Goal: Task Accomplishment & Management: Manage account settings

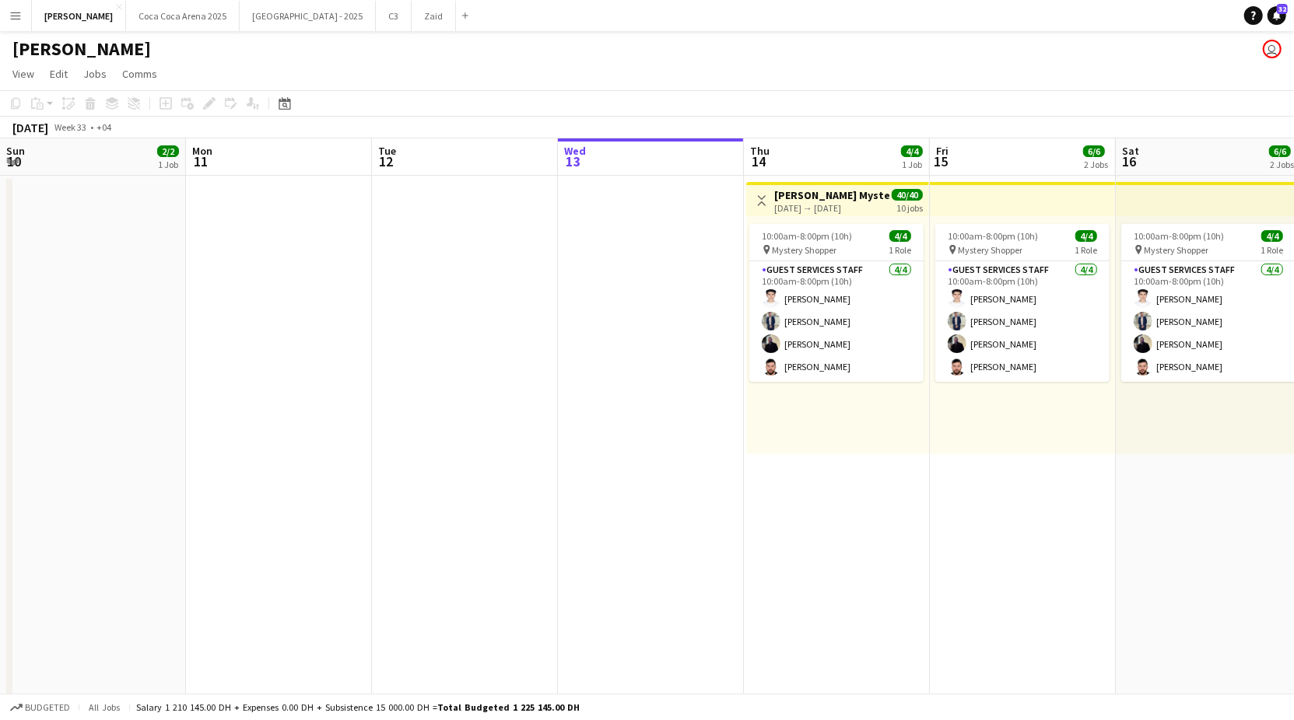
scroll to position [0, 371]
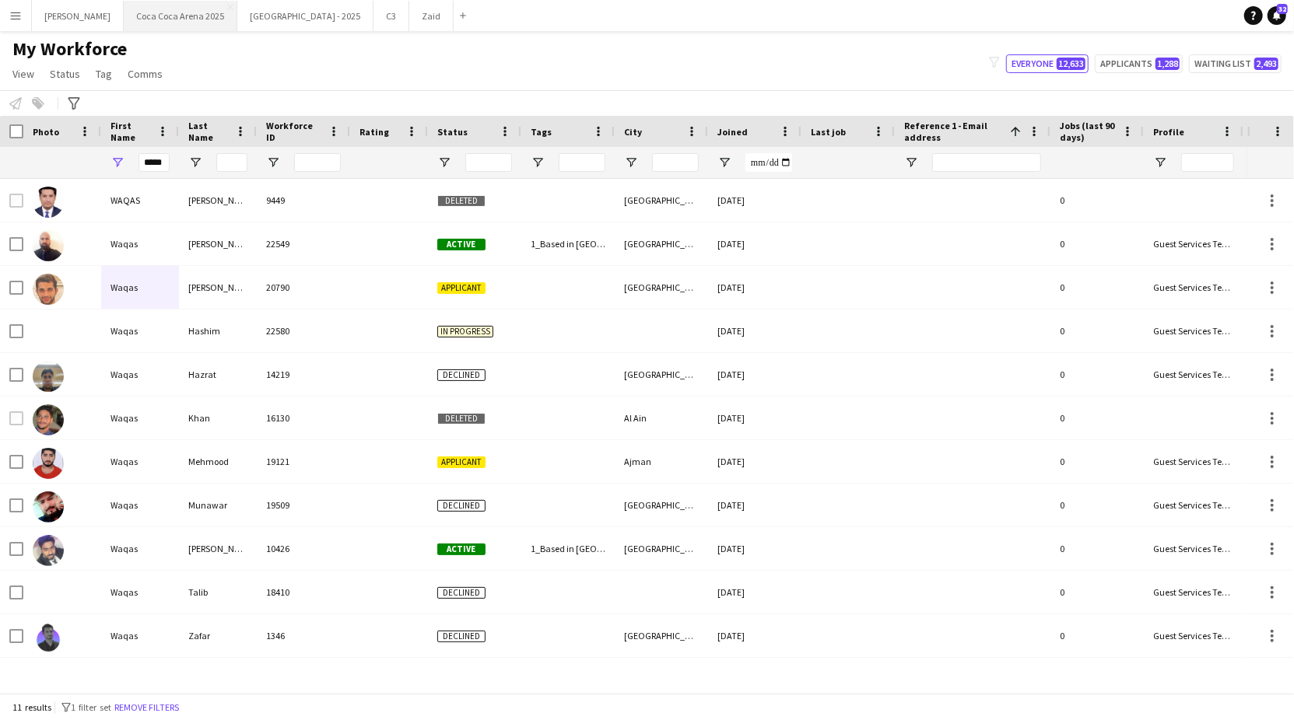
click at [137, 13] on button "Coca Coca Arena 2025 Close" at bounding box center [181, 16] width 114 height 30
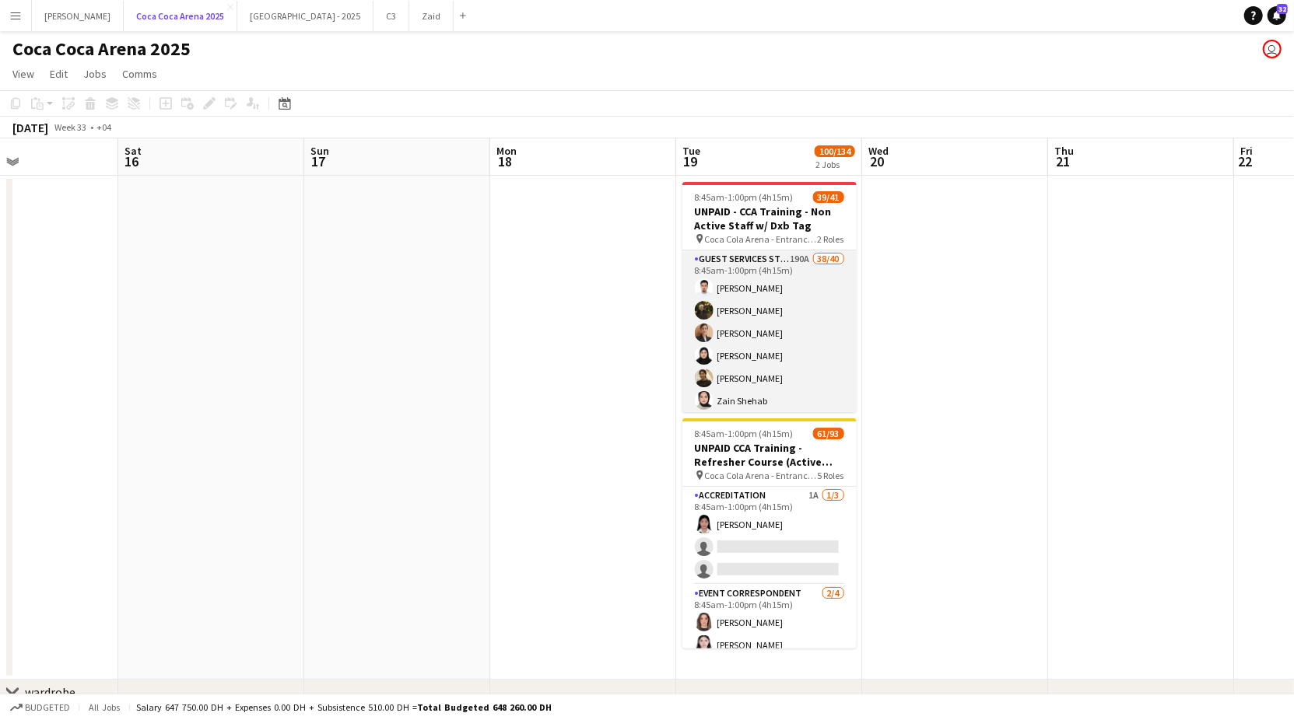
scroll to position [0, 513]
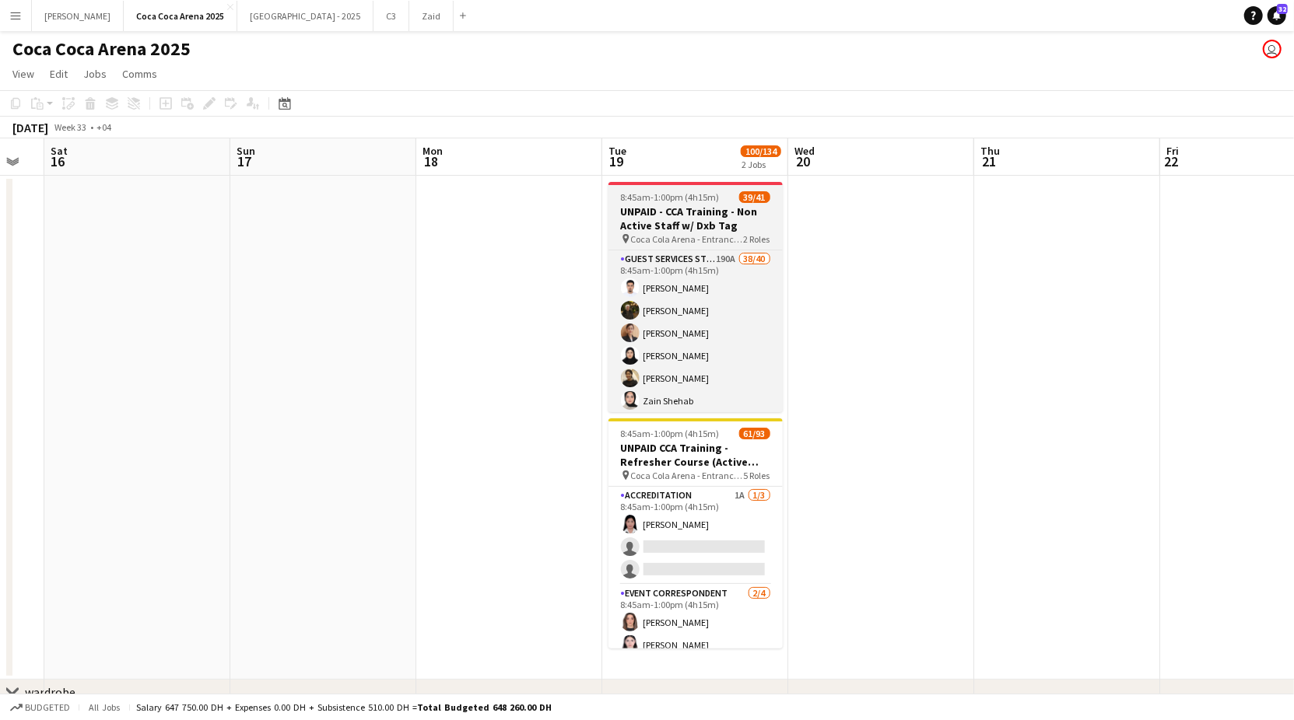
click at [714, 203] on app-job-card "8:45am-1:00pm (4h15m) 39/41 UNPAID - CCA Training - Non Active Staff w/ Dxb Tag…" at bounding box center [695, 297] width 174 height 230
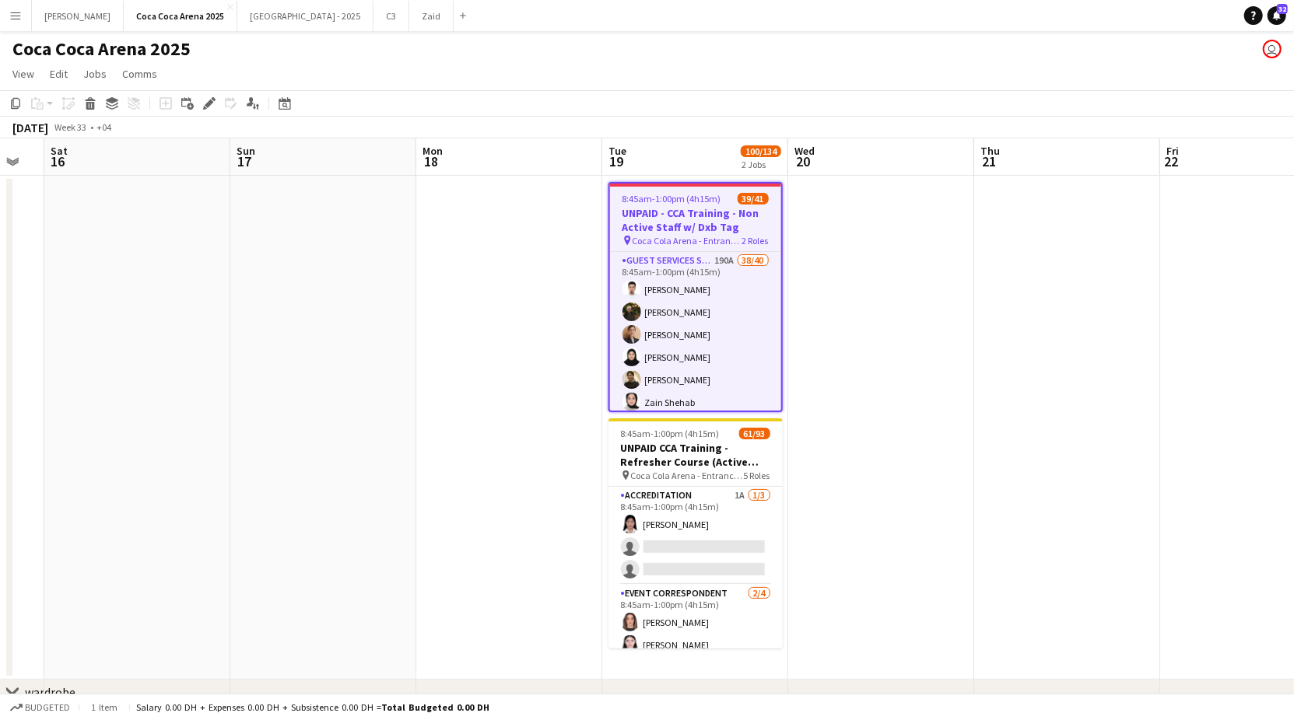
click at [215, 93] on app-toolbar "Copy Paste Paste Command V Paste with crew Command Shift V Paste linked Job Del…" at bounding box center [647, 103] width 1294 height 26
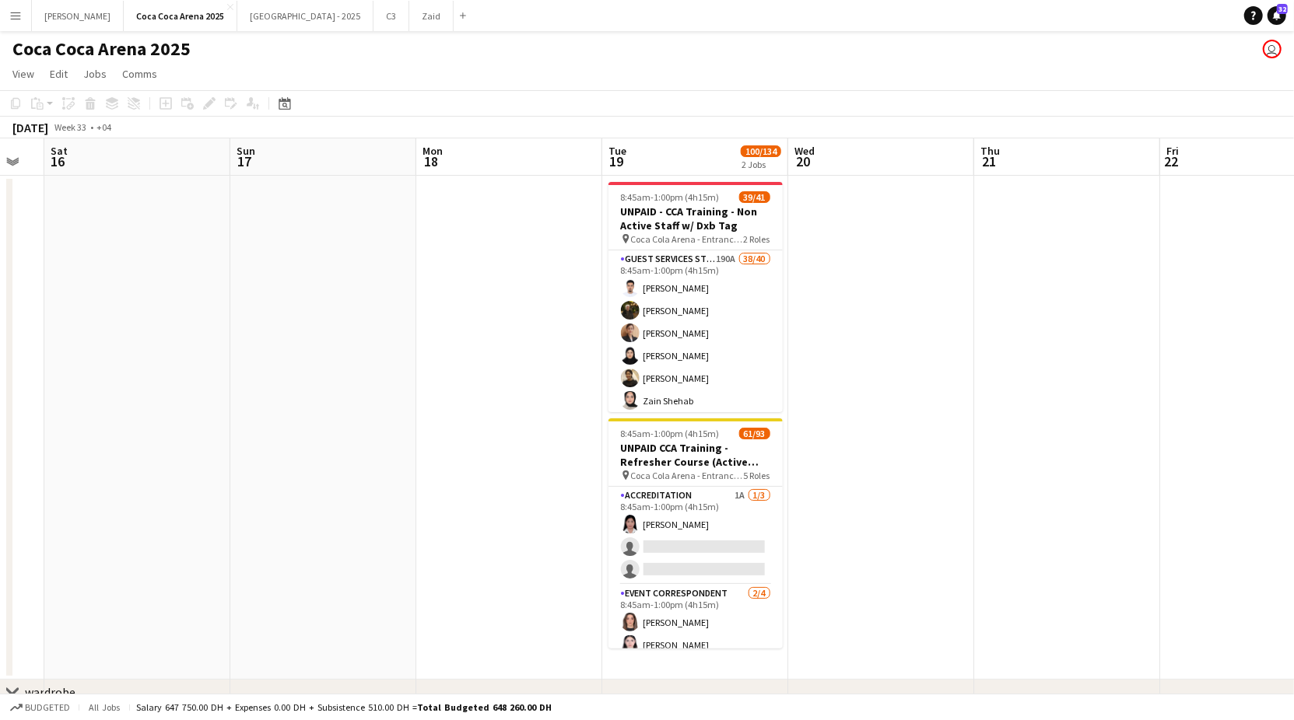
click at [205, 111] on div "Add job Add linked Job Edit Edit linked Job Applicants" at bounding box center [202, 103] width 119 height 19
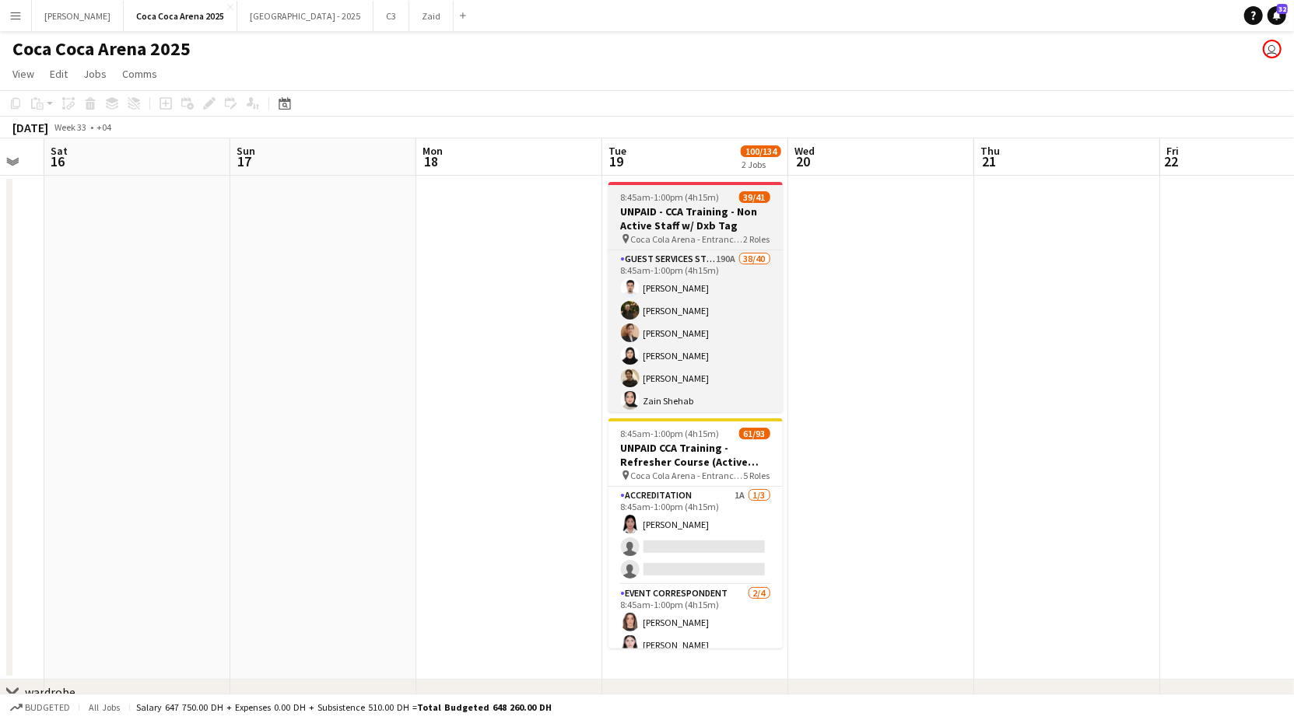
click at [643, 198] on span "8:45am-1:00pm (4h15m)" at bounding box center [670, 197] width 99 height 12
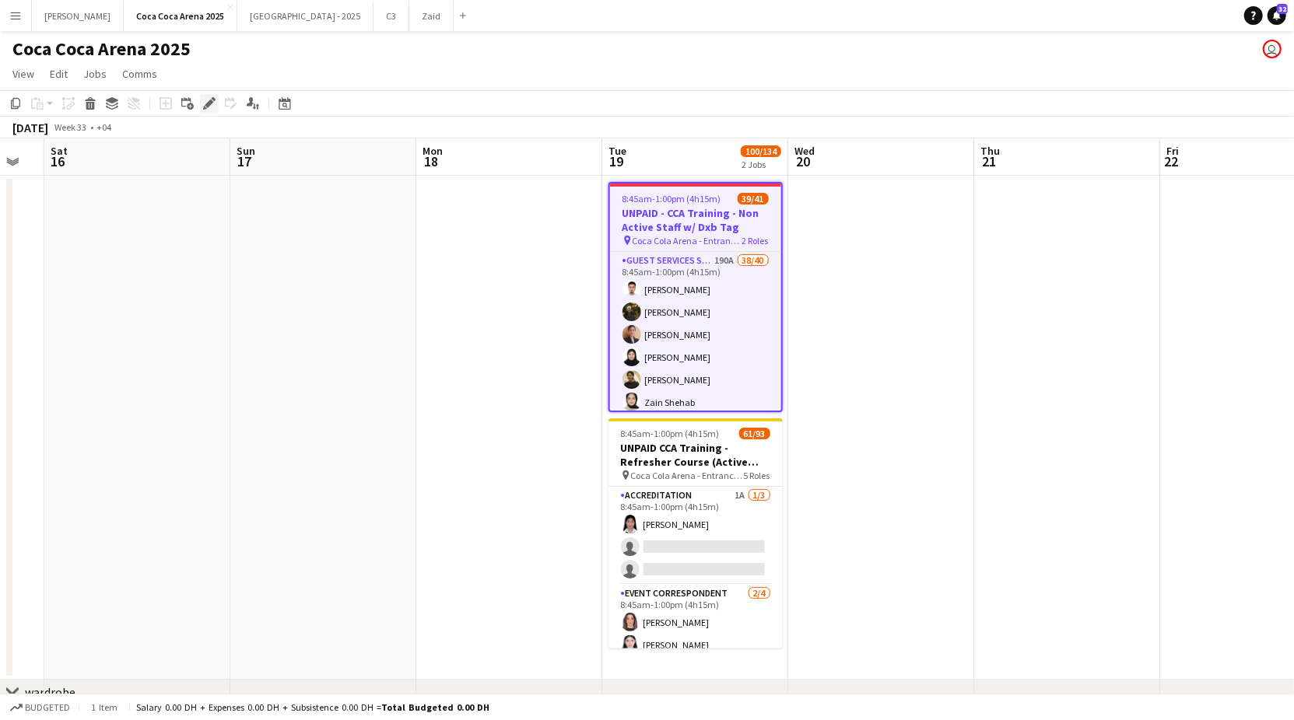
click at [205, 105] on icon at bounding box center [209, 104] width 9 height 9
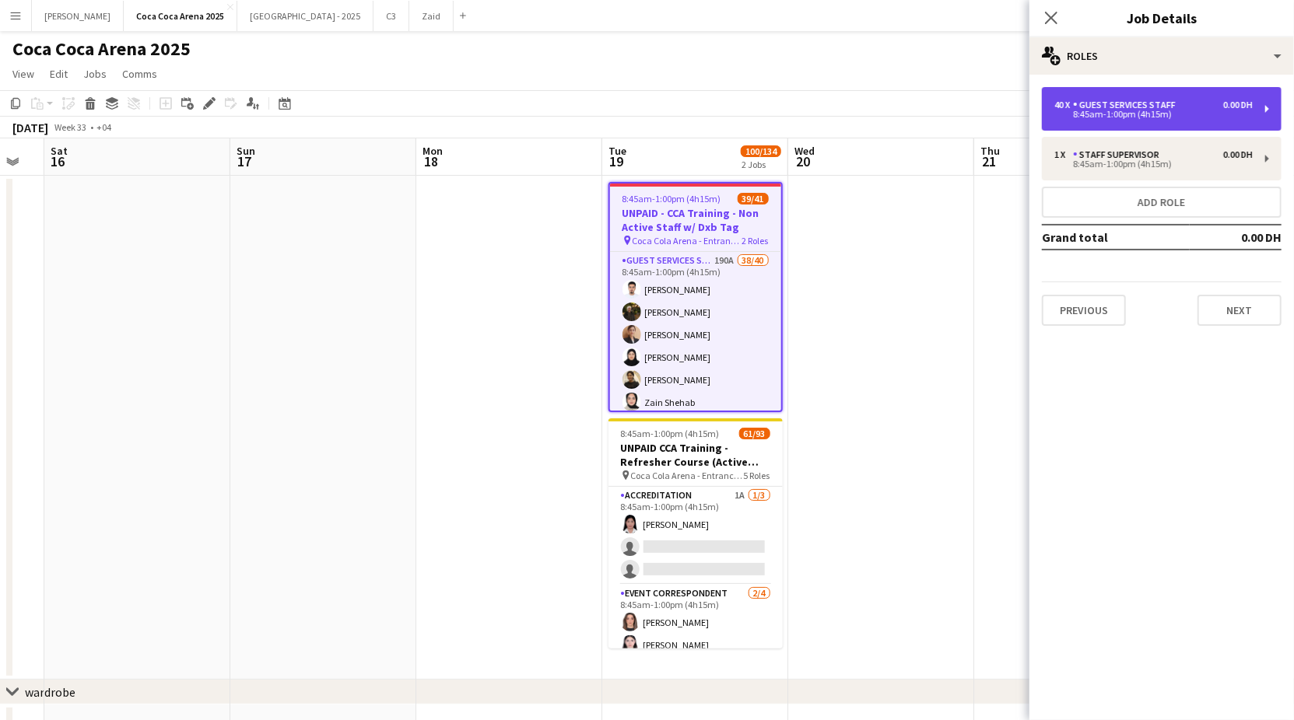
click at [1235, 112] on div "8:45am-1:00pm (4h15m)" at bounding box center [1153, 114] width 198 height 8
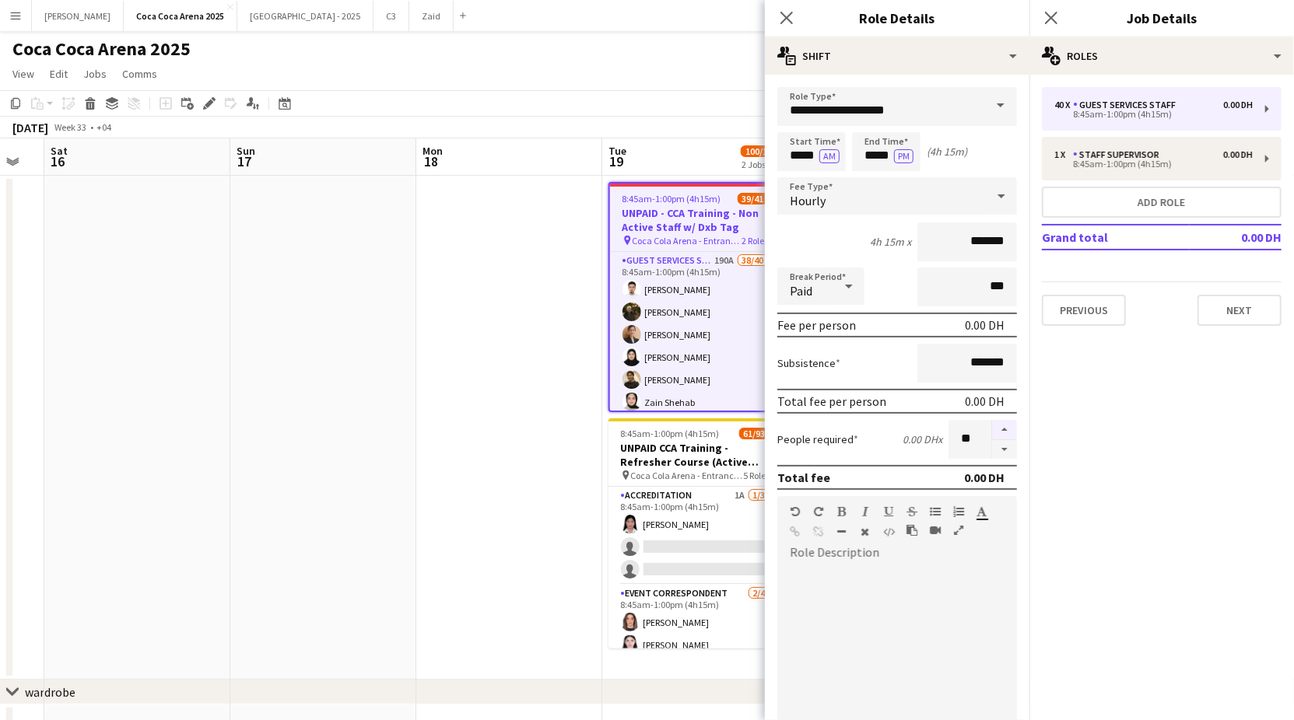
click at [1006, 429] on button "button" at bounding box center [1004, 430] width 25 height 20
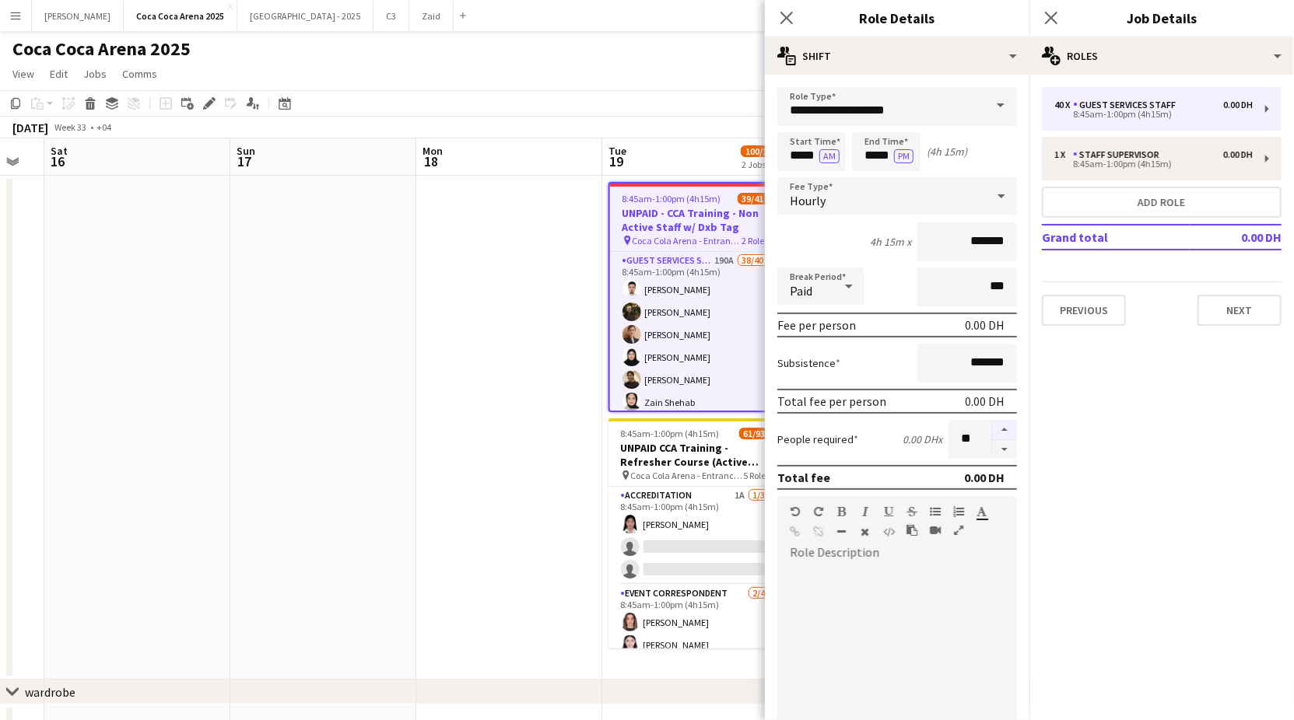
click at [1006, 429] on button "button" at bounding box center [1004, 430] width 25 height 20
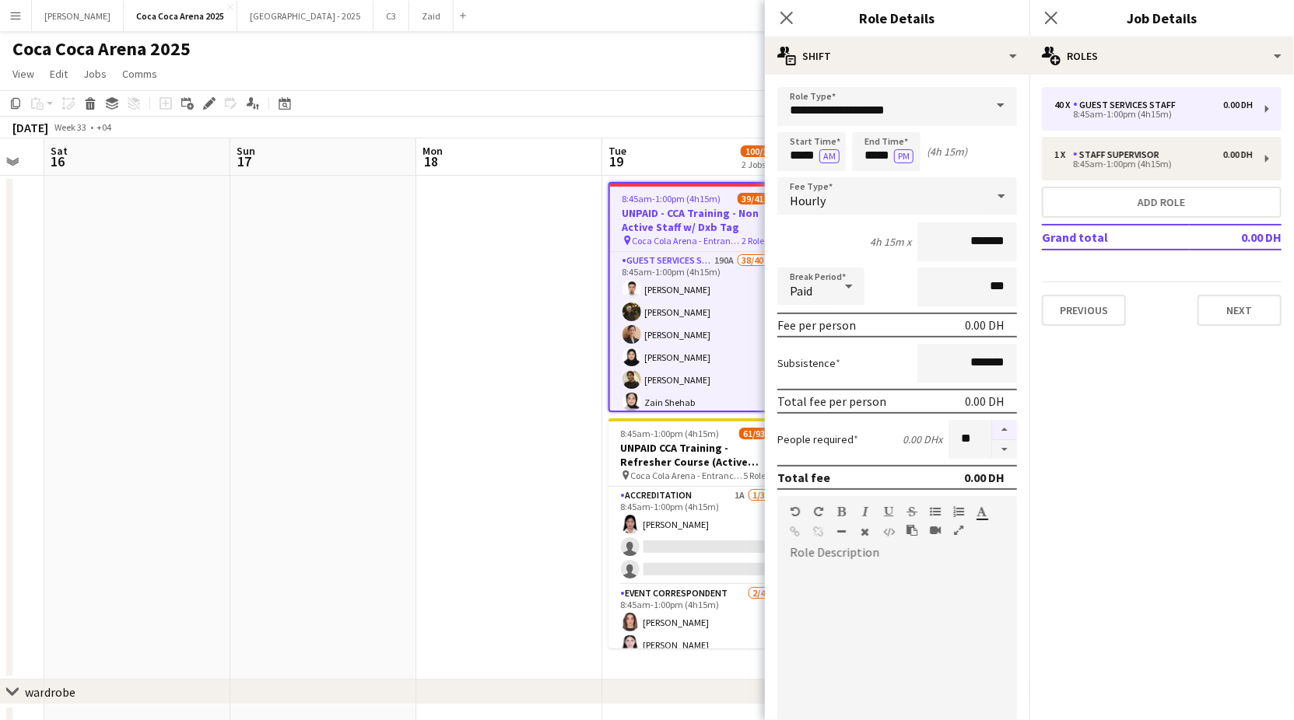
click at [1006, 429] on button "button" at bounding box center [1004, 430] width 25 height 20
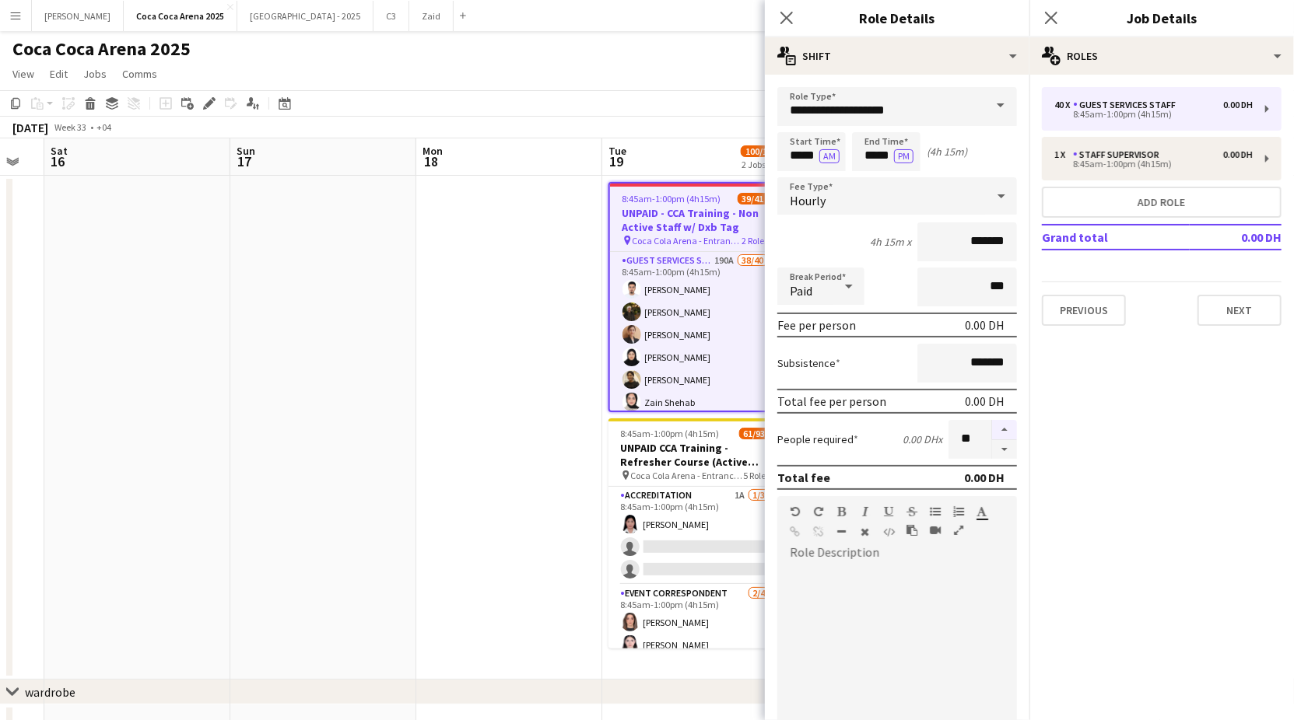
type input "**"
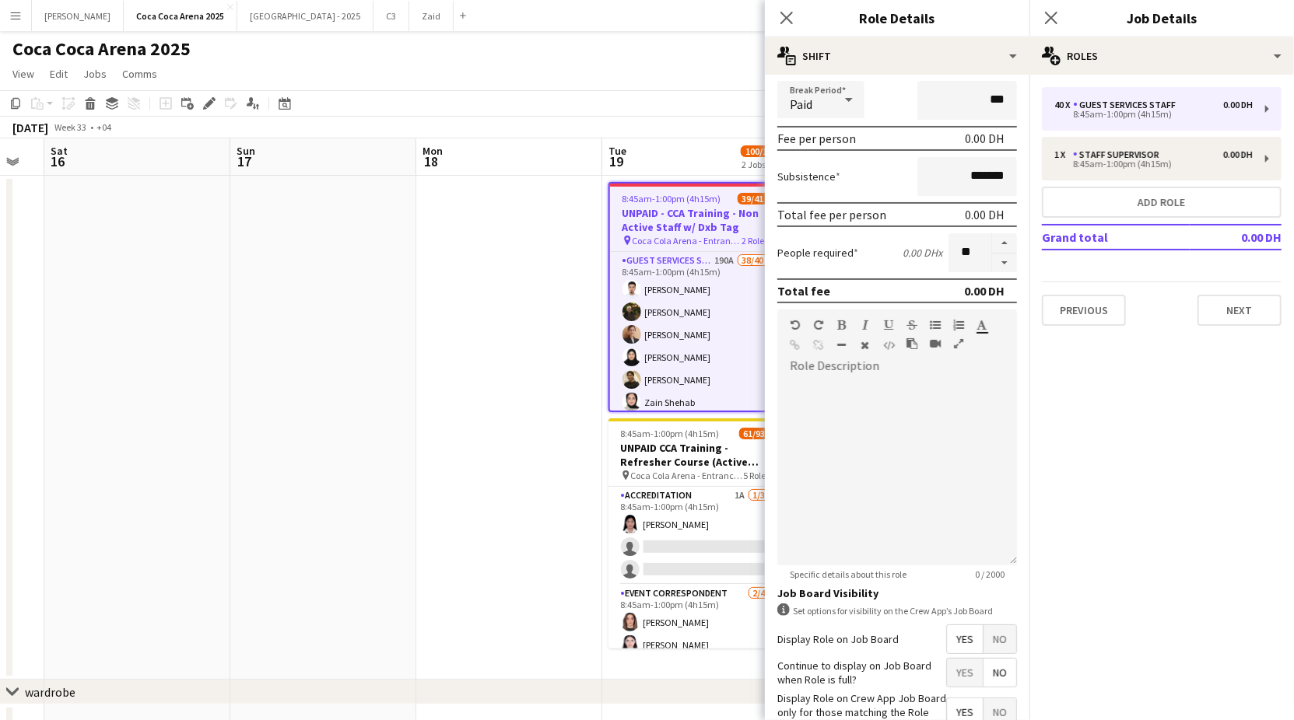
scroll to position [283, 0]
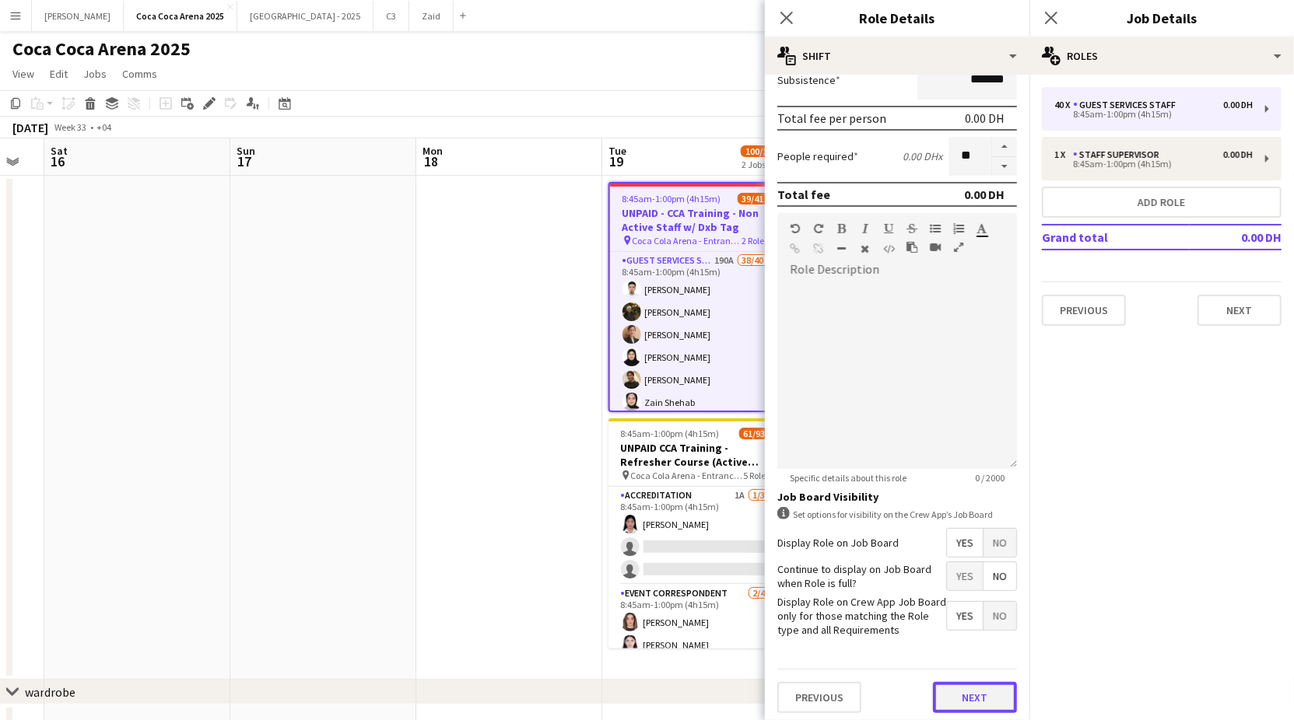
click at [973, 699] on button "Next" at bounding box center [975, 697] width 84 height 31
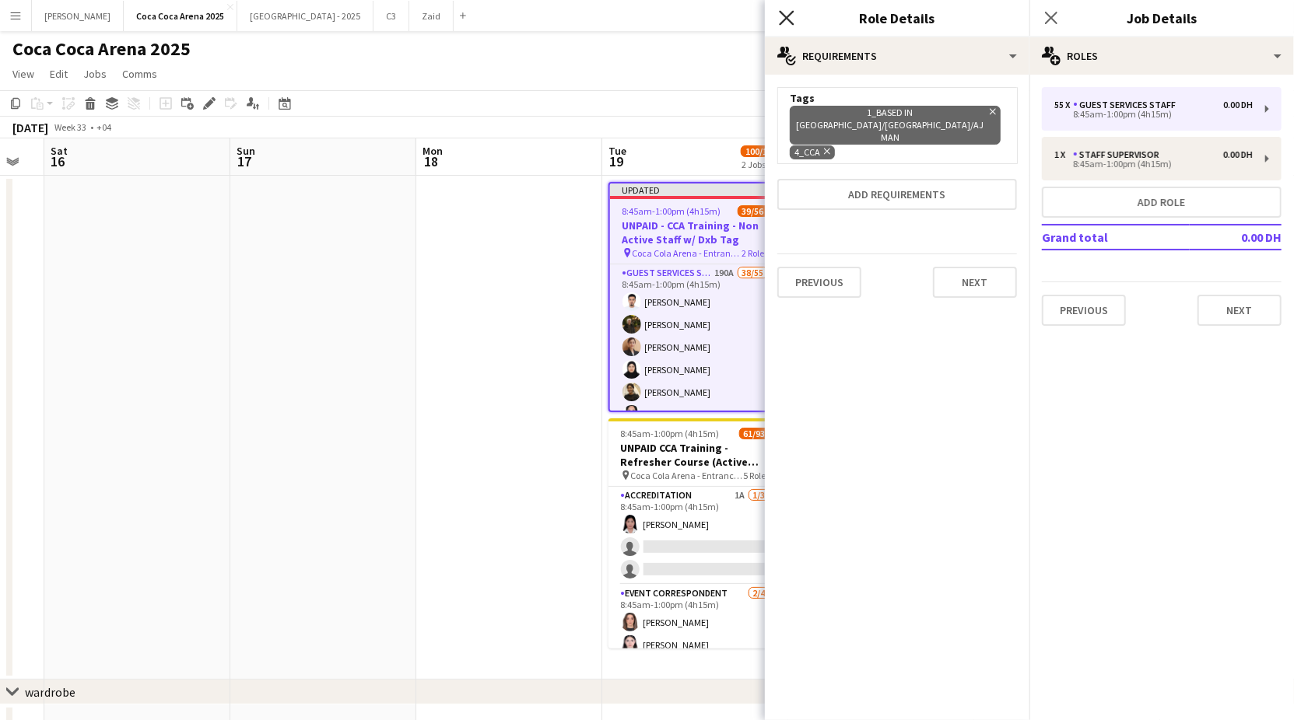
click at [780, 16] on icon "Close pop-in" at bounding box center [786, 17] width 15 height 15
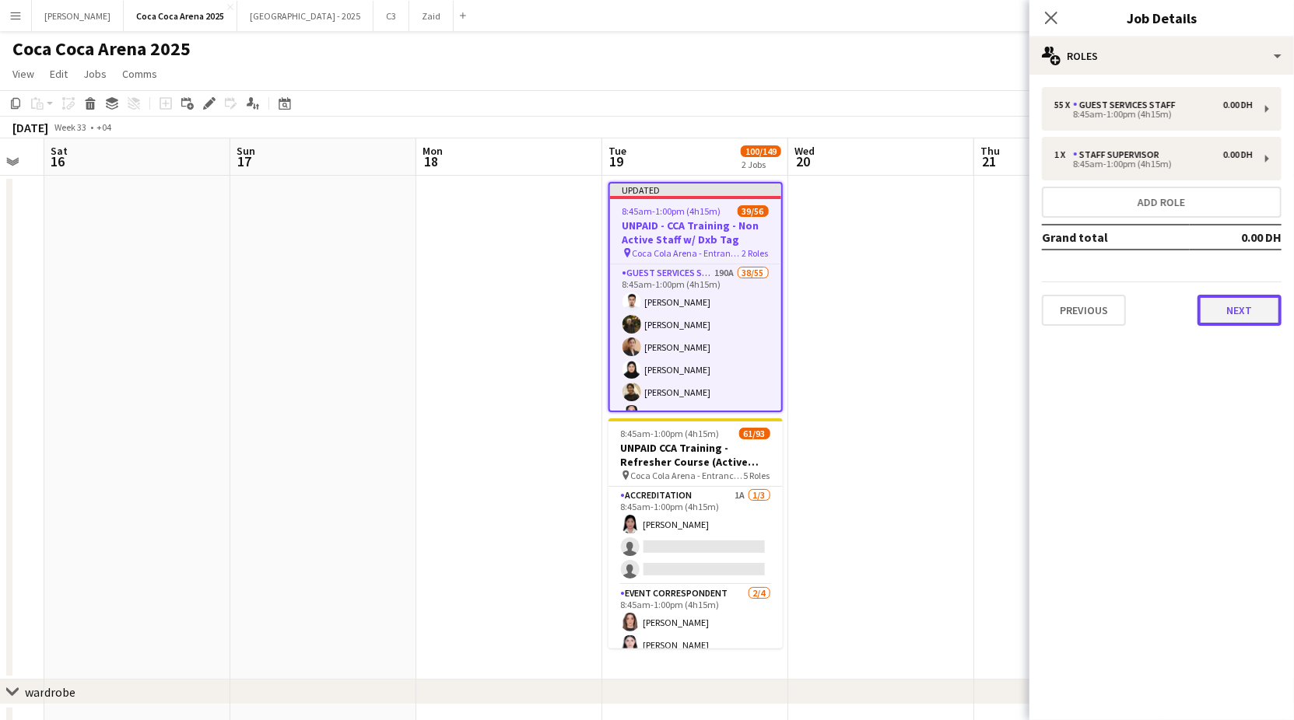
click at [1229, 309] on button "Next" at bounding box center [1239, 310] width 84 height 31
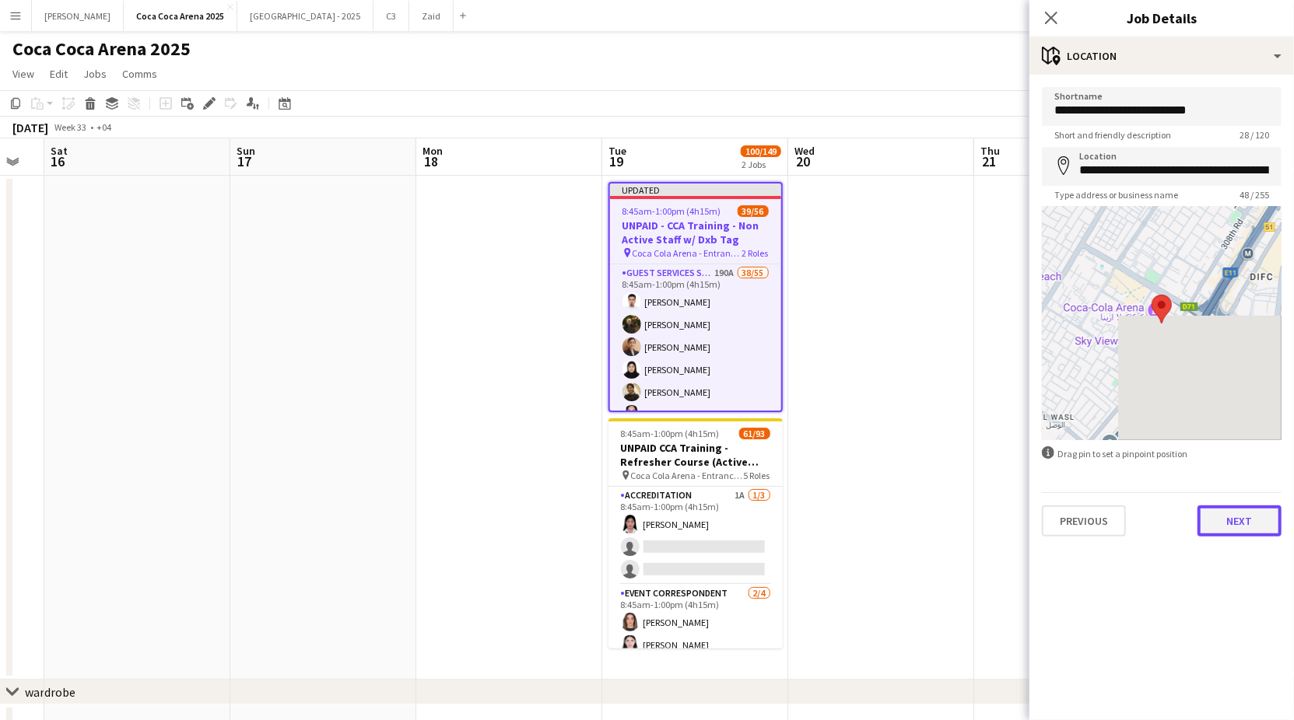
click at [1235, 524] on button "Next" at bounding box center [1239, 521] width 84 height 31
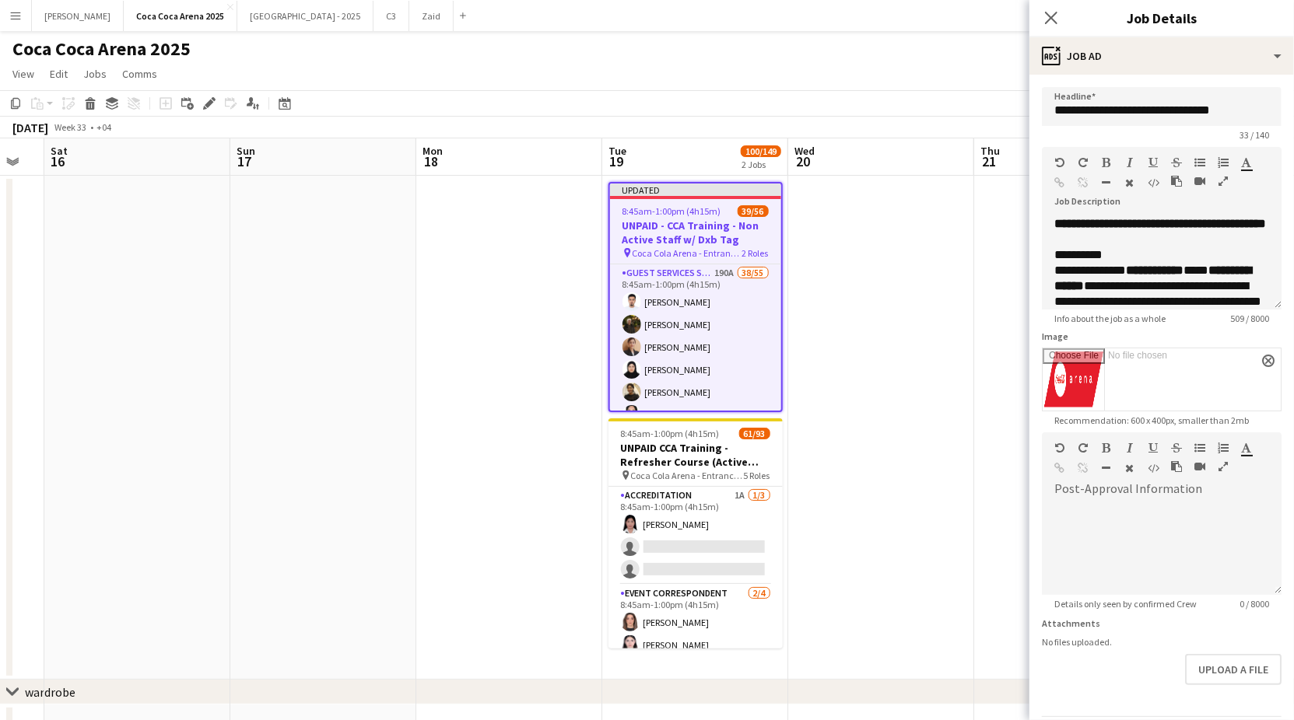
scroll to position [49, 0]
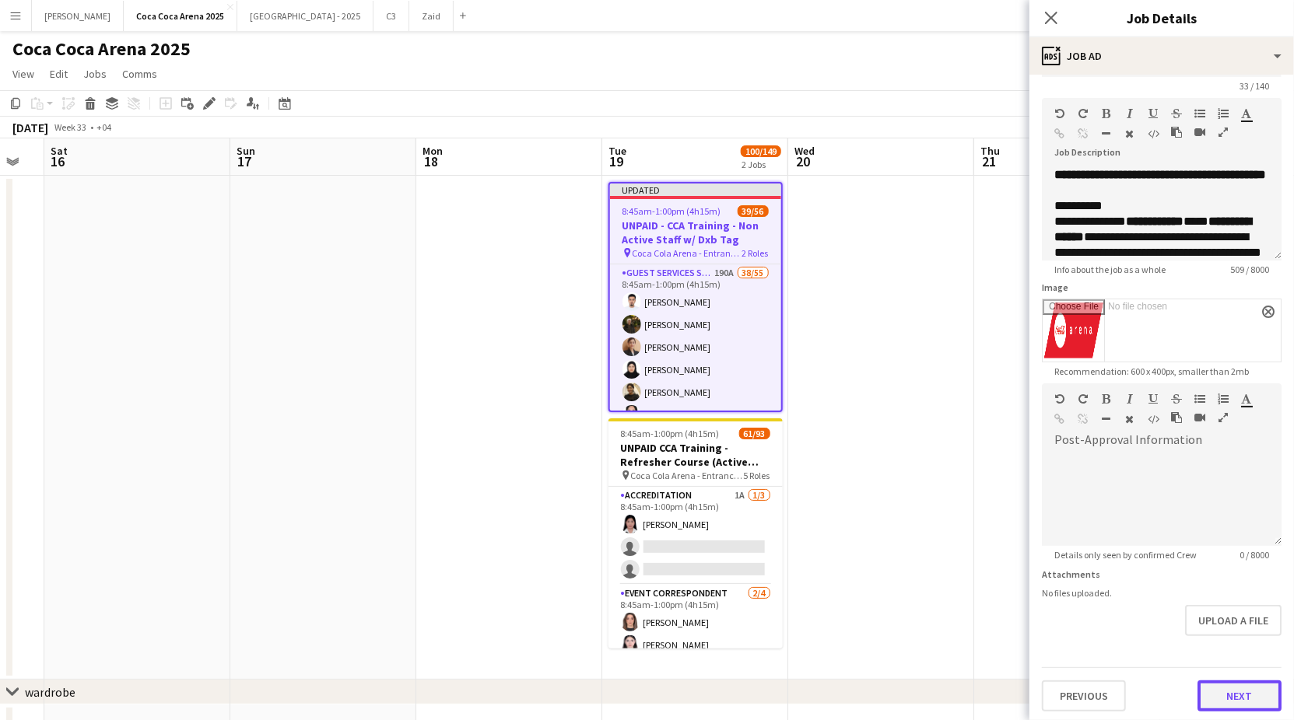
click at [1210, 689] on button "Next" at bounding box center [1239, 696] width 84 height 31
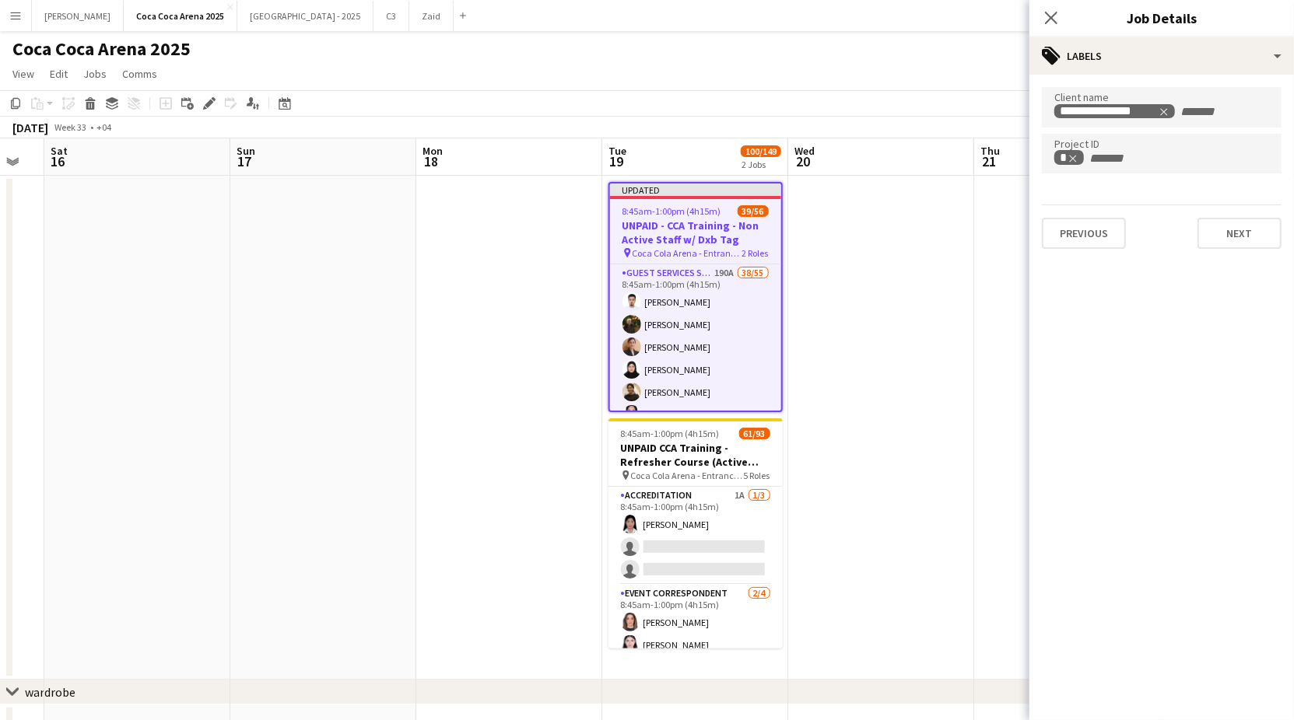
scroll to position [0, 0]
click at [1228, 233] on button "Next" at bounding box center [1239, 233] width 84 height 31
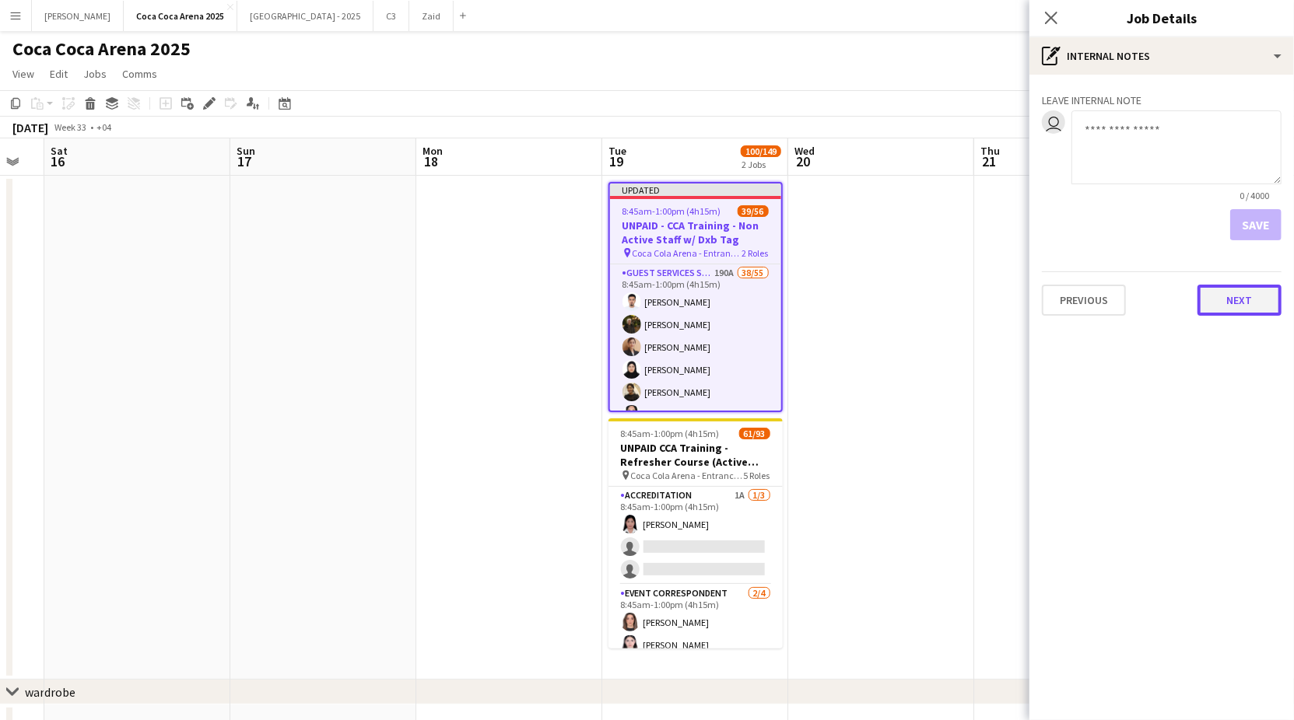
click at [1230, 294] on button "Next" at bounding box center [1239, 300] width 84 height 31
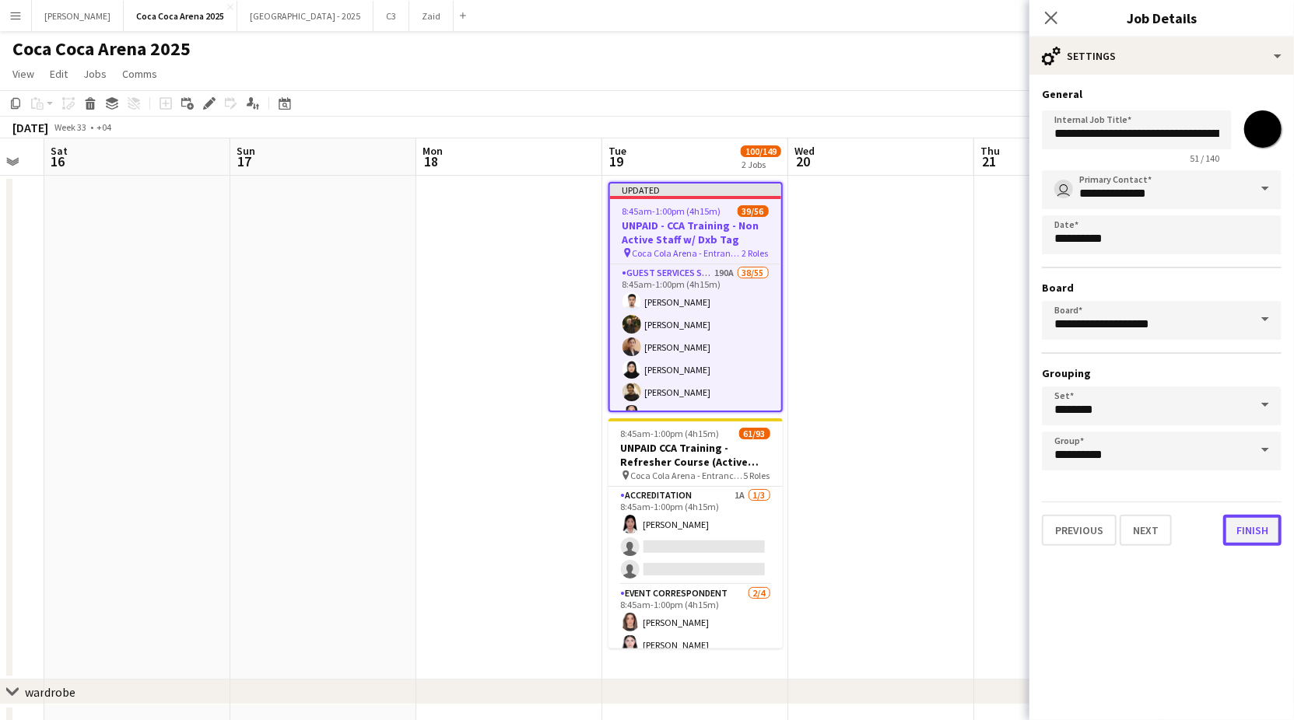
click at [1260, 528] on button "Finish" at bounding box center [1252, 530] width 58 height 31
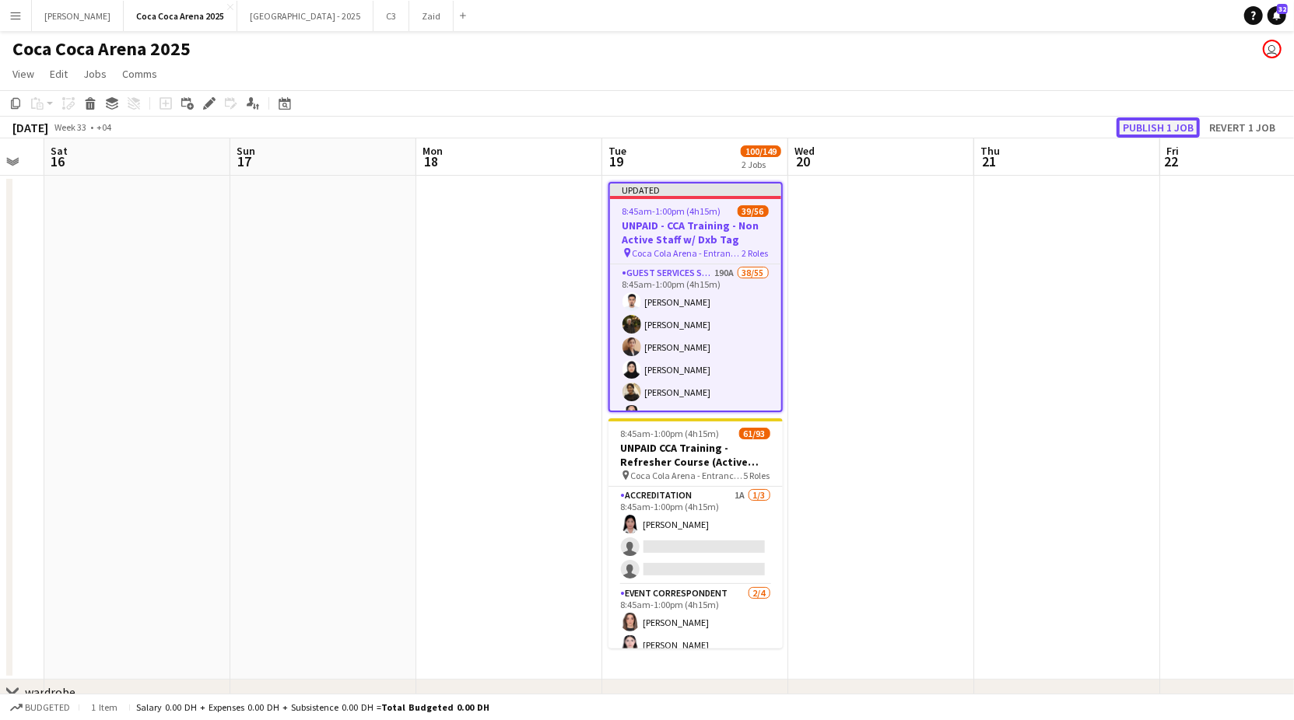
click at [1140, 125] on button "Publish 1 job" at bounding box center [1157, 127] width 83 height 20
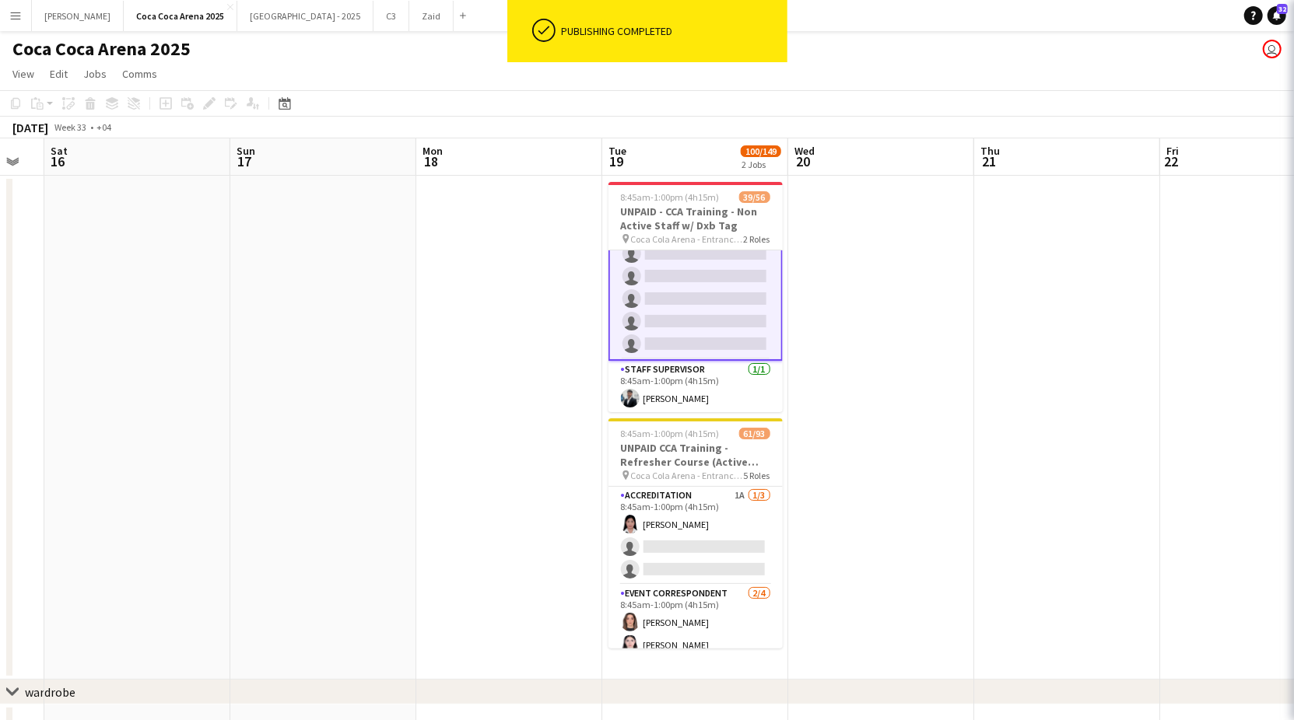
scroll to position [1164, 0]
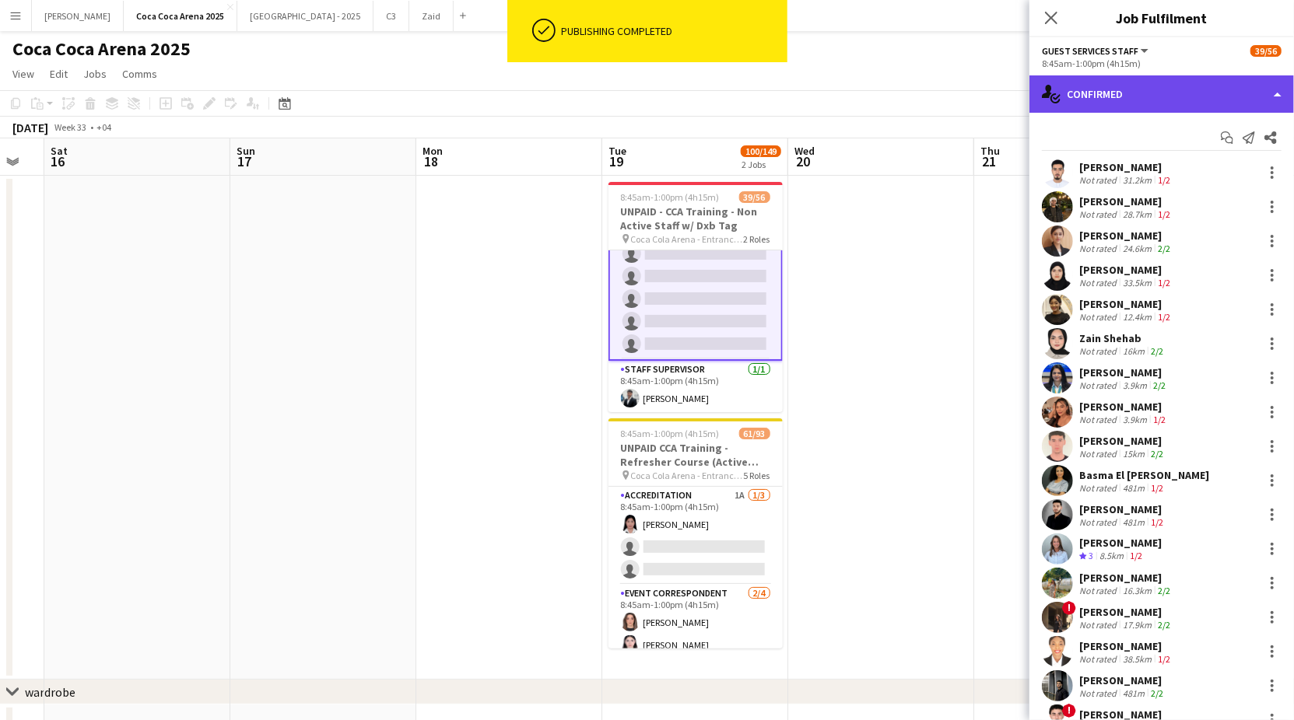
click at [1123, 96] on div "single-neutral-actions-check-2 Confirmed" at bounding box center [1161, 93] width 265 height 37
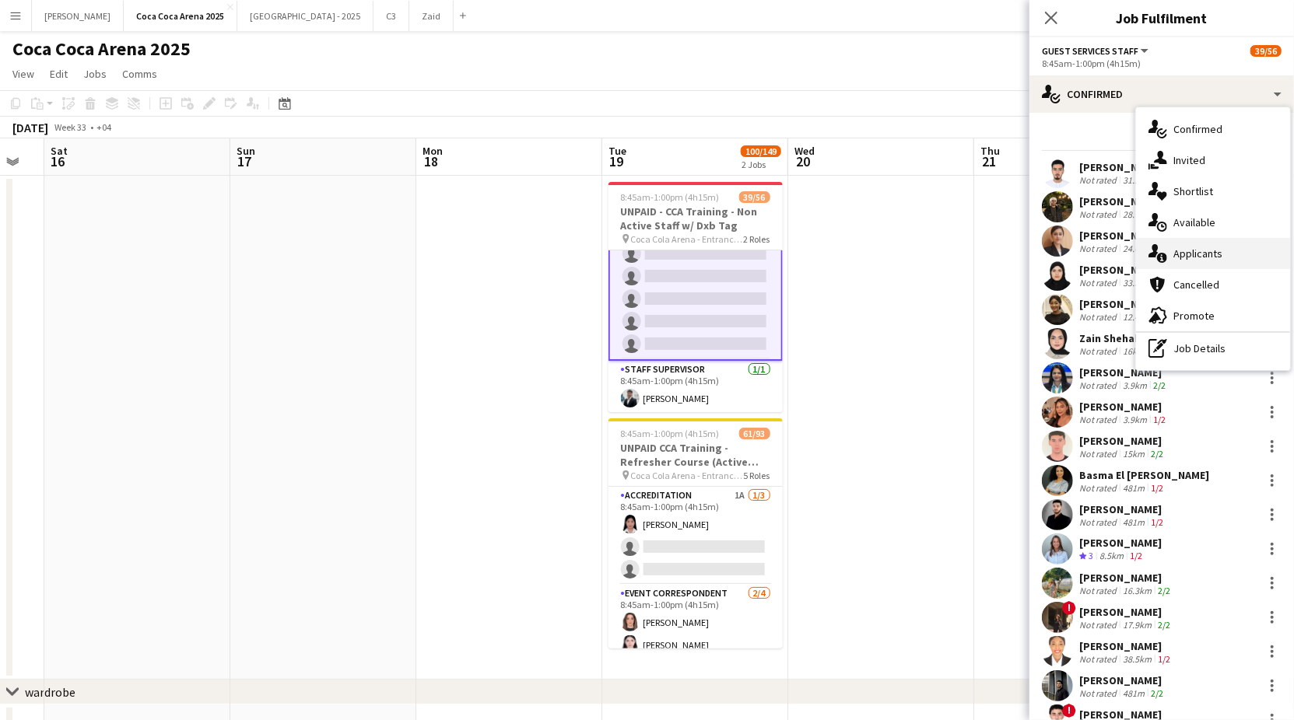
click at [1182, 258] on div "single-neutral-actions-information Applicants" at bounding box center [1213, 253] width 154 height 31
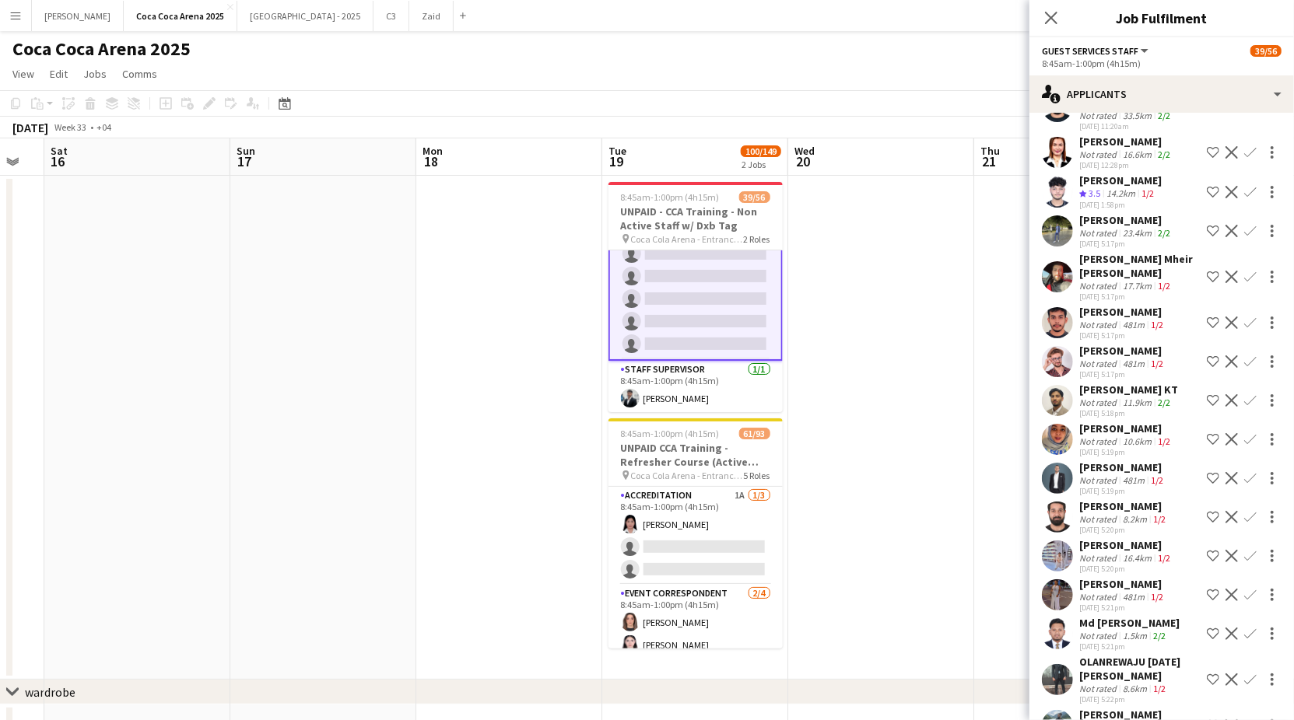
scroll to position [241, 0]
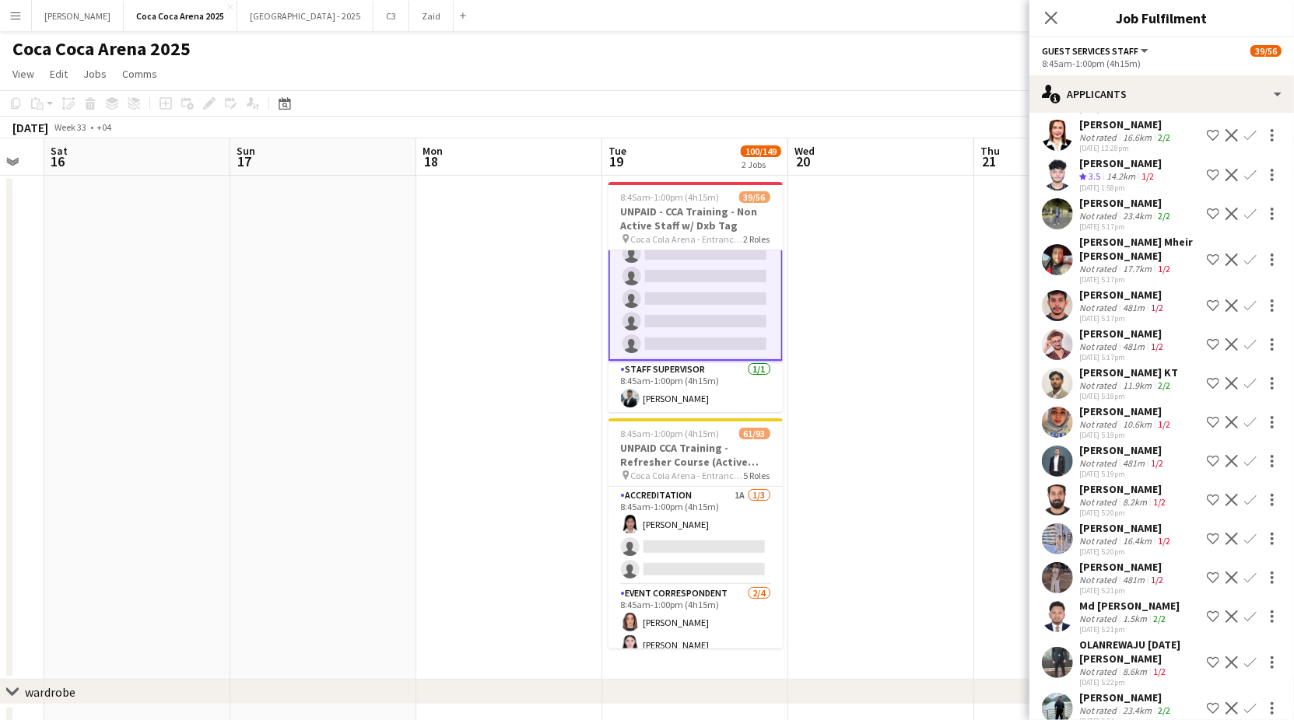
click at [1126, 415] on div "[PERSON_NAME]" at bounding box center [1126, 412] width 94 height 14
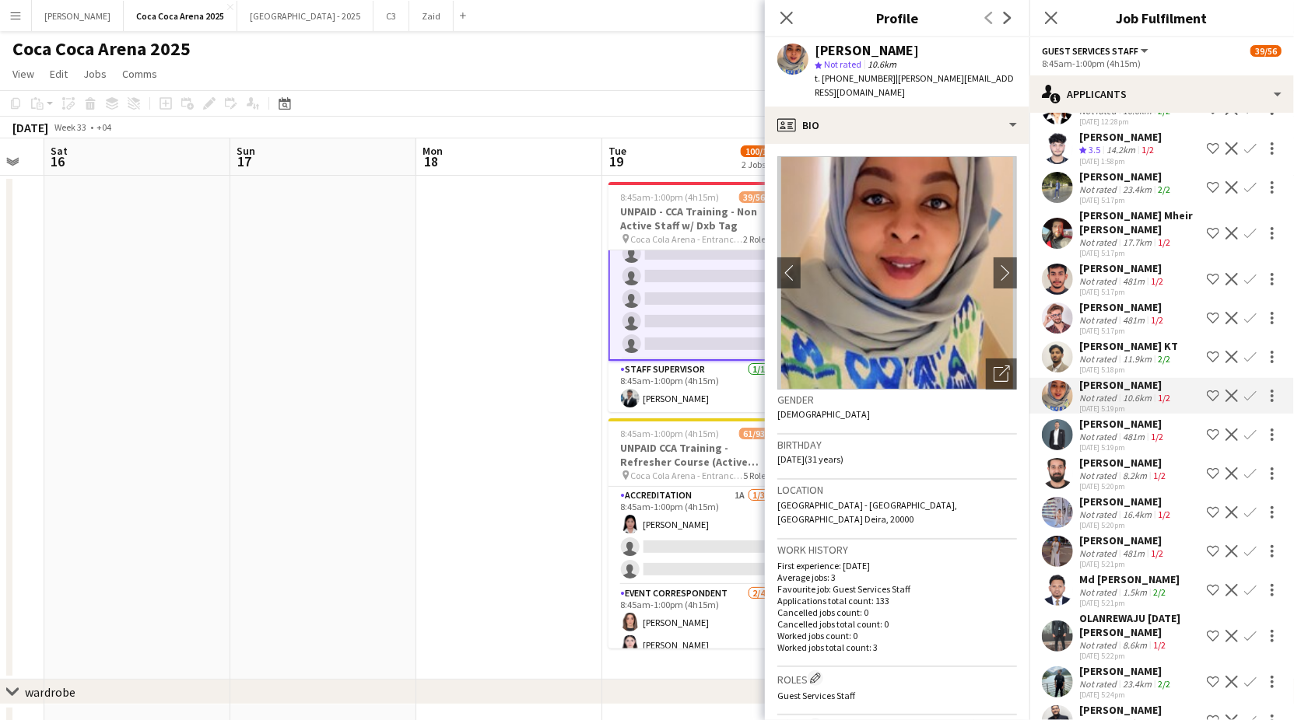
scroll to position [268, 0]
click at [1003, 366] on icon "Open photos pop-in" at bounding box center [1001, 374] width 16 height 16
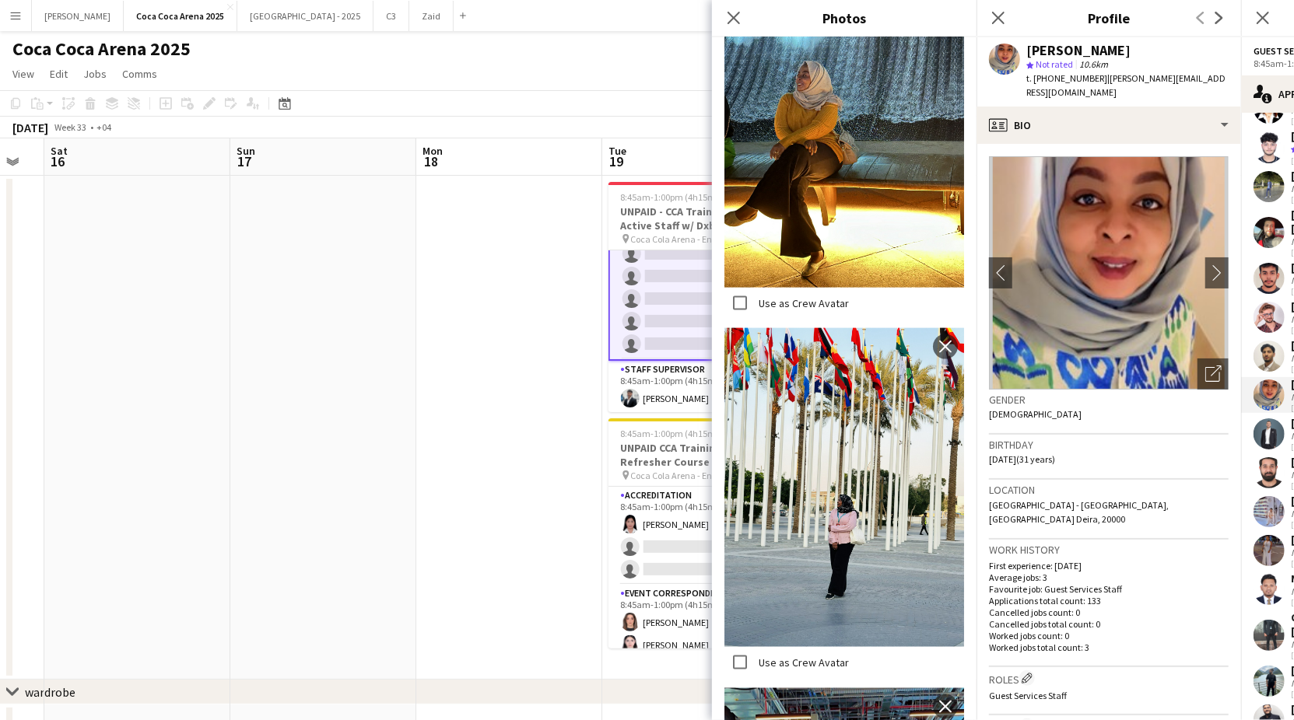
scroll to position [1289, 0]
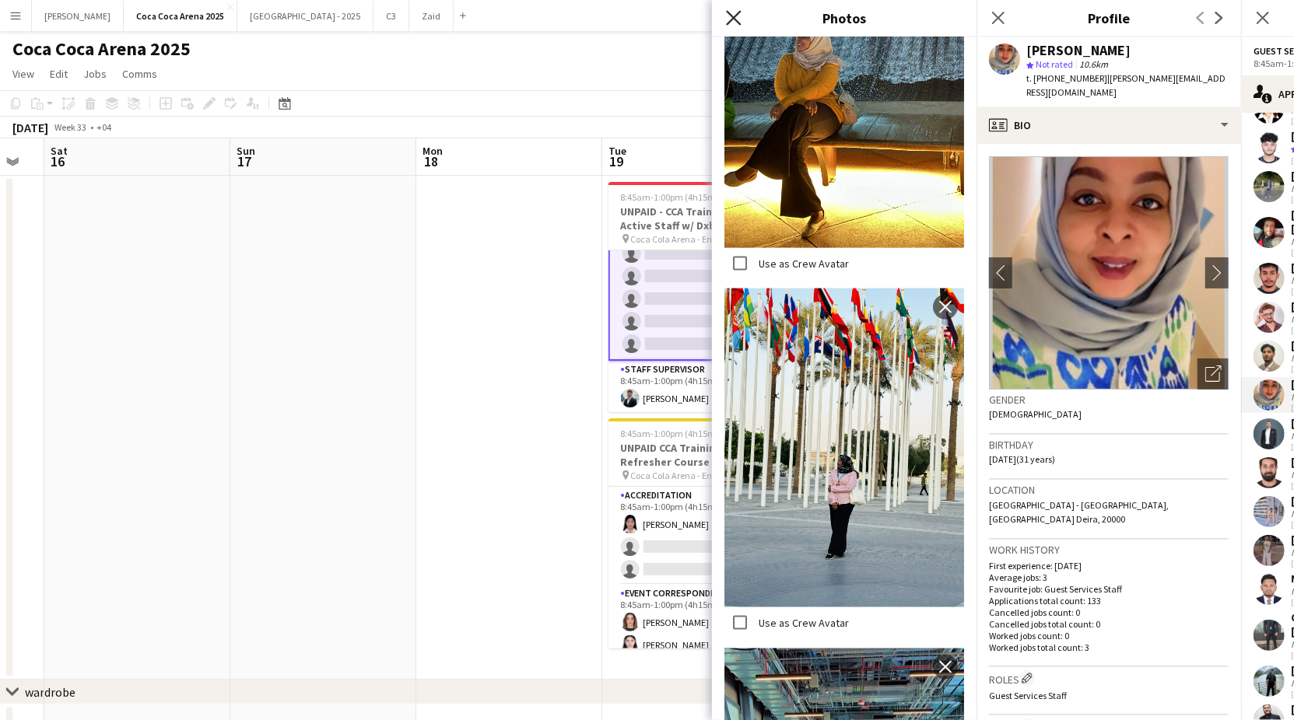
click at [732, 17] on icon at bounding box center [733, 17] width 15 height 15
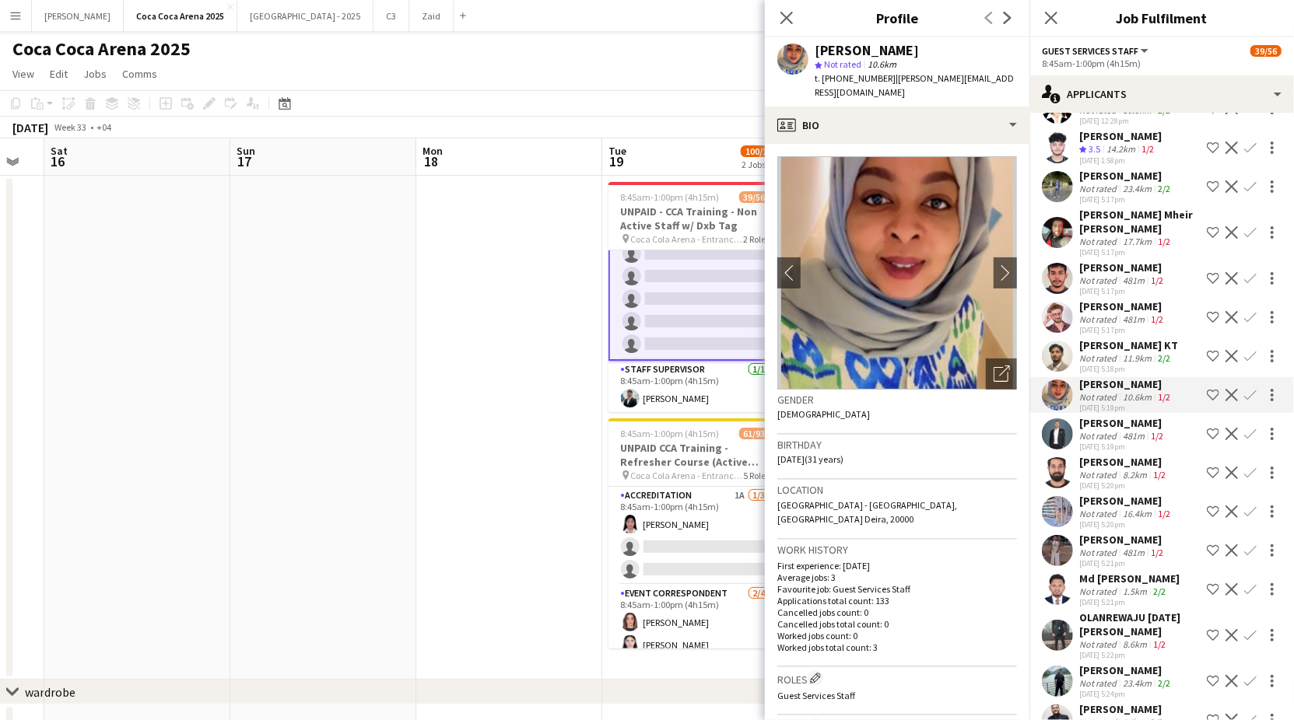
click at [1244, 390] on app-icon "Confirm" at bounding box center [1250, 395] width 12 height 12
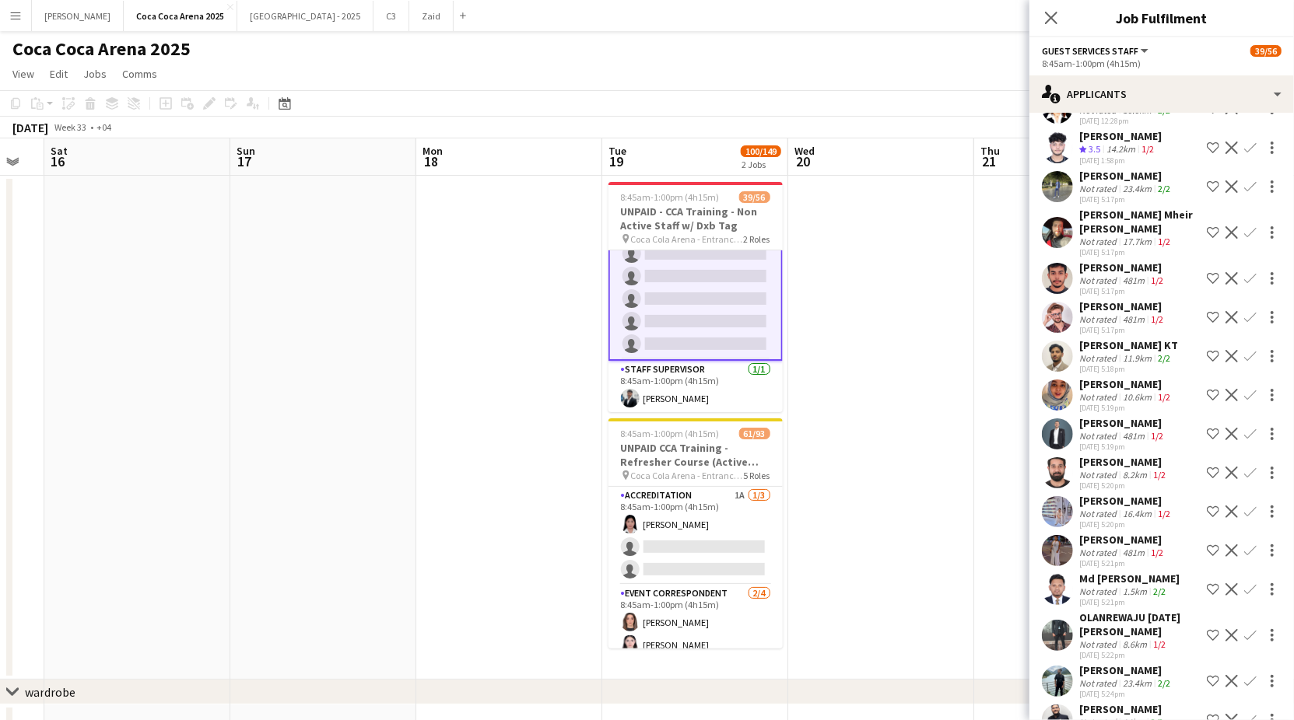
click at [1244, 390] on app-icon "Confirm" at bounding box center [1250, 395] width 12 height 12
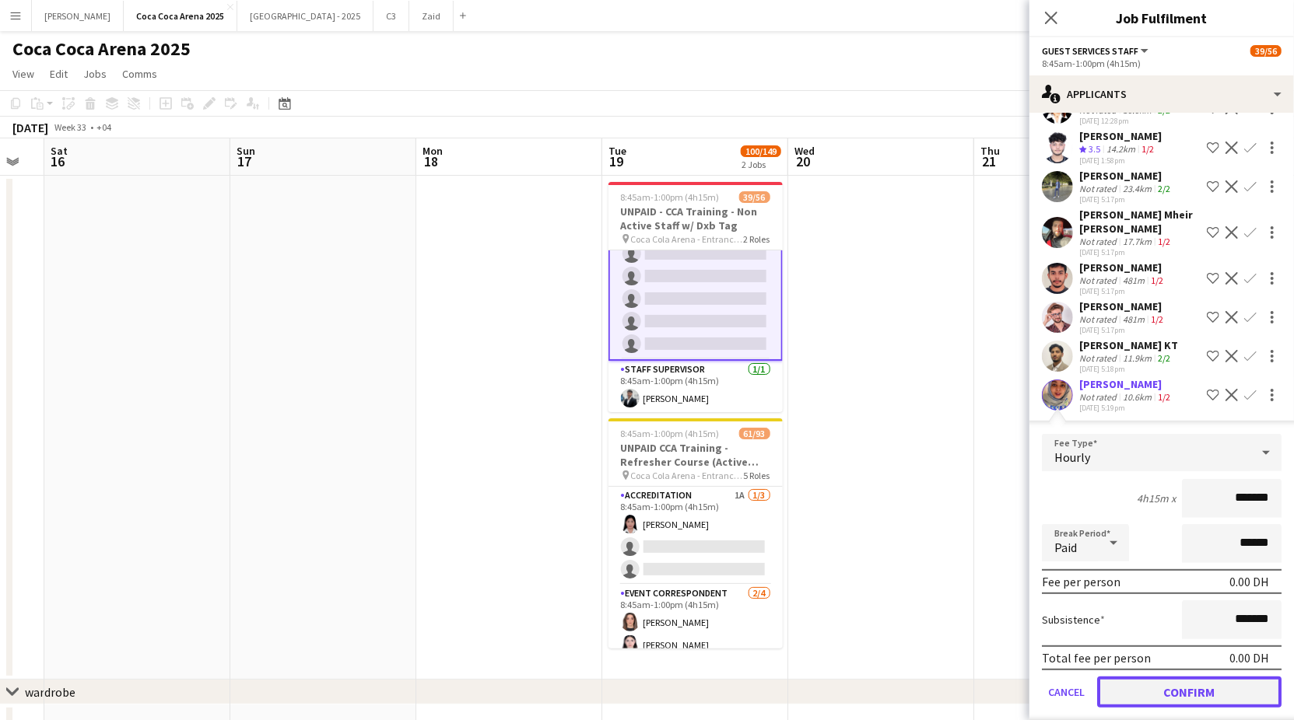
click at [1187, 685] on button "Confirm" at bounding box center [1189, 692] width 184 height 31
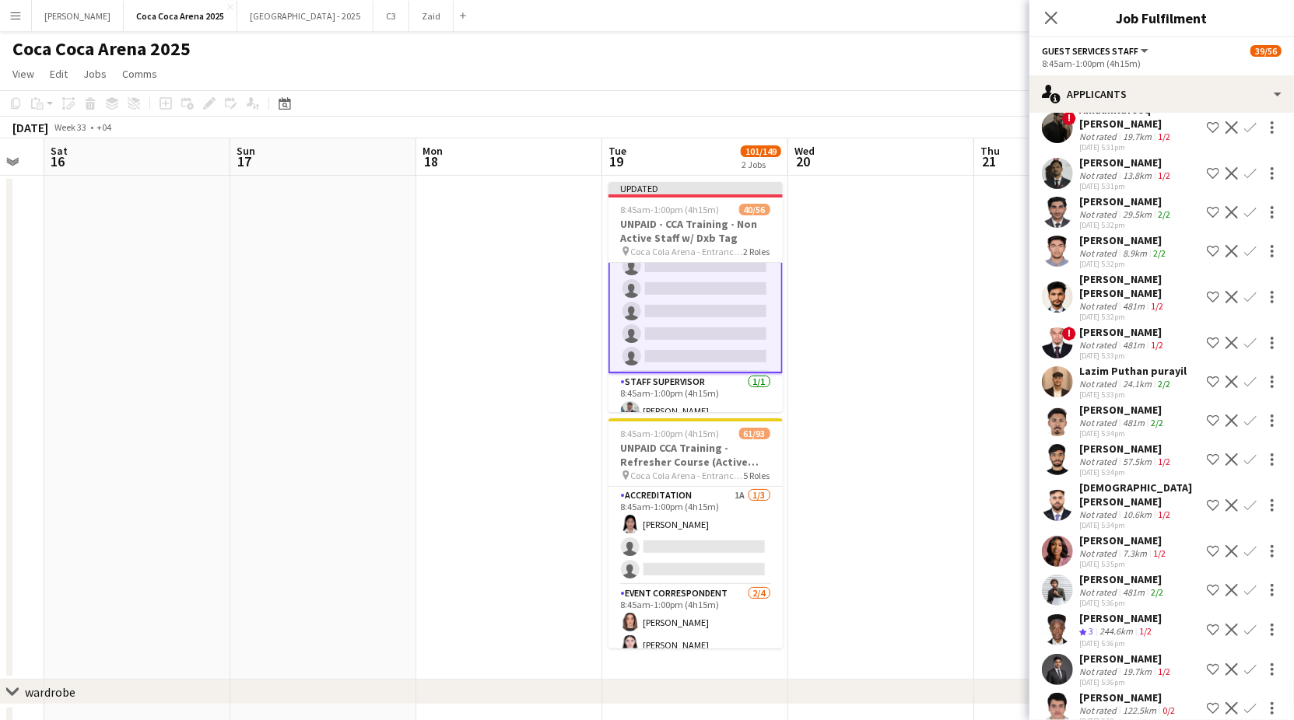
scroll to position [1411, 0]
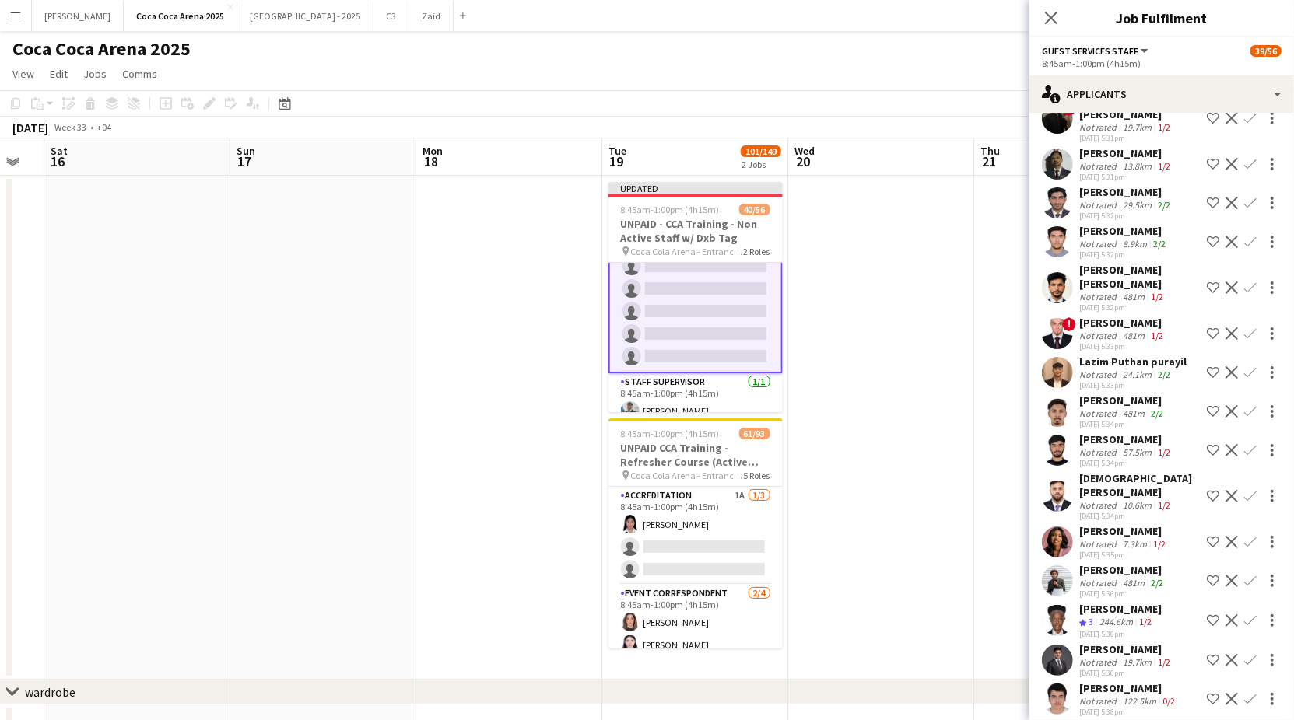
click at [1123, 534] on div "[PERSON_NAME]" at bounding box center [1123, 531] width 89 height 14
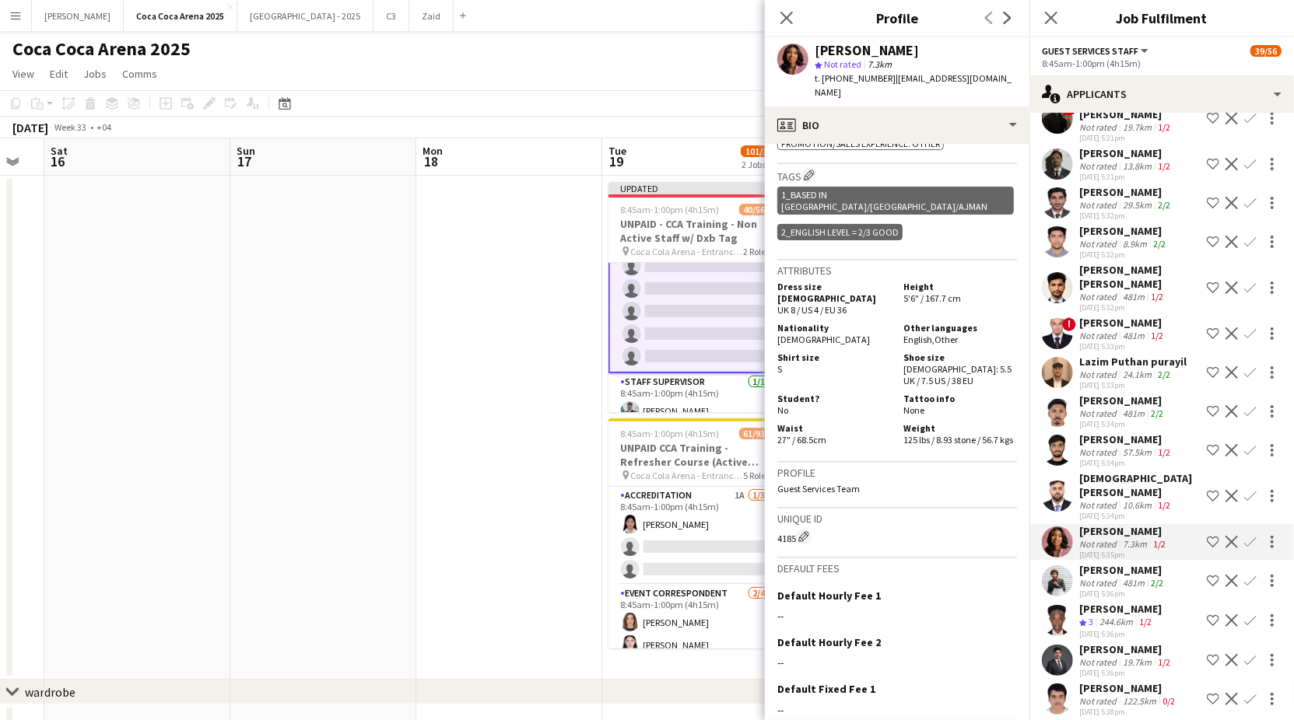
scroll to position [1056, 0]
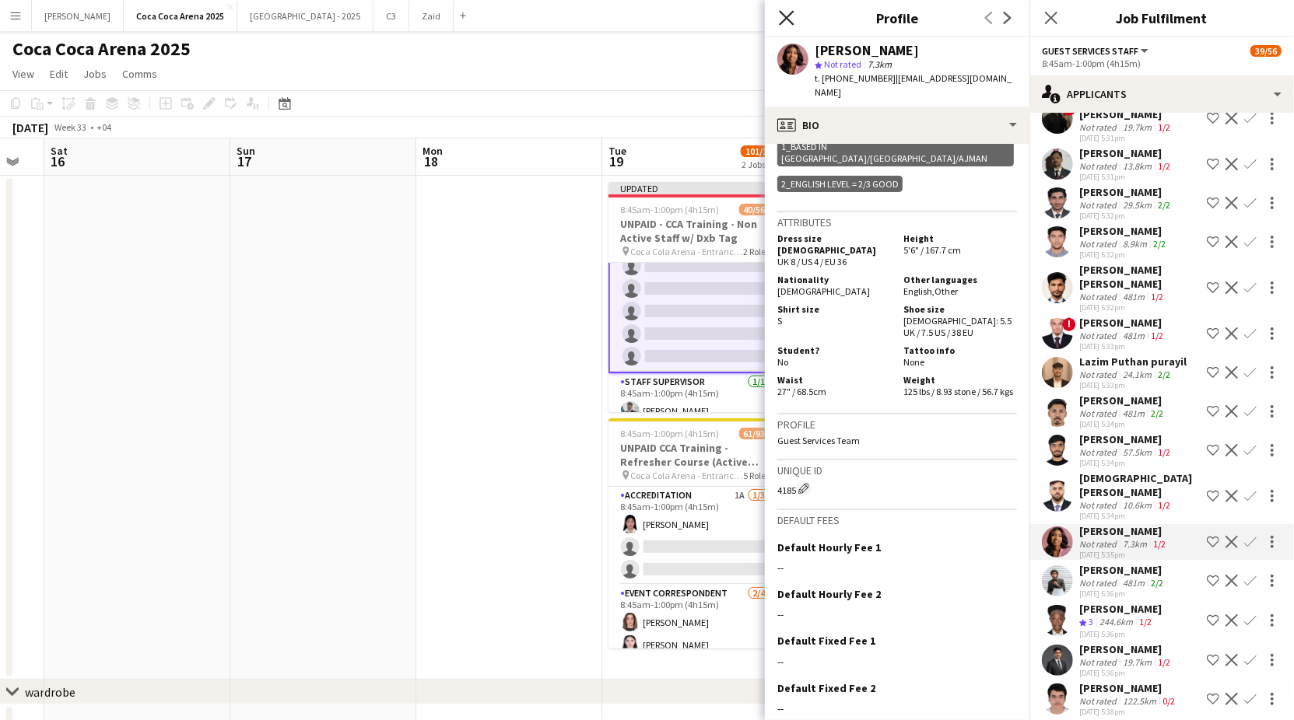
click at [790, 18] on icon "Close pop-in" at bounding box center [786, 17] width 15 height 15
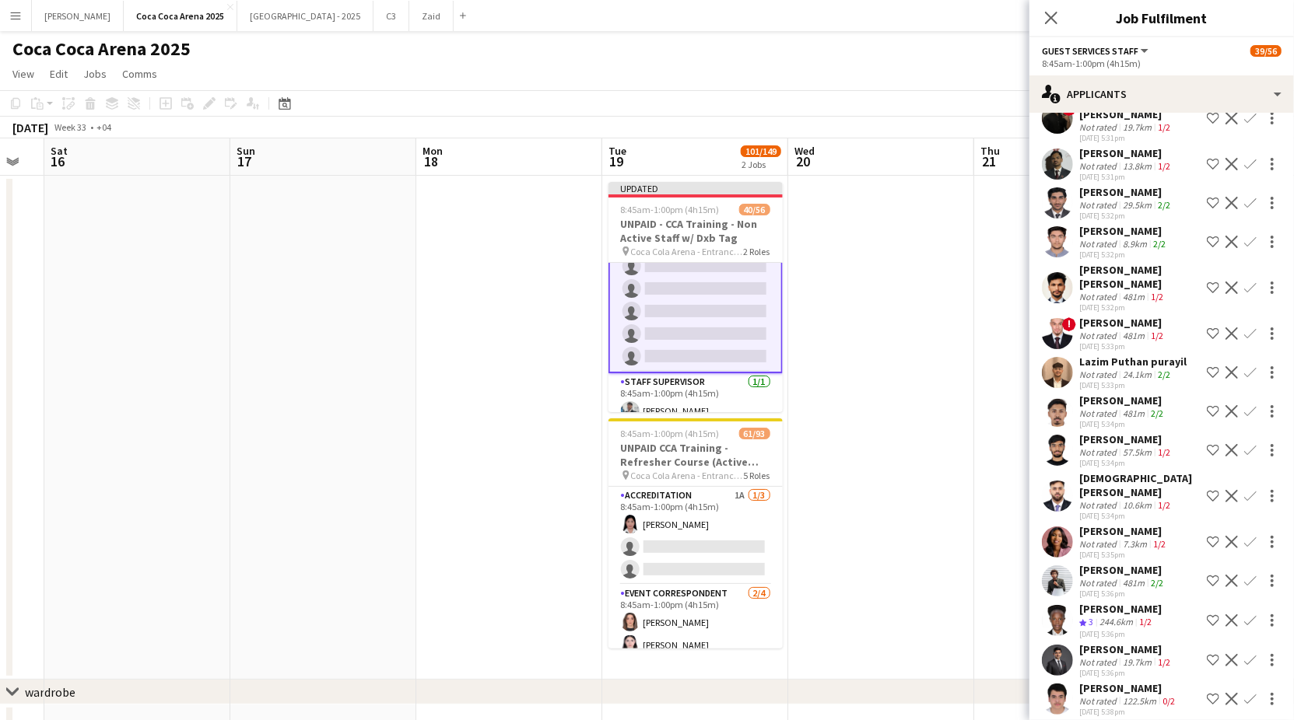
scroll to position [1466, 0]
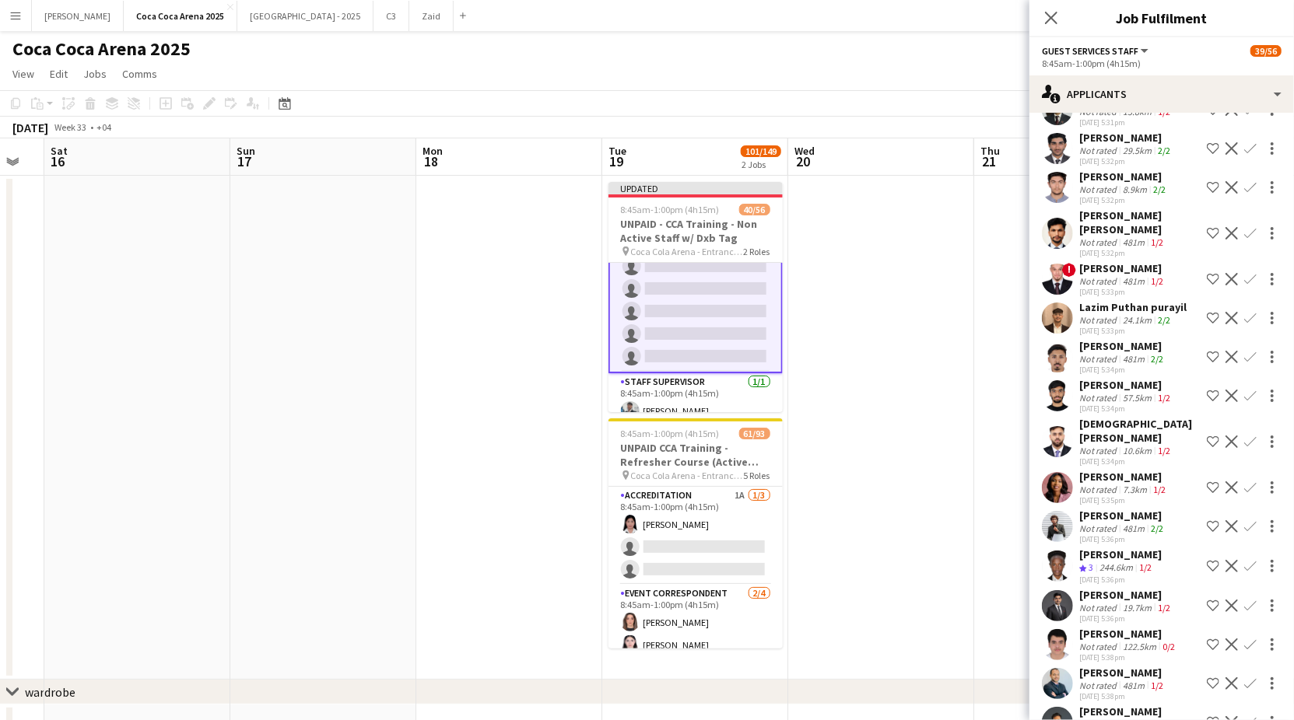
click at [1096, 537] on div "[DATE] 5:36pm" at bounding box center [1122, 539] width 87 height 10
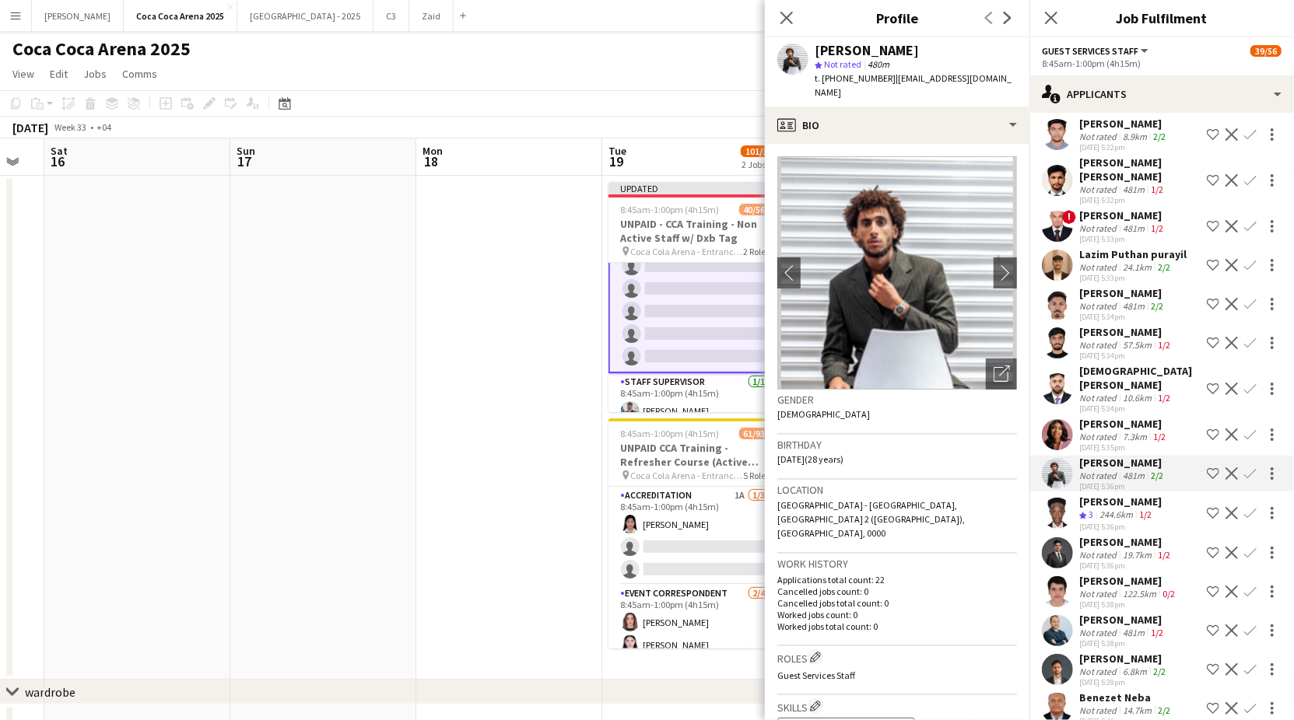
scroll to position [1520, 0]
click at [1096, 510] on div "Crew rating 3" at bounding box center [1087, 513] width 17 height 13
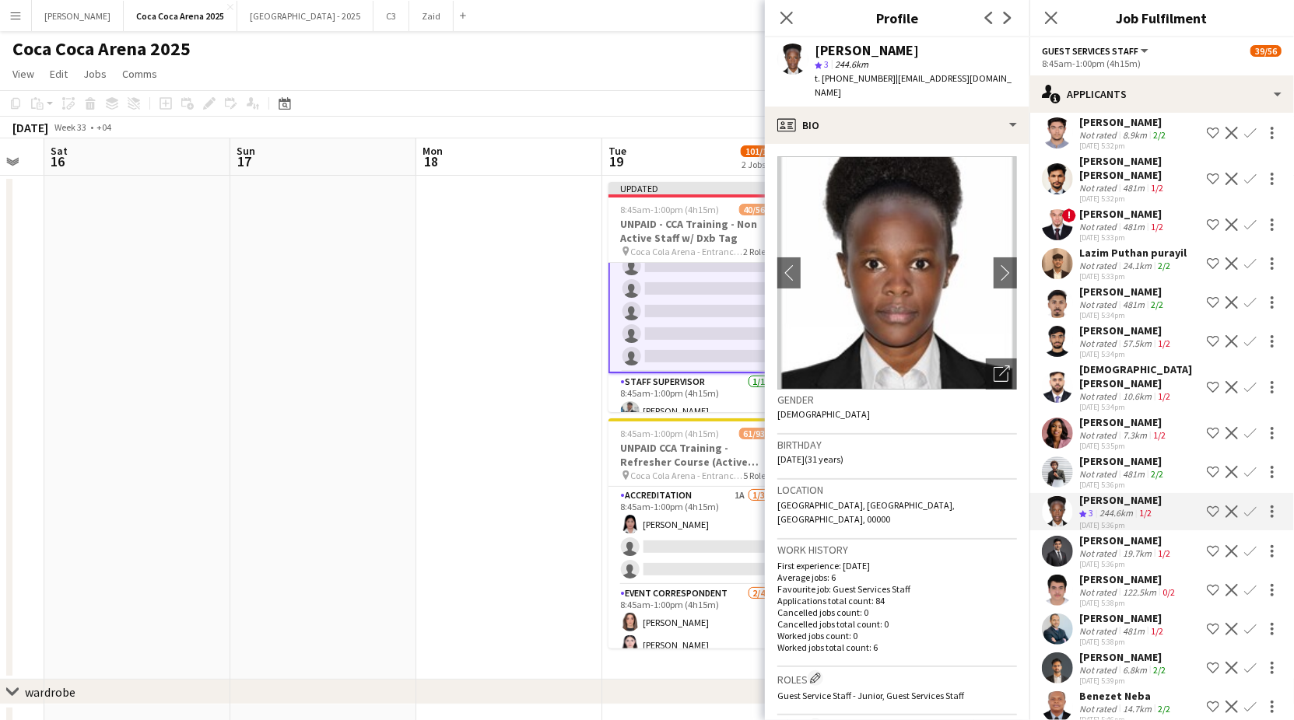
scroll to position [1549, 0]
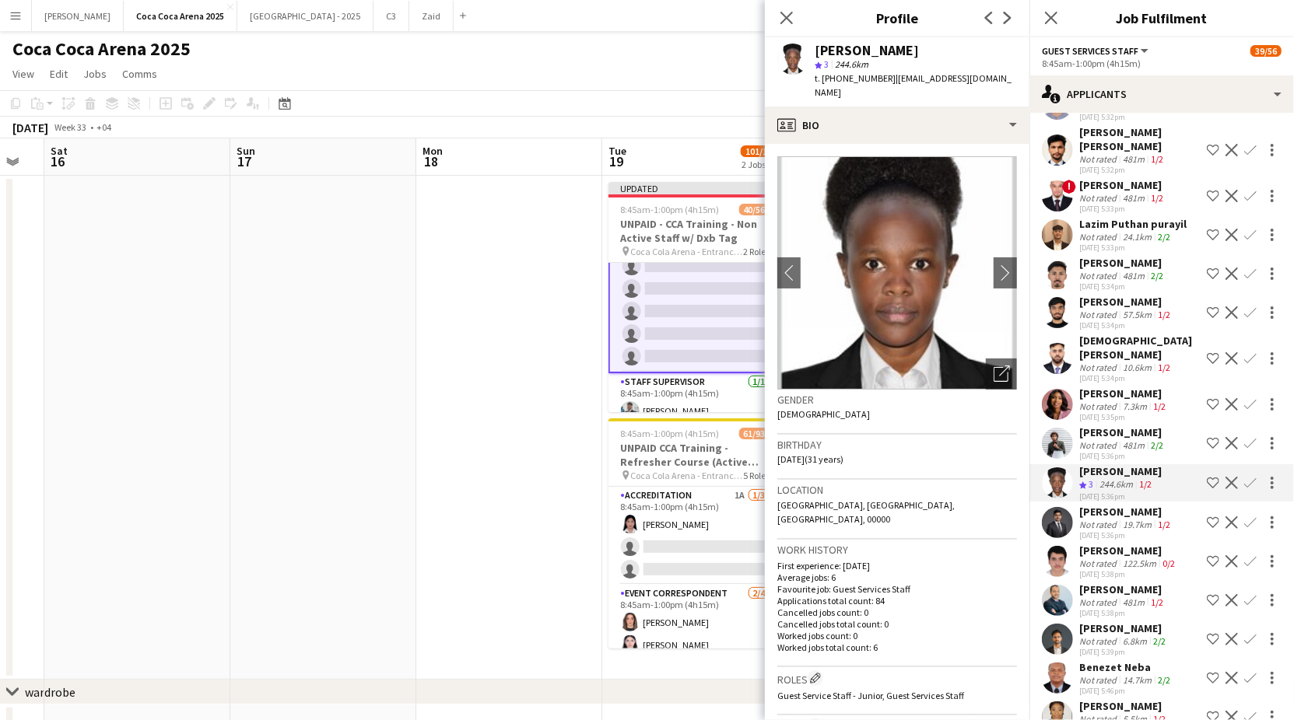
click at [1097, 510] on div "[PERSON_NAME]" at bounding box center [1126, 512] width 94 height 14
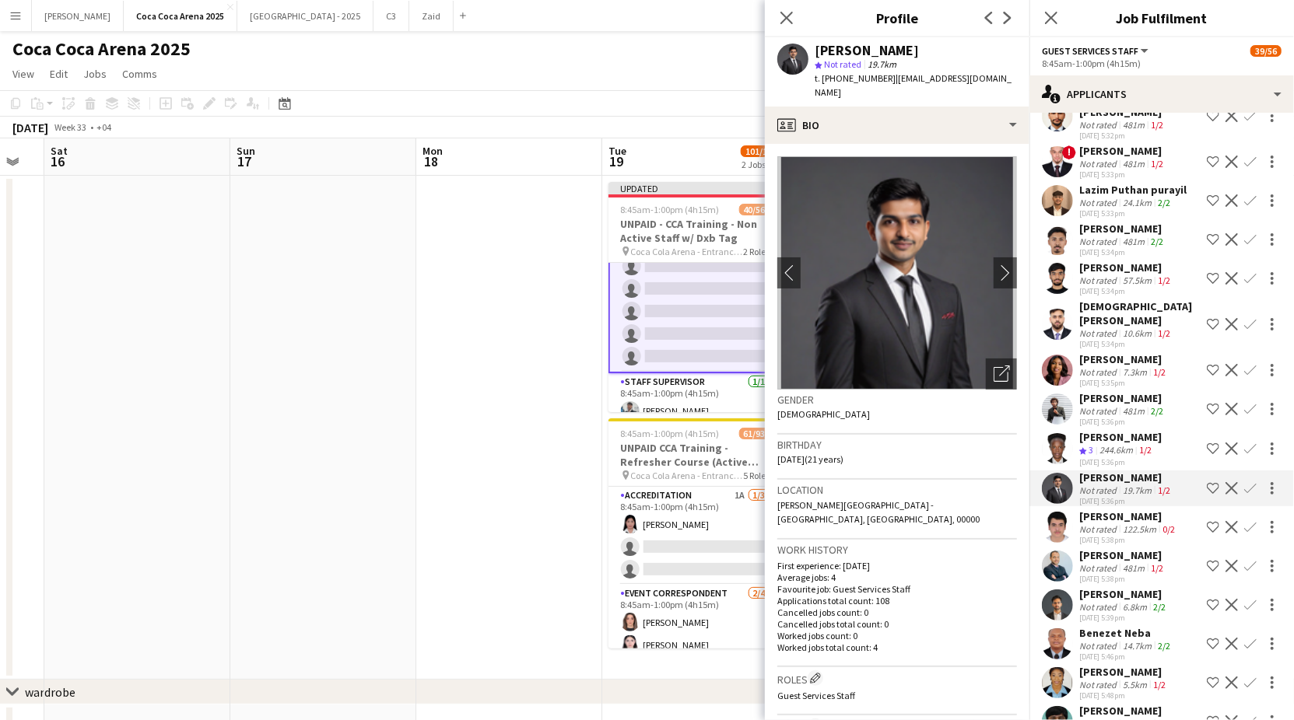
scroll to position [1587, 0]
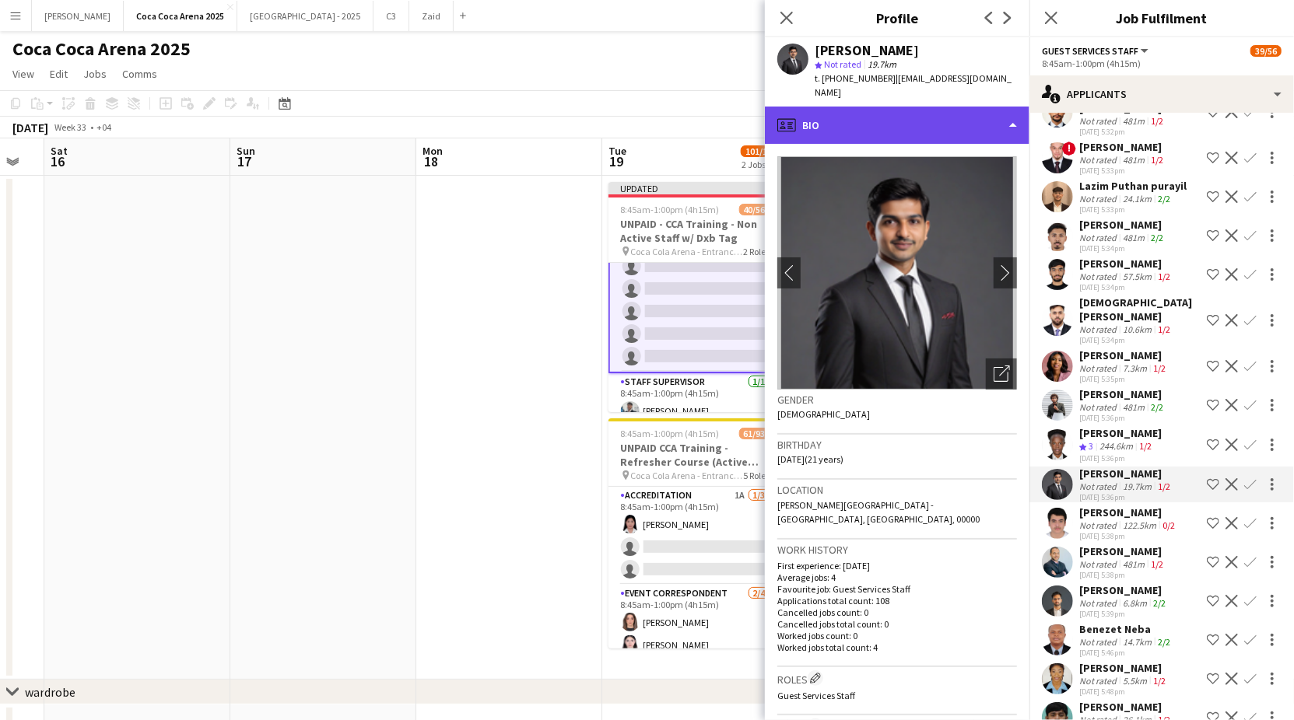
click at [1014, 110] on div "profile Bio" at bounding box center [897, 125] width 265 height 37
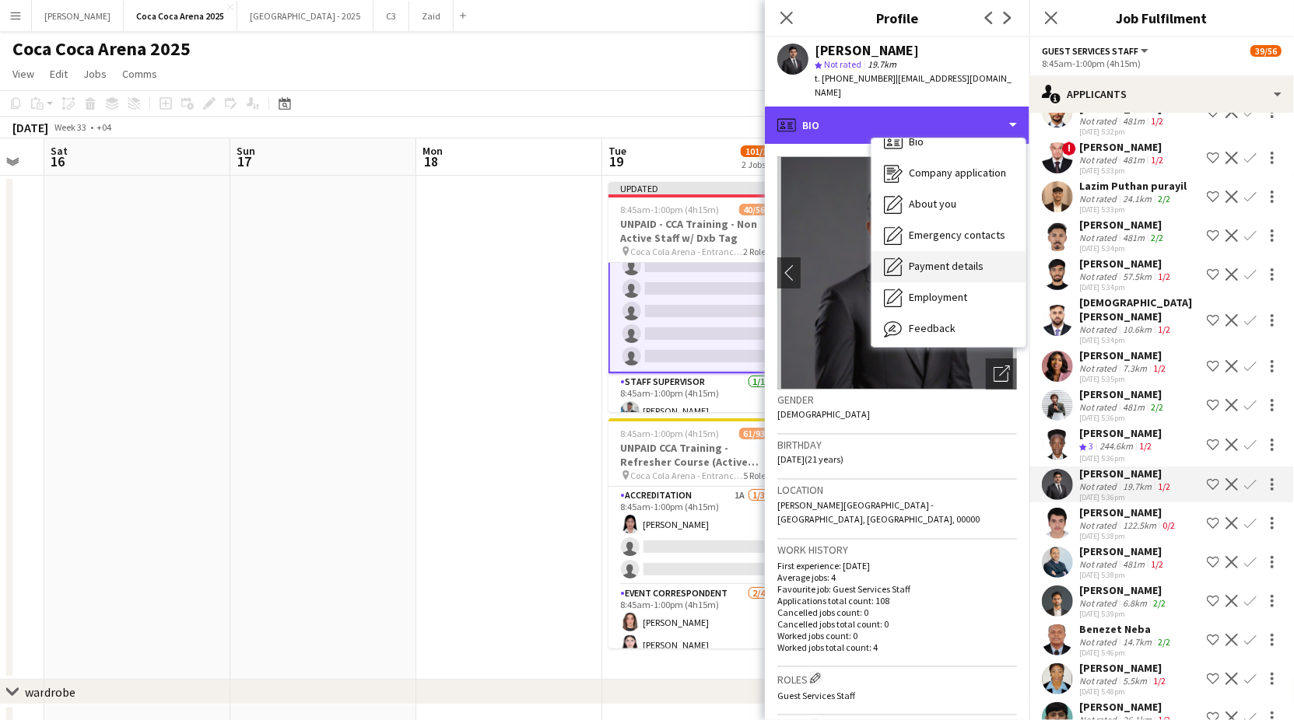
scroll to position [21, 0]
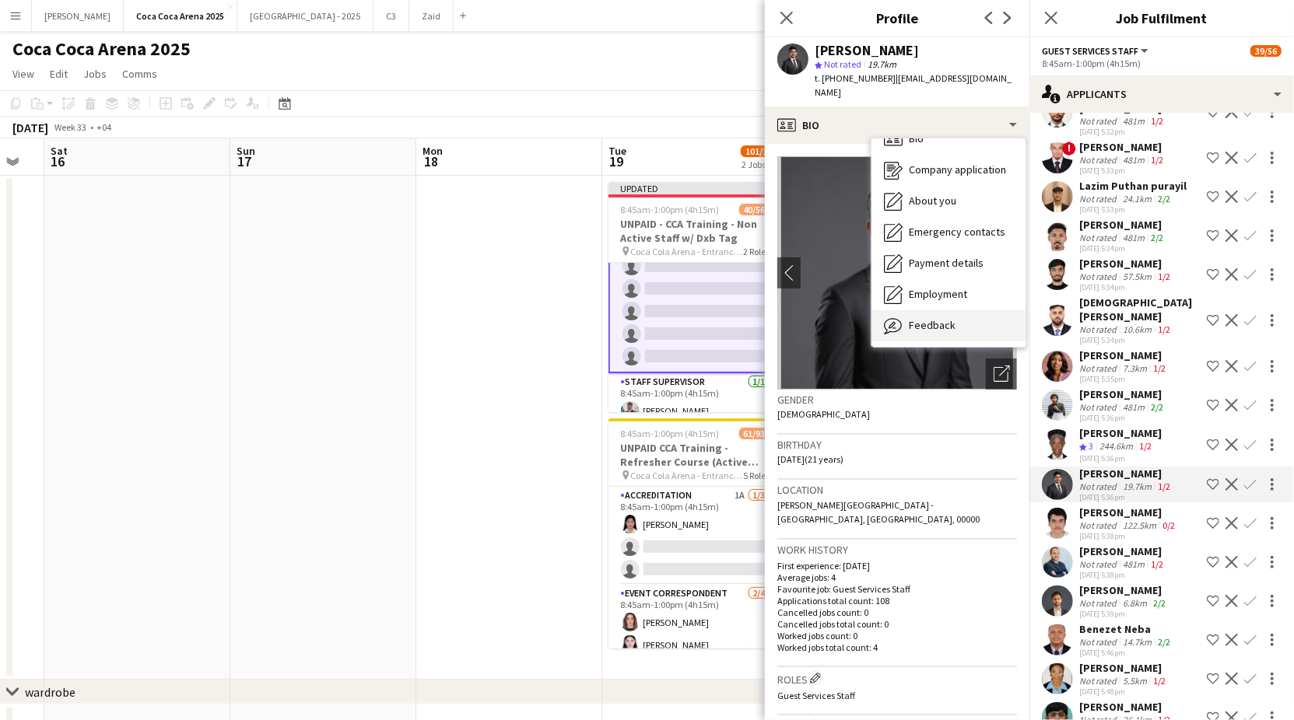
click at [973, 310] on div "Feedback Feedback" at bounding box center [948, 325] width 154 height 31
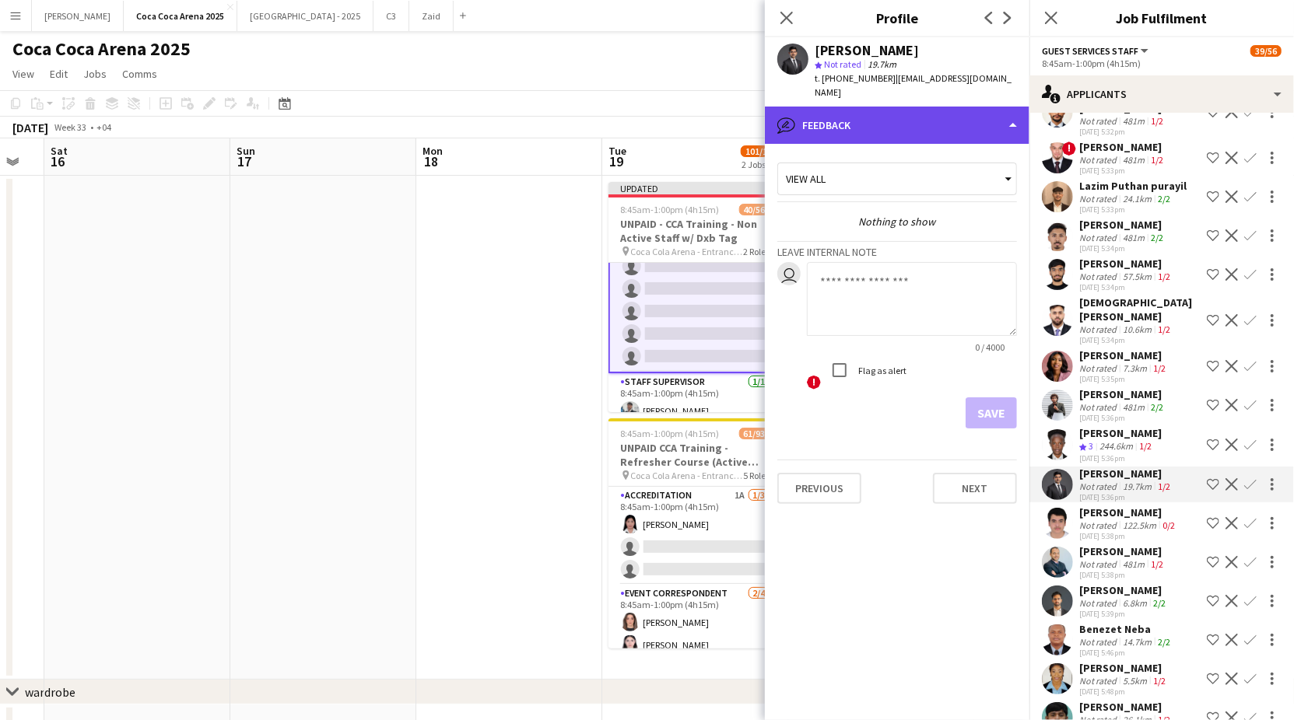
click at [950, 114] on div "bubble-pencil Feedback" at bounding box center [897, 125] width 265 height 37
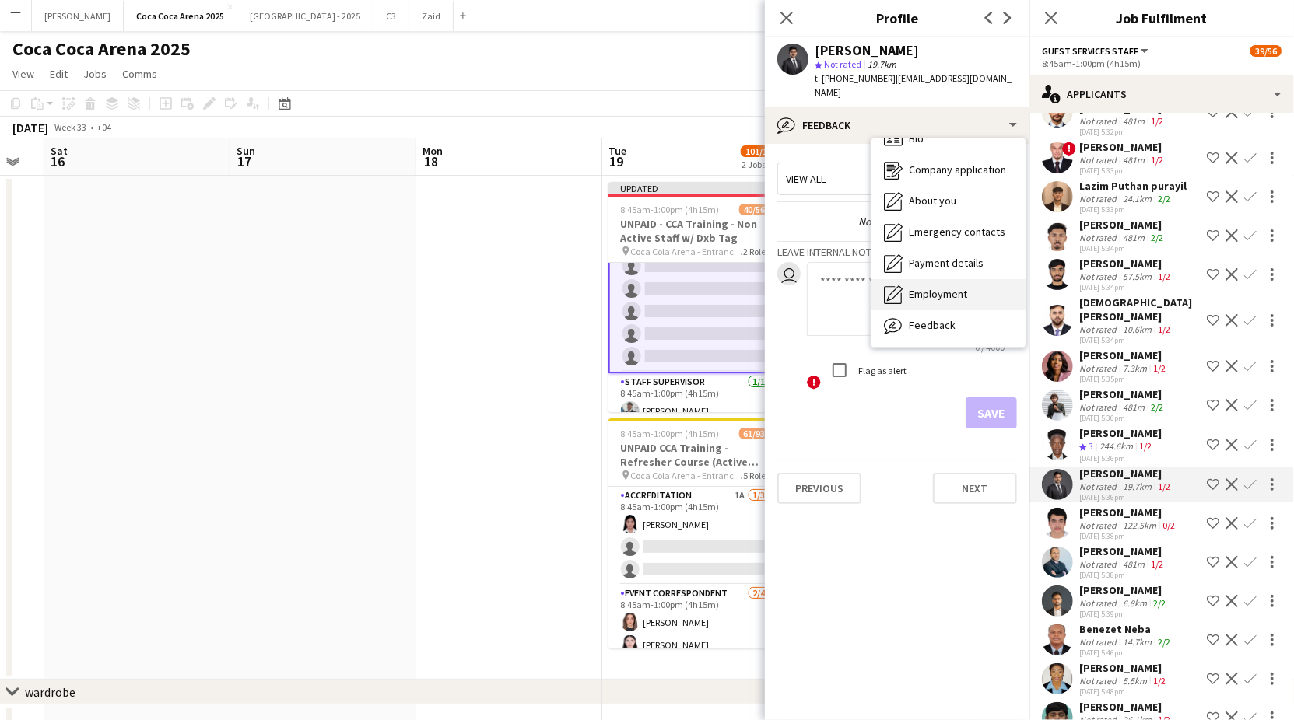
click at [958, 287] on span "Employment" at bounding box center [938, 294] width 58 height 14
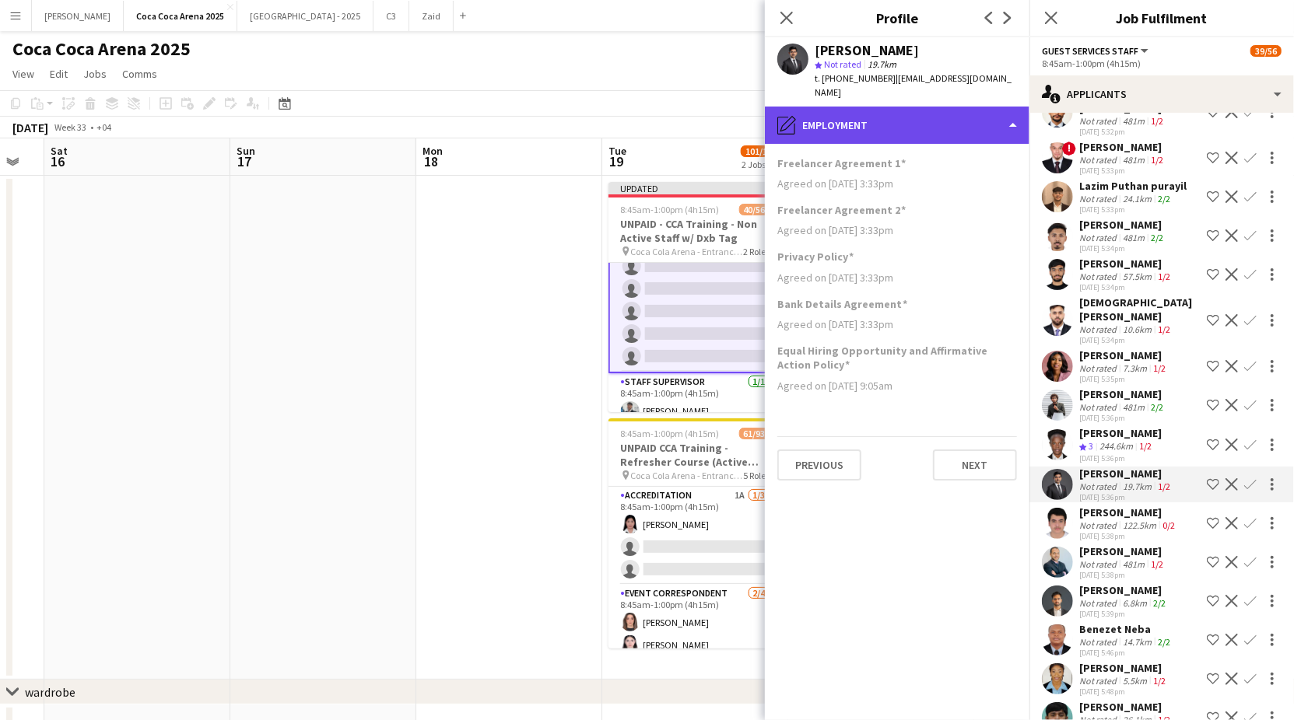
click at [957, 118] on div "pencil4 Employment" at bounding box center [897, 125] width 265 height 37
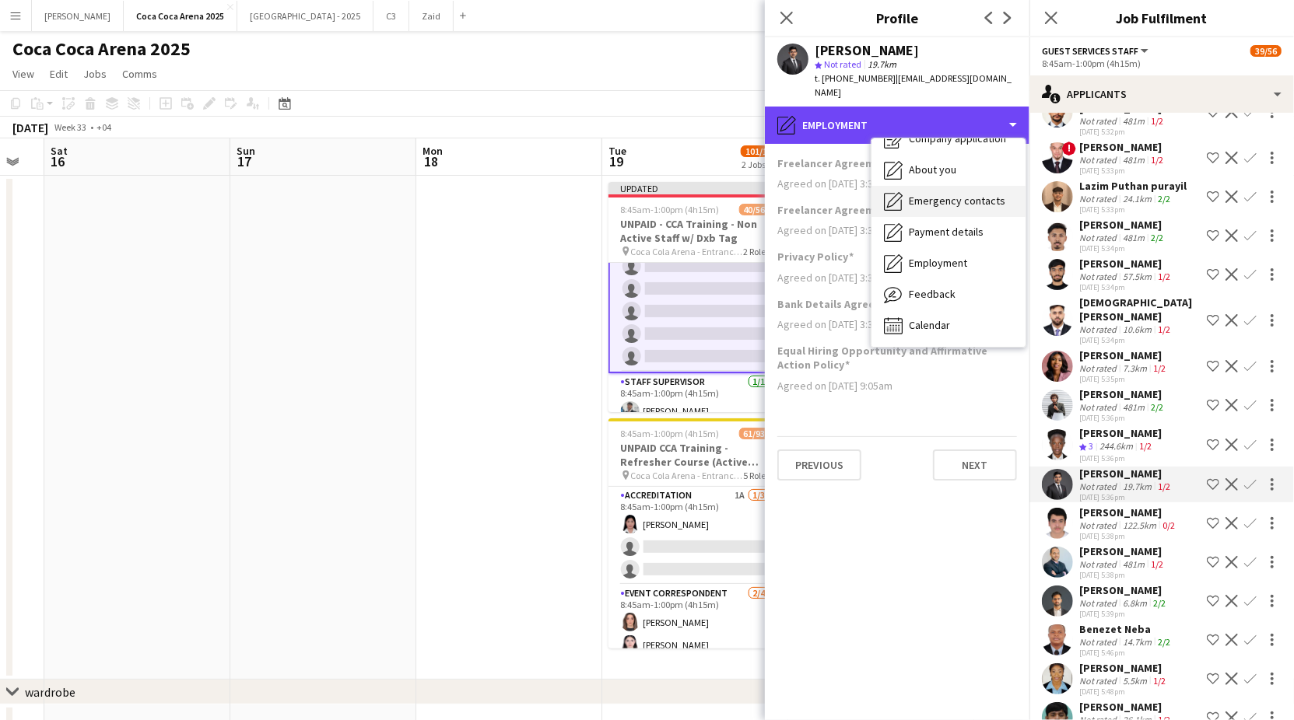
scroll to position [13, 0]
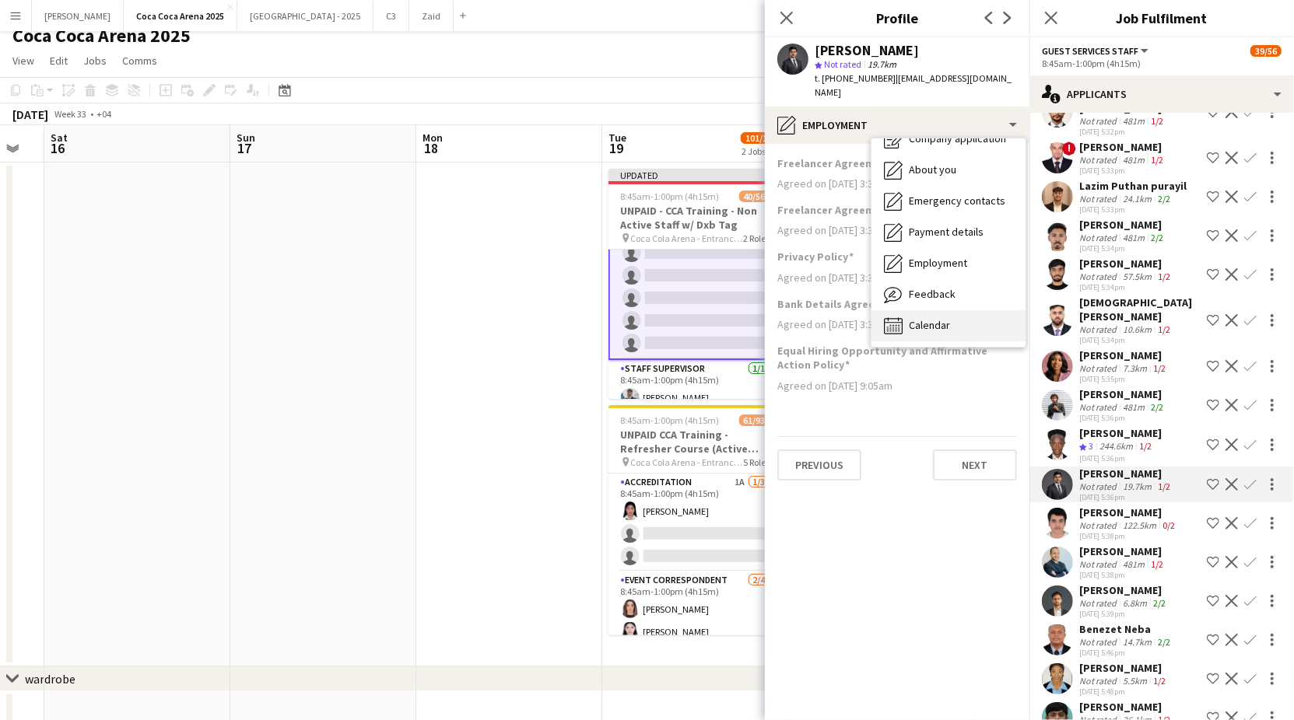
click at [970, 310] on div "Calendar Calendar" at bounding box center [948, 325] width 154 height 31
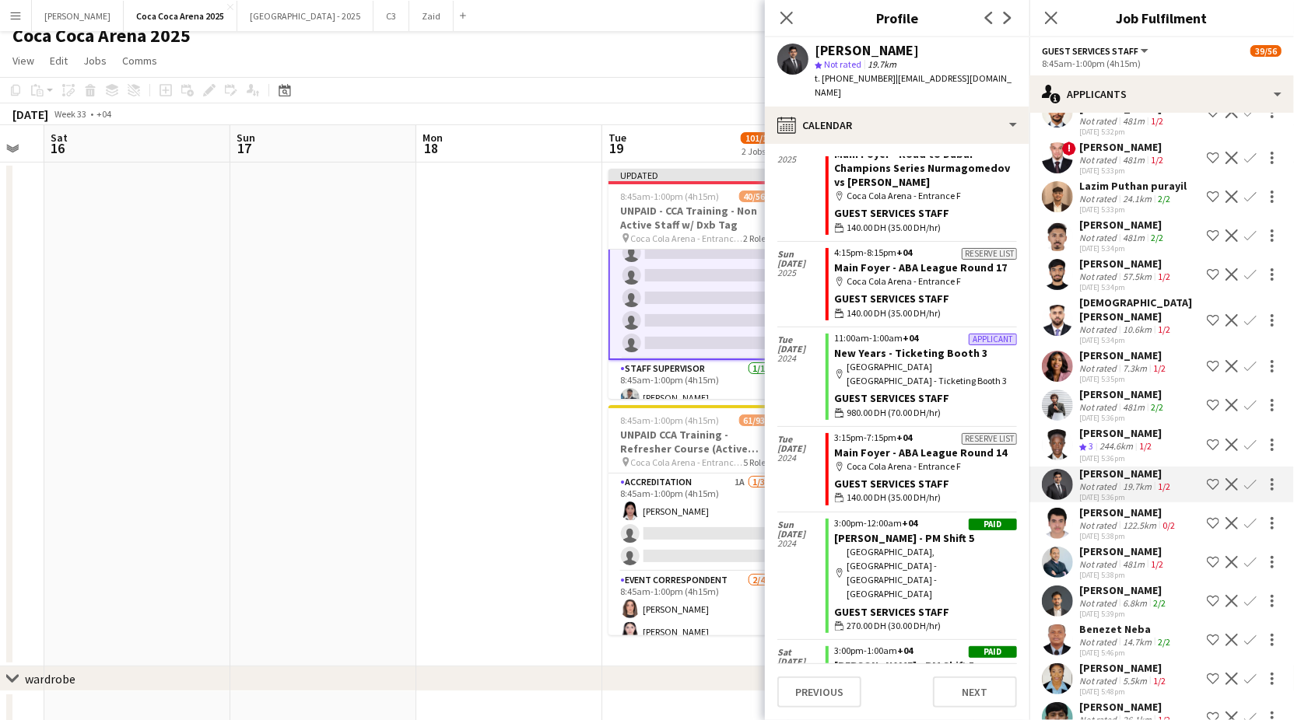
scroll to position [4441, 0]
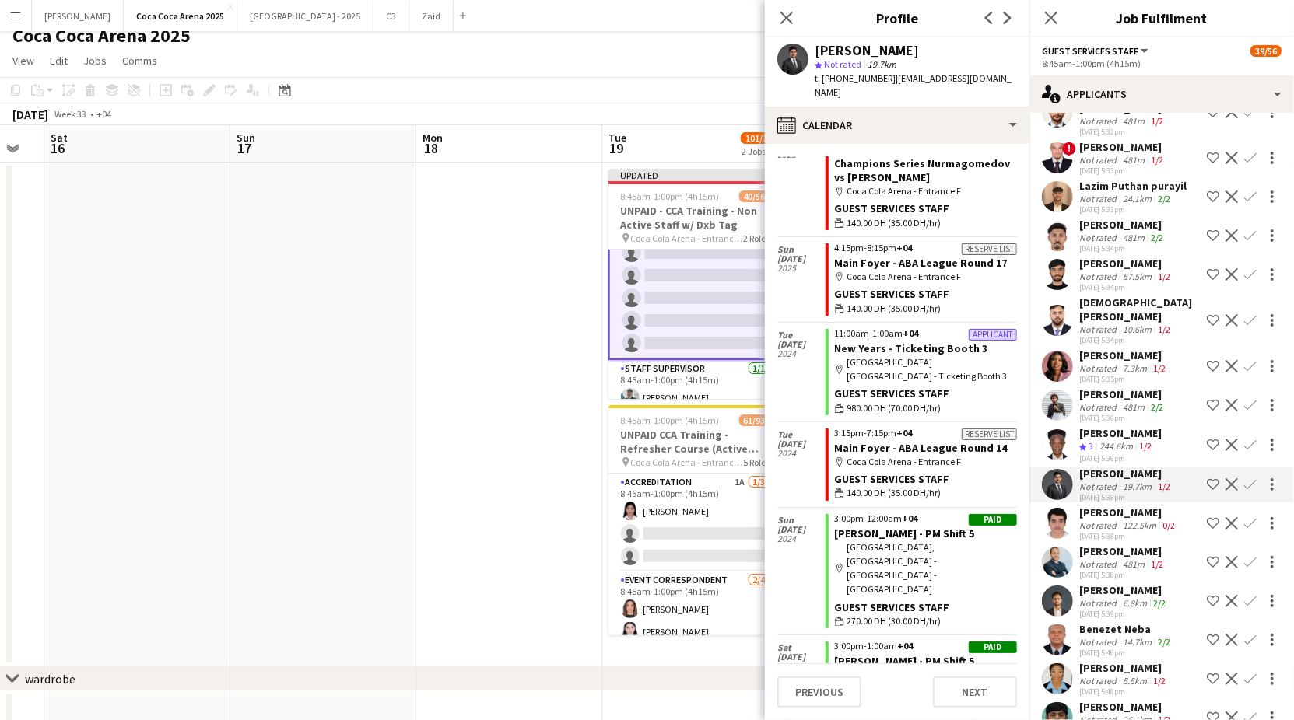
click at [1248, 485] on app-icon "Confirm" at bounding box center [1250, 484] width 12 height 12
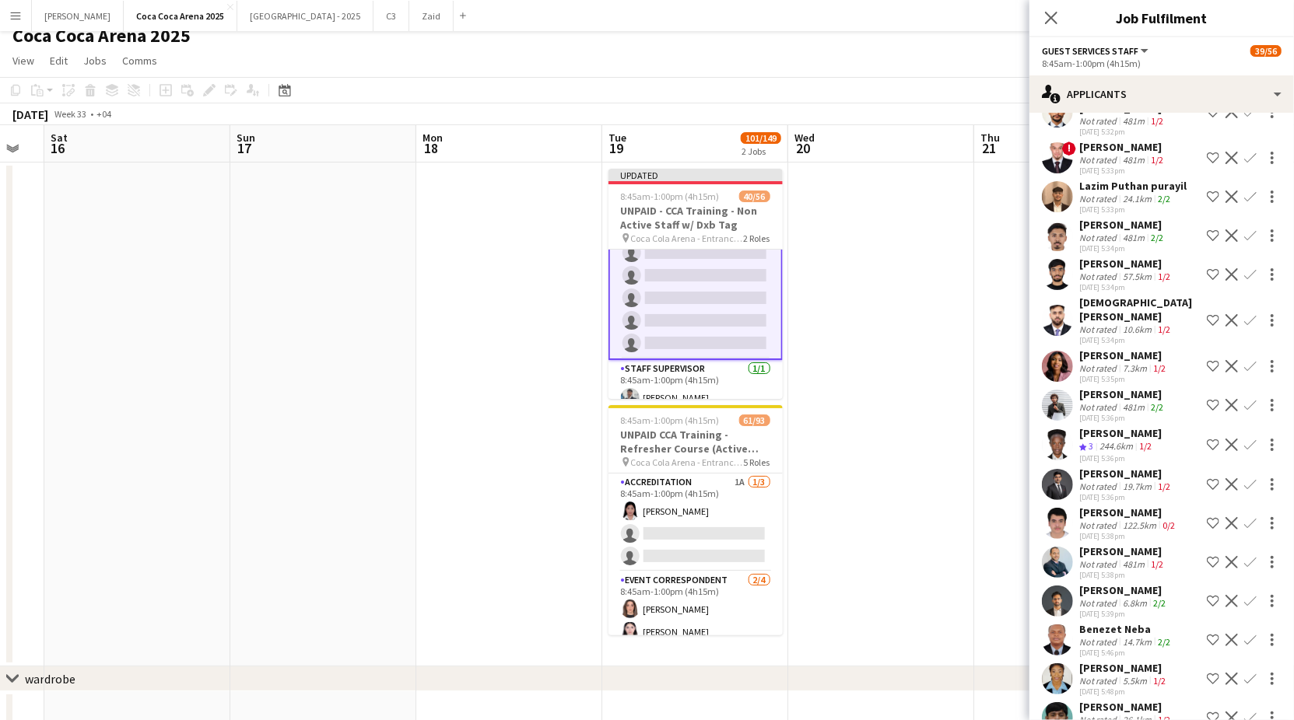
click at [1248, 485] on app-icon "Confirm" at bounding box center [1250, 484] width 12 height 12
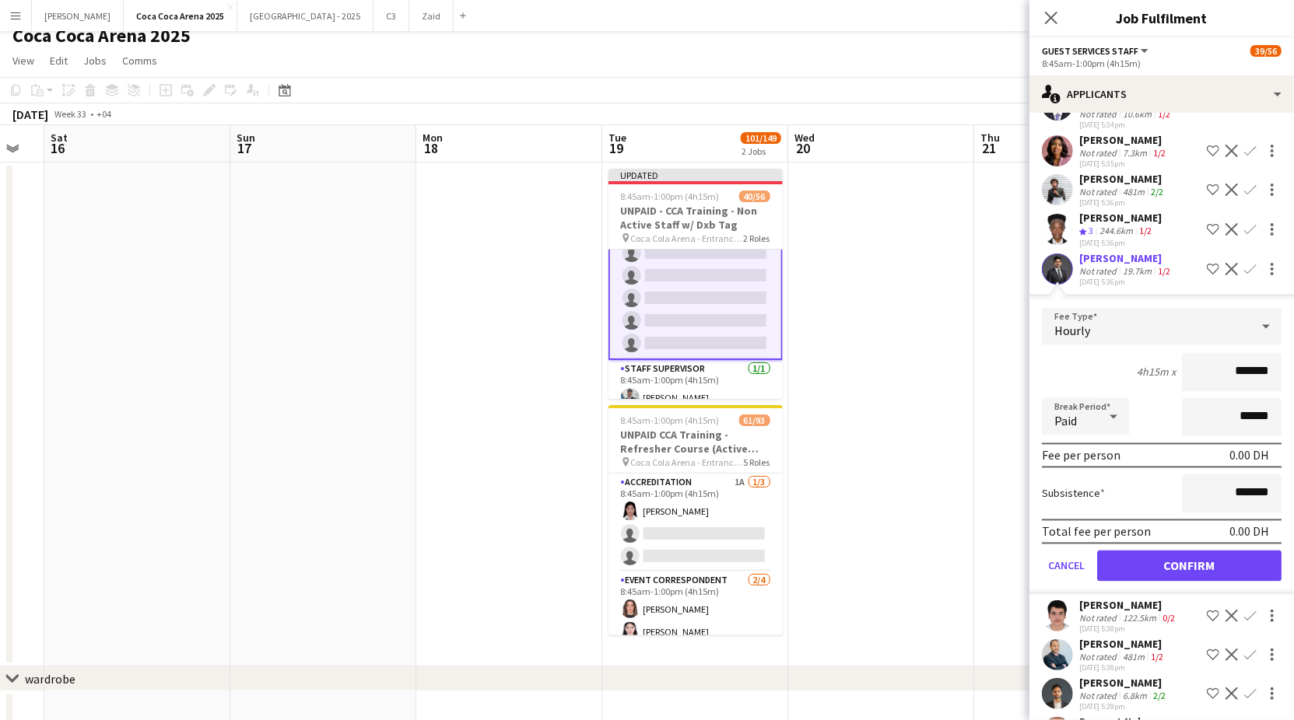
scroll to position [1824, 0]
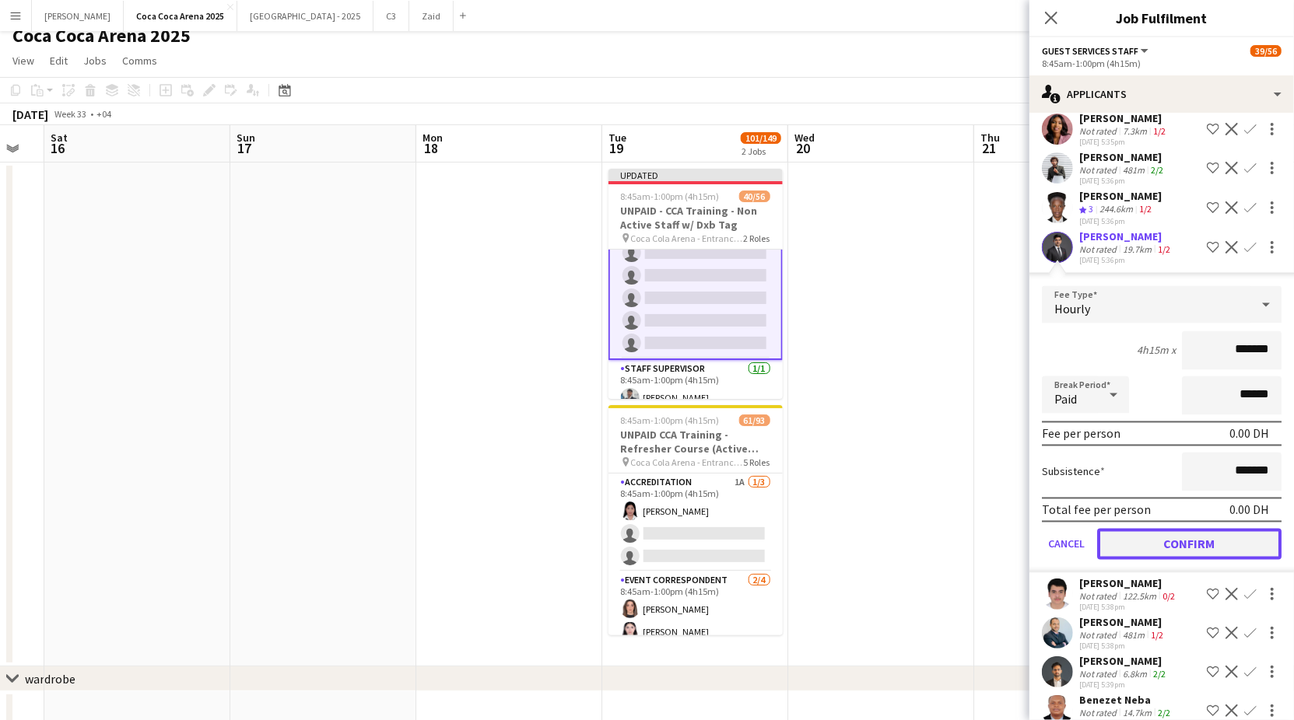
click at [1195, 536] on button "Confirm" at bounding box center [1189, 544] width 184 height 31
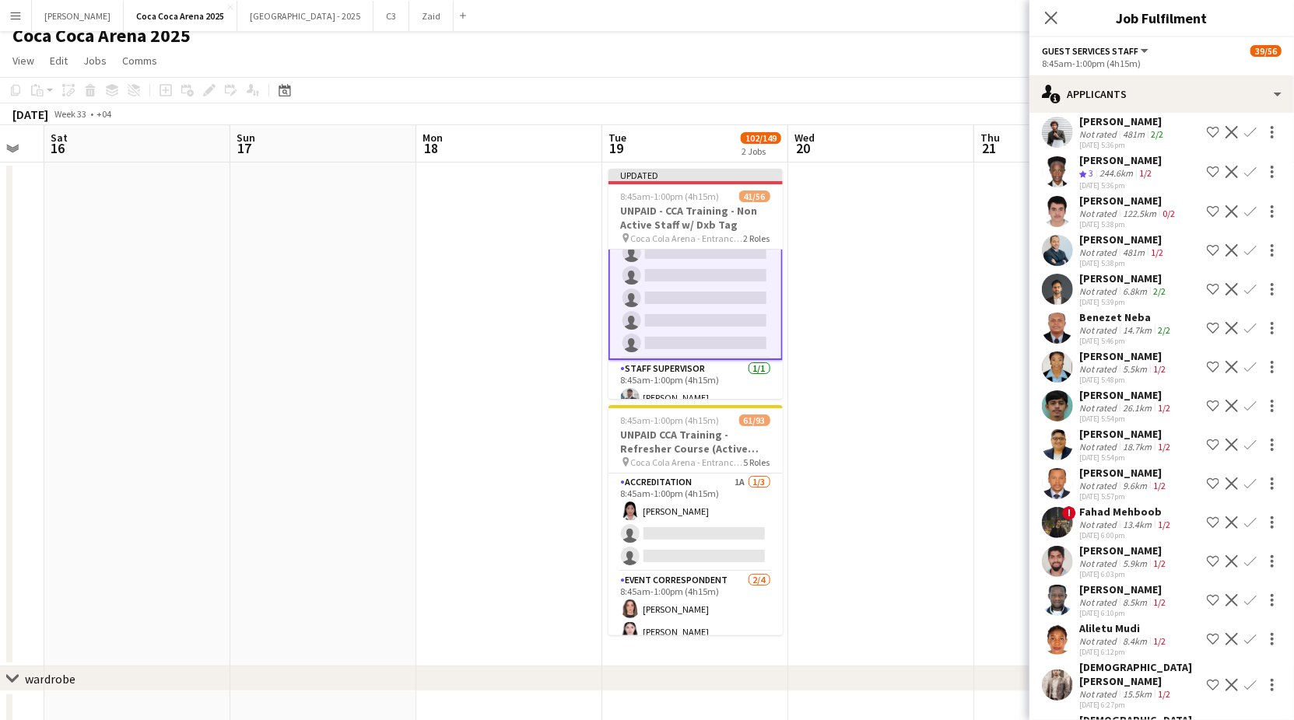
scroll to position [1862, 0]
click at [1116, 447] on div "Not rated" at bounding box center [1099, 446] width 40 height 12
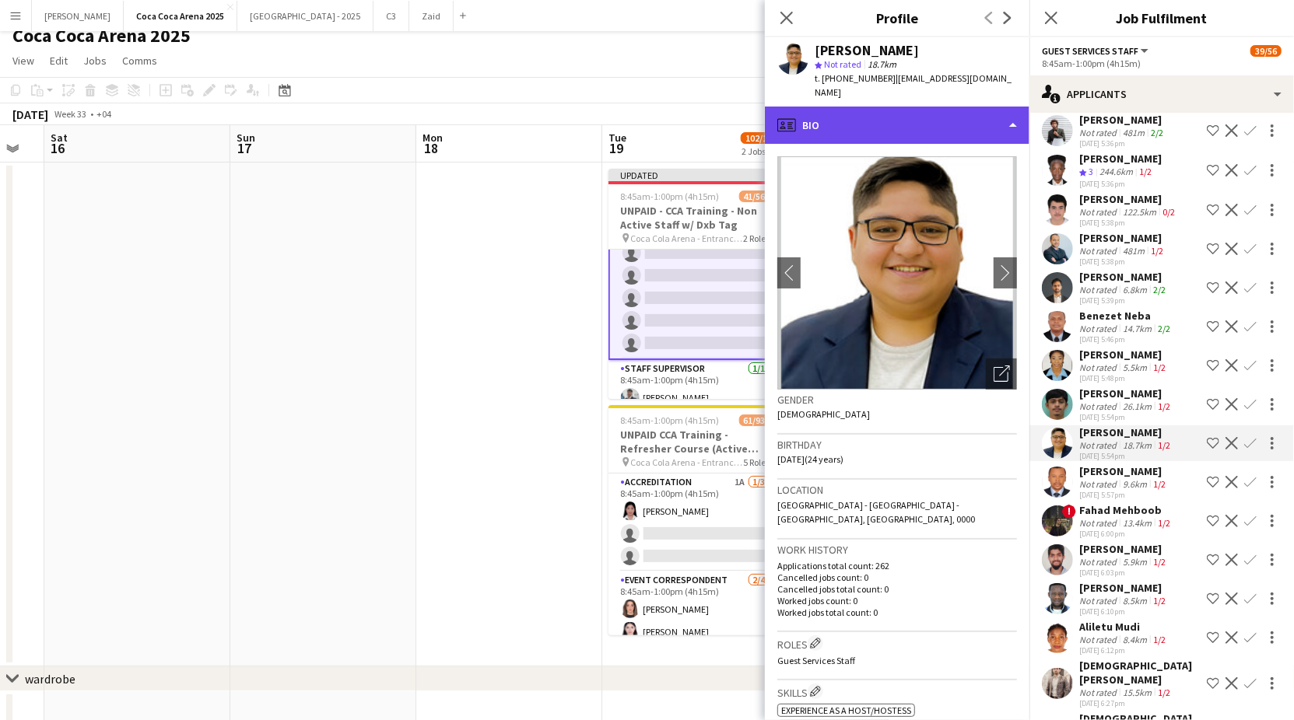
click at [868, 120] on div "profile Bio" at bounding box center [897, 125] width 265 height 37
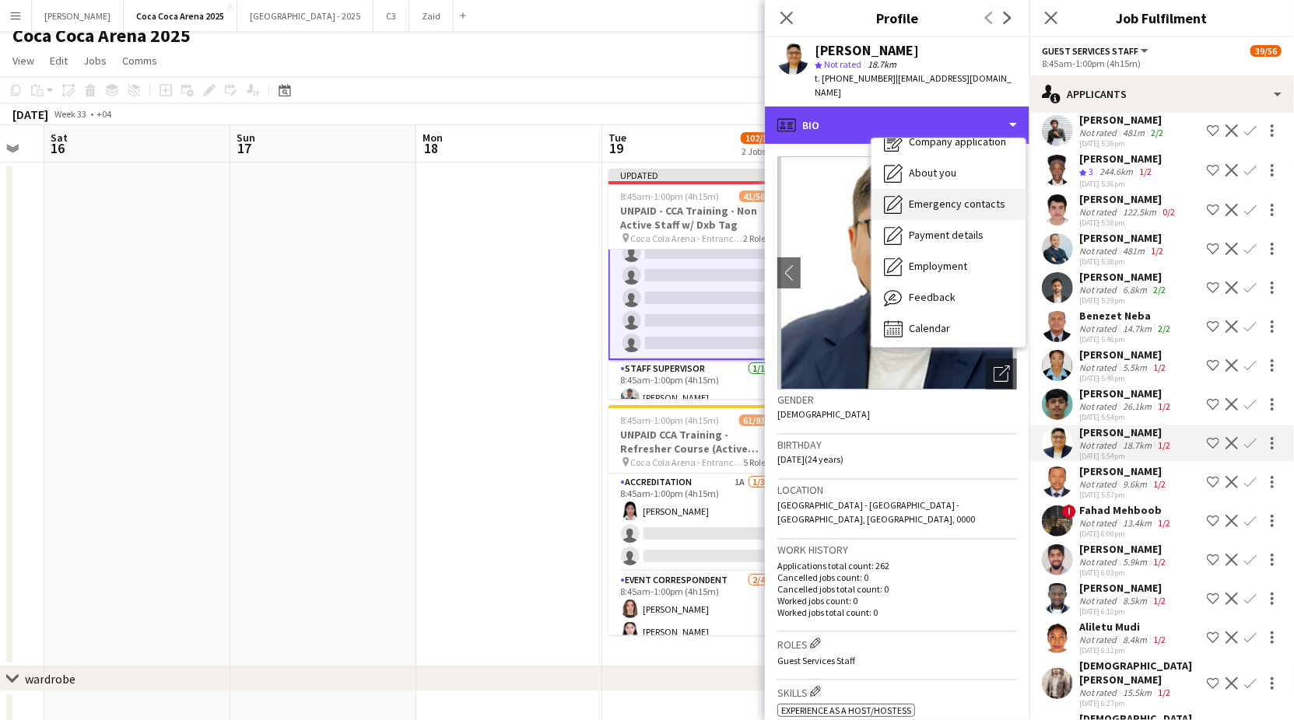
scroll to position [52, 0]
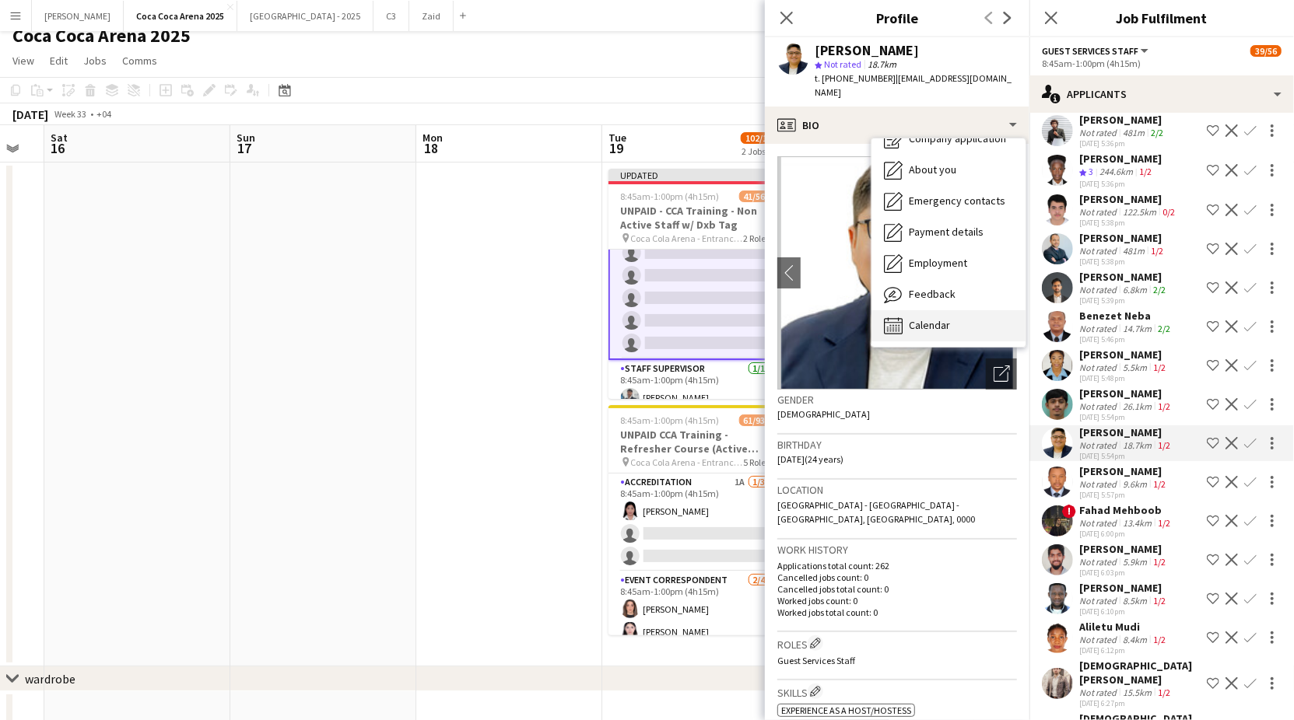
click at [920, 318] on span "Calendar" at bounding box center [929, 325] width 41 height 14
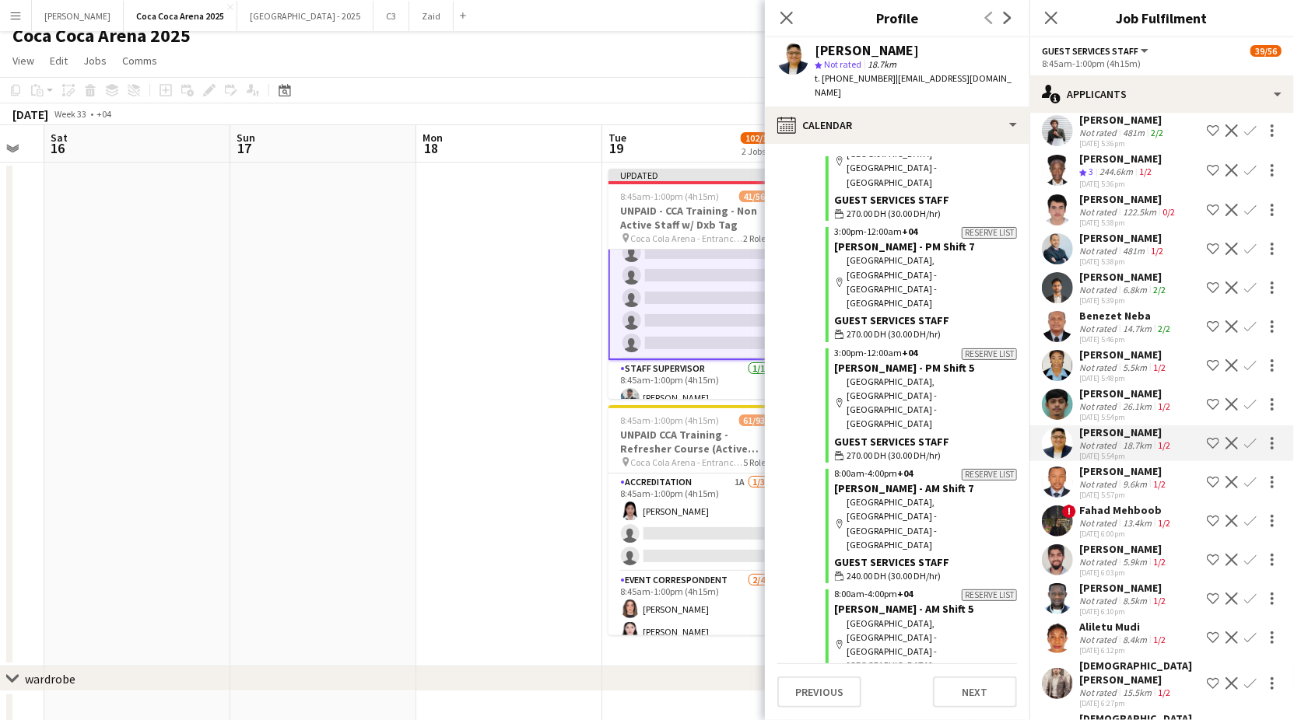
scroll to position [10785, 0]
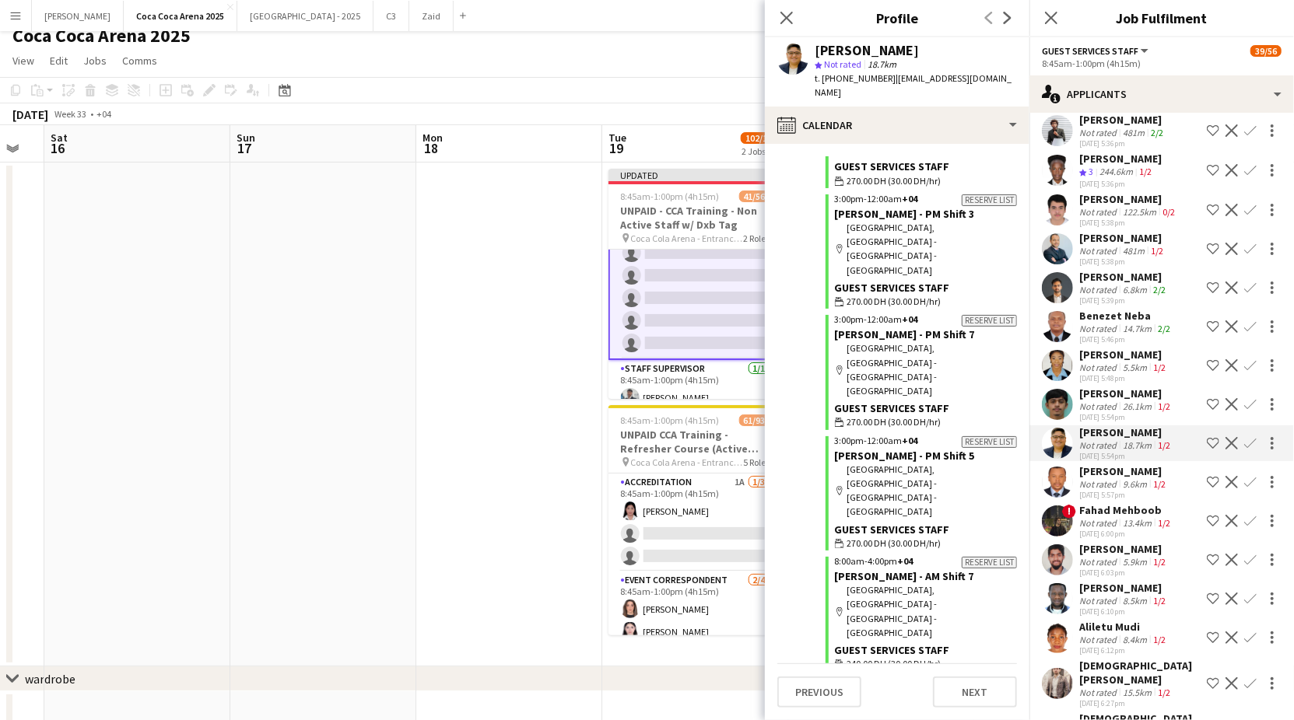
click at [1118, 451] on div "[DATE] 5:54pm" at bounding box center [1126, 456] width 94 height 10
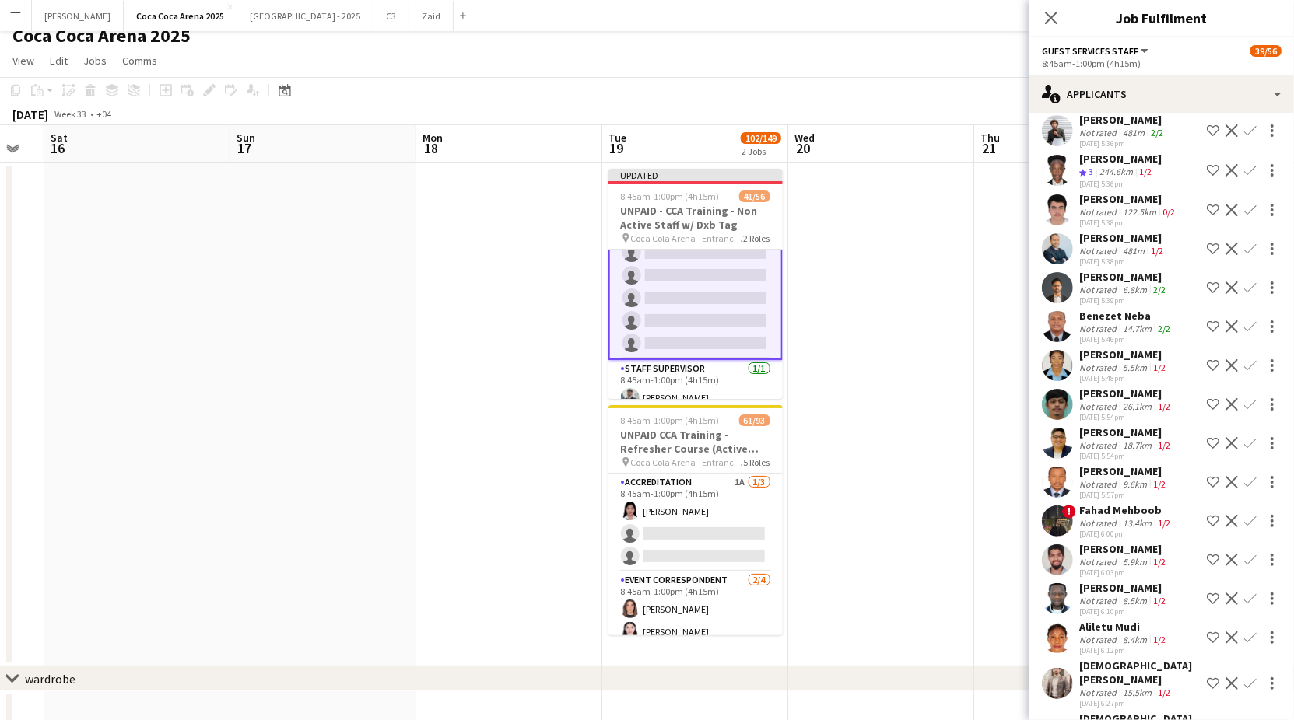
click at [1118, 451] on div "[DATE] 5:54pm" at bounding box center [1126, 456] width 94 height 10
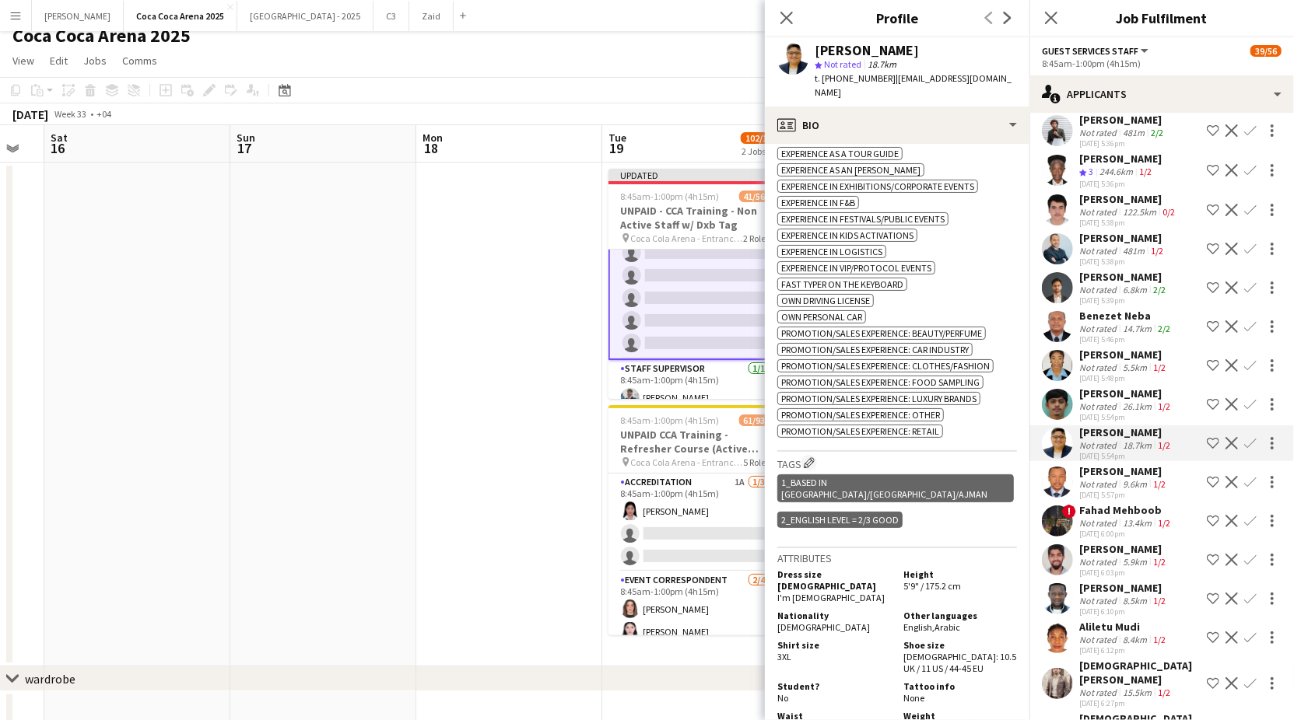
scroll to position [1890, 0]
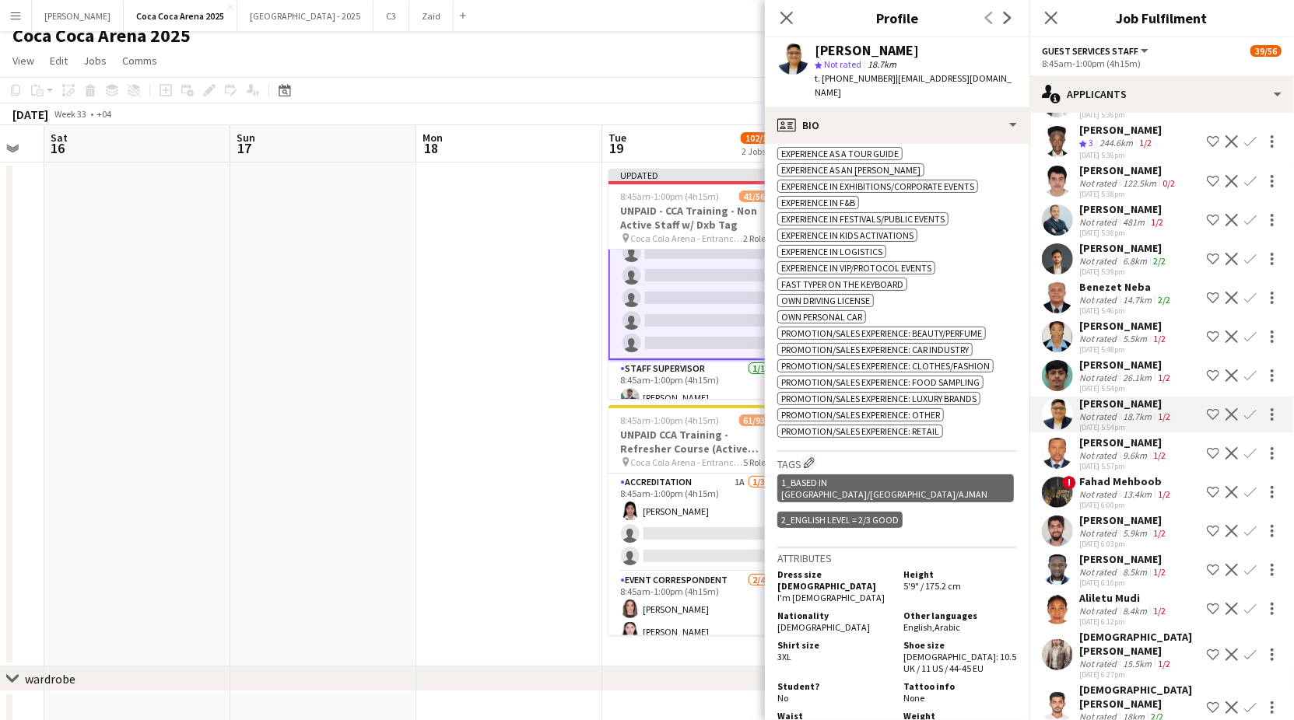
click at [1114, 450] on div "[PERSON_NAME]" at bounding box center [1123, 443] width 89 height 14
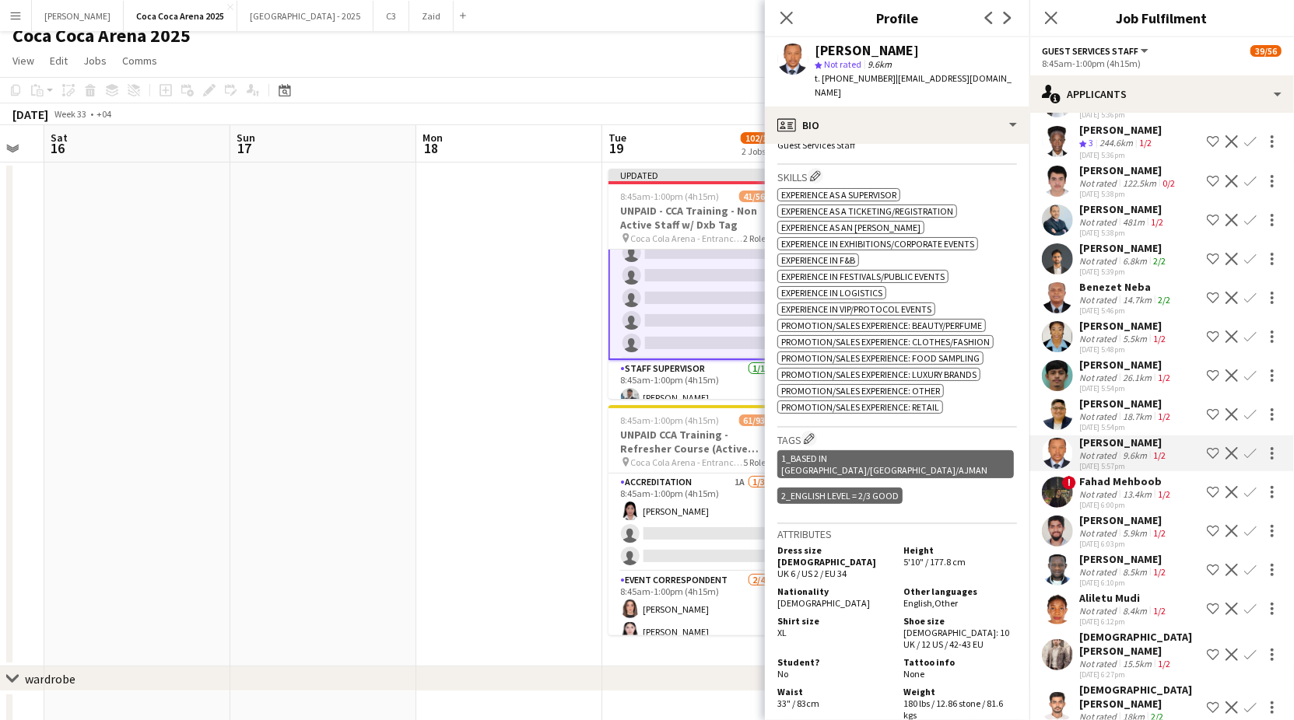
scroll to position [600, 0]
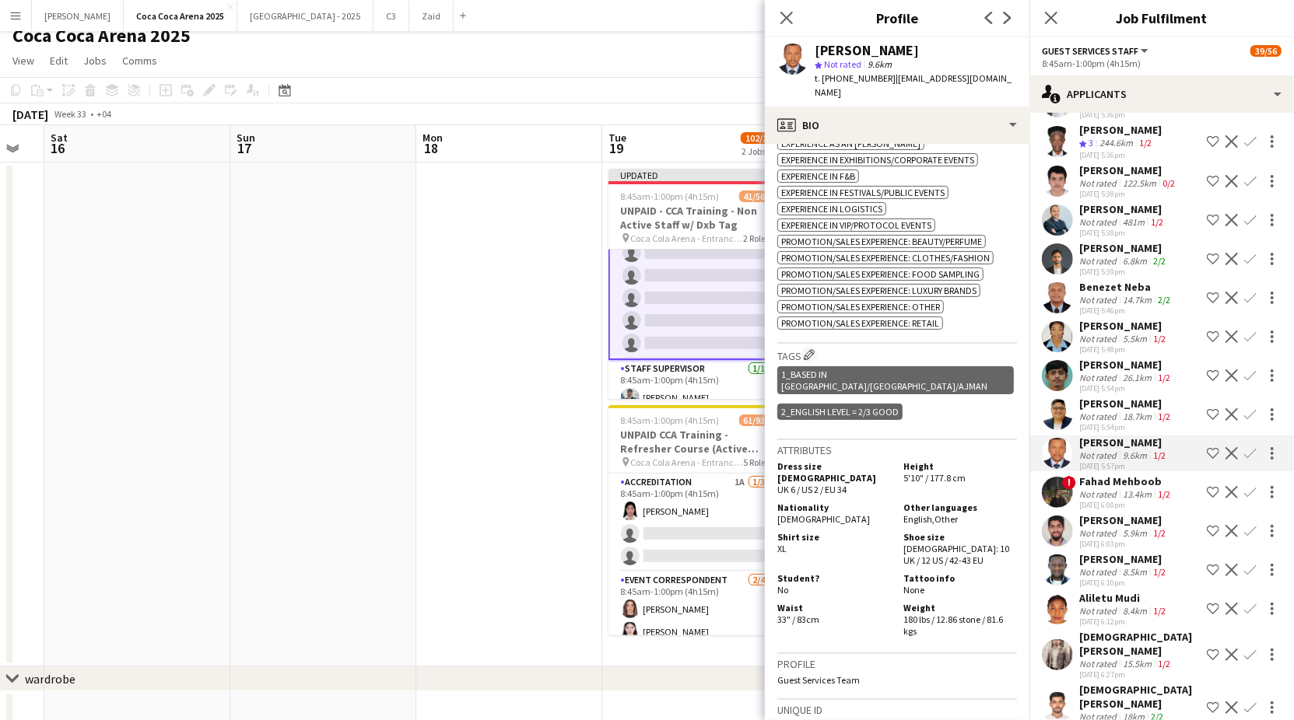
click at [1116, 489] on div "Fahad Mehboob" at bounding box center [1126, 482] width 94 height 14
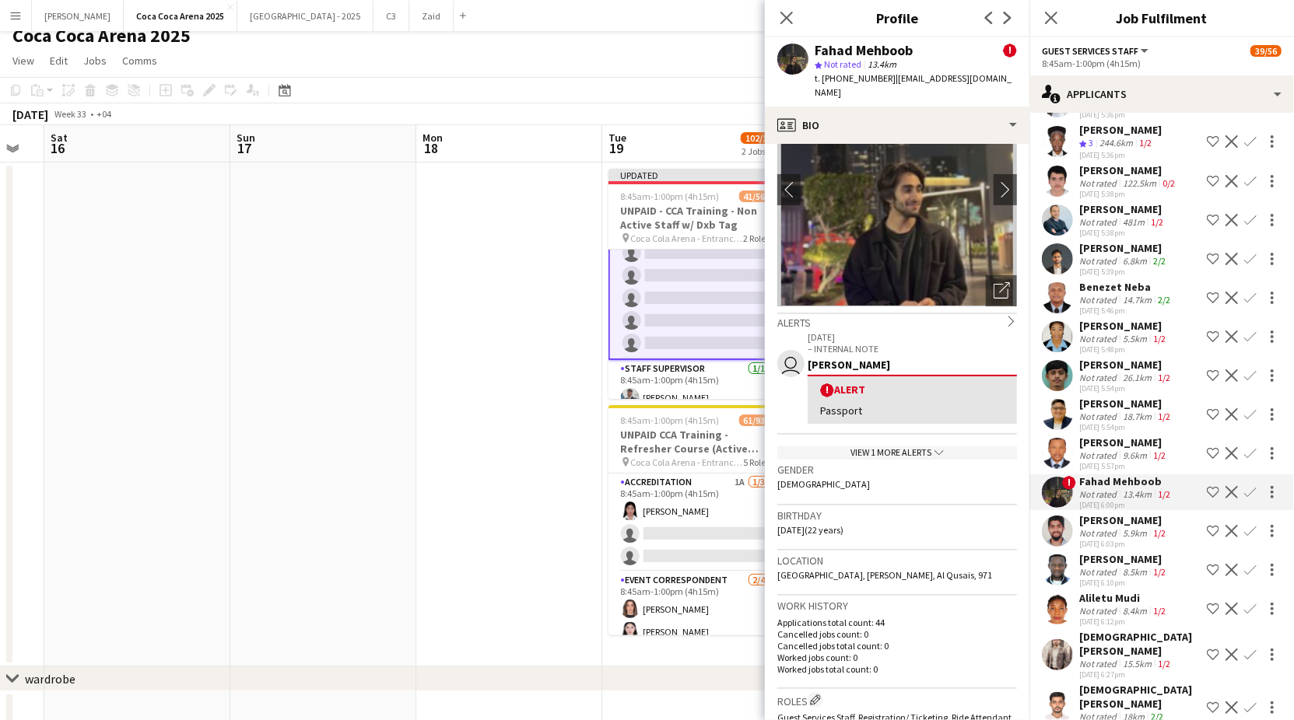
scroll to position [93, 0]
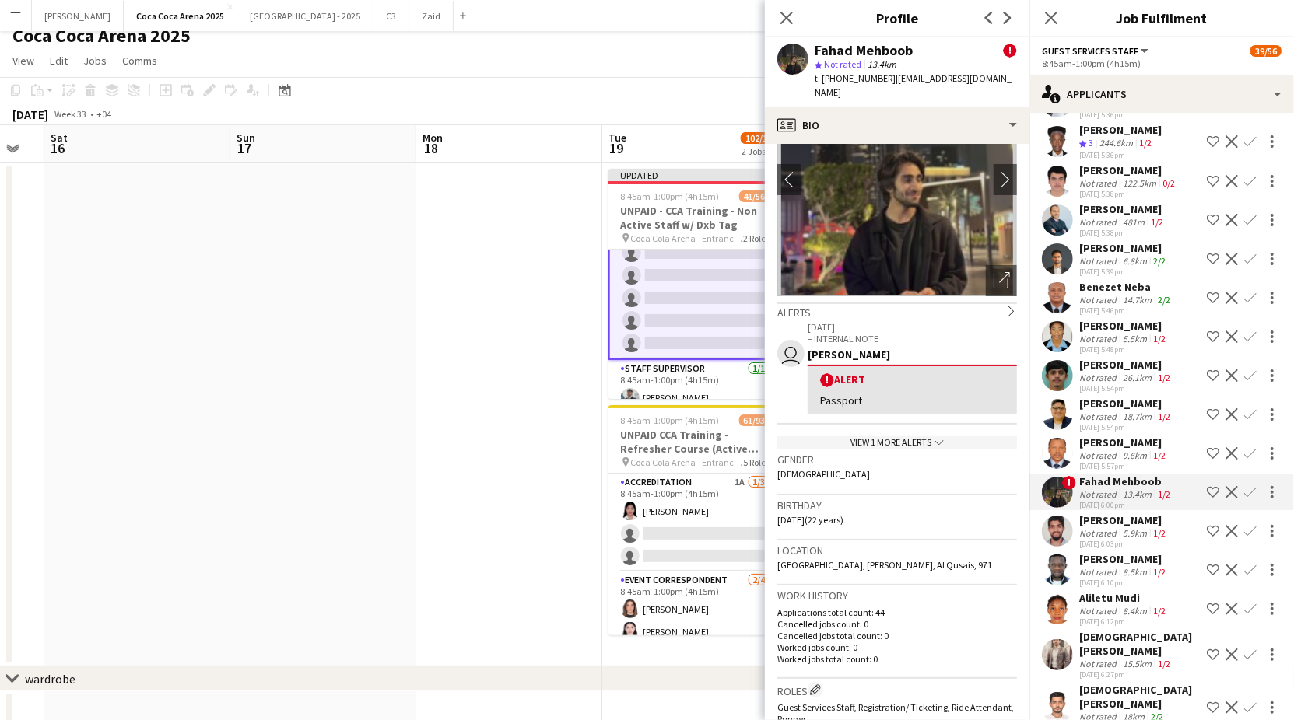
click at [934, 436] on app-icon "chevron-down" at bounding box center [937, 442] width 12 height 13
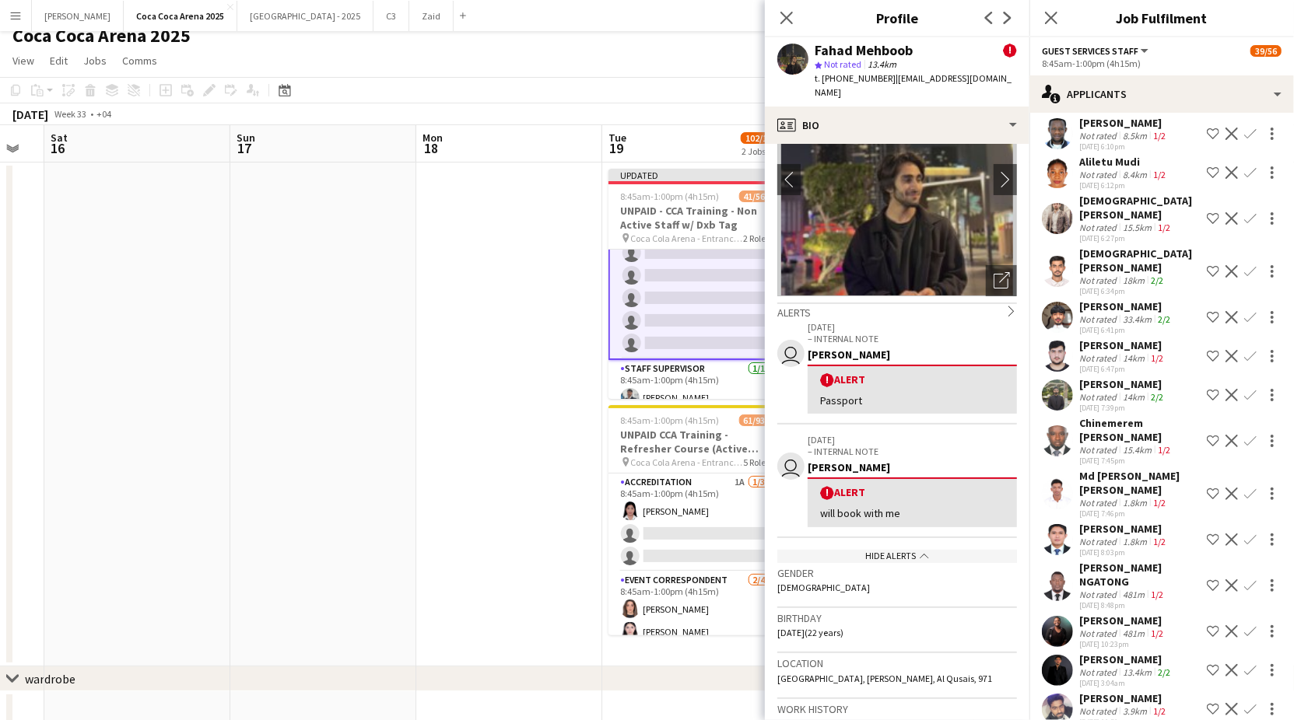
scroll to position [2331, 0]
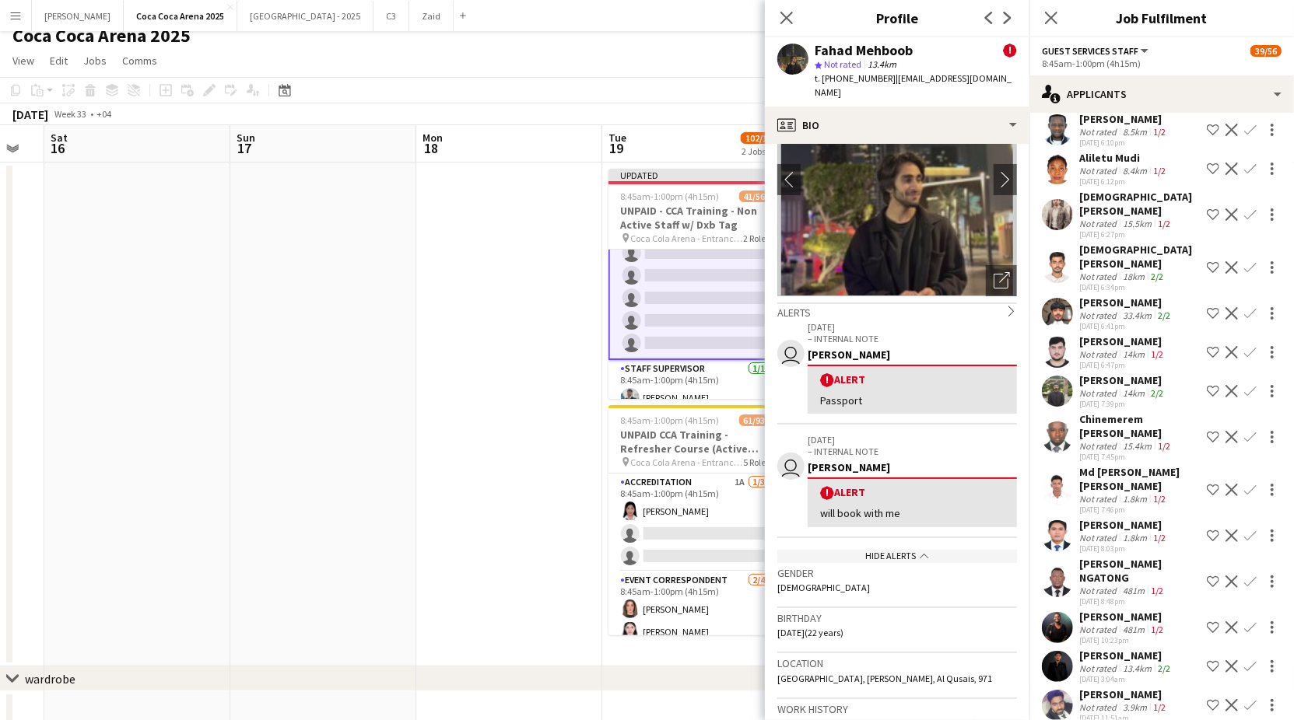
click at [1113, 518] on div "[PERSON_NAME]" at bounding box center [1123, 525] width 89 height 14
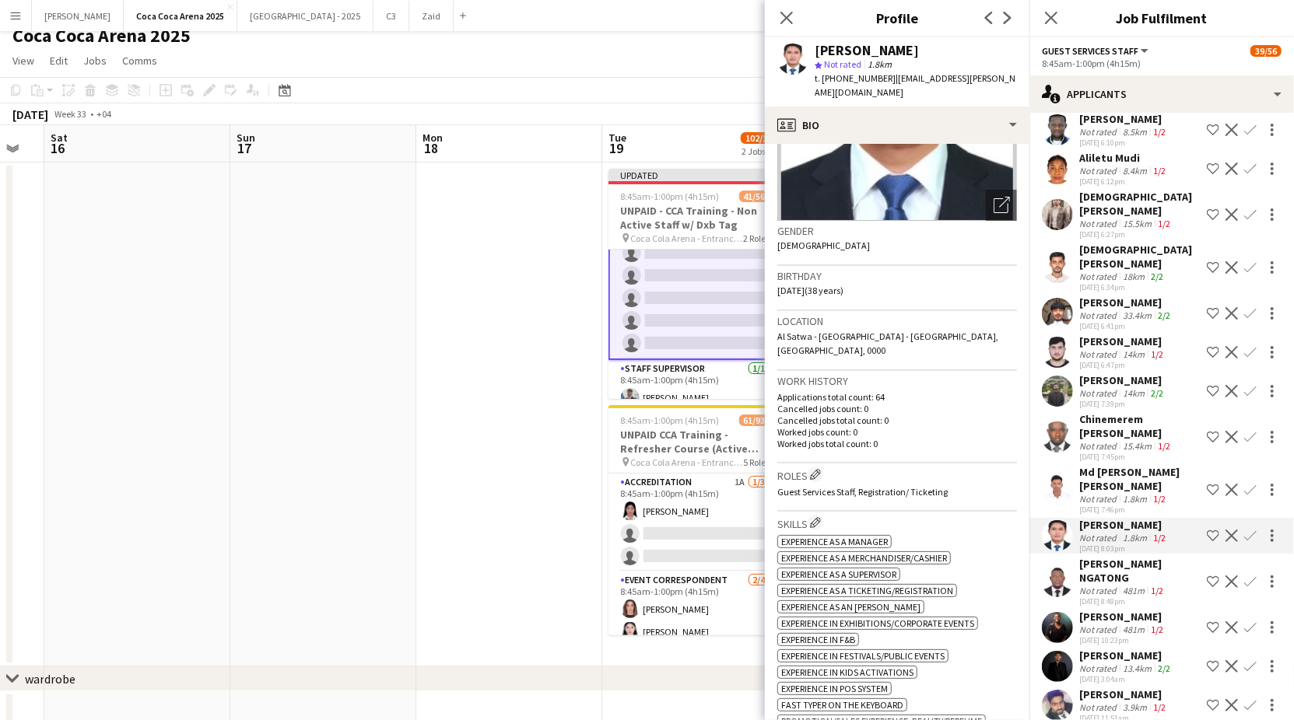
scroll to position [804, 0]
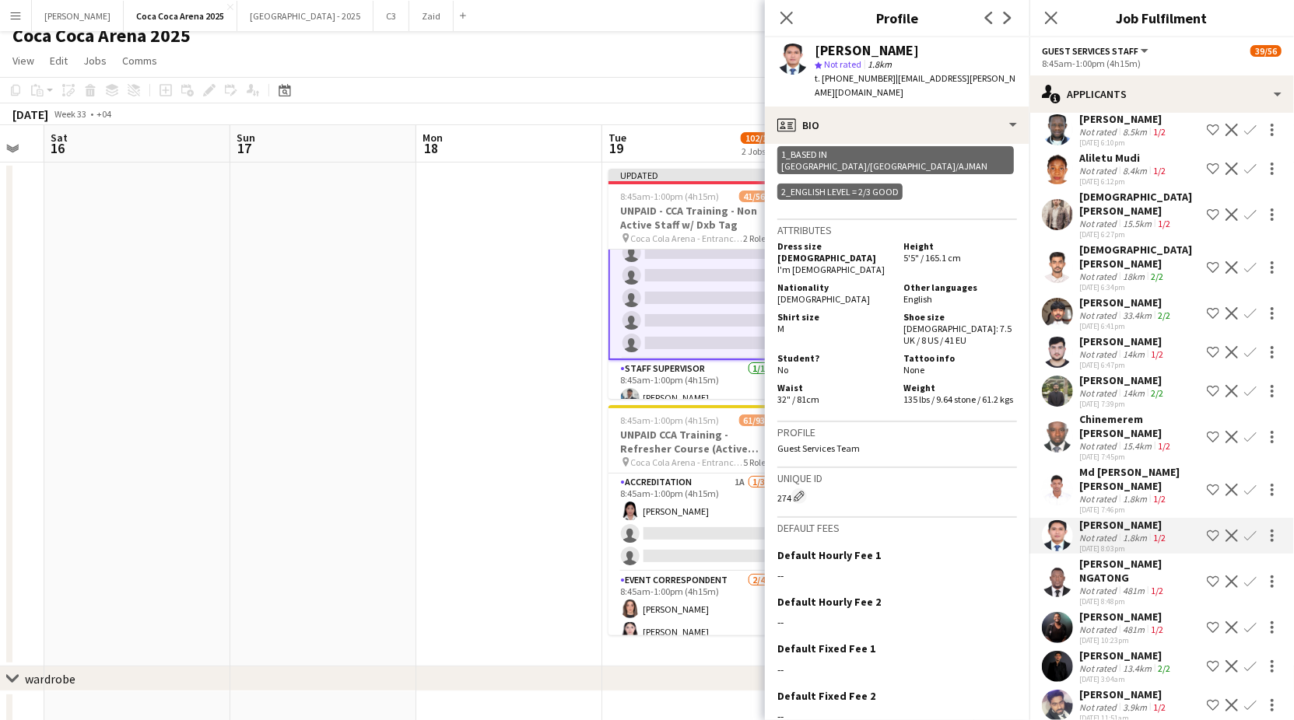
click at [1250, 530] on app-icon "Confirm" at bounding box center [1250, 536] width 12 height 12
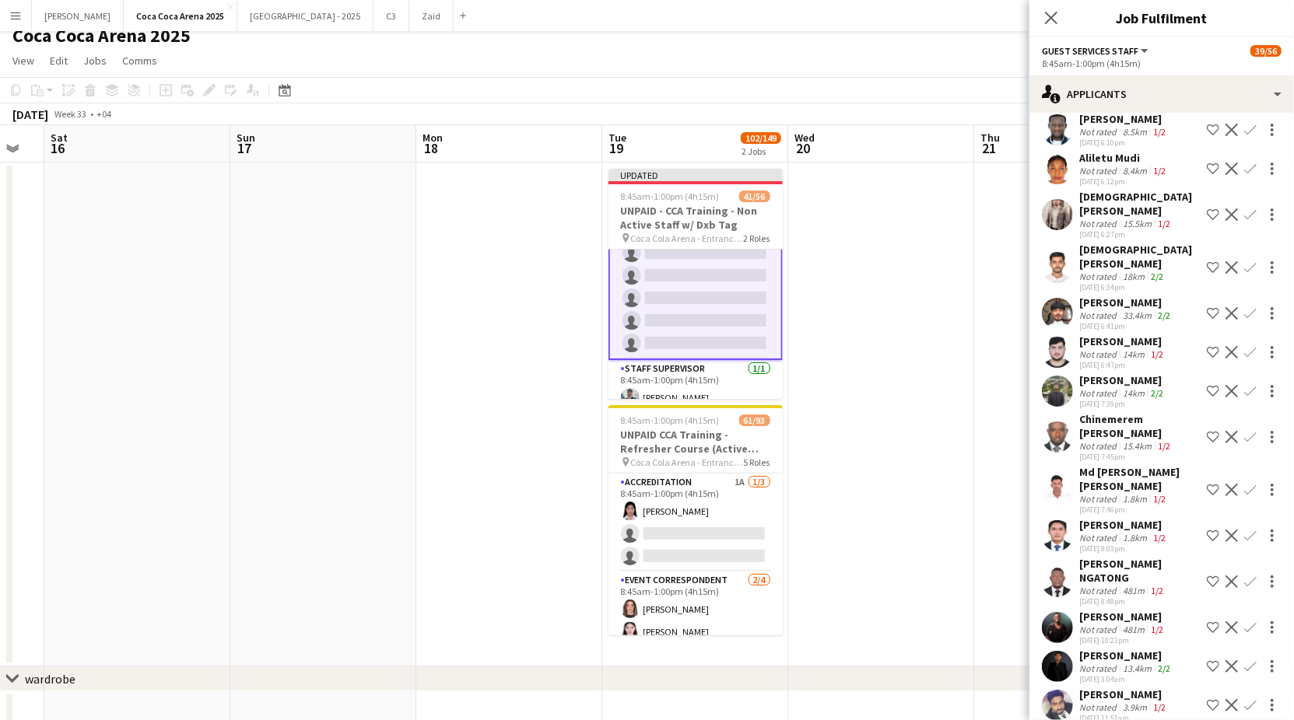
click at [1250, 530] on app-icon "Confirm" at bounding box center [1250, 536] width 12 height 12
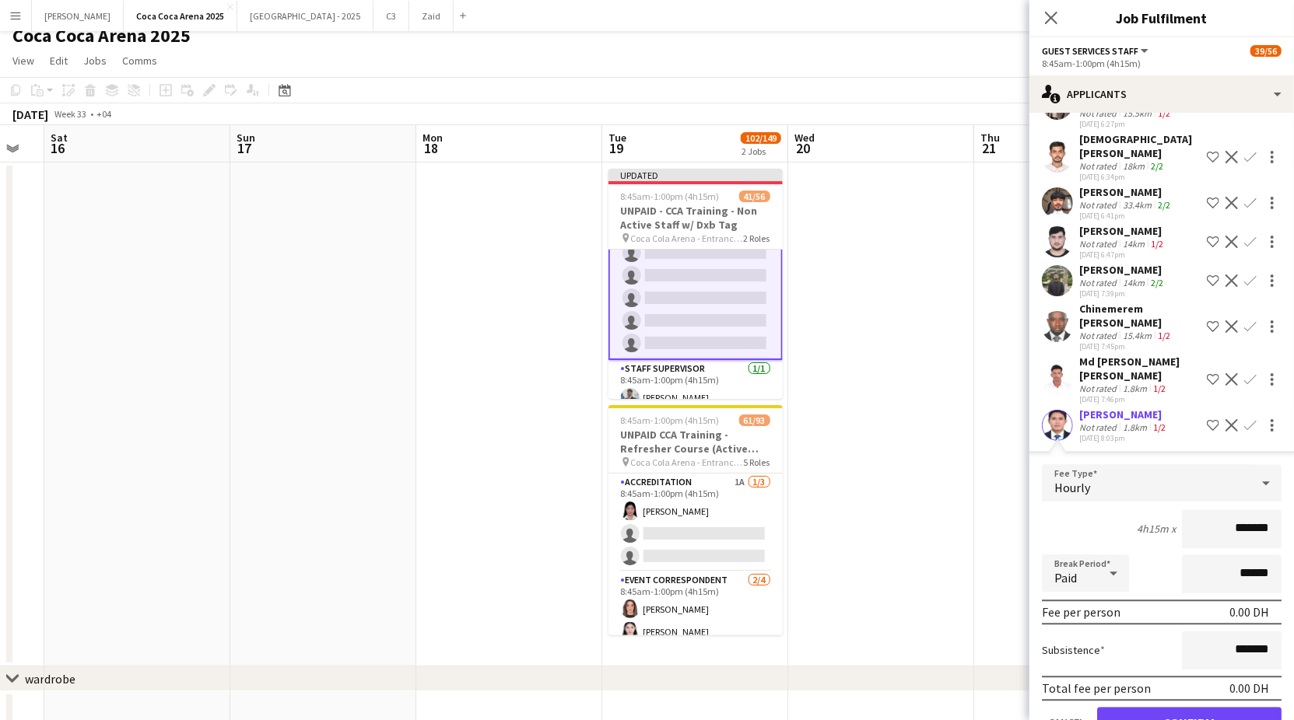
scroll to position [2460, 0]
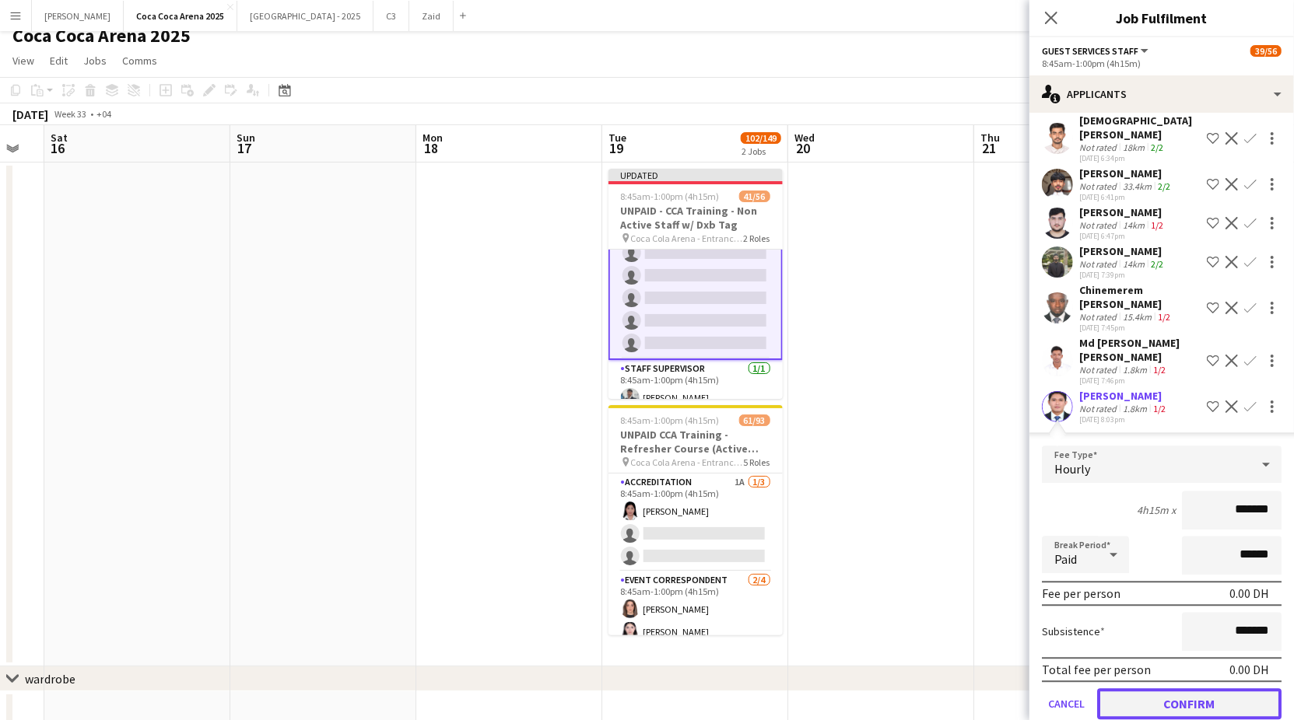
click at [1187, 688] on button "Confirm" at bounding box center [1189, 703] width 184 height 31
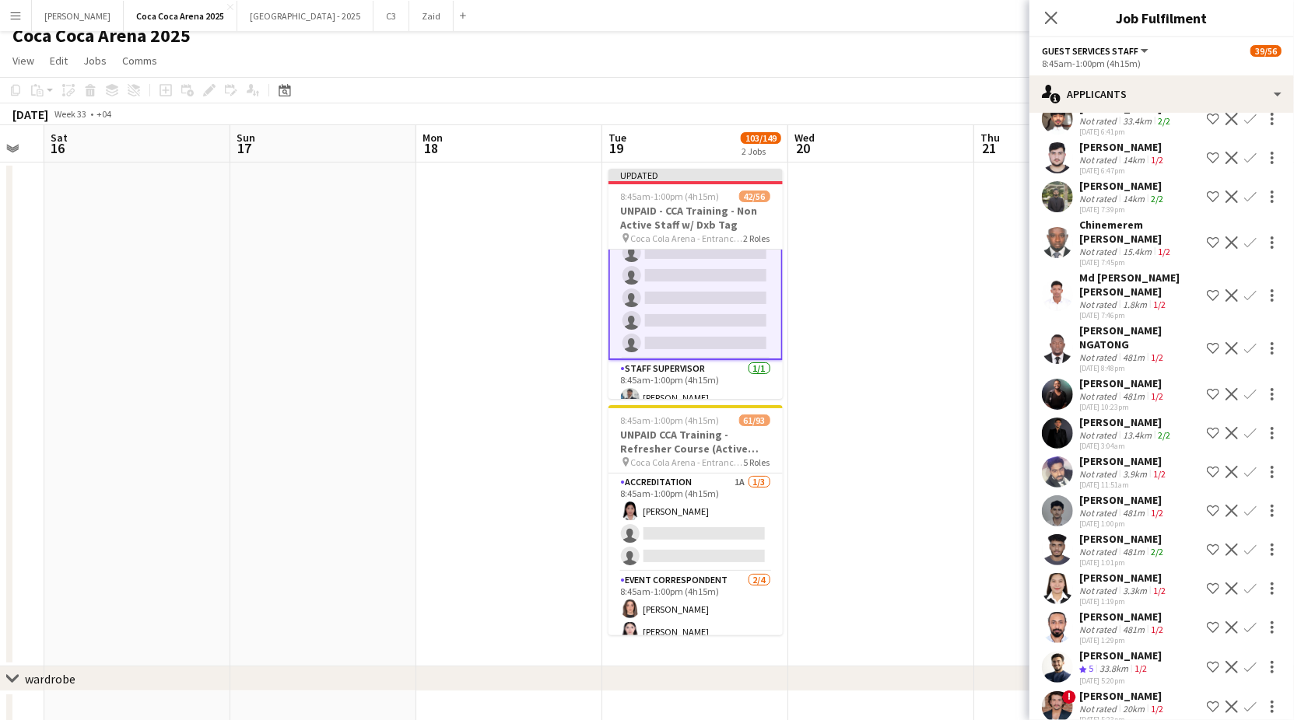
scroll to position [2537, 0]
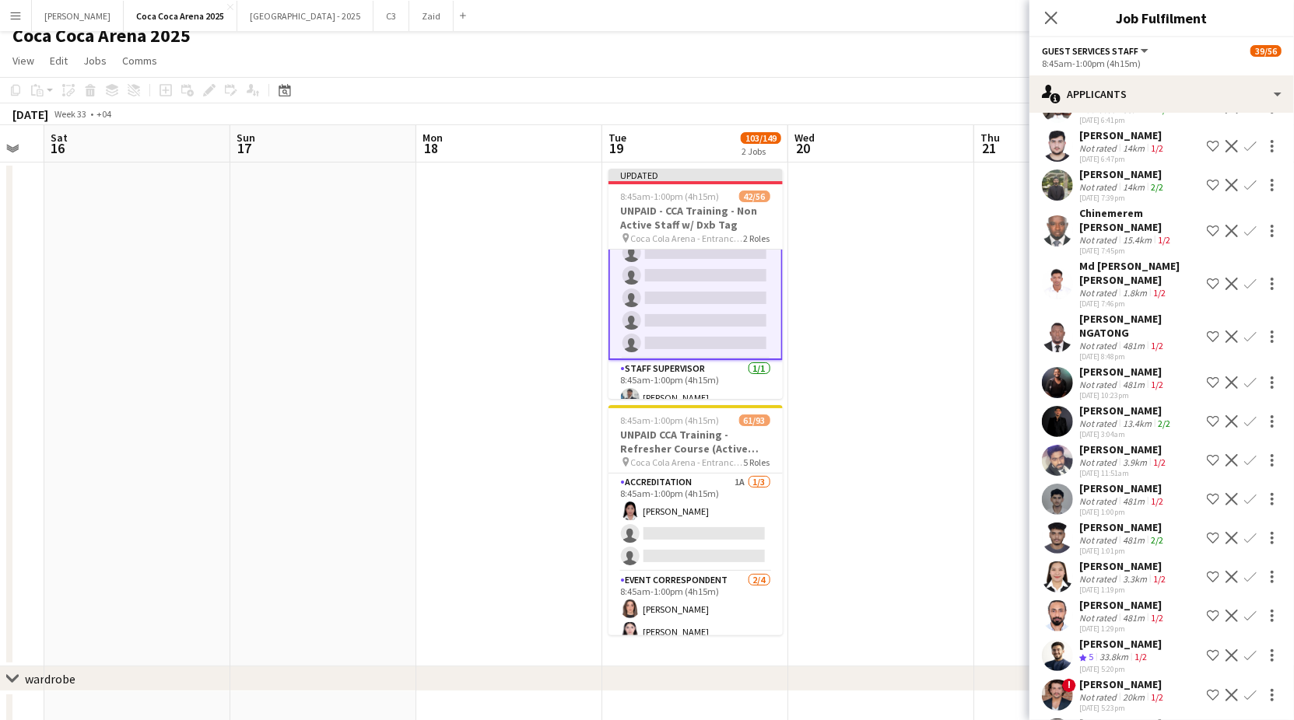
click at [1133, 573] on div "3.3km" at bounding box center [1134, 579] width 30 height 12
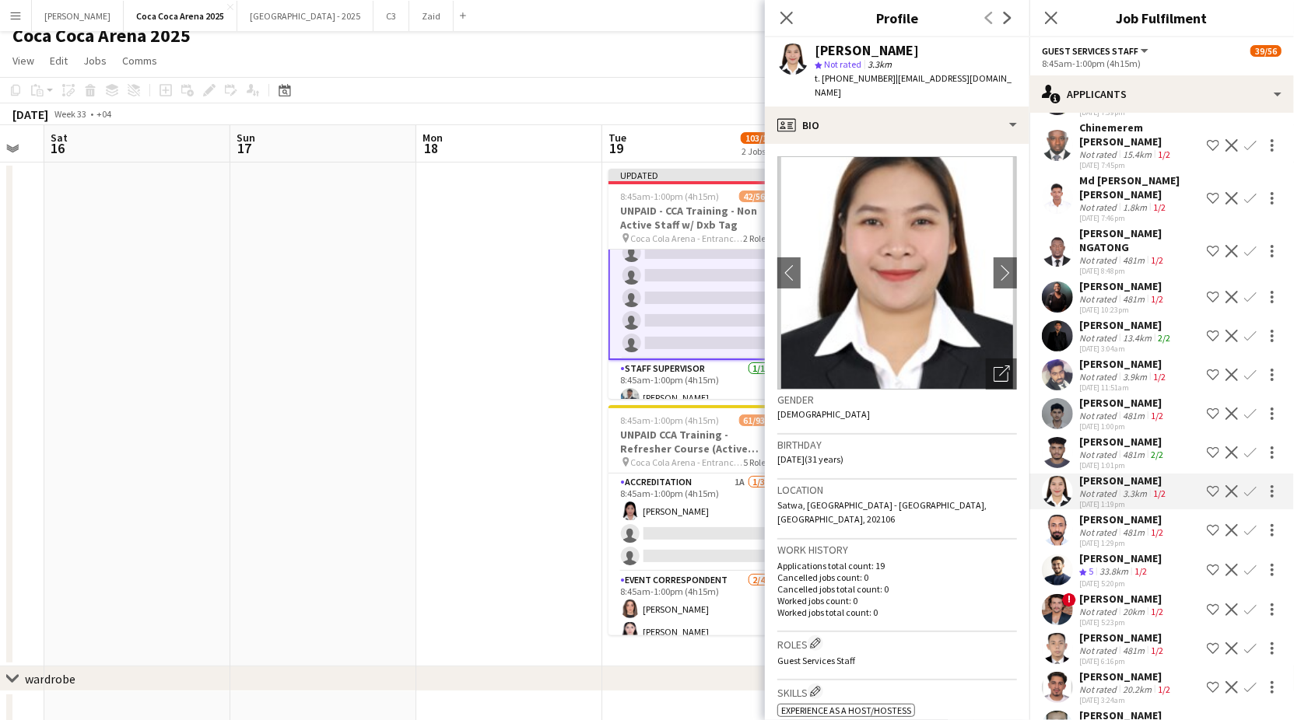
scroll to position [2622, 0]
click at [1131, 566] on div "33.8km" at bounding box center [1113, 572] width 35 height 13
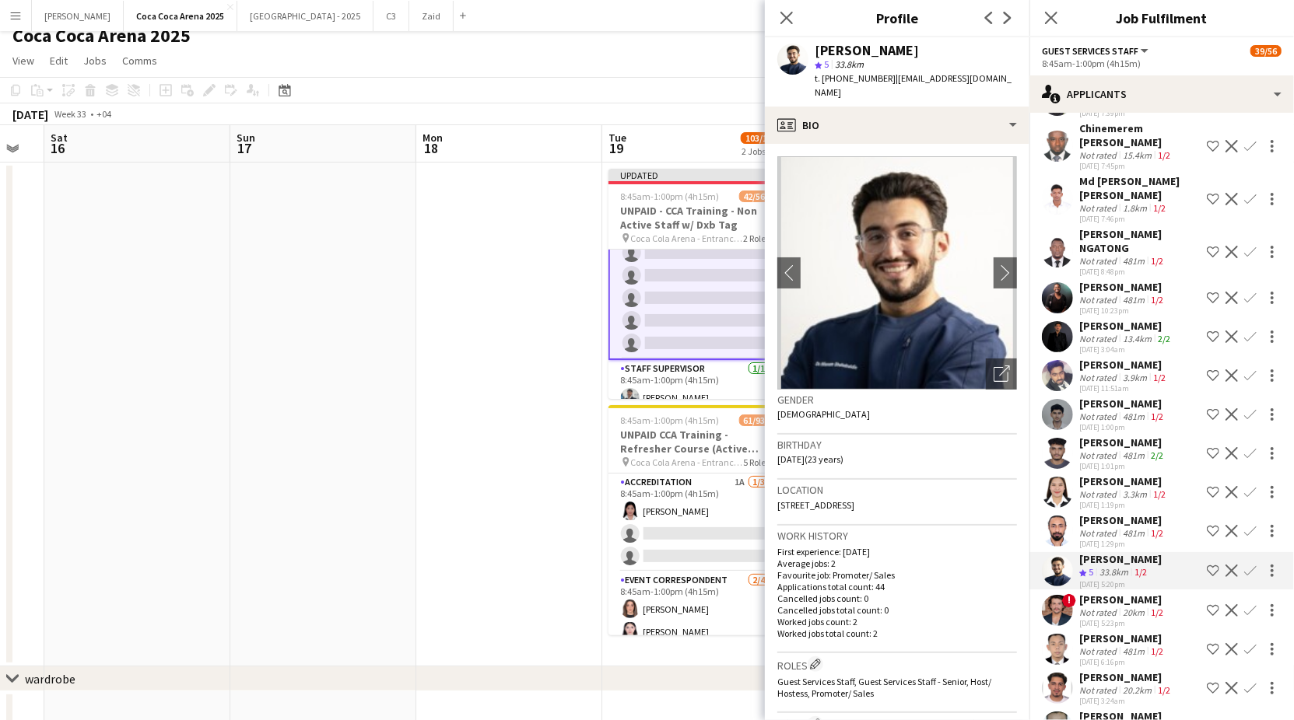
click at [1119, 607] on div "20km" at bounding box center [1133, 613] width 28 height 12
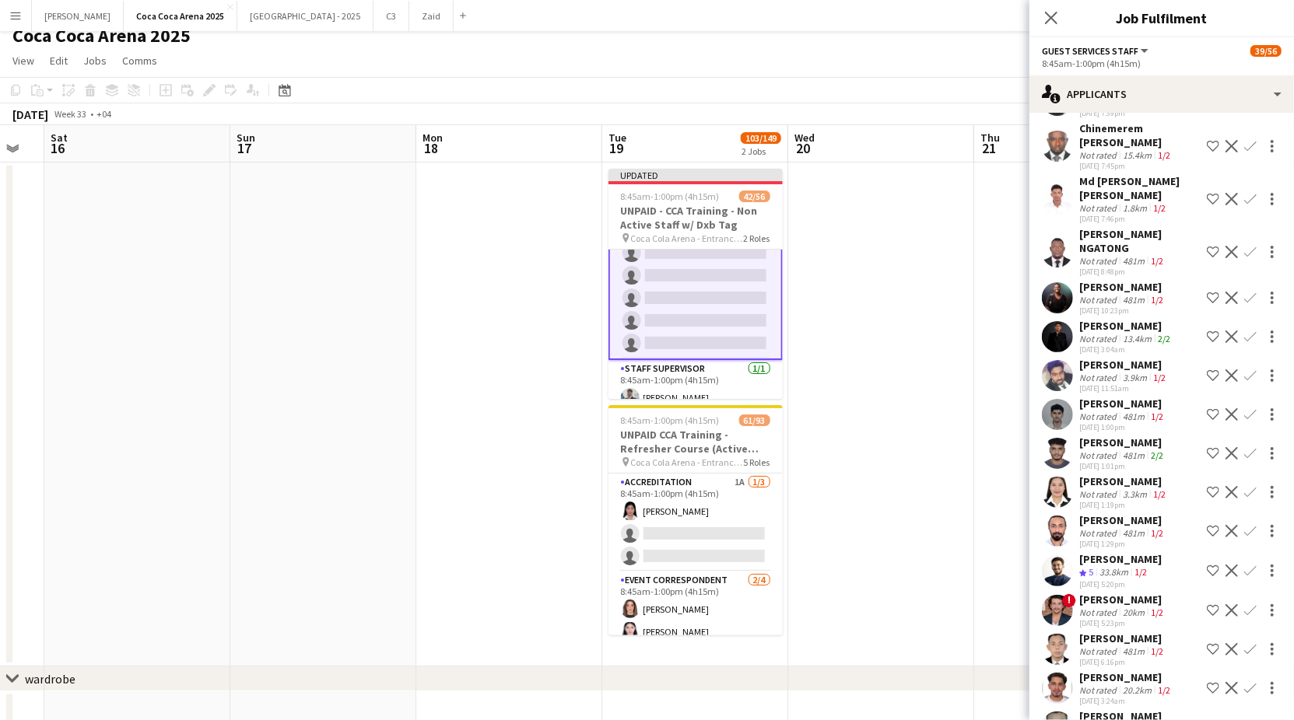
click at [1112, 632] on div "[PERSON_NAME]" at bounding box center [1122, 639] width 87 height 14
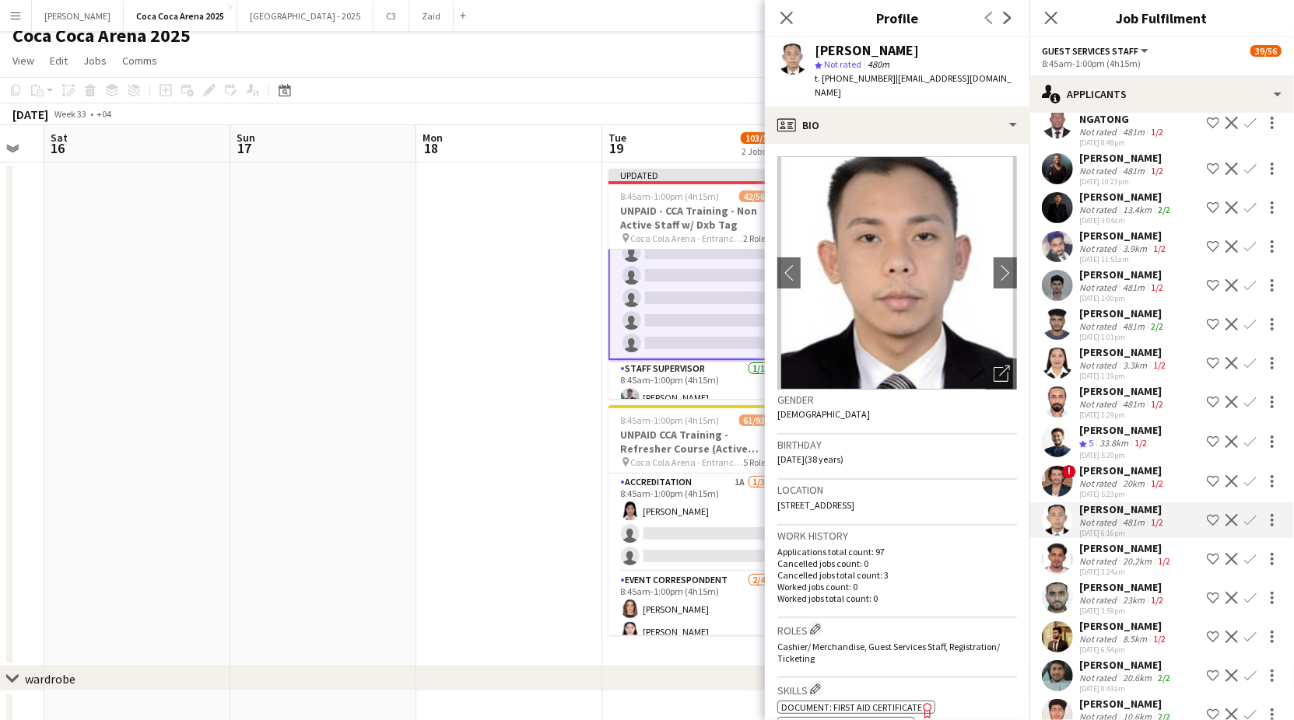
scroll to position [2752, 0]
click at [1114, 554] on div "Not rated" at bounding box center [1099, 560] width 40 height 12
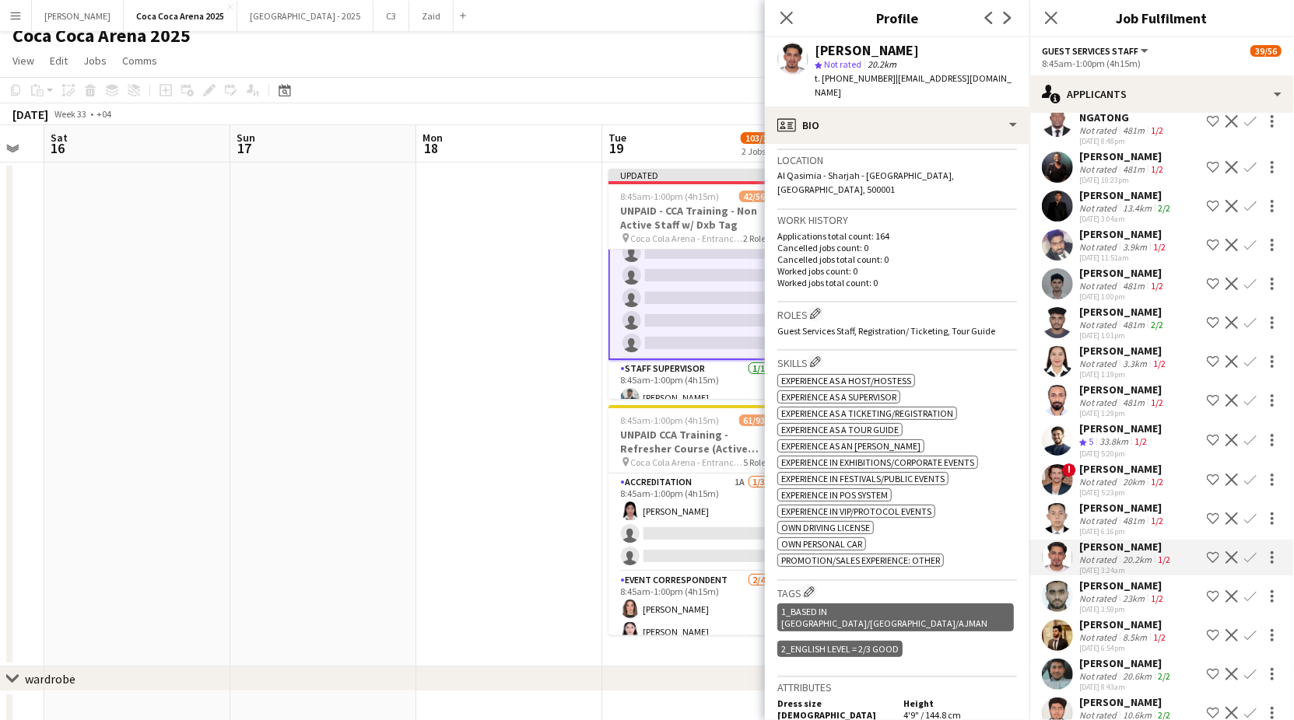
scroll to position [333, 0]
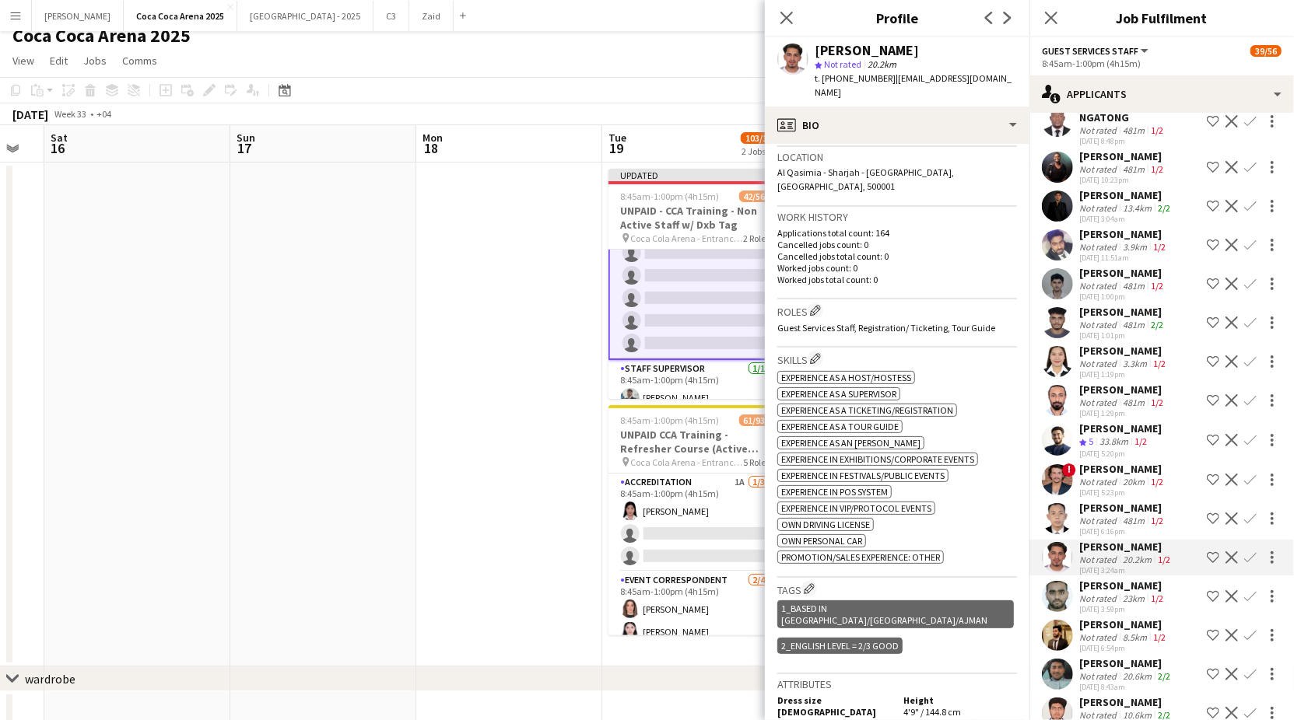
click at [1109, 579] on div "[PERSON_NAME]" at bounding box center [1122, 586] width 87 height 14
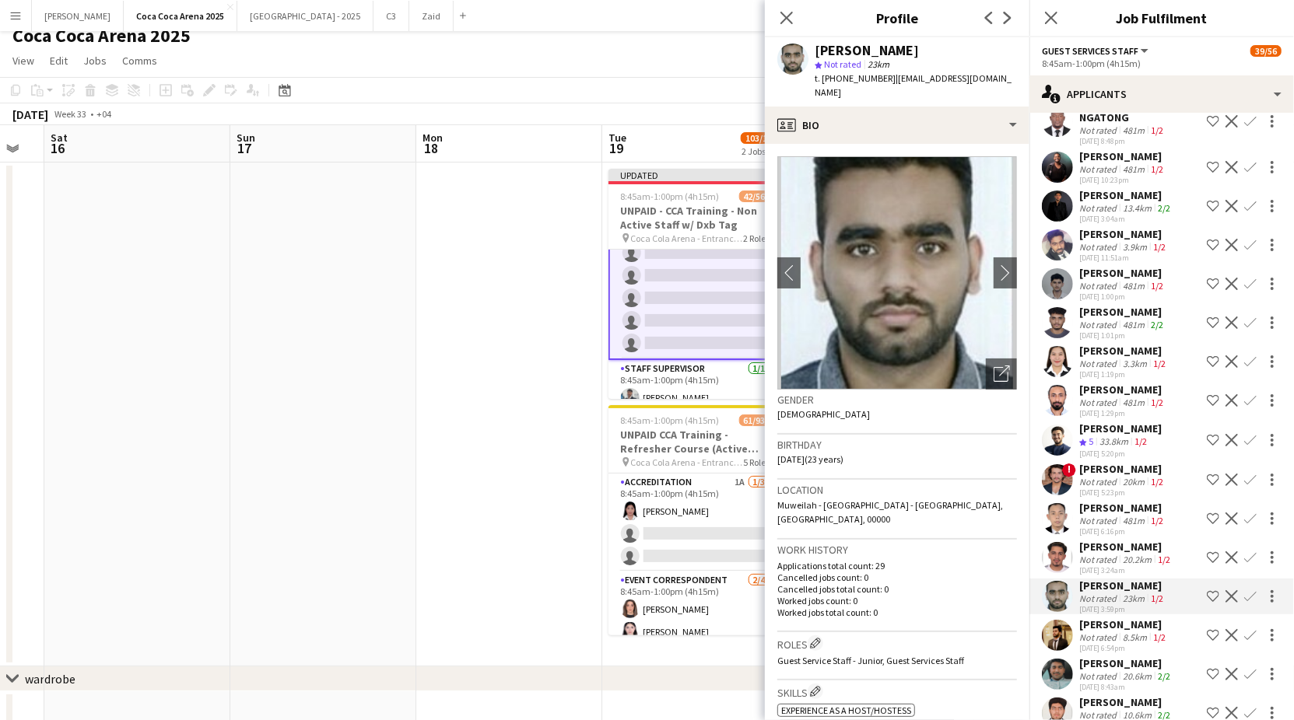
scroll to position [2830, 0]
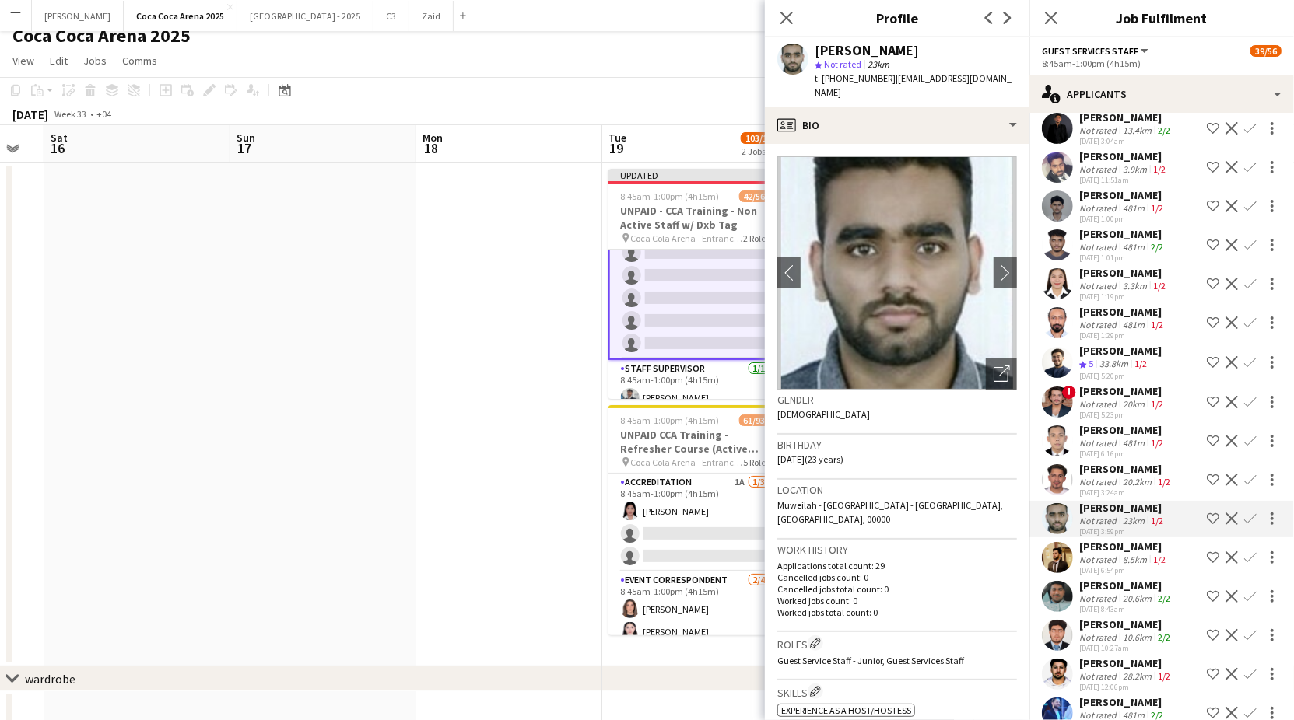
click at [1109, 554] on div "Not rated" at bounding box center [1099, 560] width 40 height 12
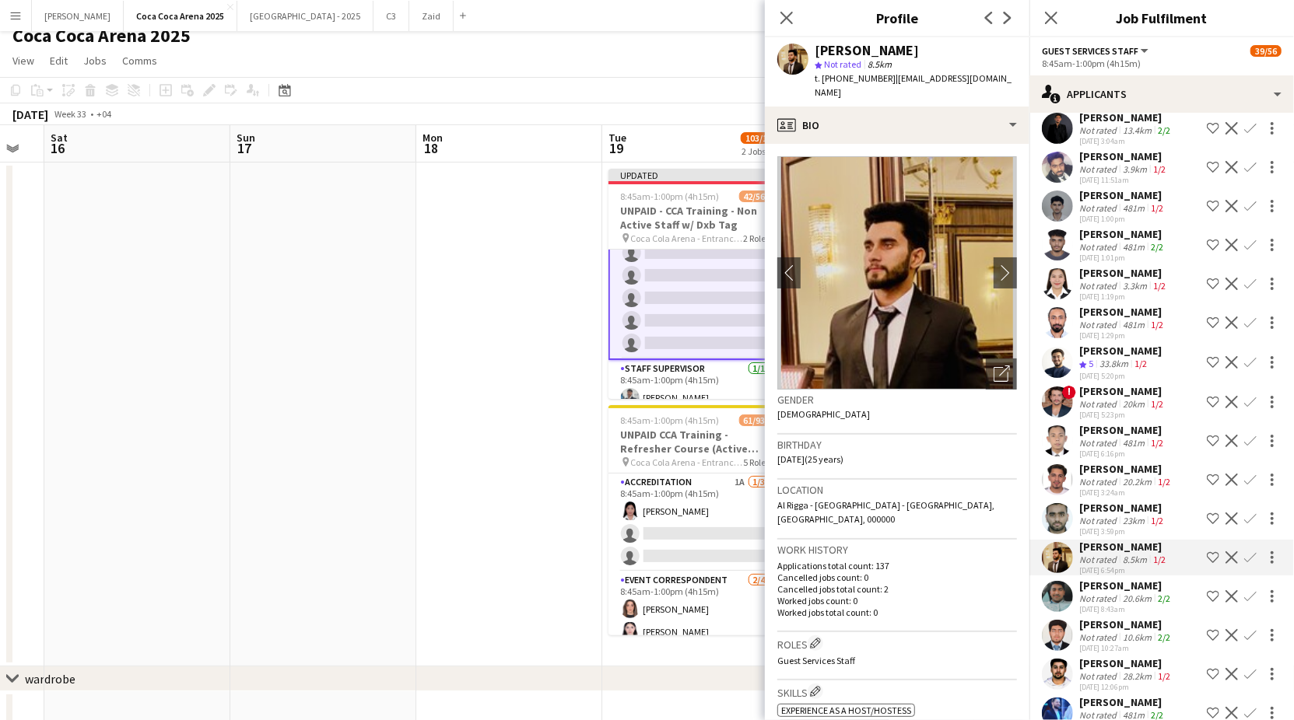
scroll to position [2885, 0]
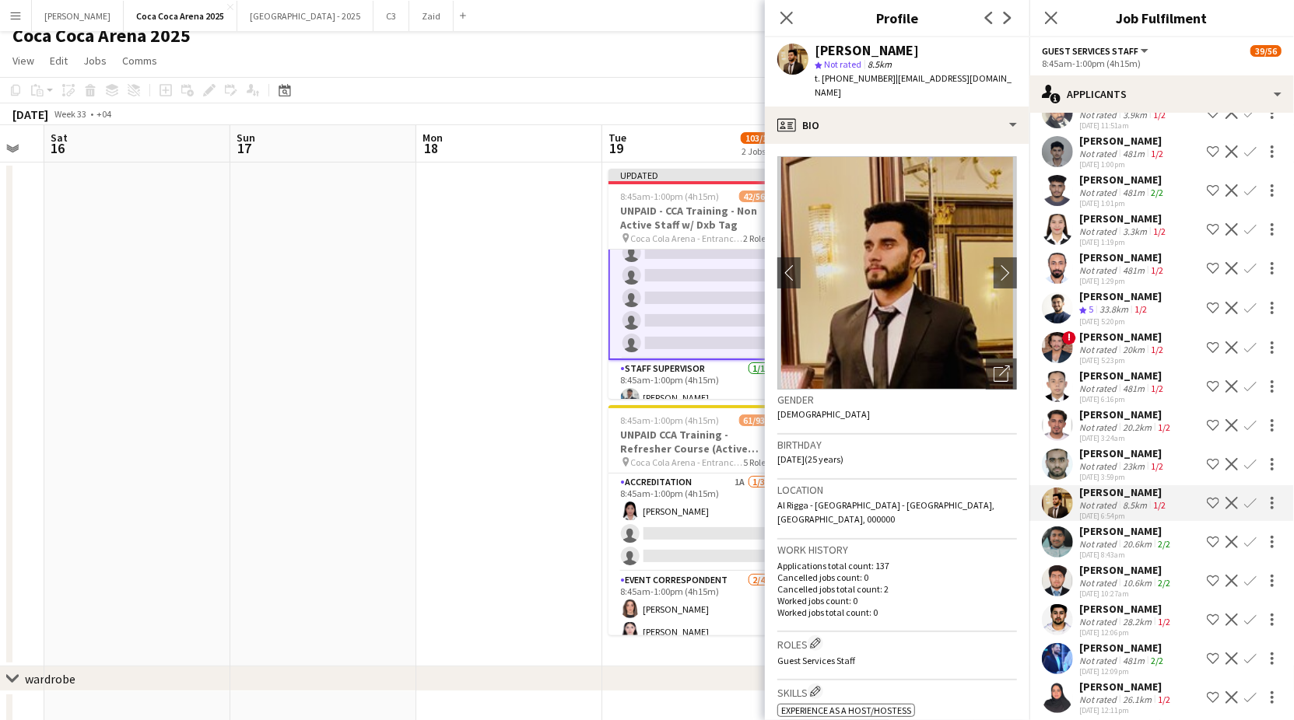
click at [1111, 538] on div "Not rated" at bounding box center [1099, 544] width 40 height 12
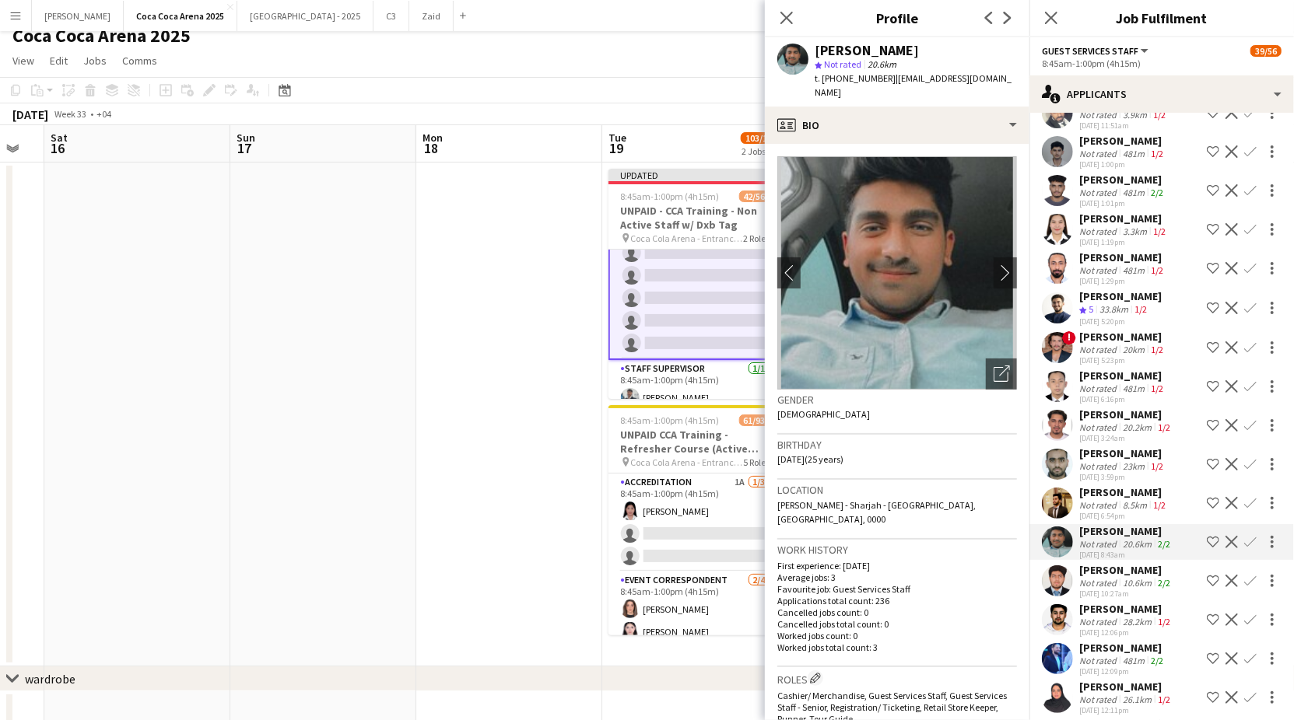
click at [1102, 563] on div "[PERSON_NAME]" at bounding box center [1126, 570] width 94 height 14
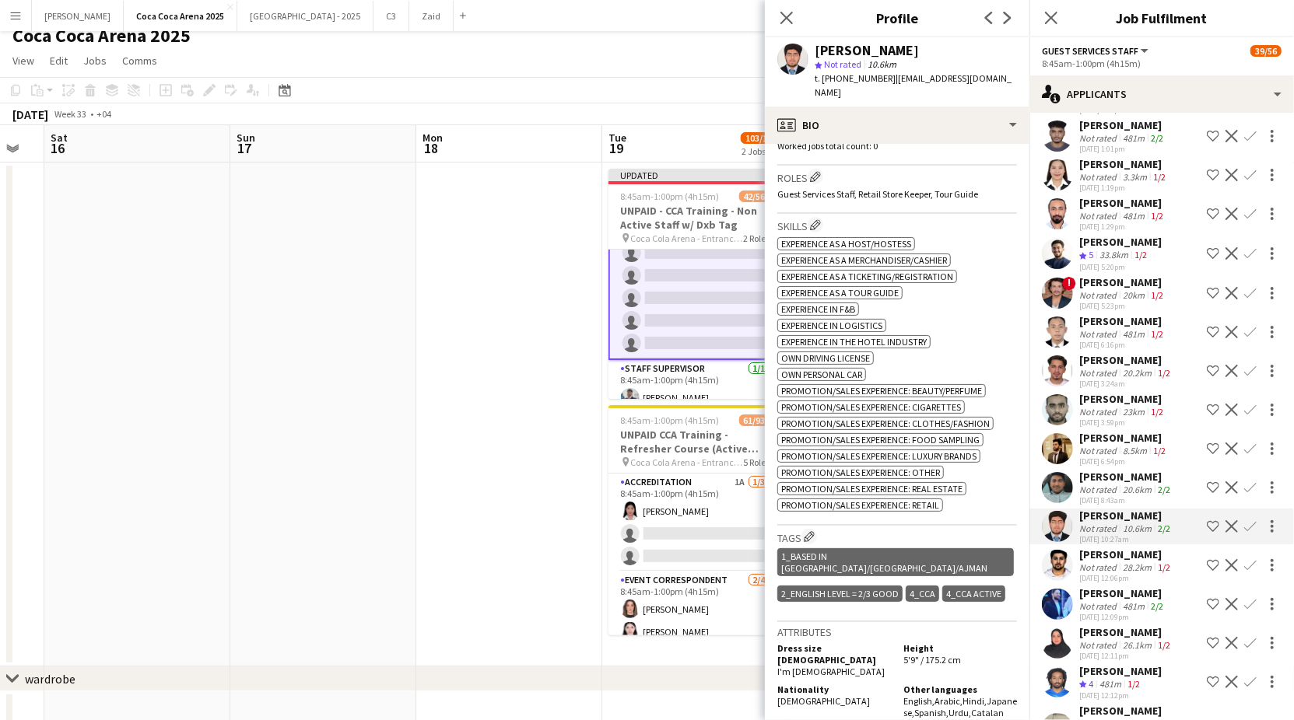
scroll to position [2945, 0]
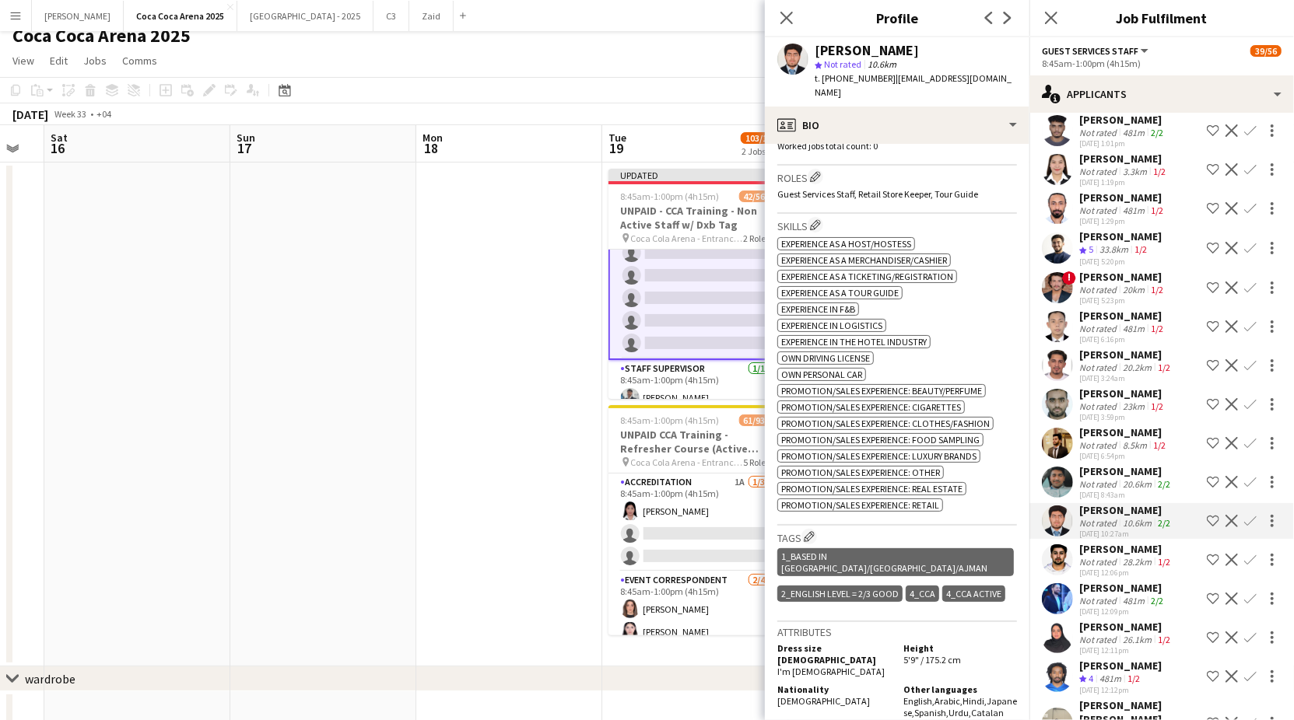
click at [1090, 607] on div "[DATE] 12:09pm" at bounding box center [1122, 612] width 87 height 10
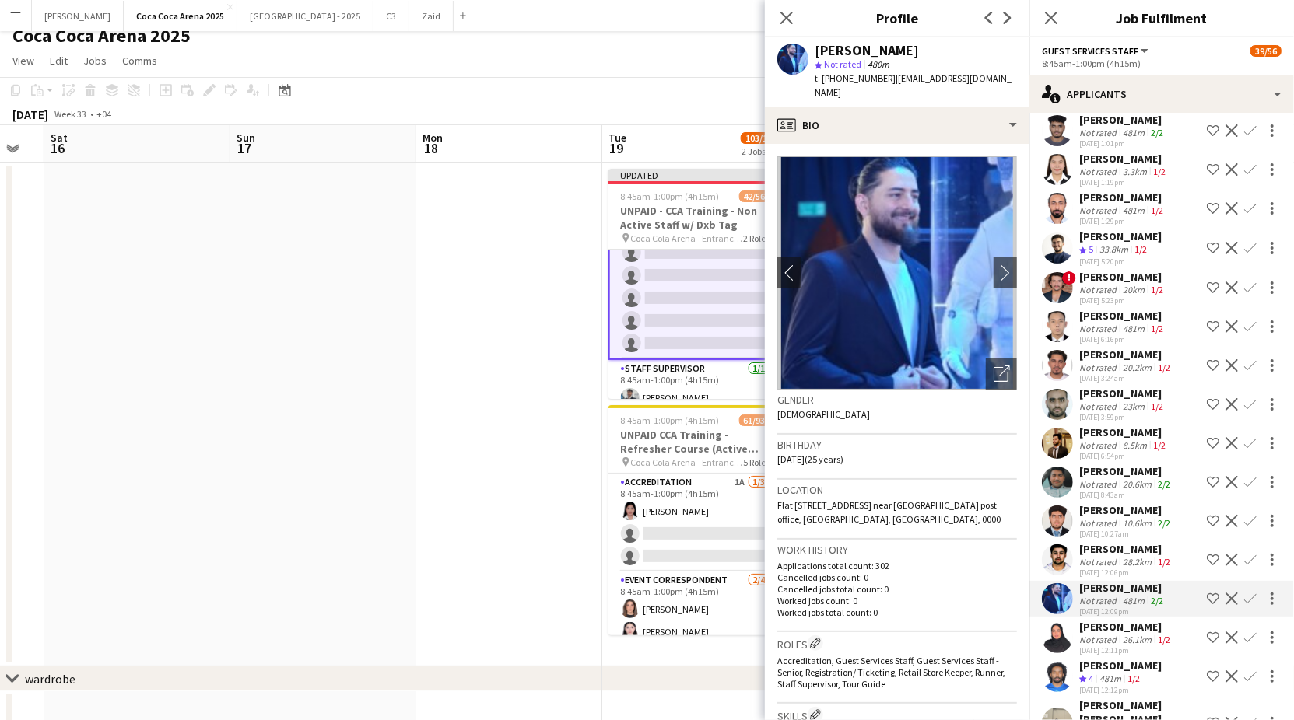
click at [1092, 620] on div "[PERSON_NAME]" at bounding box center [1126, 627] width 94 height 14
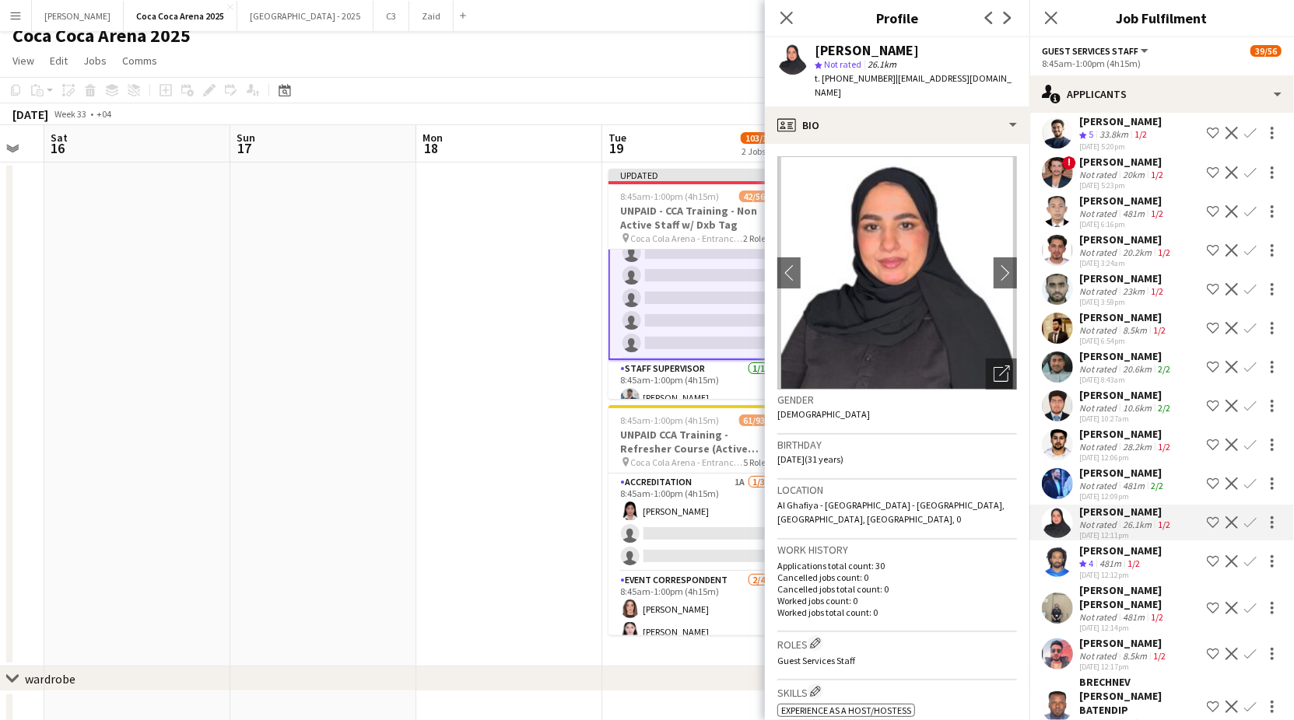
scroll to position [3069, 0]
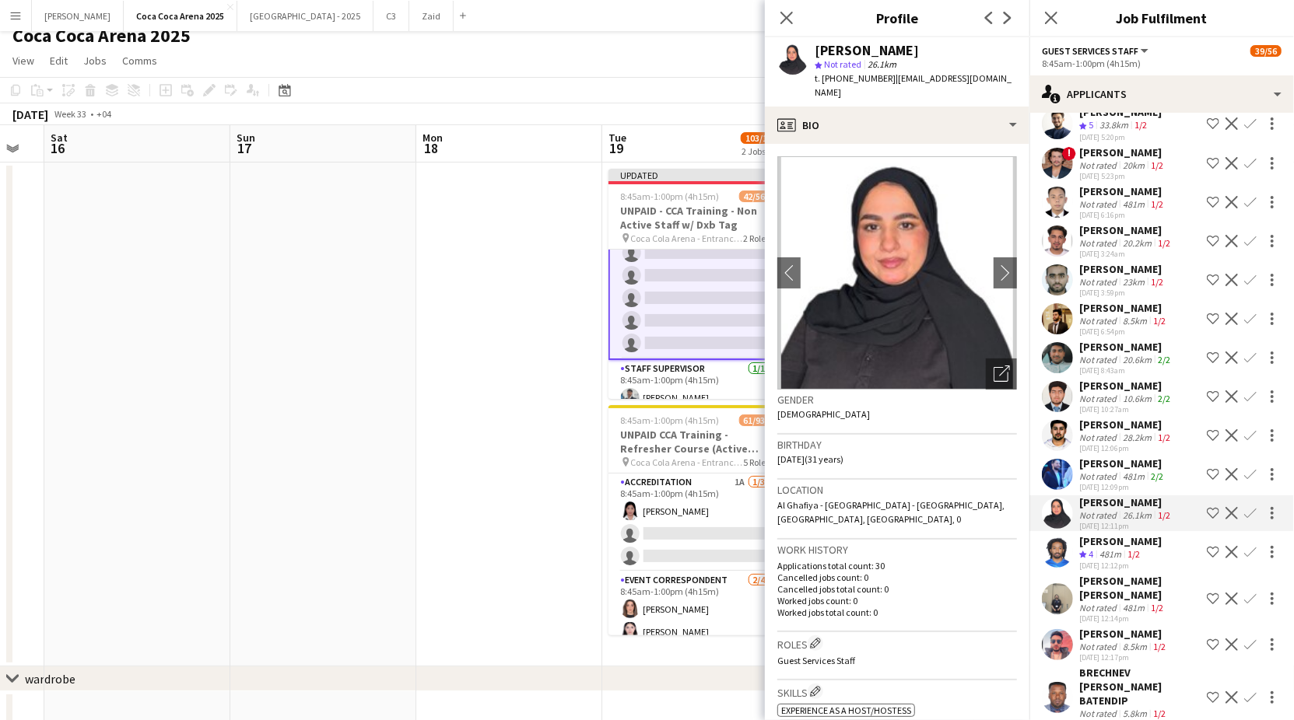
click at [1103, 578] on div "[PERSON_NAME] [PERSON_NAME]" at bounding box center [1139, 588] width 121 height 28
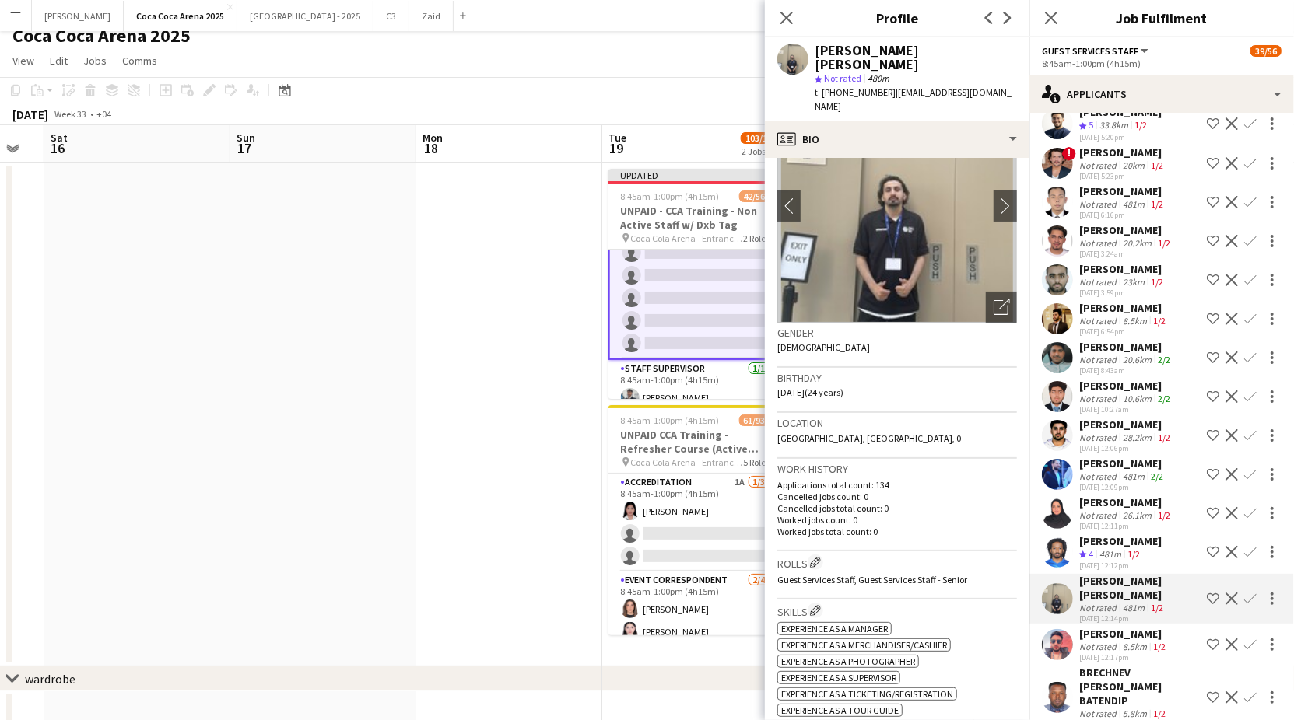
scroll to position [83, 0]
click at [1004, 289] on div "Open photos pop-in" at bounding box center [1001, 304] width 31 height 31
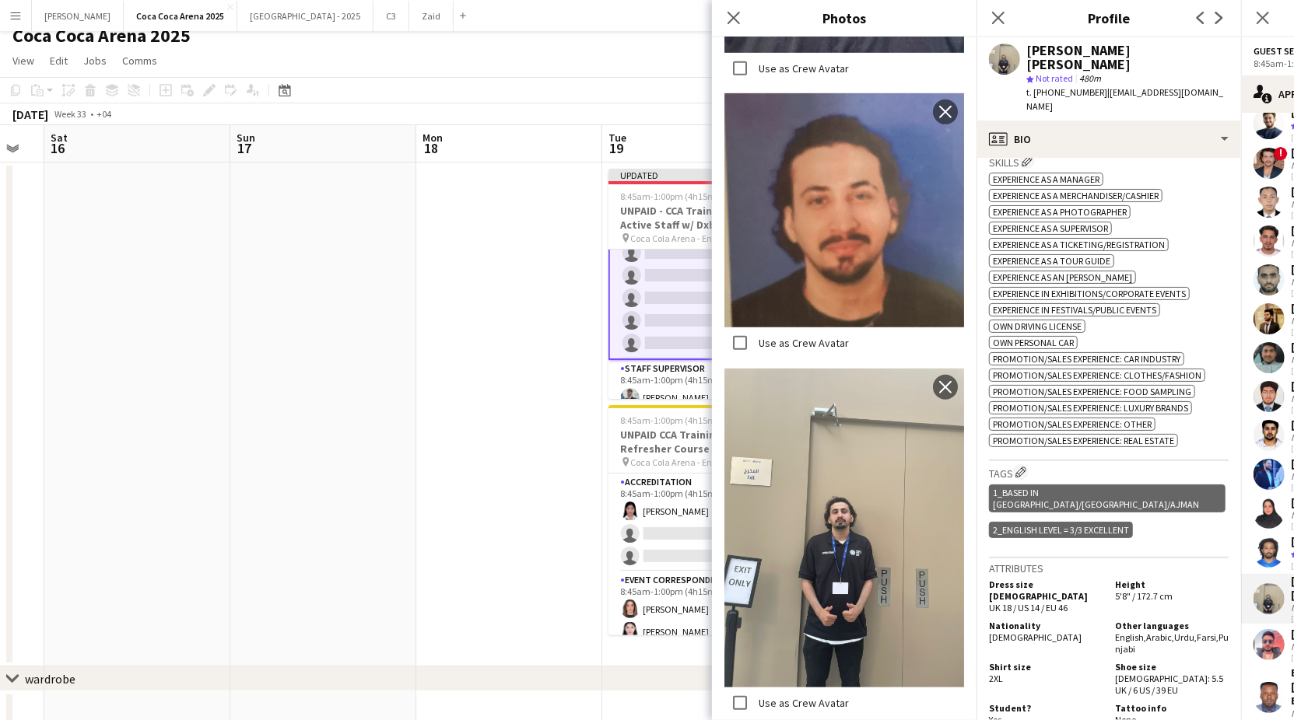
scroll to position [530, 0]
click at [1279, 498] on app-user-avatar at bounding box center [1268, 513] width 31 height 31
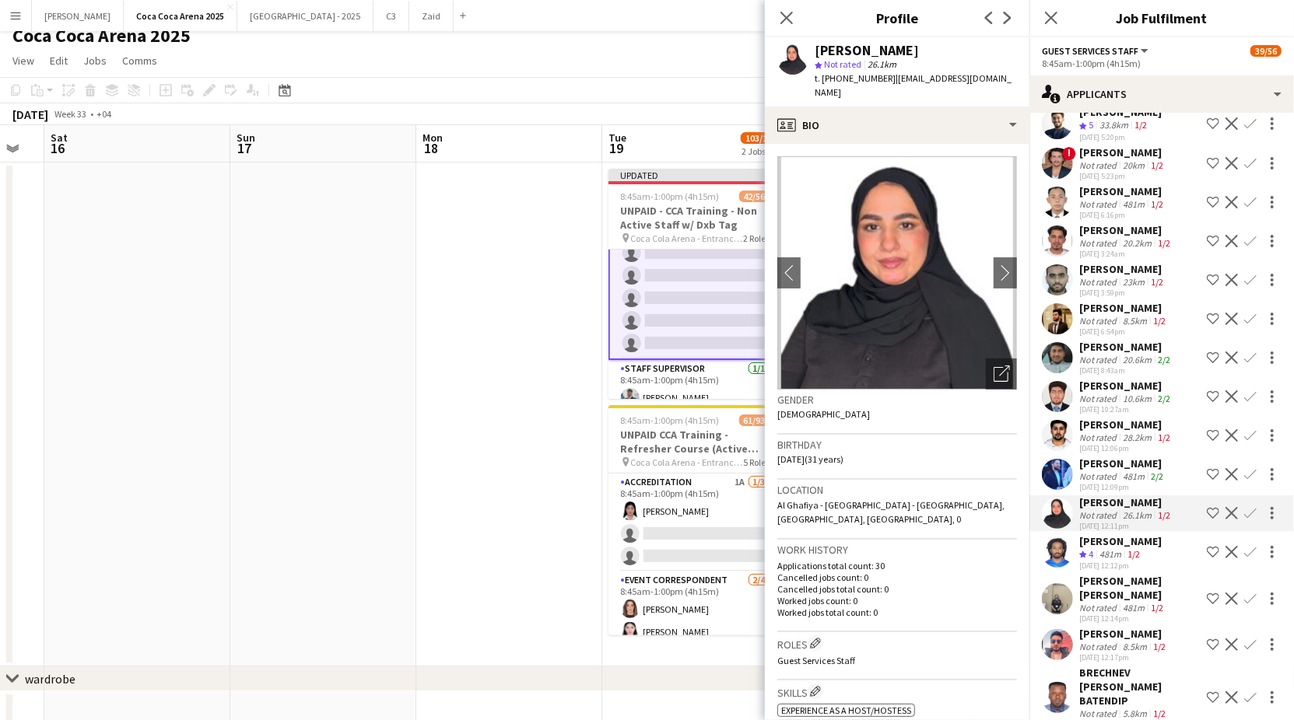
click at [1130, 574] on div "[PERSON_NAME] [PERSON_NAME]" at bounding box center [1139, 588] width 121 height 28
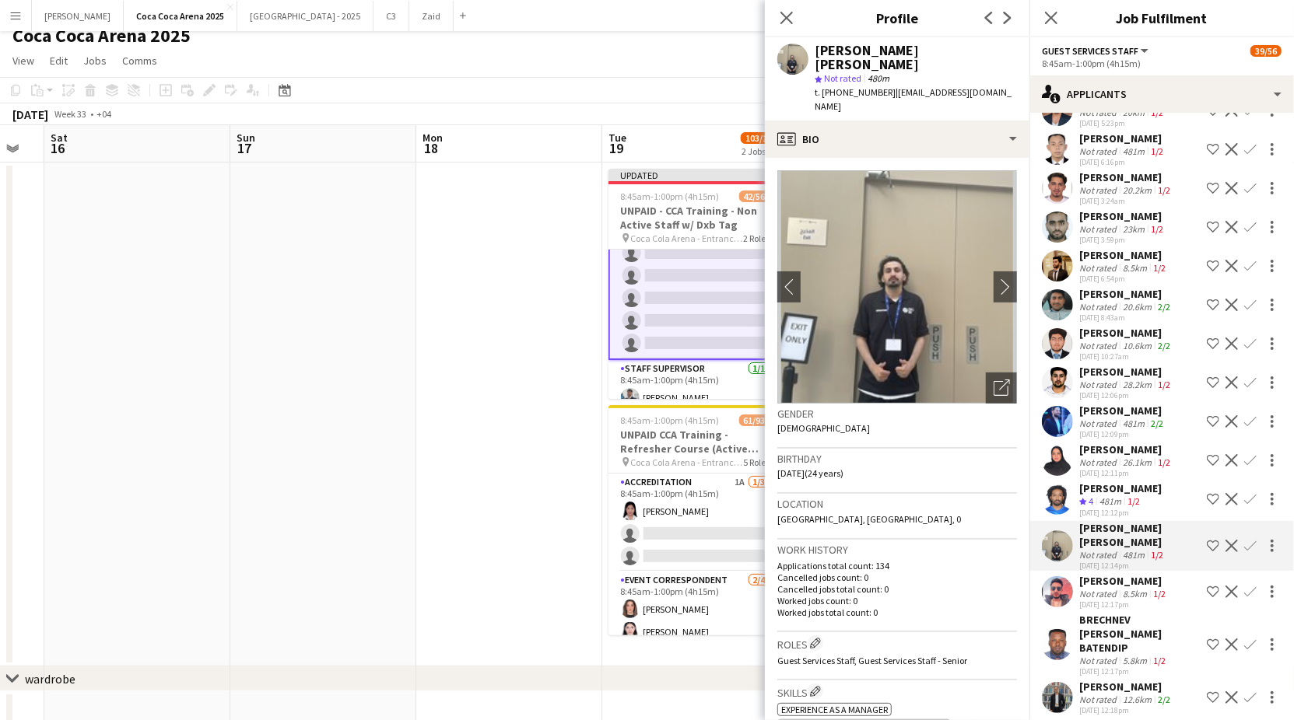
scroll to position [3138, 0]
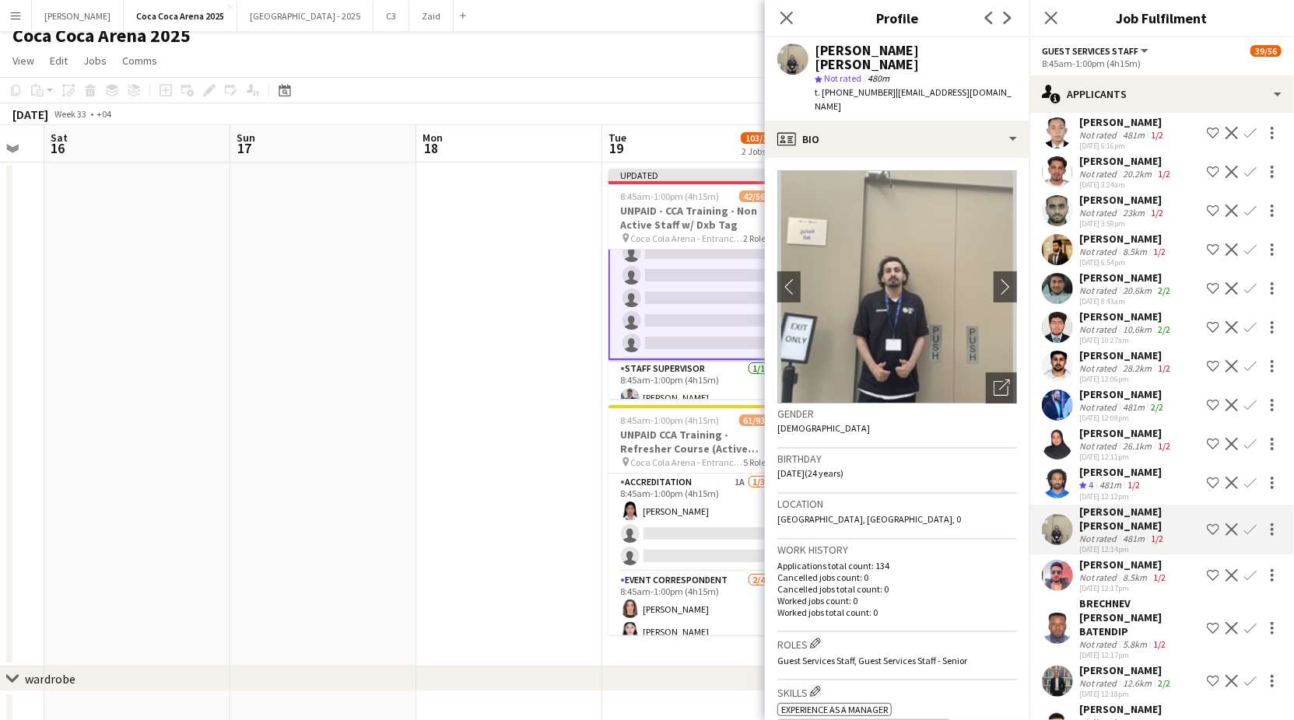
click at [1130, 583] on div "[DATE] 12:17pm" at bounding box center [1123, 588] width 89 height 10
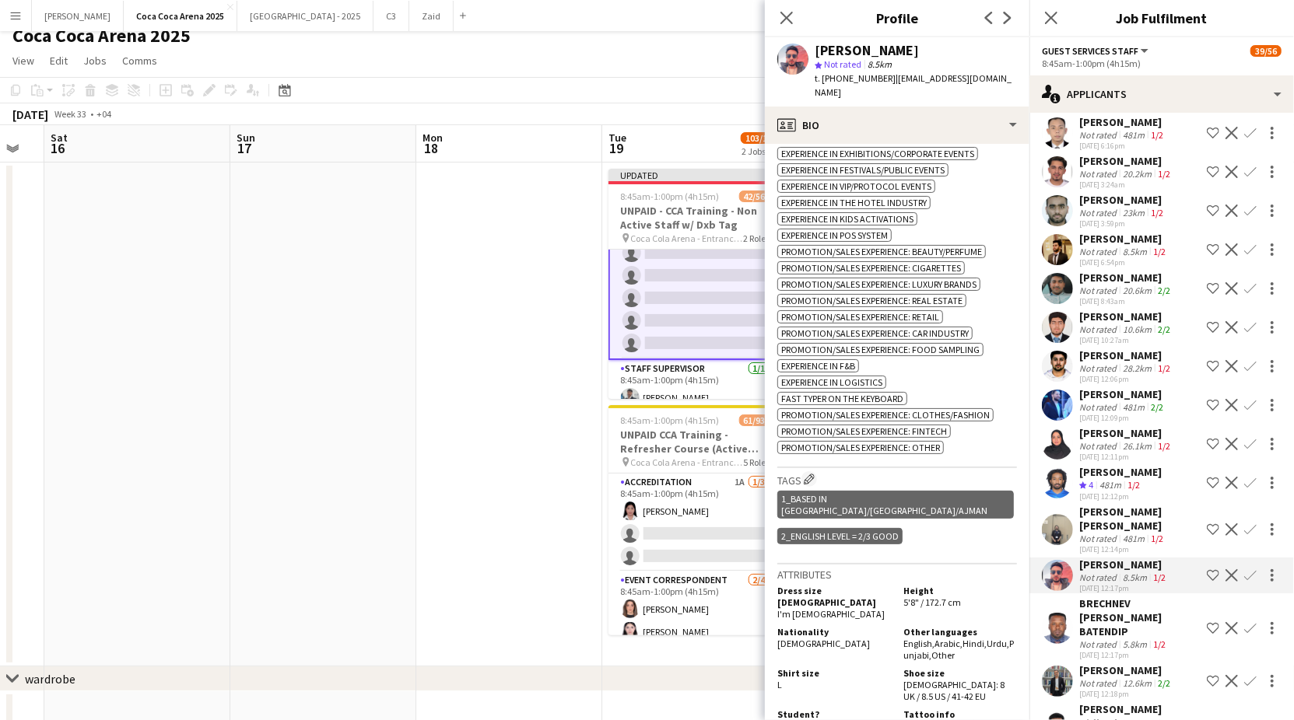
scroll to position [709, 0]
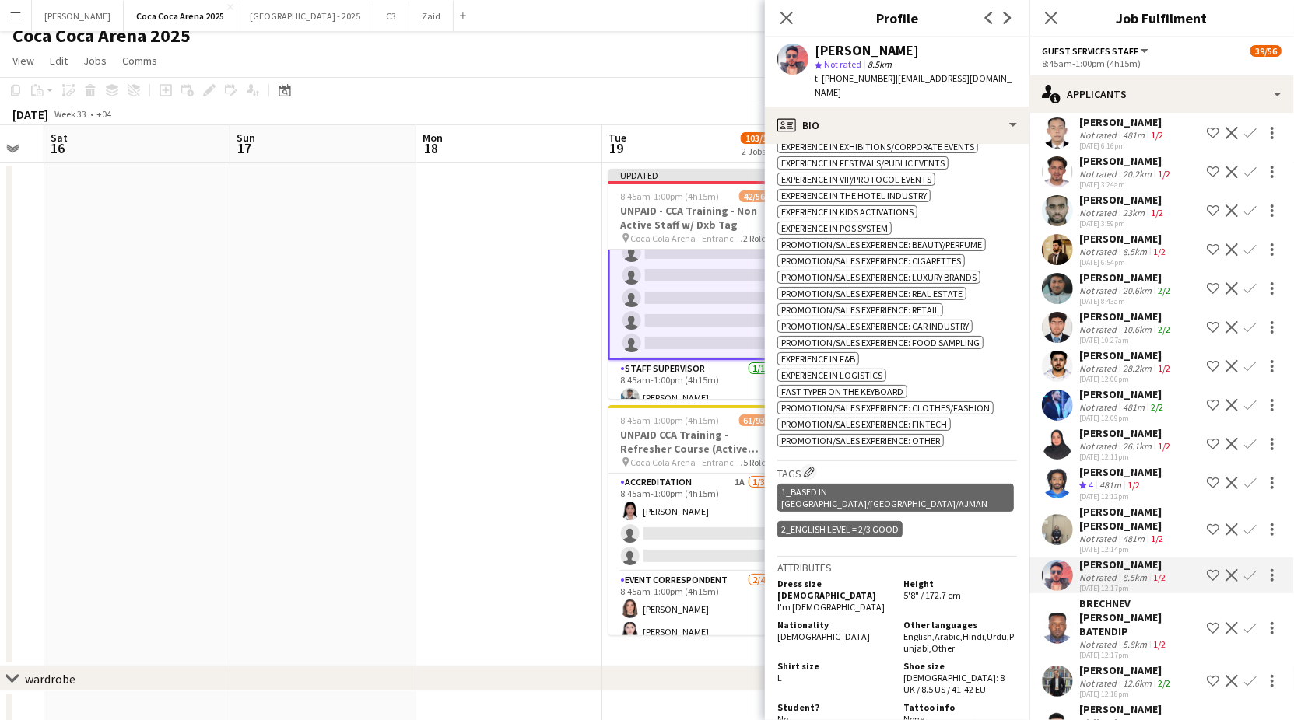
click at [1248, 569] on app-icon "Confirm" at bounding box center [1250, 575] width 12 height 12
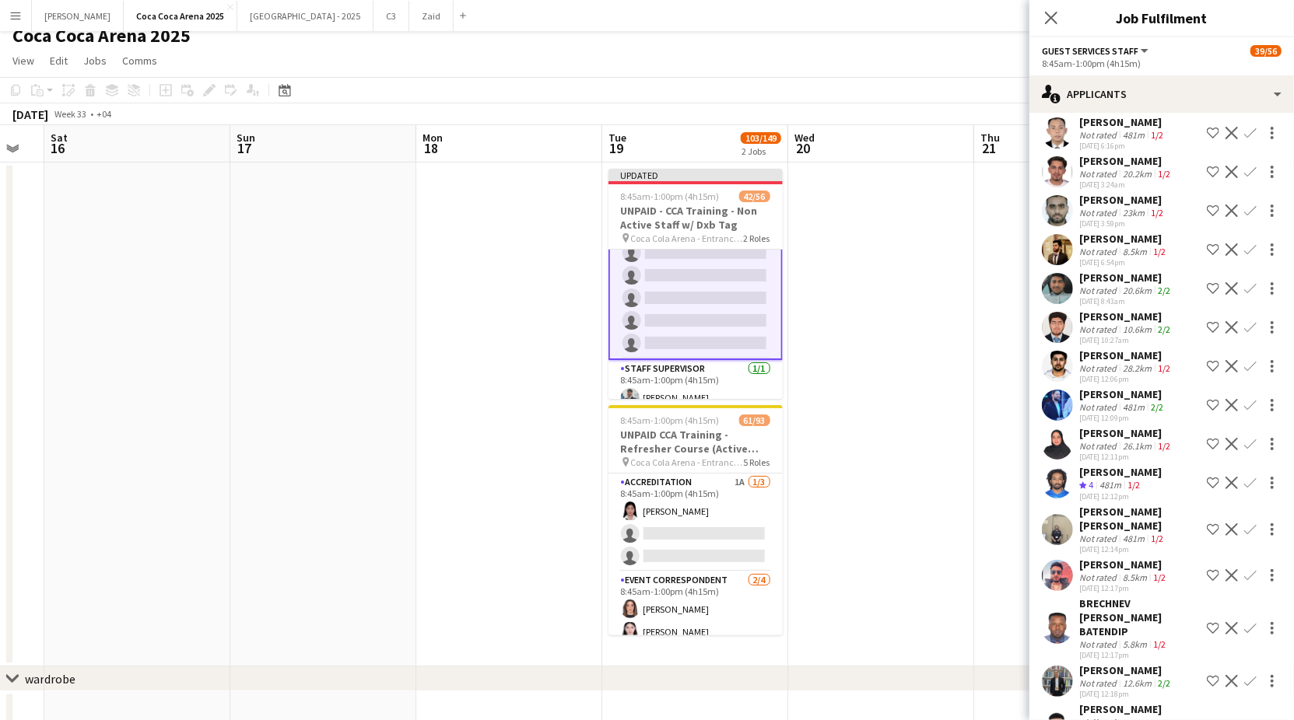
click at [1248, 569] on app-icon "Confirm" at bounding box center [1250, 575] width 12 height 12
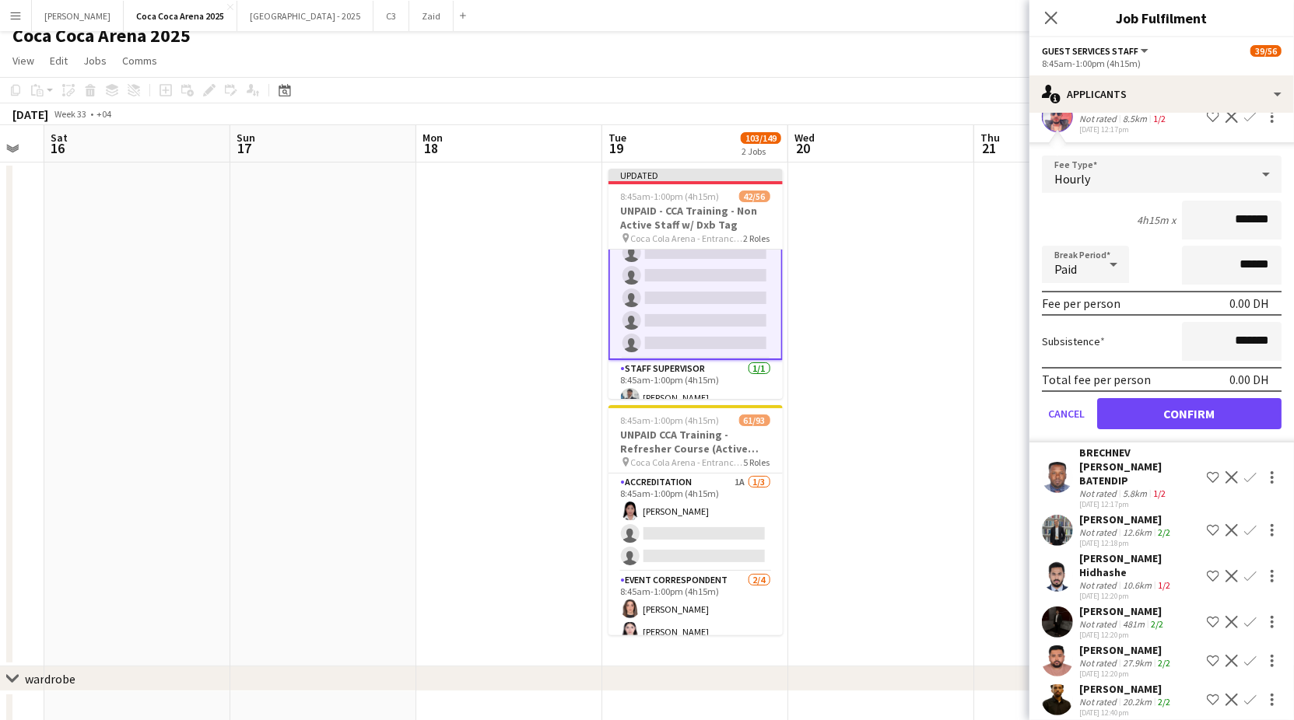
scroll to position [3625, 0]
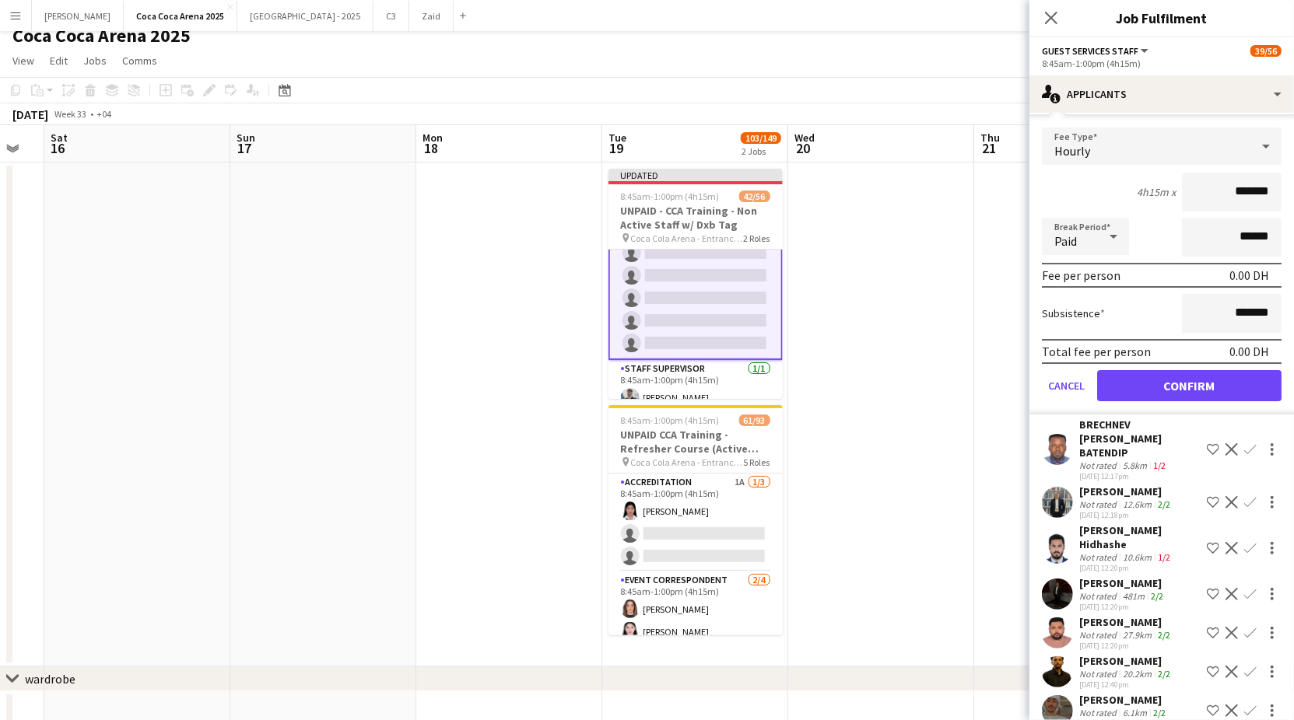
click at [1109, 418] on div "BRECHNEV [PERSON_NAME] BATENDIP" at bounding box center [1139, 439] width 121 height 42
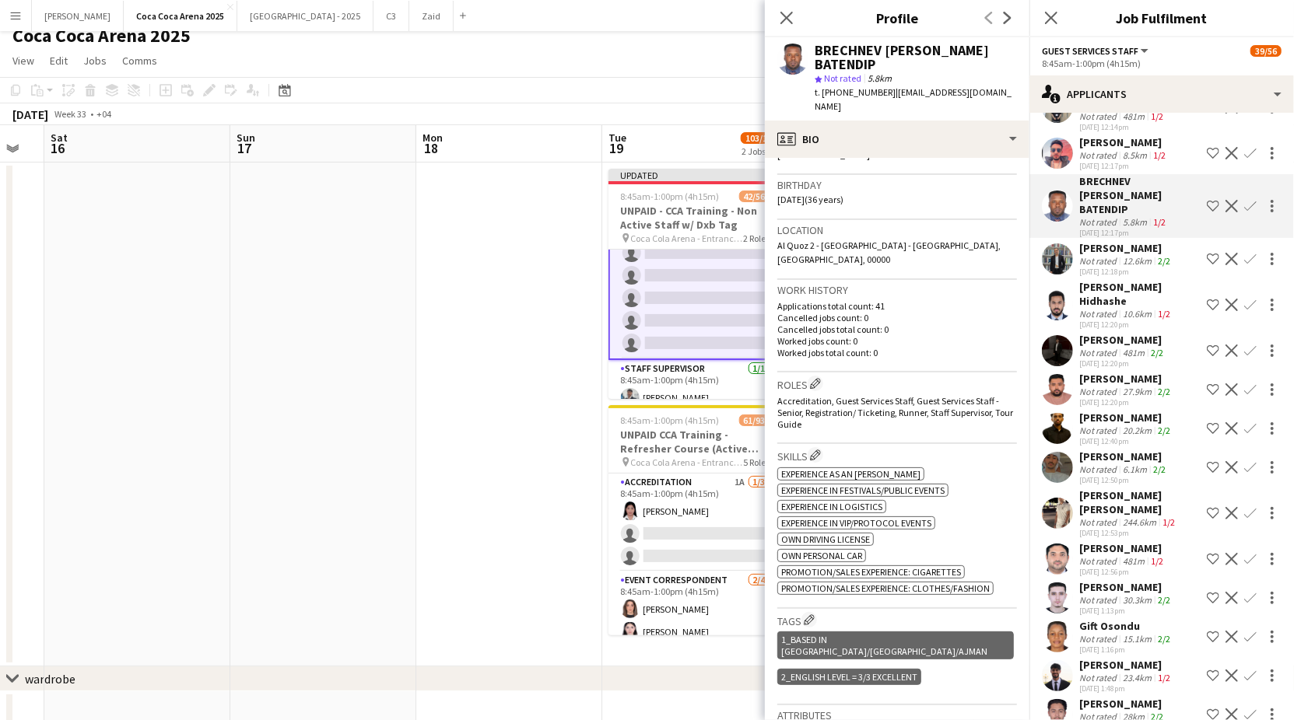
scroll to position [3565, 0]
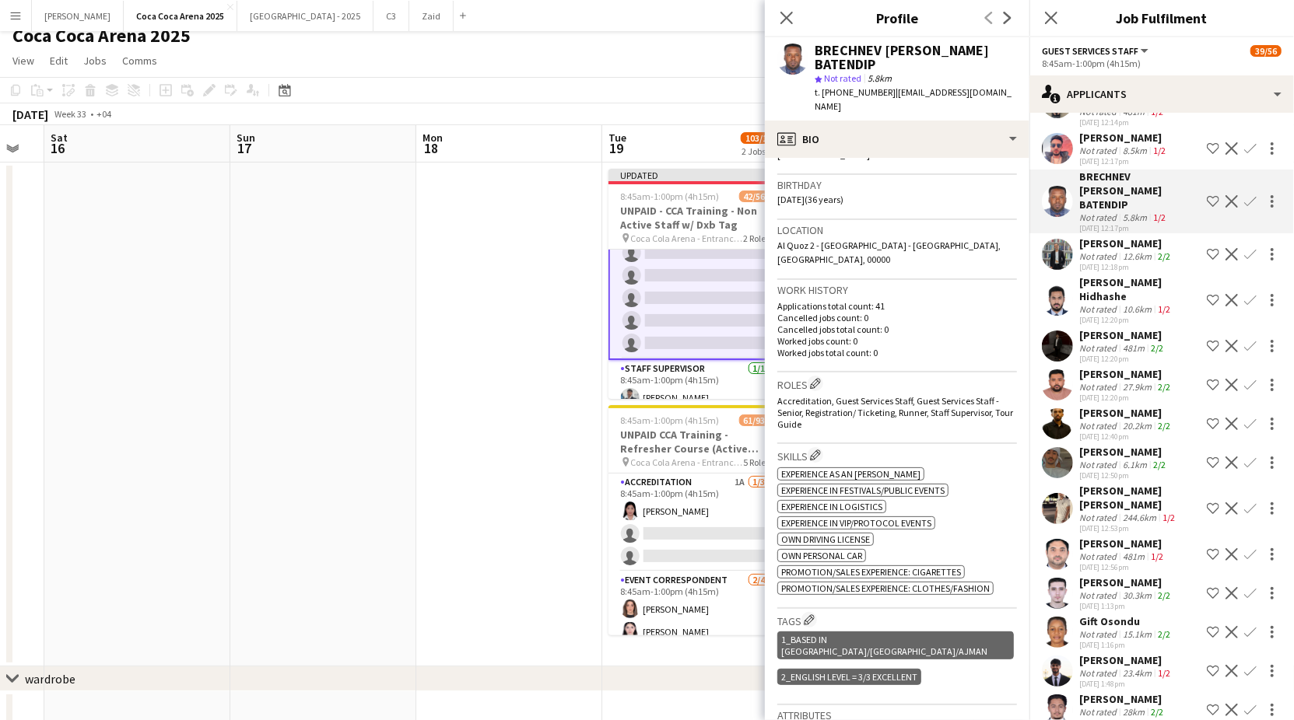
click at [1121, 236] on div "[PERSON_NAME]" at bounding box center [1126, 243] width 94 height 14
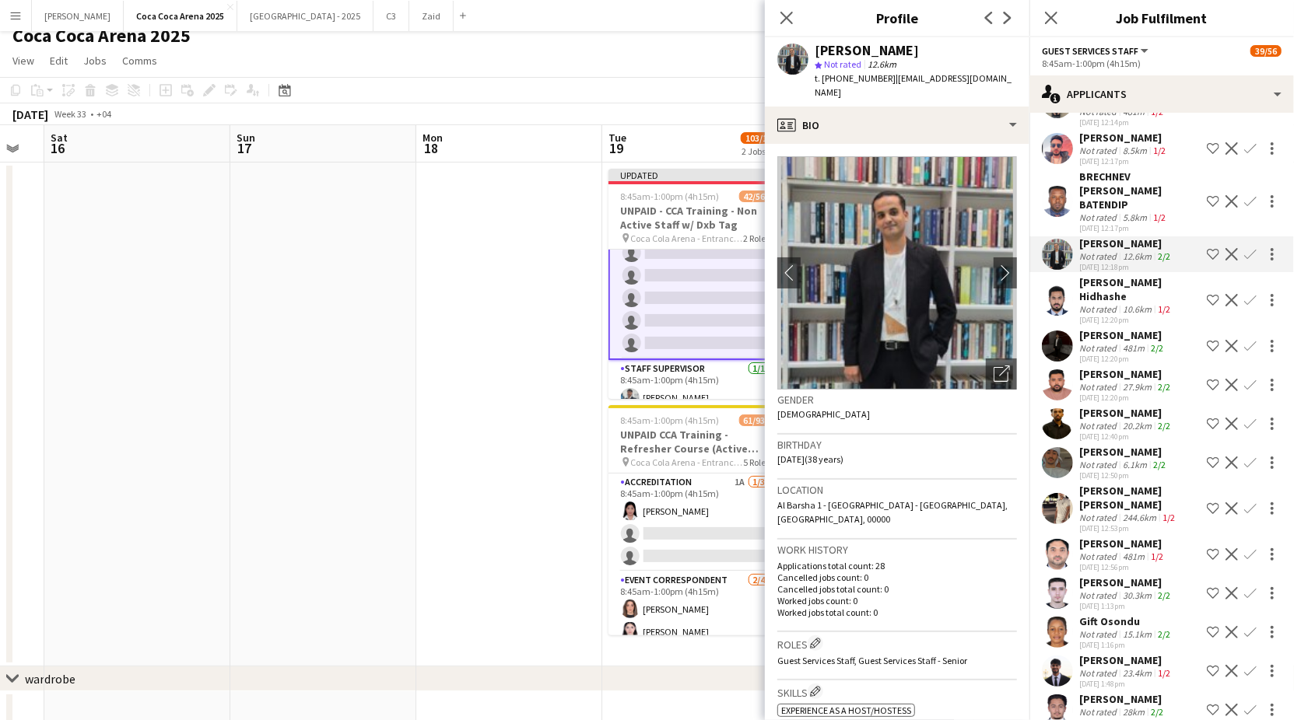
click at [1103, 303] on div "Not rated" at bounding box center [1099, 309] width 40 height 12
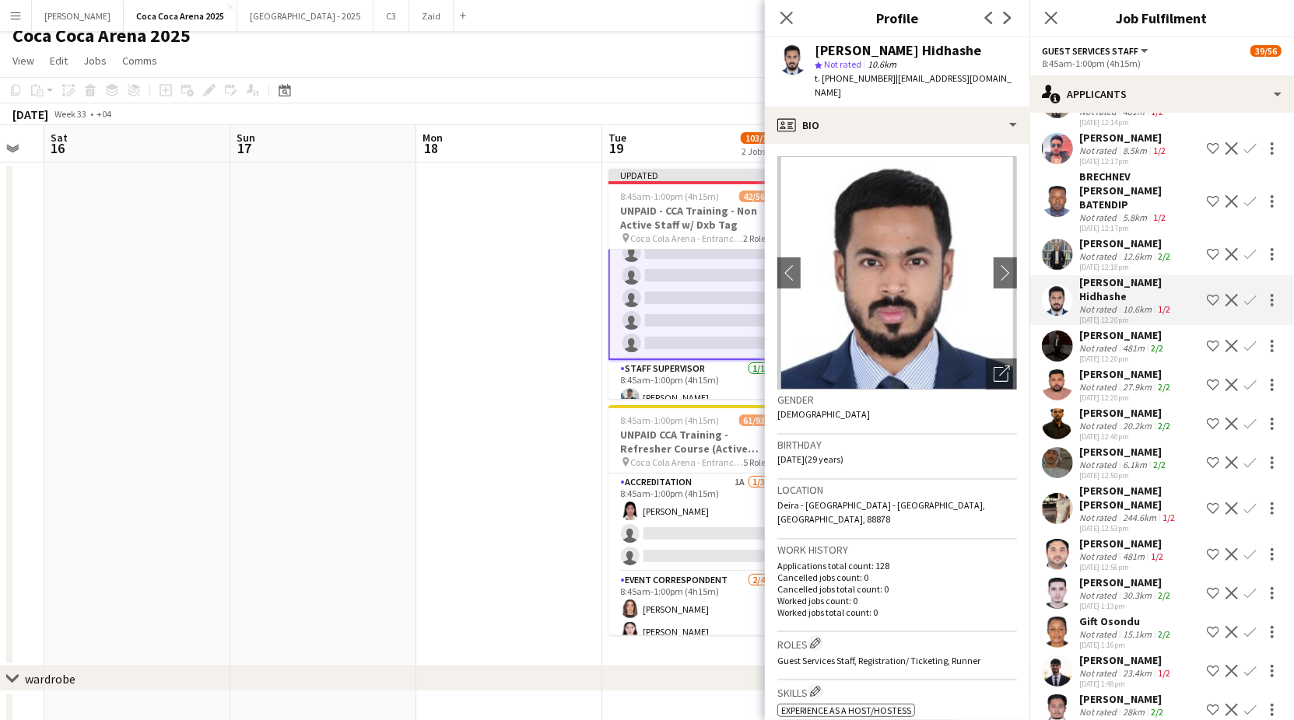
click at [1102, 328] on div "[PERSON_NAME]" at bounding box center [1122, 335] width 87 height 14
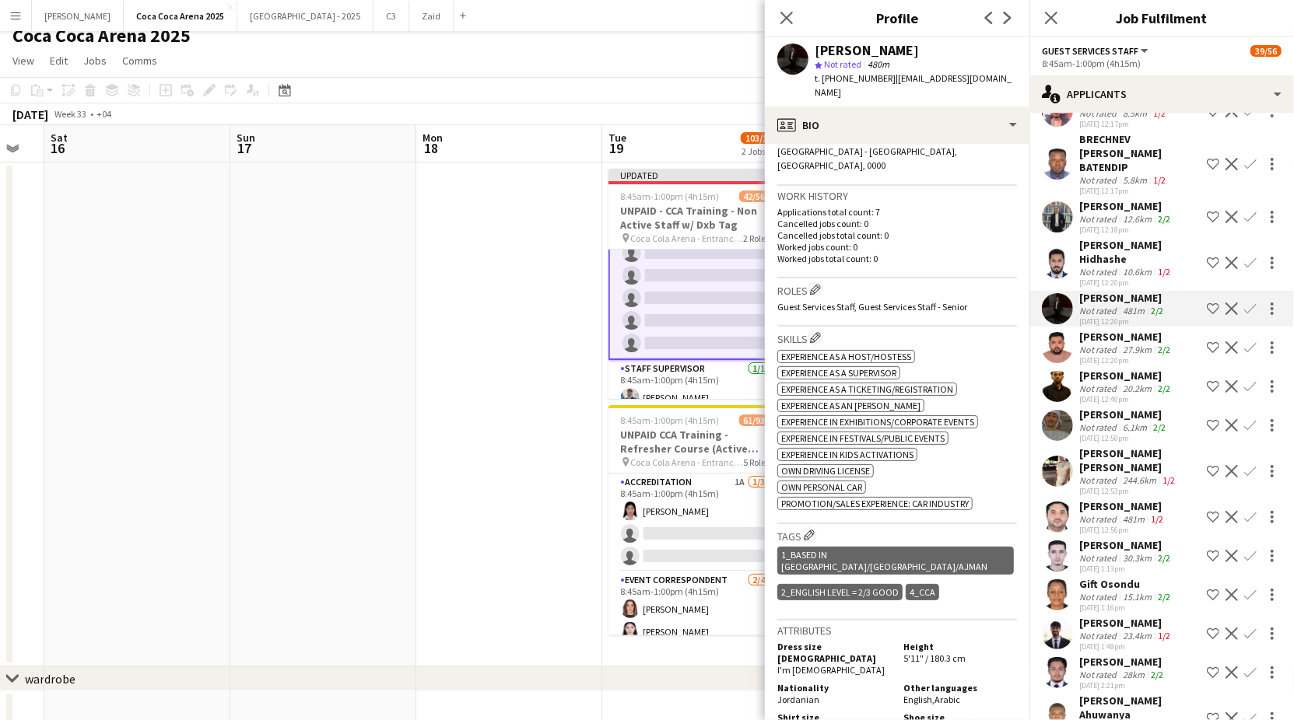
scroll to position [0, 0]
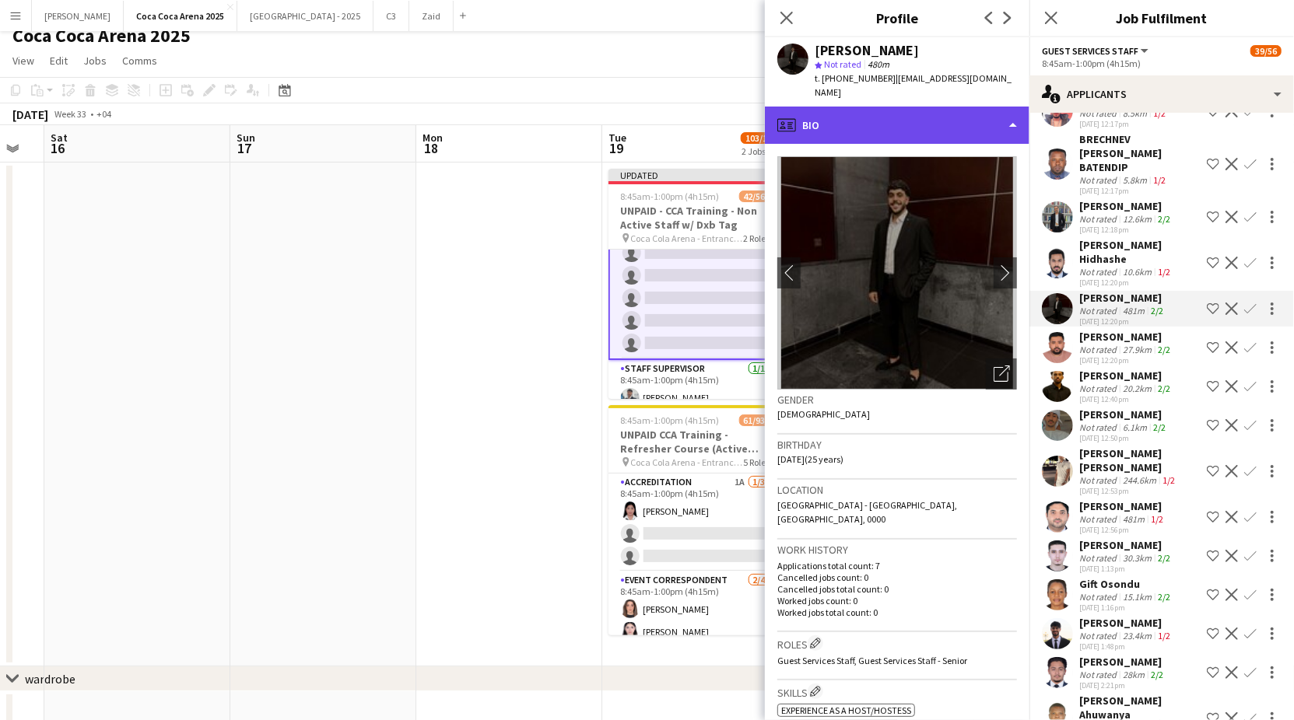
click at [902, 131] on div "profile Bio" at bounding box center [897, 125] width 265 height 37
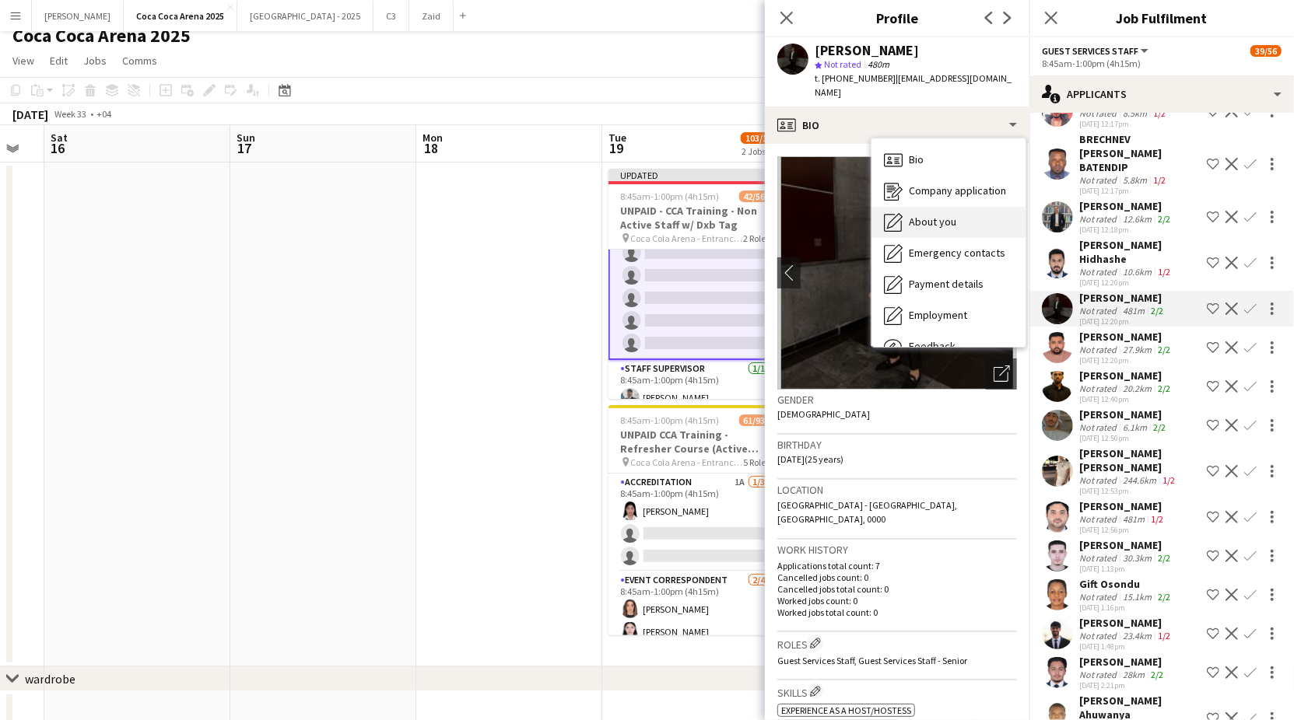
click at [922, 223] on span "About you" at bounding box center [932, 222] width 47 height 14
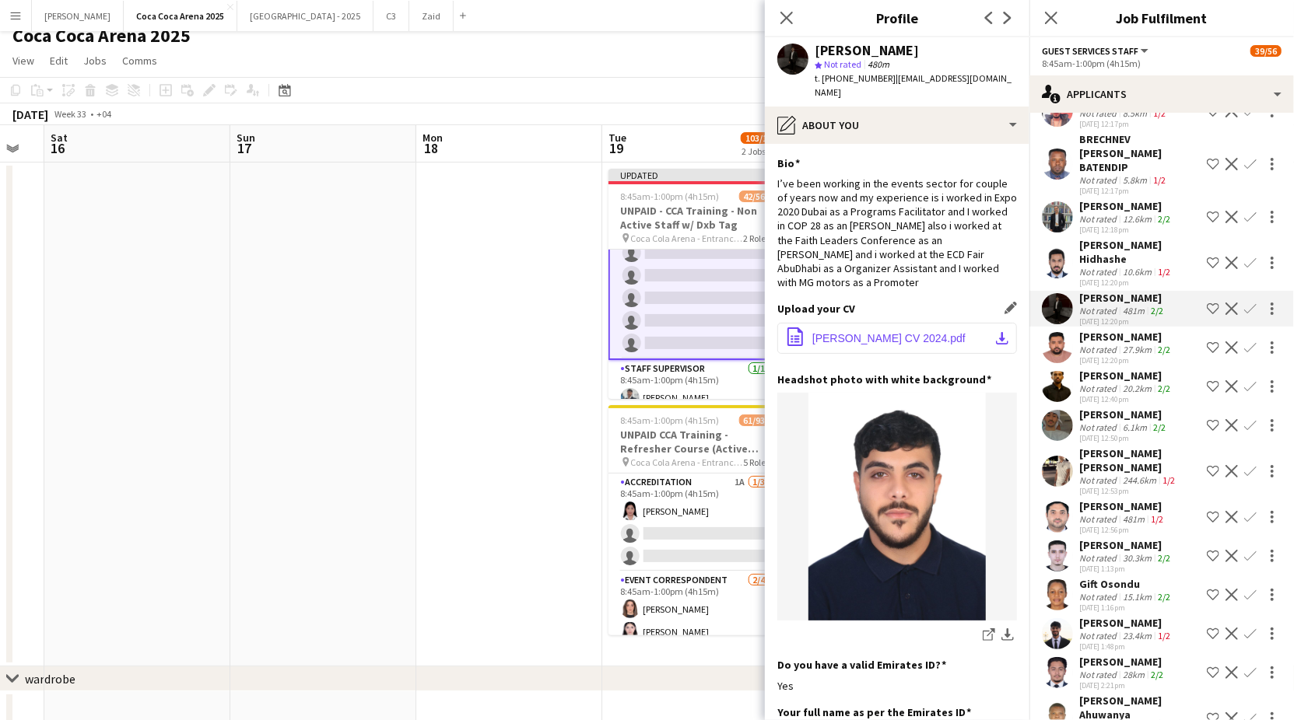
click at [902, 332] on span "Mohammed Showmali CV 2024.pdf" at bounding box center [888, 338] width 153 height 12
click at [1246, 303] on app-icon "Confirm" at bounding box center [1250, 309] width 12 height 12
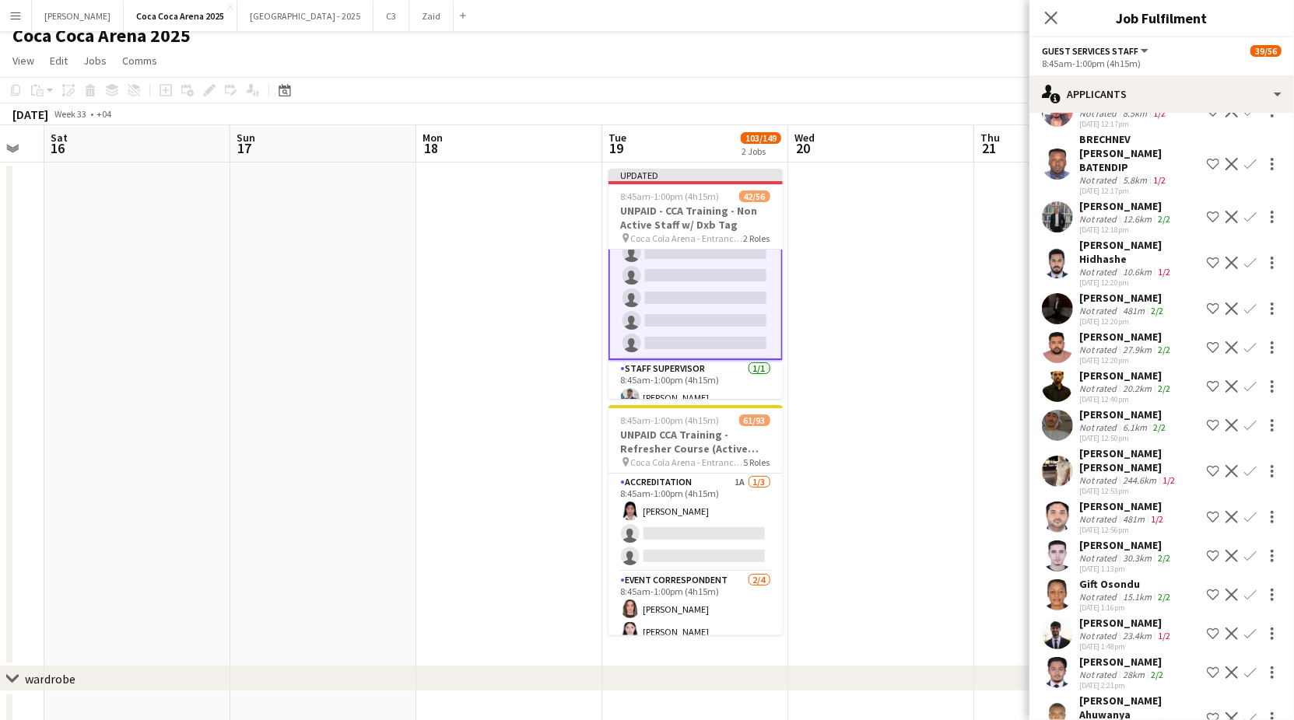
click at [1246, 303] on app-icon "Confirm" at bounding box center [1250, 309] width 12 height 12
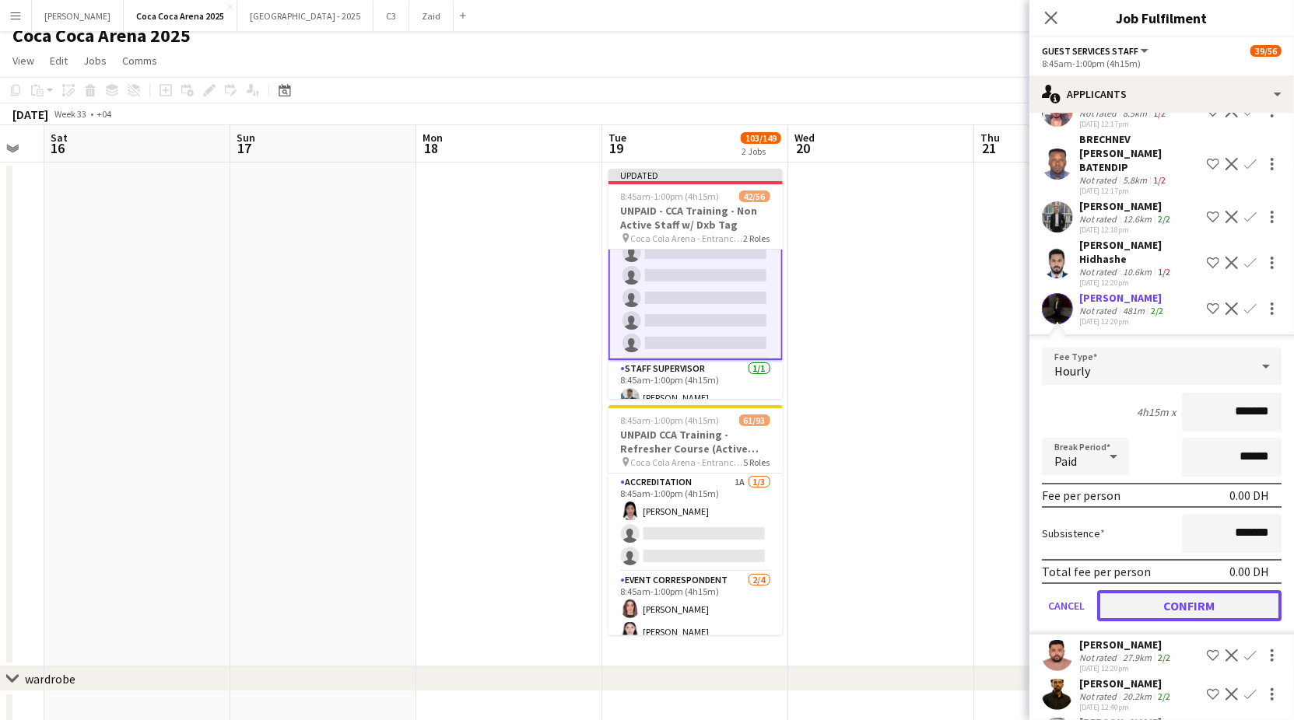
click at [1169, 590] on button "Confirm" at bounding box center [1189, 605] width 184 height 31
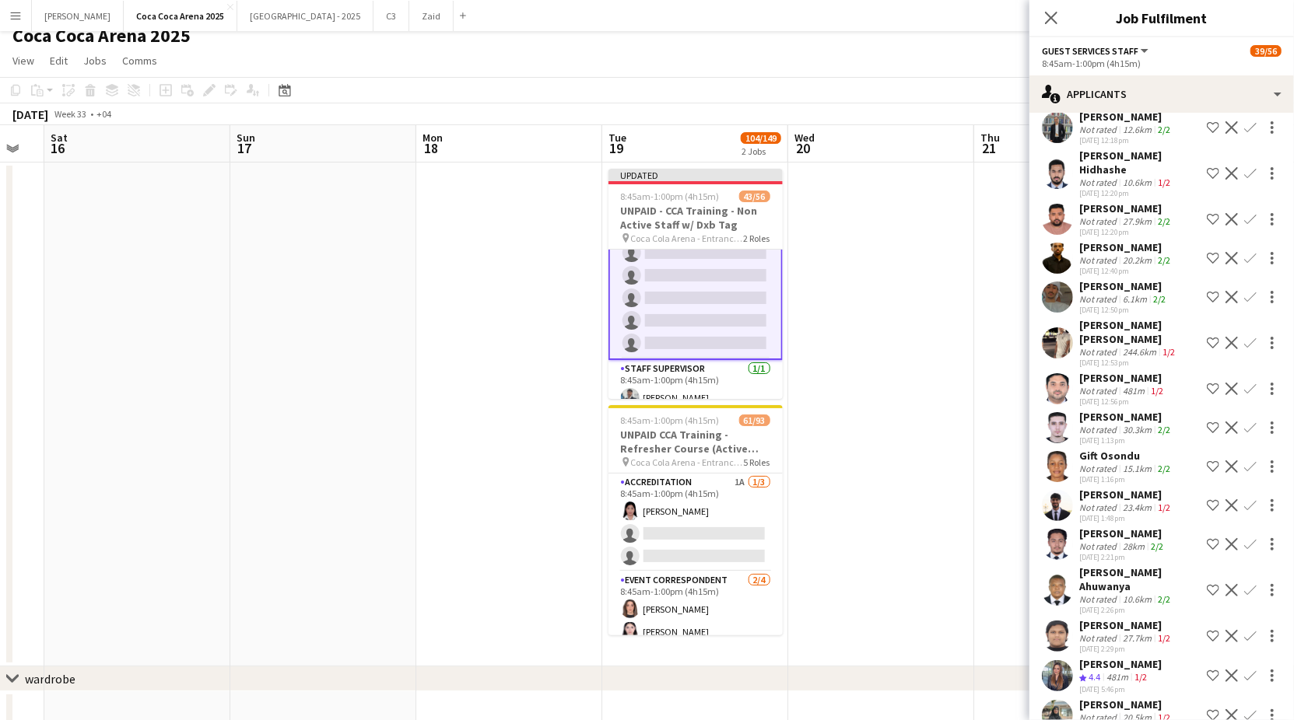
scroll to position [3693, 0]
click at [1122, 423] on div "30.3km" at bounding box center [1136, 429] width 35 height 12
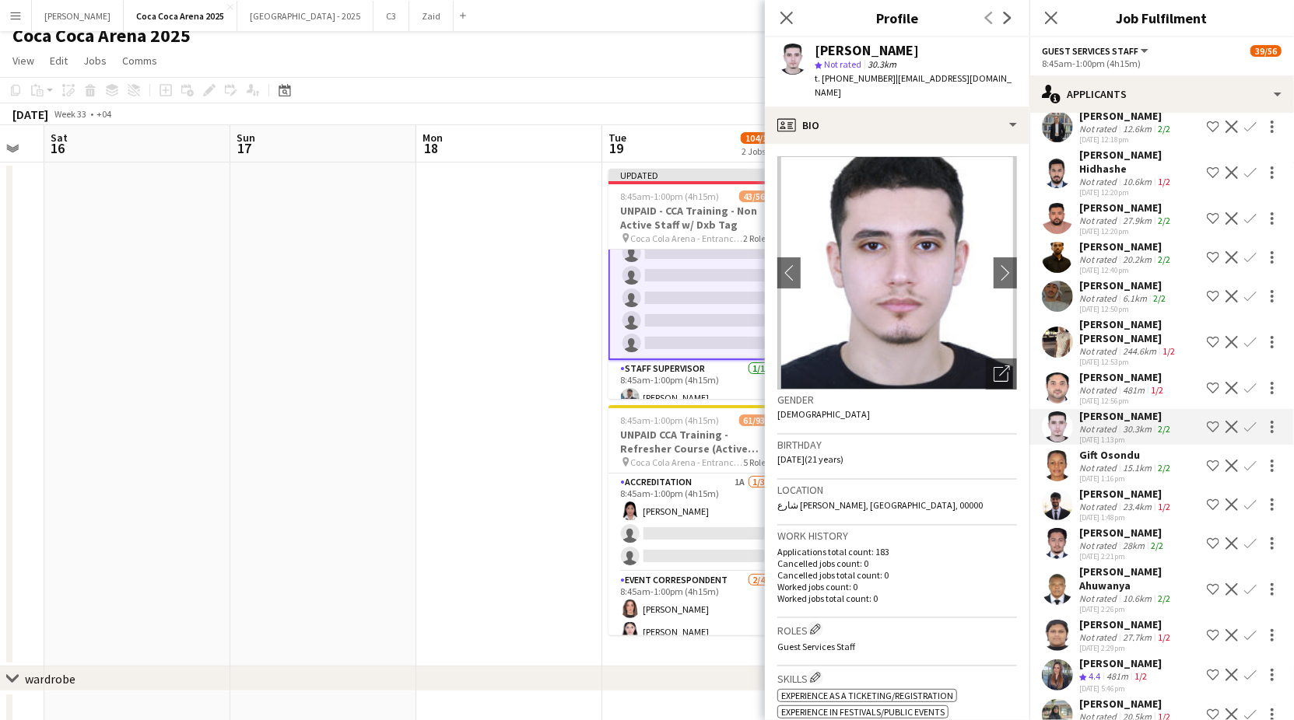
click at [1117, 384] on div "Not rated" at bounding box center [1099, 390] width 40 height 12
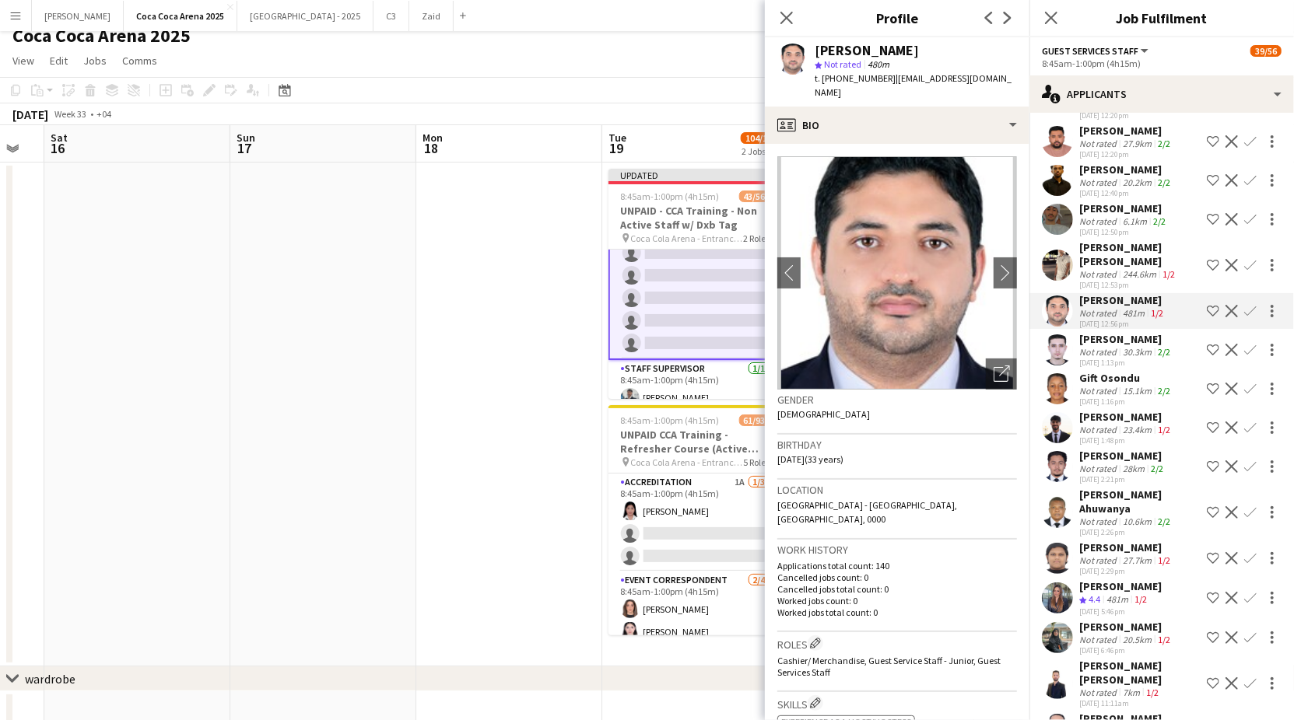
scroll to position [3775, 0]
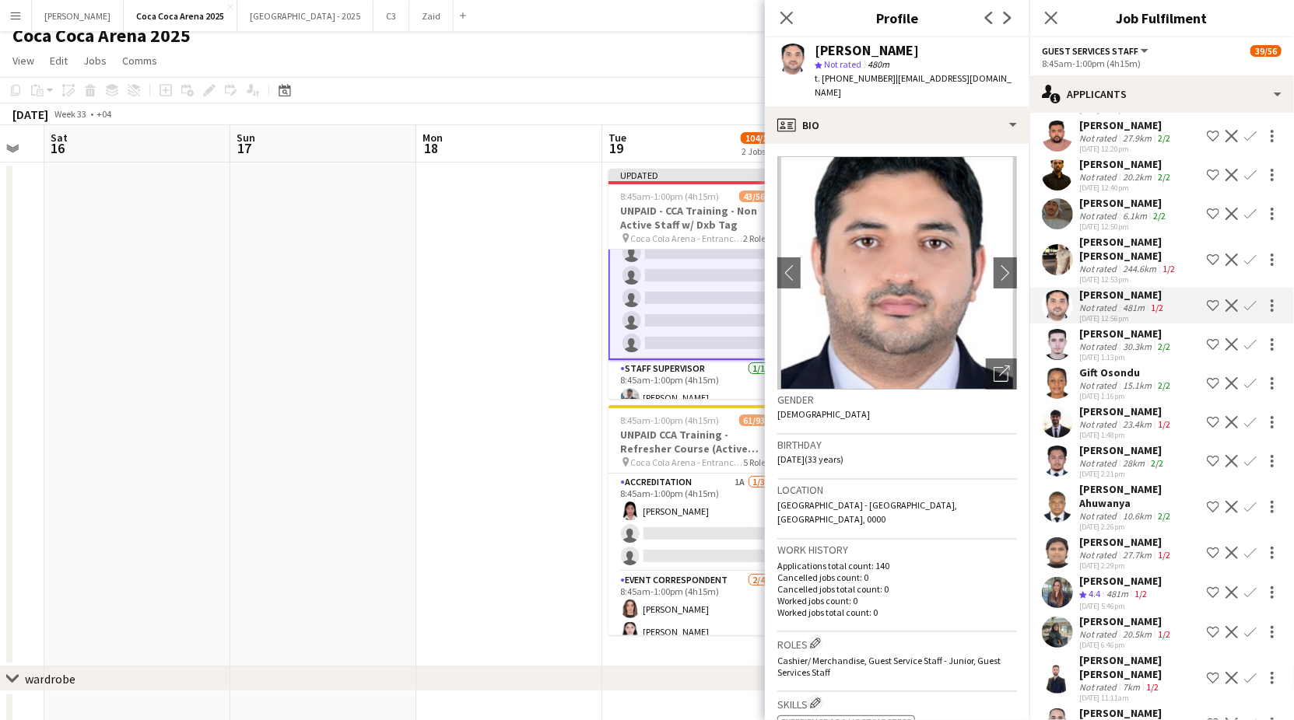
click at [1116, 574] on div "[PERSON_NAME]" at bounding box center [1120, 581] width 82 height 14
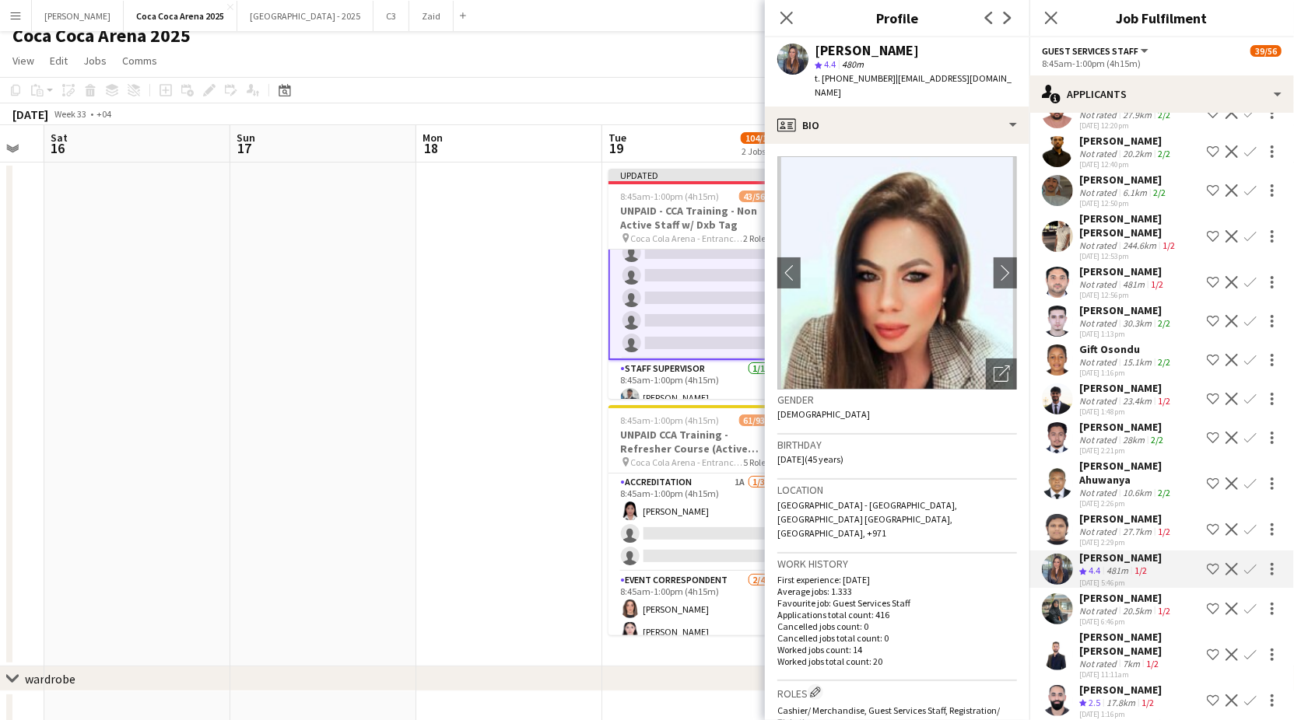
scroll to position [3804, 0]
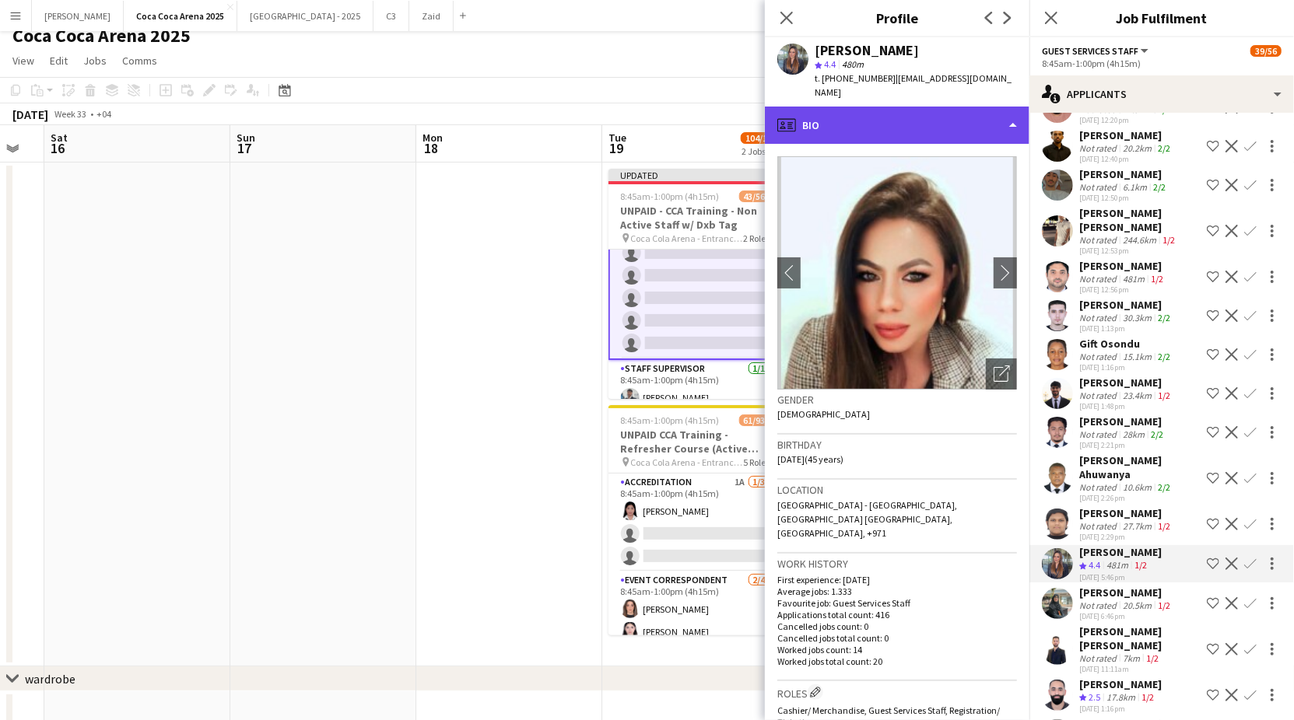
click at [871, 107] on div "profile Bio" at bounding box center [897, 125] width 265 height 37
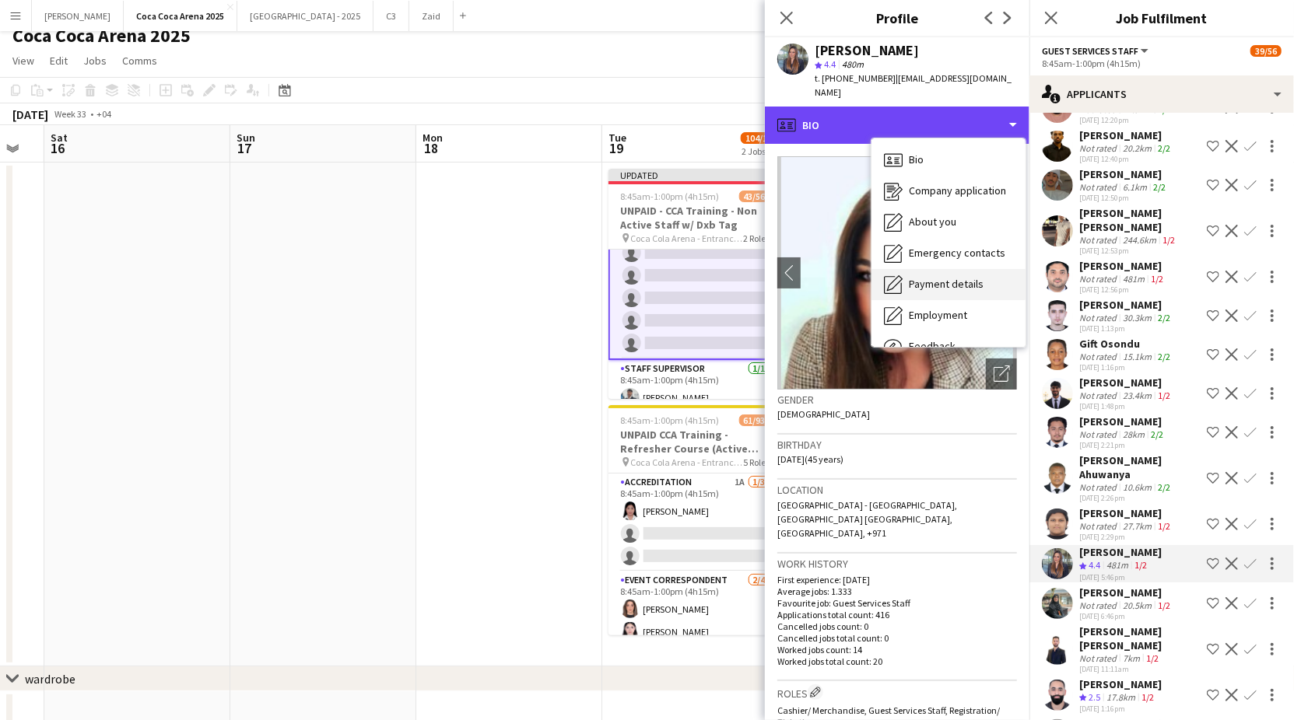
scroll to position [52, 0]
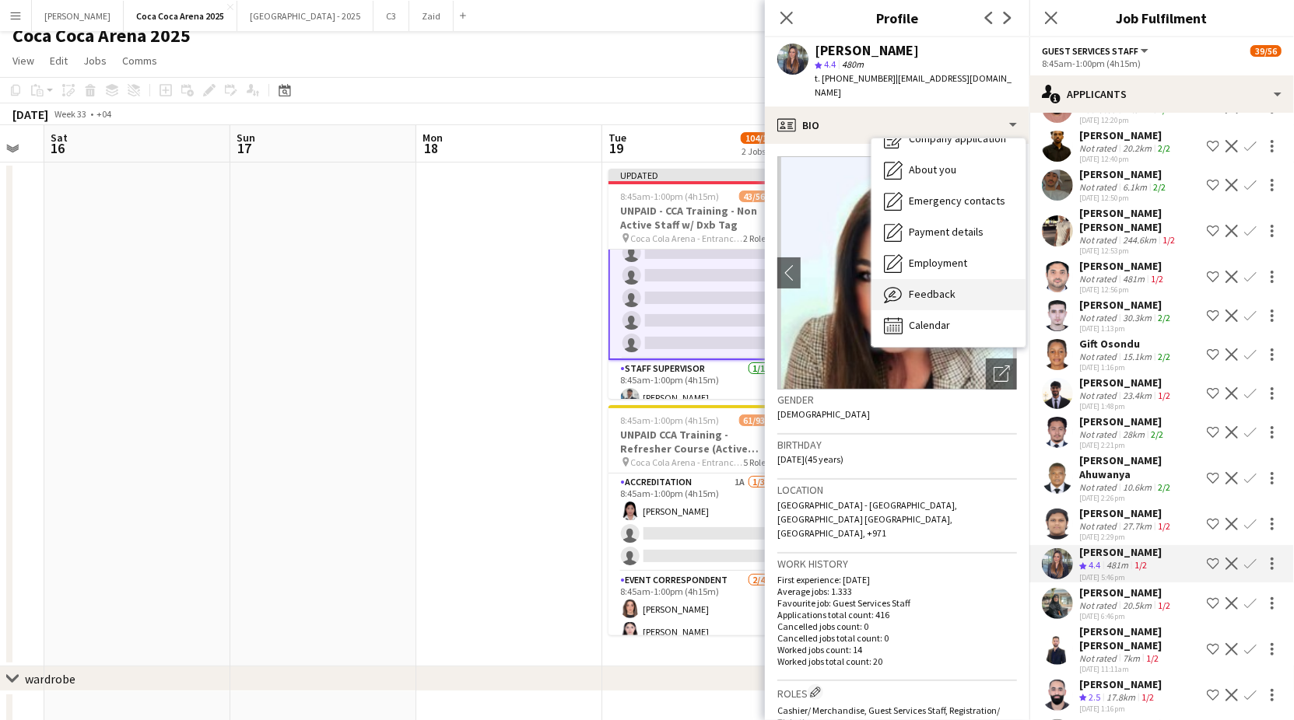
click at [929, 287] on span "Feedback" at bounding box center [932, 294] width 47 height 14
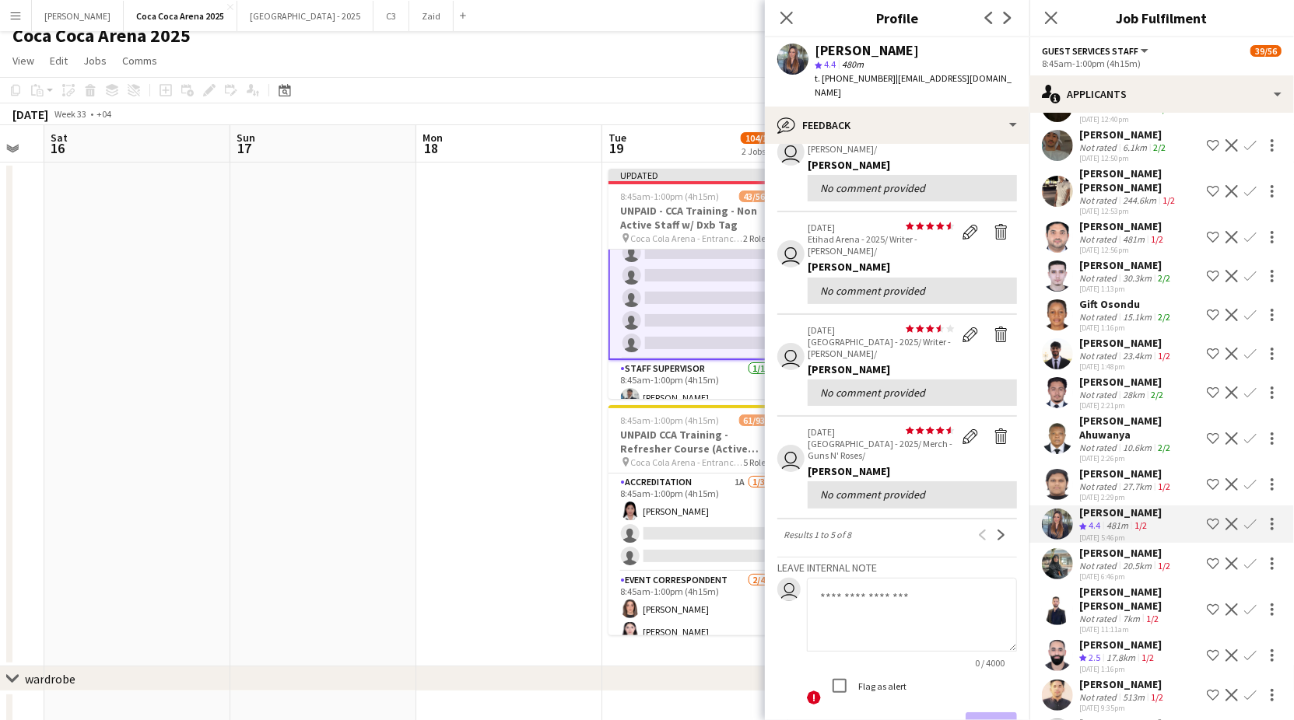
scroll to position [3863, 0]
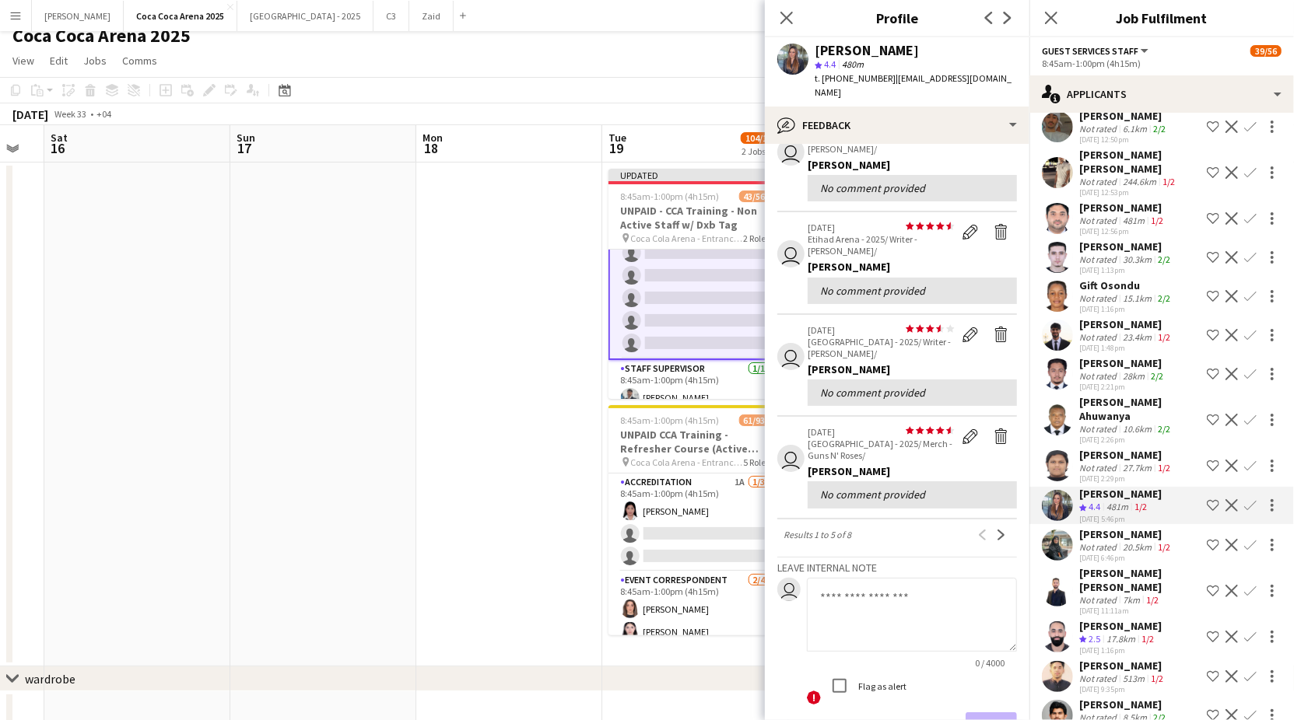
click at [1098, 541] on div "Not rated" at bounding box center [1099, 547] width 40 height 12
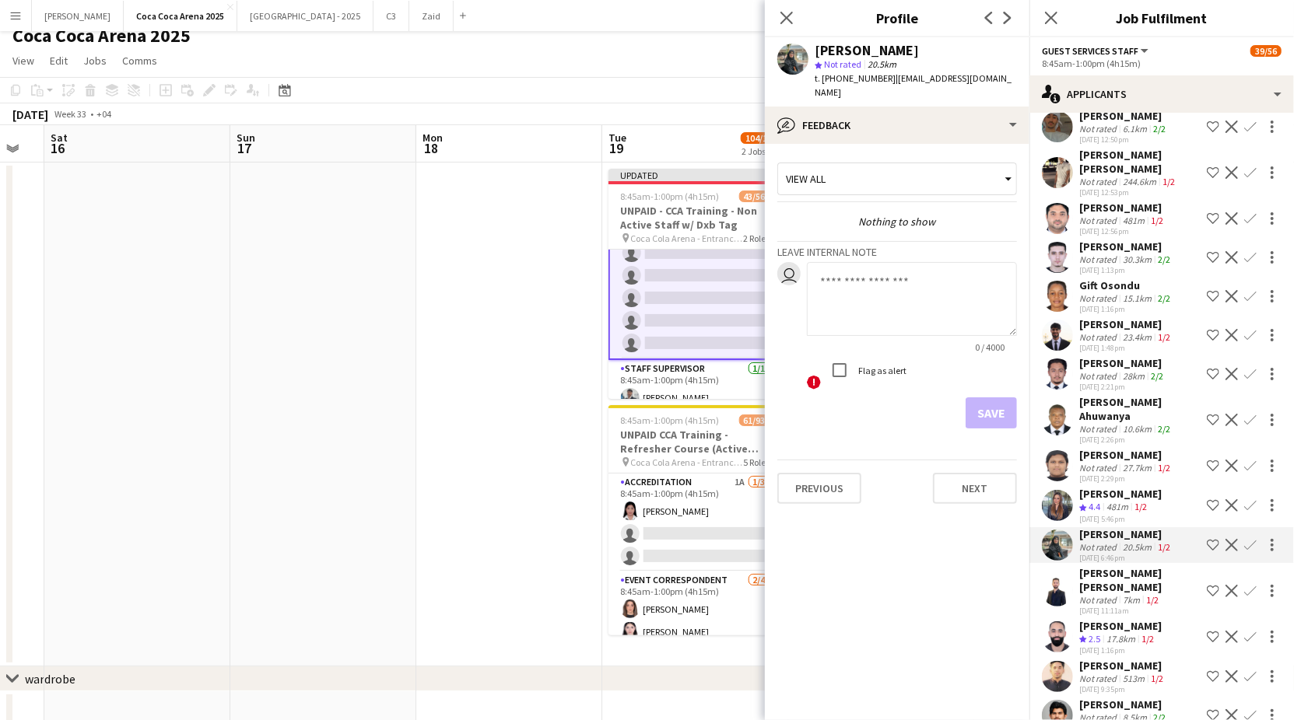
click at [1100, 566] on div "[PERSON_NAME] [PERSON_NAME]" at bounding box center [1139, 580] width 121 height 28
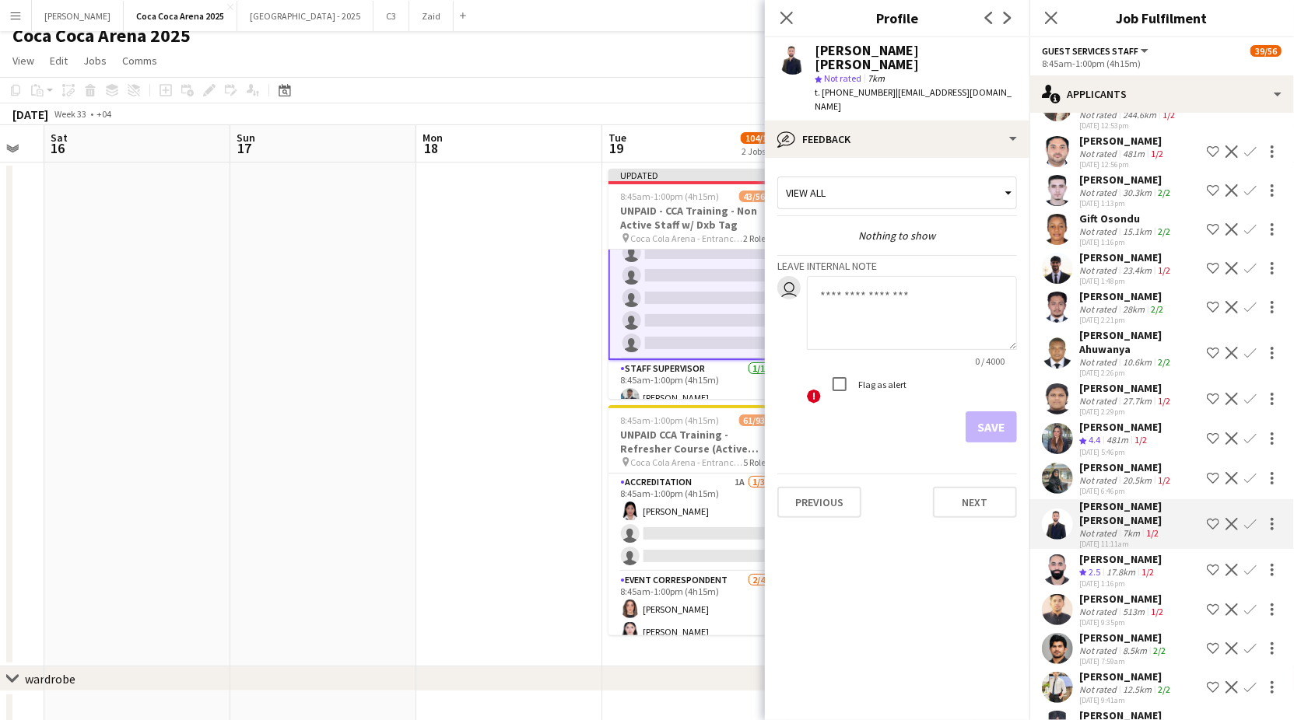
scroll to position [3932, 0]
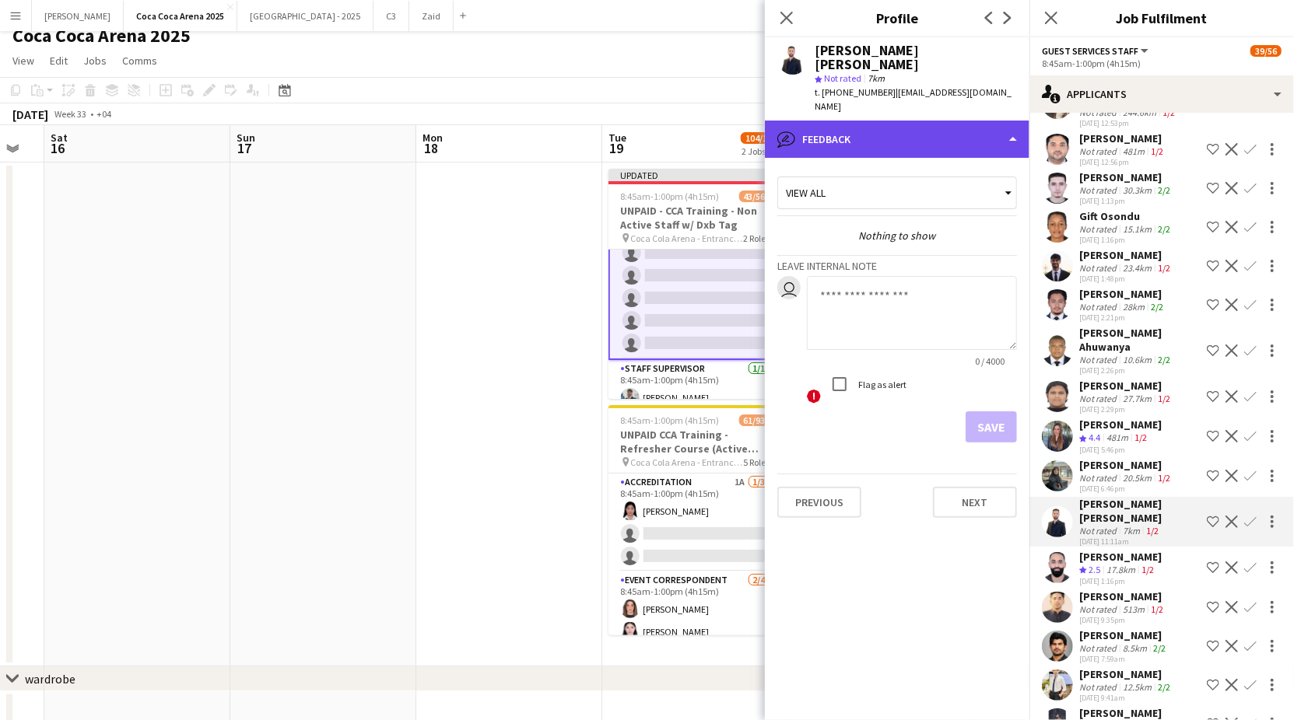
click at [944, 121] on div "bubble-pencil Feedback" at bounding box center [897, 139] width 265 height 37
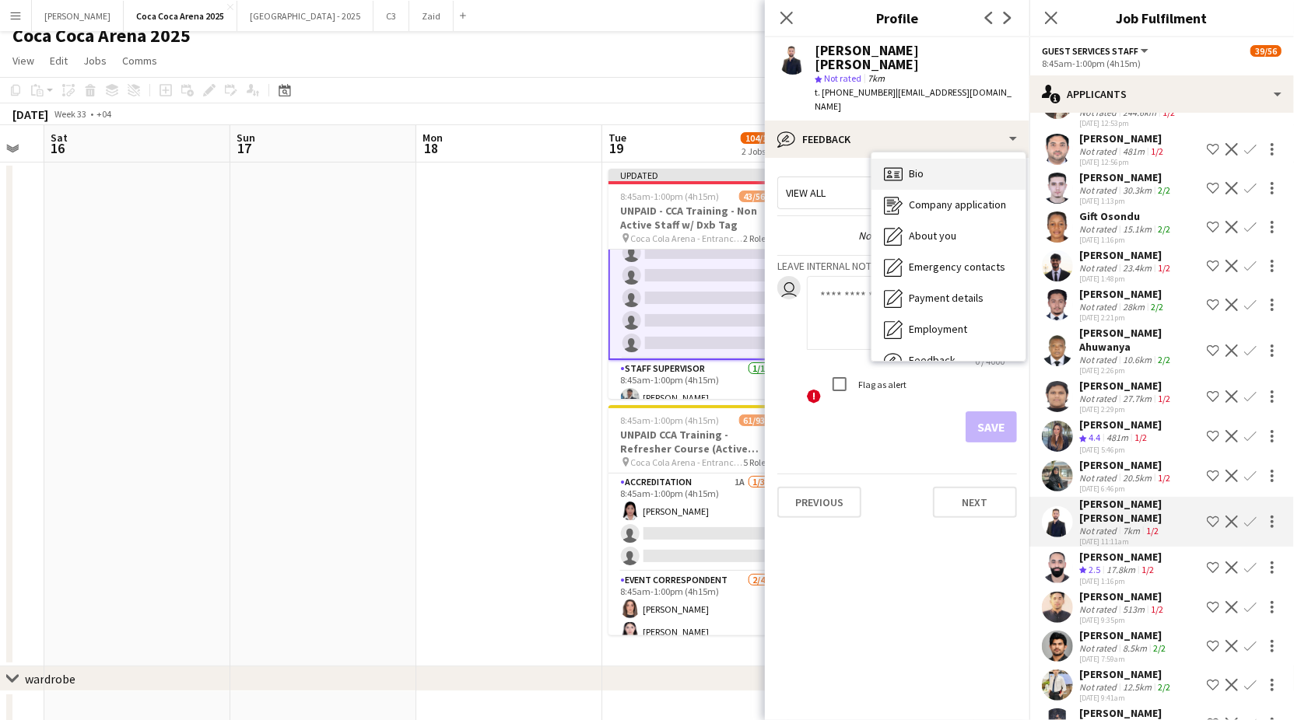
click at [930, 159] on div "Bio Bio" at bounding box center [948, 174] width 154 height 31
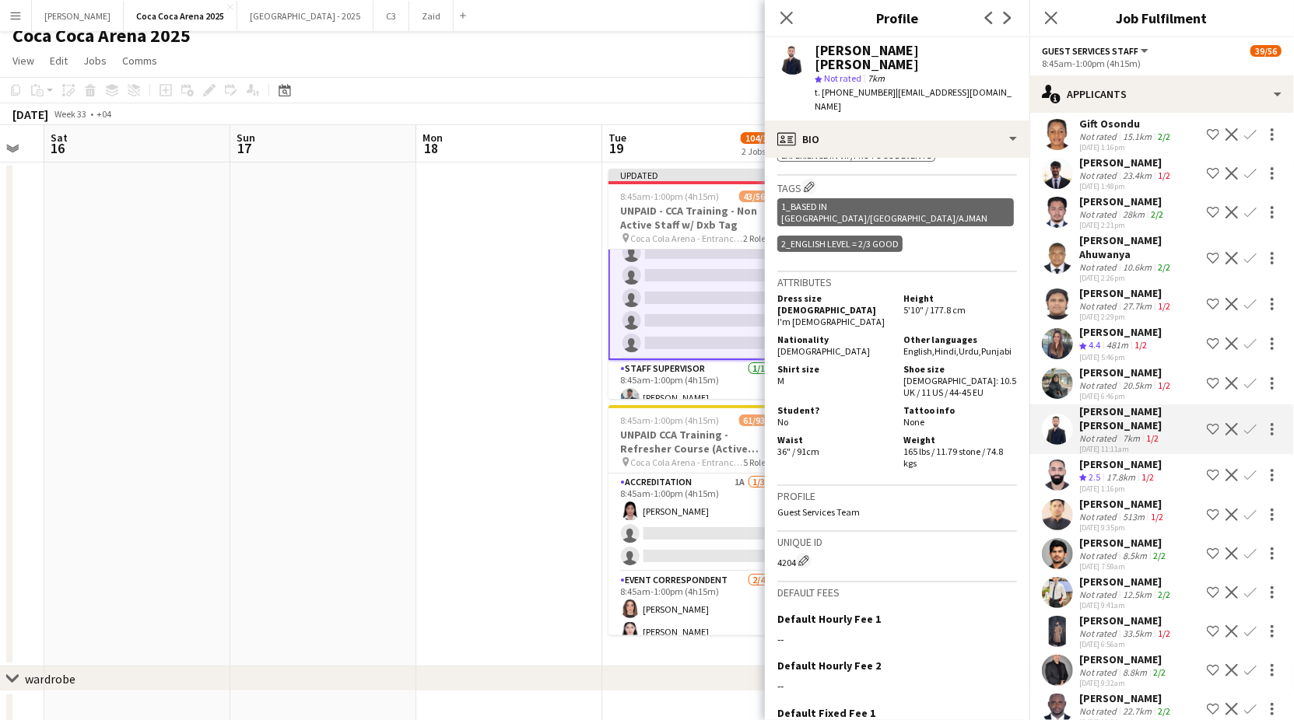
scroll to position [4027, 0]
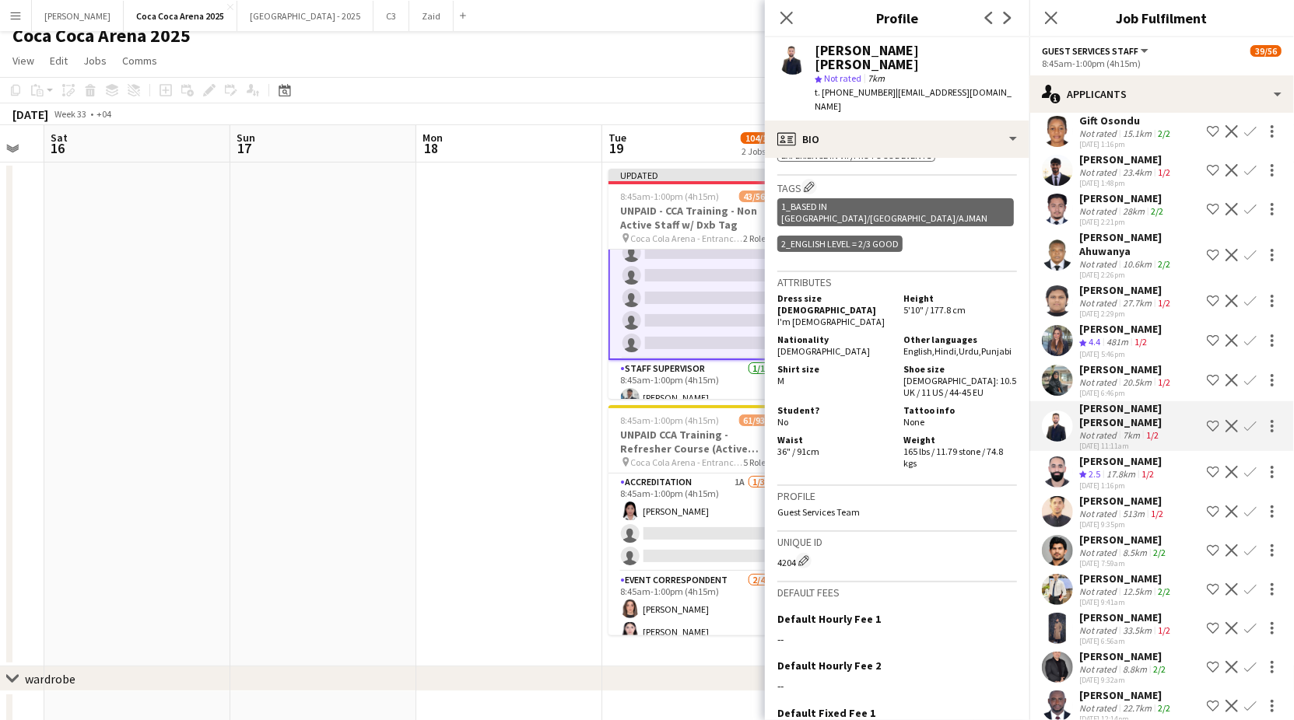
click at [1098, 468] on span "2.5" at bounding box center [1094, 474] width 12 height 12
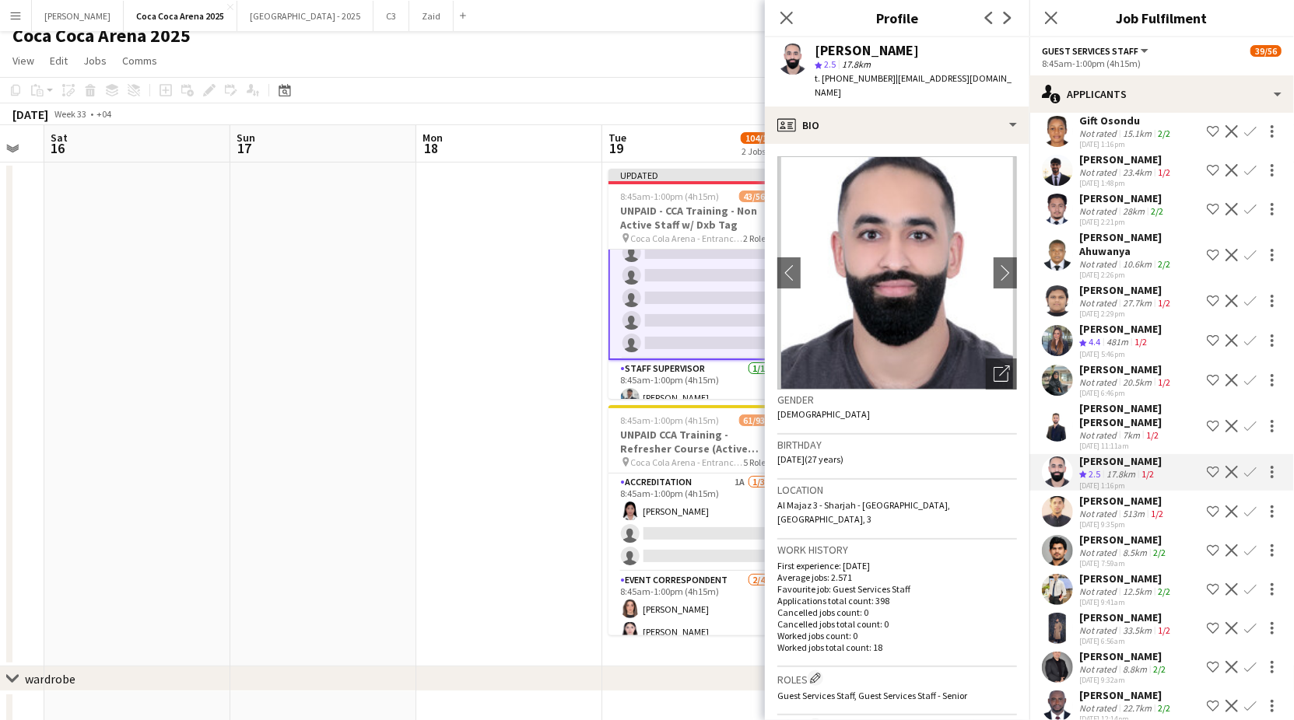
click at [1099, 494] on div "[PERSON_NAME]" at bounding box center [1122, 501] width 87 height 14
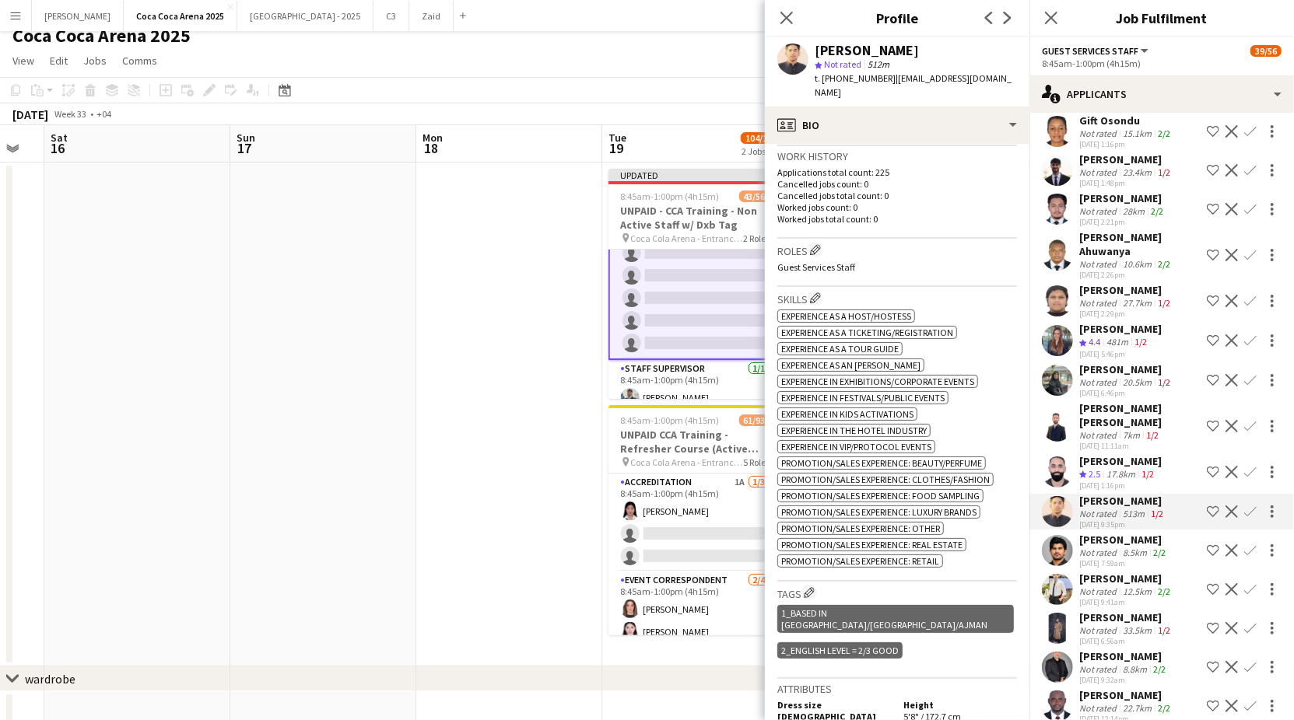
scroll to position [653, 0]
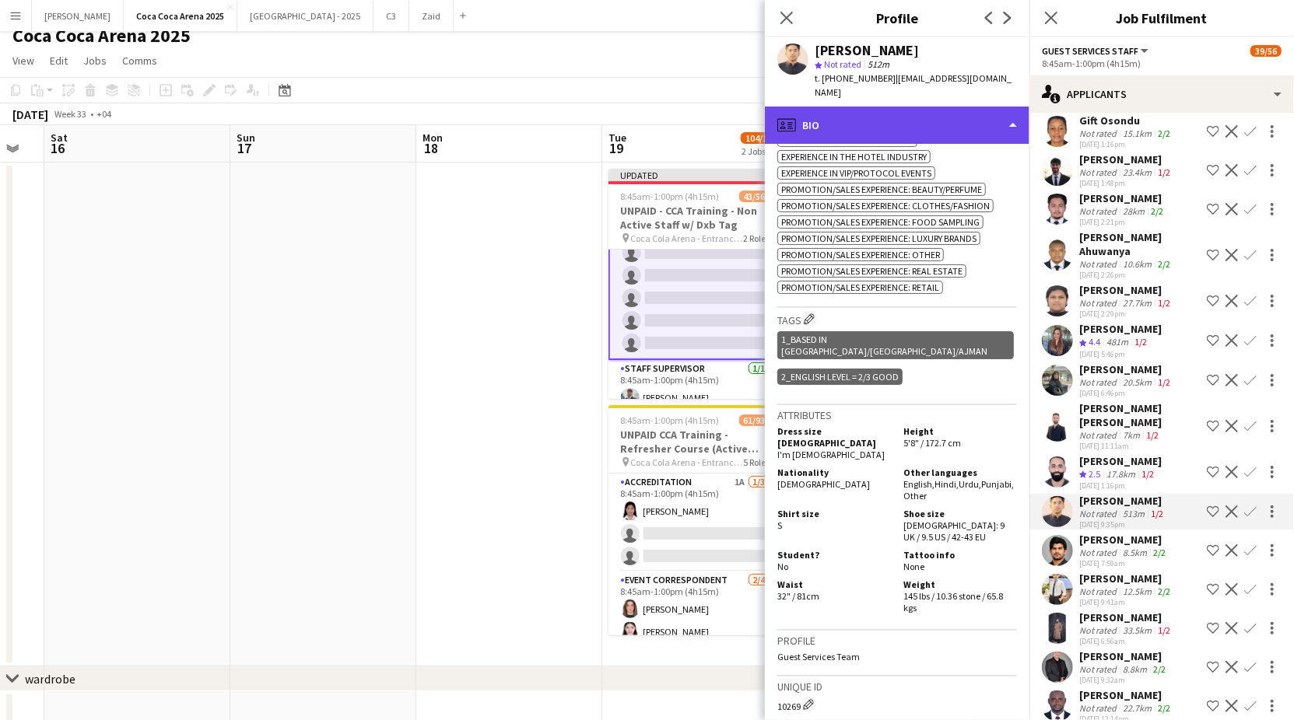
click at [864, 107] on div "profile Bio" at bounding box center [897, 125] width 265 height 37
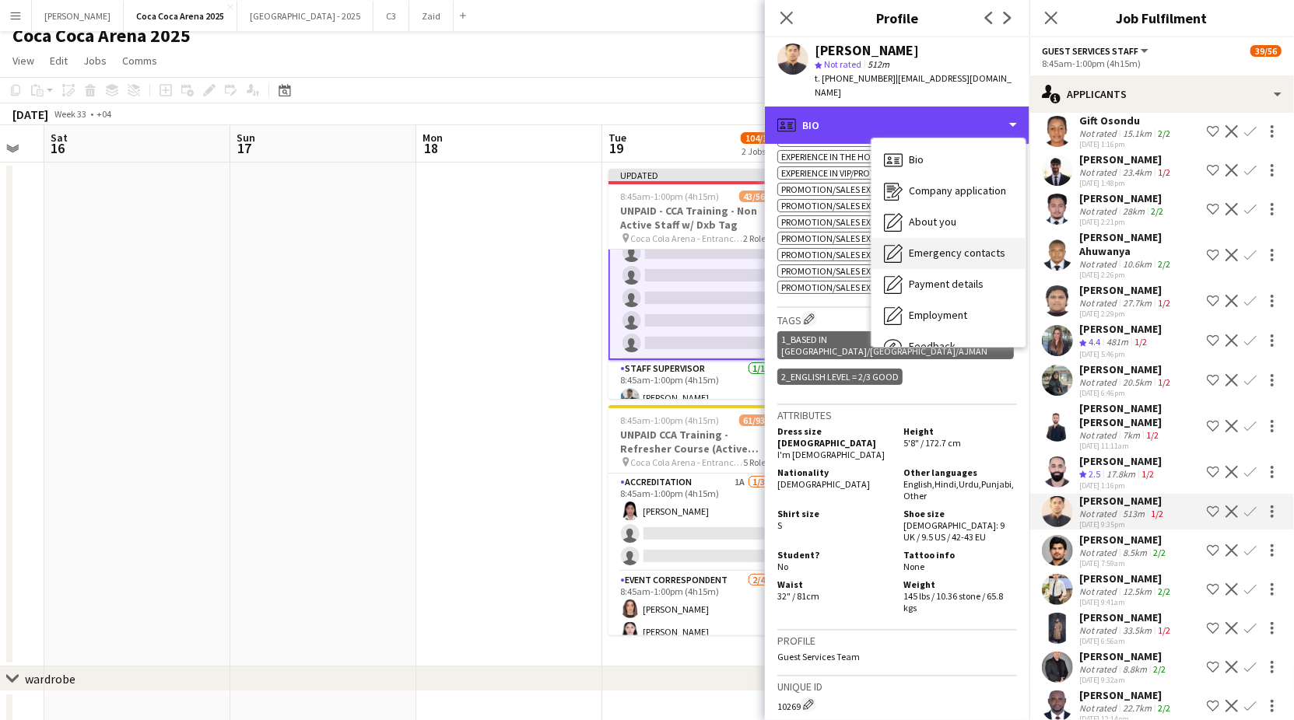
scroll to position [52, 0]
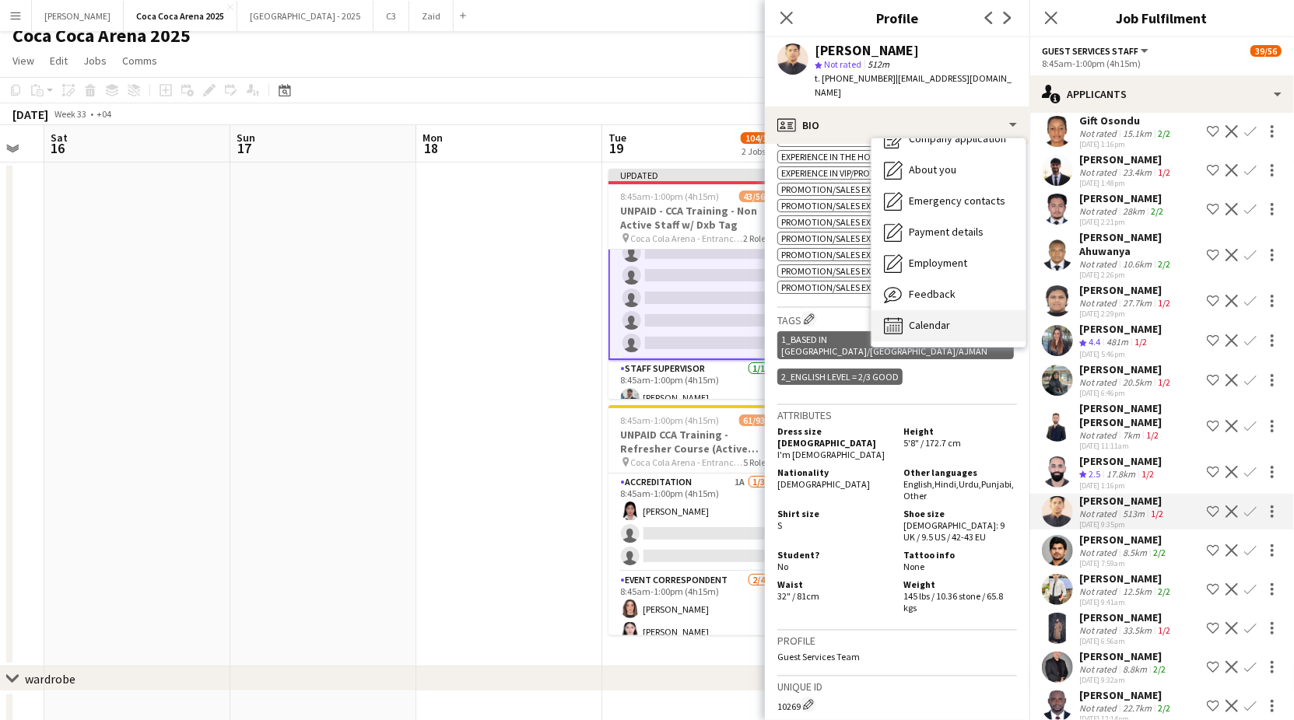
click at [914, 310] on div "Calendar Calendar" at bounding box center [948, 325] width 154 height 31
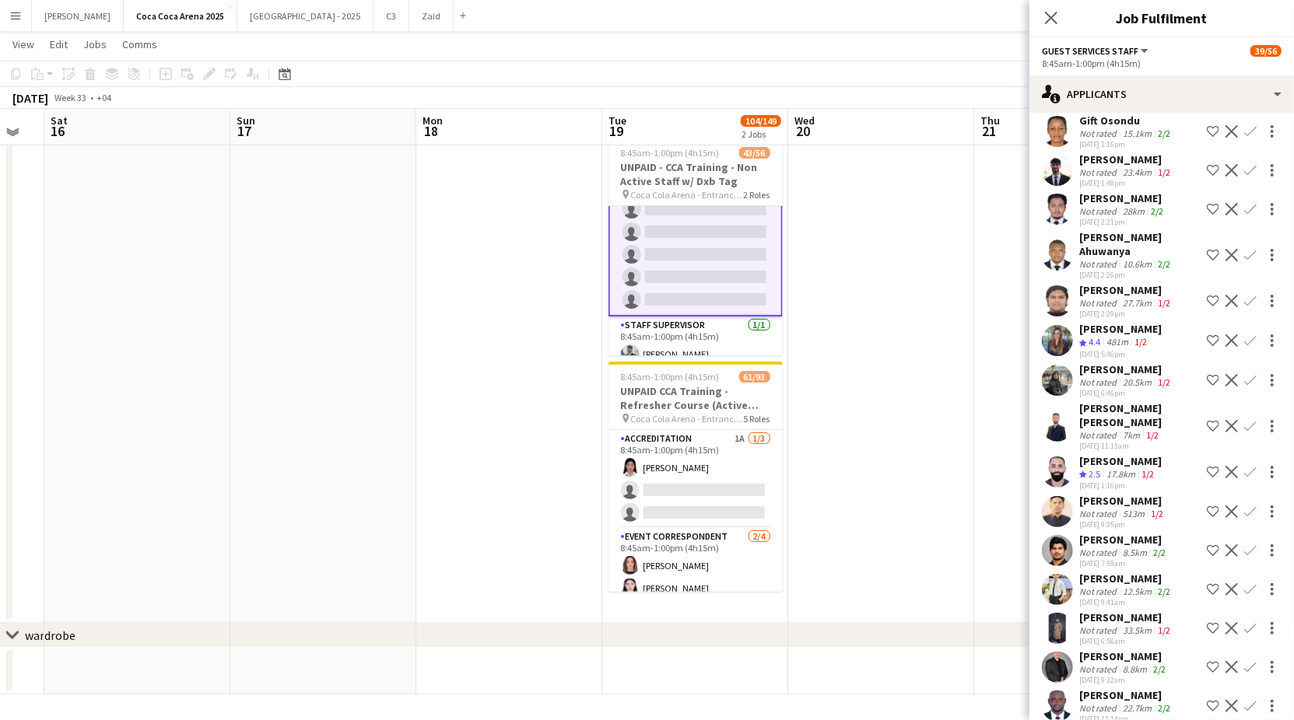
scroll to position [55, 0]
click at [1135, 508] on div "513m" at bounding box center [1133, 514] width 28 height 12
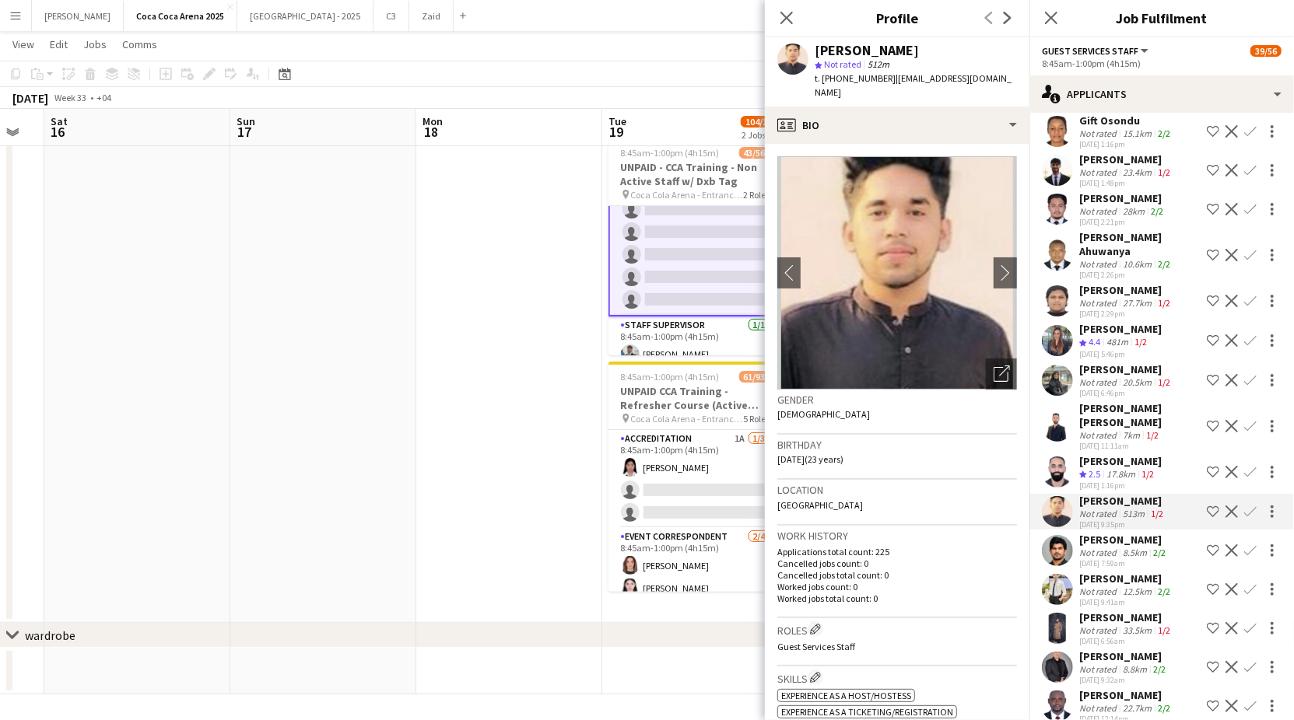
click at [1128, 533] on div "[PERSON_NAME]" at bounding box center [1123, 540] width 89 height 14
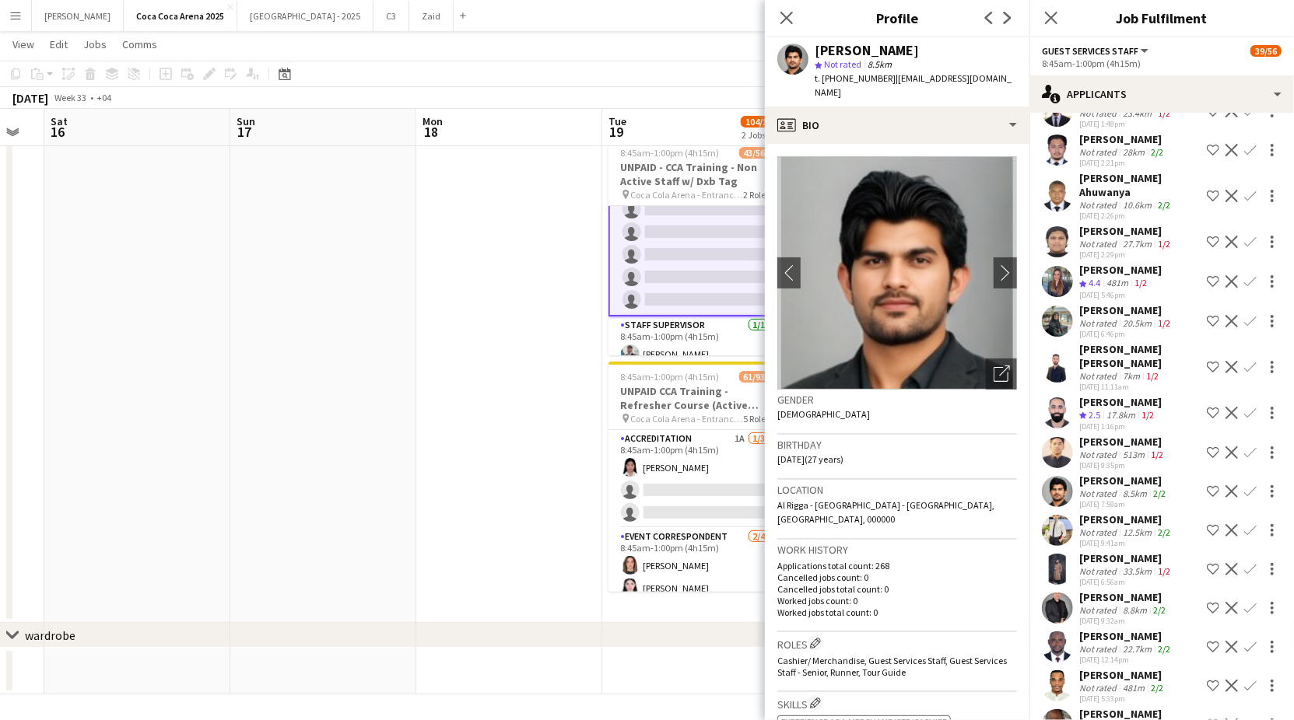
scroll to position [1080, 0]
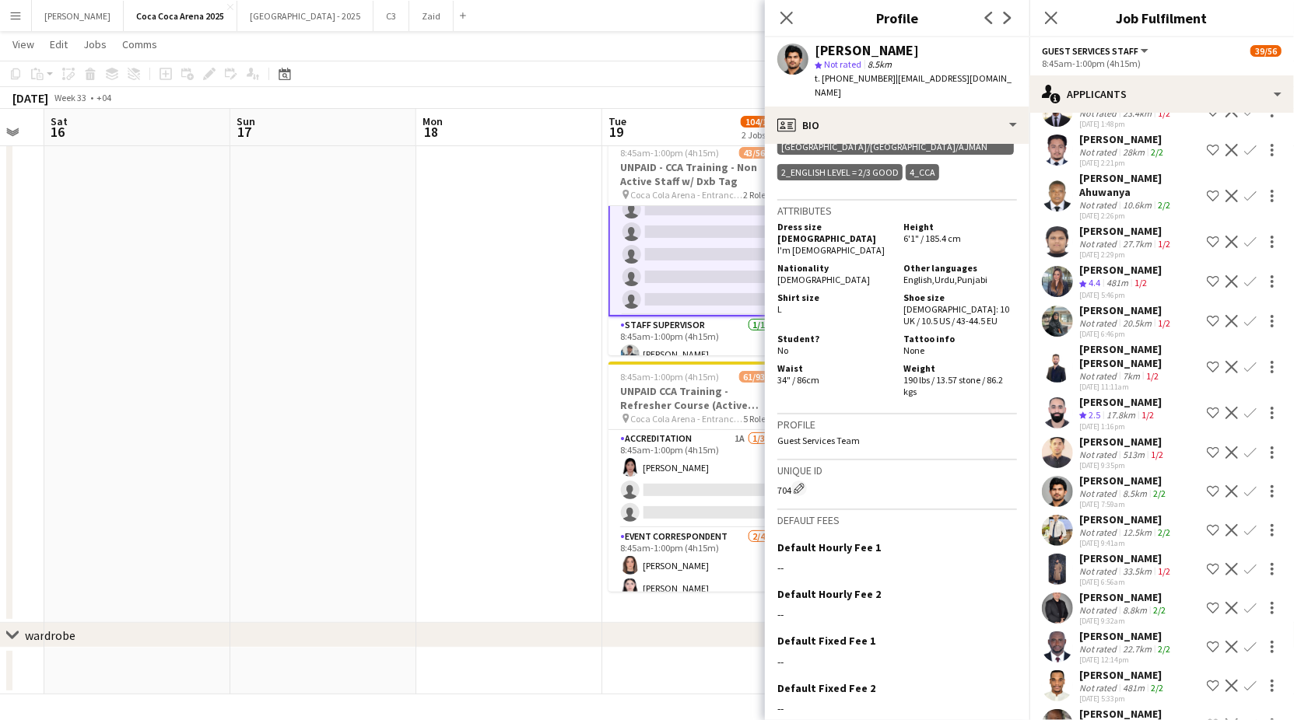
click at [1109, 488] on div "Not rated" at bounding box center [1099, 494] width 40 height 12
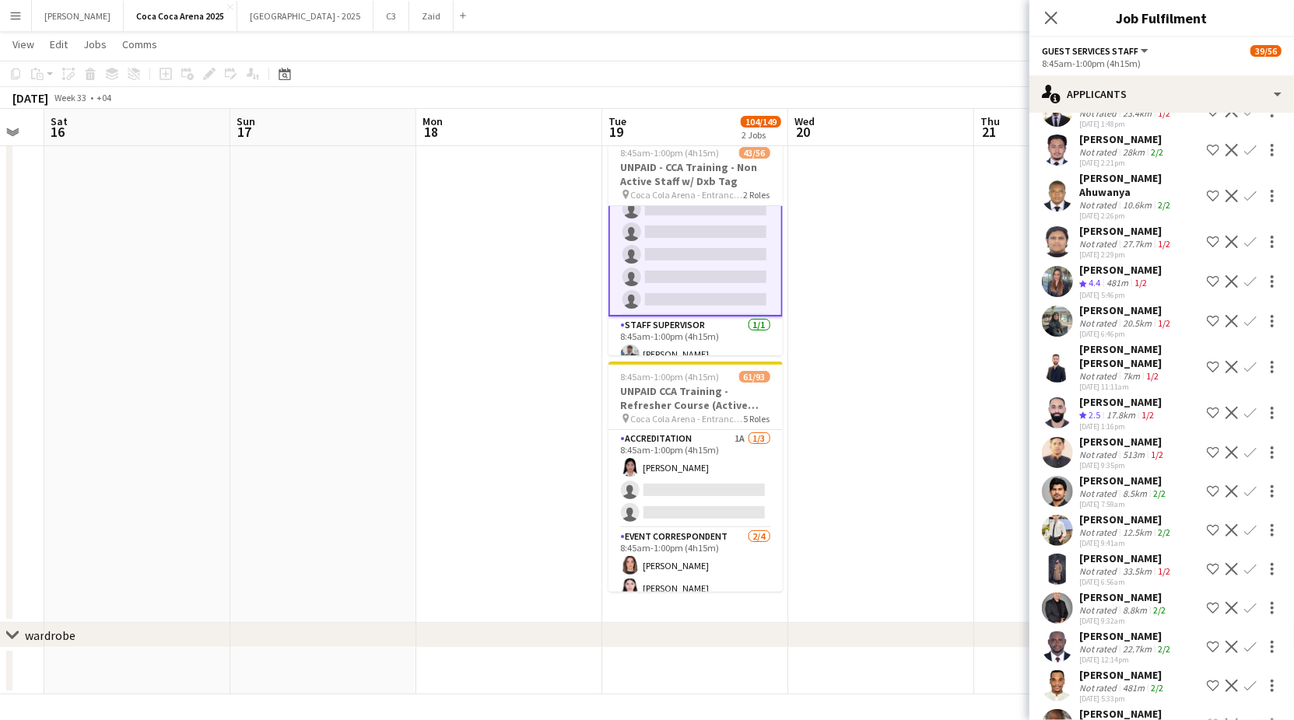
click at [1109, 488] on div "Not rated" at bounding box center [1099, 494] width 40 height 12
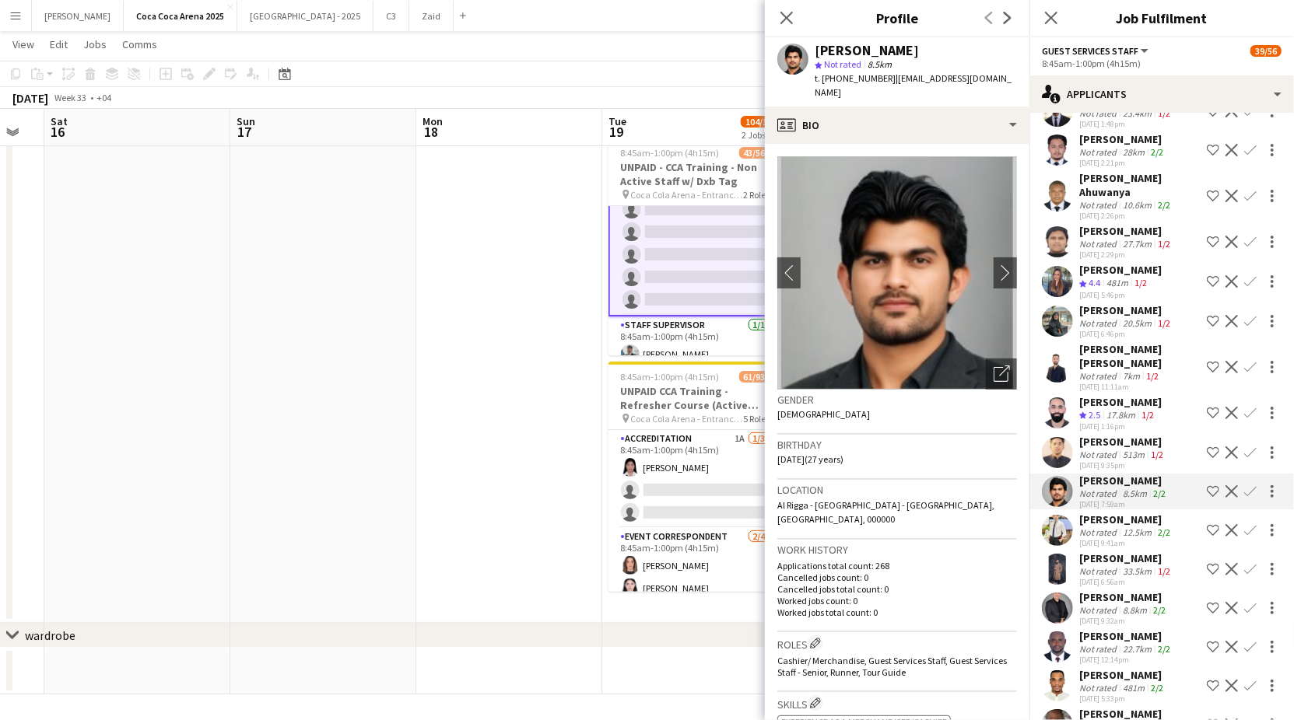
click at [1116, 552] on div "[PERSON_NAME]" at bounding box center [1126, 559] width 94 height 14
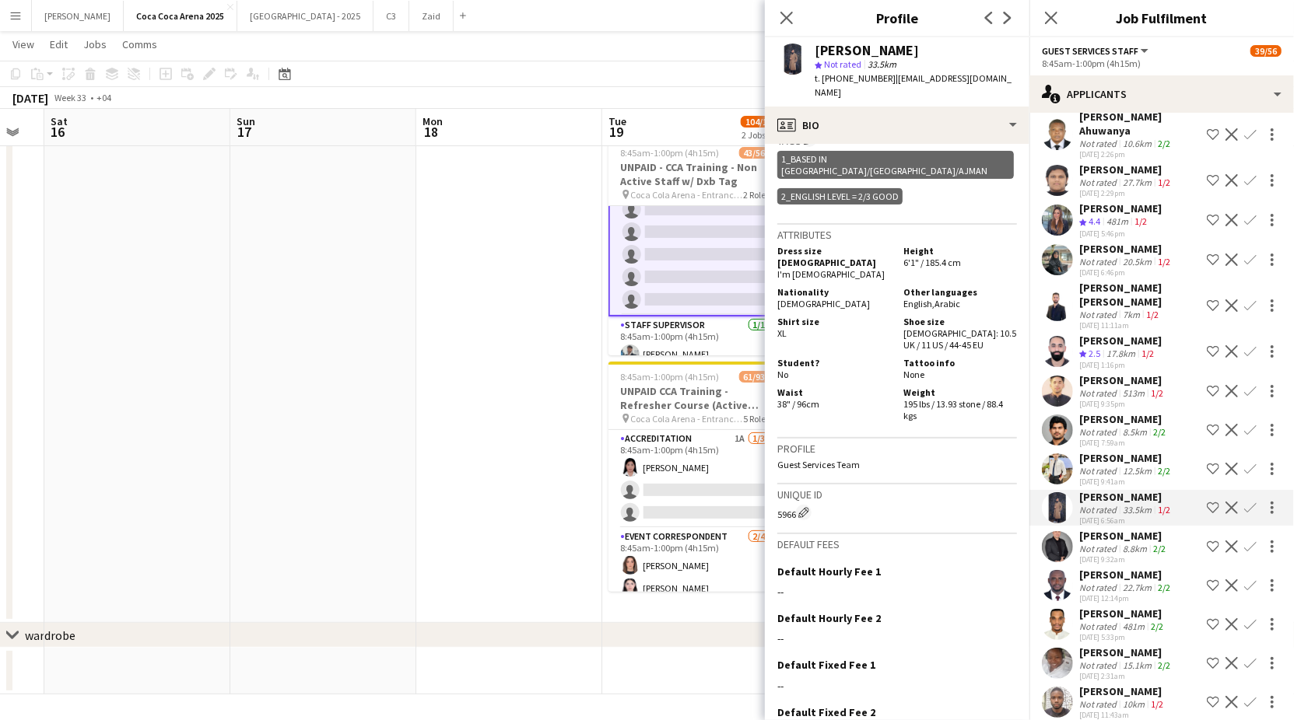
scroll to position [4147, 0]
click at [1102, 583] on div "Not rated" at bounding box center [1099, 589] width 40 height 12
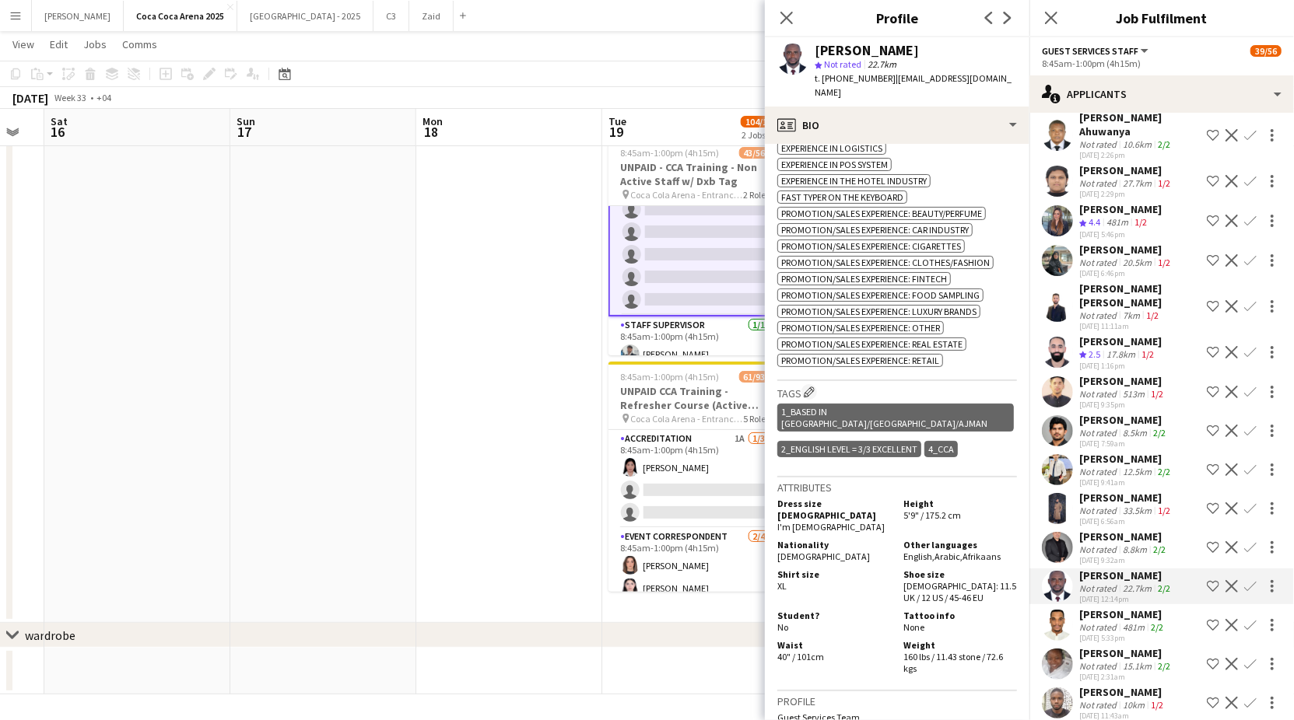
scroll to position [727, 0]
click at [1084, 622] on div "Not rated" at bounding box center [1099, 628] width 40 height 12
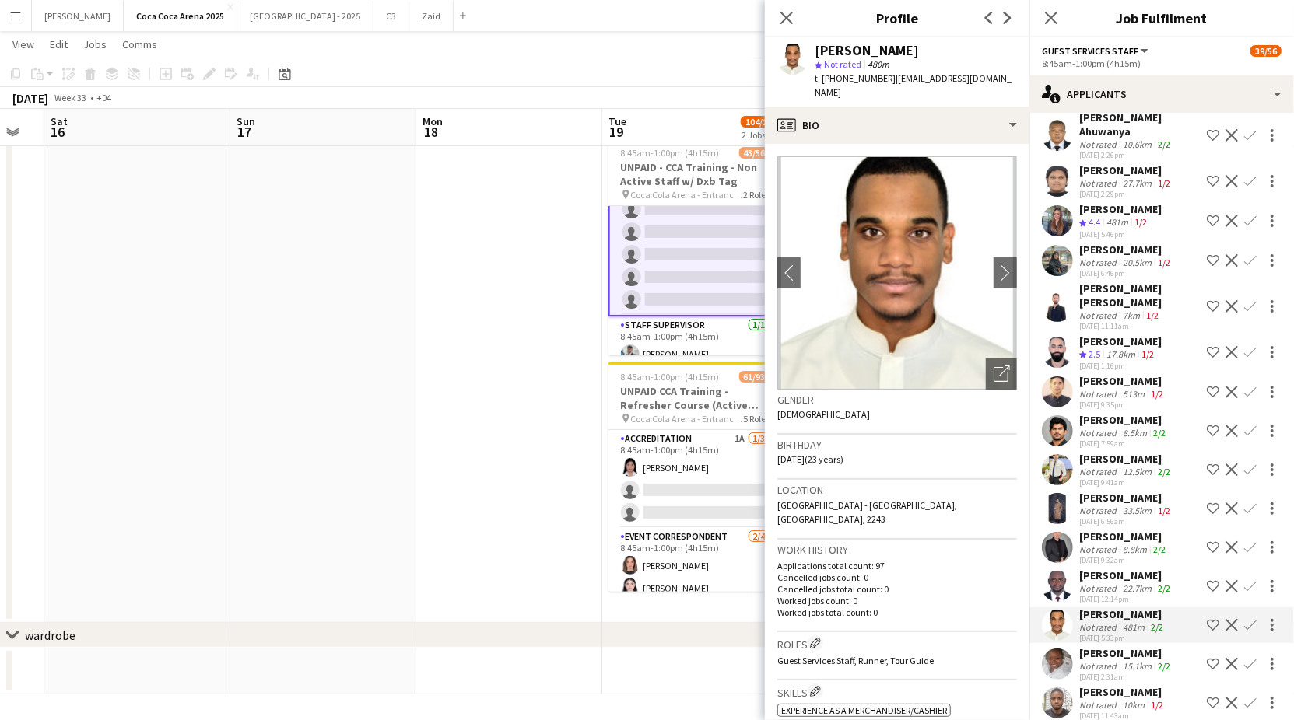
click at [1090, 646] on div "[PERSON_NAME]" at bounding box center [1126, 653] width 94 height 14
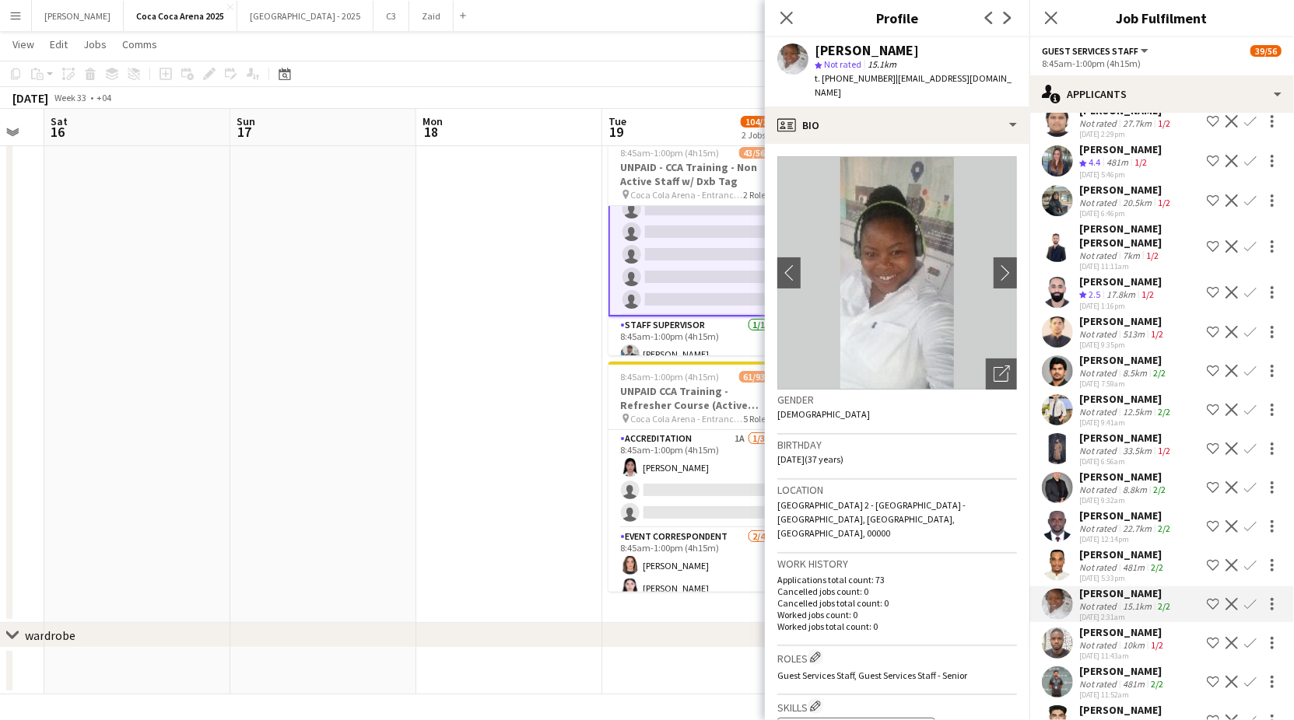
scroll to position [4209, 0]
click at [1095, 637] on div "Not rated" at bounding box center [1099, 643] width 40 height 12
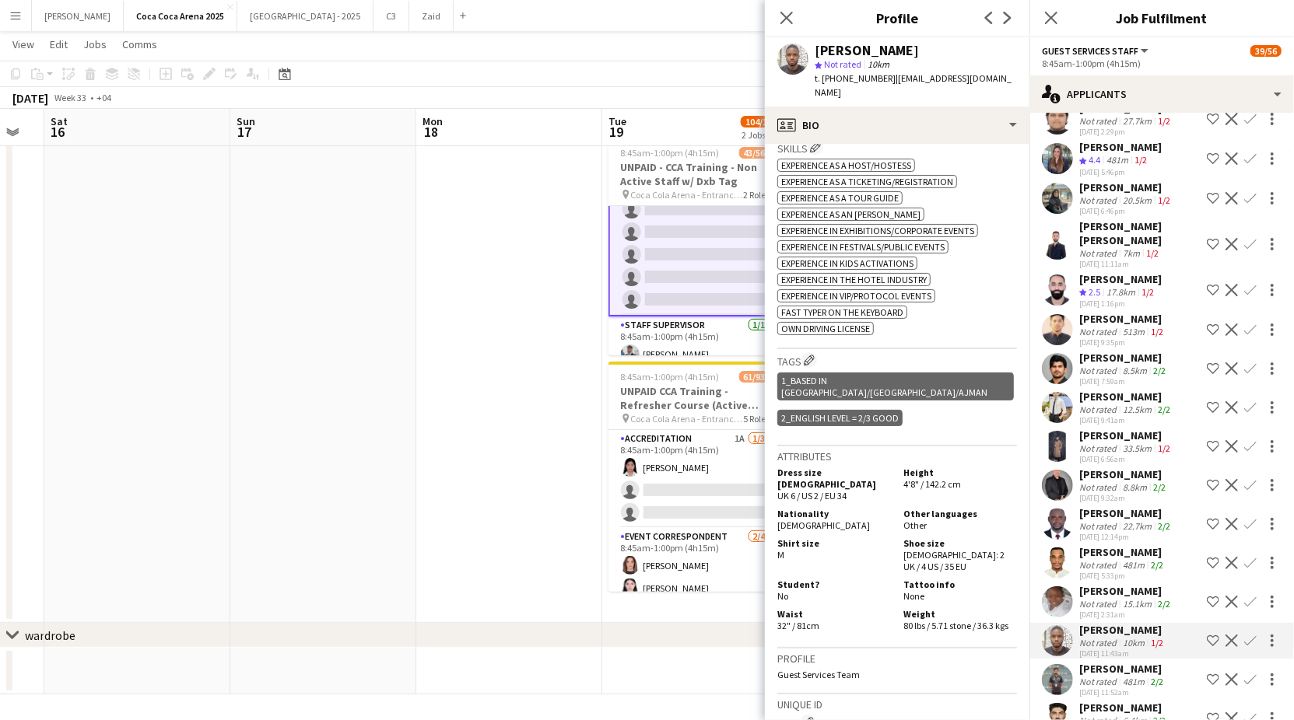
scroll to position [530, 0]
click at [1105, 662] on div "[PERSON_NAME]" at bounding box center [1122, 669] width 87 height 14
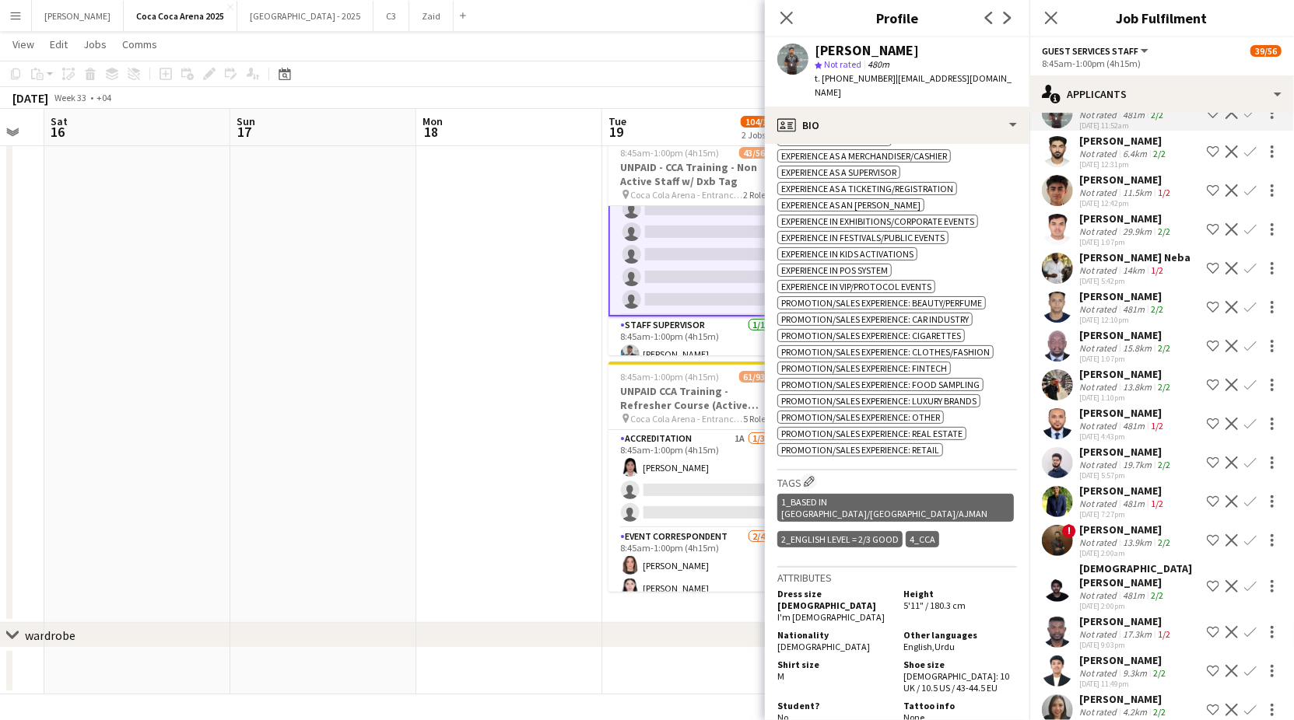
scroll to position [4779, 0]
click at [1110, 665] on div "Not rated" at bounding box center [1099, 671] width 40 height 12
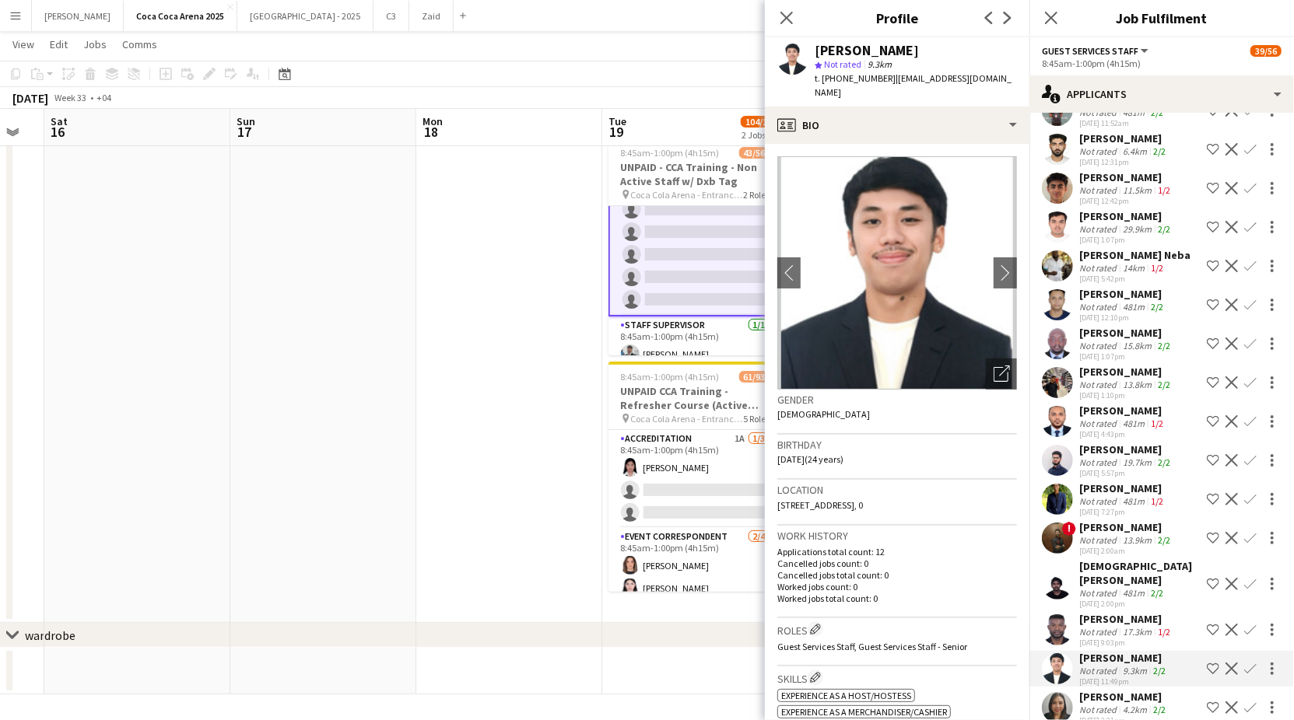
click at [1110, 612] on div "[PERSON_NAME]" at bounding box center [1126, 619] width 94 height 14
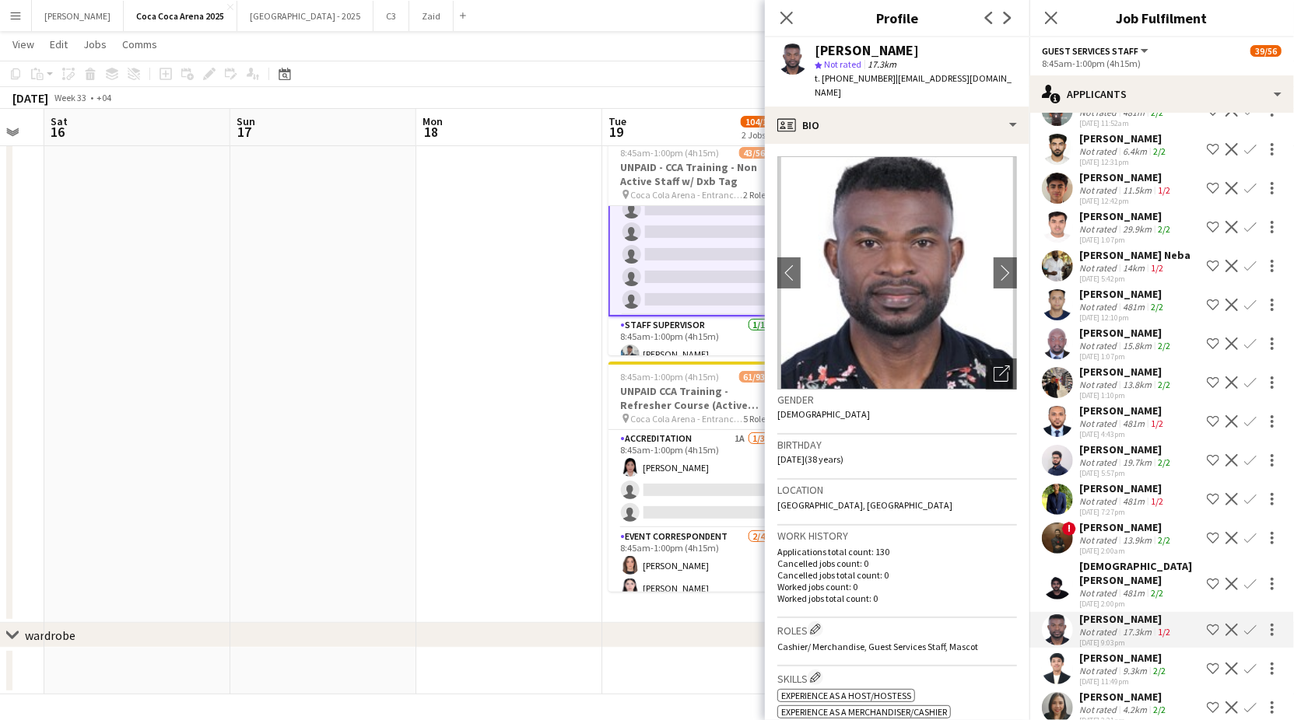
click at [1112, 587] on div "Not rated" at bounding box center [1099, 593] width 40 height 12
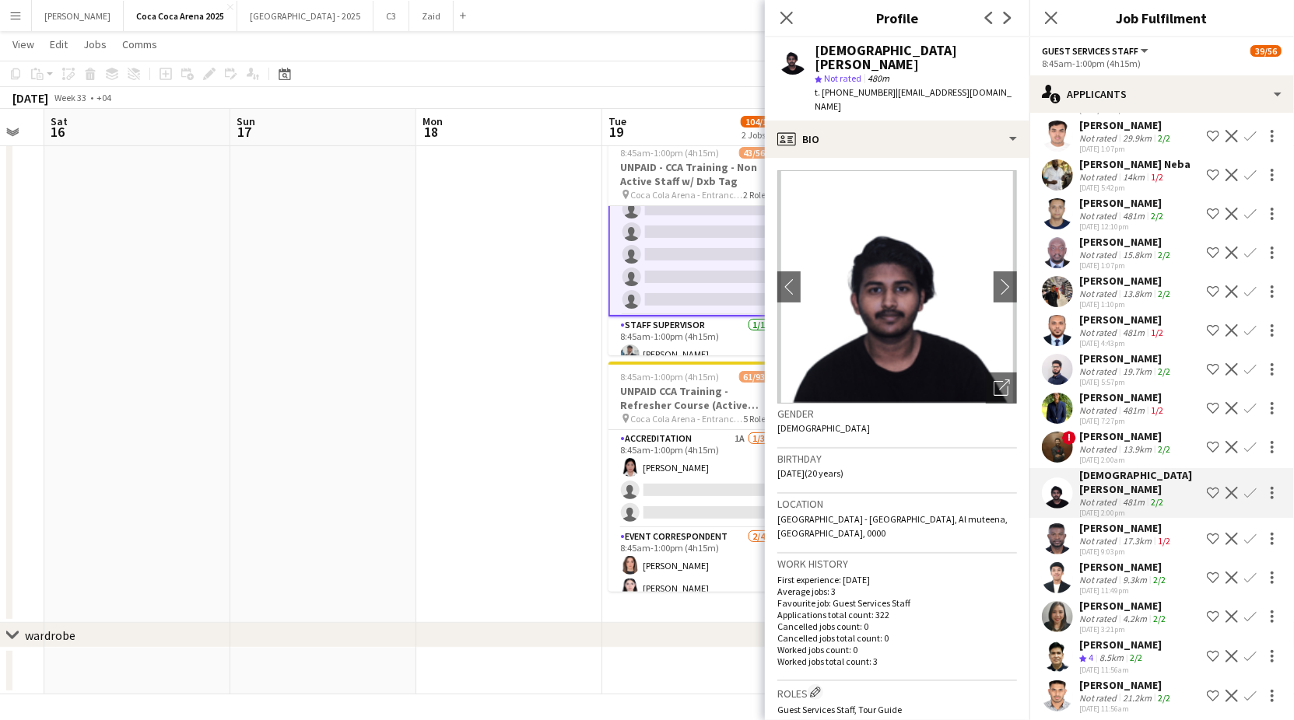
scroll to position [4884, 0]
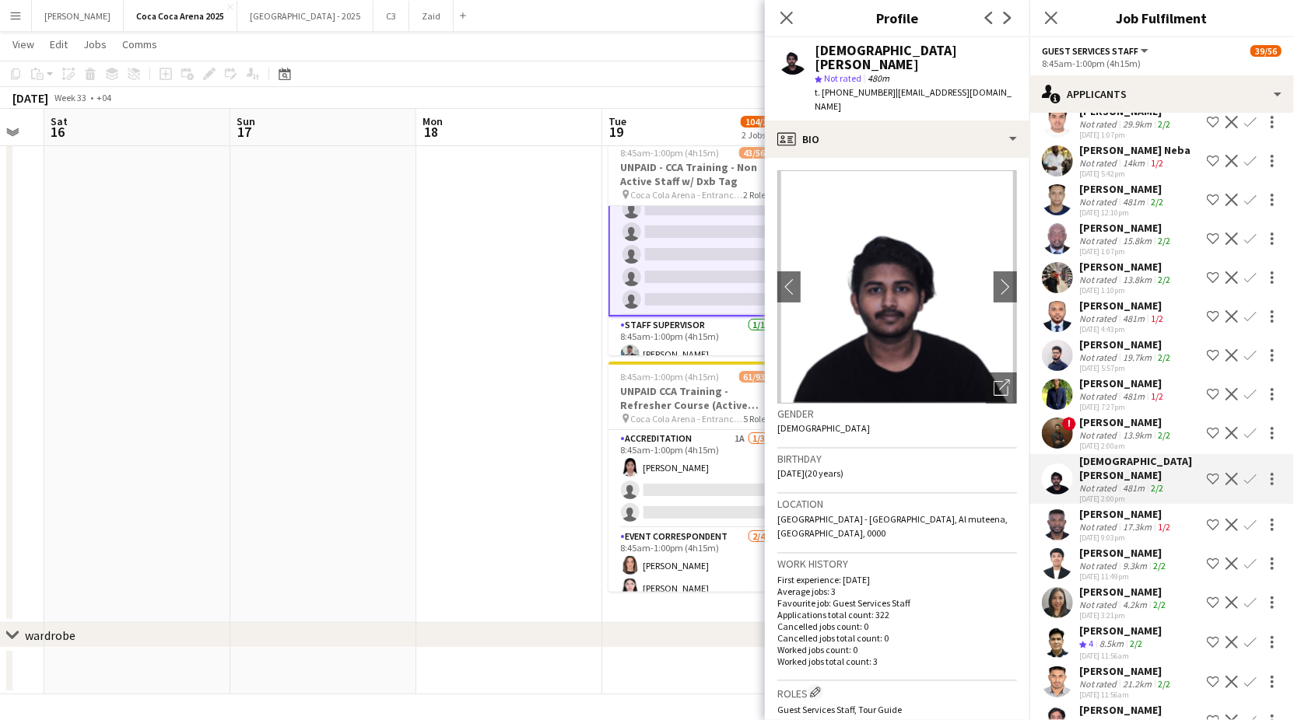
click at [1116, 638] on div "8.5km" at bounding box center [1111, 644] width 30 height 13
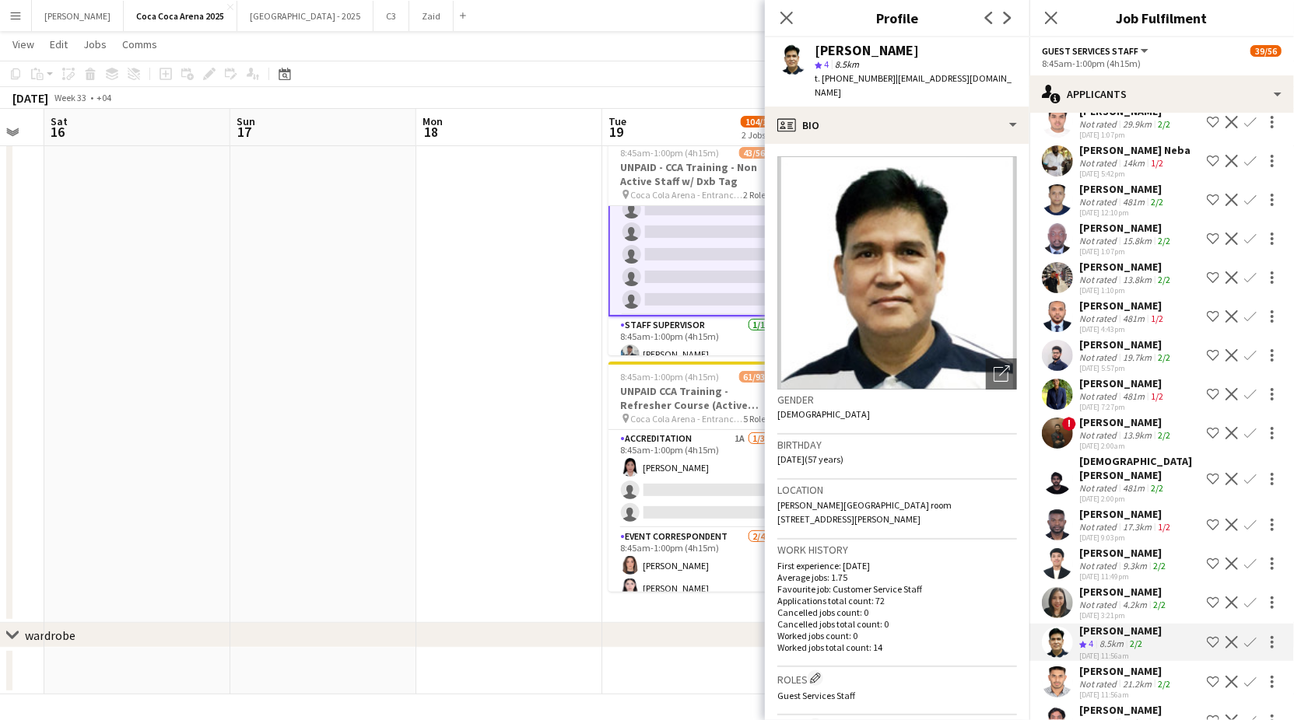
click at [1114, 664] on div "[PERSON_NAME]" at bounding box center [1126, 671] width 94 height 14
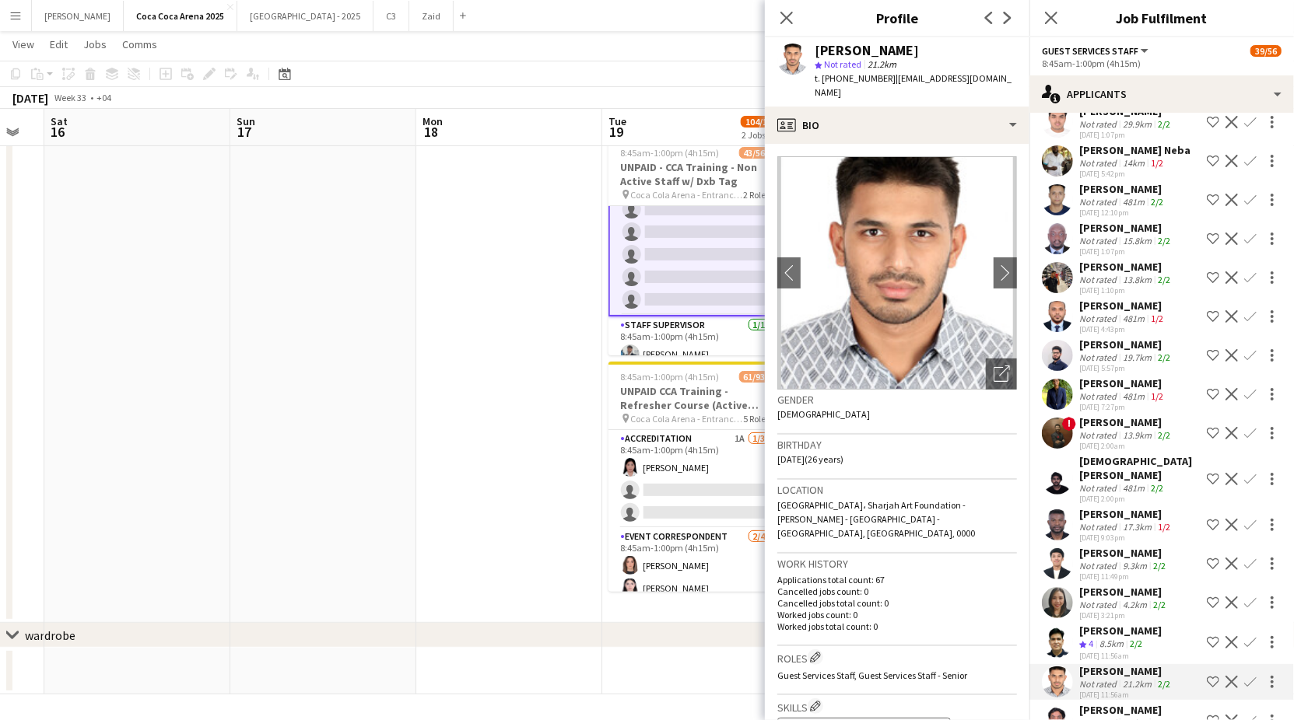
click at [1109, 703] on div "[PERSON_NAME]" at bounding box center [1123, 710] width 89 height 14
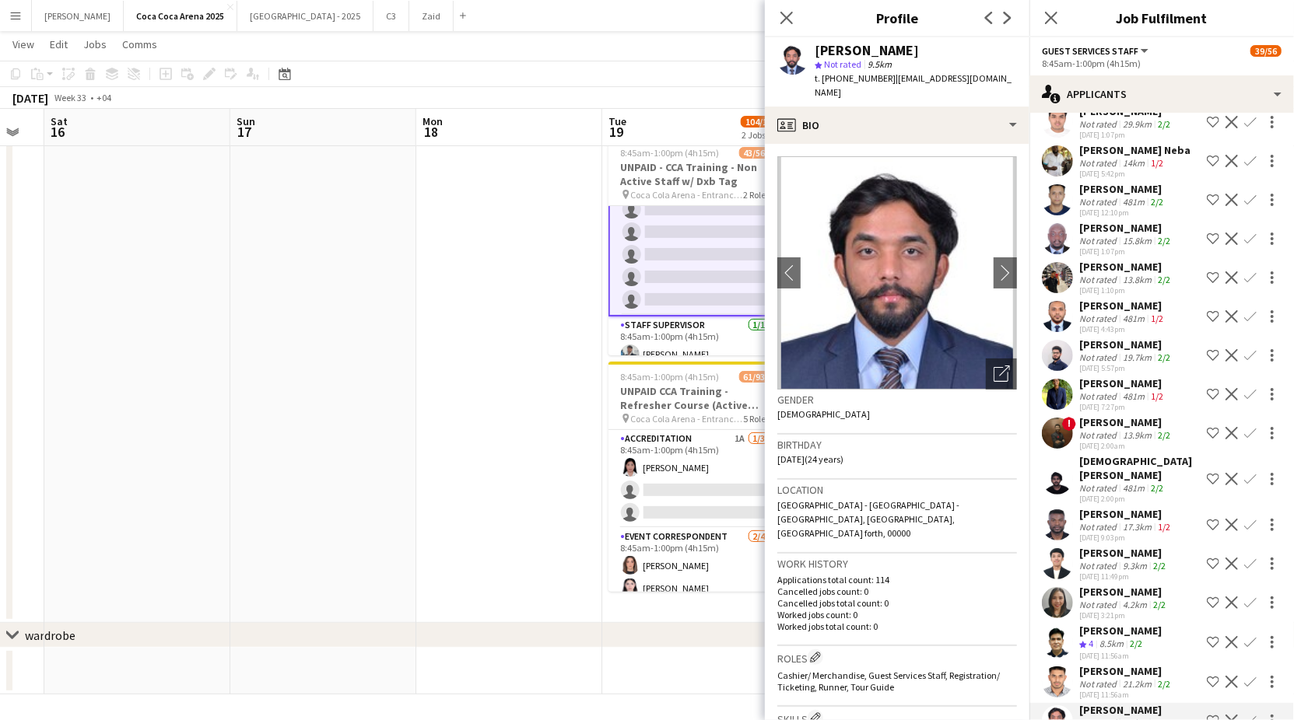
scroll to position [4957, 0]
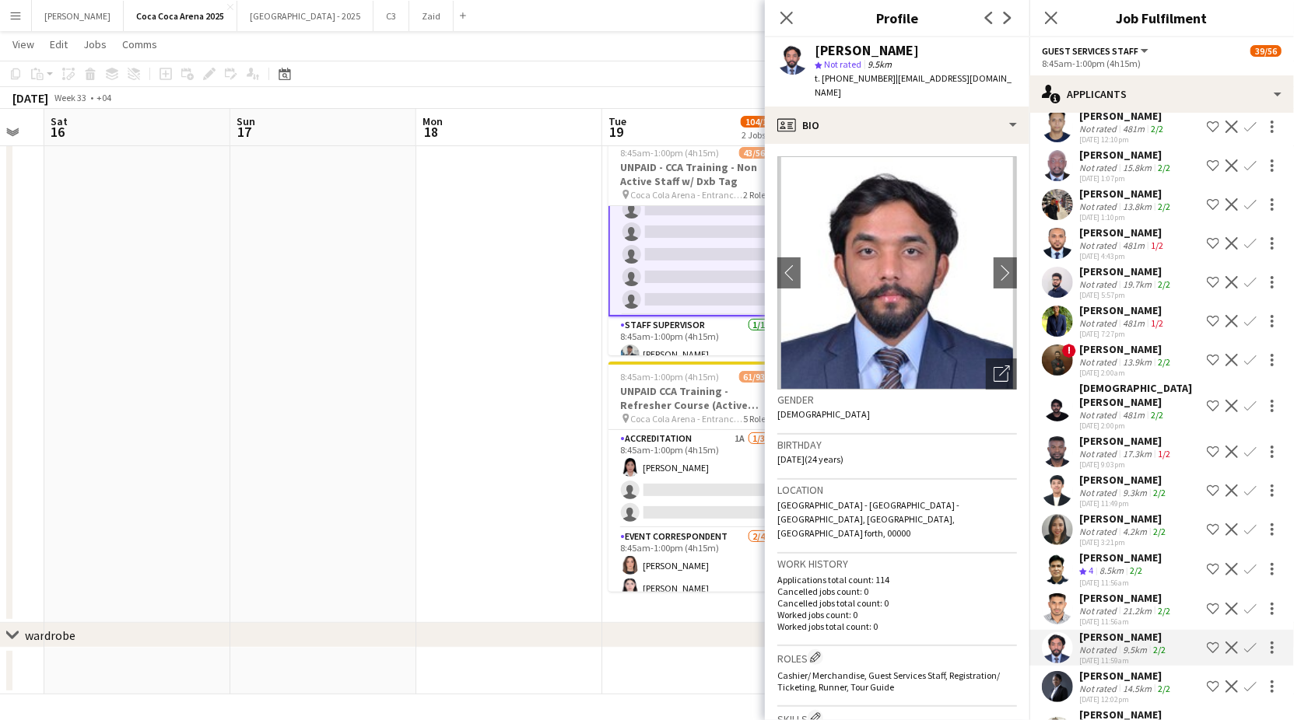
click at [1109, 683] on div "Not rated" at bounding box center [1099, 689] width 40 height 12
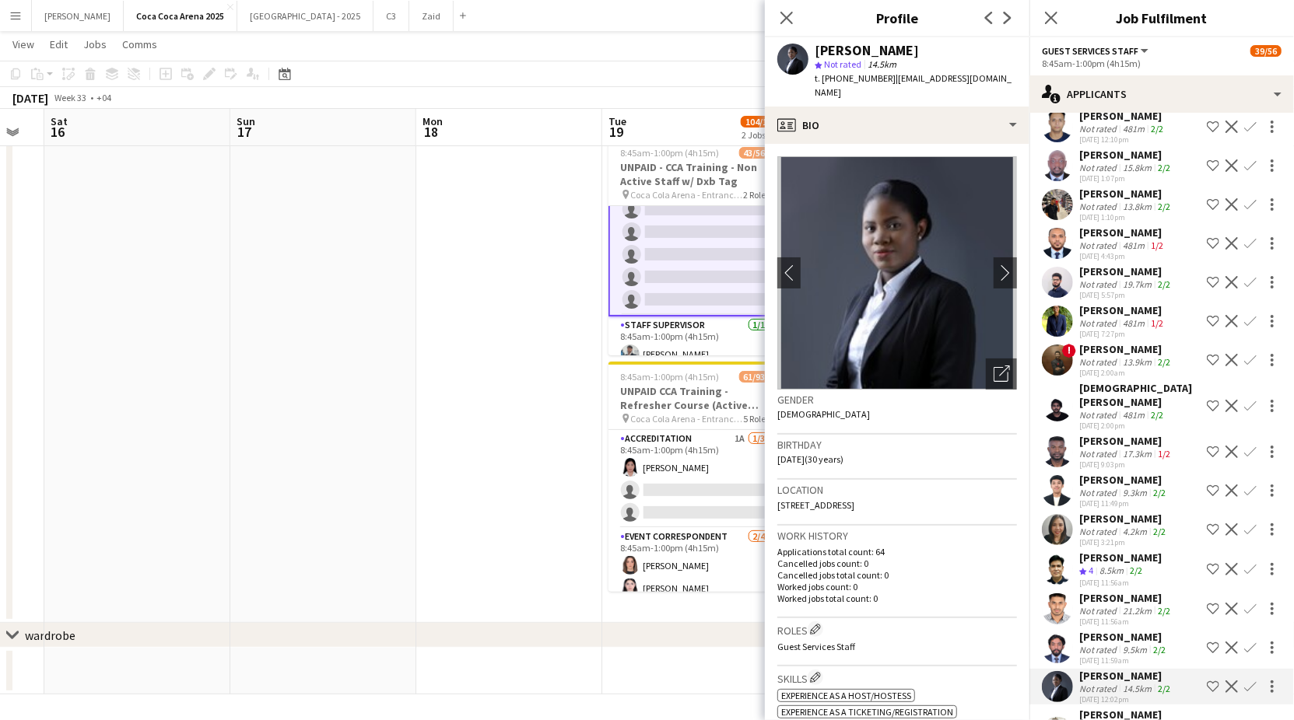
click at [1109, 708] on div "[PERSON_NAME] Almonier" at bounding box center [1139, 722] width 121 height 28
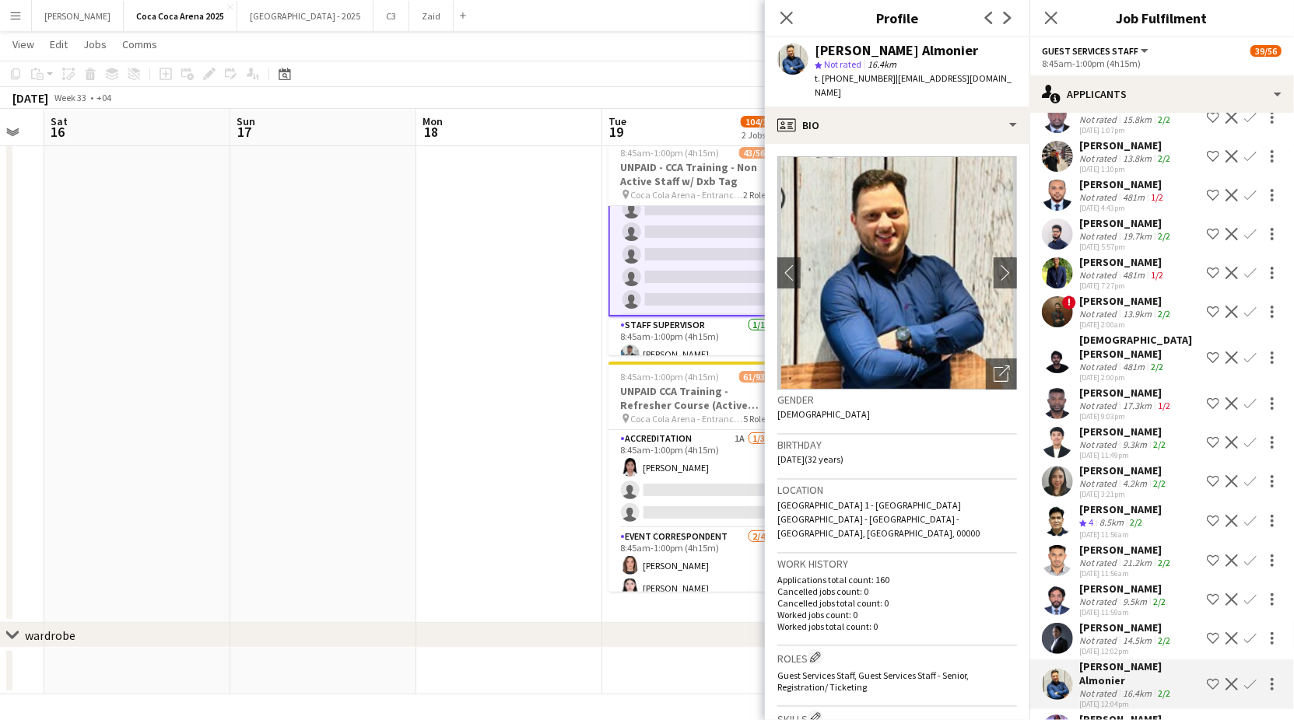
scroll to position [5013, 0]
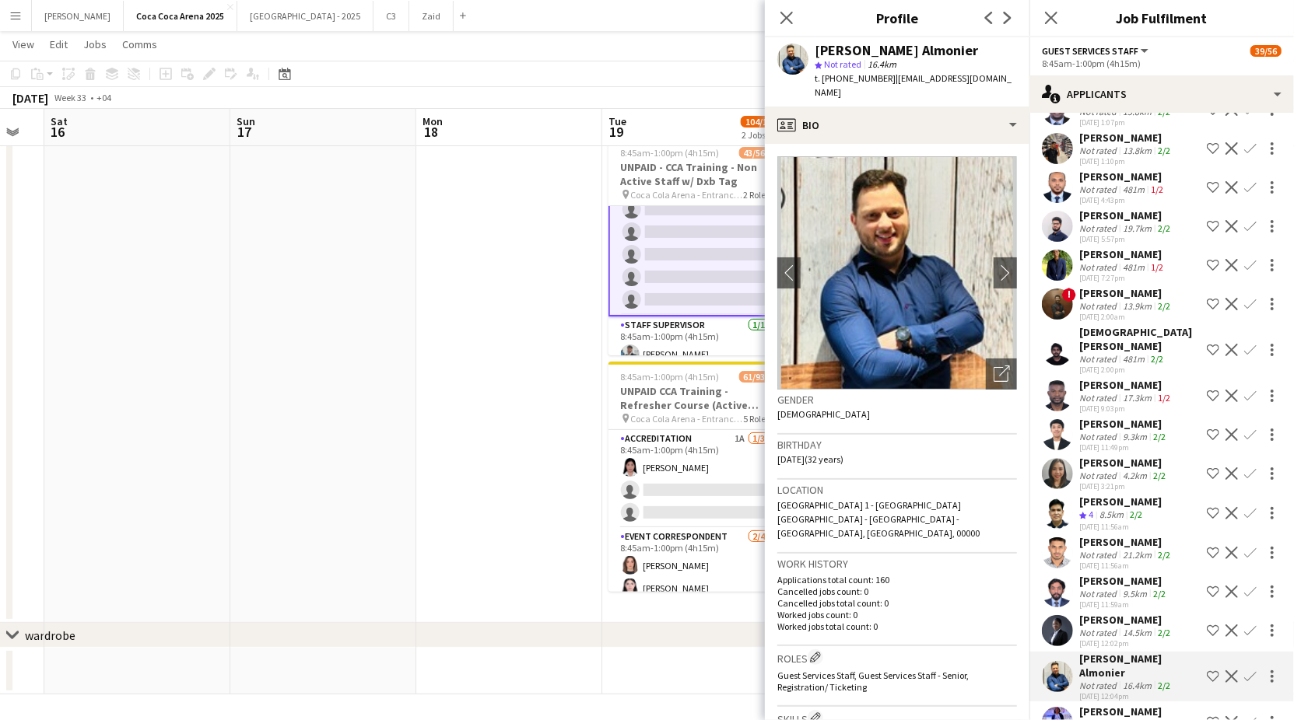
click at [1109, 719] on div "Not rated" at bounding box center [1099, 725] width 40 height 12
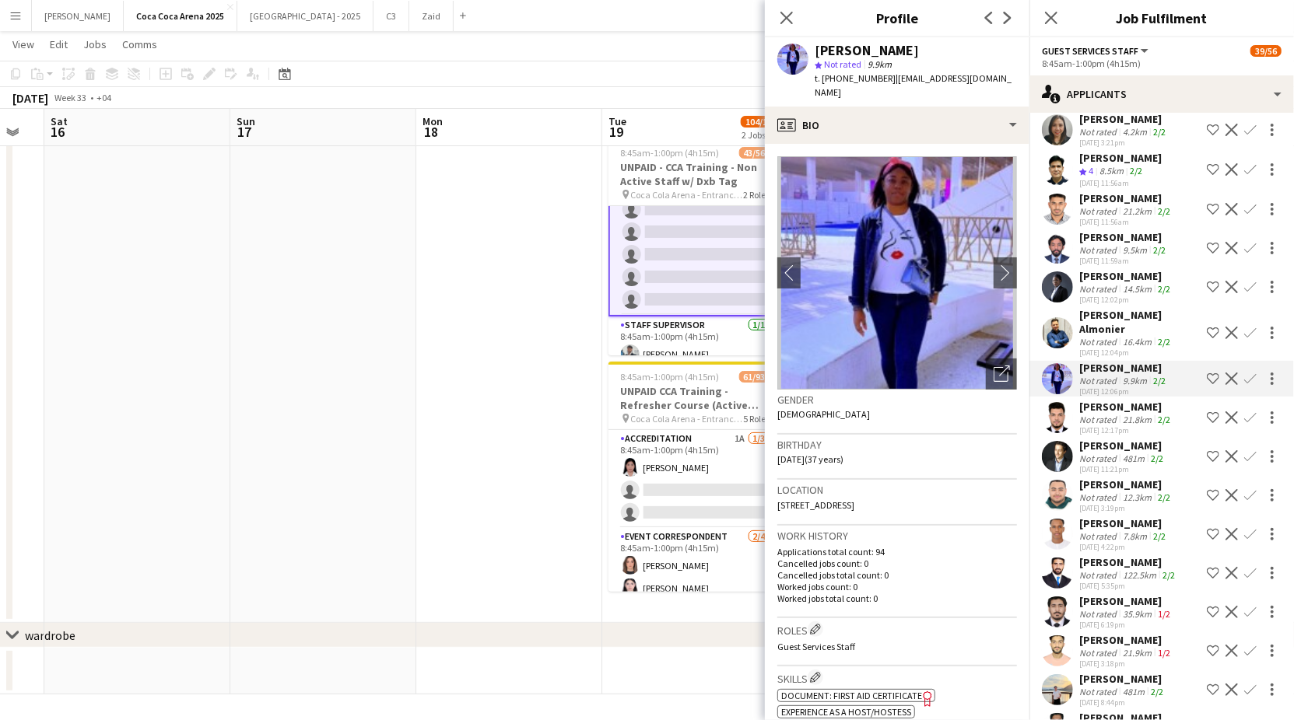
scroll to position [5360, 0]
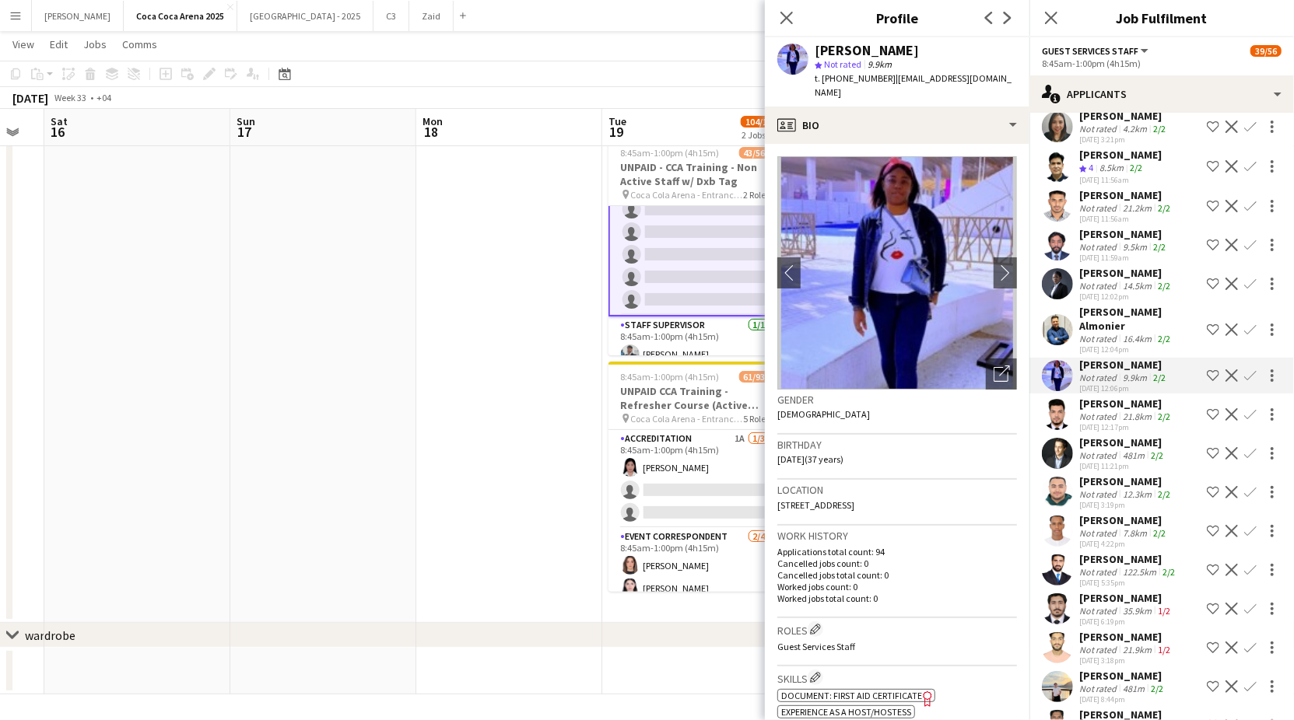
click at [1251, 564] on app-icon "Confirm" at bounding box center [1250, 570] width 12 height 12
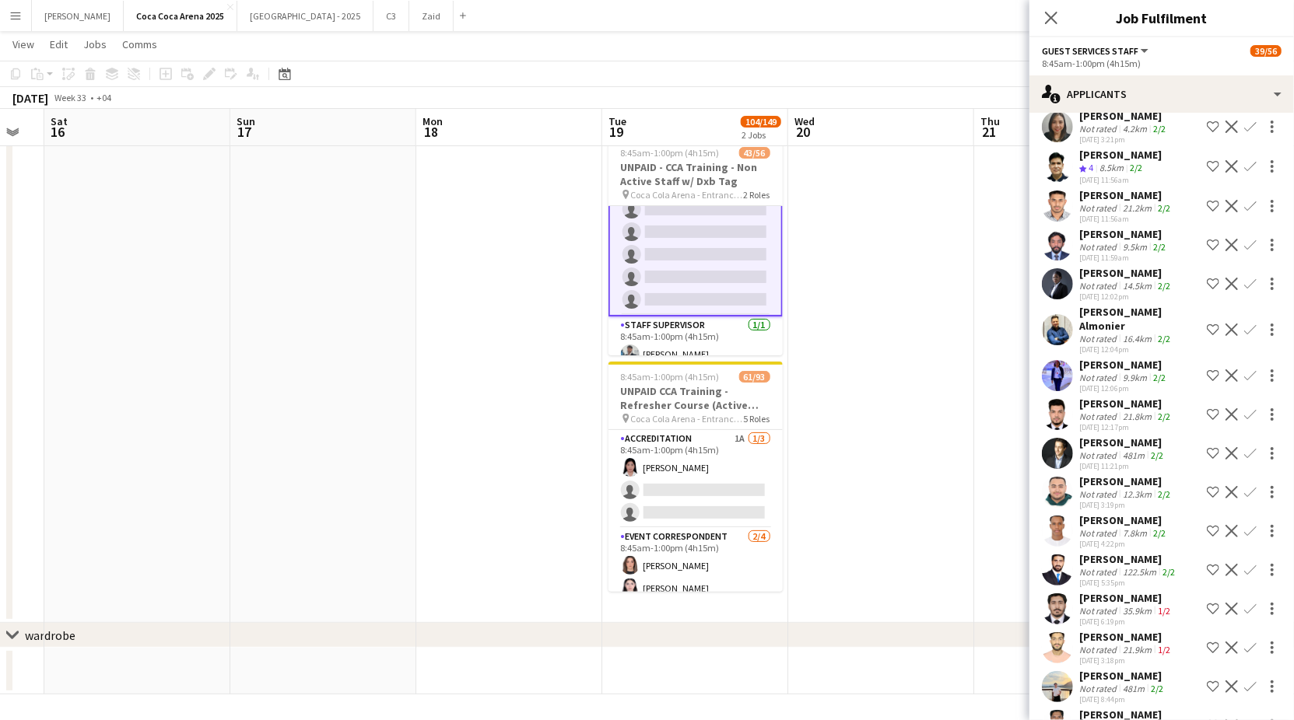
click at [1251, 564] on app-icon "Confirm" at bounding box center [1250, 570] width 12 height 12
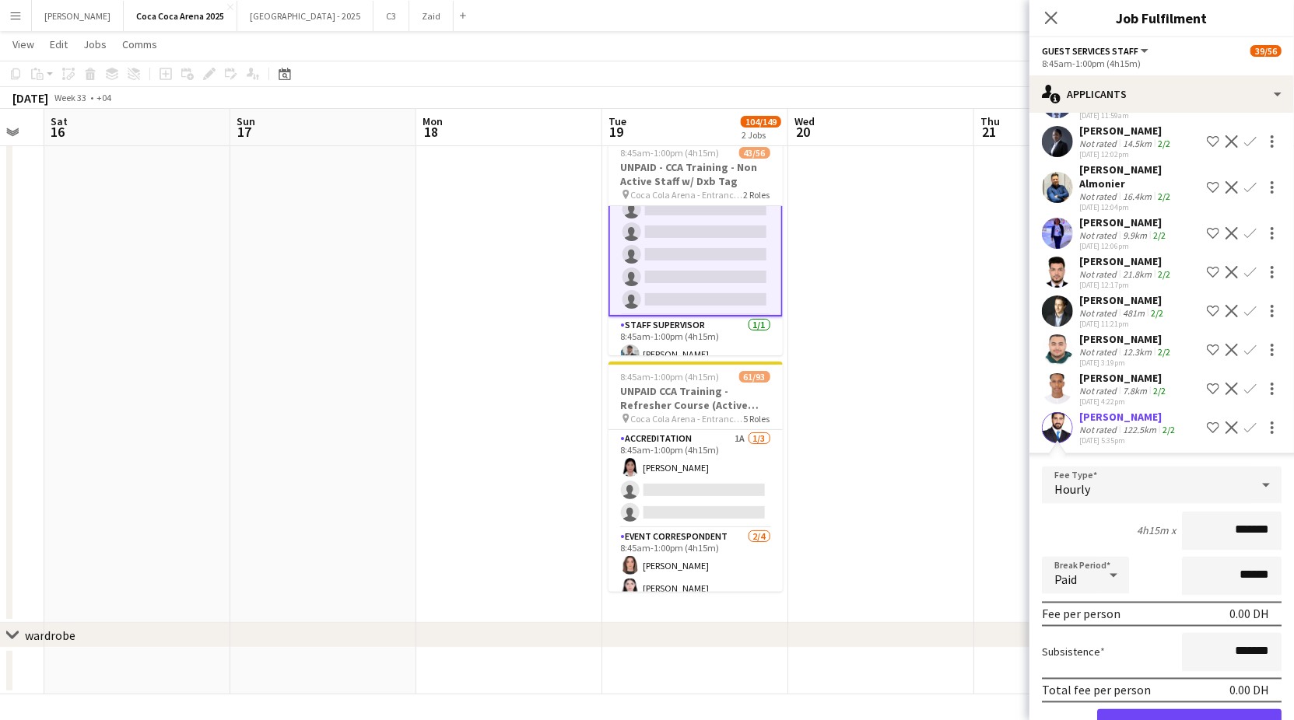
scroll to position [5568, 0]
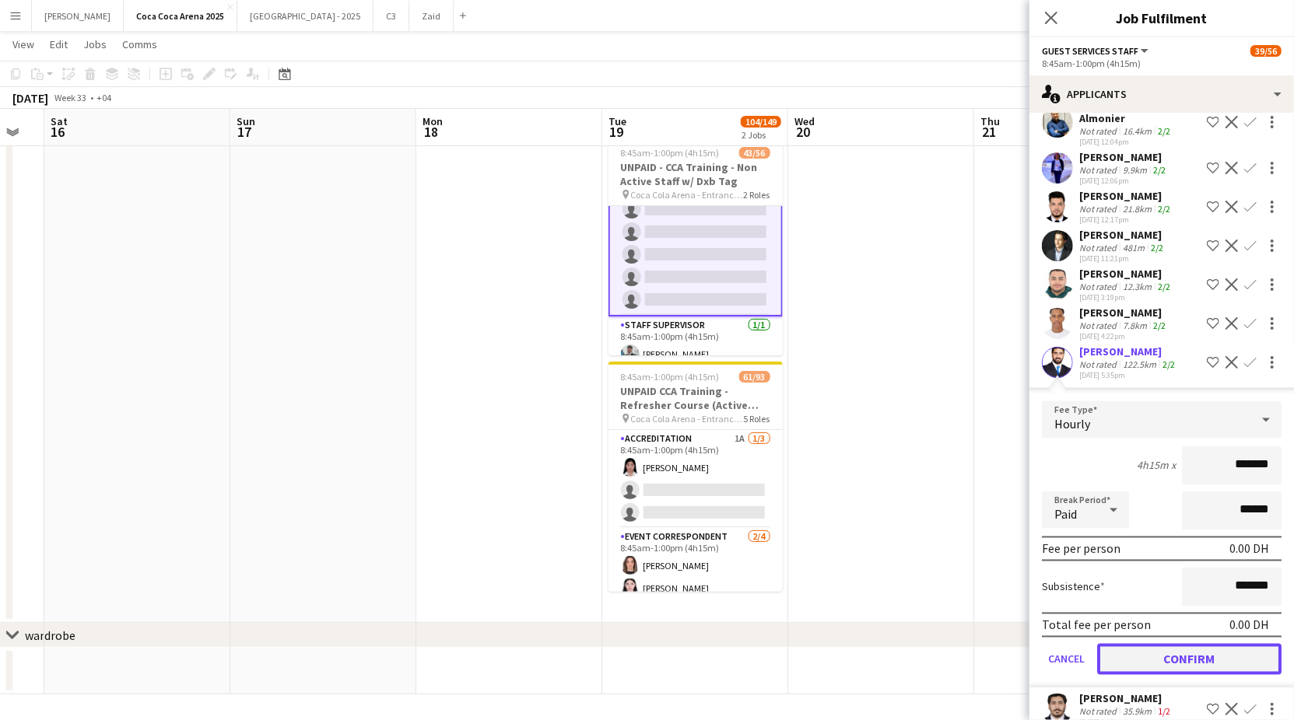
click at [1197, 644] on button "Confirm" at bounding box center [1189, 659] width 184 height 31
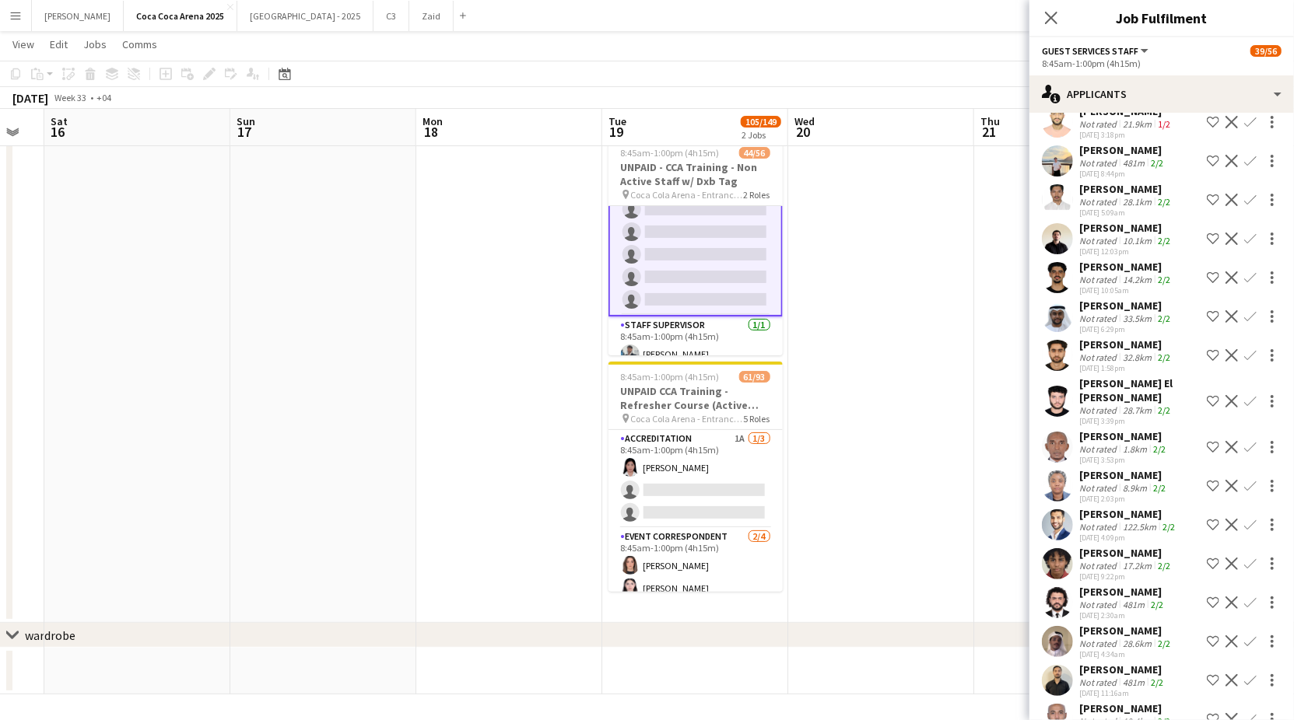
scroll to position [5869, 0]
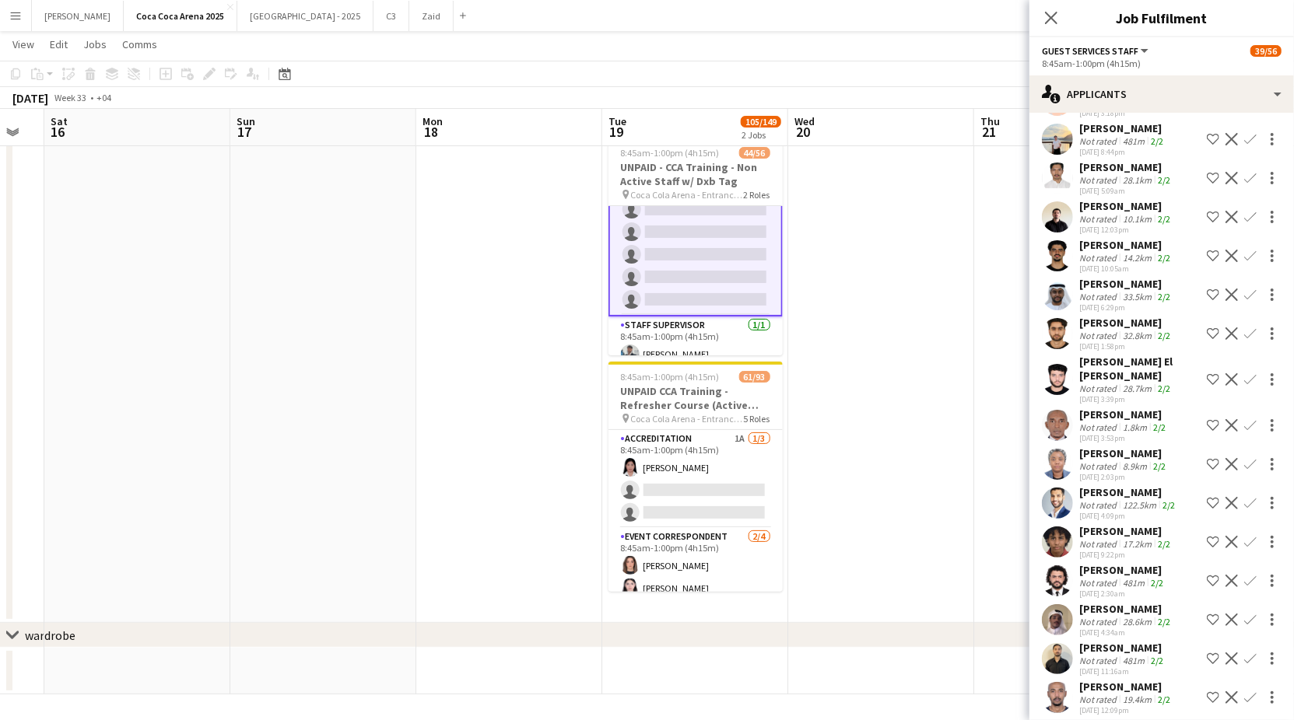
click at [1130, 641] on div "[PERSON_NAME]" at bounding box center [1122, 648] width 87 height 14
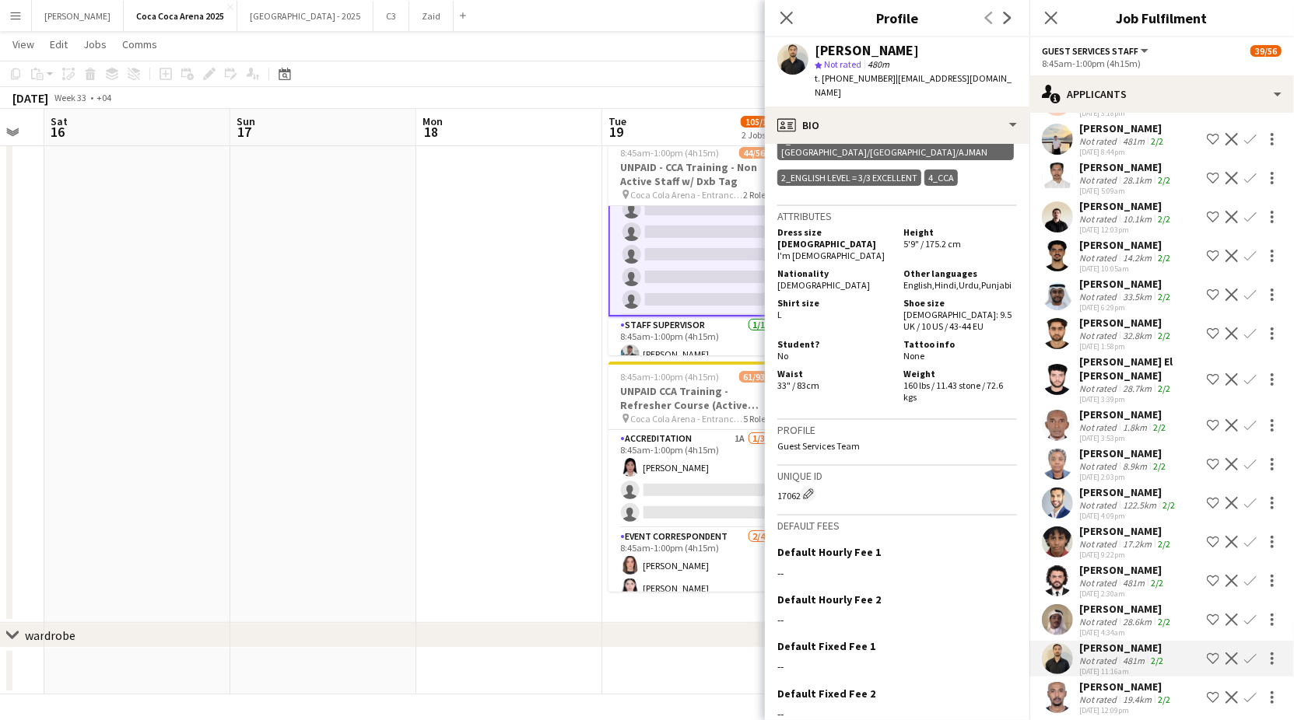
scroll to position [659, 0]
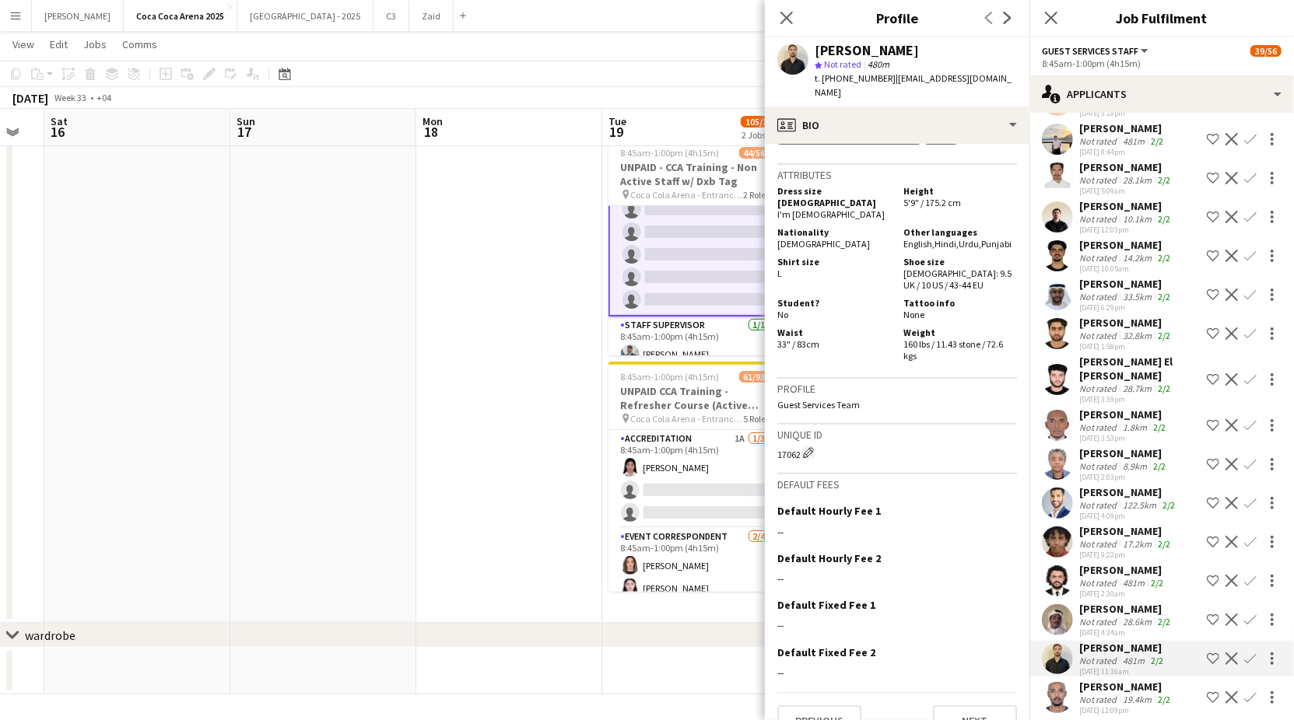
click at [1248, 653] on app-icon "Confirm" at bounding box center [1250, 659] width 12 height 12
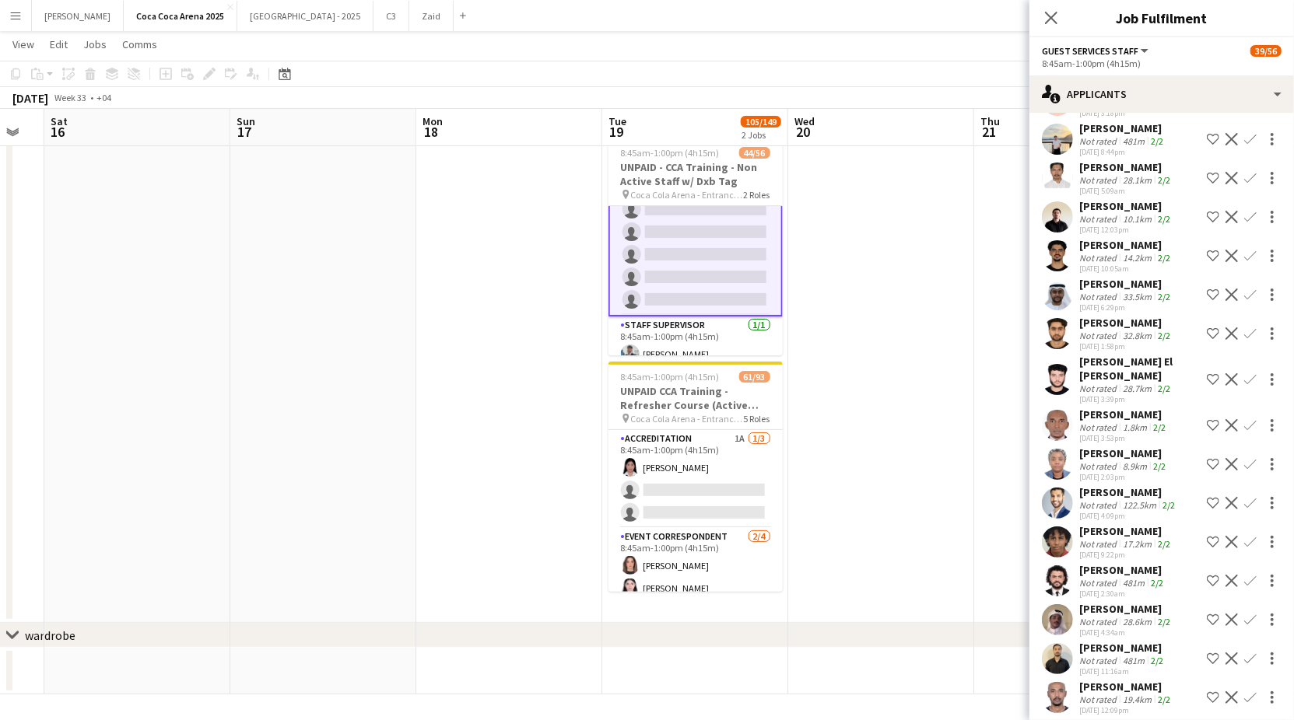
click at [1248, 653] on app-icon "Confirm" at bounding box center [1250, 659] width 12 height 12
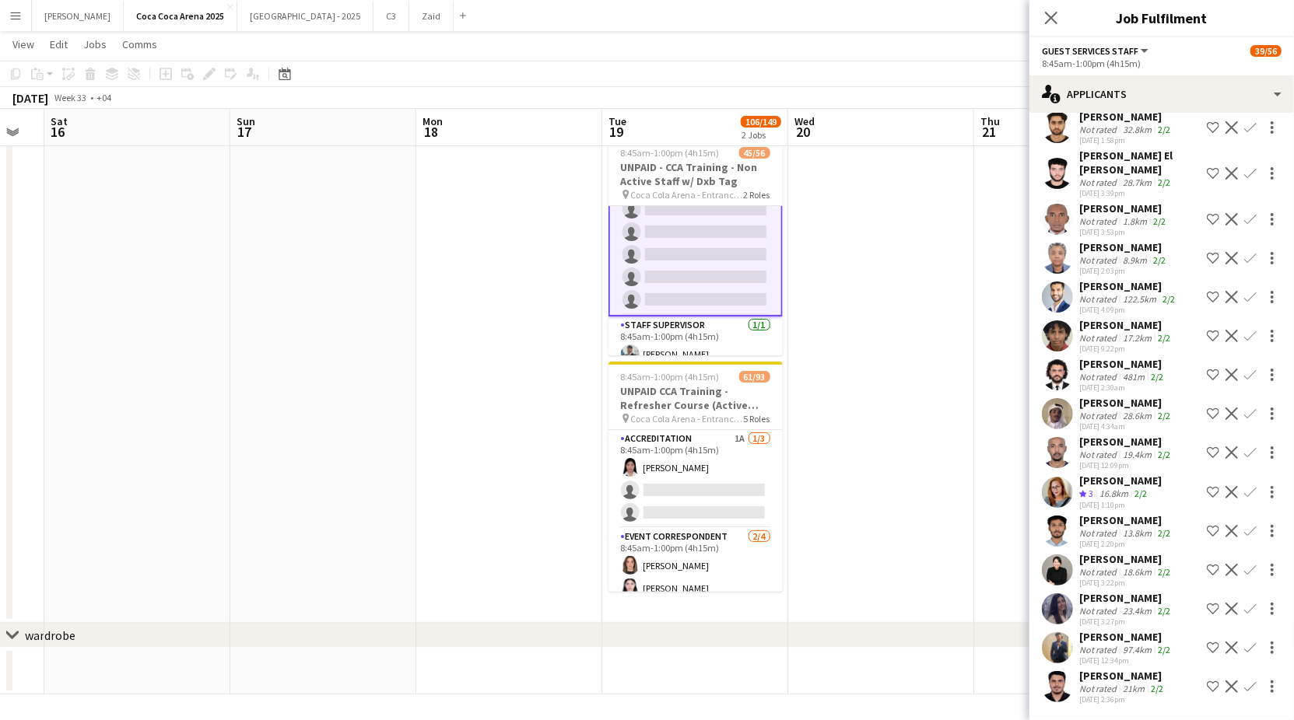
scroll to position [5973, 0]
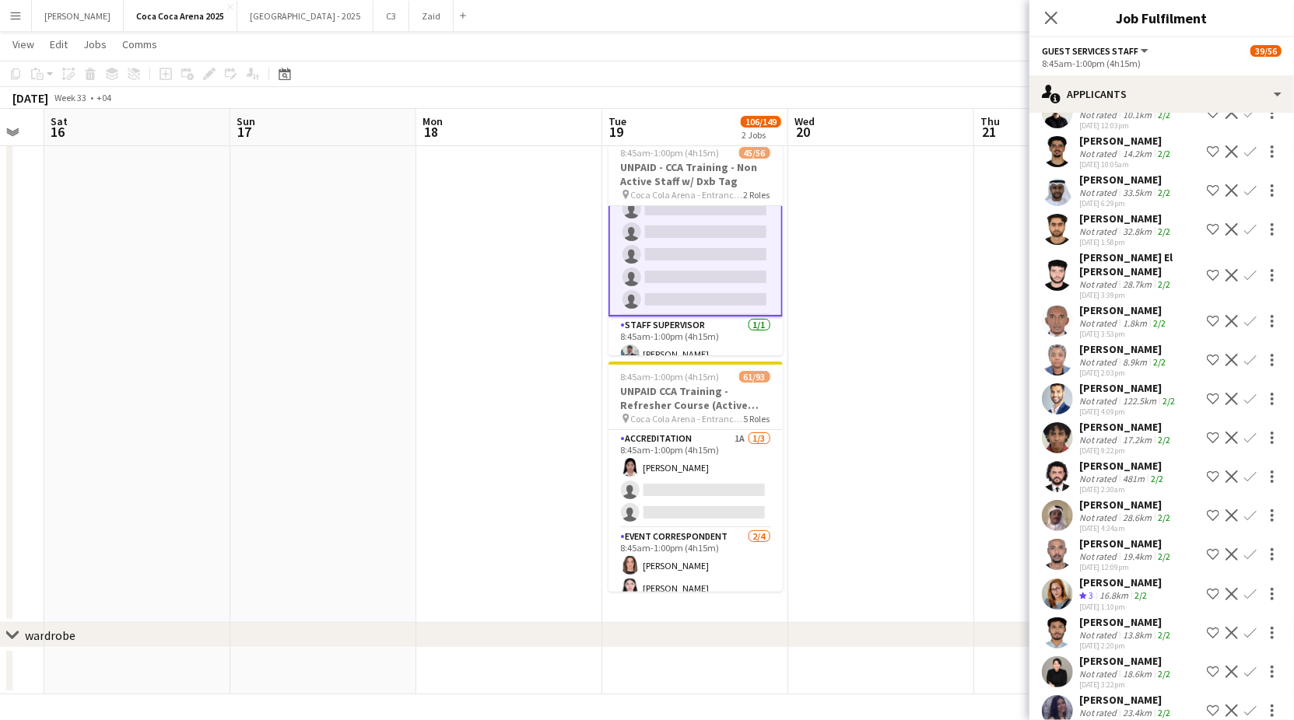
click at [1116, 707] on div "Not rated" at bounding box center [1099, 713] width 40 height 12
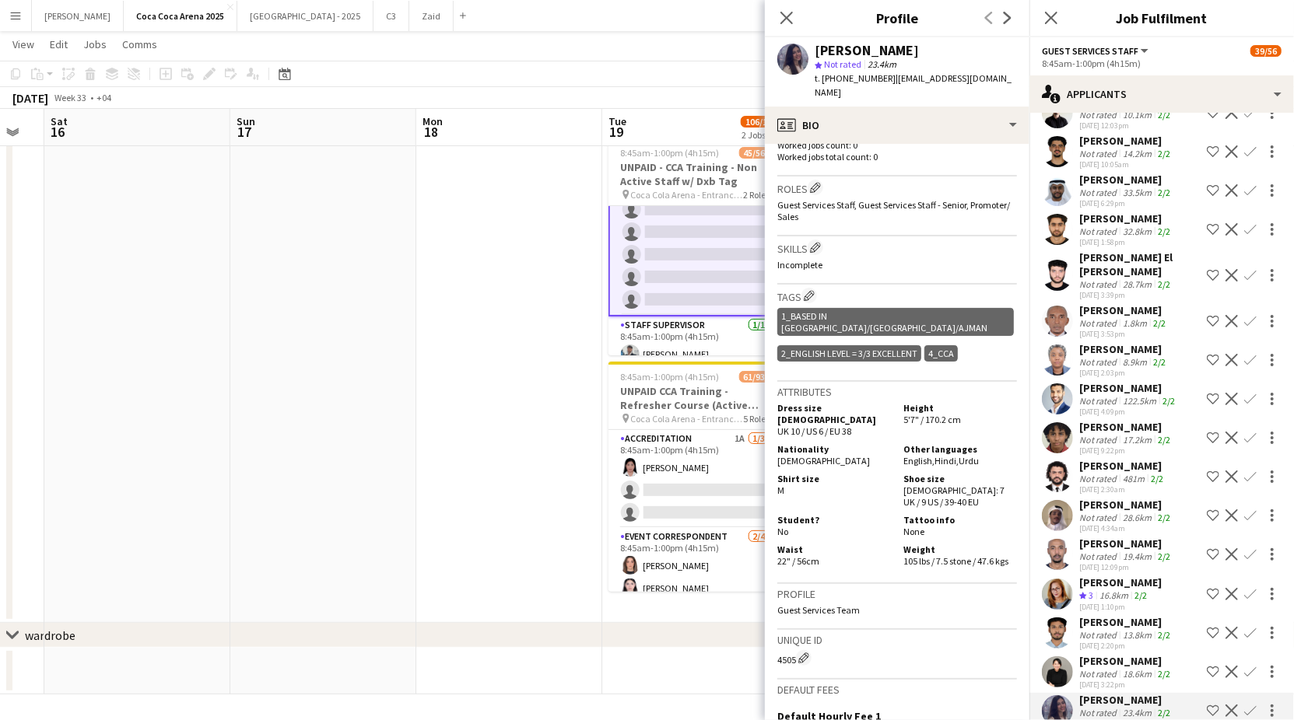
scroll to position [632, 0]
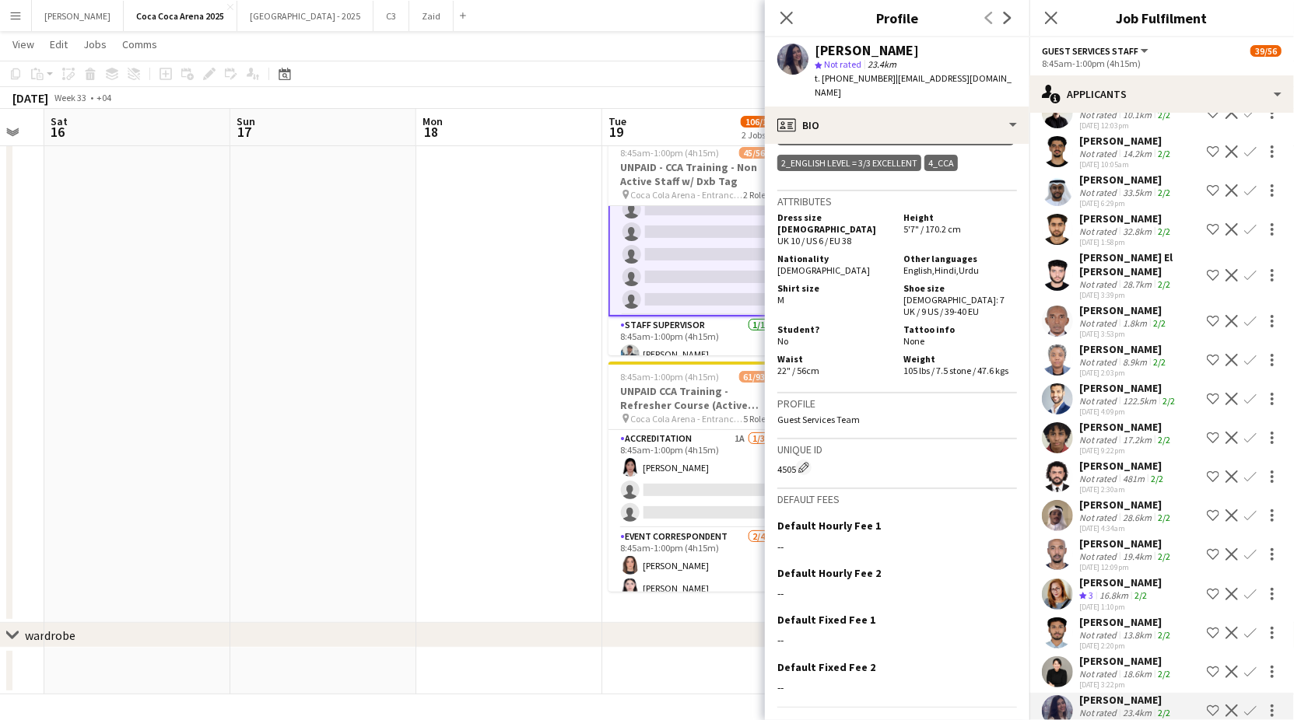
click at [1247, 705] on app-icon "Confirm" at bounding box center [1250, 711] width 12 height 12
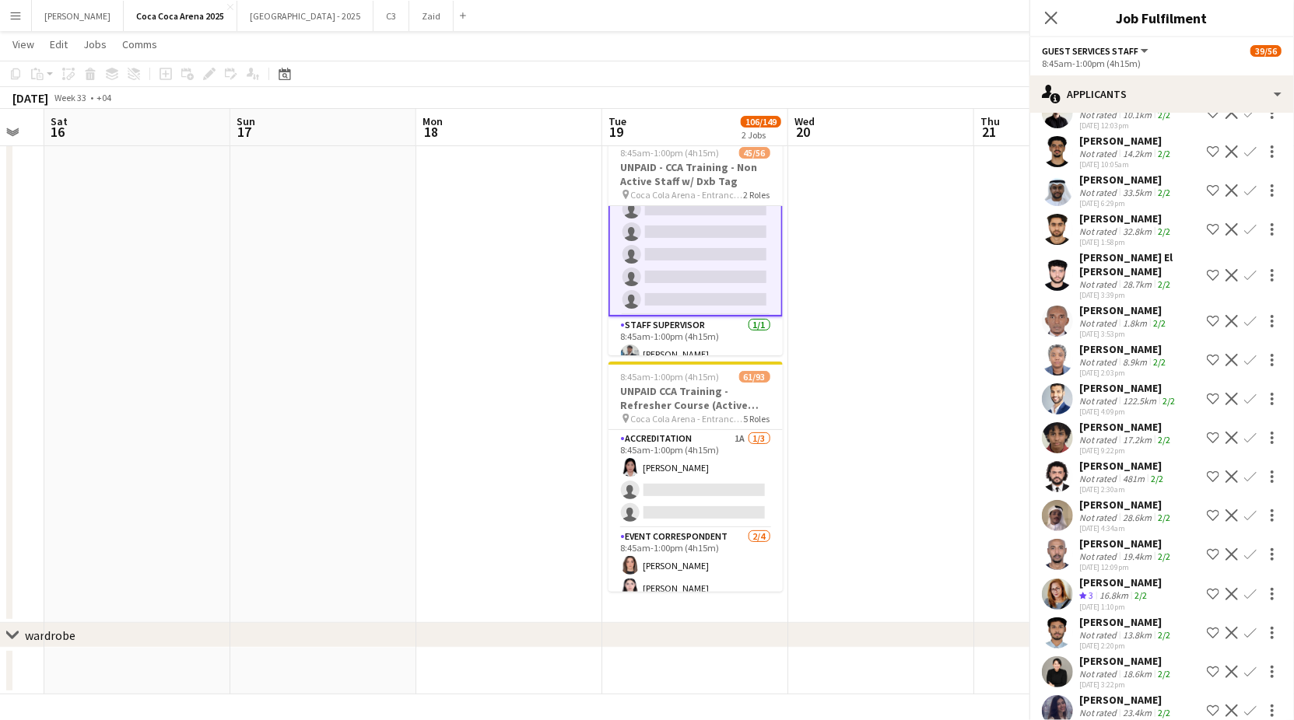
click at [1247, 705] on app-icon "Confirm" at bounding box center [1250, 711] width 12 height 12
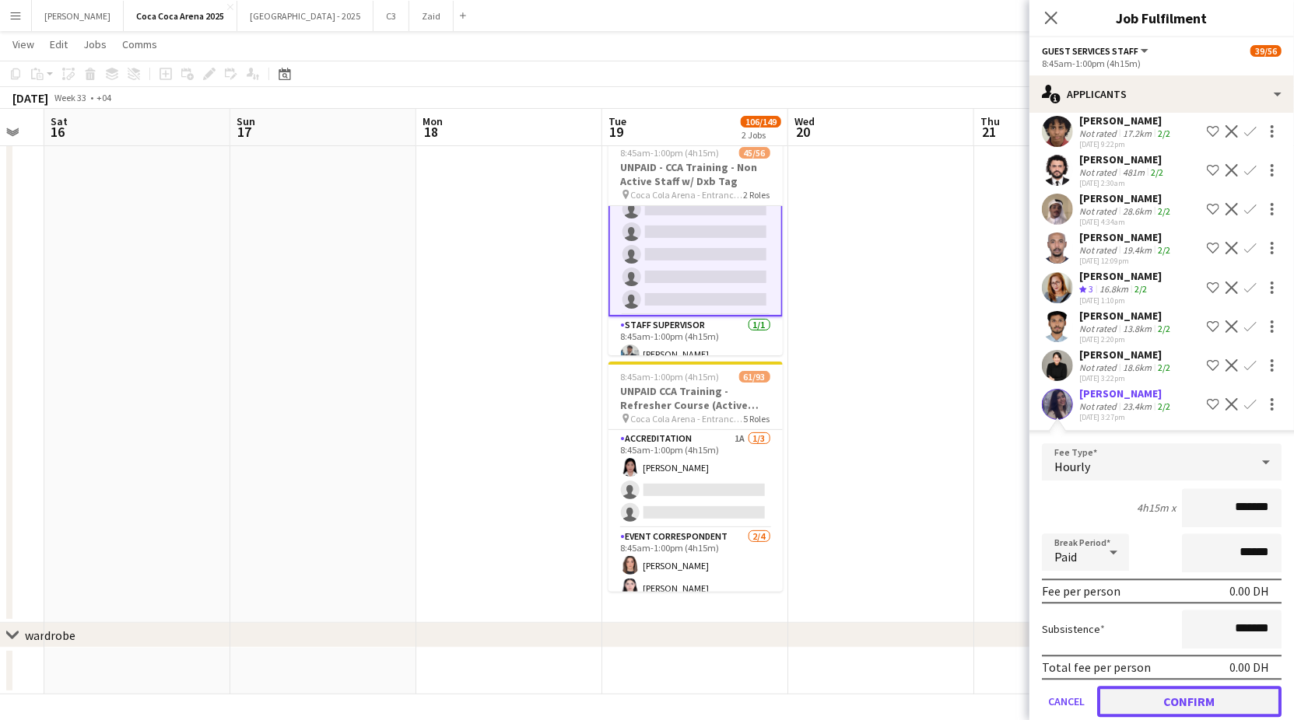
click at [1195, 686] on button "Confirm" at bounding box center [1189, 701] width 184 height 31
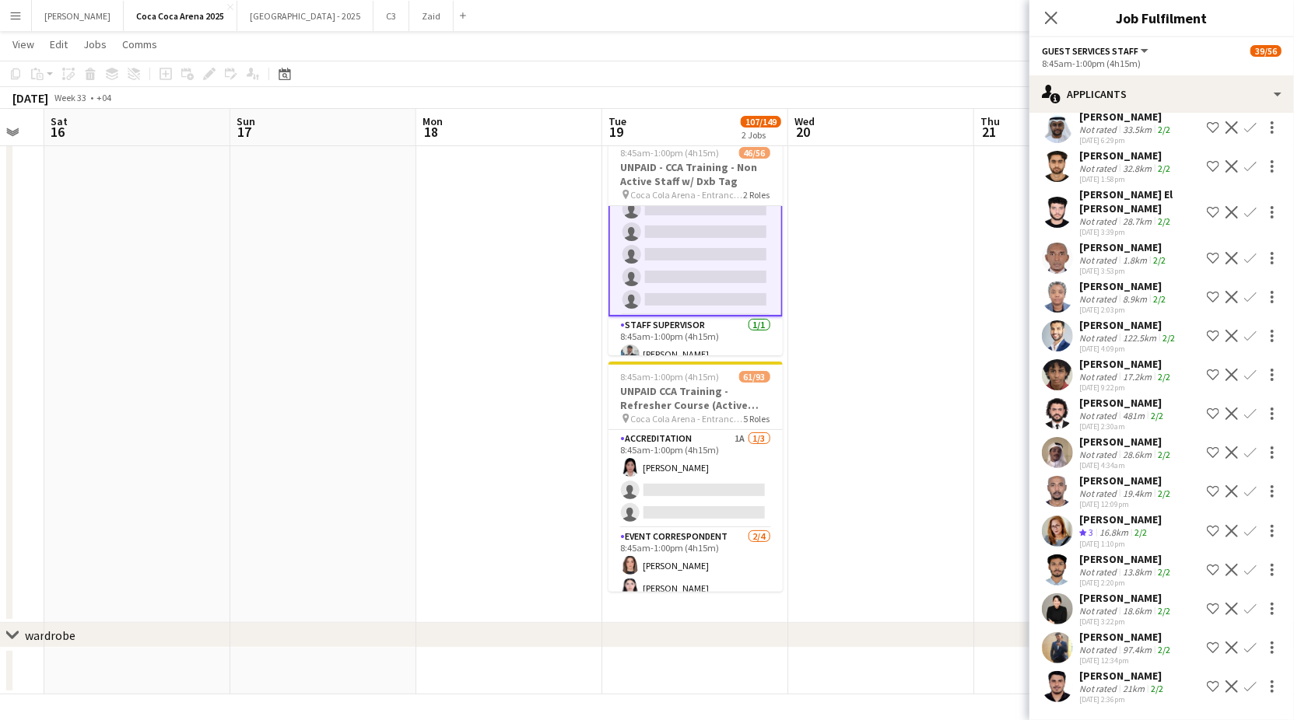
scroll to position [5934, 0]
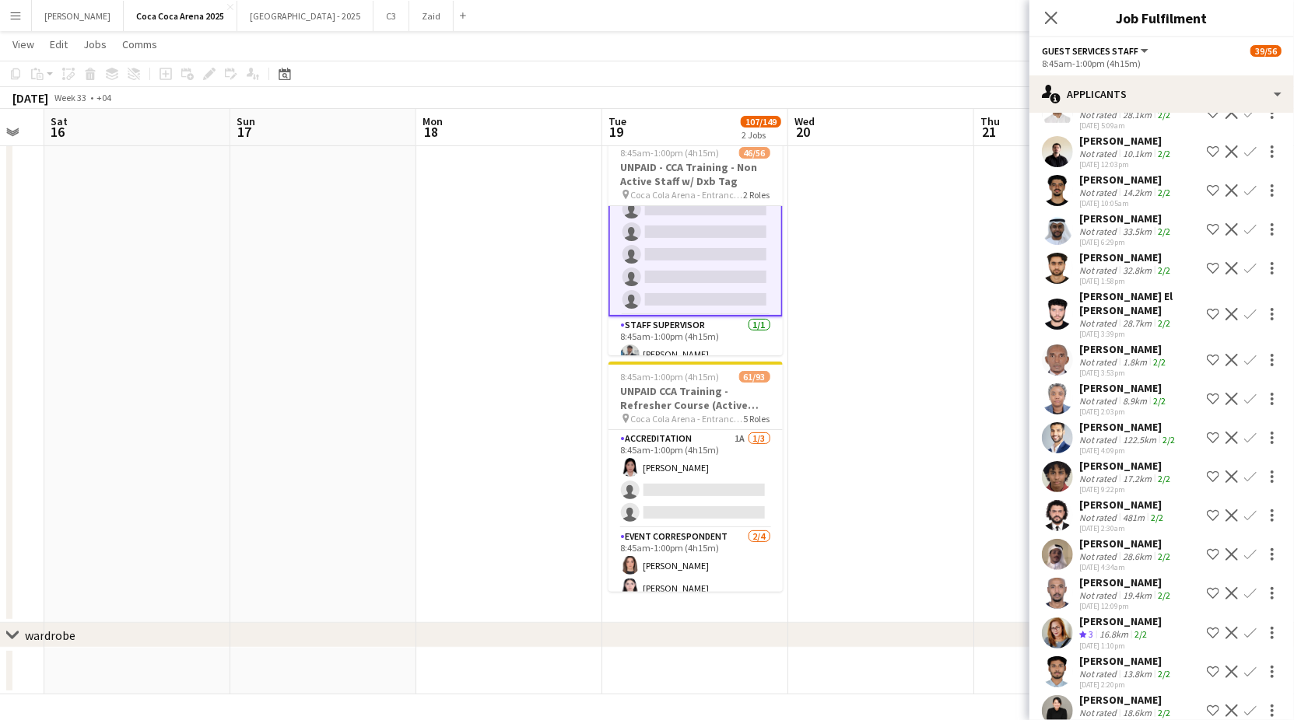
click at [1133, 693] on div "[PERSON_NAME]" at bounding box center [1126, 700] width 94 height 14
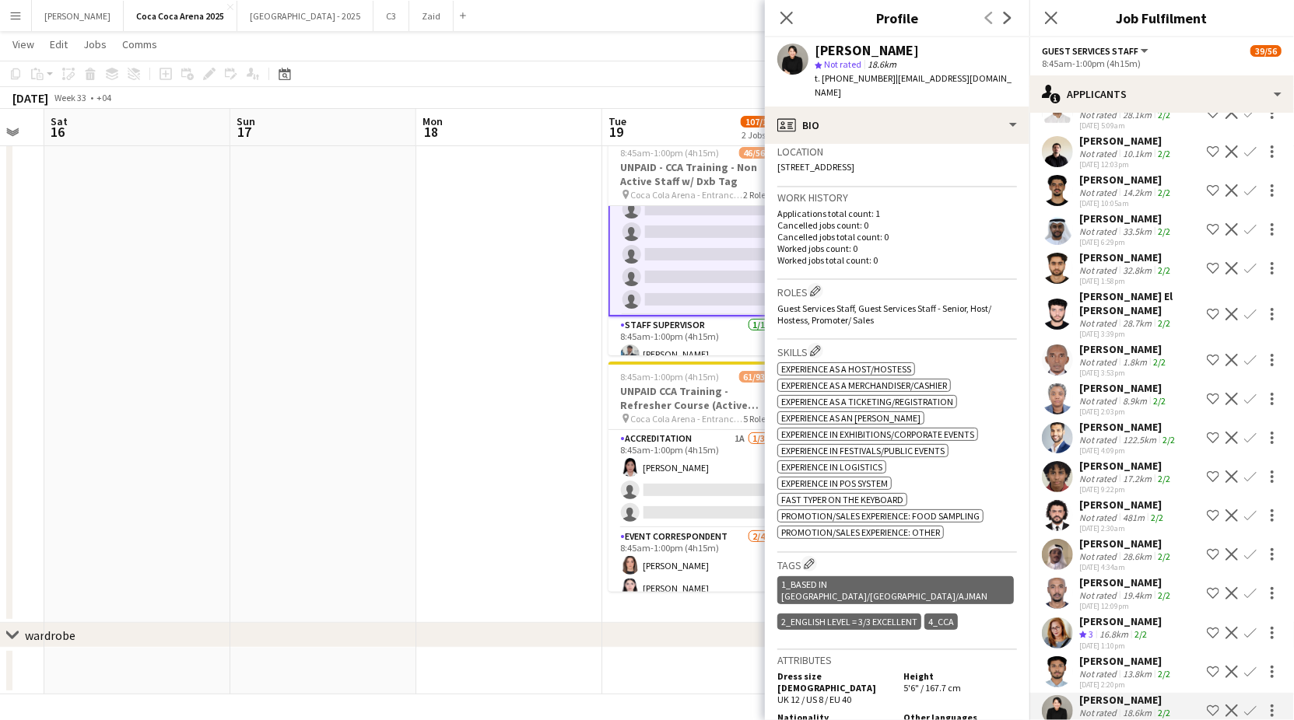
scroll to position [342, 0]
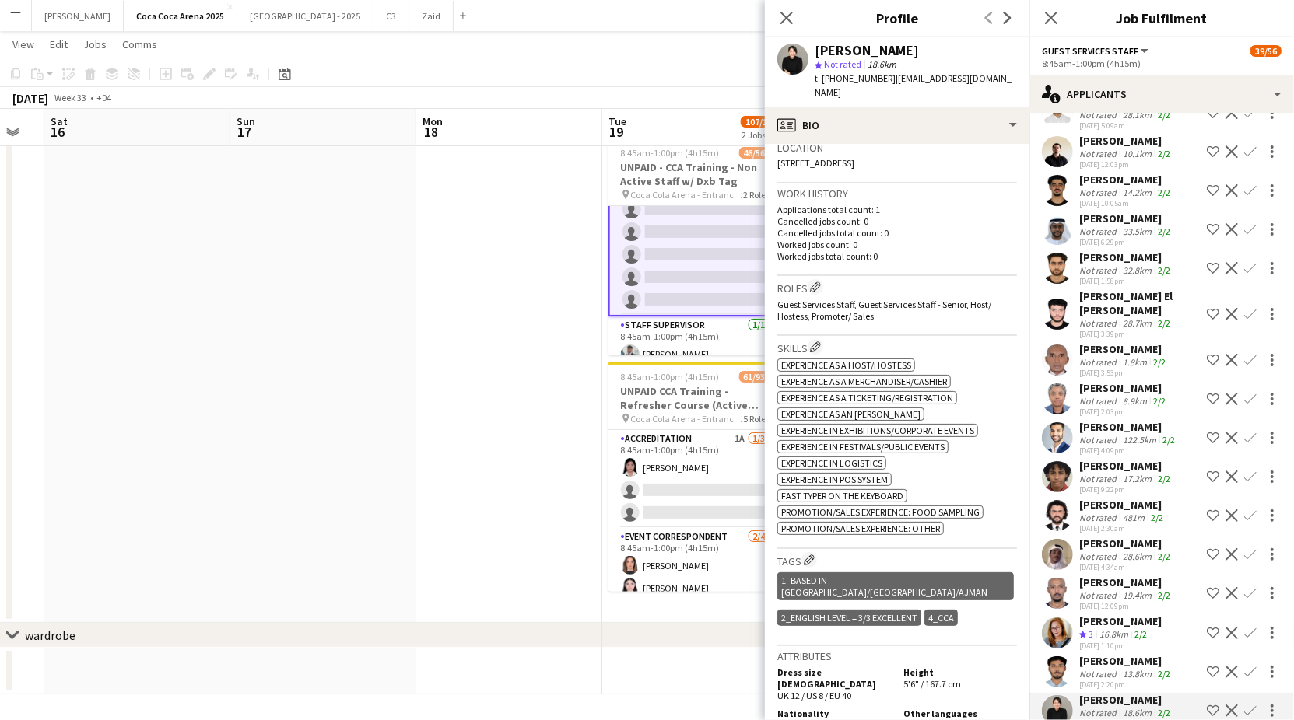
click at [1249, 705] on app-icon "Confirm" at bounding box center [1250, 711] width 12 height 12
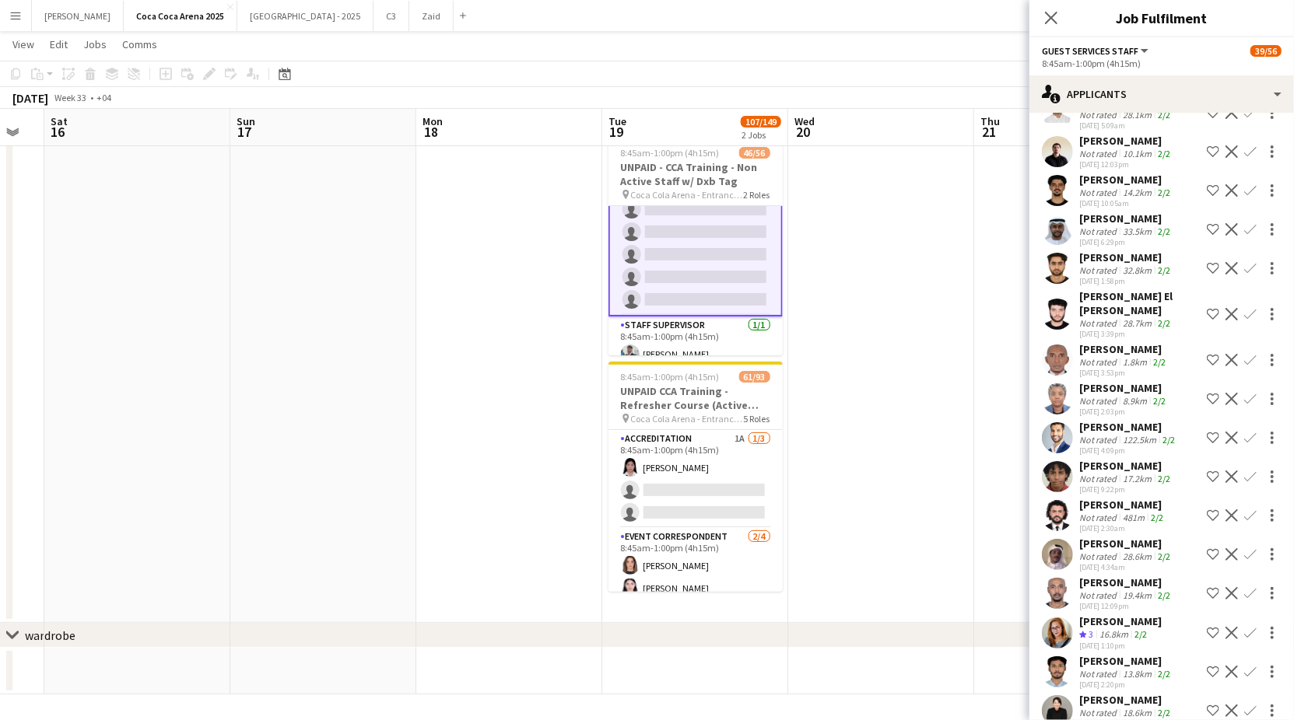
click at [1249, 705] on app-icon "Confirm" at bounding box center [1250, 711] width 12 height 12
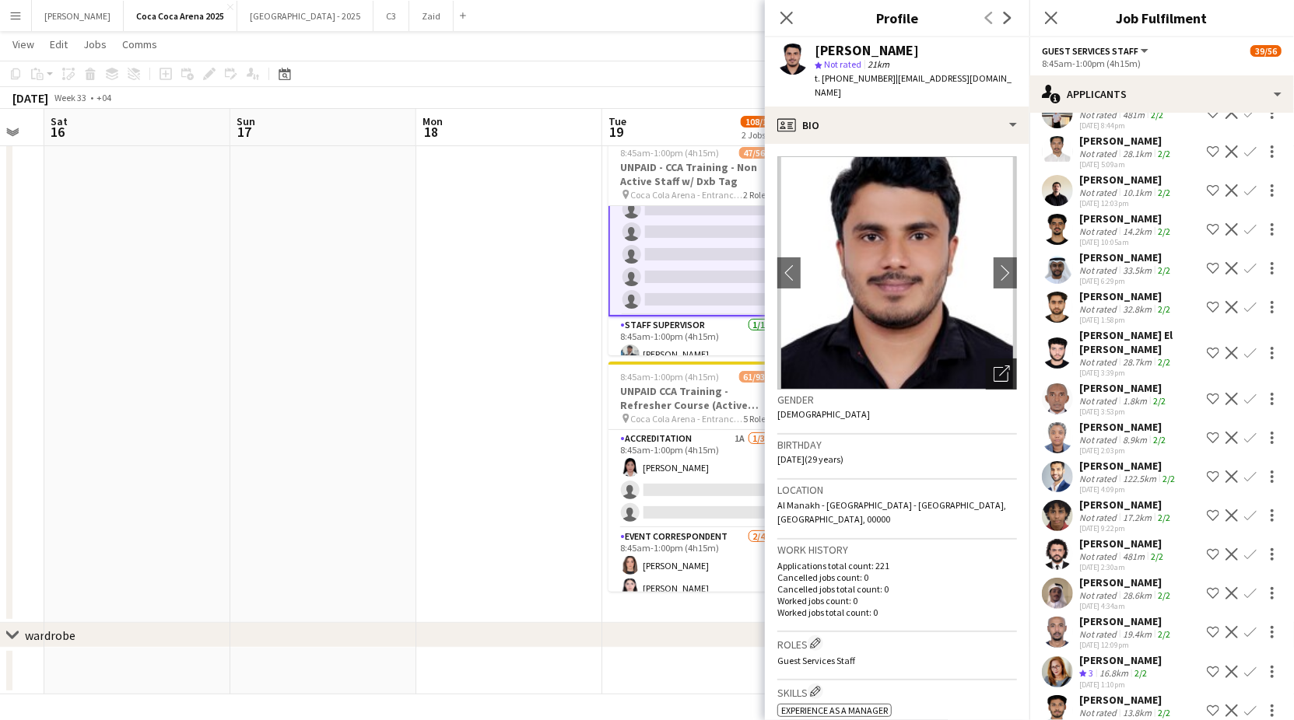
click at [1001, 366] on icon "Open photos pop-in" at bounding box center [1001, 374] width 16 height 16
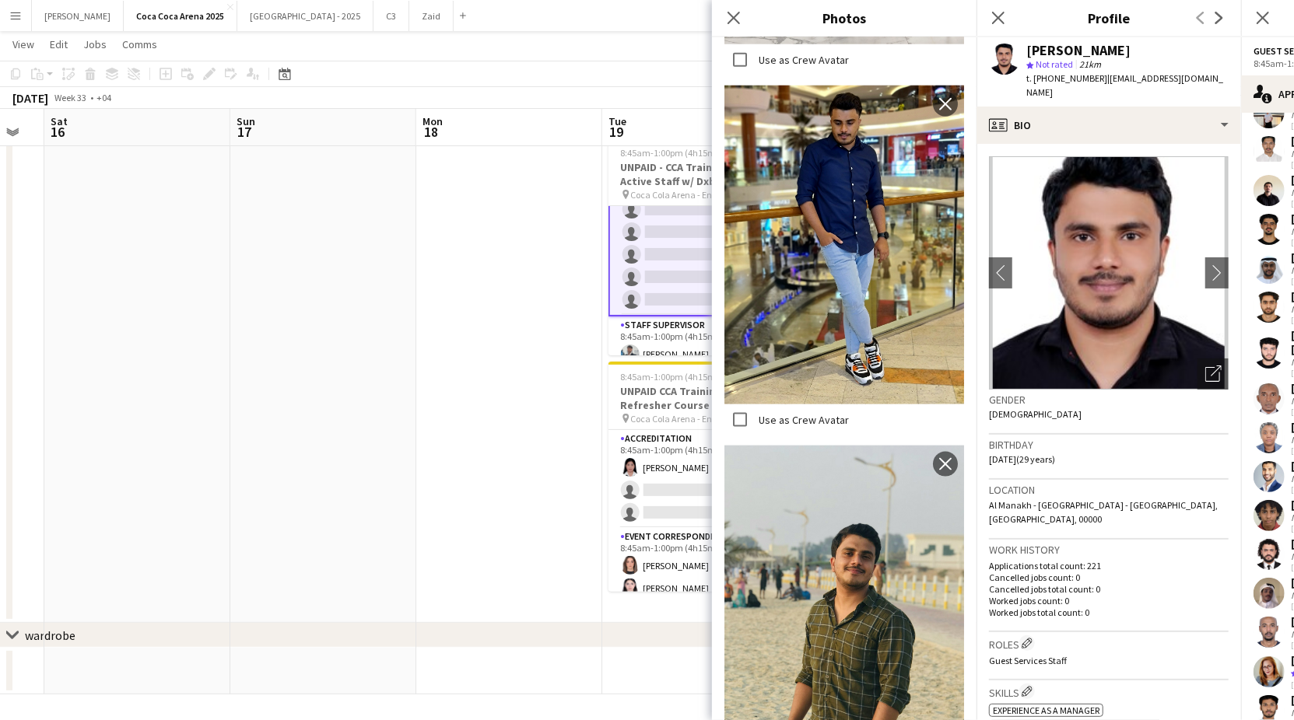
scroll to position [1293, 0]
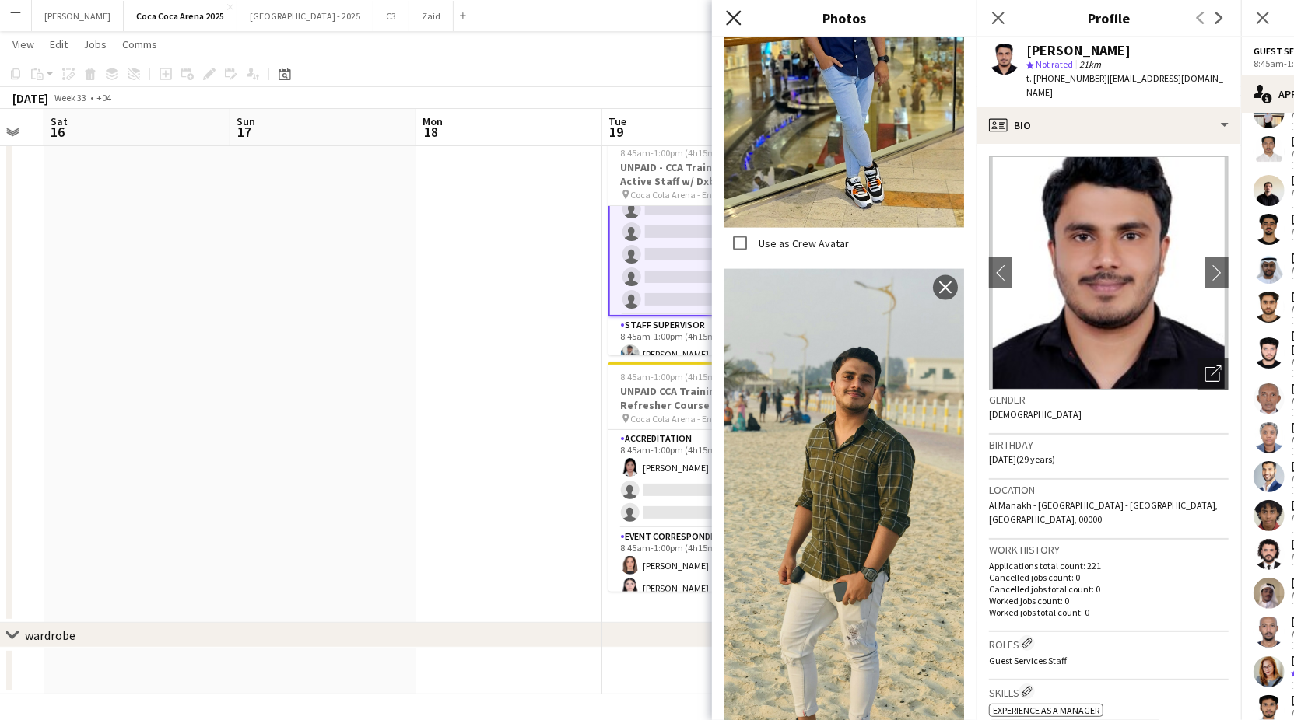
click at [735, 22] on icon "Close pop-in" at bounding box center [733, 17] width 15 height 15
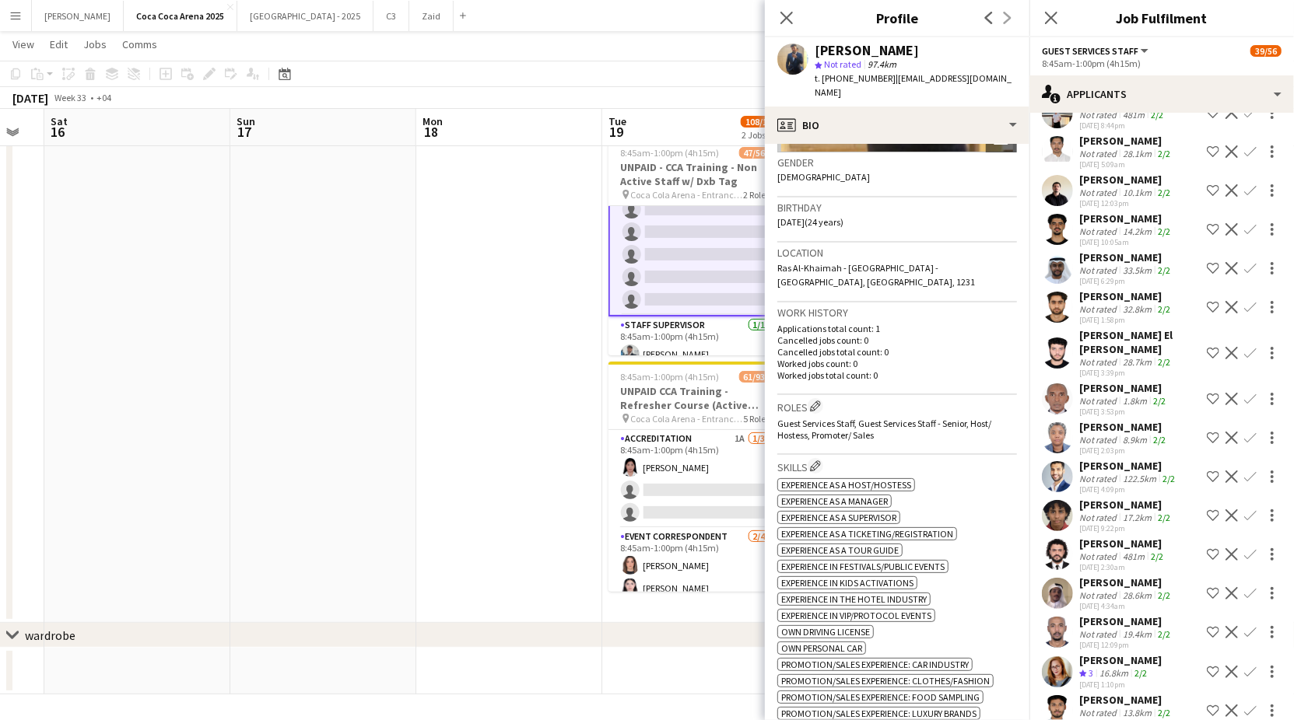
scroll to position [0, 0]
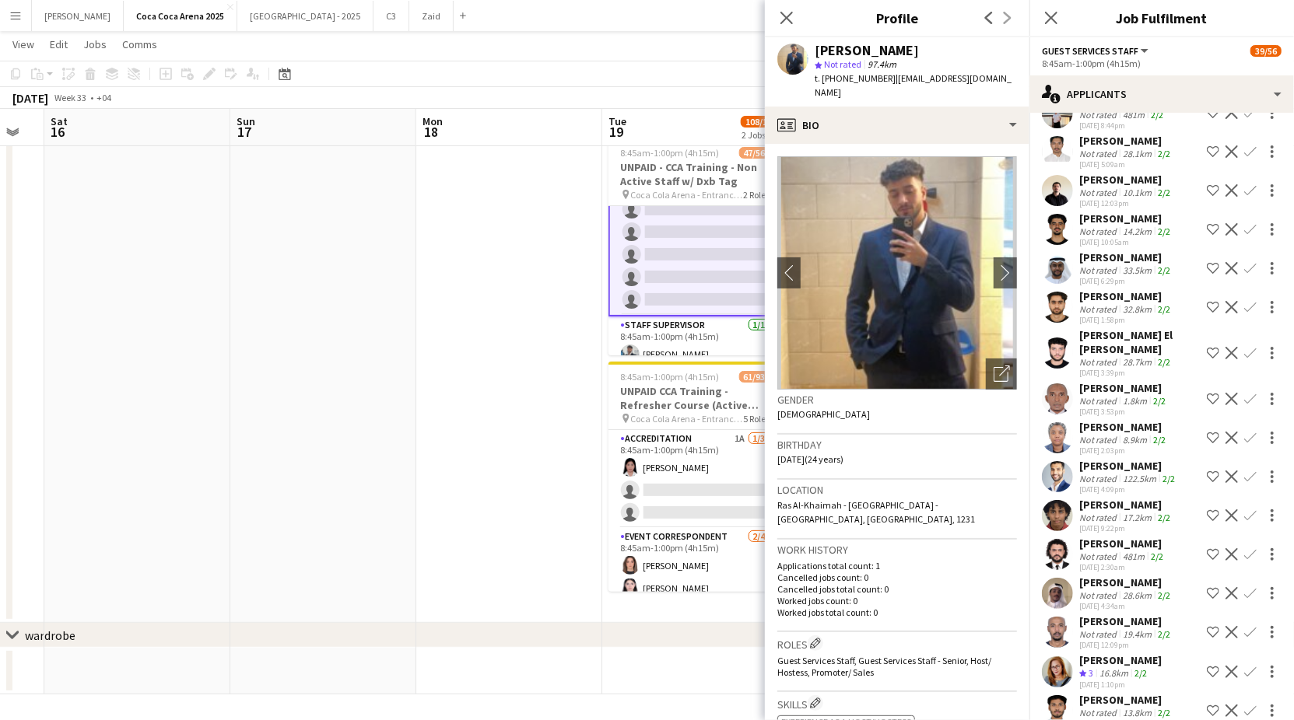
click at [1116, 707] on div "Not rated" at bounding box center [1099, 713] width 40 height 12
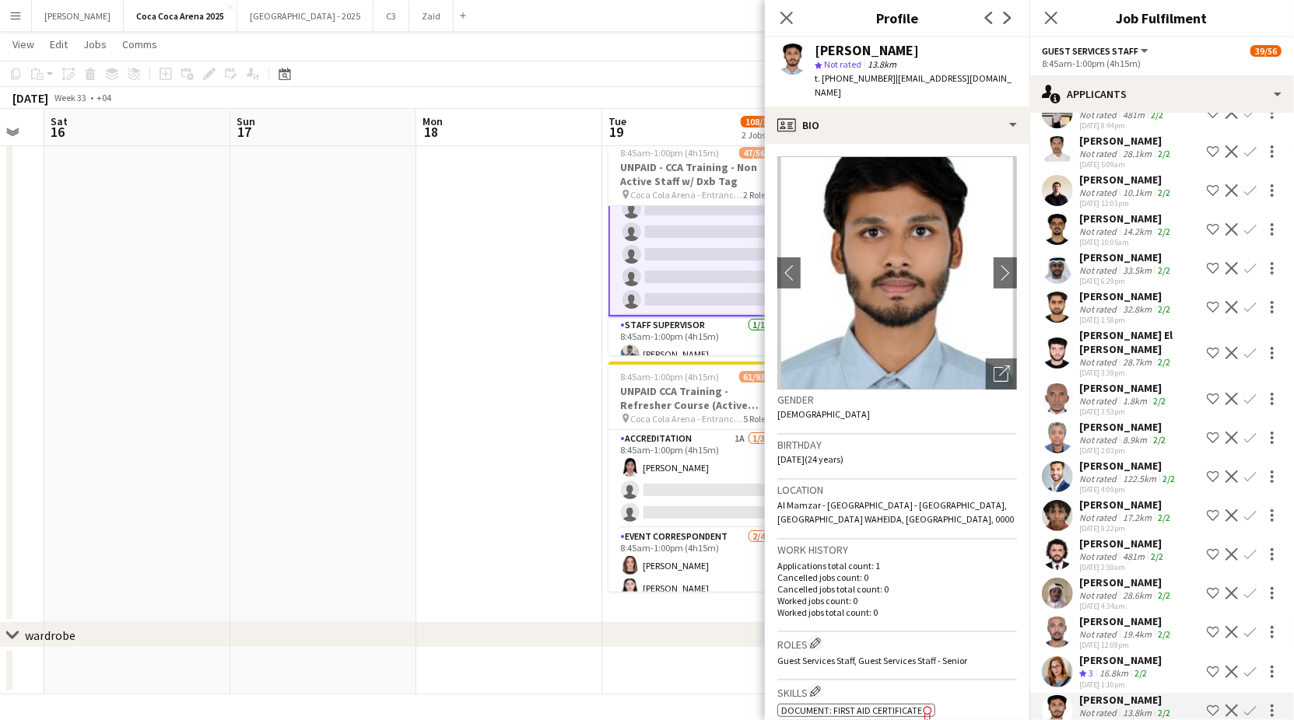
click at [1112, 667] on div "16.8km" at bounding box center [1113, 673] width 35 height 13
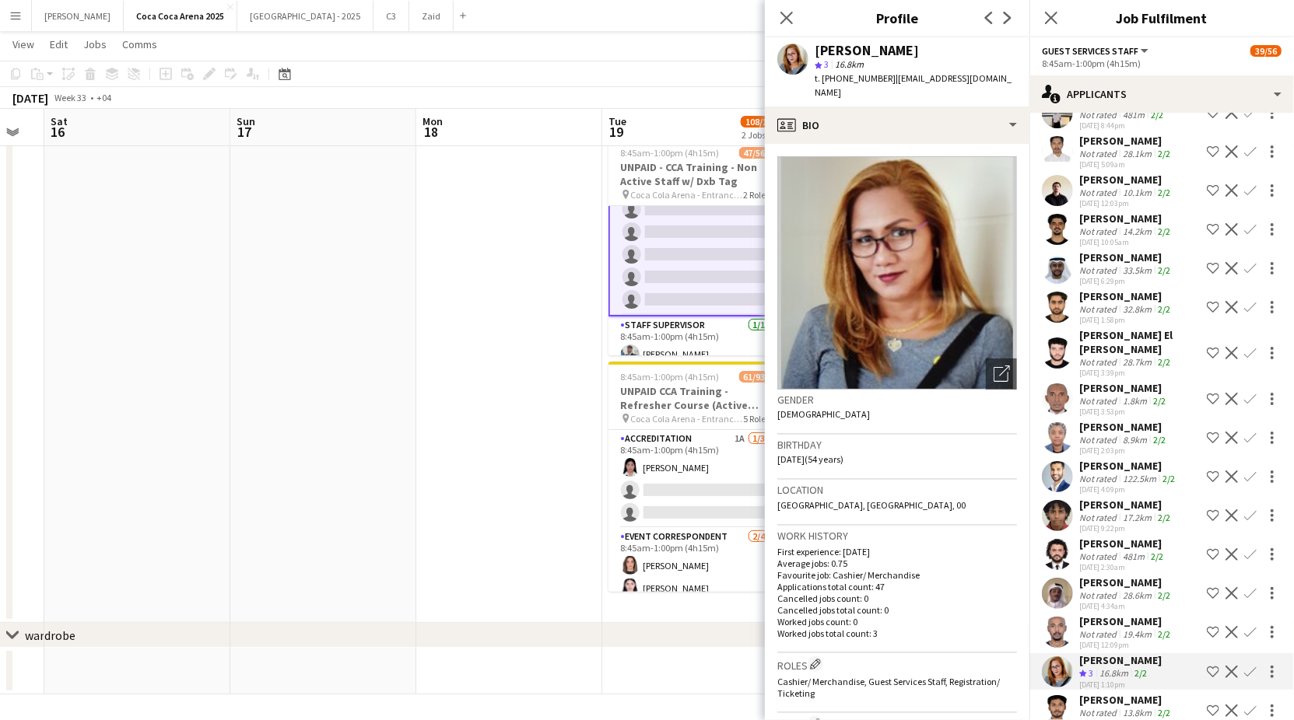
click at [1118, 640] on div "[DATE] 12:09pm" at bounding box center [1126, 645] width 94 height 10
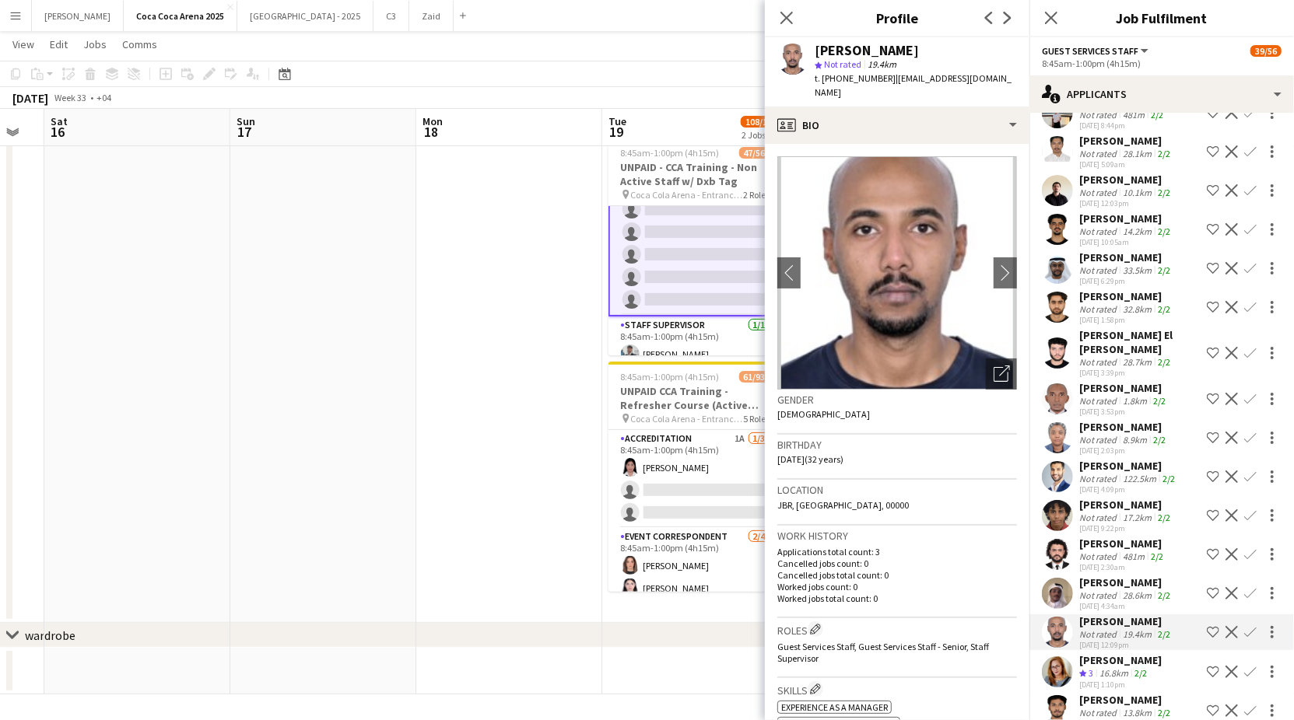
click at [1116, 590] on div "Not rated" at bounding box center [1099, 596] width 40 height 12
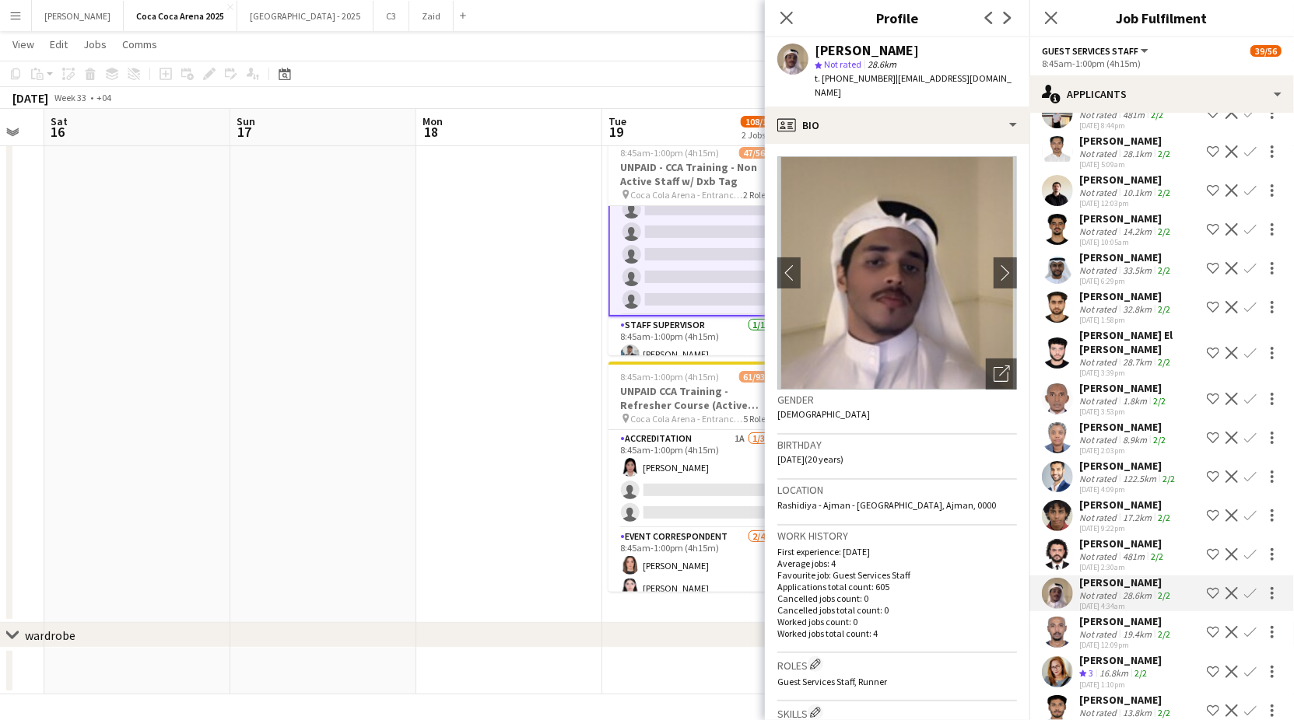
click at [1111, 537] on div "[PERSON_NAME]" at bounding box center [1122, 544] width 87 height 14
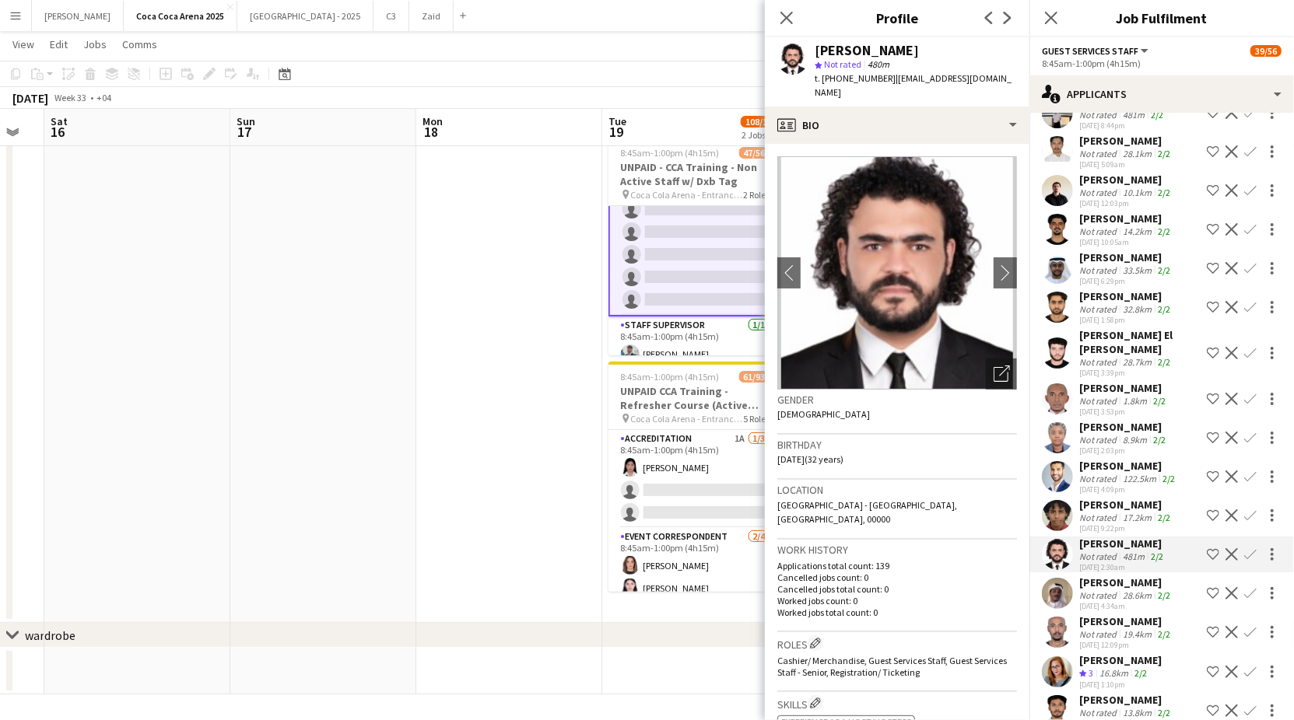
click at [1116, 498] on div "[PERSON_NAME]" at bounding box center [1126, 505] width 94 height 14
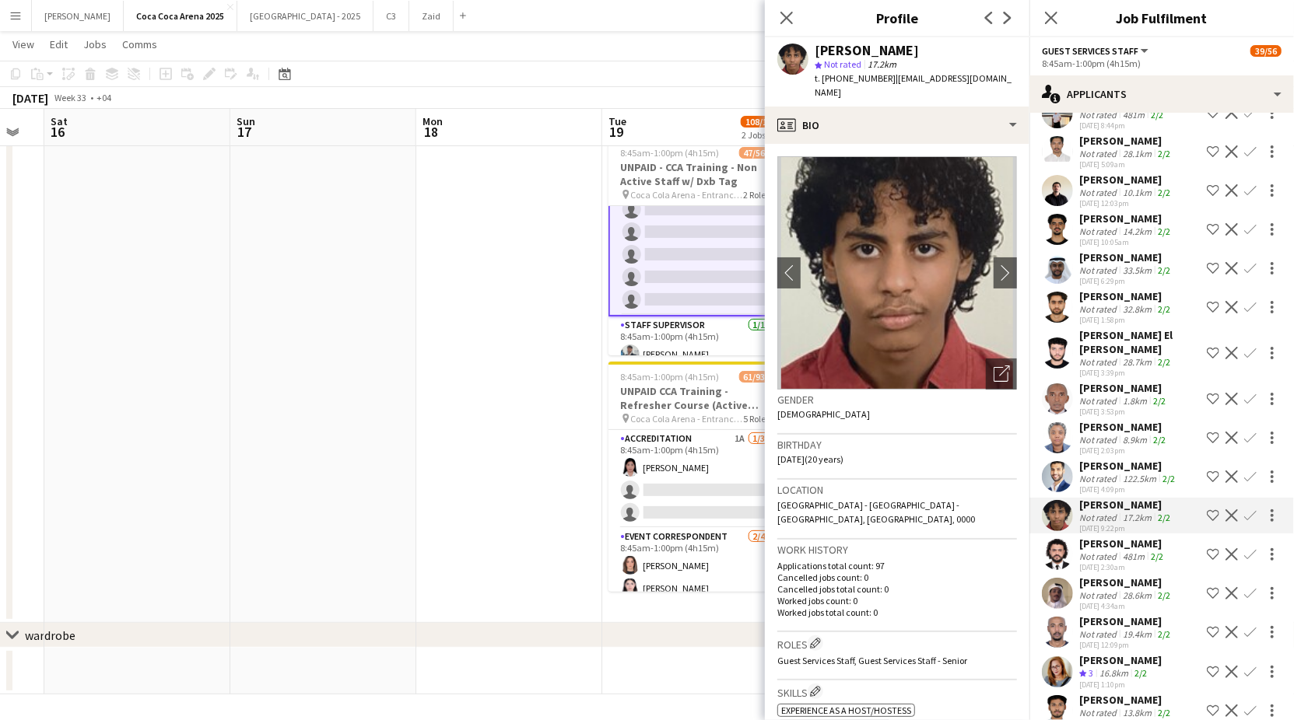
click at [1109, 473] on div "Not rated" at bounding box center [1099, 479] width 40 height 12
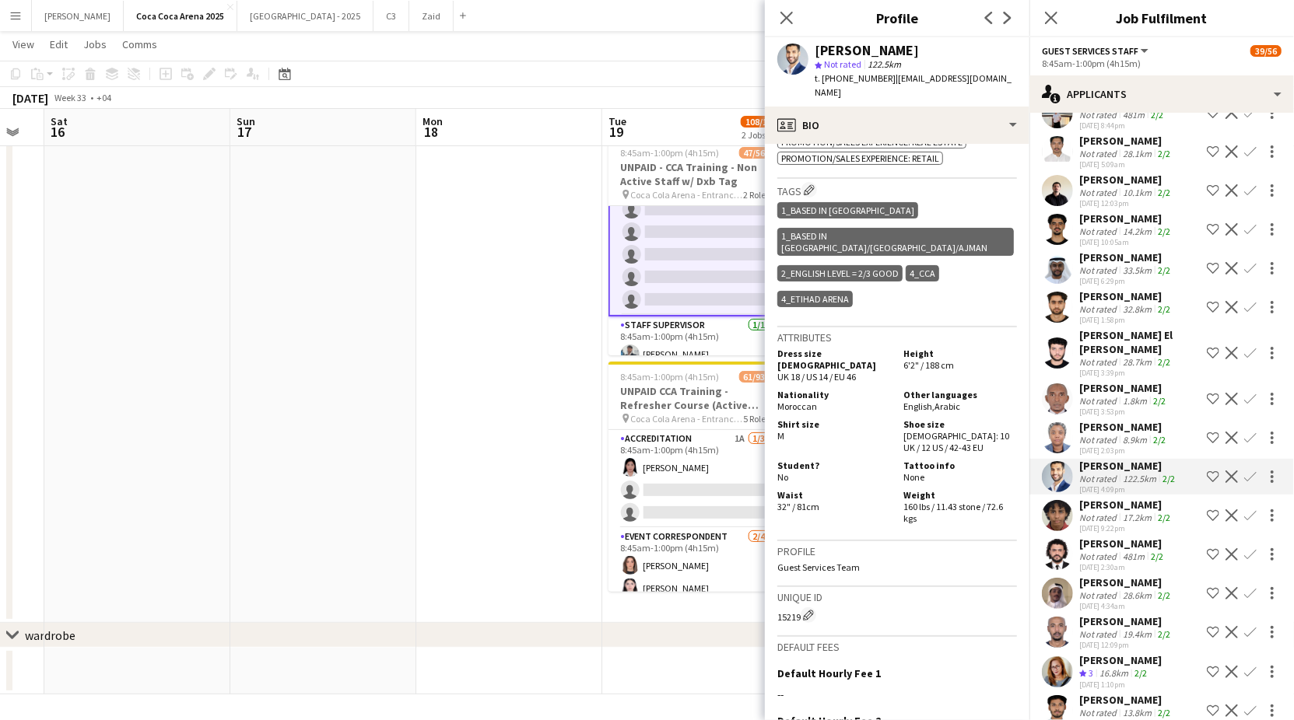
scroll to position [923, 0]
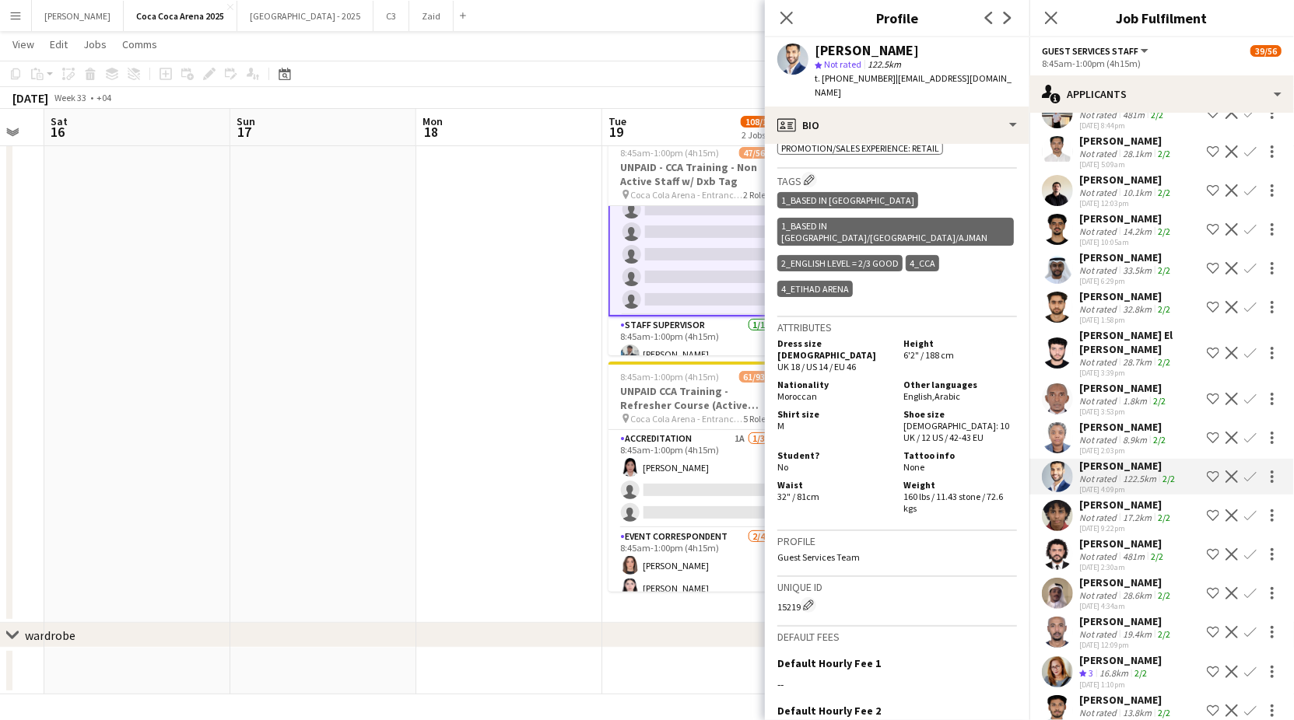
click at [1083, 446] on div "[DATE] 2:03pm" at bounding box center [1123, 451] width 89 height 10
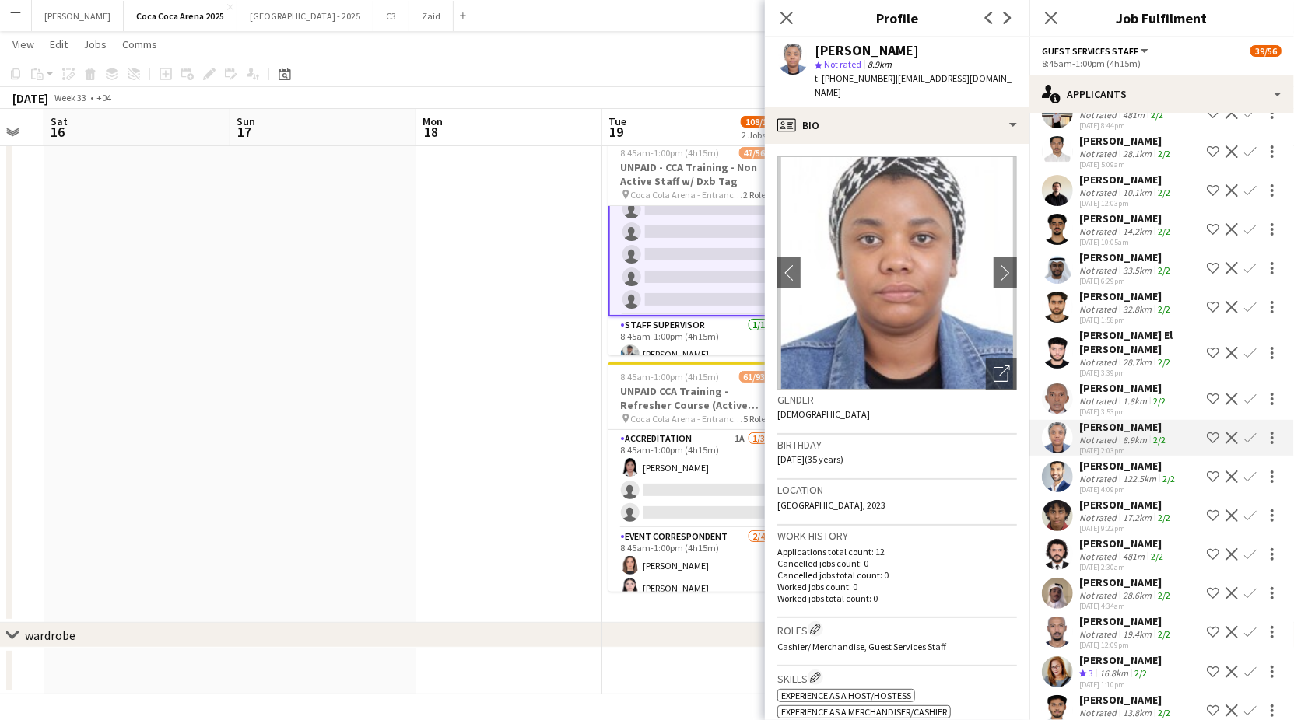
click at [1091, 473] on div "Not rated" at bounding box center [1099, 479] width 40 height 12
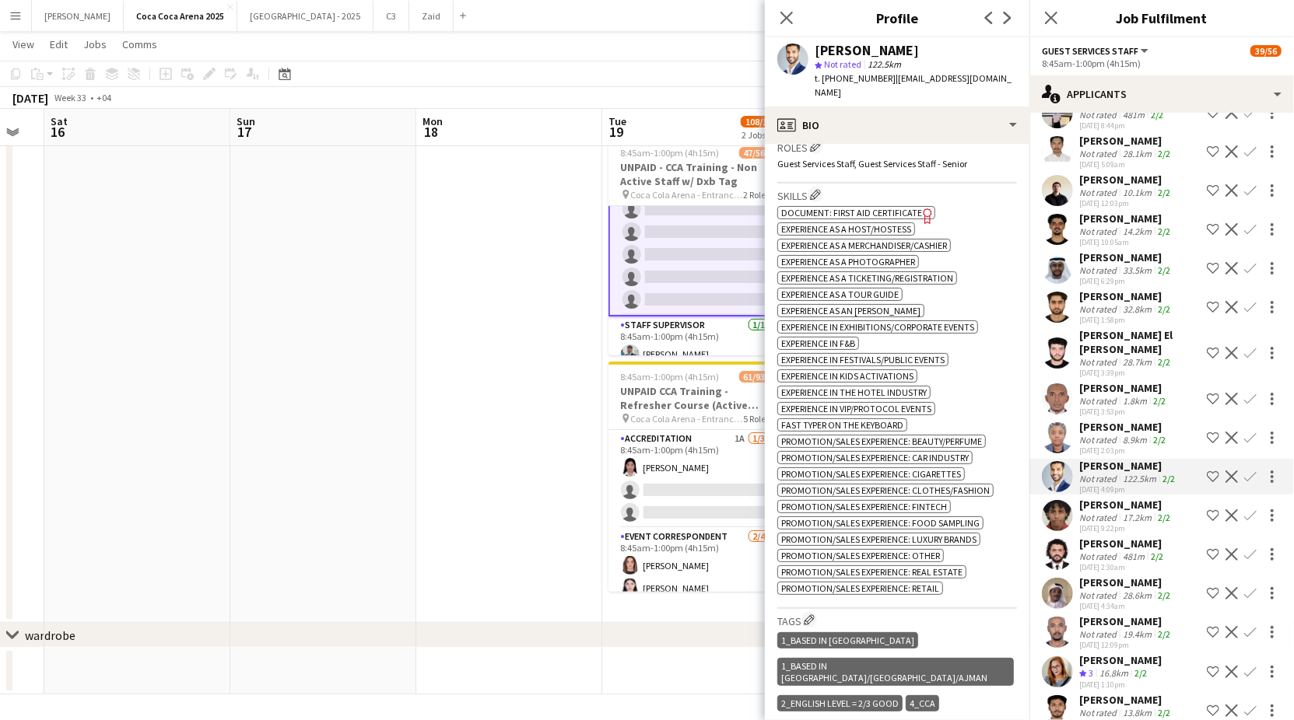
scroll to position [783, 0]
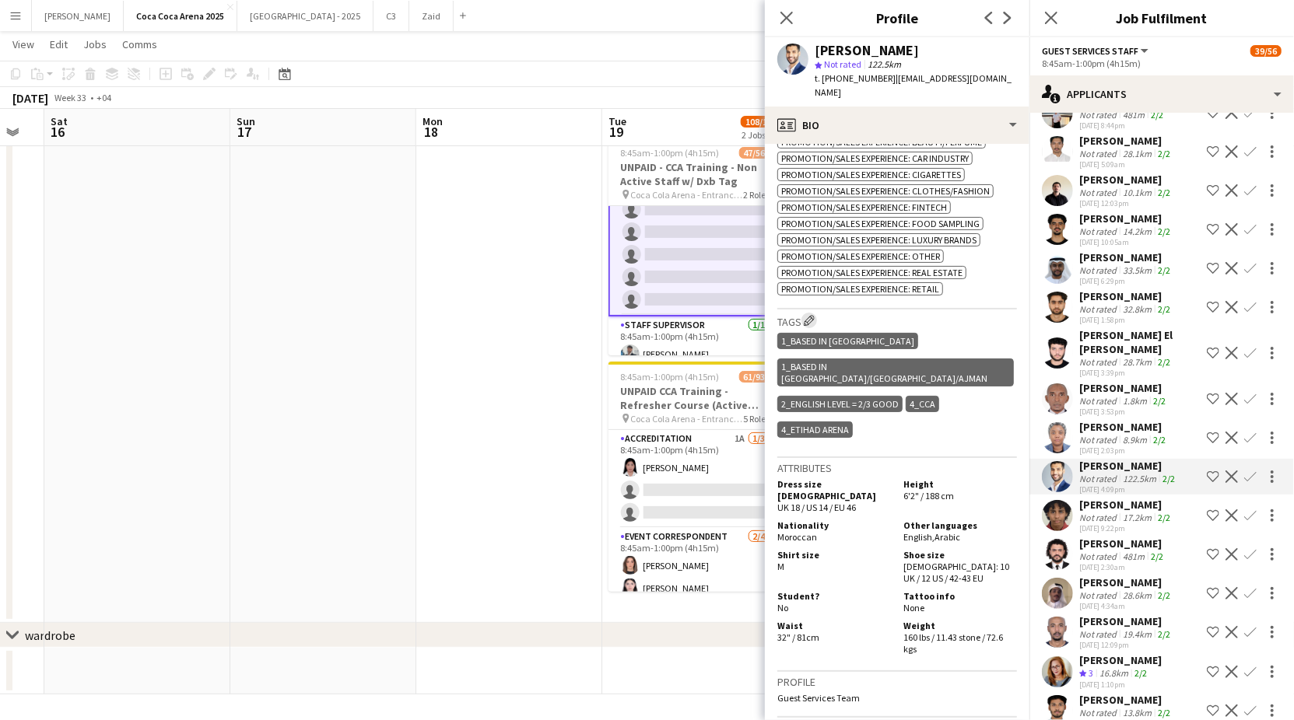
click at [815, 315] on app-icon "Edit crew company tags" at bounding box center [809, 320] width 11 height 11
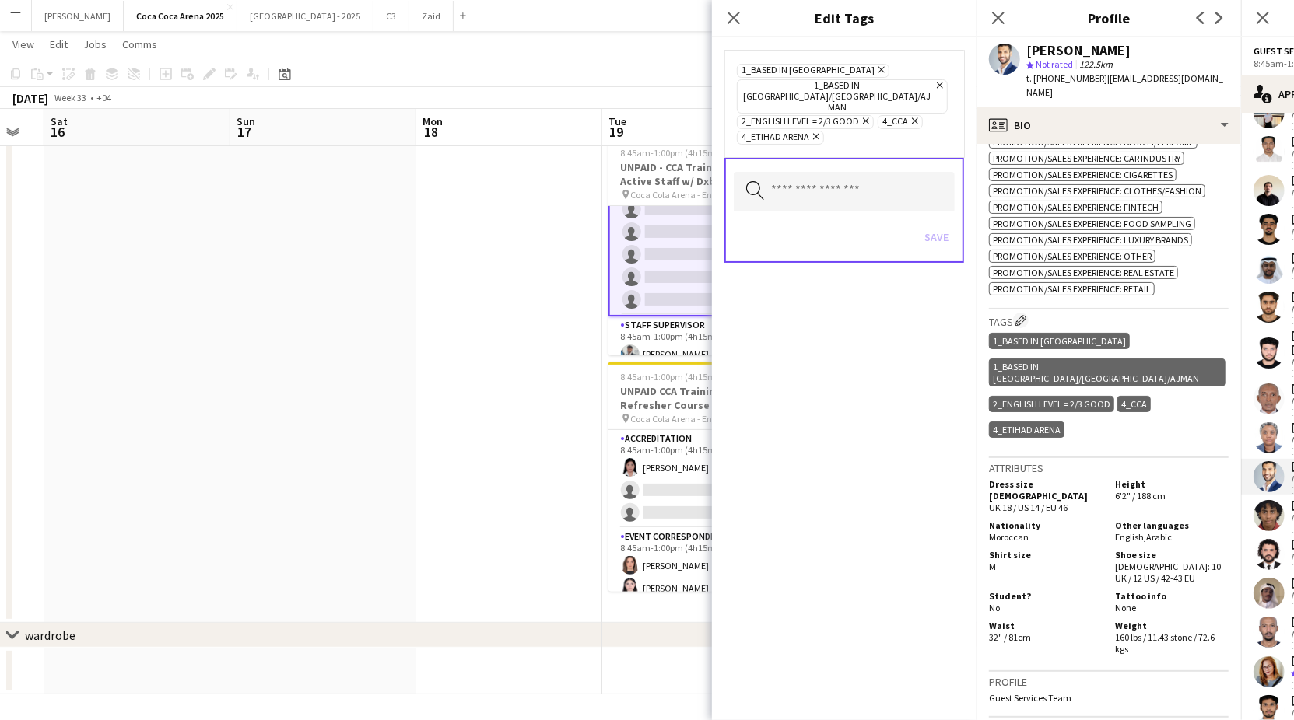
click at [908, 116] on icon "Remove" at bounding box center [913, 121] width 10 height 10
click at [930, 225] on button "Save" at bounding box center [936, 237] width 37 height 25
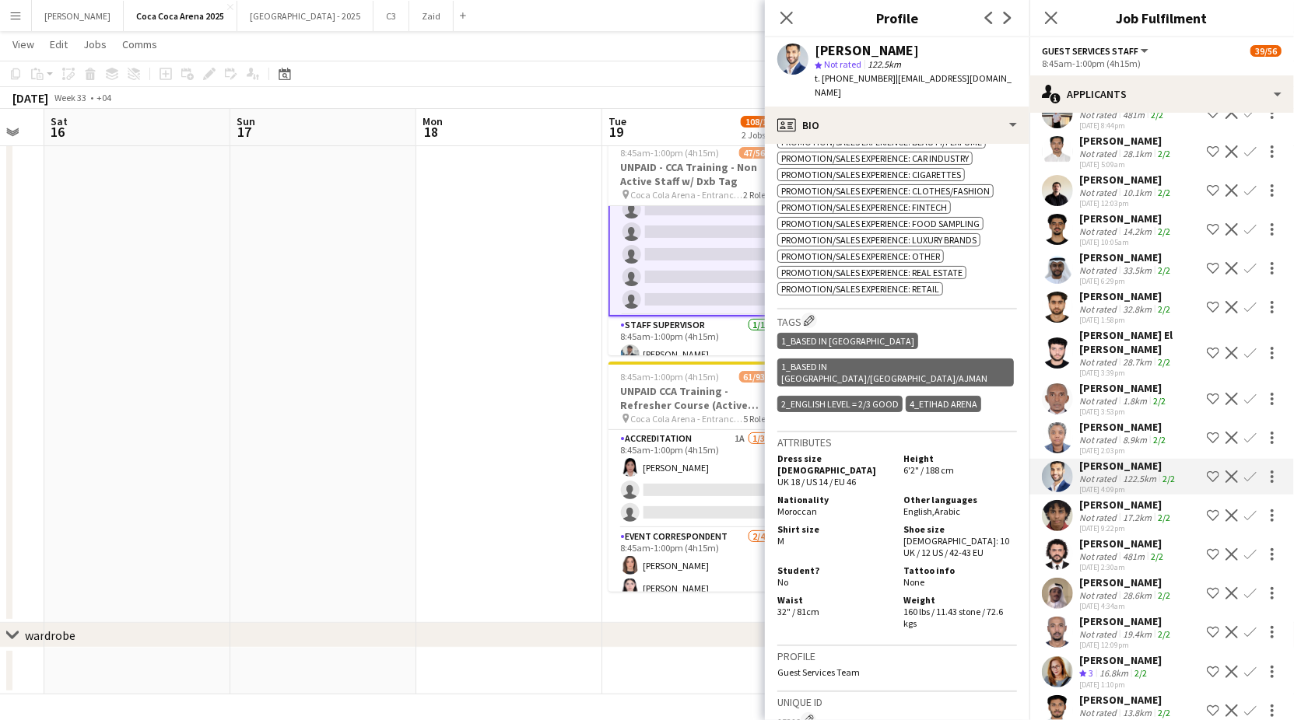
click at [1103, 434] on div "Not rated" at bounding box center [1099, 440] width 40 height 12
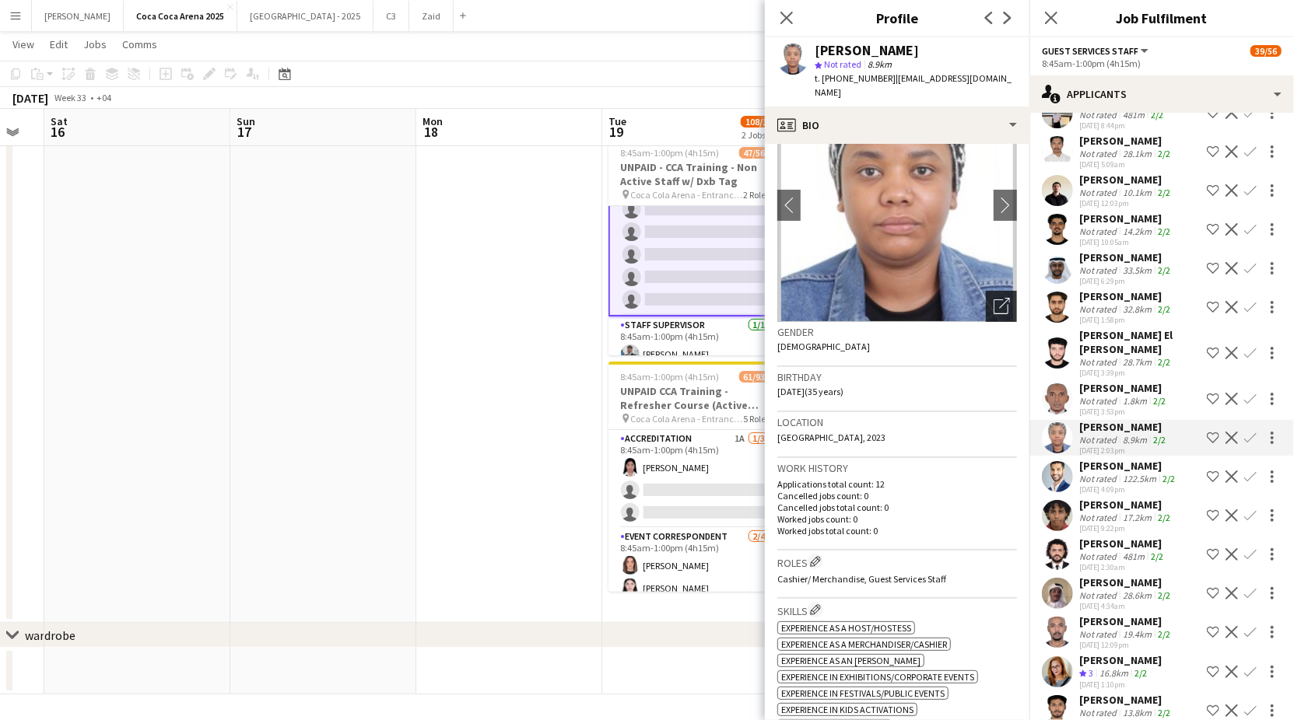
scroll to position [0, 0]
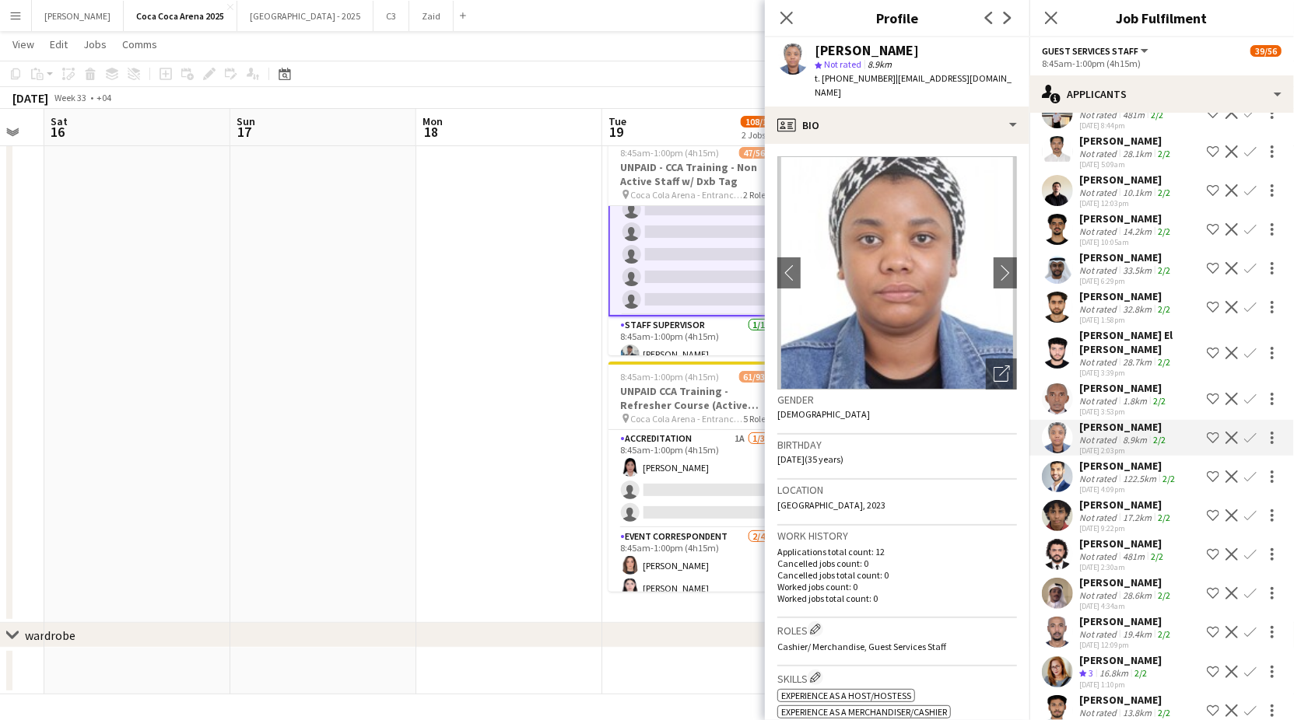
click at [1095, 381] on div "Saheed Ashimi Not rated 1.8km 2/2 10-08-2025 3:53pm" at bounding box center [1123, 399] width 89 height 36
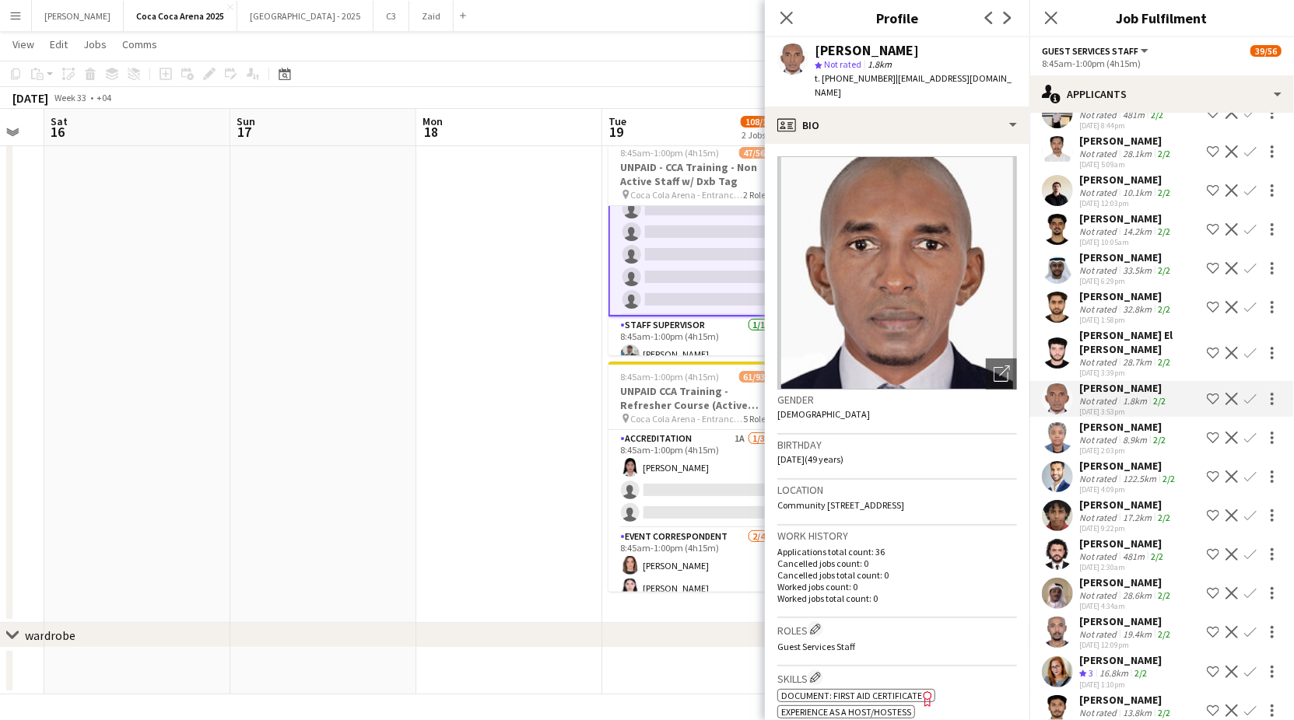
click at [1112, 356] on div "Not rated" at bounding box center [1099, 362] width 40 height 12
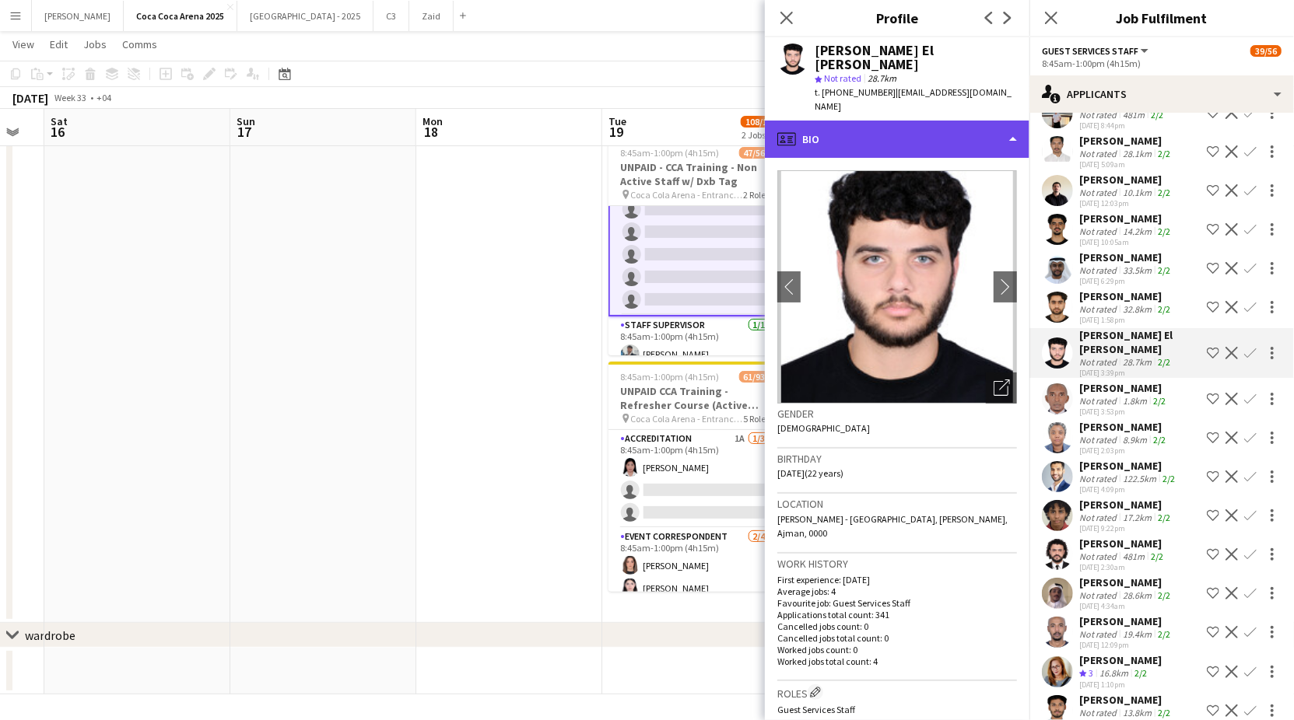
click at [920, 121] on div "profile Bio" at bounding box center [897, 139] width 265 height 37
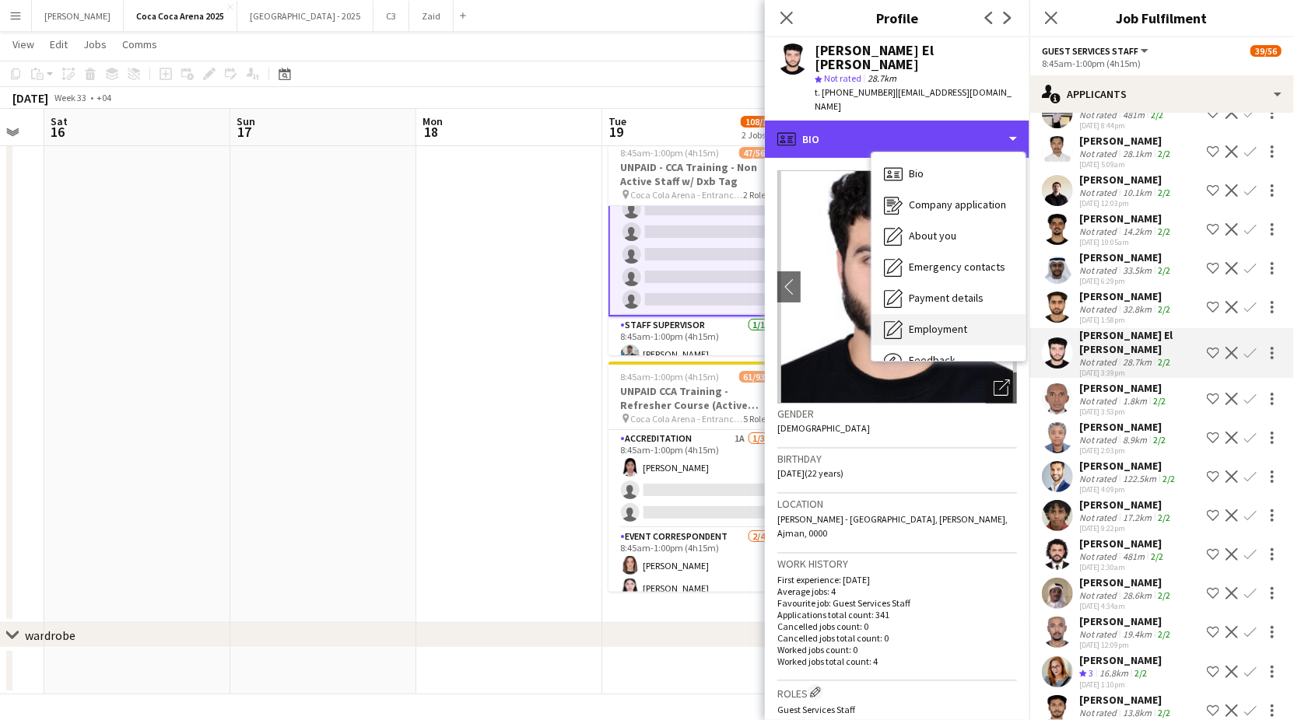
scroll to position [52, 0]
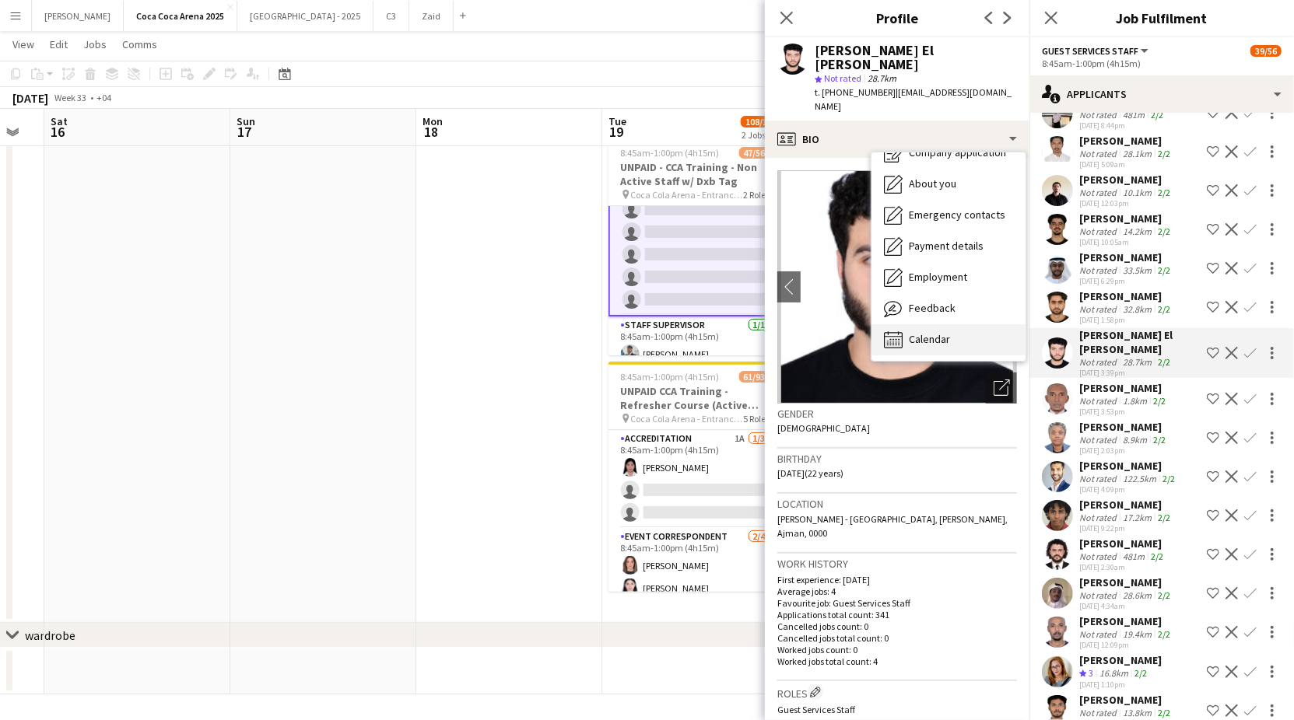
click at [943, 332] on span "Calendar" at bounding box center [929, 339] width 41 height 14
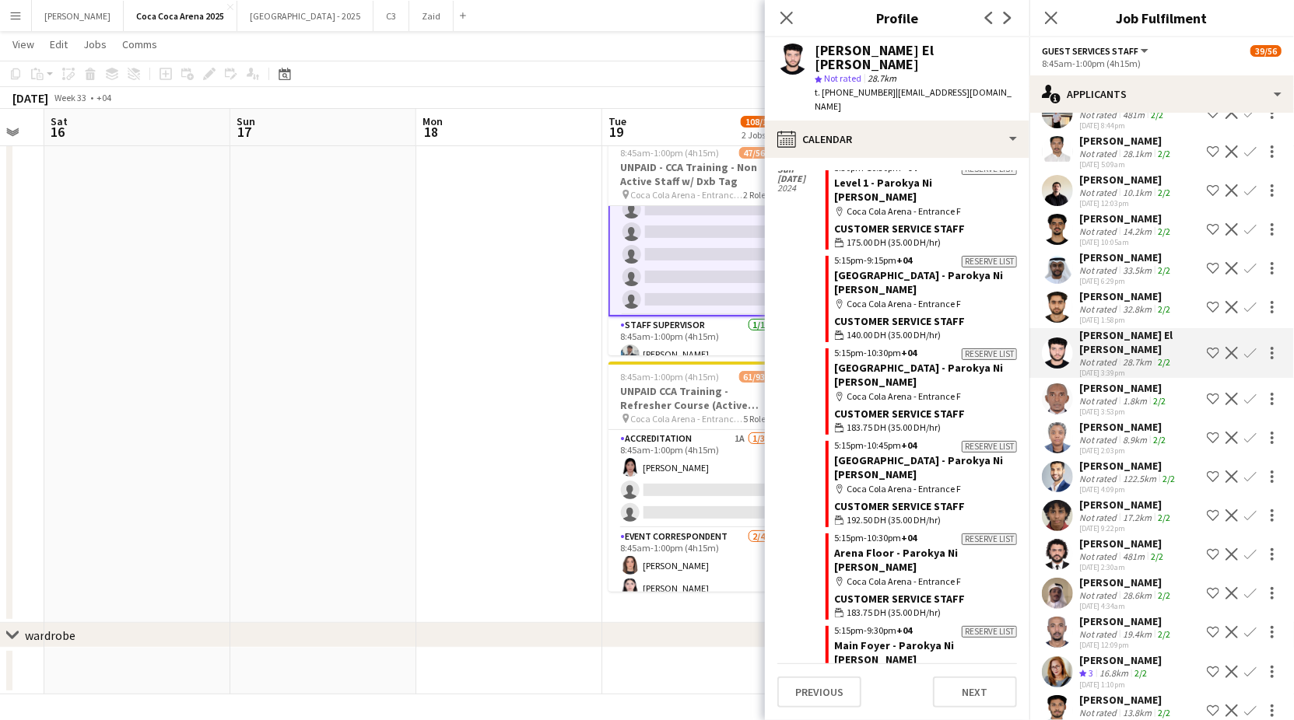
scroll to position [17702, 0]
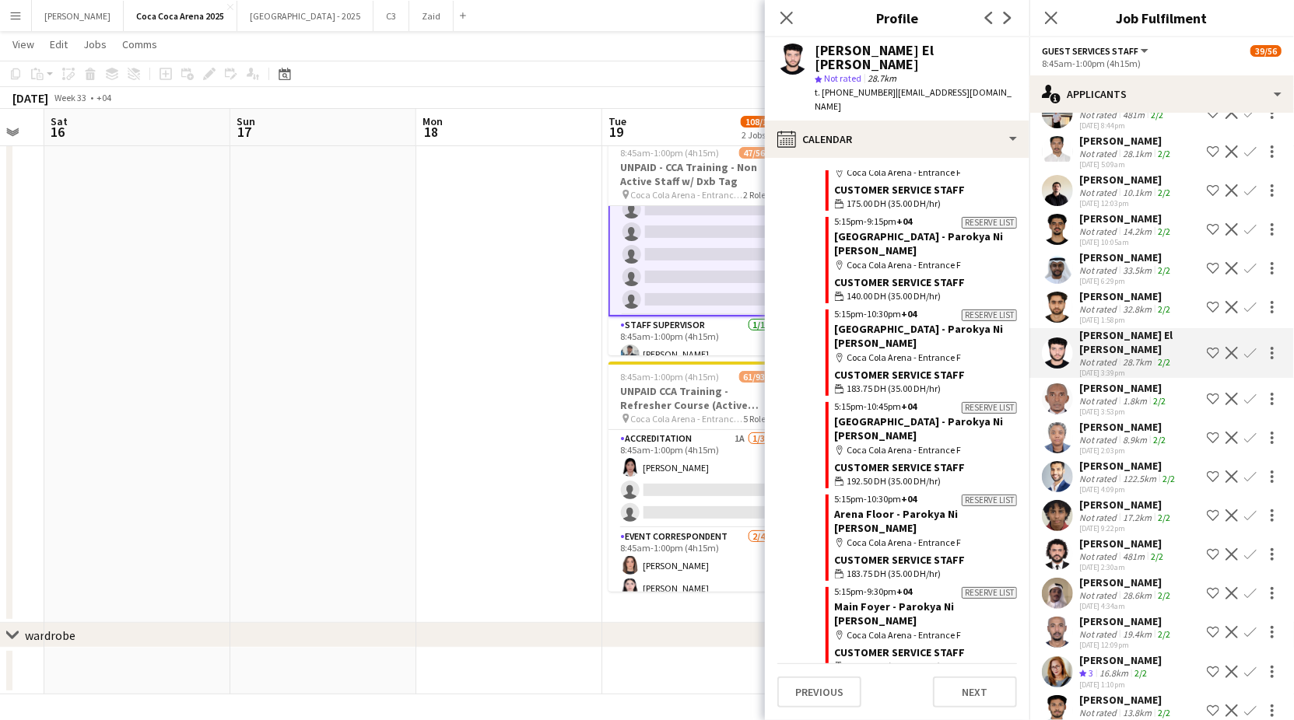
click at [1102, 356] on div "Not rated" at bounding box center [1099, 362] width 40 height 12
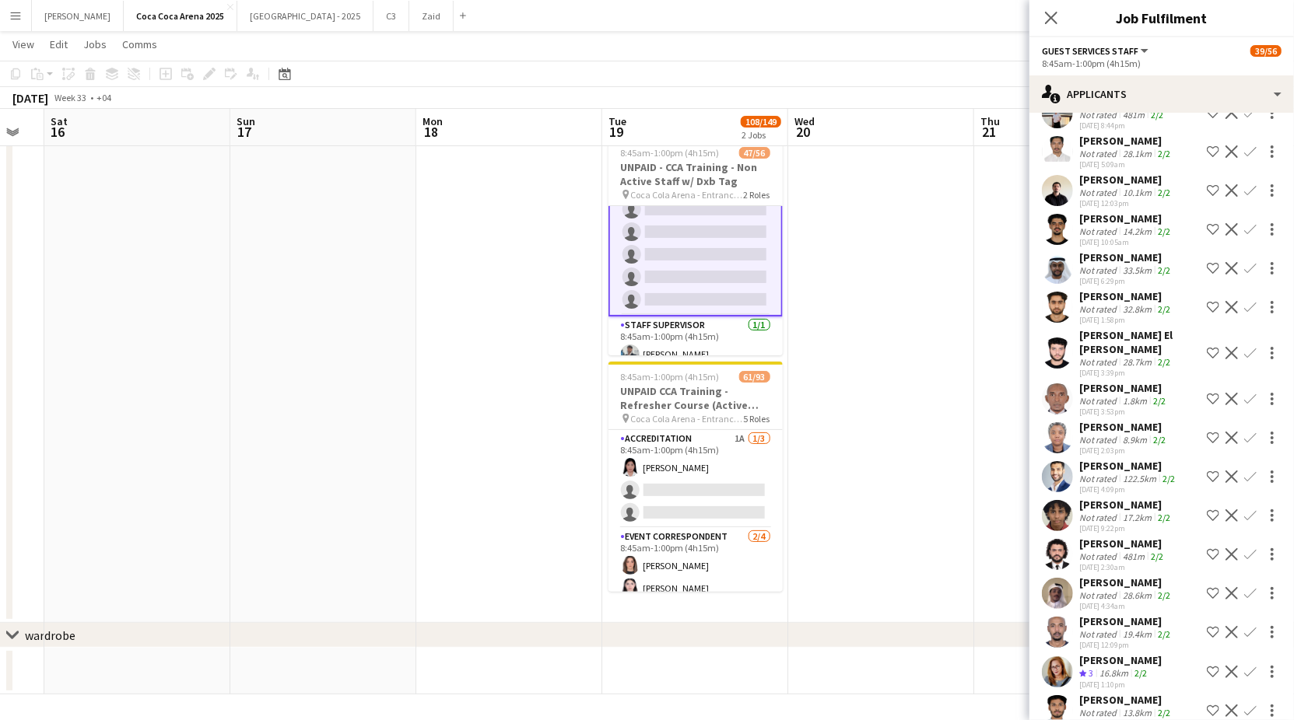
click at [1102, 356] on div "Not rated" at bounding box center [1099, 362] width 40 height 12
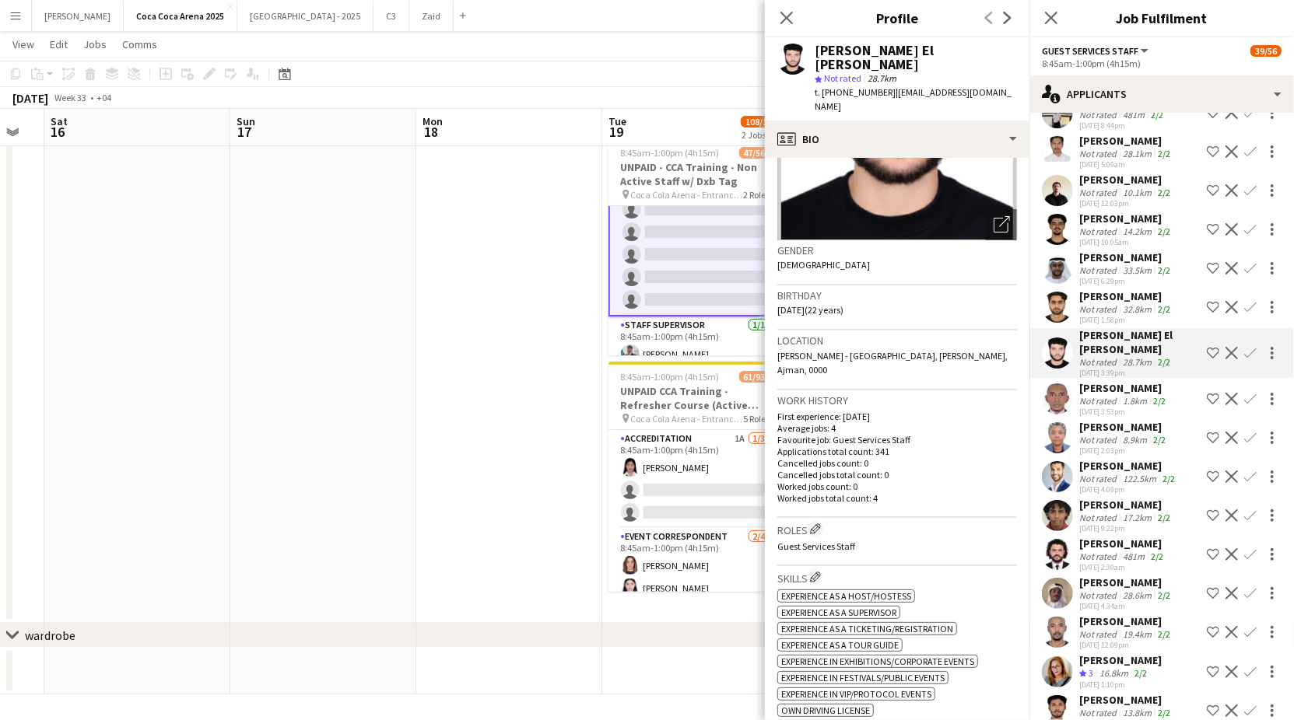
scroll to position [0, 0]
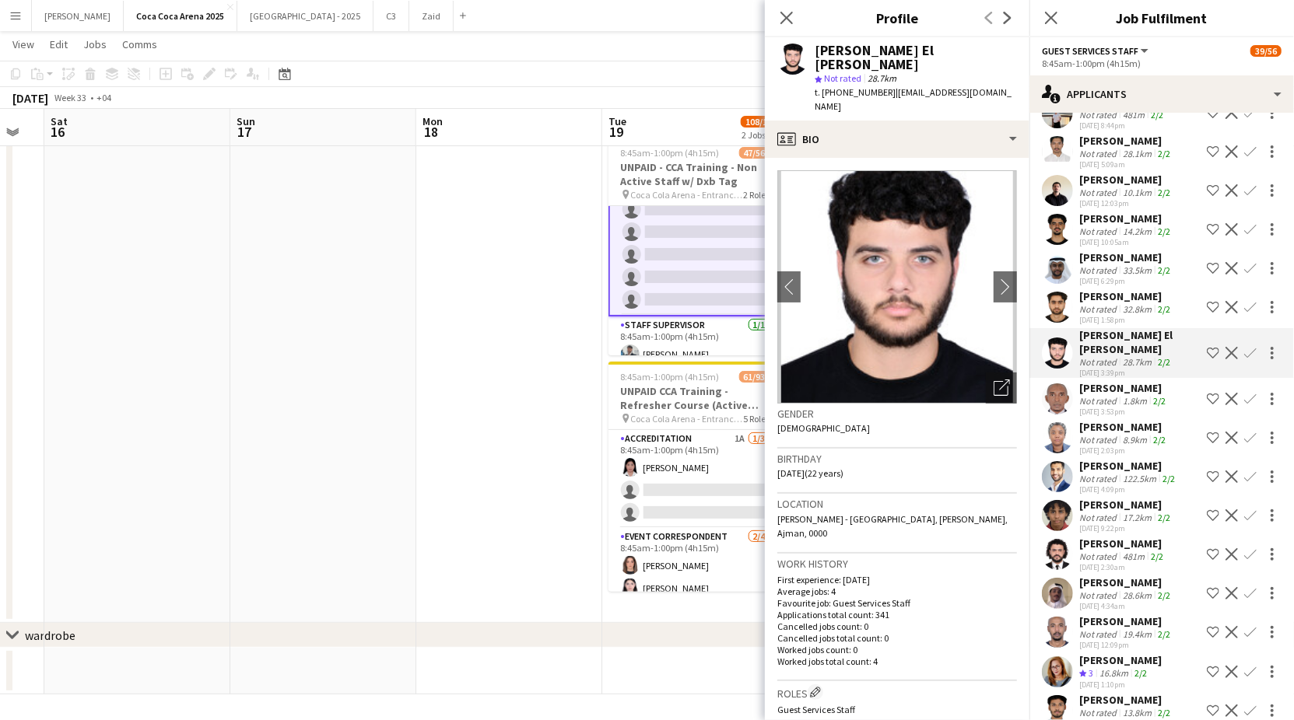
click at [1249, 347] on app-icon "Confirm" at bounding box center [1250, 353] width 12 height 12
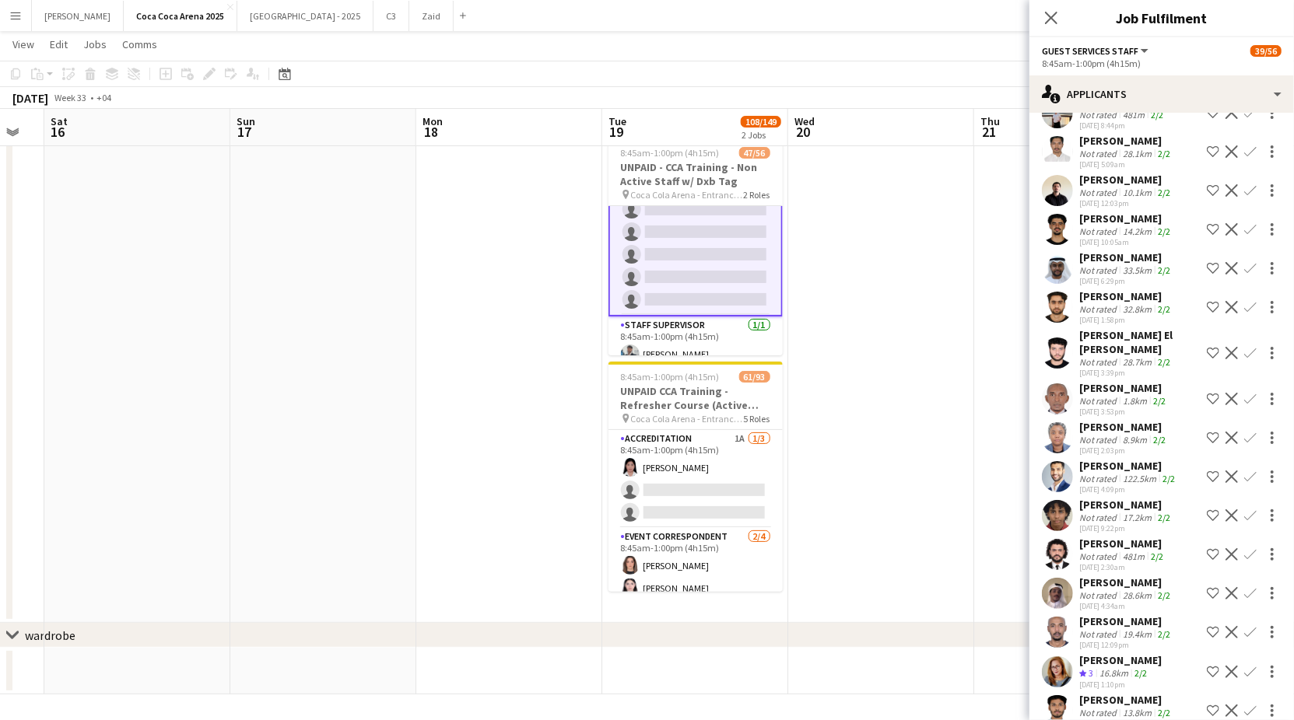
click at [1249, 347] on app-icon "Confirm" at bounding box center [1250, 353] width 12 height 12
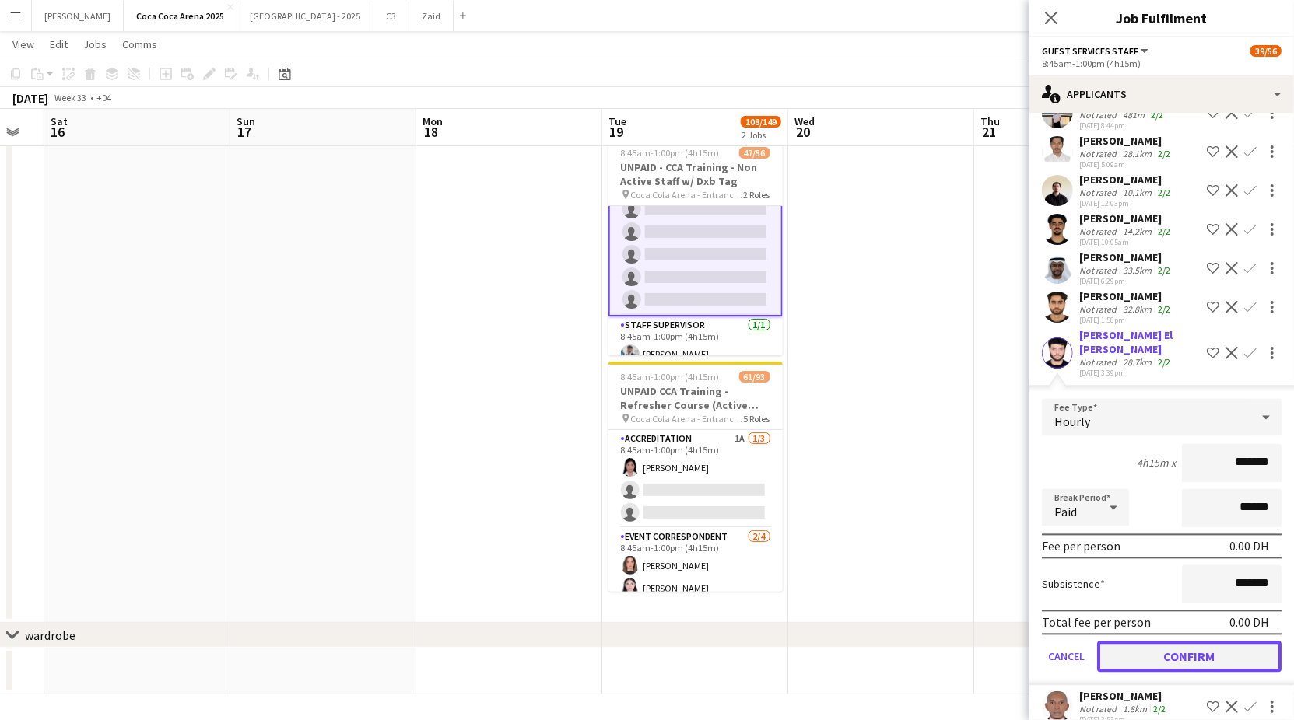
click at [1208, 642] on button "Confirm" at bounding box center [1189, 657] width 184 height 31
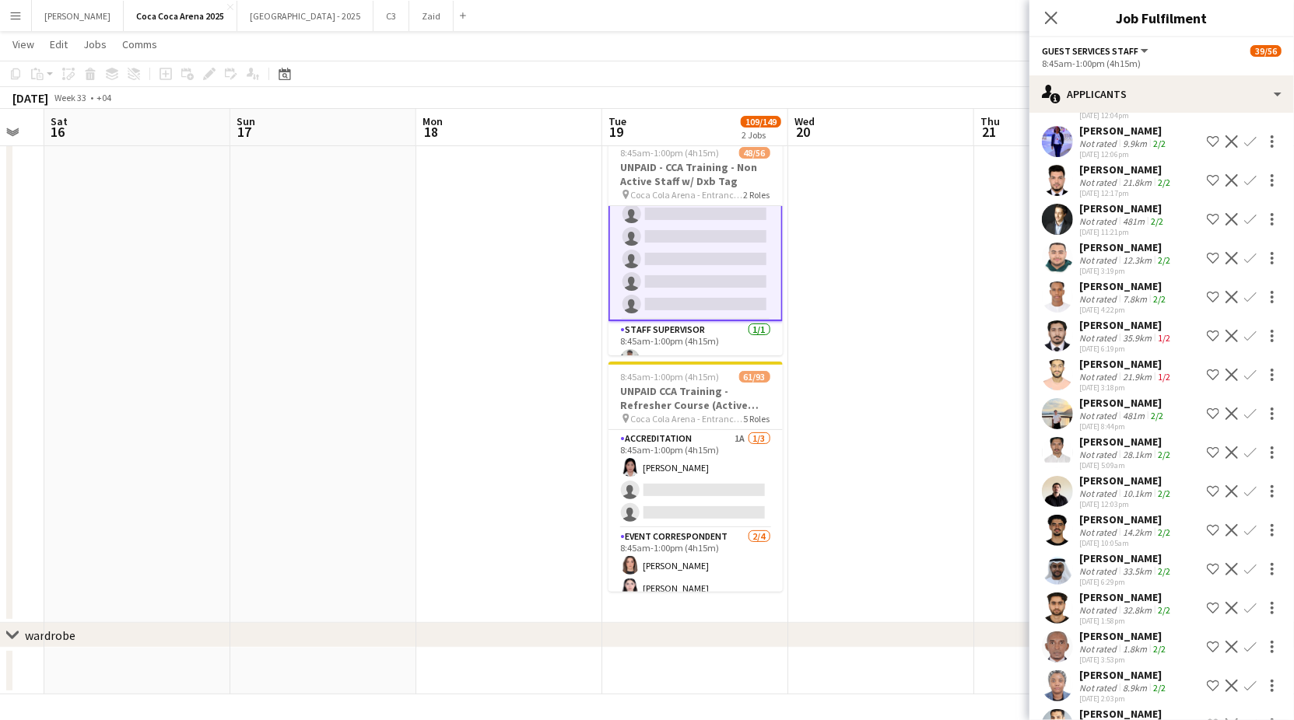
scroll to position [5591, 0]
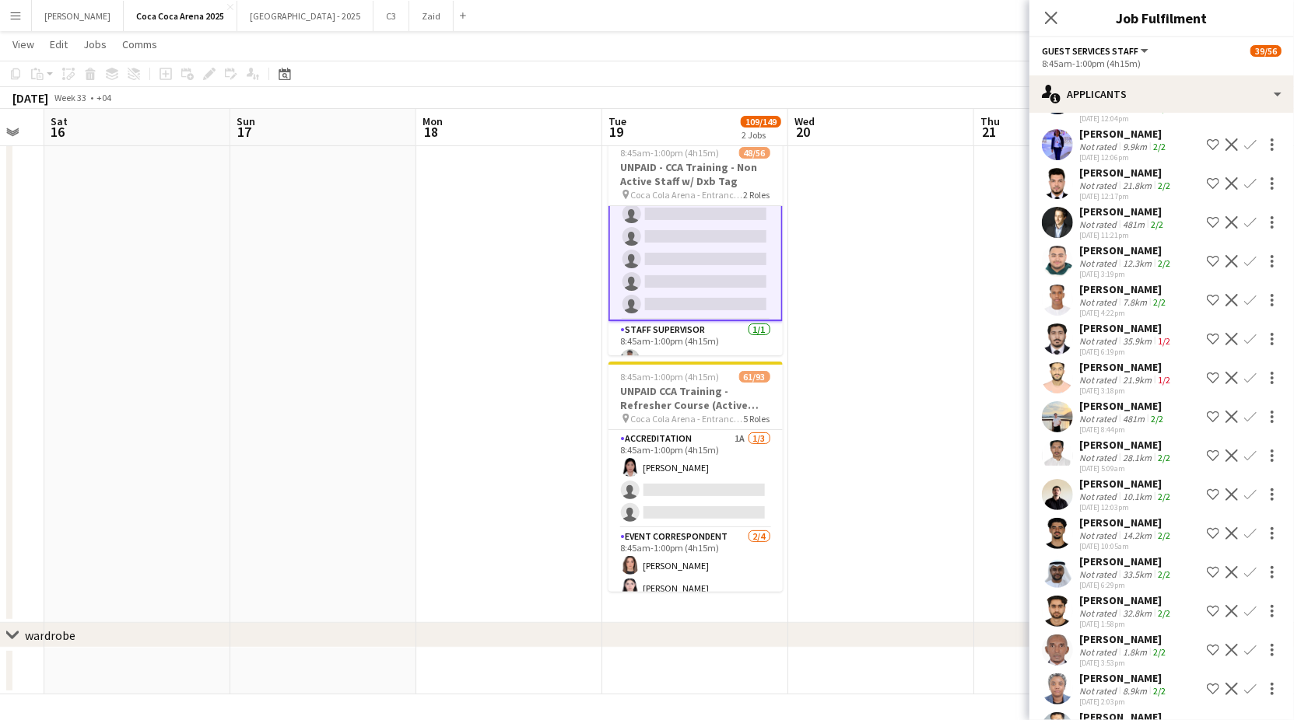
click at [1123, 374] on div "21.9km" at bounding box center [1136, 380] width 35 height 12
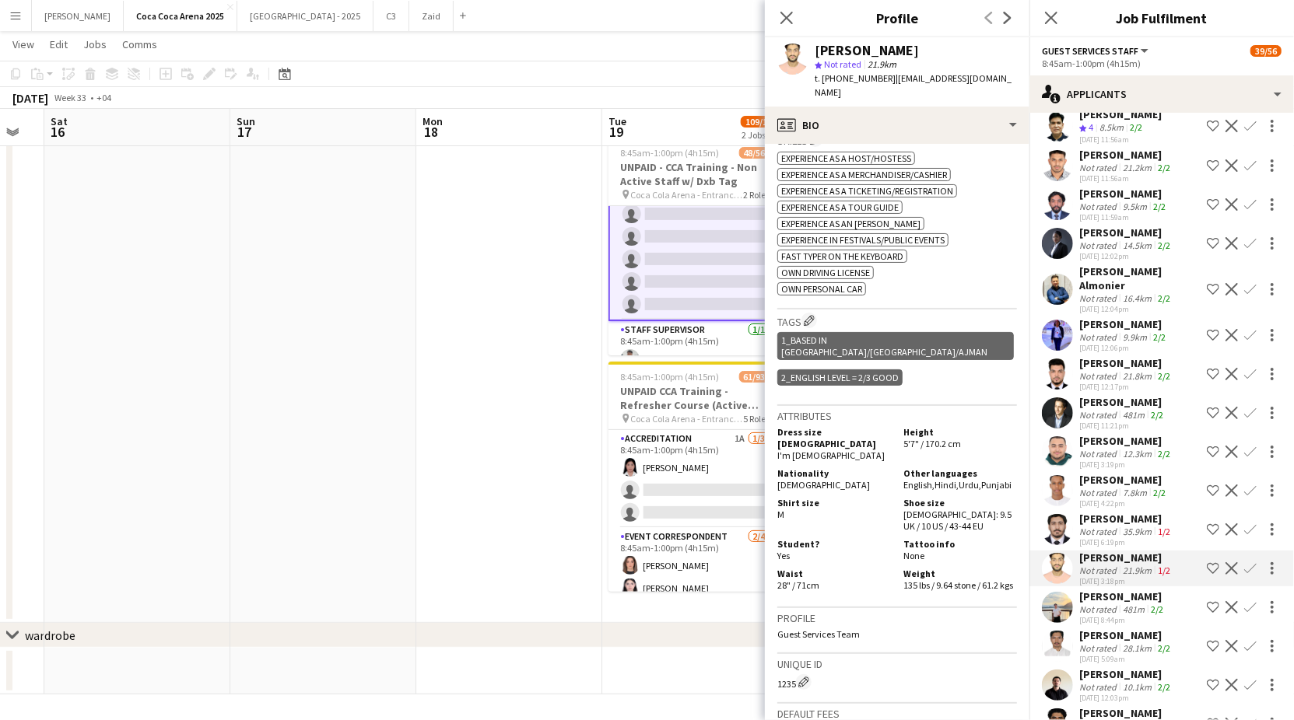
scroll to position [560, 0]
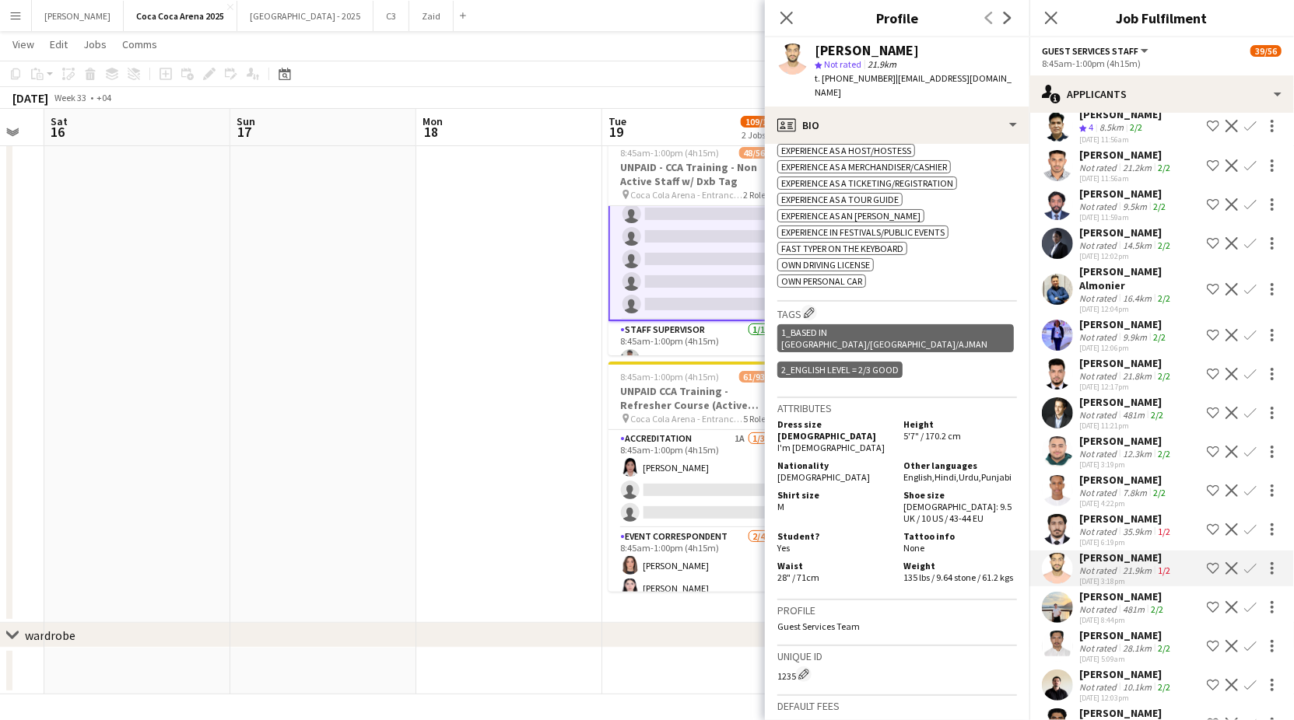
click at [1254, 562] on app-icon "Confirm" at bounding box center [1250, 568] width 12 height 12
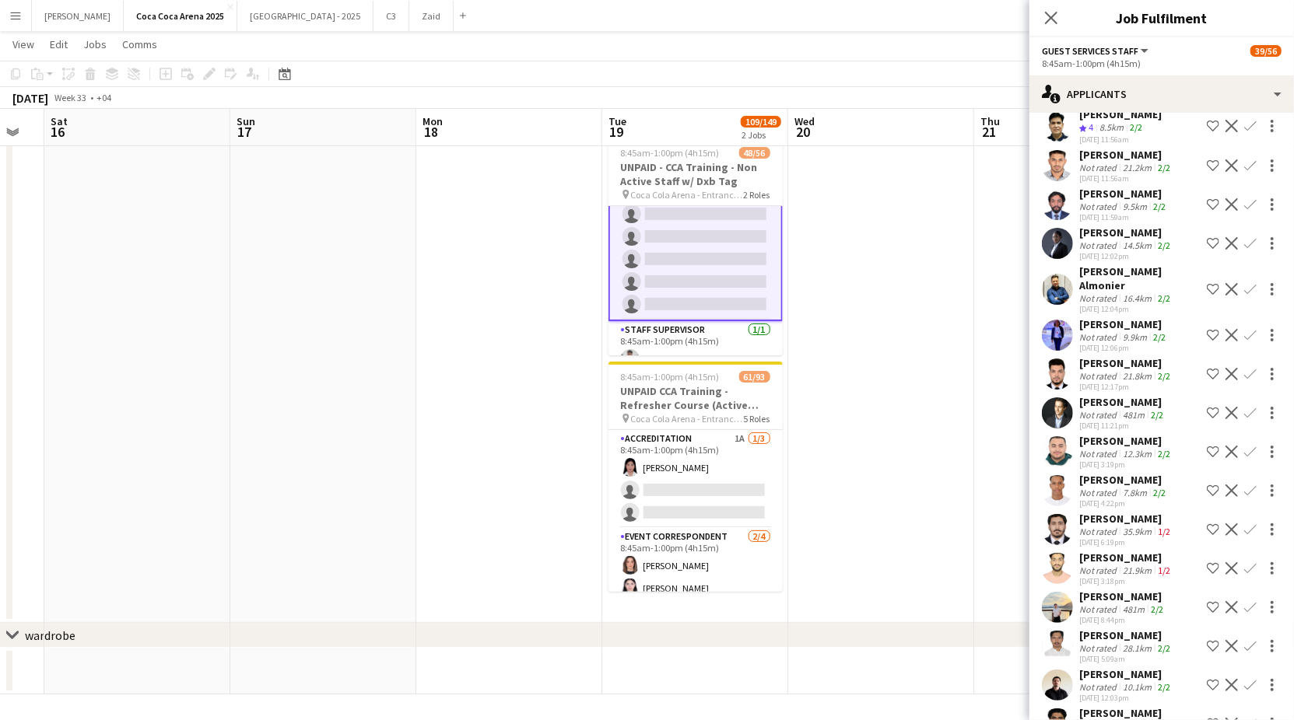
click at [1254, 562] on app-icon "Confirm" at bounding box center [1250, 568] width 12 height 12
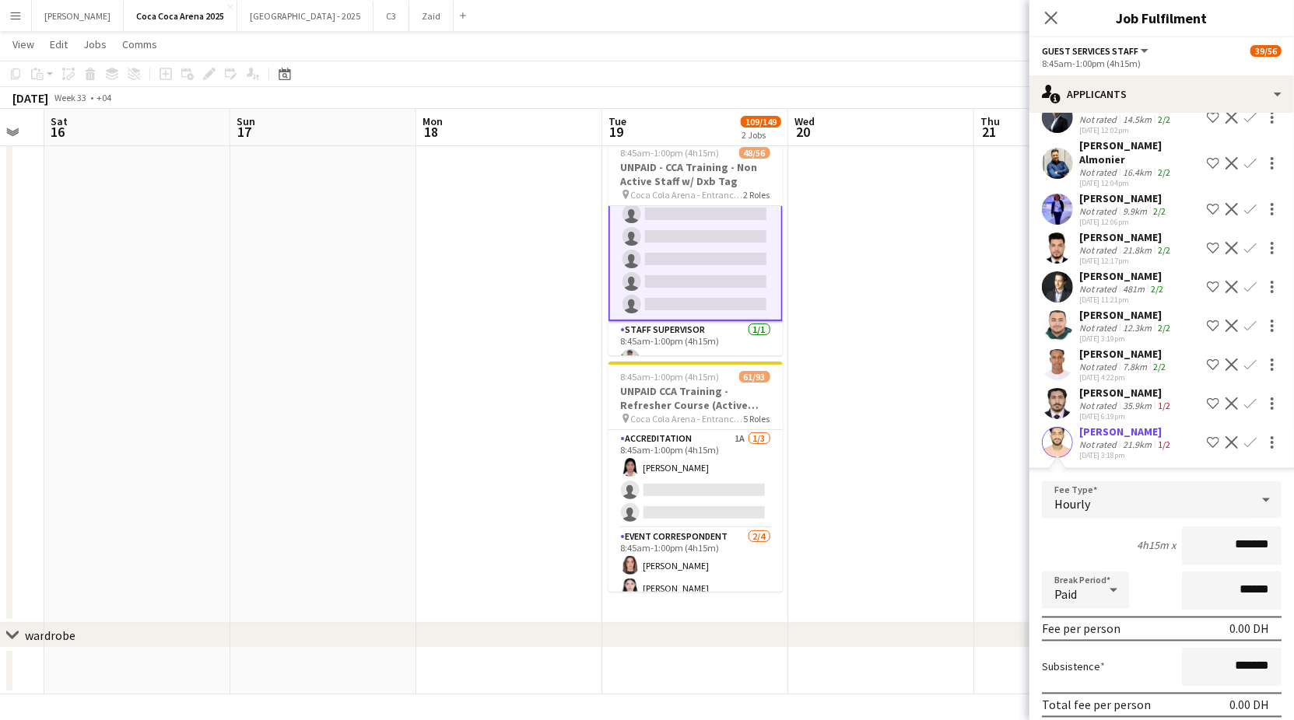
scroll to position [5571, 0]
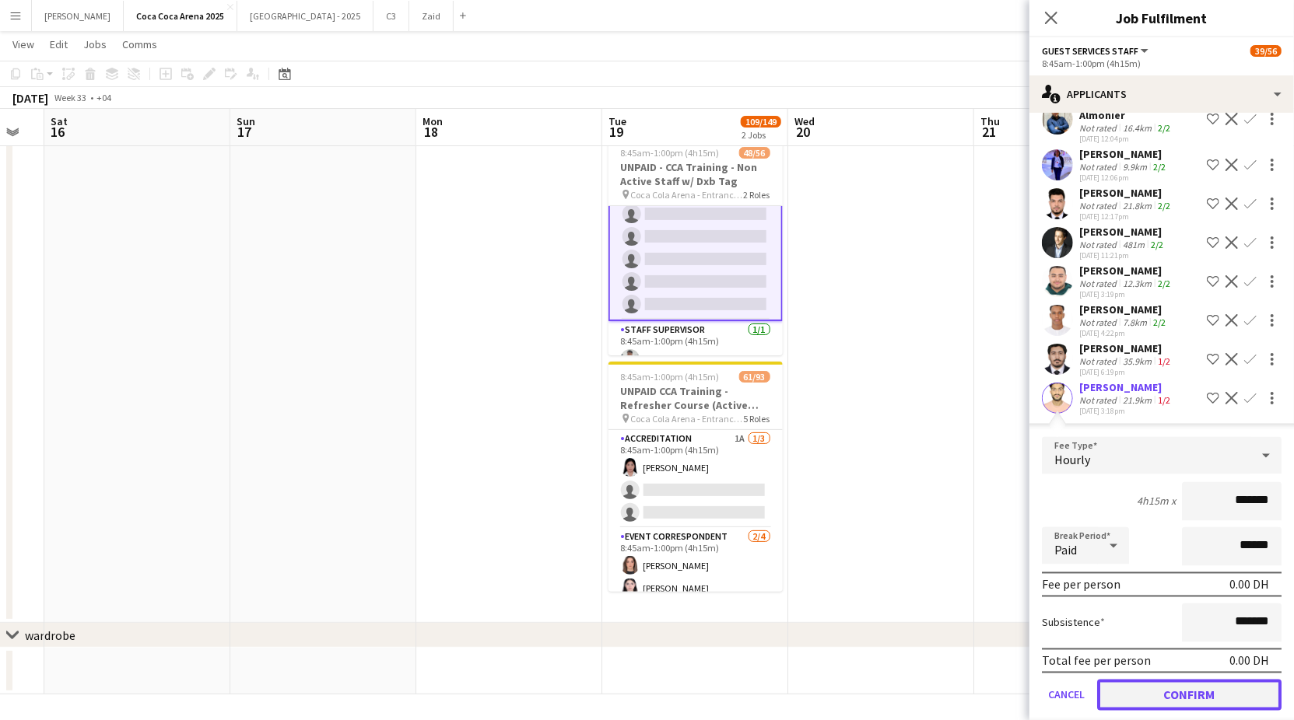
click at [1208, 680] on button "Confirm" at bounding box center [1189, 695] width 184 height 31
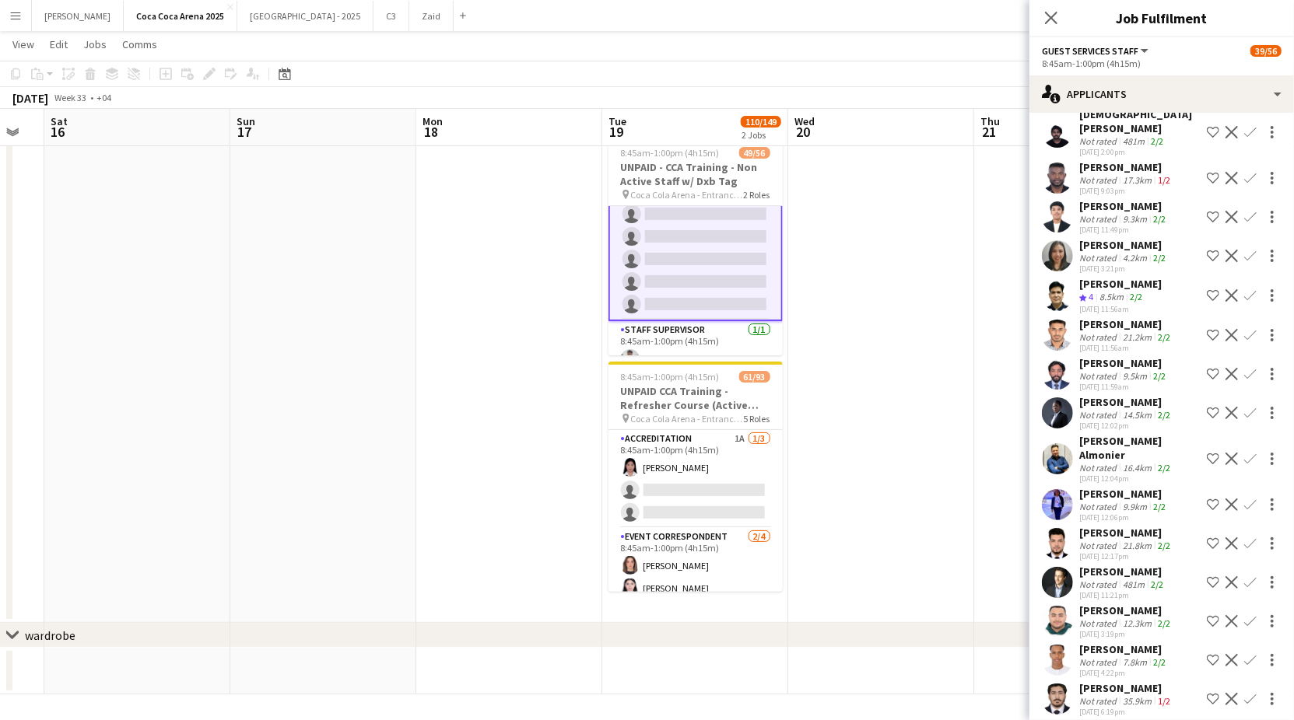
scroll to position [5178, 0]
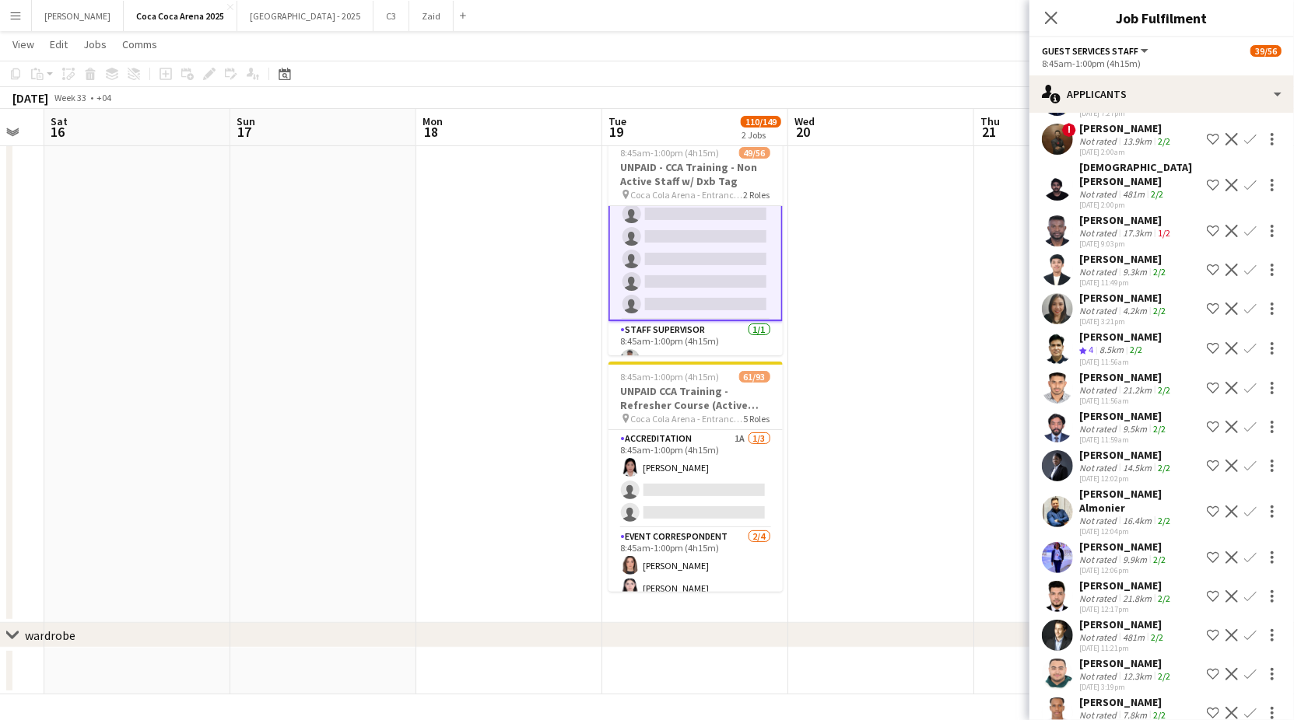
click at [1126, 448] on div "[PERSON_NAME]" at bounding box center [1126, 455] width 94 height 14
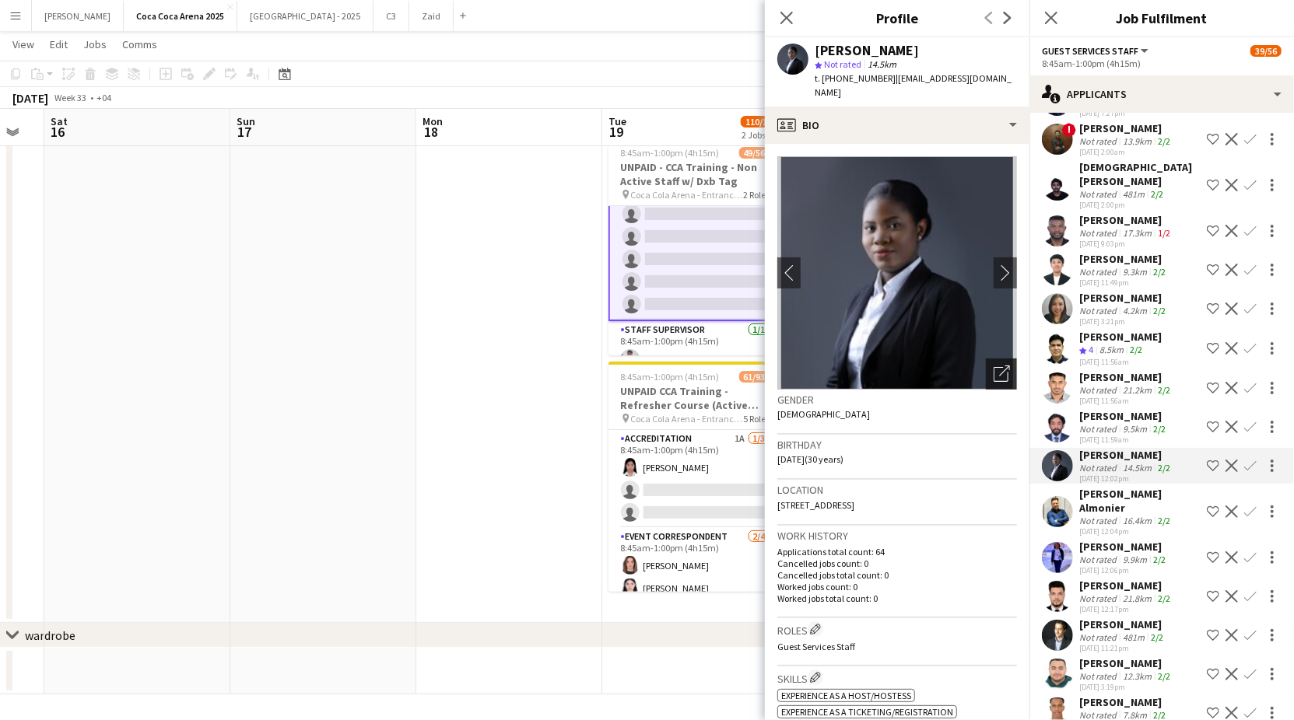
click at [1006, 366] on icon "Open photos pop-in" at bounding box center [1001, 374] width 16 height 16
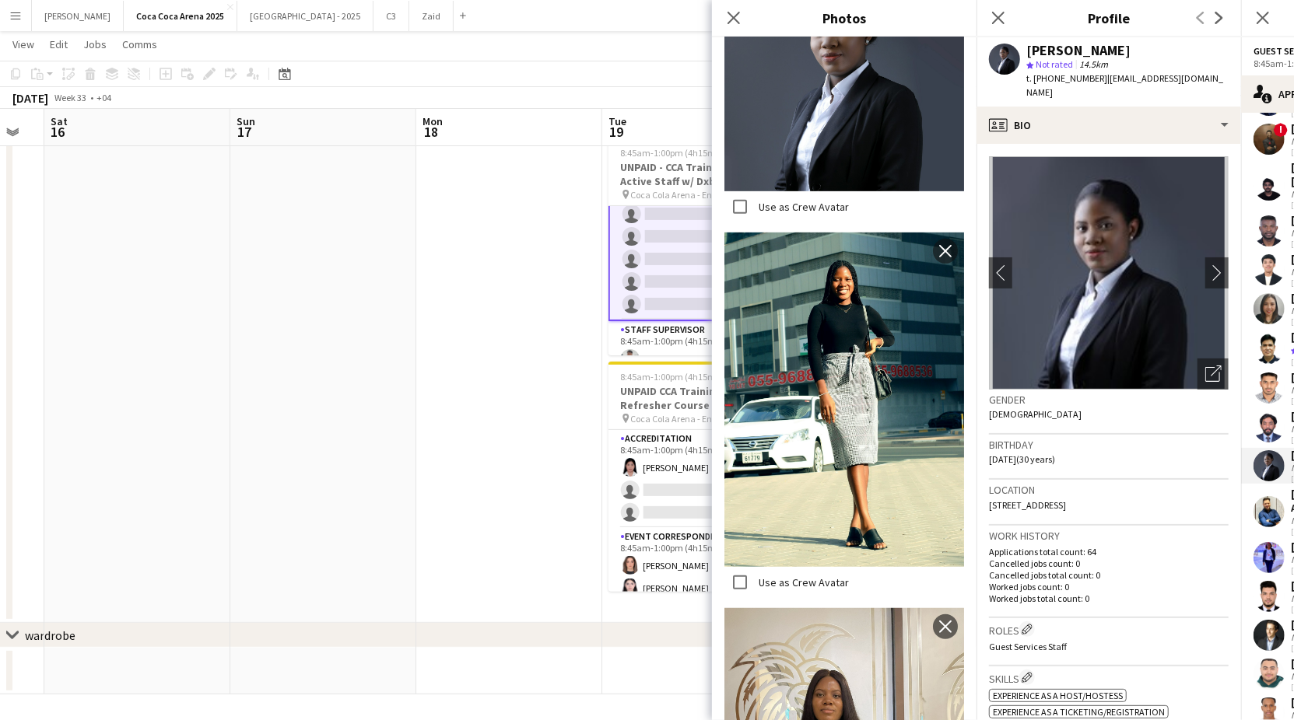
scroll to position [708, 0]
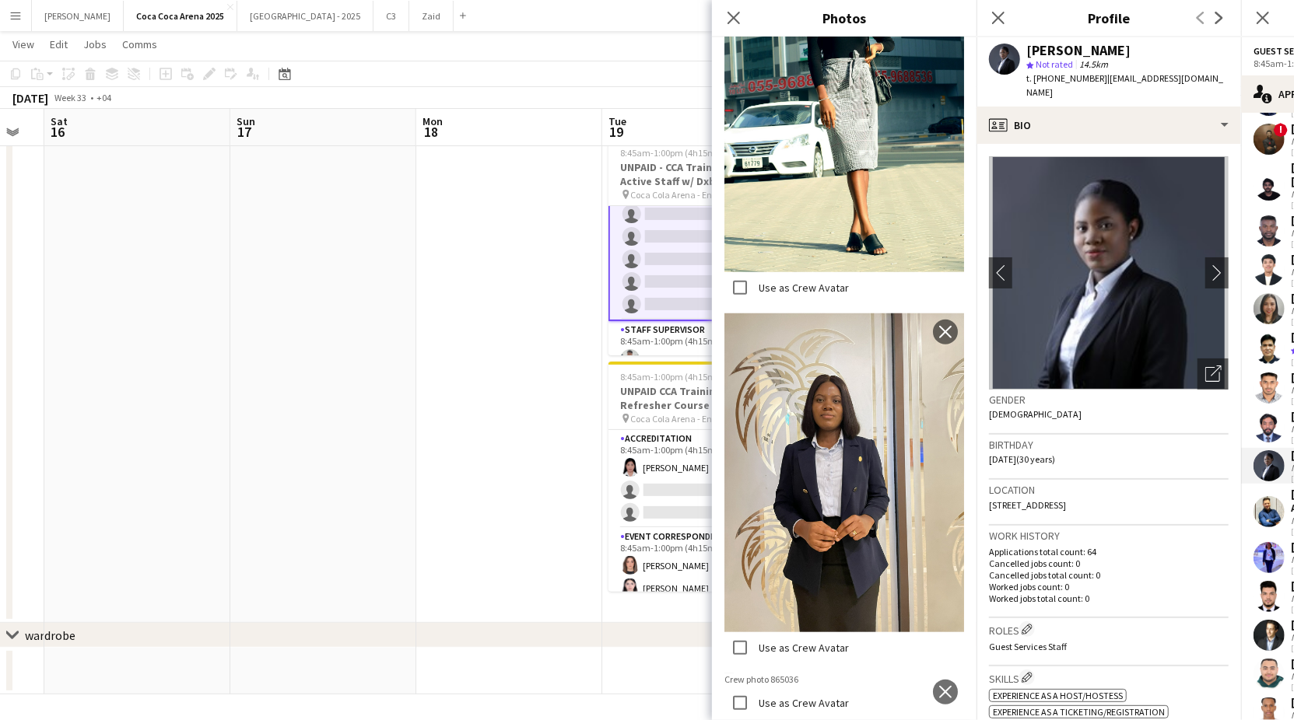
click at [1266, 450] on app-user-avatar at bounding box center [1268, 465] width 31 height 31
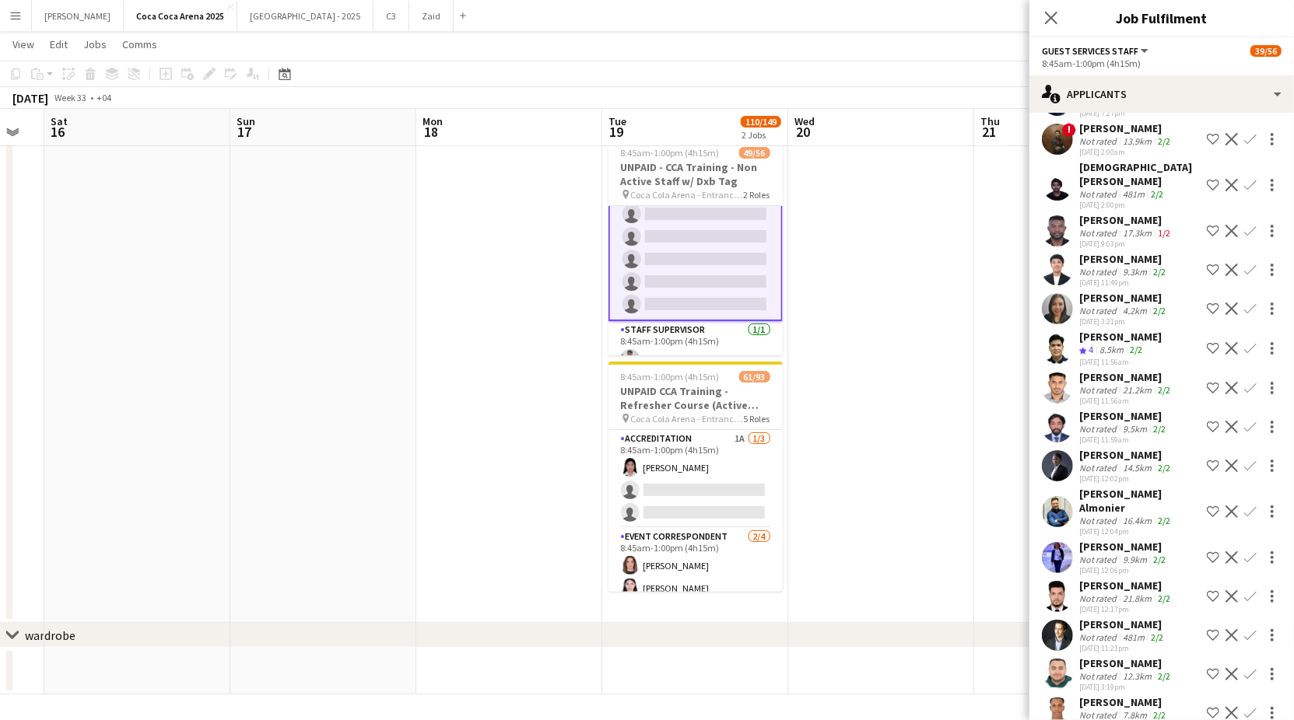
click at [1249, 460] on app-icon "Confirm" at bounding box center [1250, 466] width 12 height 12
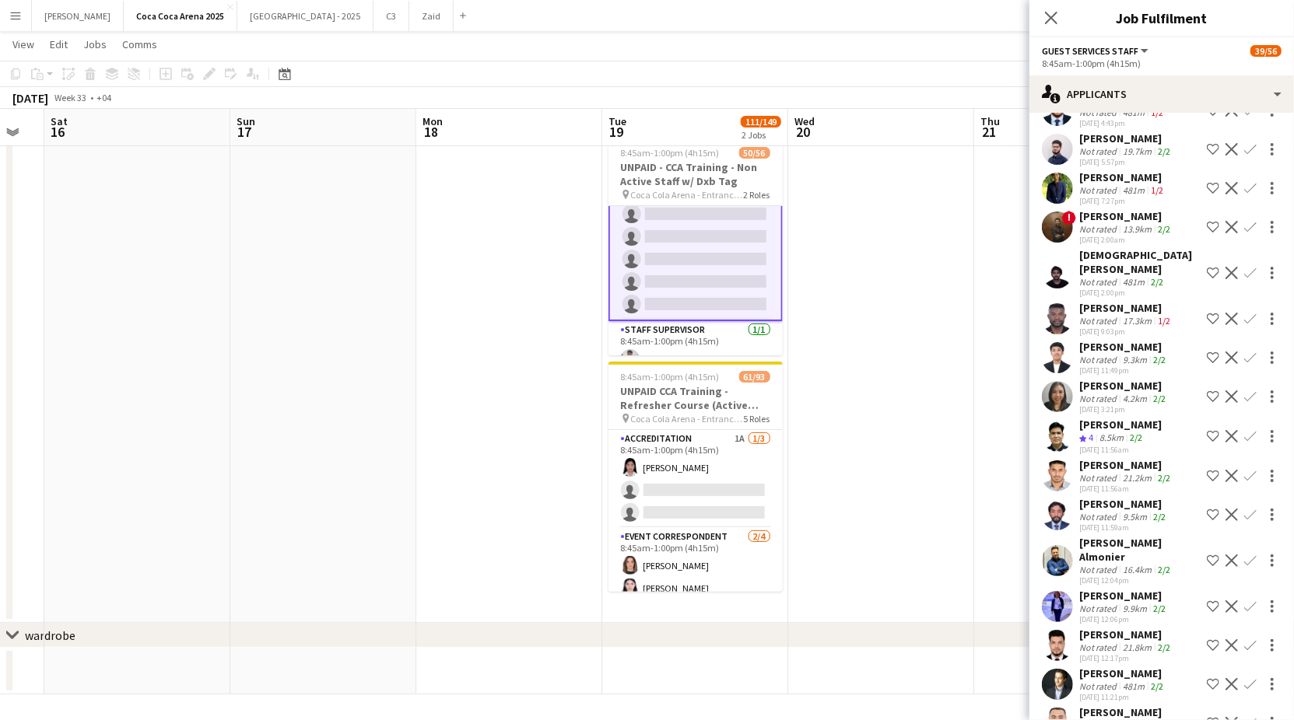
scroll to position [5045, 0]
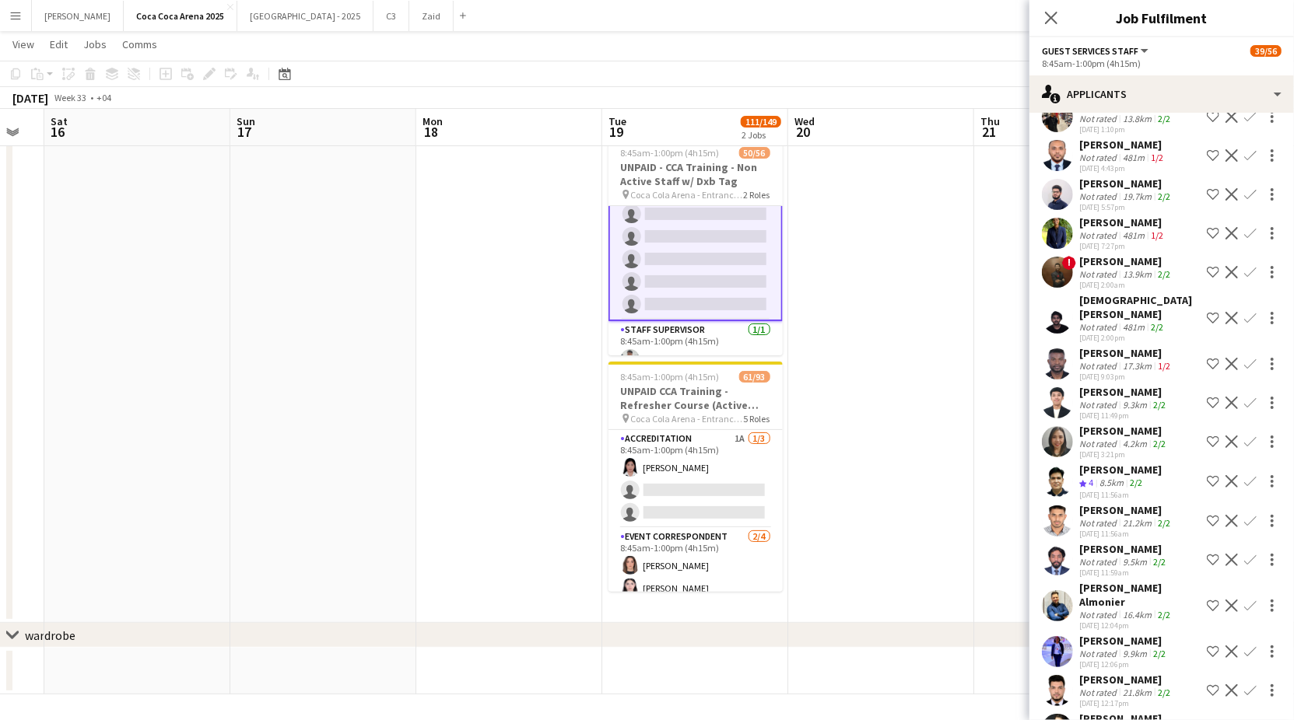
click at [1123, 438] on div "4.2km" at bounding box center [1134, 444] width 30 height 12
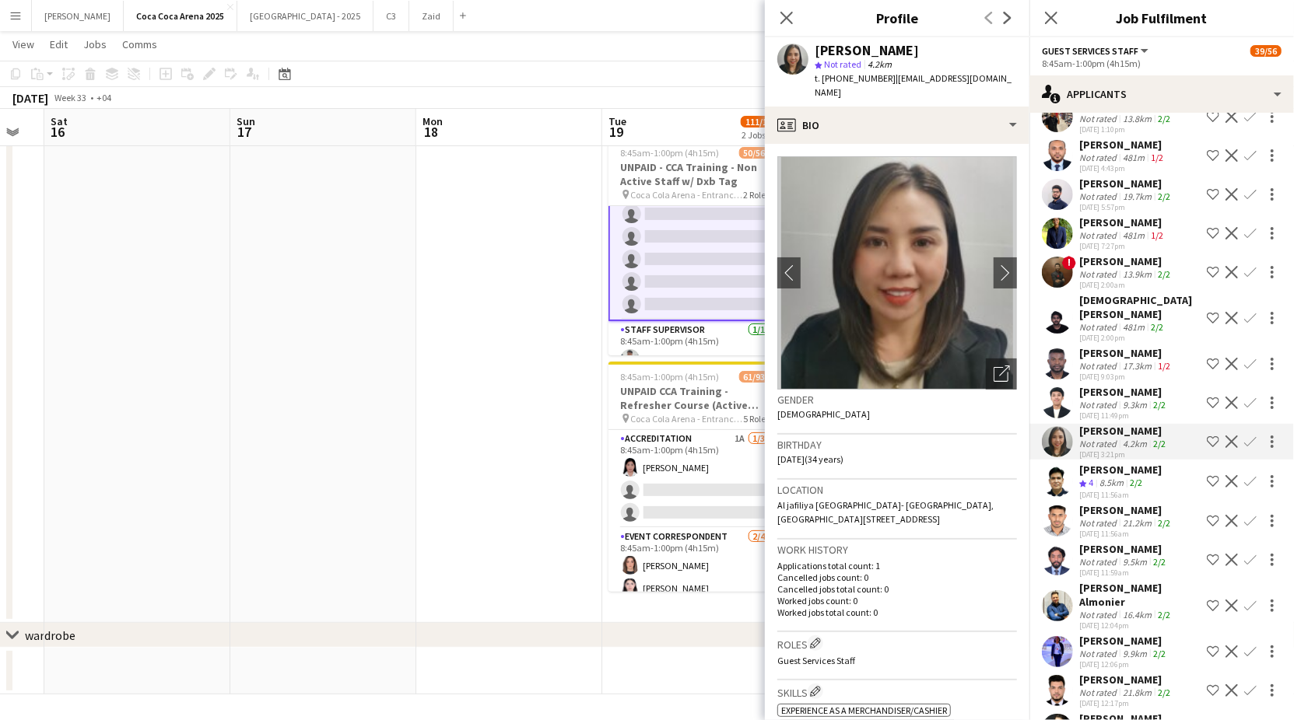
click at [1109, 399] on div "Not rated" at bounding box center [1099, 405] width 40 height 12
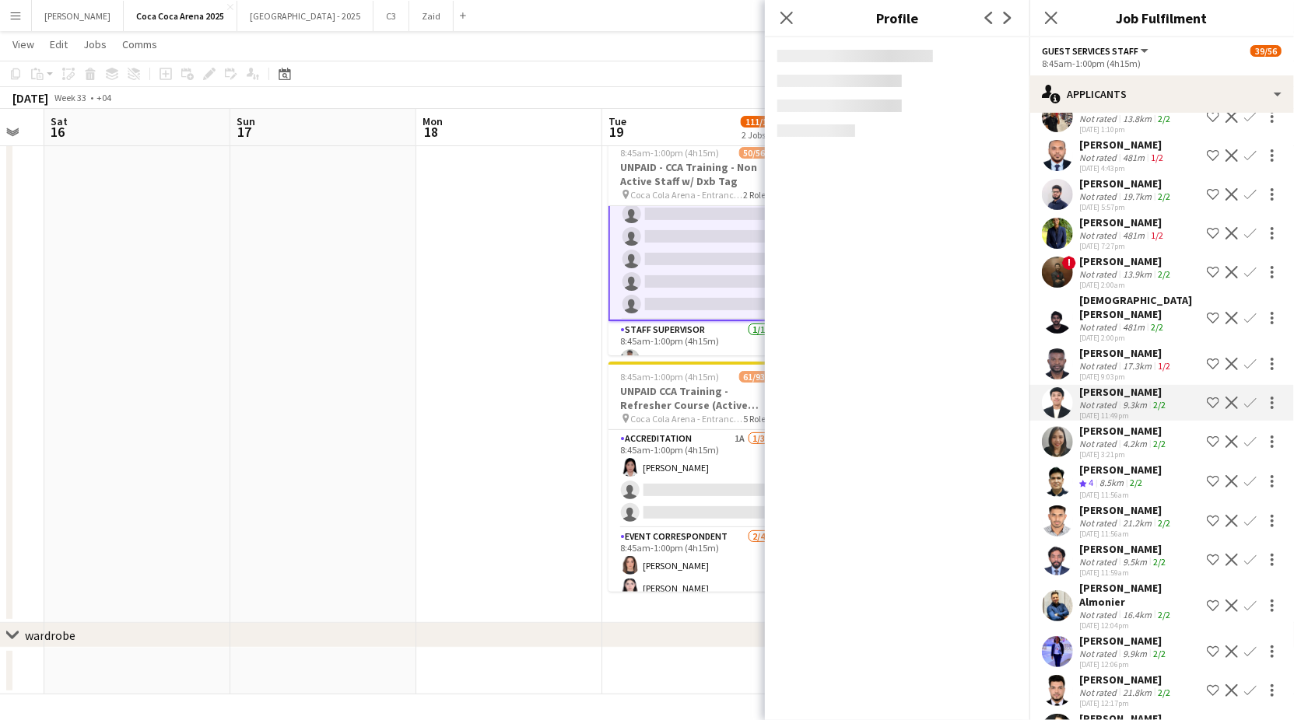
click at [1098, 360] on div "Not rated" at bounding box center [1099, 366] width 40 height 12
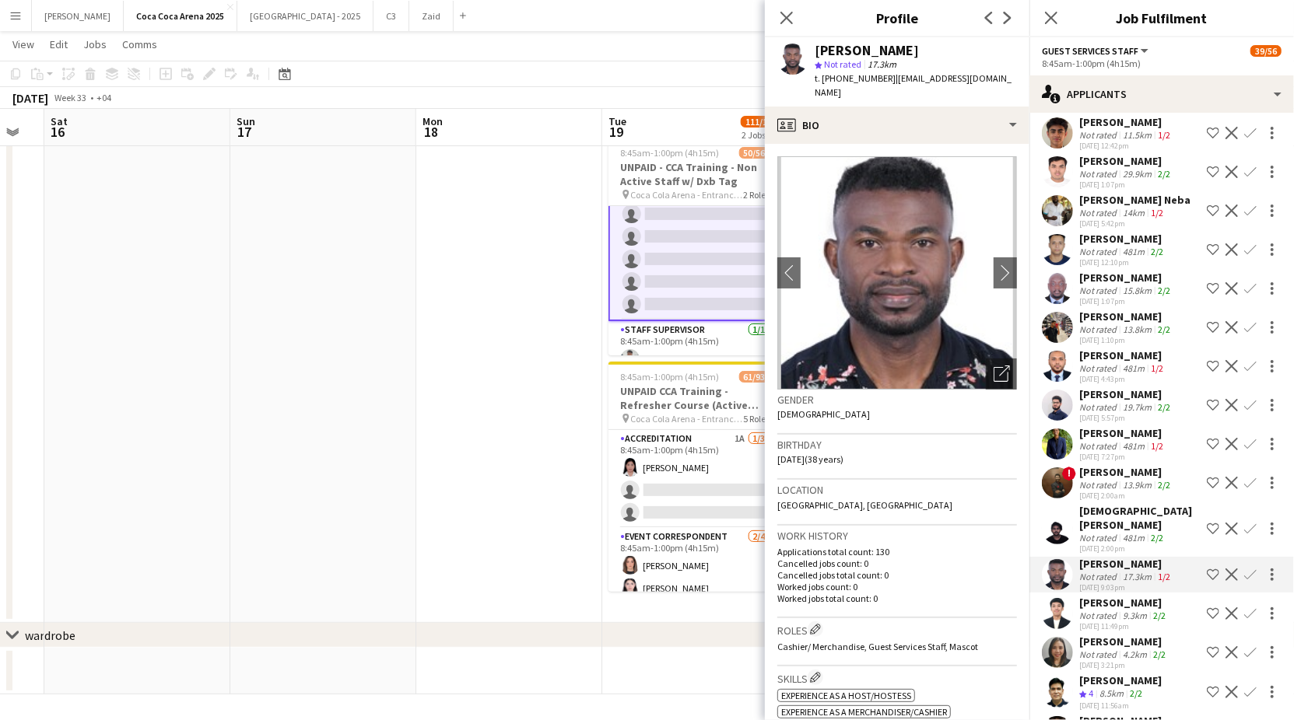
scroll to position [4831, 0]
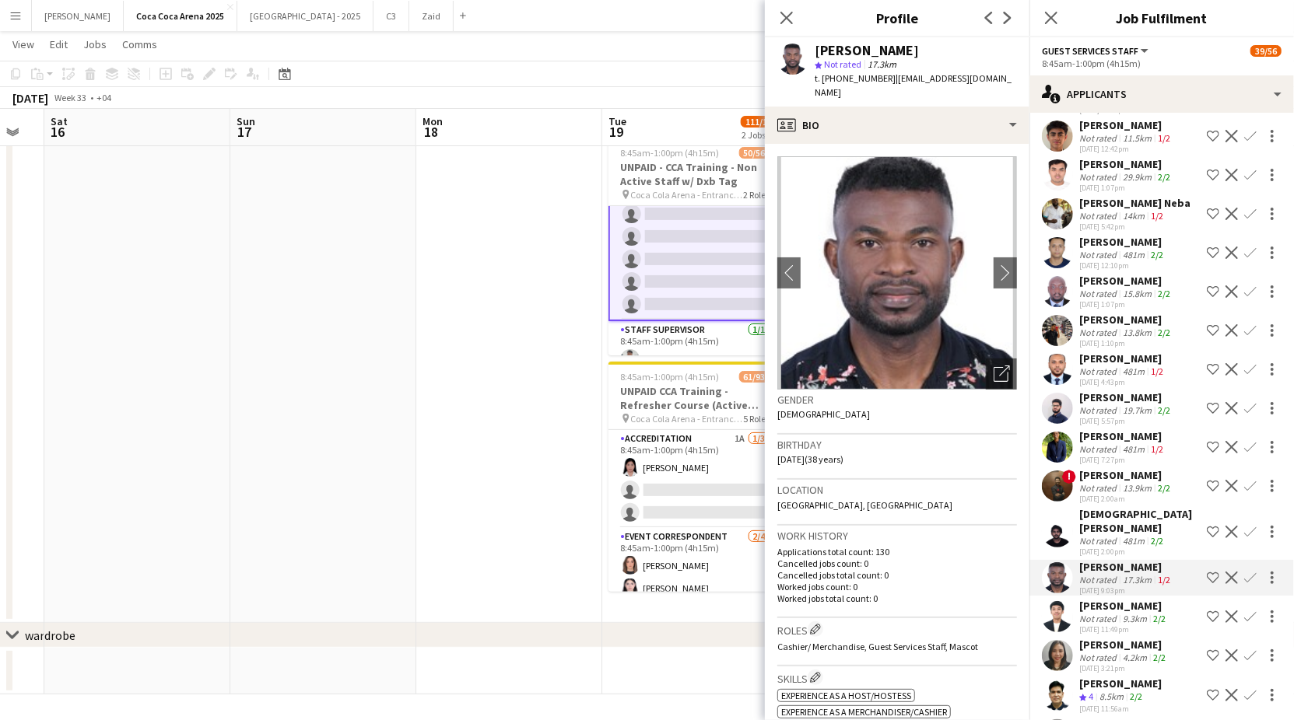
click at [1119, 613] on div "9.3km" at bounding box center [1134, 619] width 30 height 12
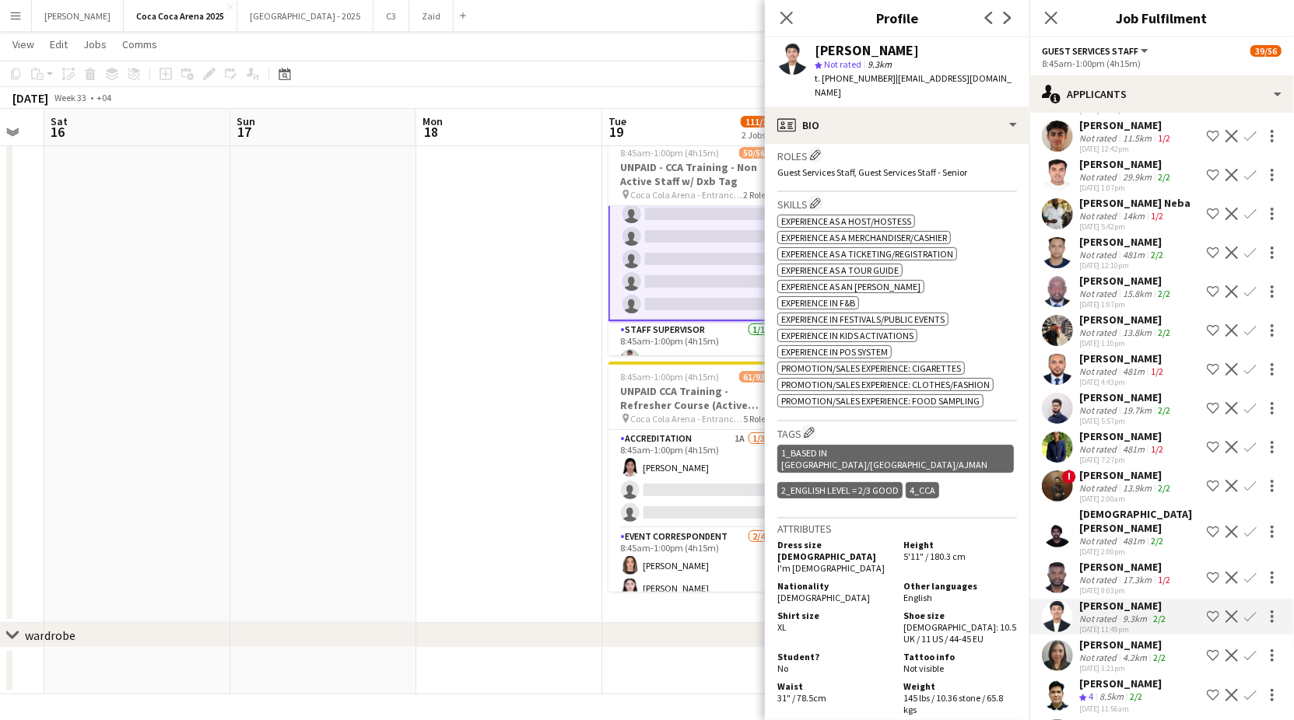
scroll to position [476, 0]
click at [1119, 574] on div "17.3km" at bounding box center [1136, 580] width 35 height 12
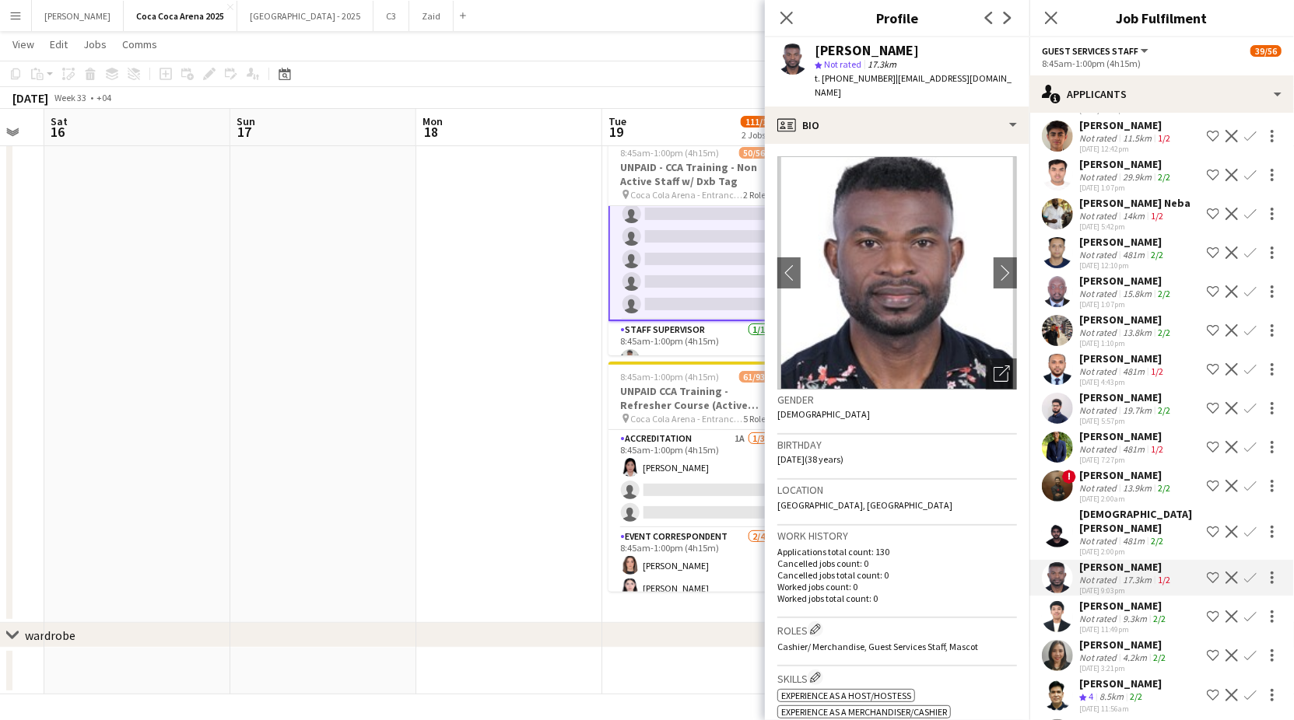
click at [1112, 535] on div "Not rated" at bounding box center [1099, 541] width 40 height 12
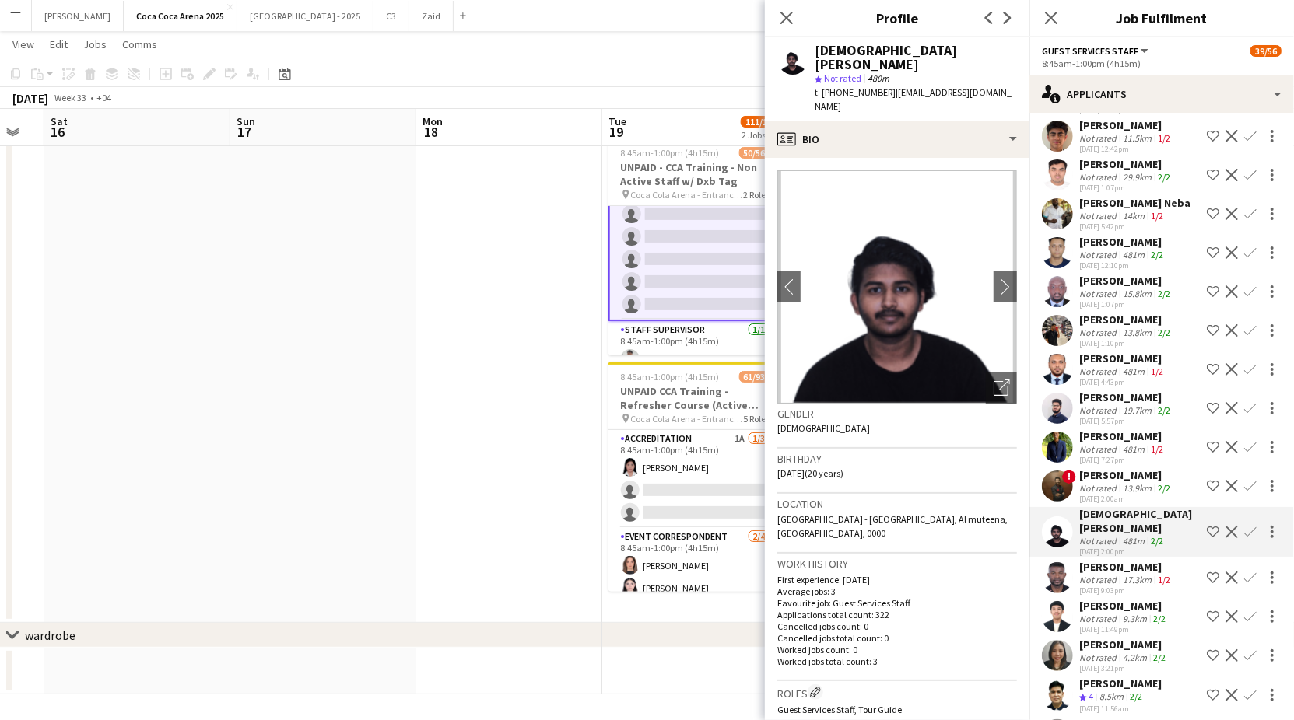
click at [1112, 482] on div "Not rated" at bounding box center [1099, 488] width 40 height 12
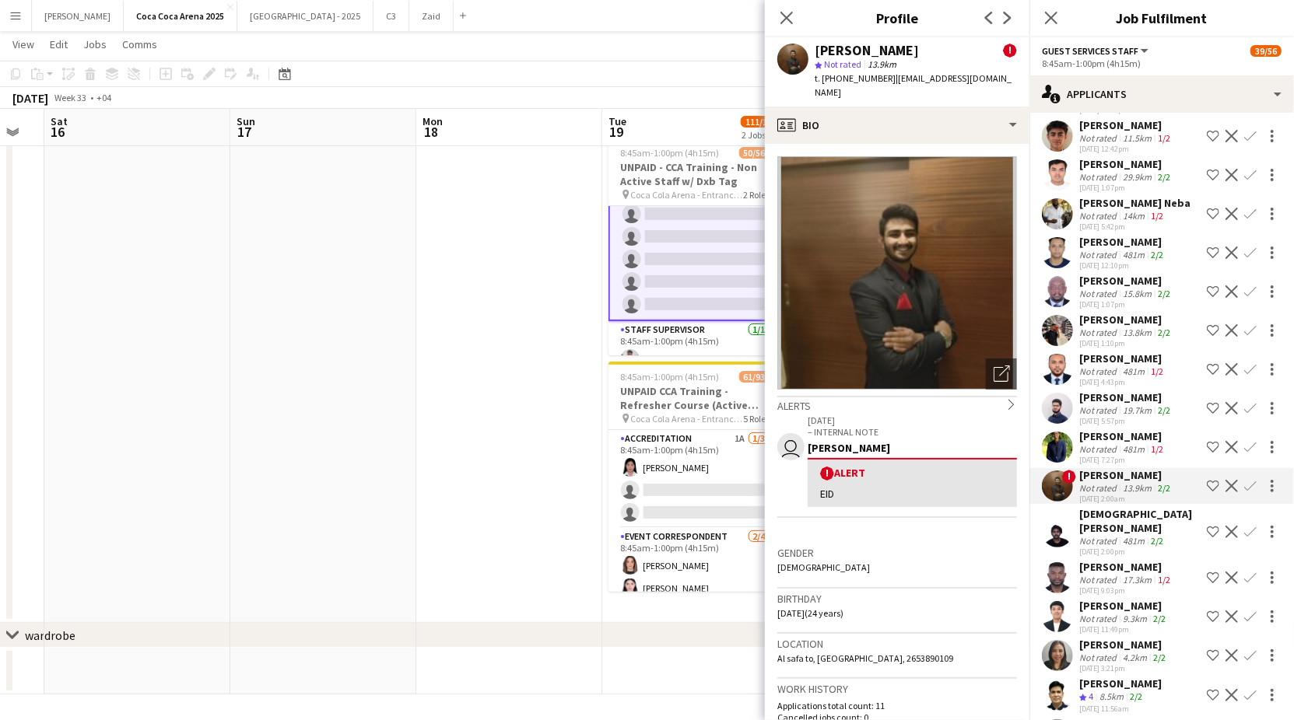
click at [1105, 443] on div "Not rated" at bounding box center [1099, 449] width 40 height 12
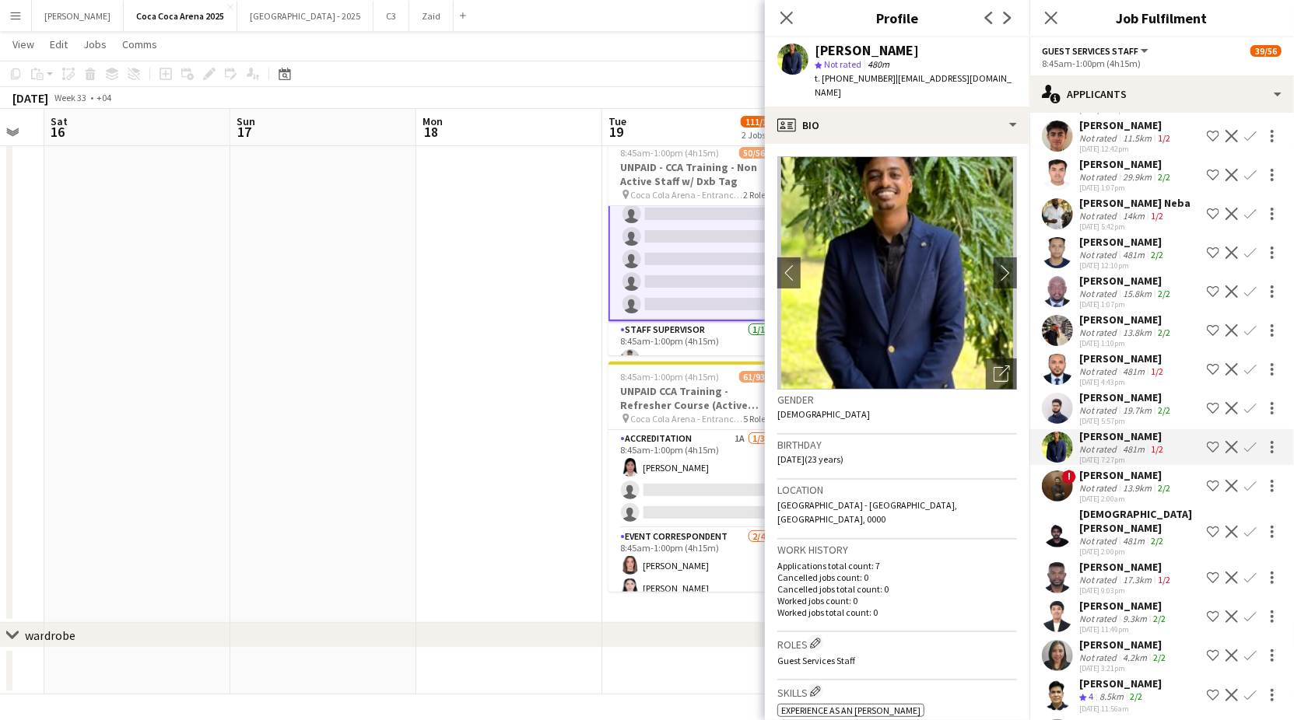
click at [1102, 405] on div "Not rated" at bounding box center [1099, 411] width 40 height 12
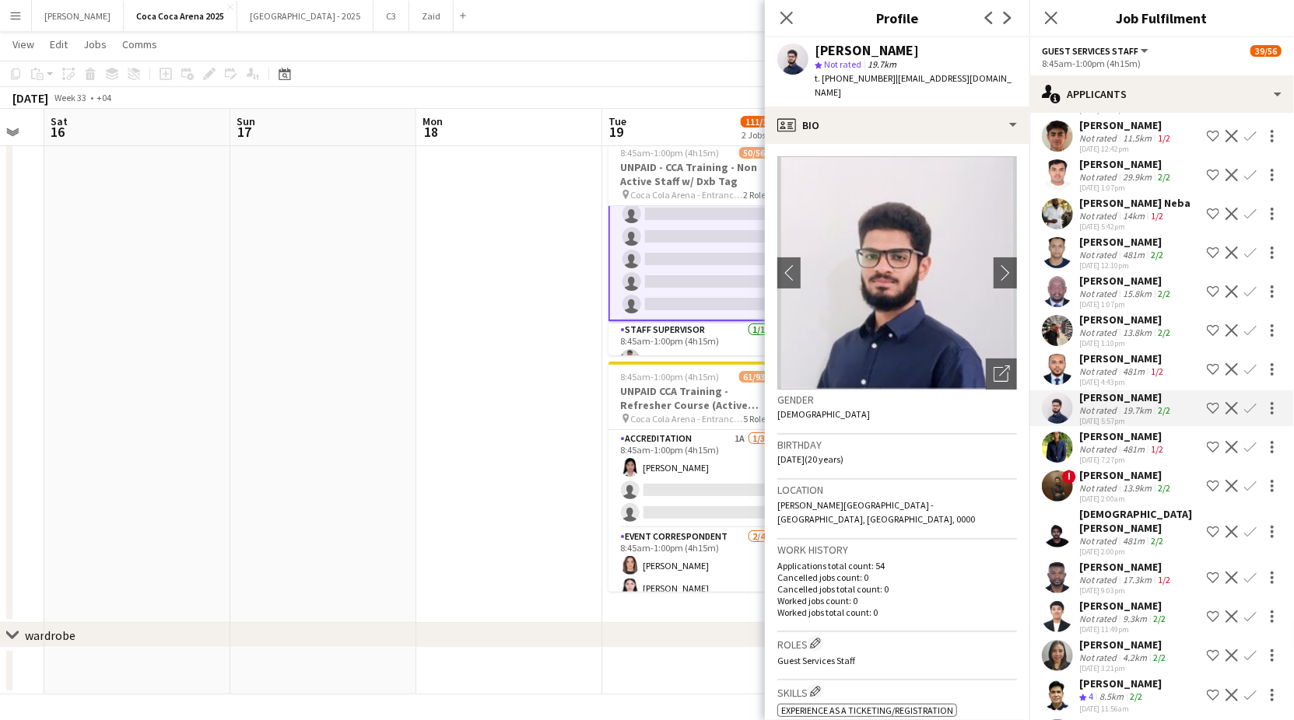
click at [1108, 377] on div "[DATE] 4:43pm" at bounding box center [1122, 382] width 87 height 10
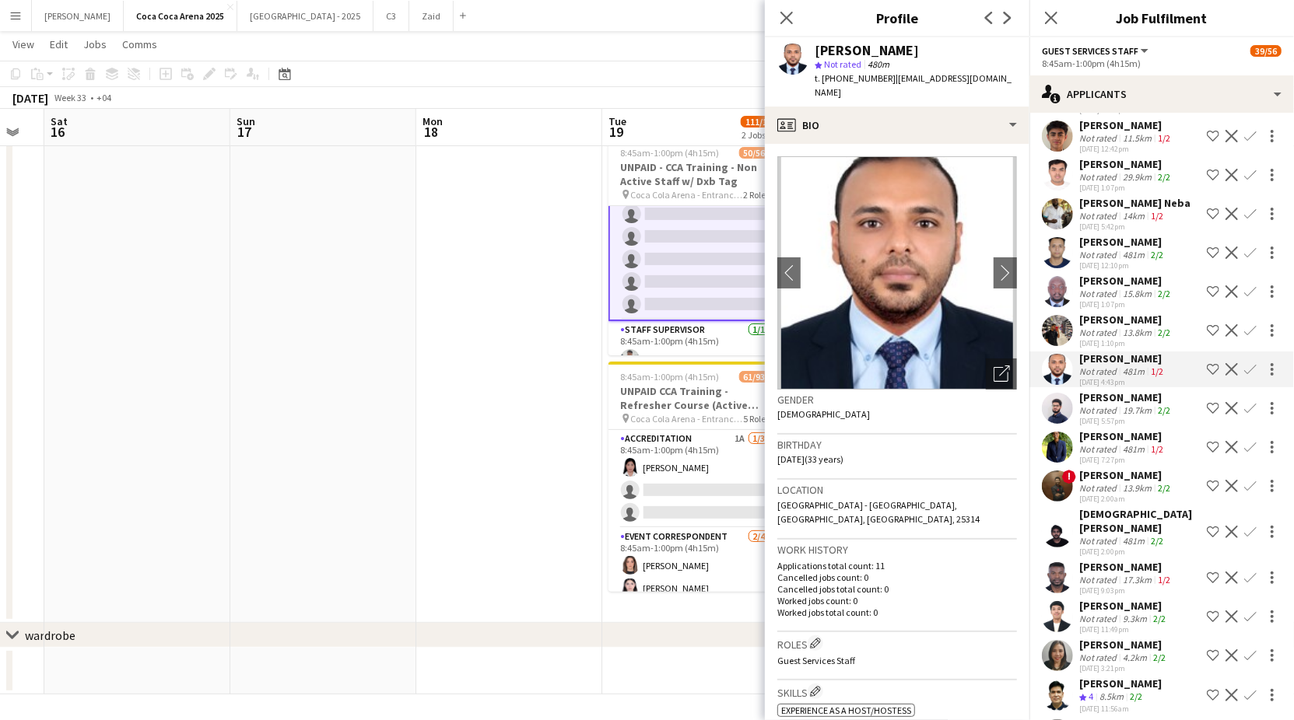
click at [1091, 327] on div "Not rated" at bounding box center [1099, 333] width 40 height 12
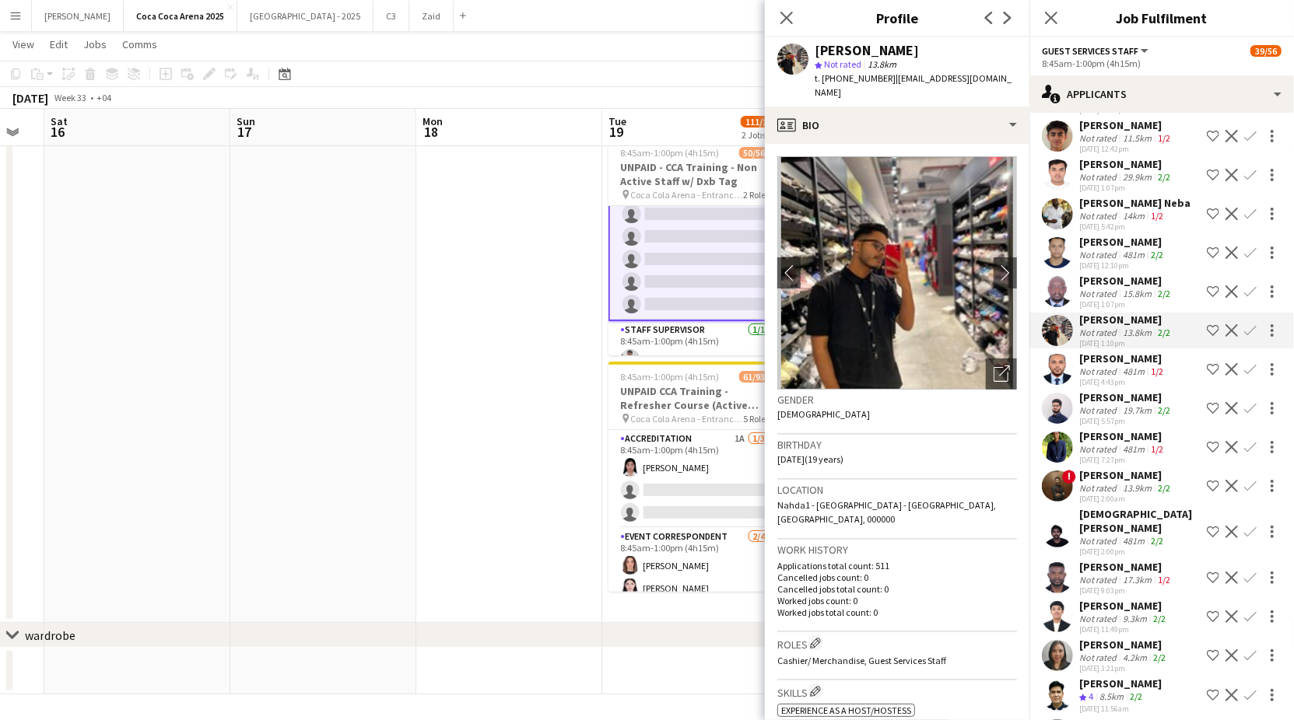
click at [1094, 300] on div "[DATE] 1:07pm" at bounding box center [1126, 305] width 94 height 10
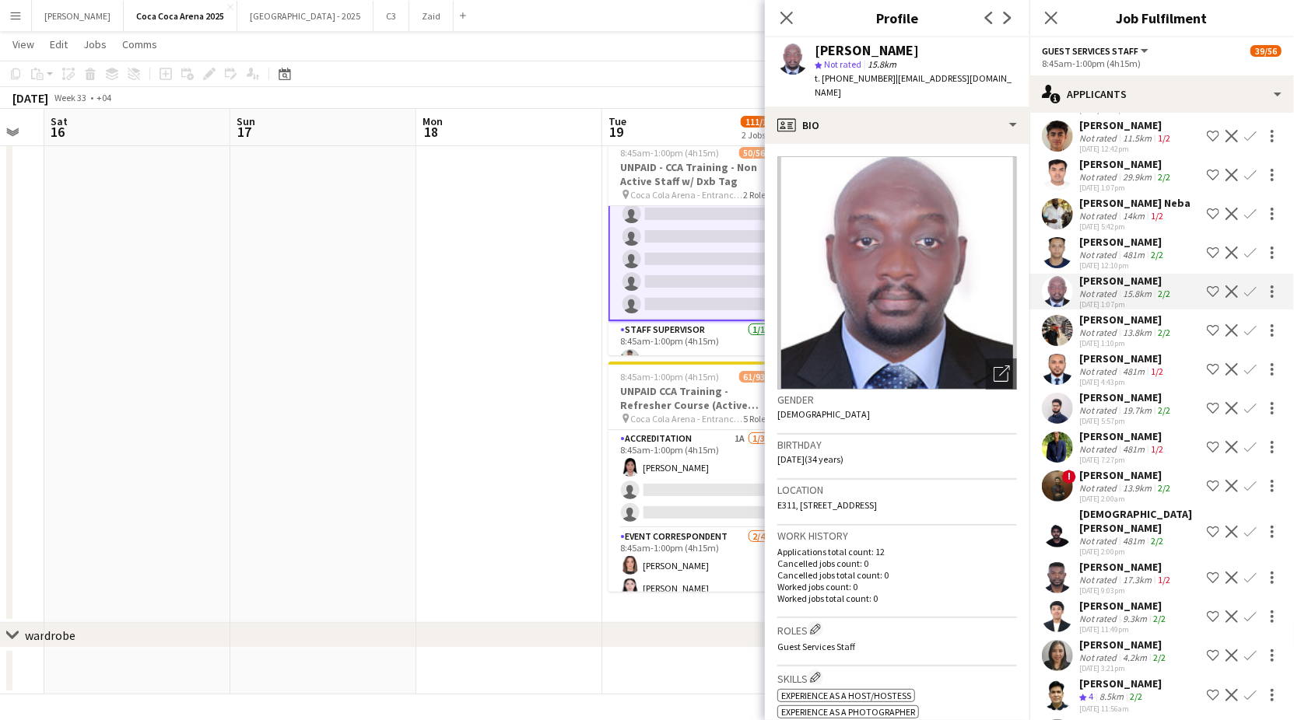
click at [555, 316] on app-date-cell at bounding box center [509, 371] width 186 height 504
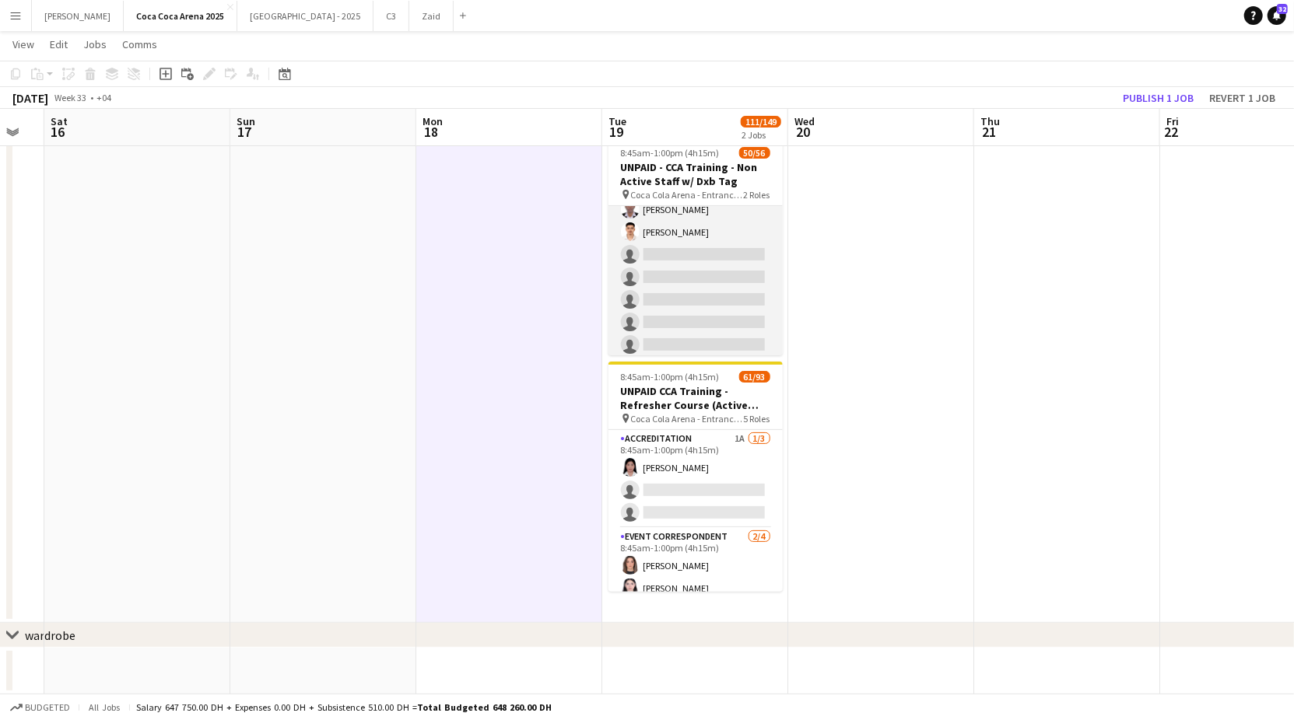
scroll to position [1098, 0]
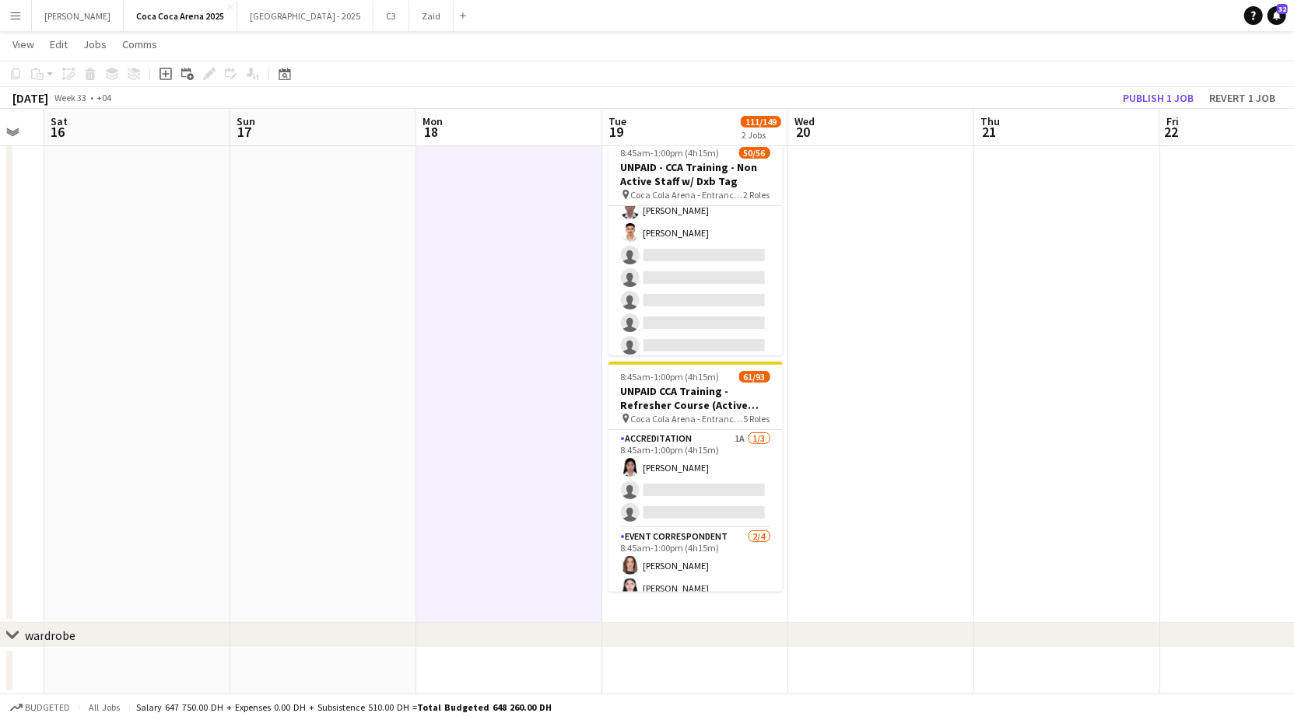
click at [1143, 87] on div "August 2025 Week 33 • +04 Publish 1 job Revert 1 job" at bounding box center [647, 98] width 1294 height 22
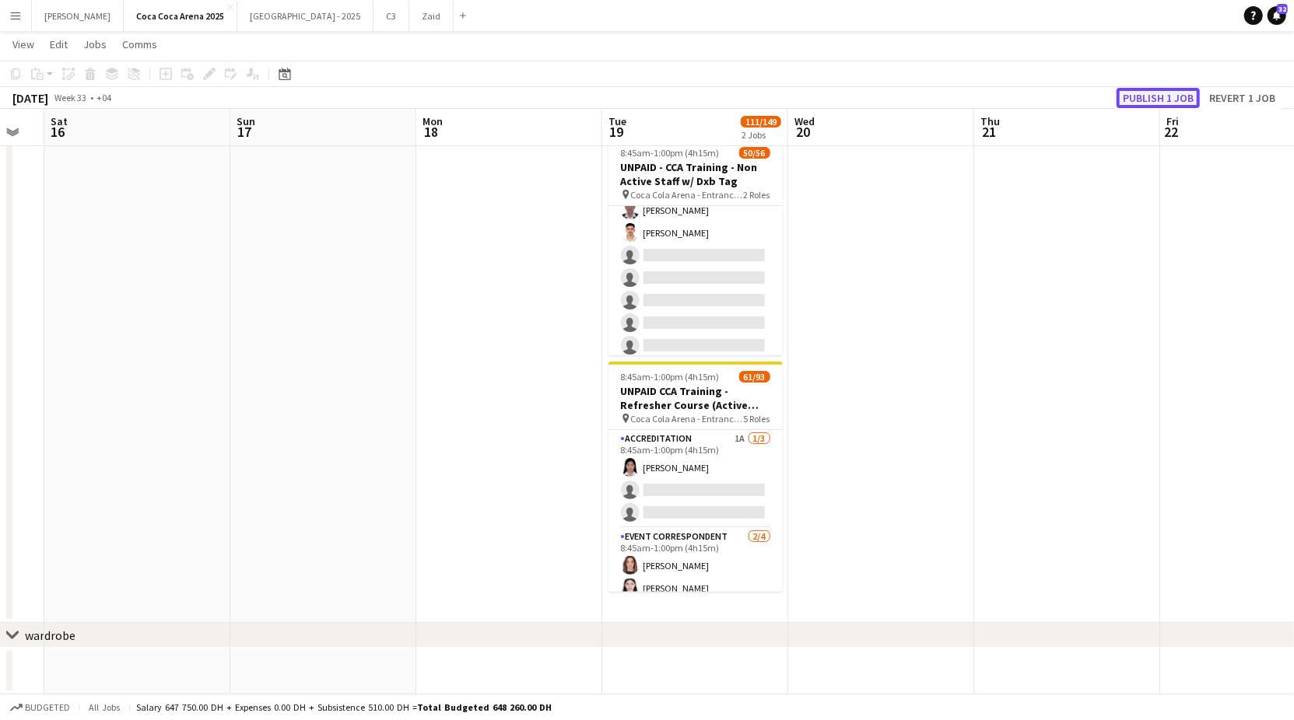
click at [1141, 99] on button "Publish 1 job" at bounding box center [1157, 98] width 83 height 20
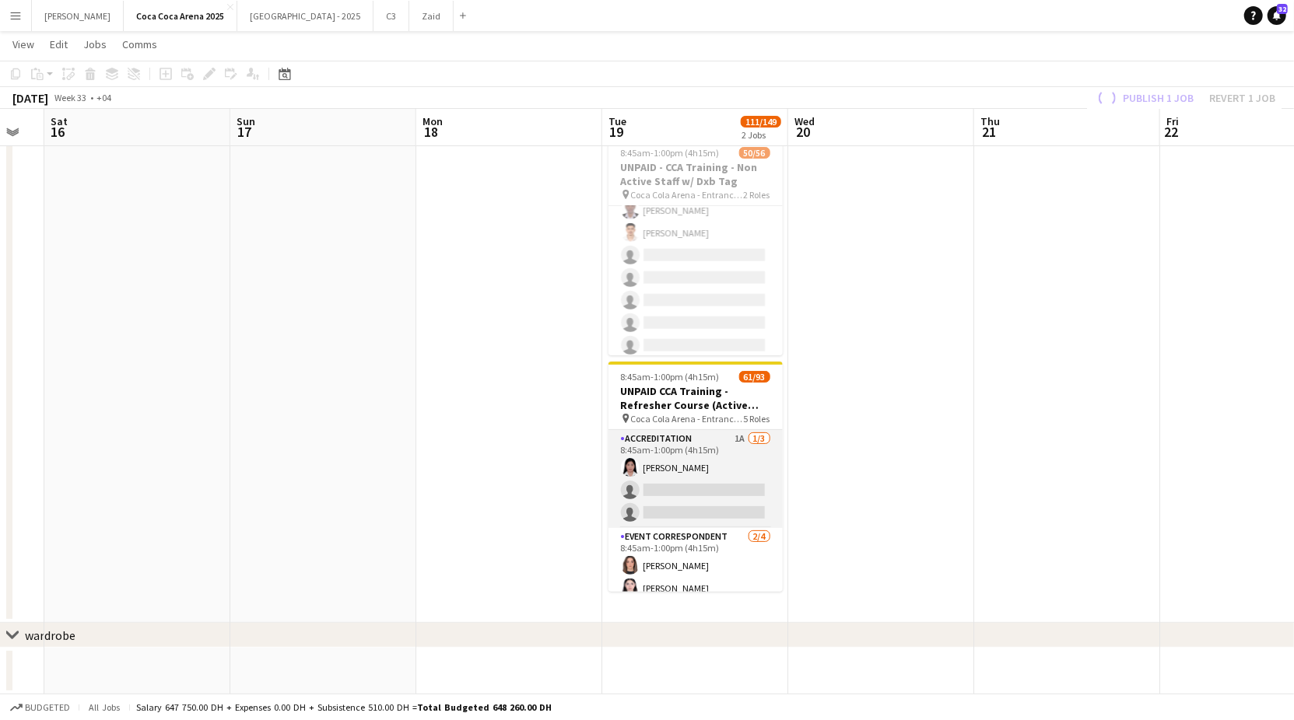
click at [730, 465] on app-card-role "Accreditation 1A 1/3 8:45am-1:00pm (4h15m) Michelle Marie Brillo single-neutral…" at bounding box center [695, 479] width 174 height 98
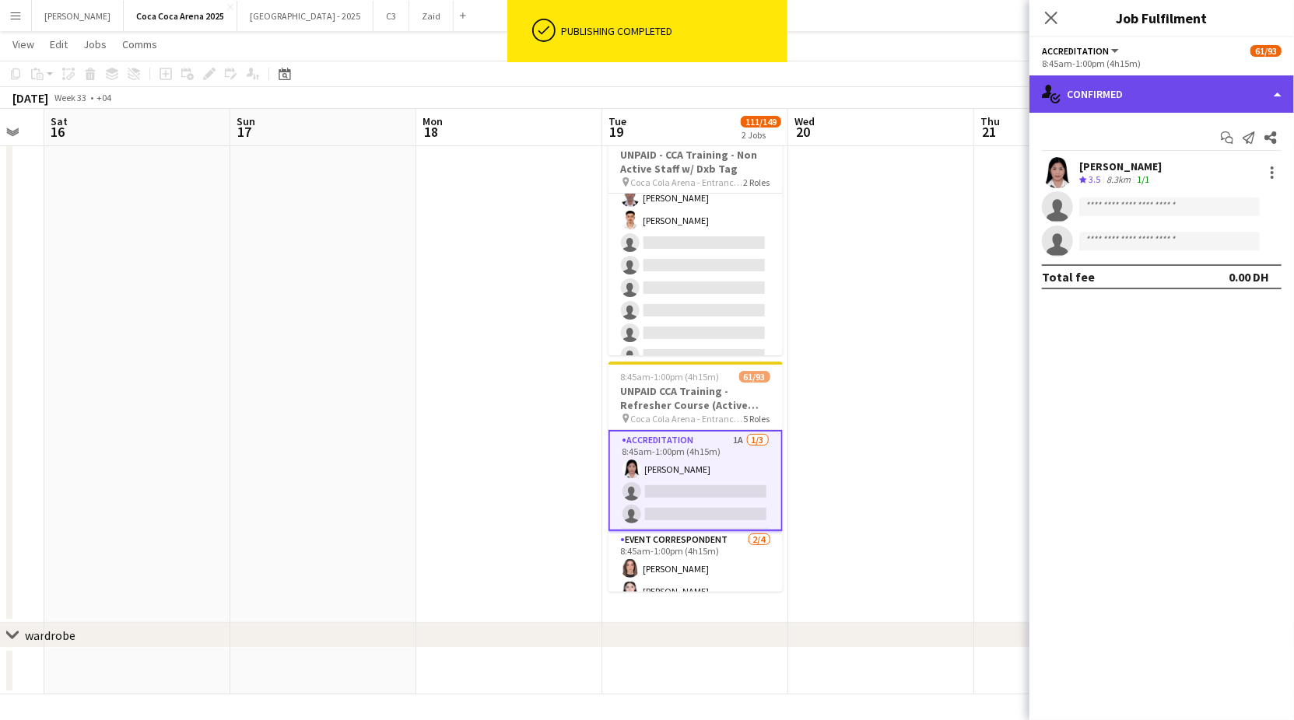
click at [1112, 103] on div "single-neutral-actions-check-2 Confirmed" at bounding box center [1161, 93] width 265 height 37
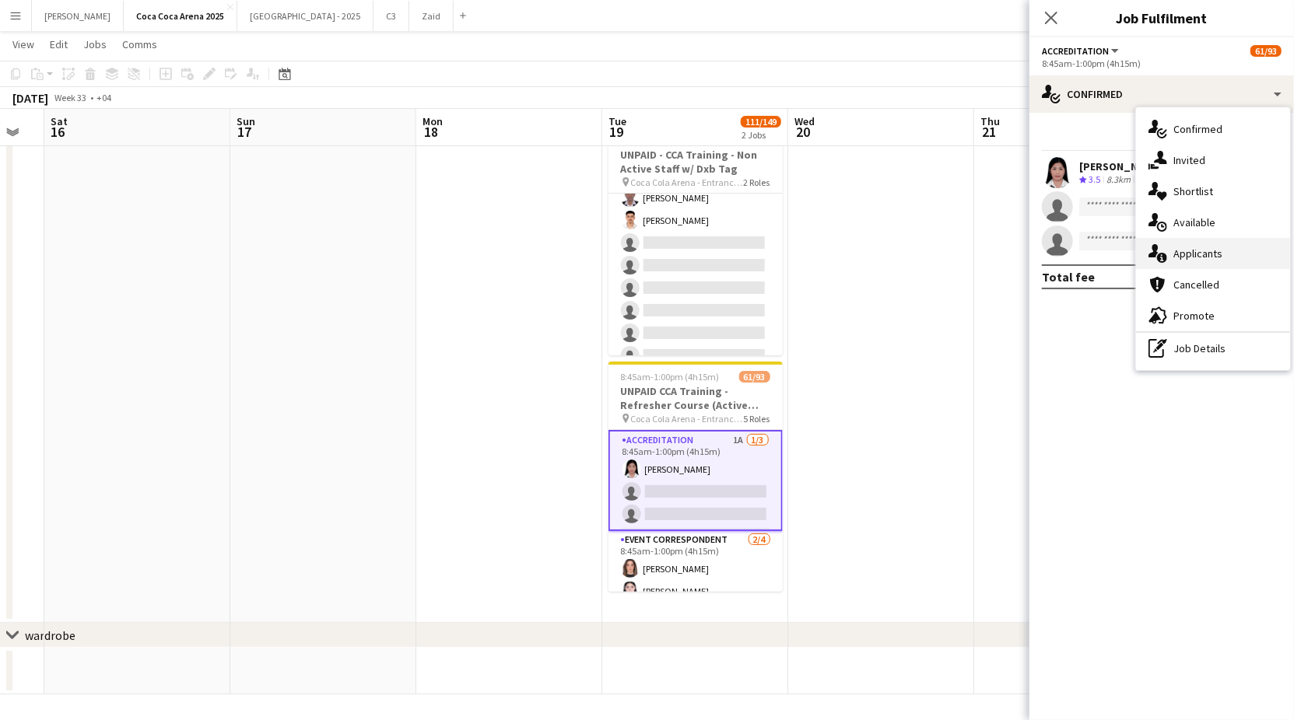
click at [1178, 249] on div "single-neutral-actions-information Applicants" at bounding box center [1213, 253] width 154 height 31
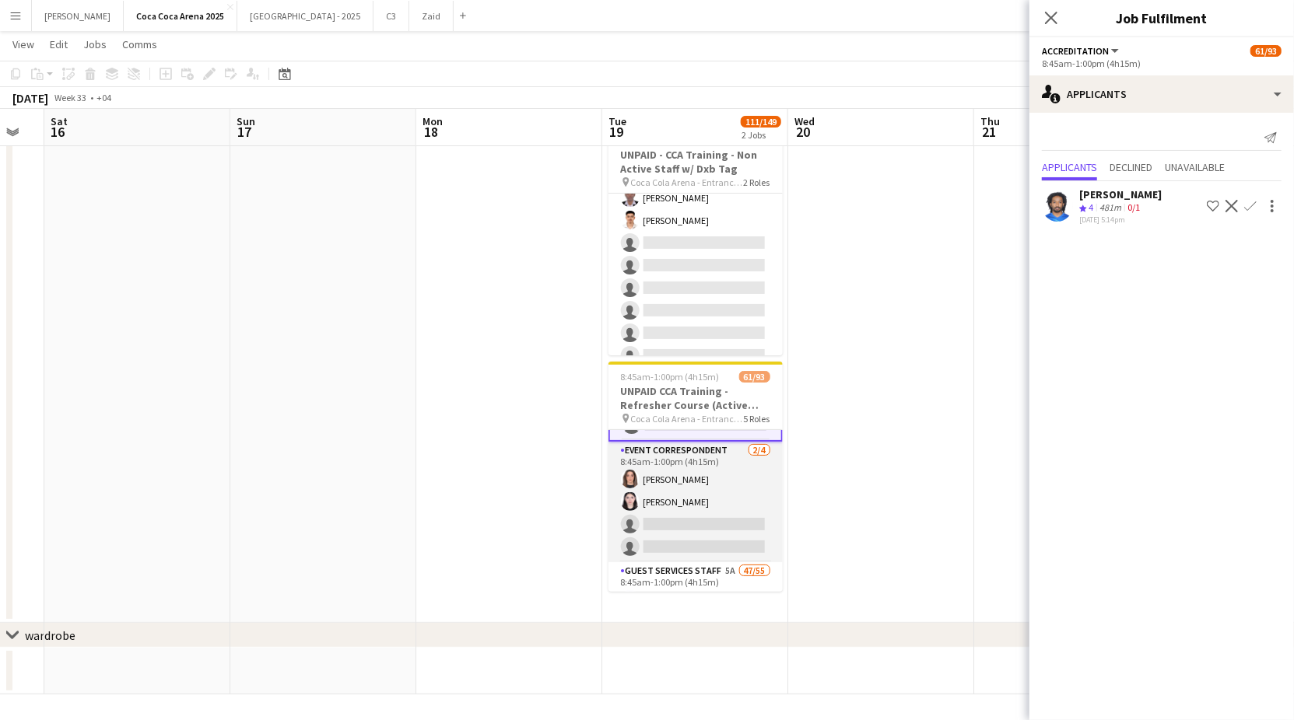
click at [678, 531] on app-card-role "Event Correspondent 2/4 8:45am-1:00pm (4h15m) Lin Ghadry Lynne Elmawed single-n…" at bounding box center [695, 502] width 174 height 121
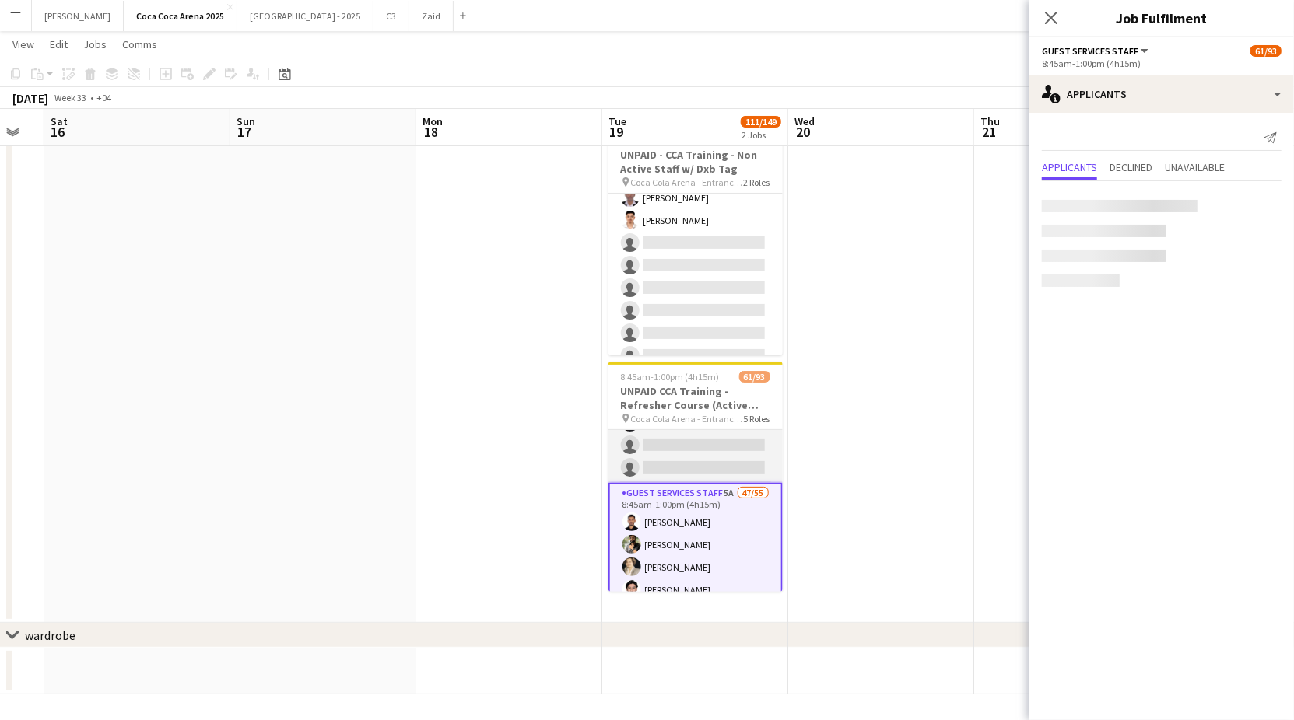
scroll to position [165, 0]
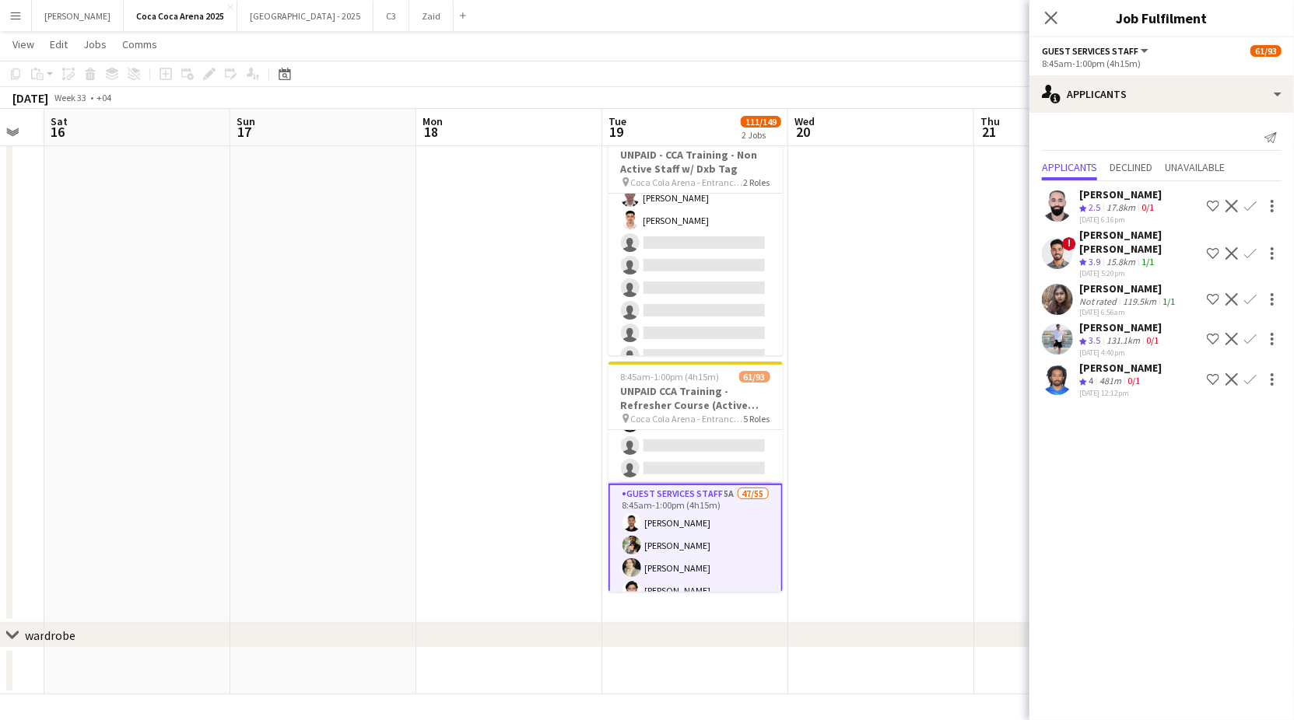
click at [925, 477] on app-date-cell at bounding box center [881, 371] width 186 height 504
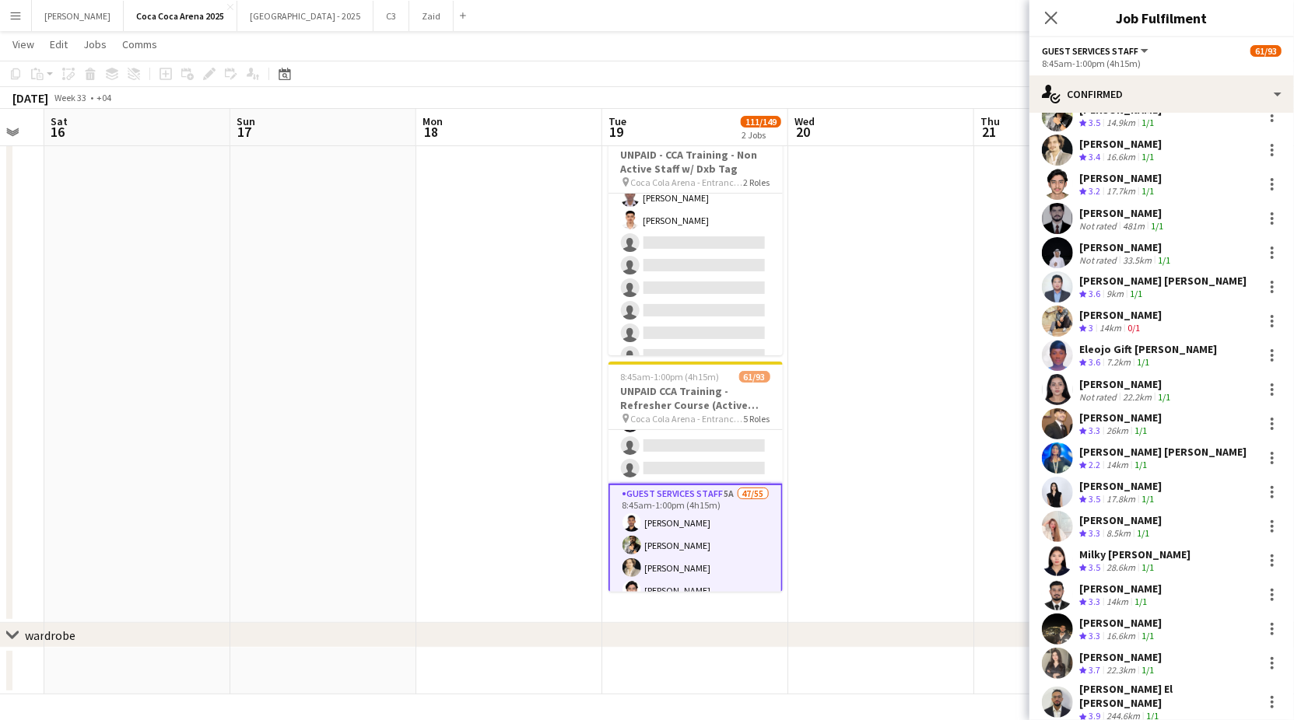
scroll to position [117, 0]
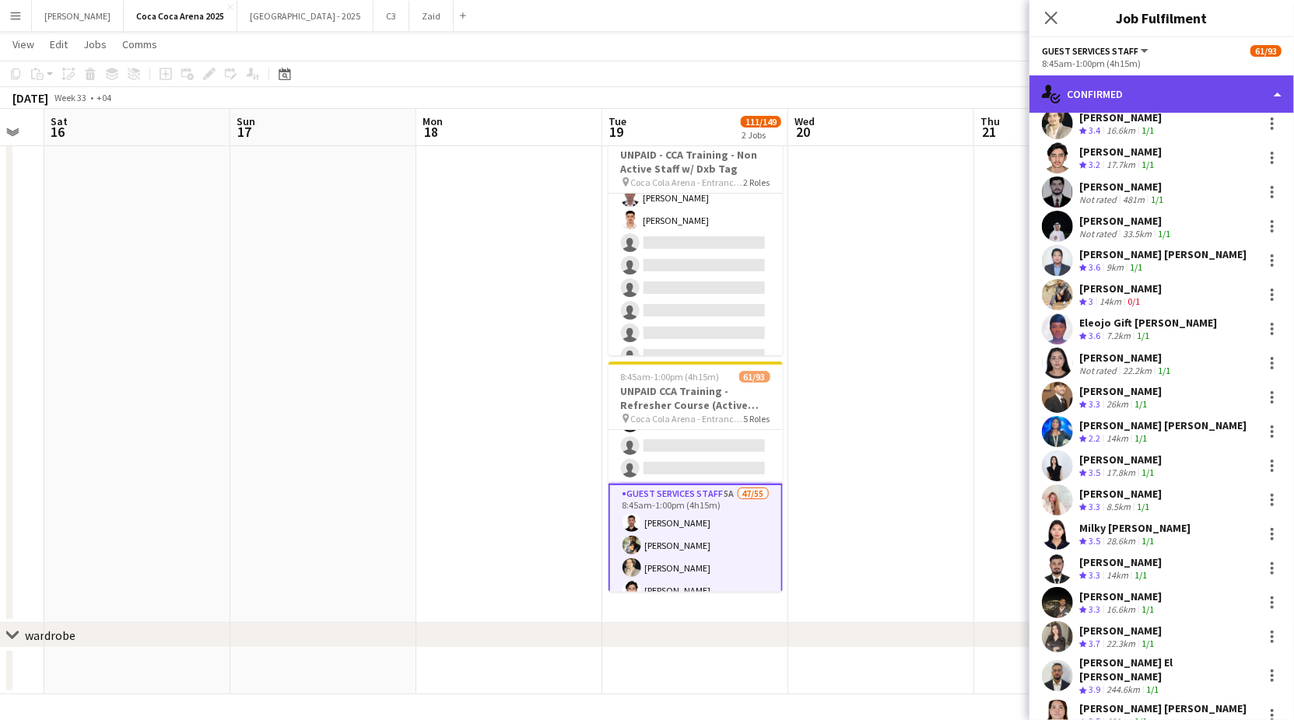
click at [1102, 104] on div "single-neutral-actions-check-2 Confirmed" at bounding box center [1161, 93] width 265 height 37
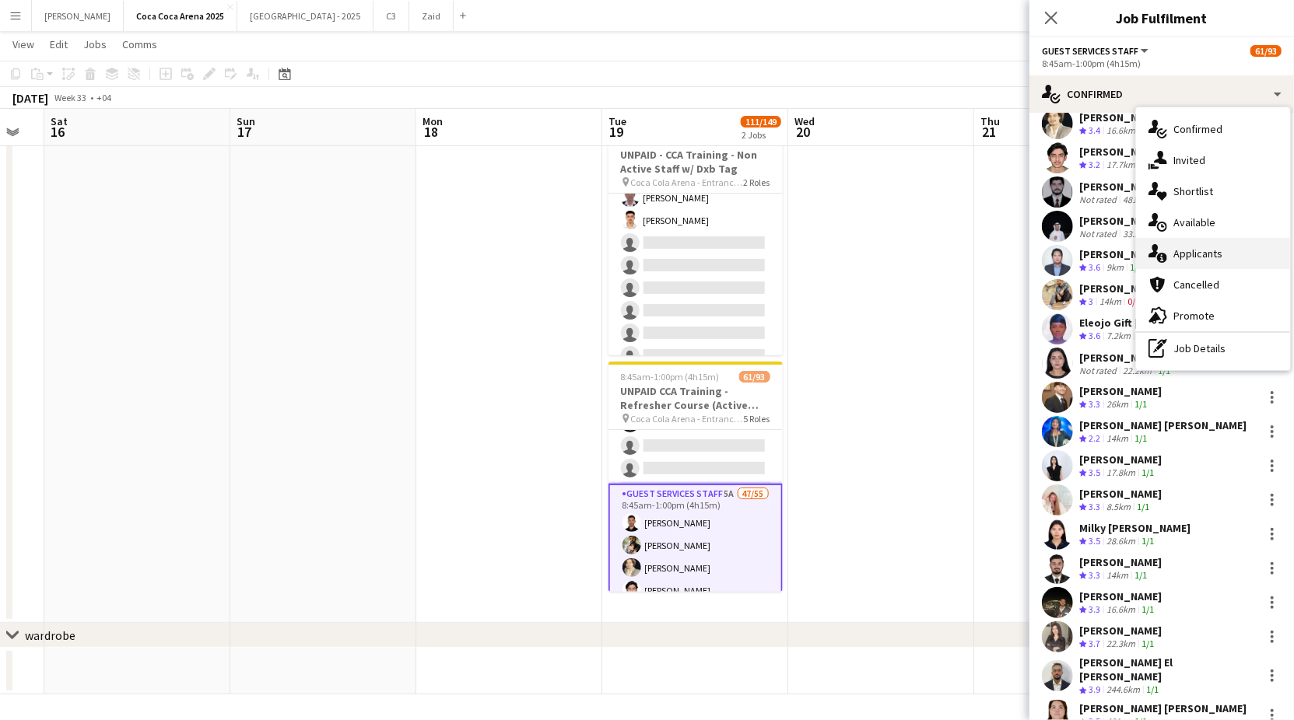
click at [1162, 248] on icon "single-neutral-actions-information" at bounding box center [1157, 253] width 19 height 19
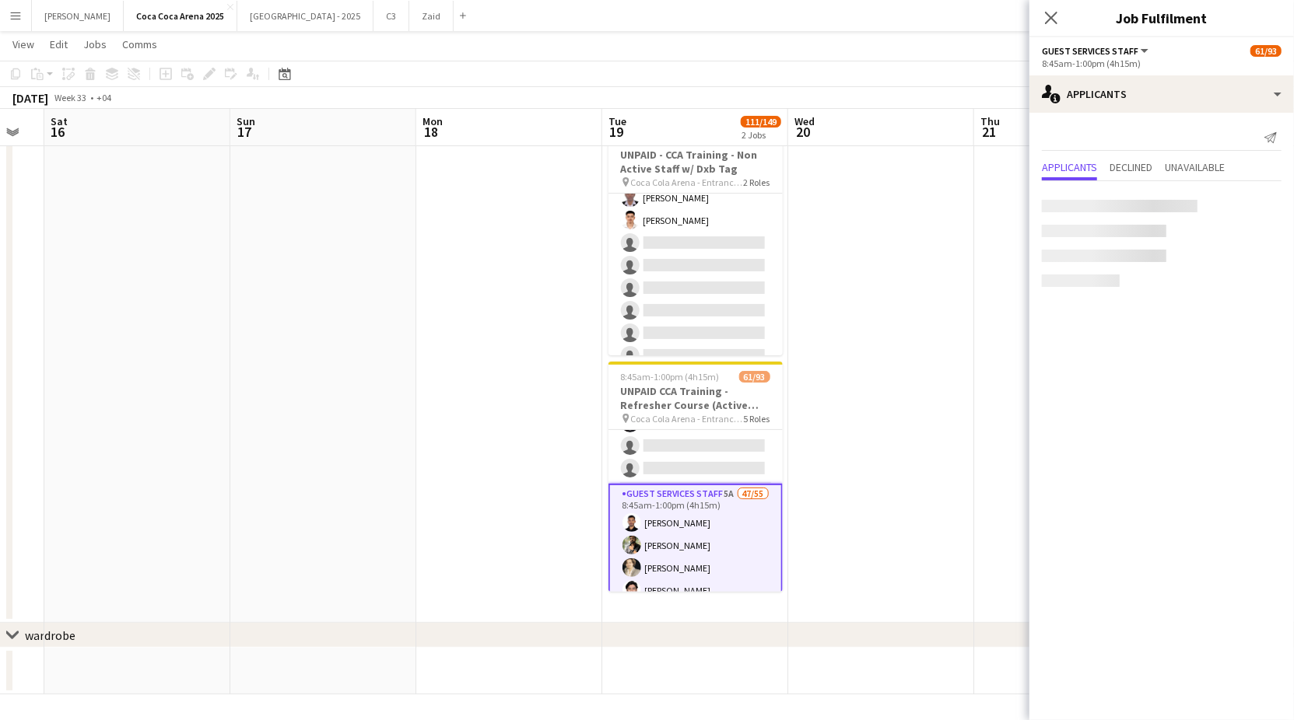
scroll to position [0, 0]
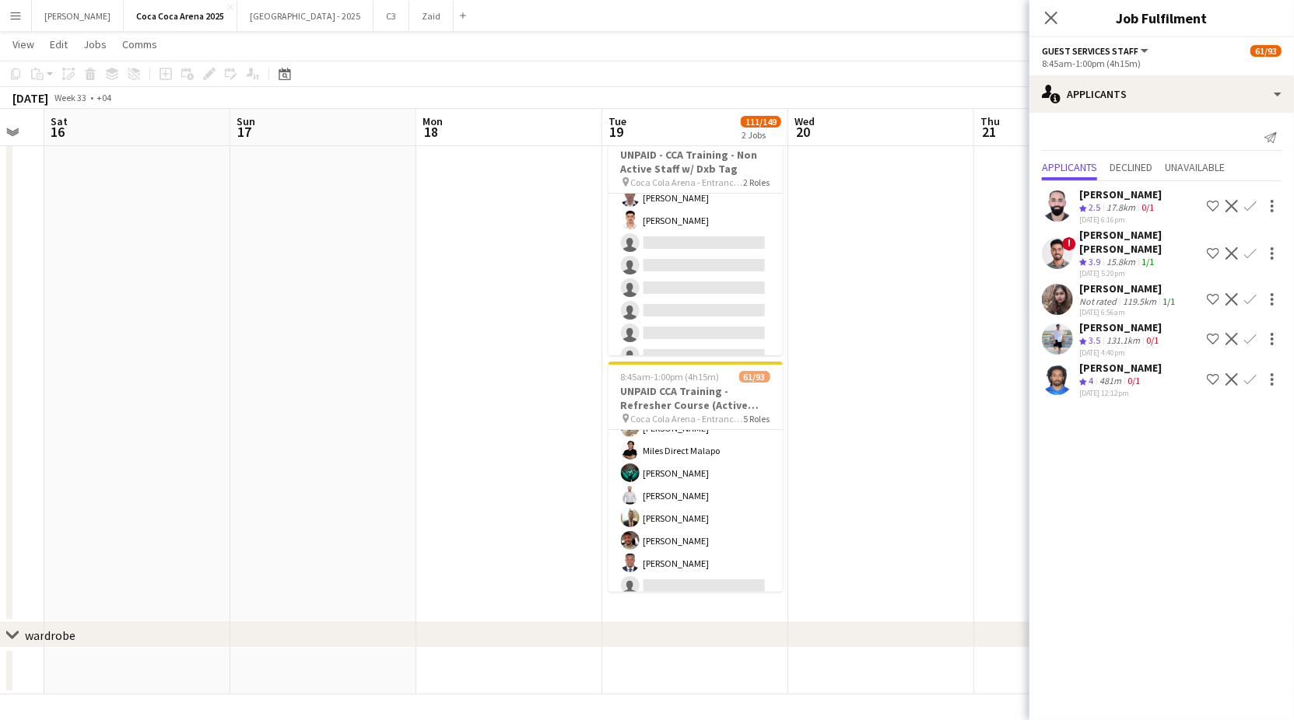
click at [711, 516] on app-card-role "Staff Supervisor 2A 10/26 8:45am-1:00pm (4h15m) Mohammed Balfaqih Osama Nour Gl…" at bounding box center [695, 631] width 174 height 617
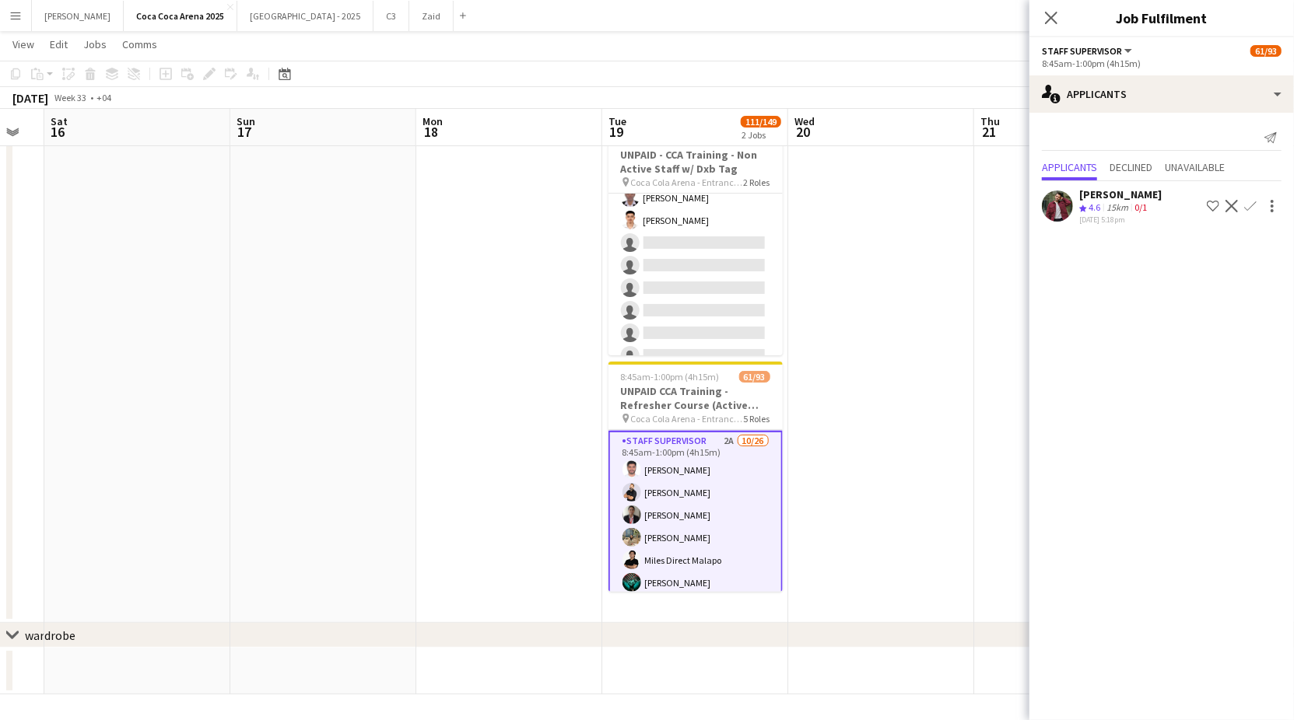
scroll to position [1642, 0]
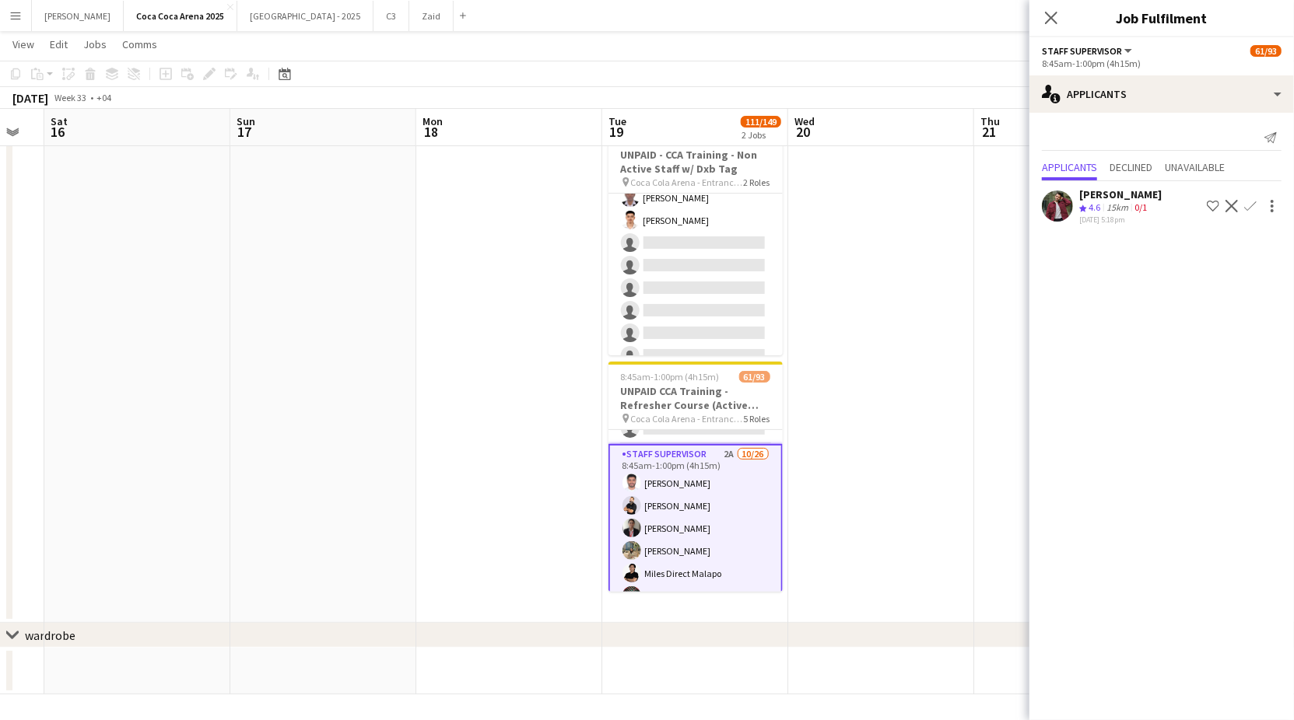
click at [855, 425] on app-date-cell at bounding box center [881, 371] width 186 height 504
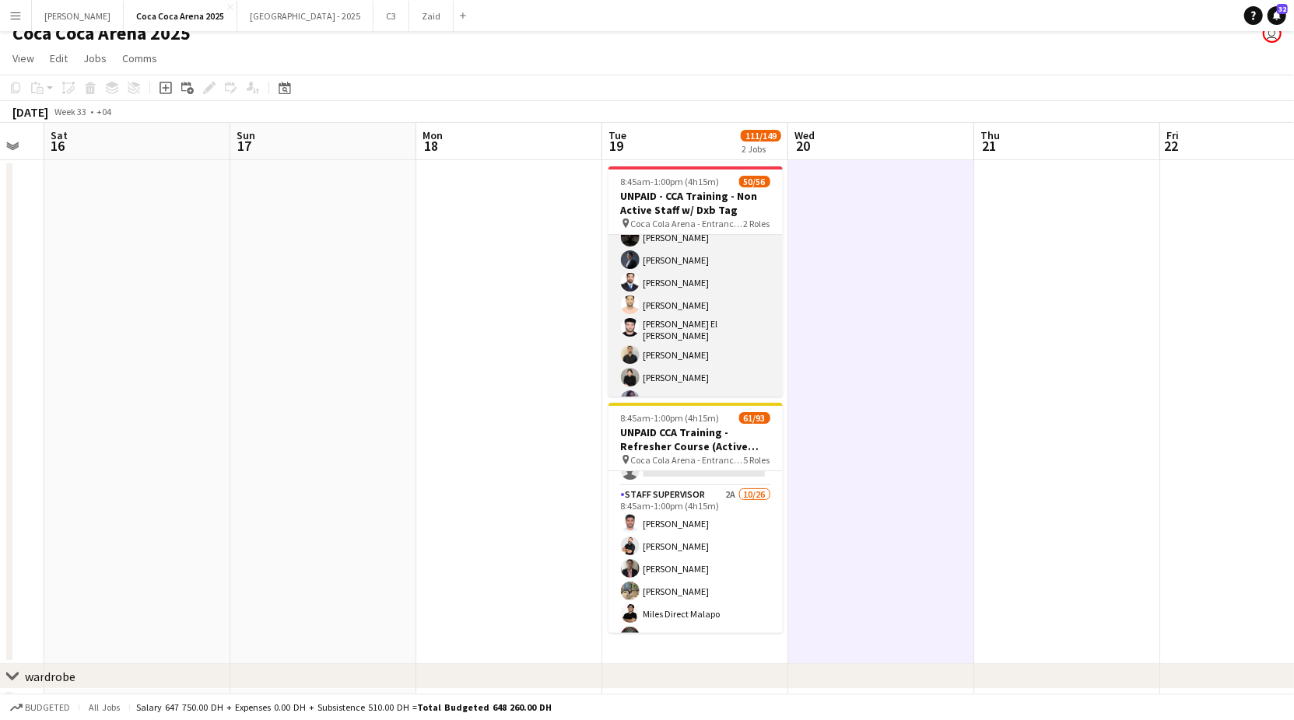
scroll to position [0, 0]
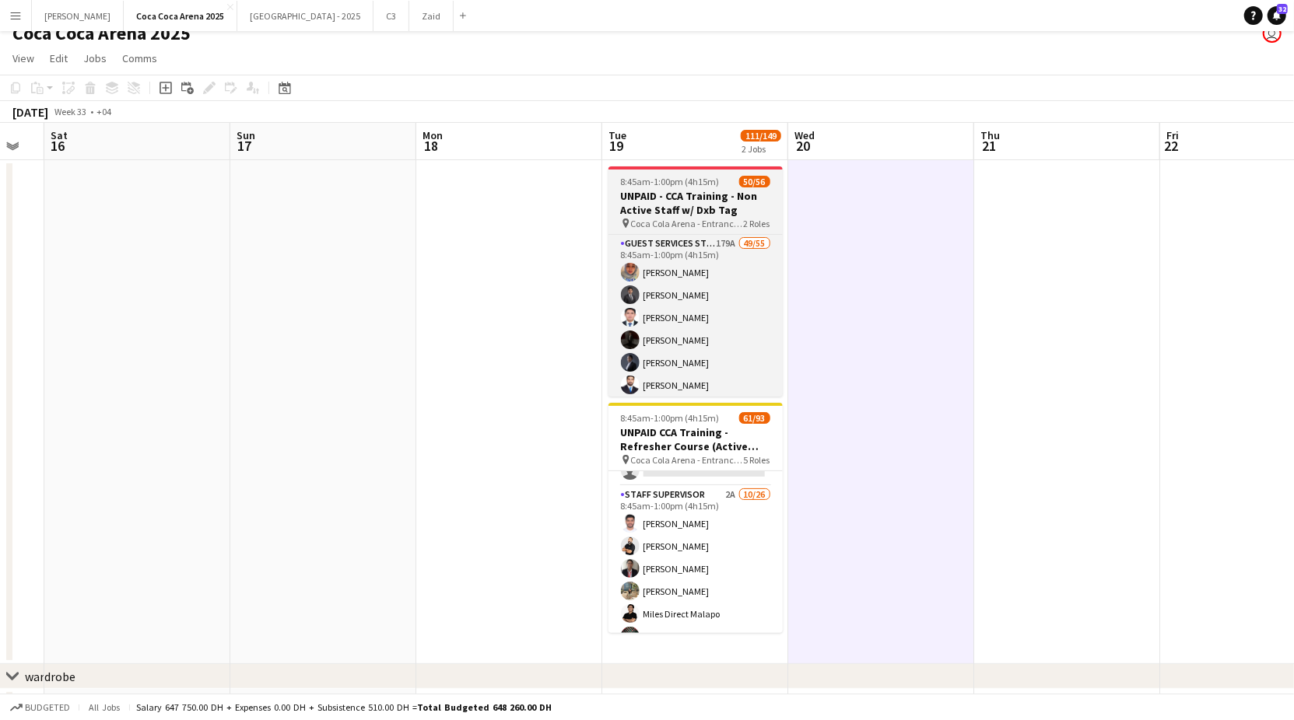
click at [687, 208] on h3 "UNPAID - CCA Training - Non Active Staff w/ Dxb Tag" at bounding box center [695, 203] width 174 height 28
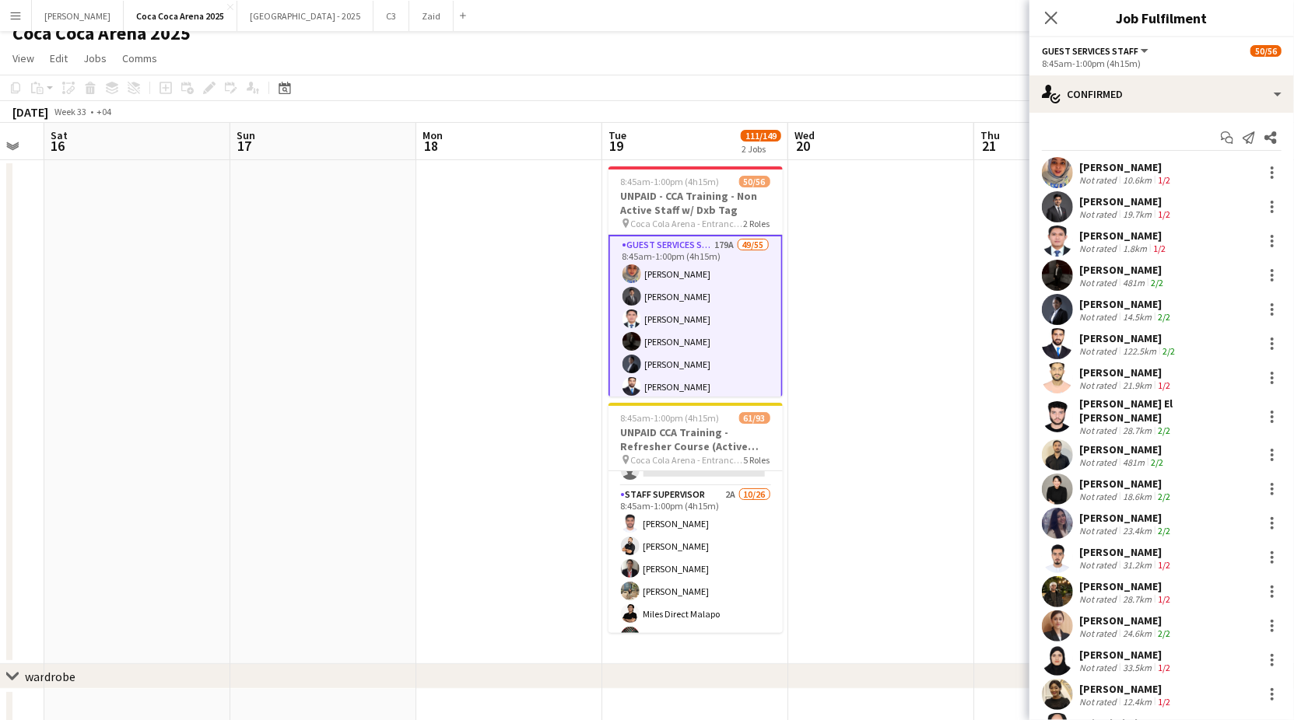
click at [444, 310] on app-date-cell at bounding box center [509, 412] width 186 height 504
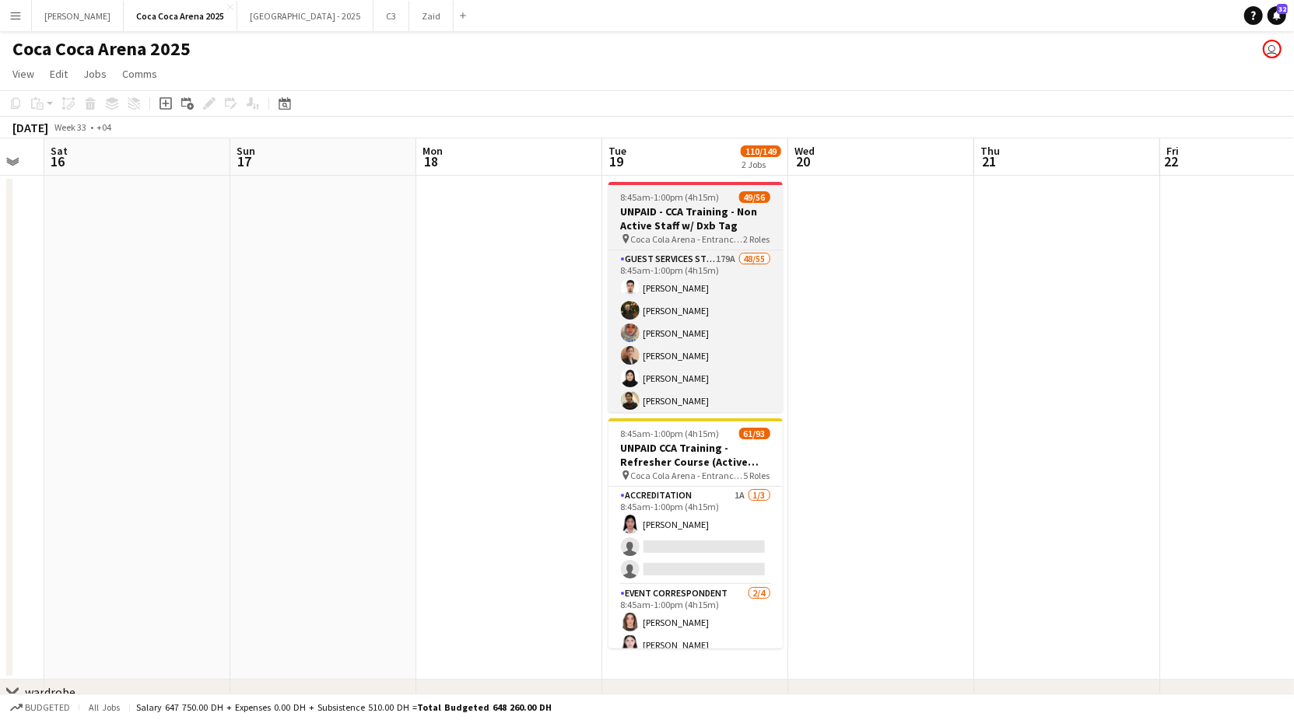
click at [692, 217] on h3 "UNPAID - CCA Training - Non Active Staff w/ Dxb Tag" at bounding box center [695, 219] width 174 height 28
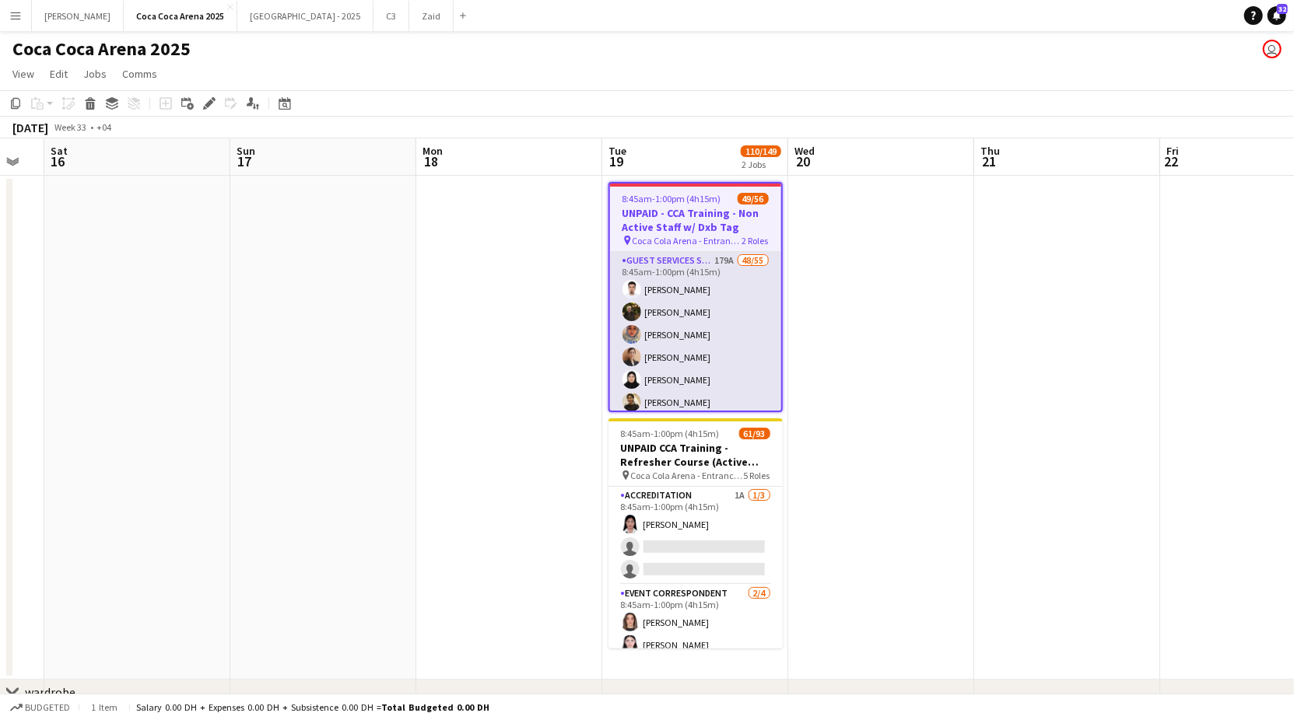
click at [634, 326] on app-user-avatar at bounding box center [631, 334] width 19 height 19
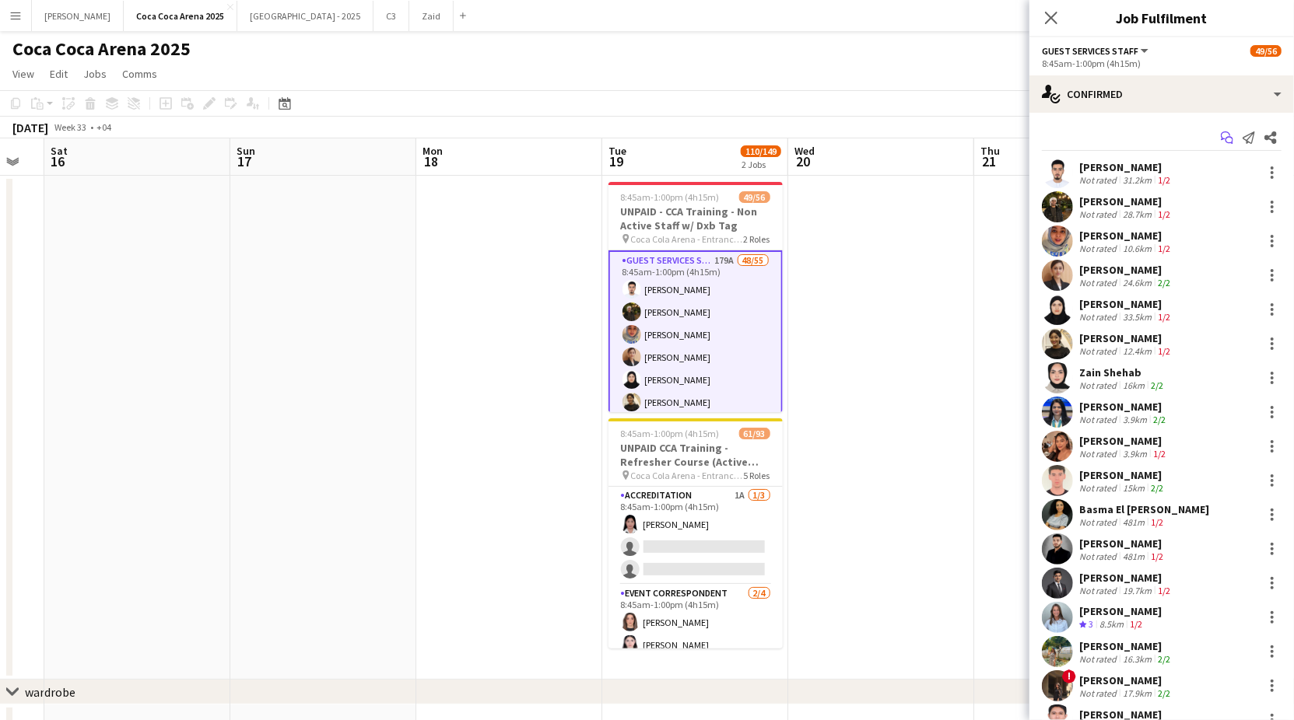
click at [1227, 138] on icon "Start chat" at bounding box center [1227, 137] width 12 height 12
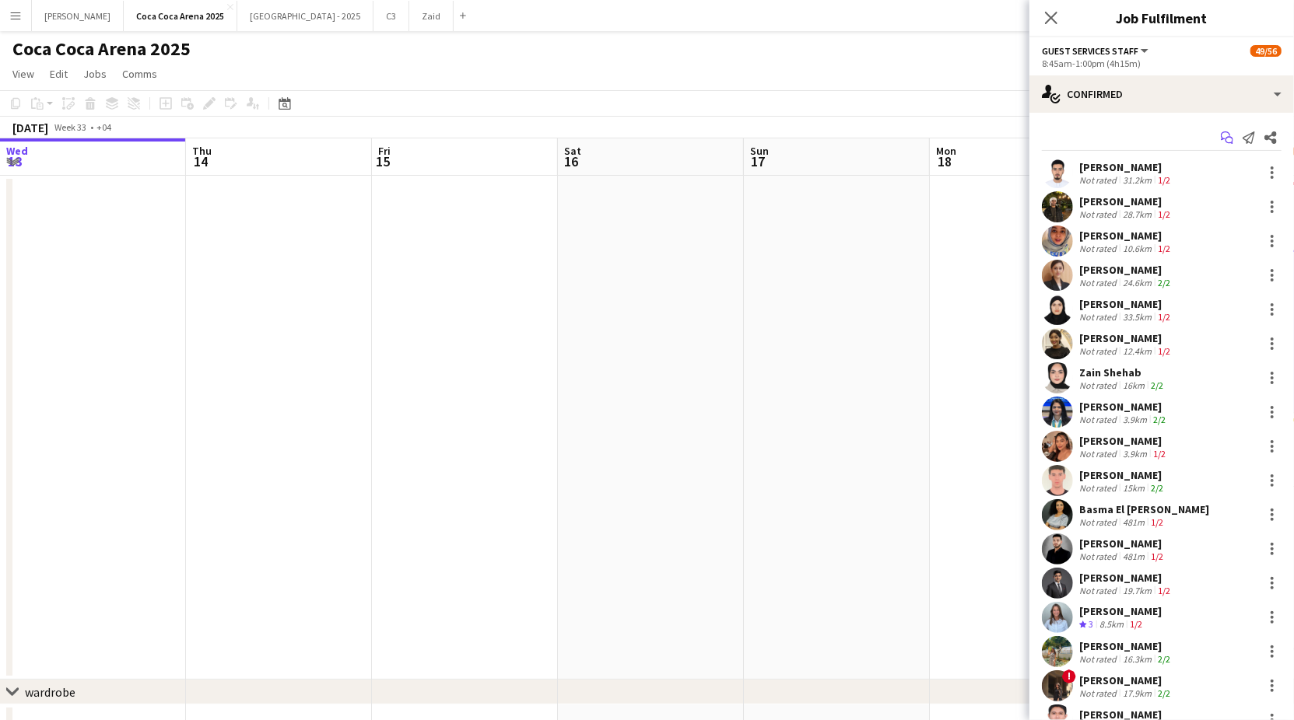
scroll to position [0, 513]
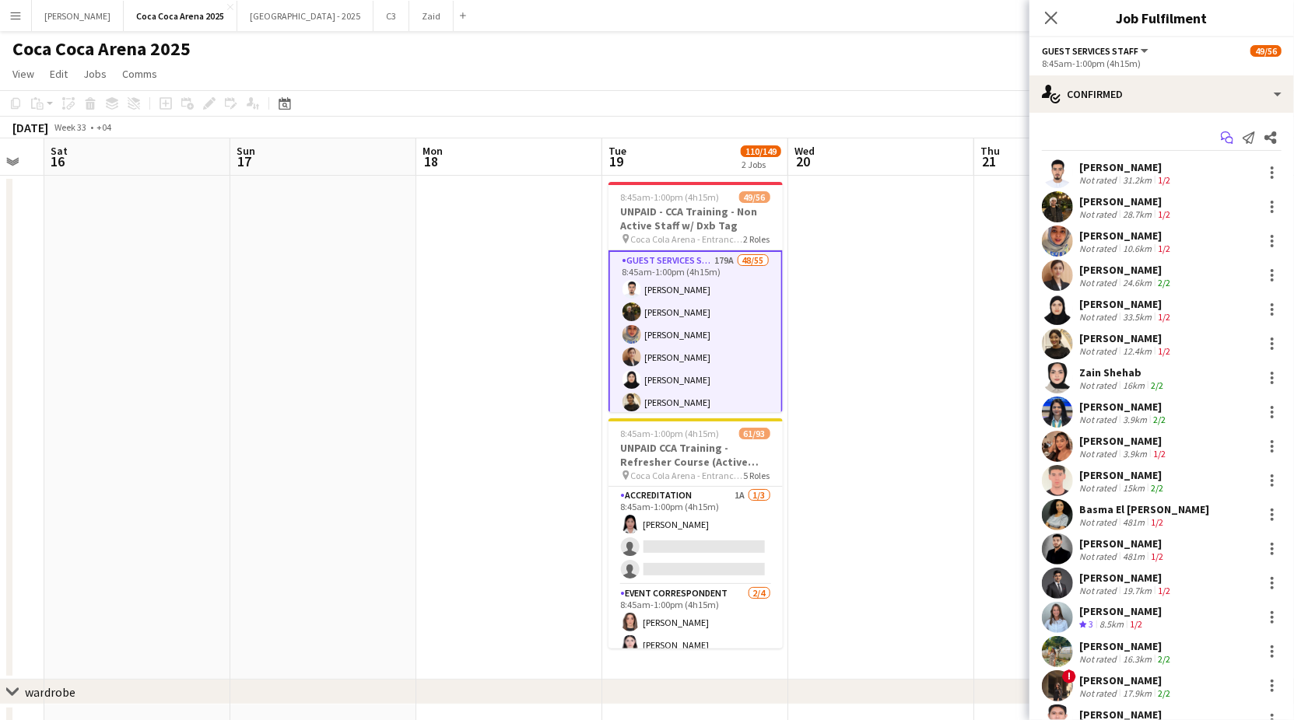
click at [1225, 137] on icon "Start chat" at bounding box center [1227, 137] width 12 height 12
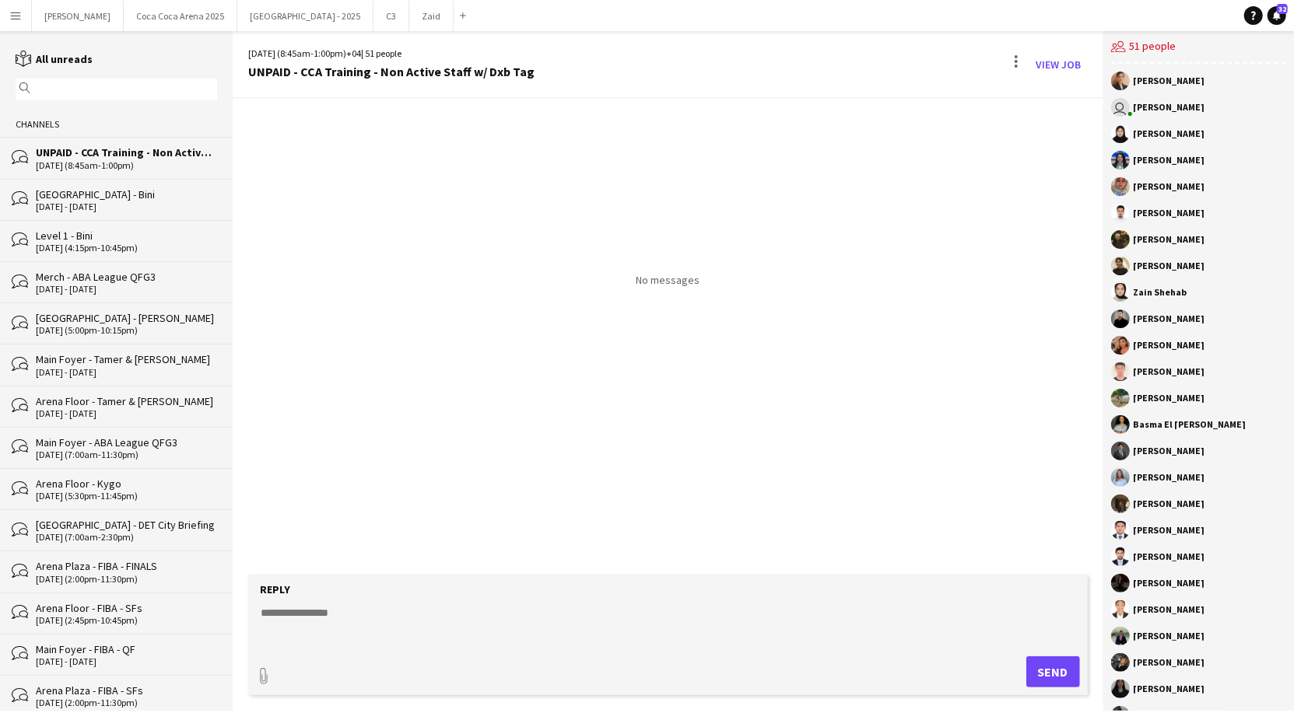
click at [674, 599] on form "Reply paperclip Send" at bounding box center [667, 635] width 839 height 121
click at [464, 609] on textarea at bounding box center [670, 625] width 823 height 40
paste textarea "**********"
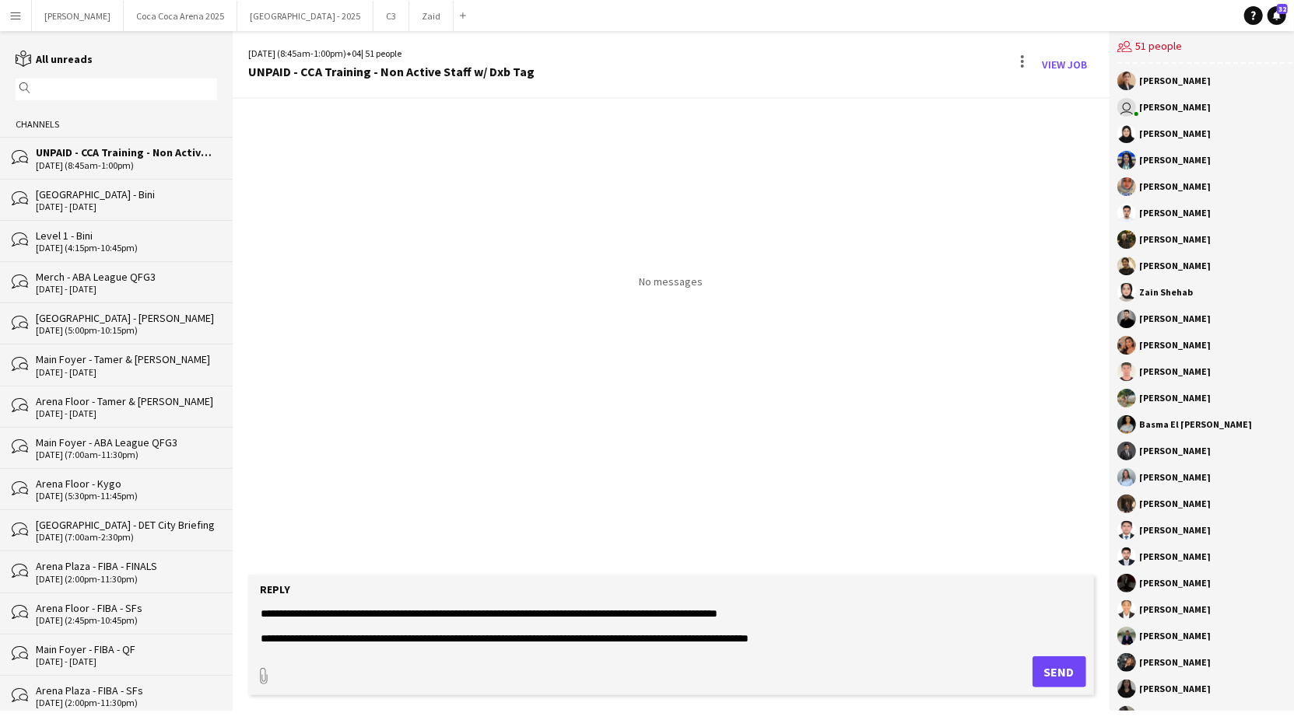
click at [482, 634] on textarea "**********" at bounding box center [670, 625] width 823 height 40
click at [491, 634] on textarea "**********" at bounding box center [670, 625] width 823 height 40
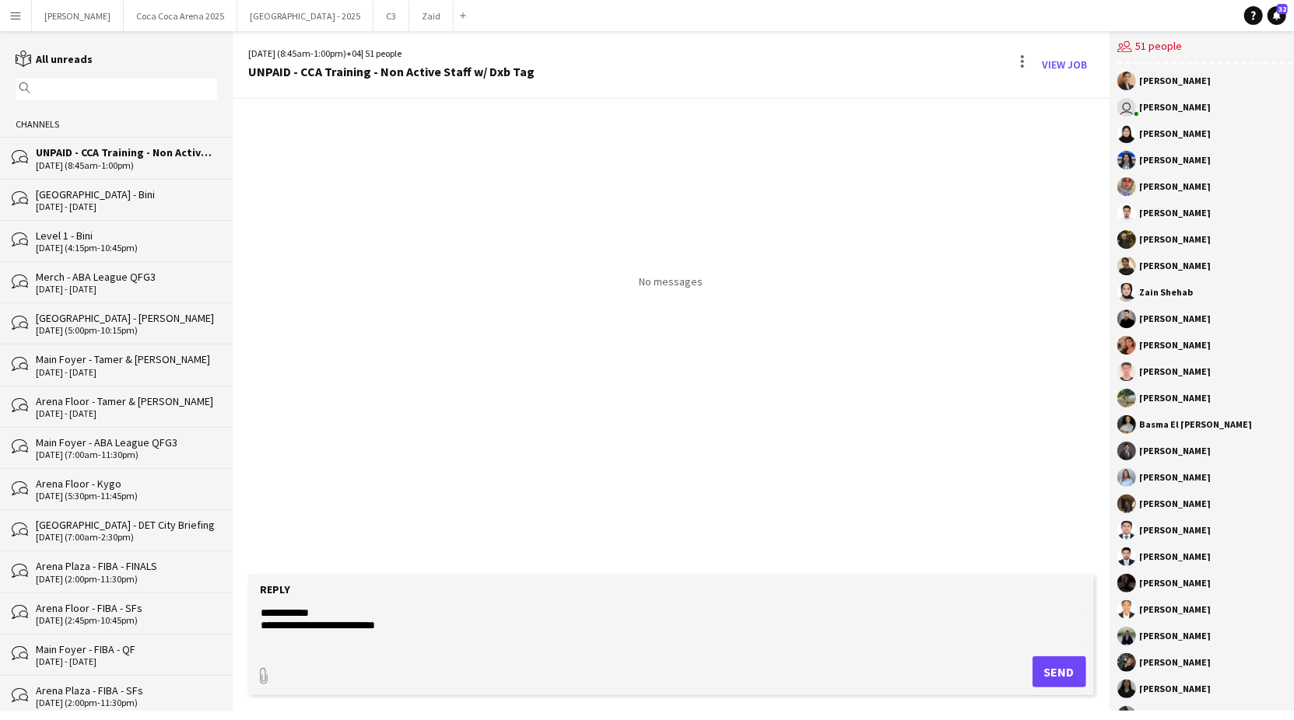
click at [389, 609] on textarea "**********" at bounding box center [670, 625] width 823 height 40
type textarea "**********"
click at [319, 646] on form "**********" at bounding box center [670, 635] width 845 height 121
click at [1047, 674] on button "Send" at bounding box center [1059, 672] width 54 height 31
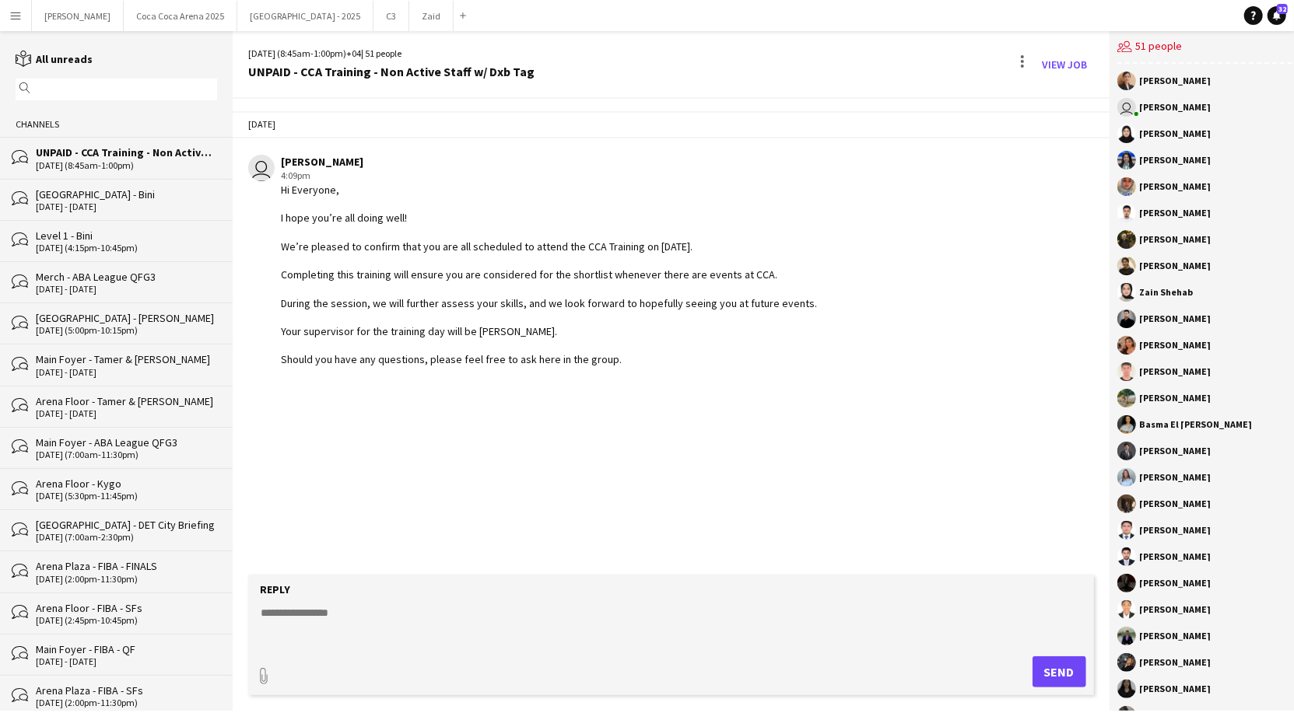
click at [296, 599] on form "Reply paperclip Send" at bounding box center [670, 635] width 845 height 121
click at [290, 616] on textarea at bounding box center [670, 625] width 823 height 40
paste textarea "**********"
type textarea "**********"
click at [1032, 676] on button "Send" at bounding box center [1059, 672] width 54 height 31
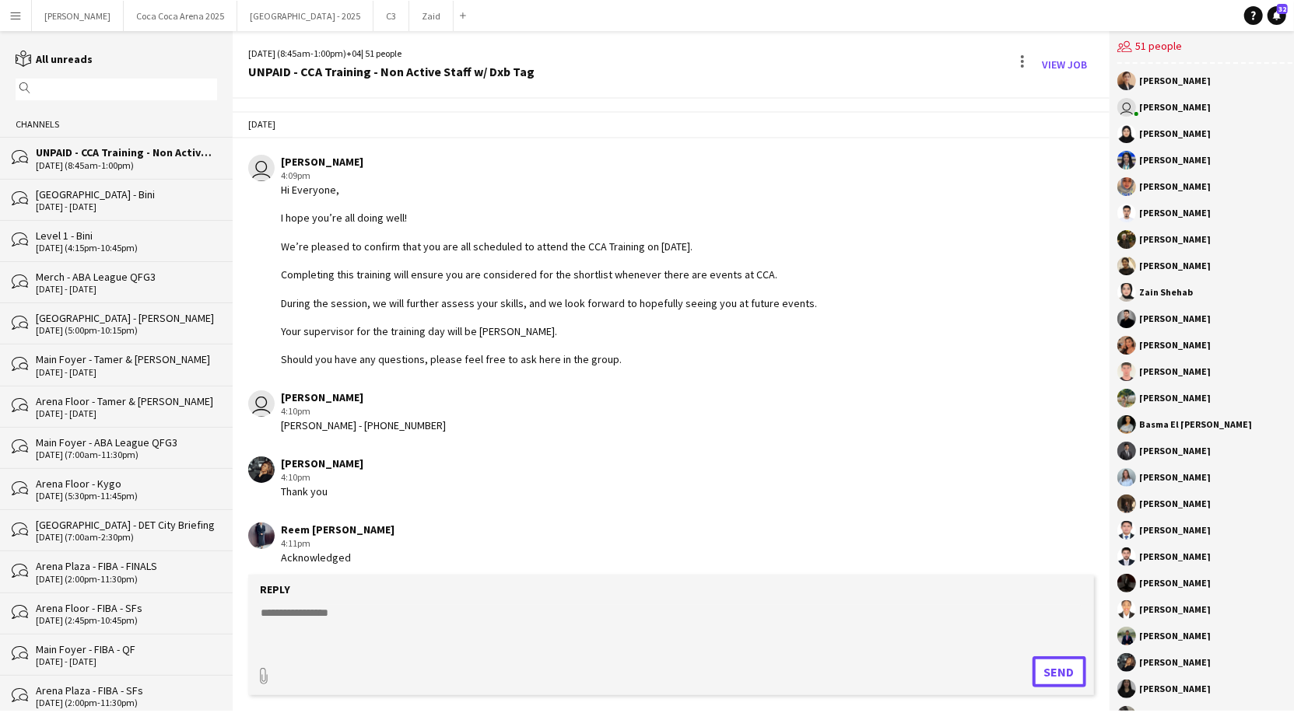
scroll to position [74, 0]
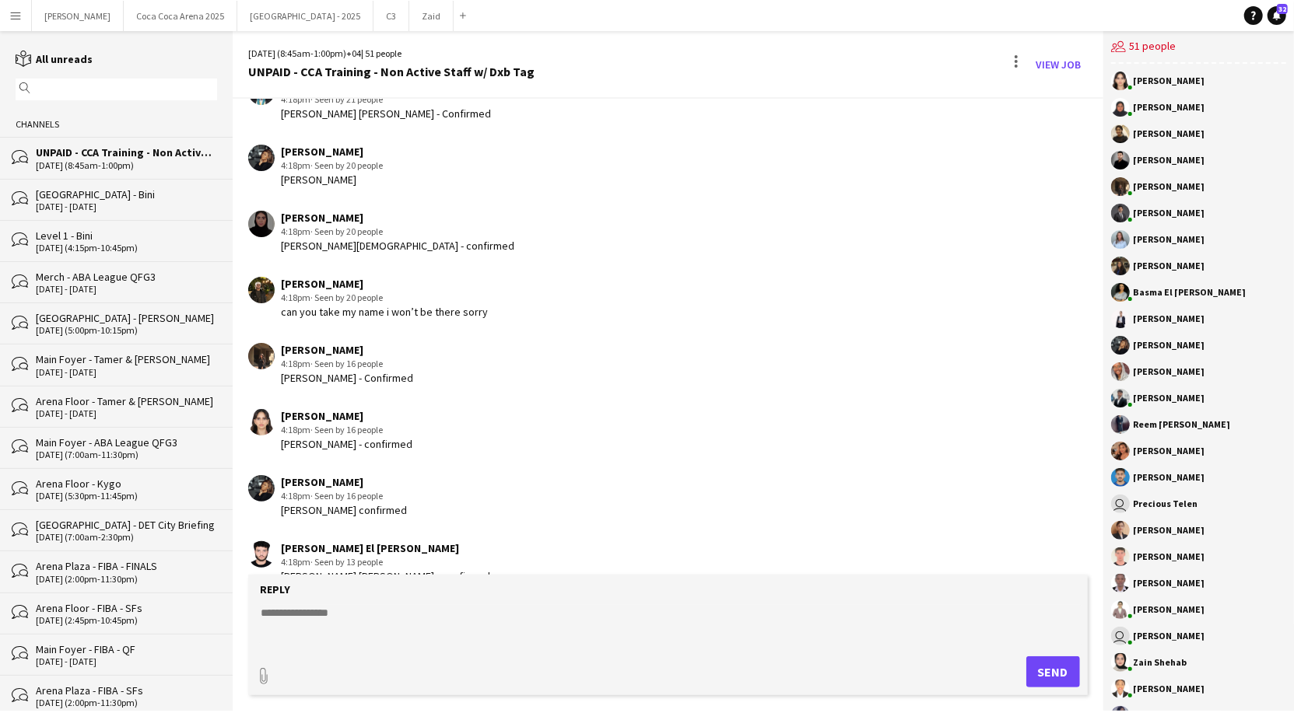
scroll to position [1869, 0]
click at [351, 297] on span "· Seen by 20 people" at bounding box center [346, 299] width 72 height 12
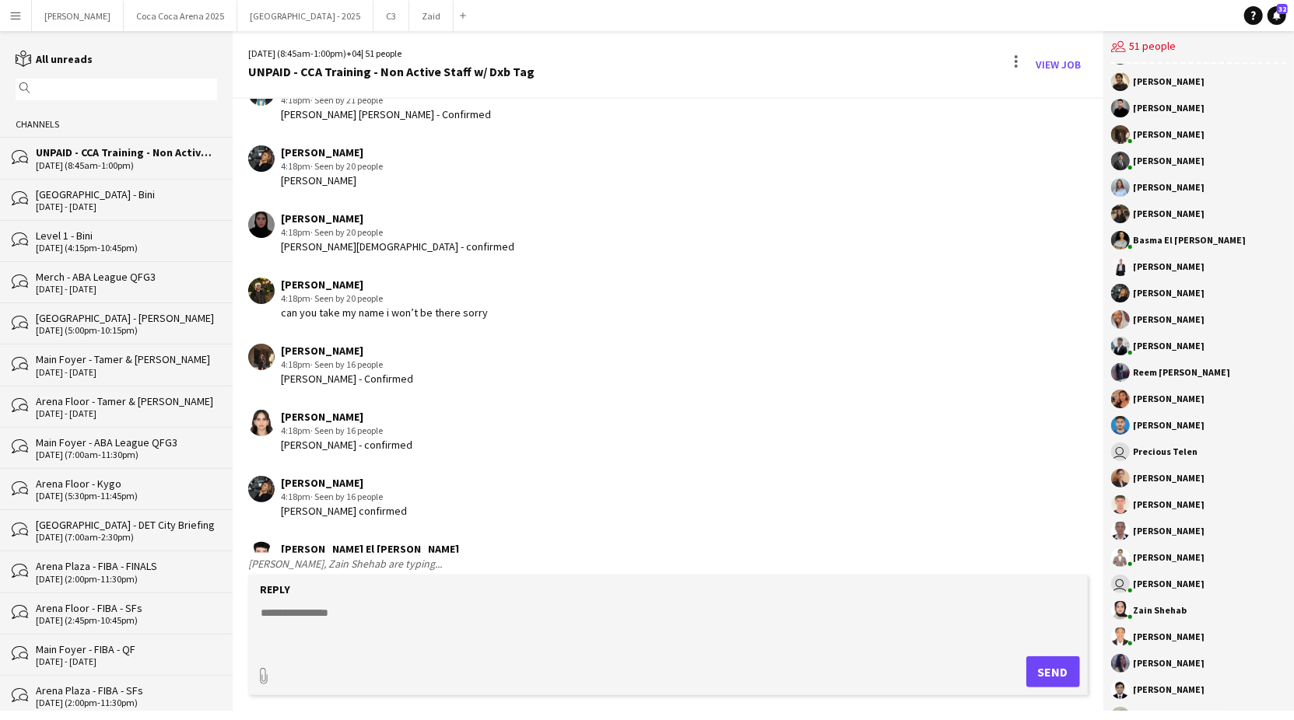
scroll to position [0, 0]
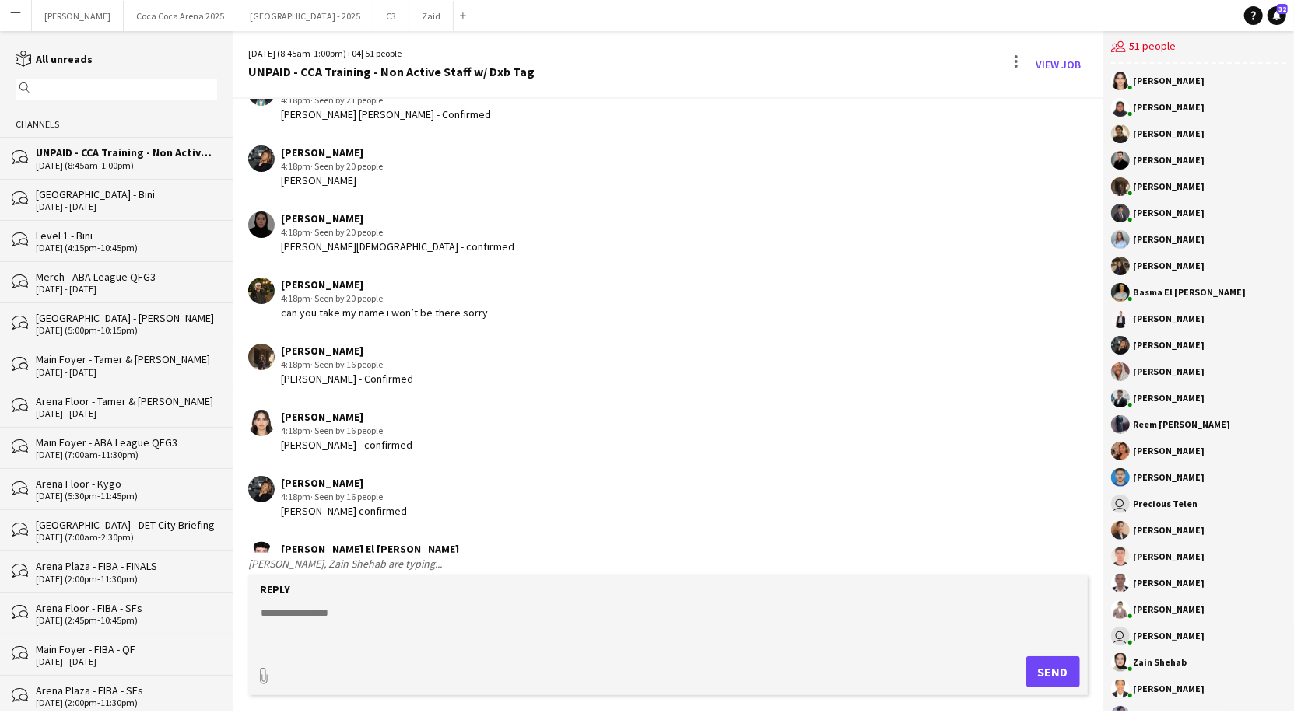
click at [1121, 239] on app-user-avatar at bounding box center [1120, 239] width 19 height 19
click at [1139, 240] on div "[PERSON_NAME]" at bounding box center [1169, 239] width 72 height 9
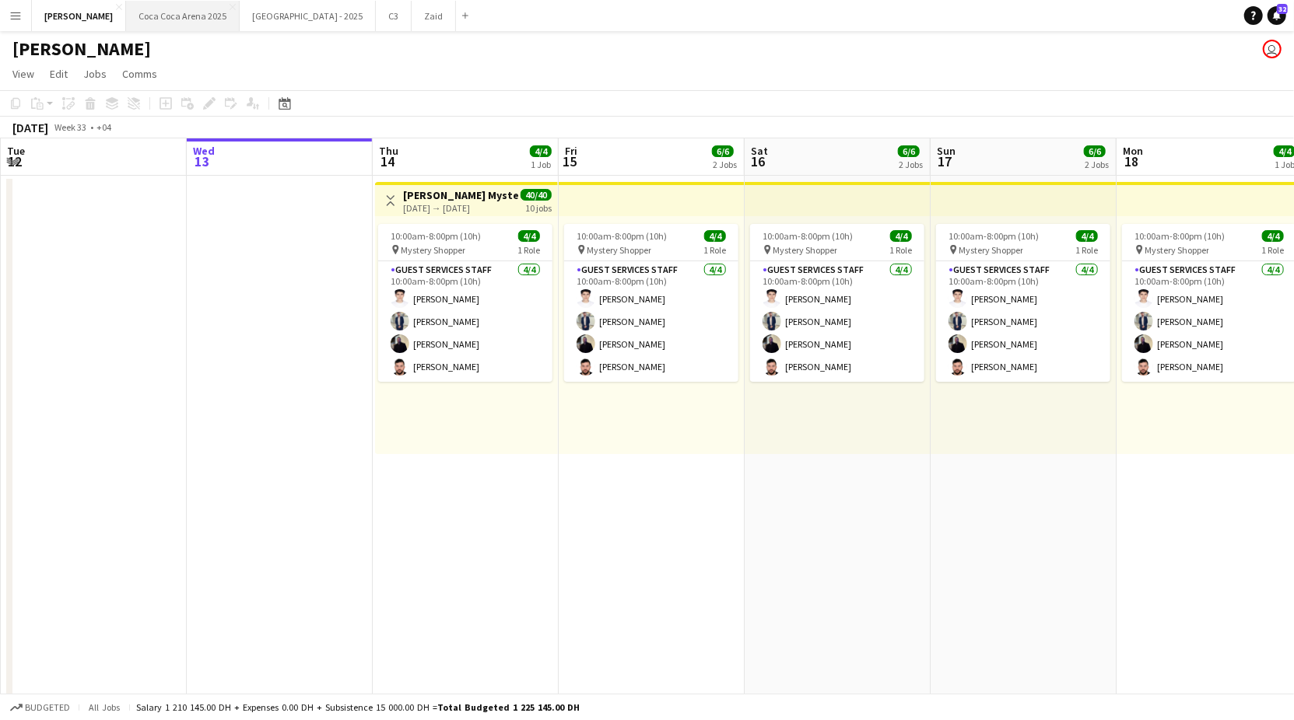
click at [126, 14] on button "[GEOGRAPHIC_DATA] 2025 Close" at bounding box center [183, 16] width 114 height 30
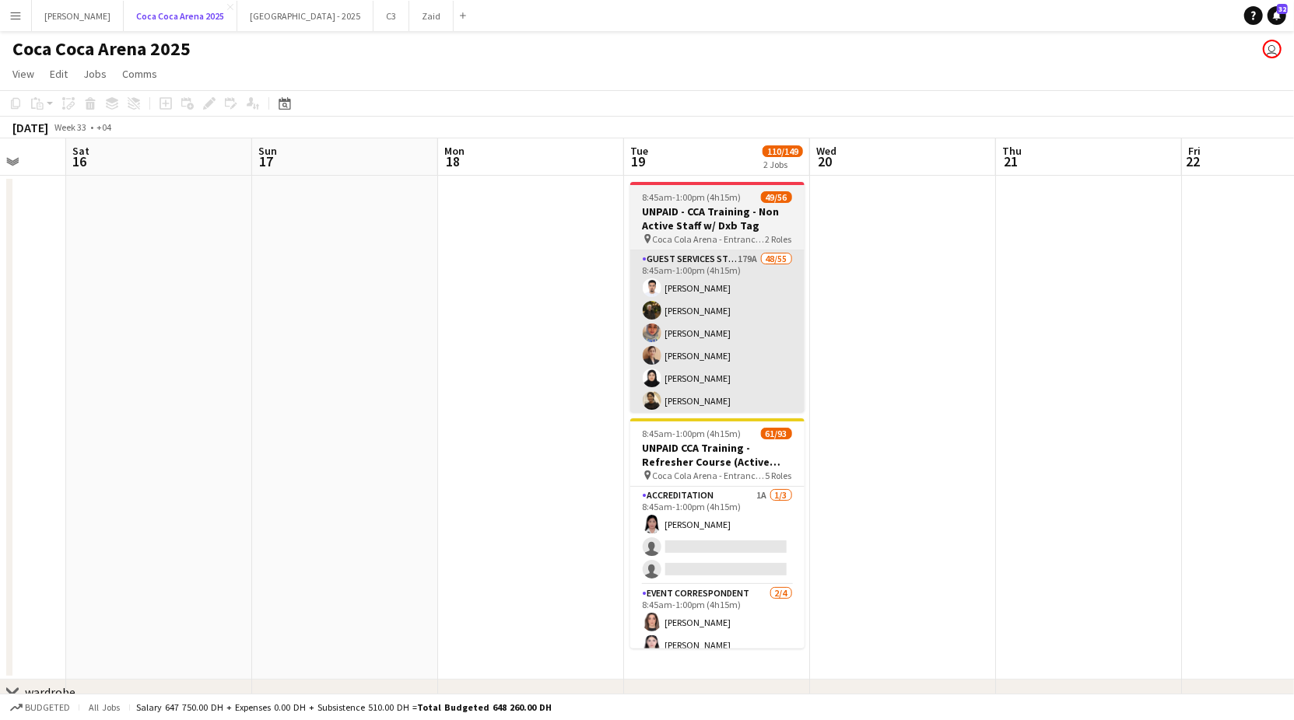
scroll to position [0, 506]
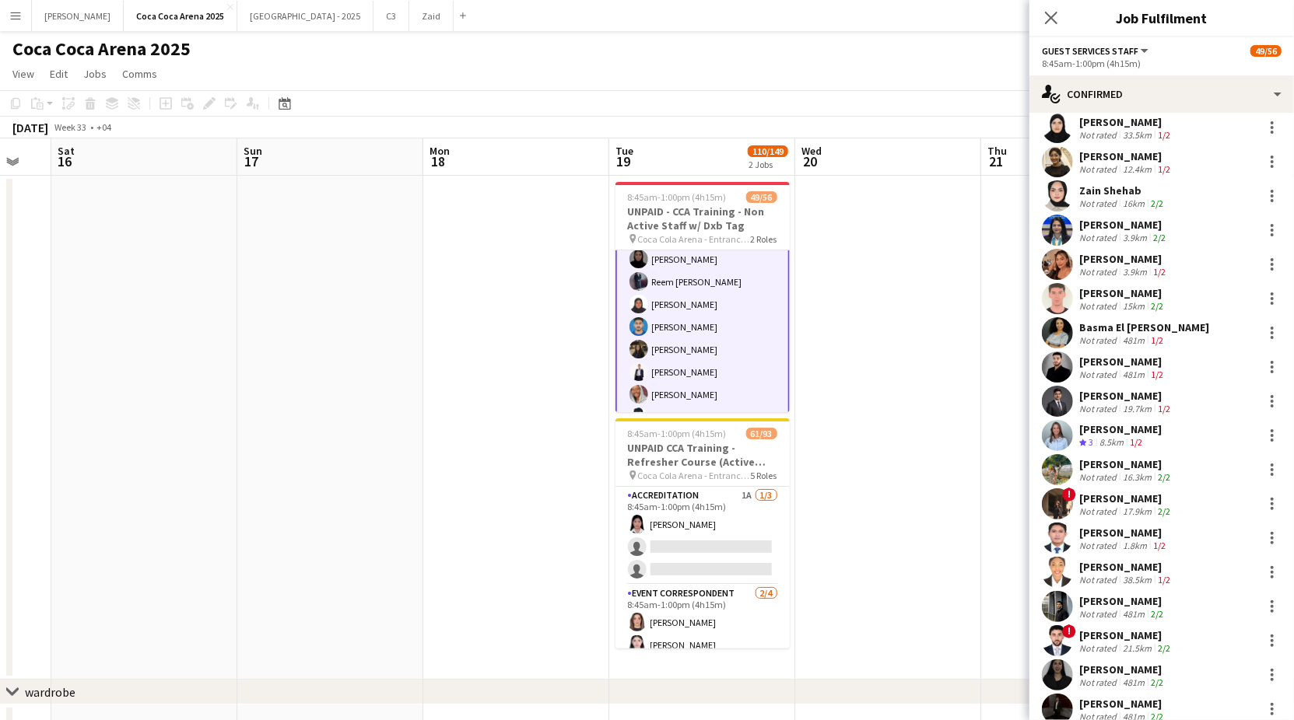
scroll to position [185, 0]
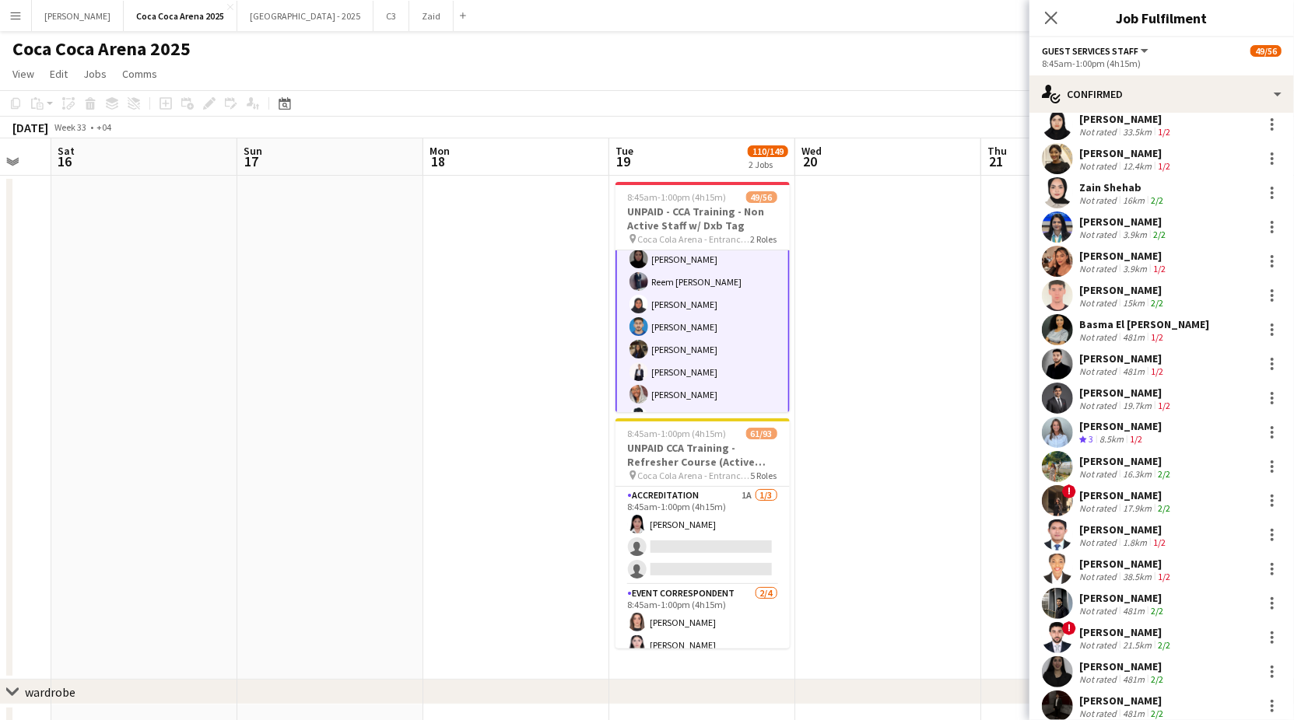
click at [1111, 434] on div "8.5km" at bounding box center [1111, 439] width 30 height 13
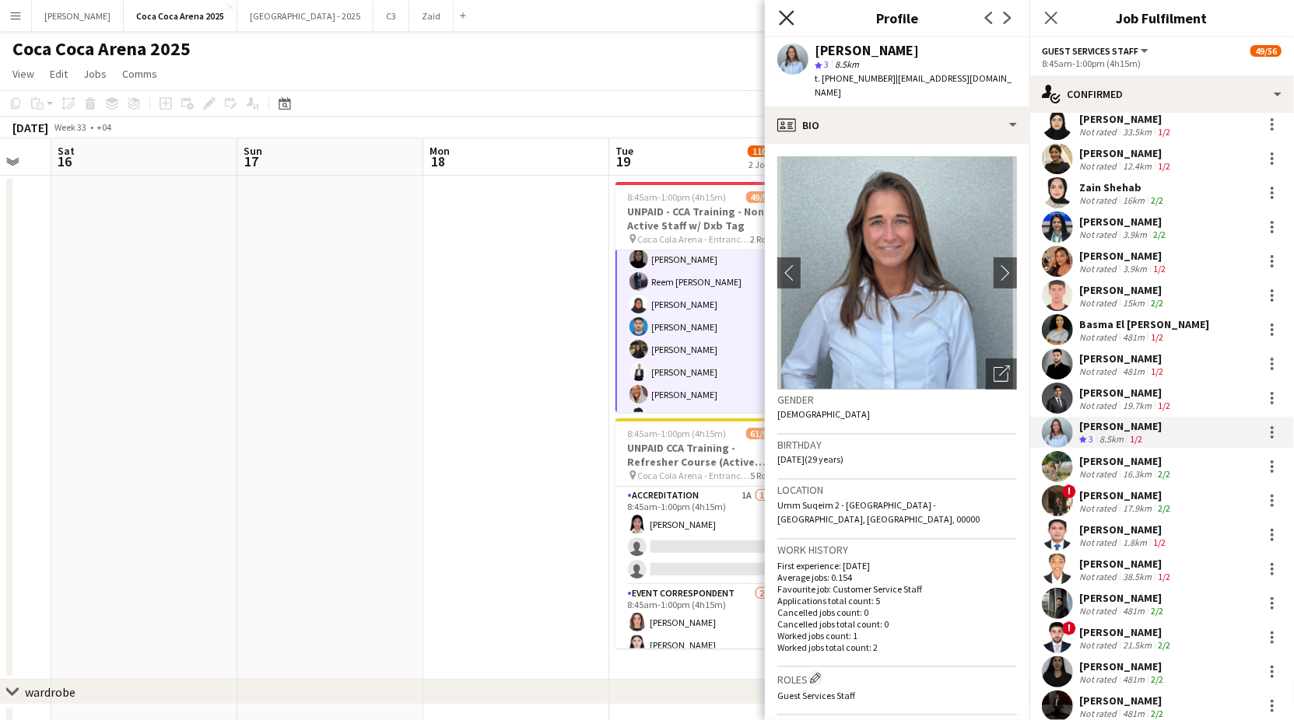
click at [787, 12] on icon "Close pop-in" at bounding box center [786, 17] width 15 height 15
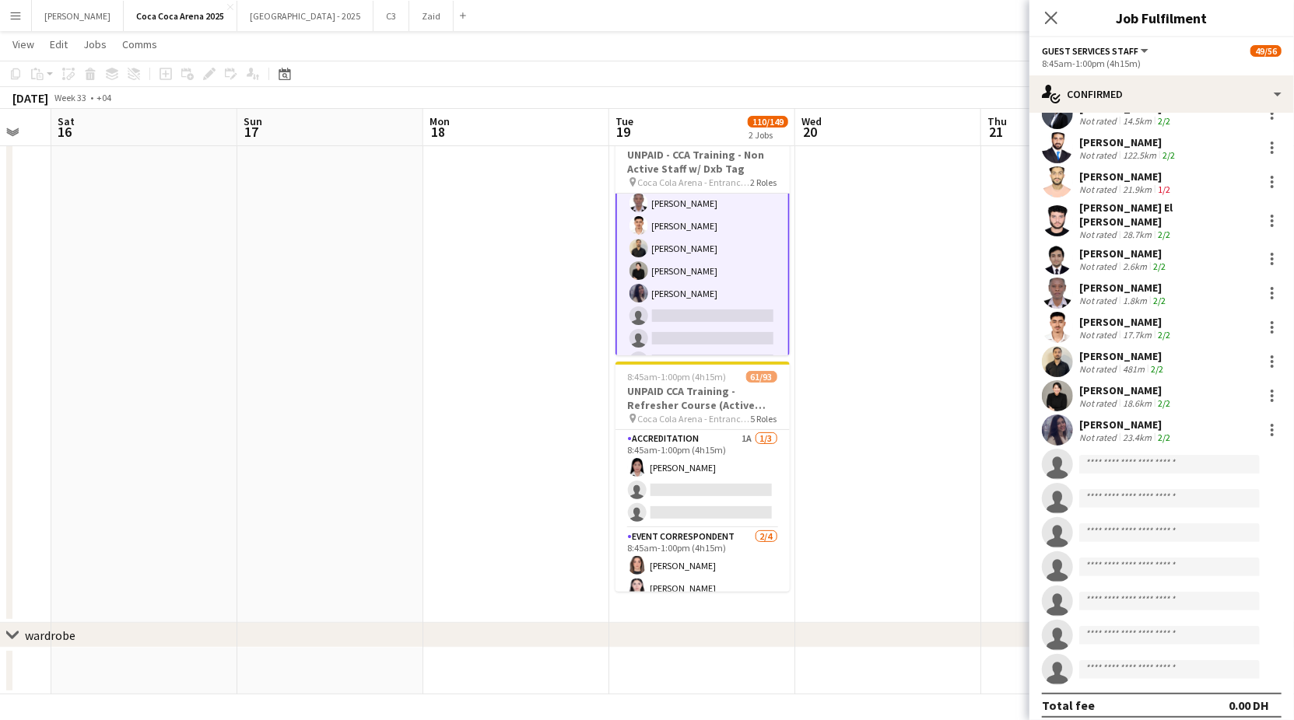
scroll to position [1164, 0]
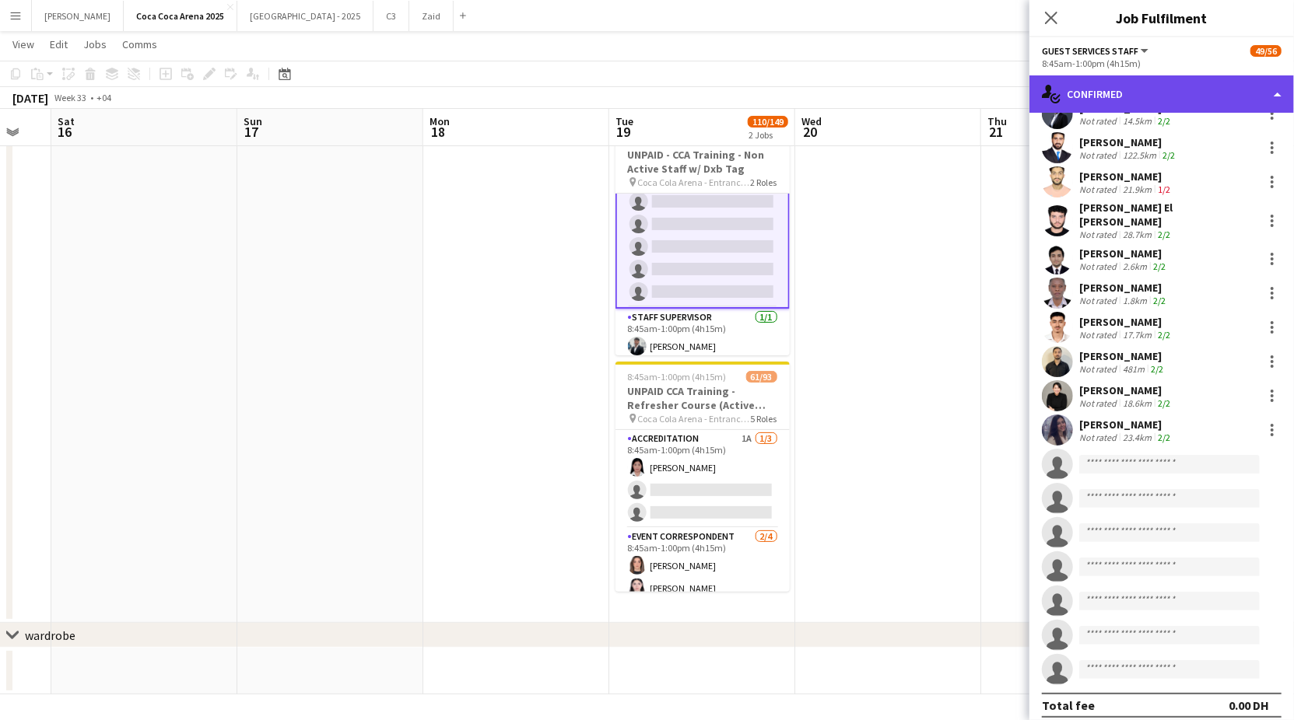
click at [1084, 93] on div "single-neutral-actions-check-2 Confirmed" at bounding box center [1161, 93] width 265 height 37
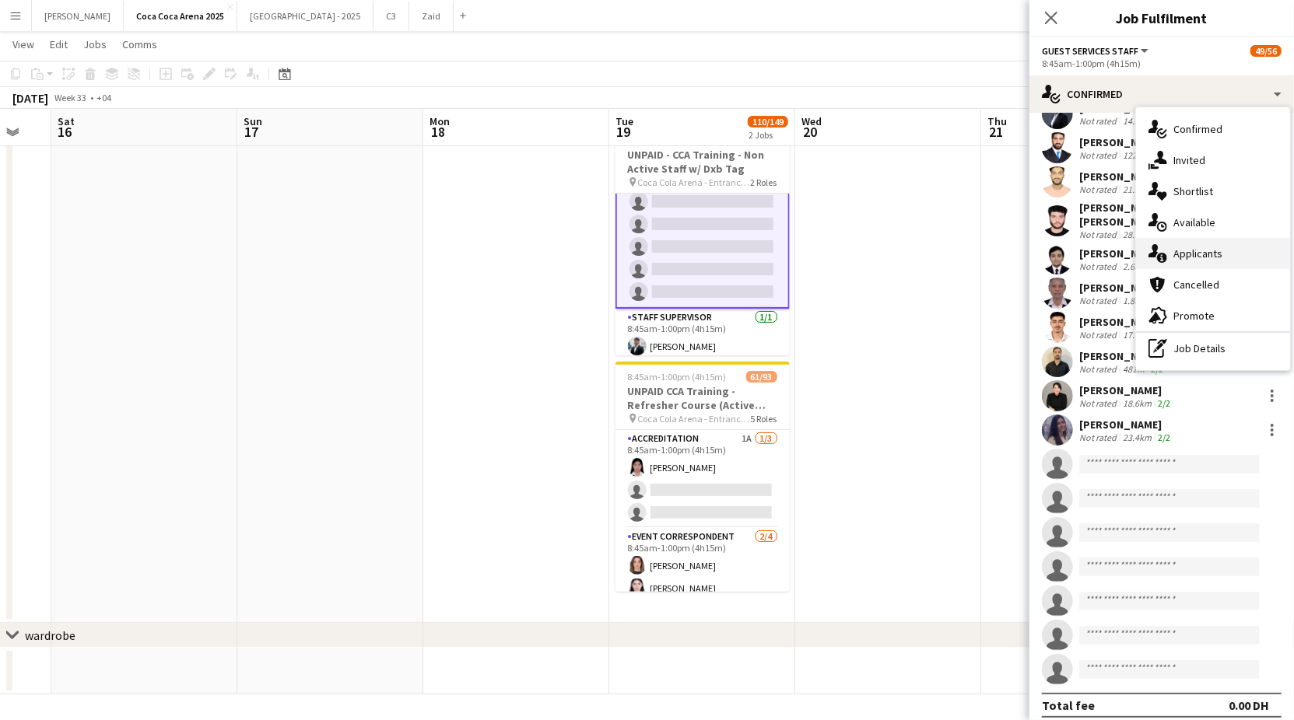
click at [1185, 254] on div "single-neutral-actions-information Applicants" at bounding box center [1213, 253] width 154 height 31
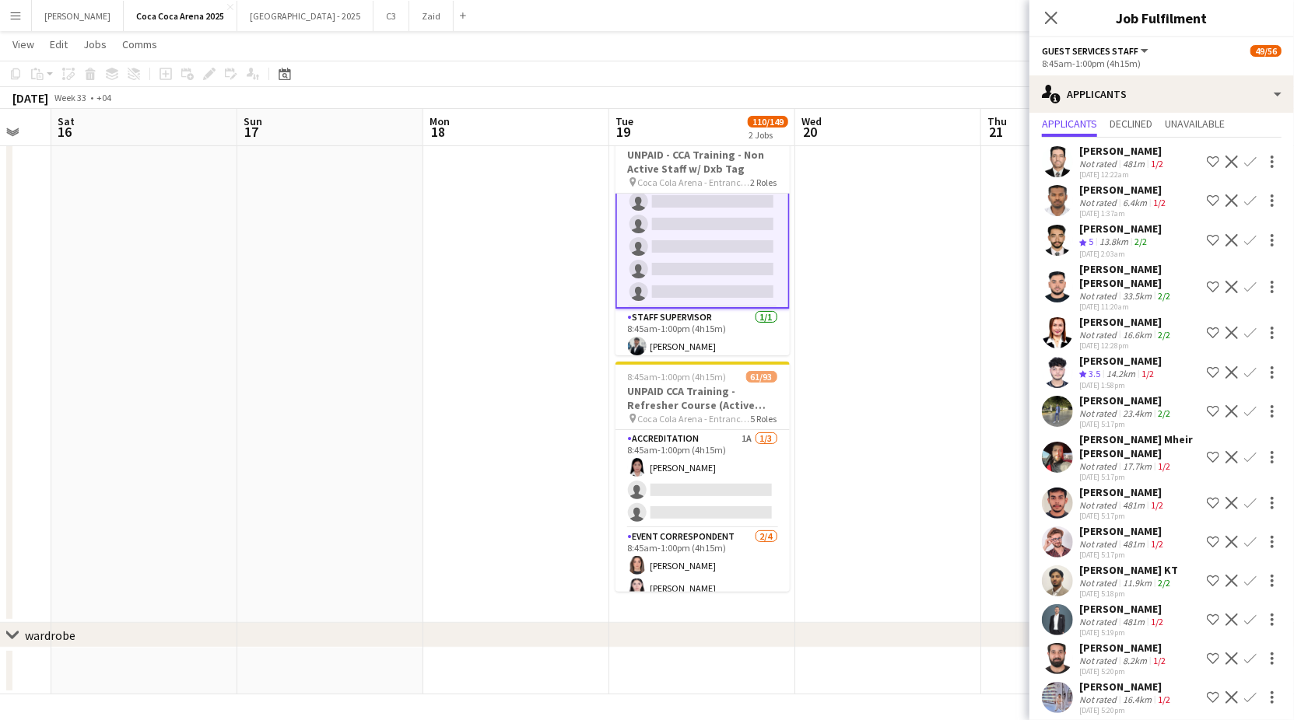
scroll to position [47, 0]
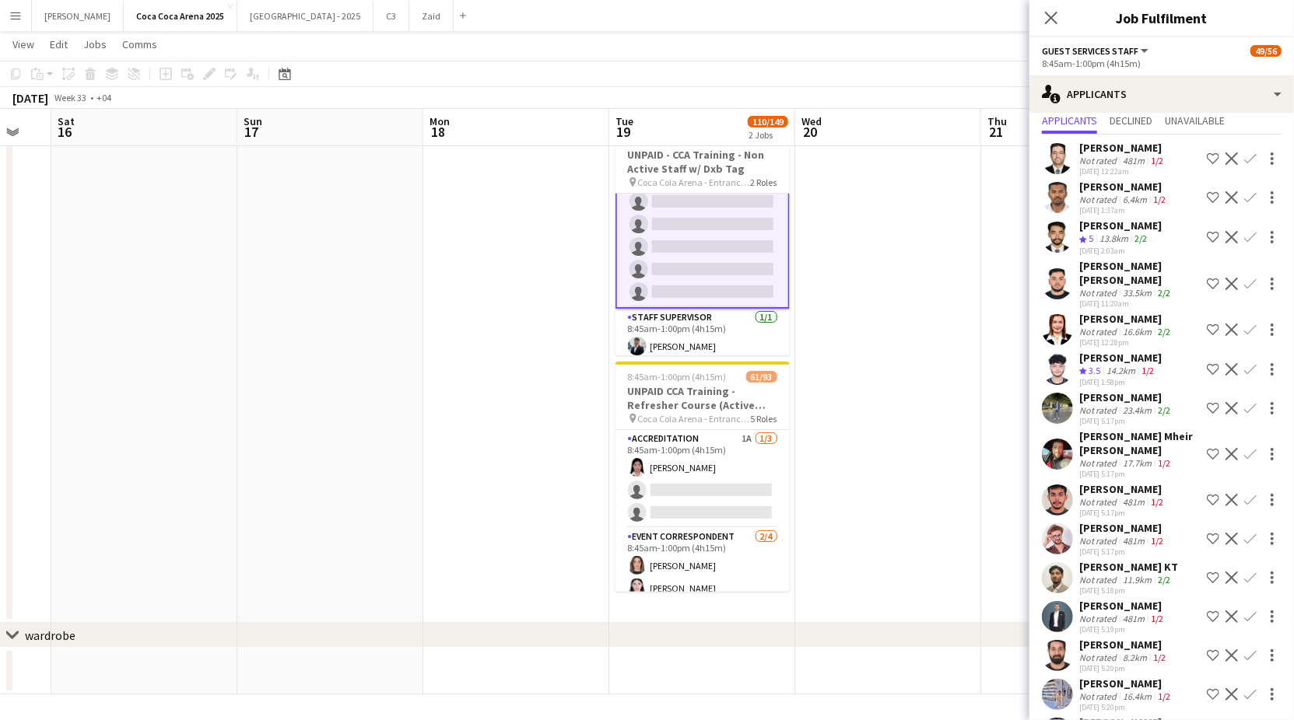
click at [1253, 367] on app-icon "Confirm" at bounding box center [1250, 369] width 12 height 12
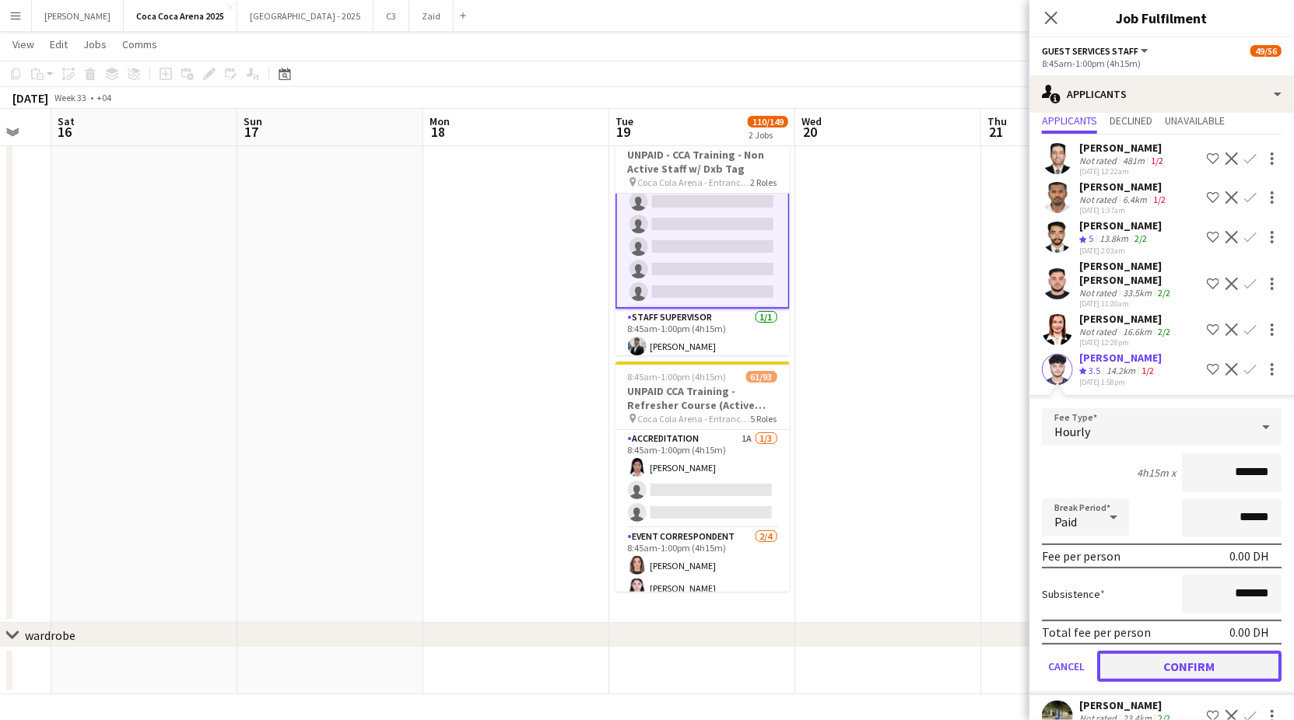
click at [1193, 663] on button "Confirm" at bounding box center [1189, 666] width 184 height 31
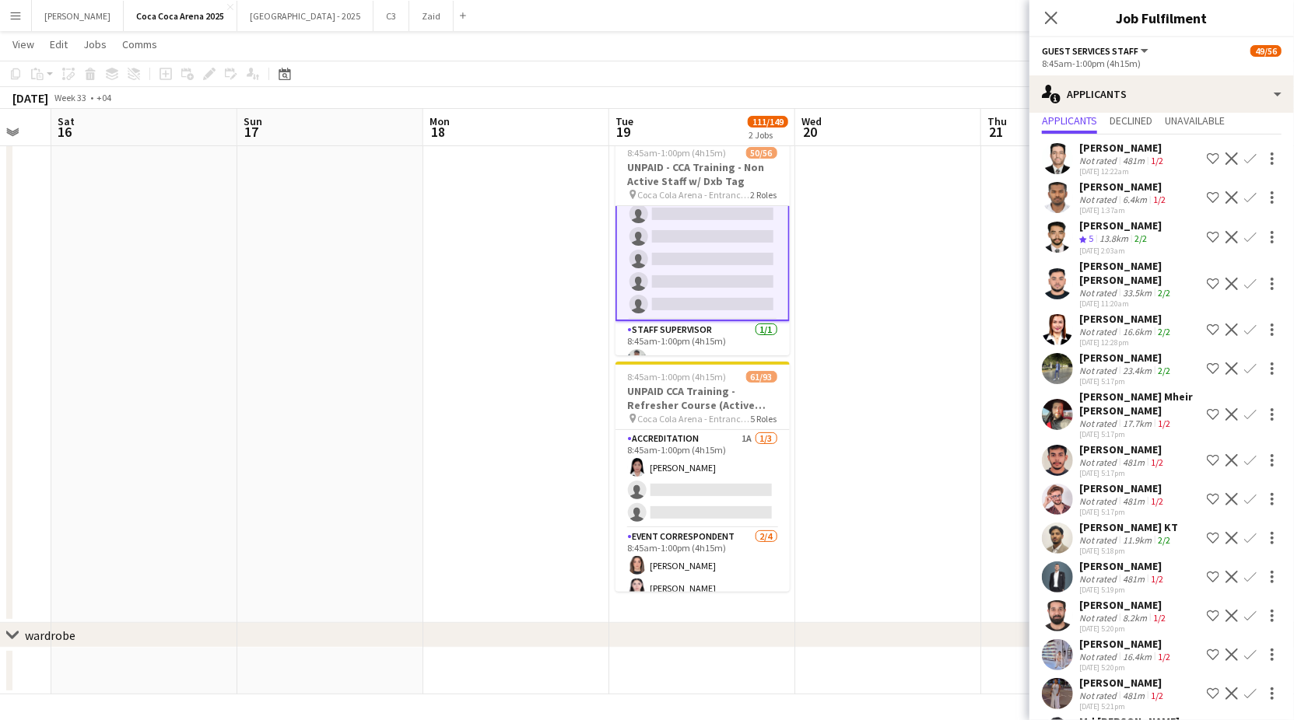
click at [927, 263] on app-date-cell at bounding box center [888, 371] width 186 height 504
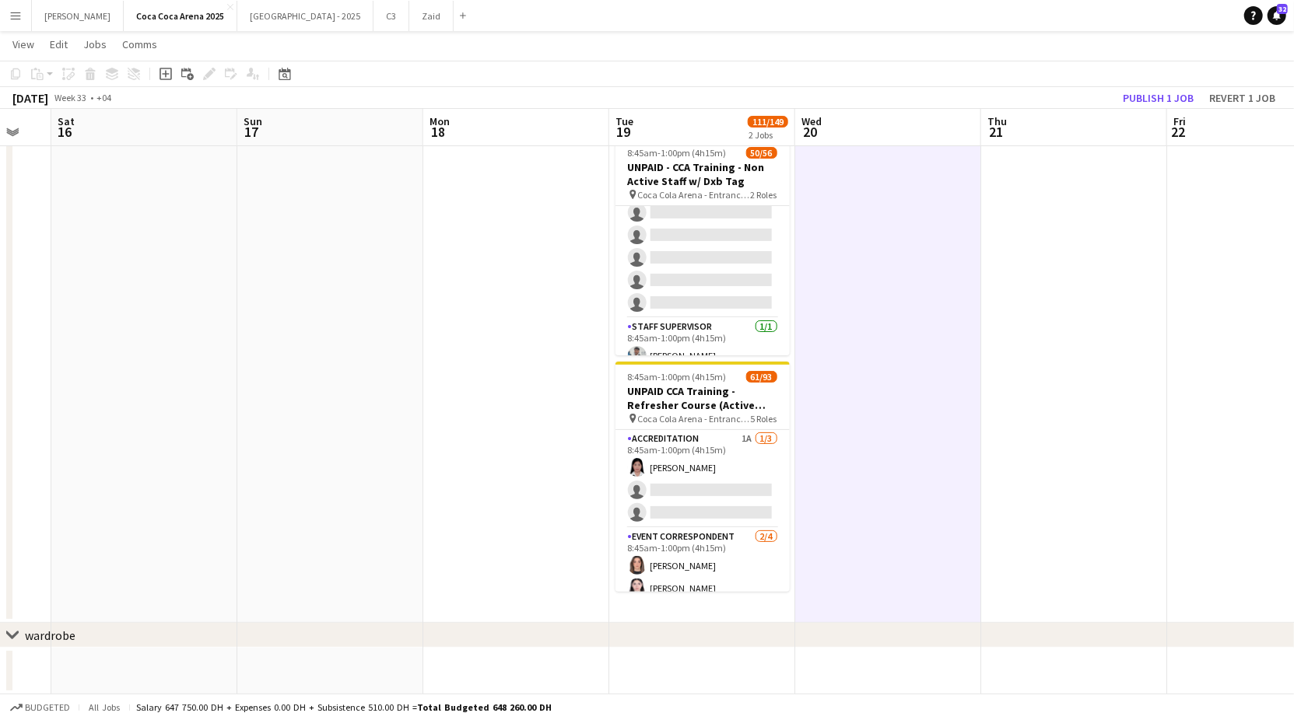
scroll to position [1163, 0]
click at [1210, 89] on button "Revert 1 job" at bounding box center [1242, 98] width 79 height 20
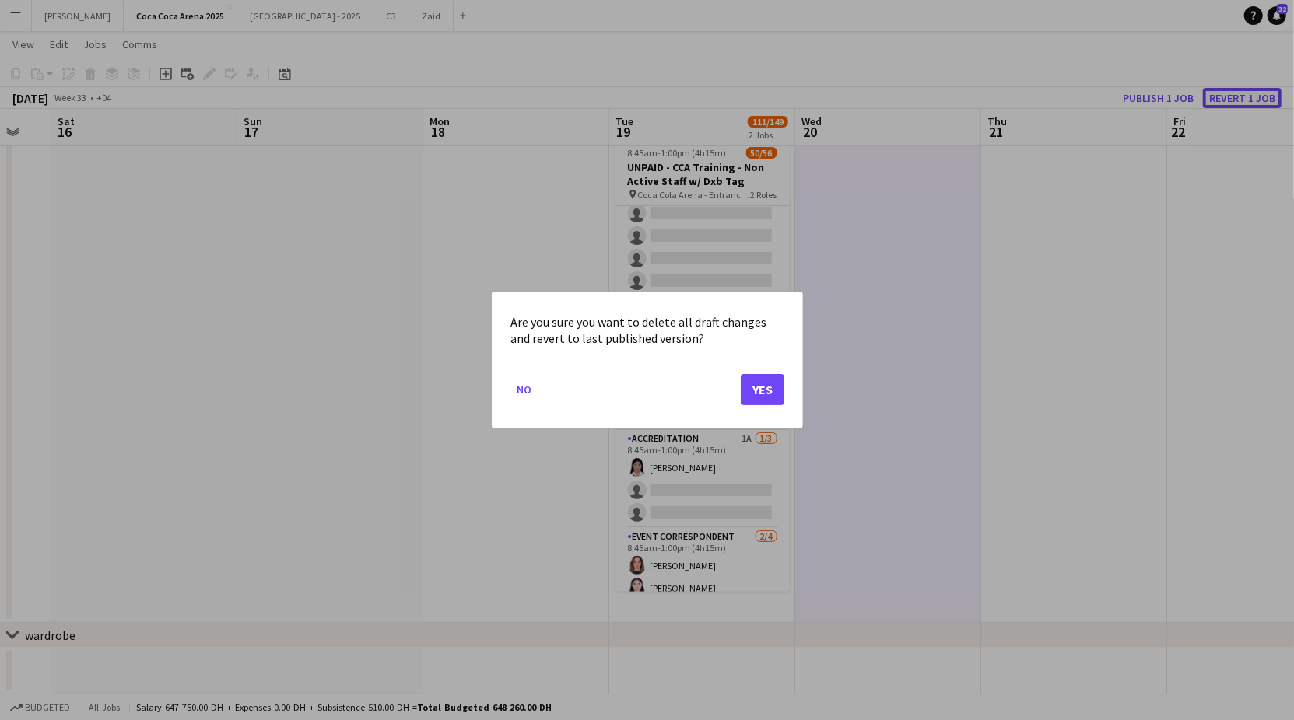
scroll to position [0, 0]
click at [764, 384] on button "Yes" at bounding box center [763, 389] width 44 height 31
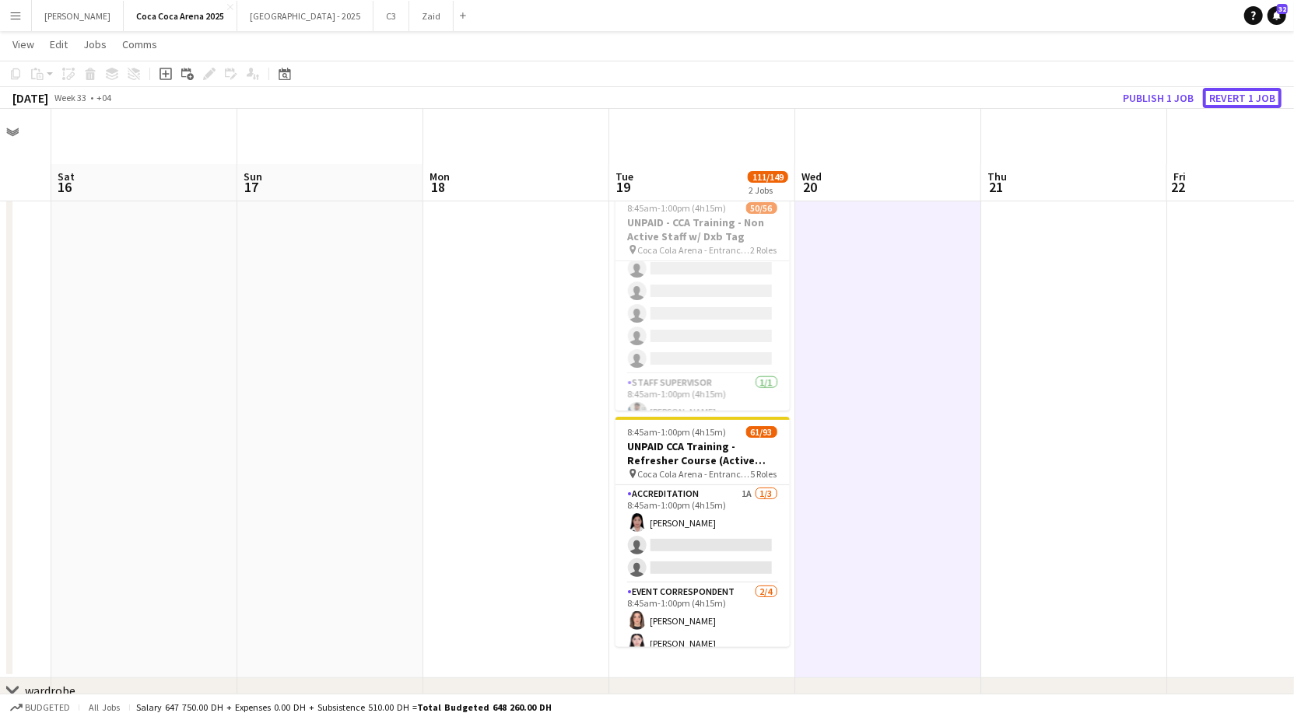
scroll to position [55, 0]
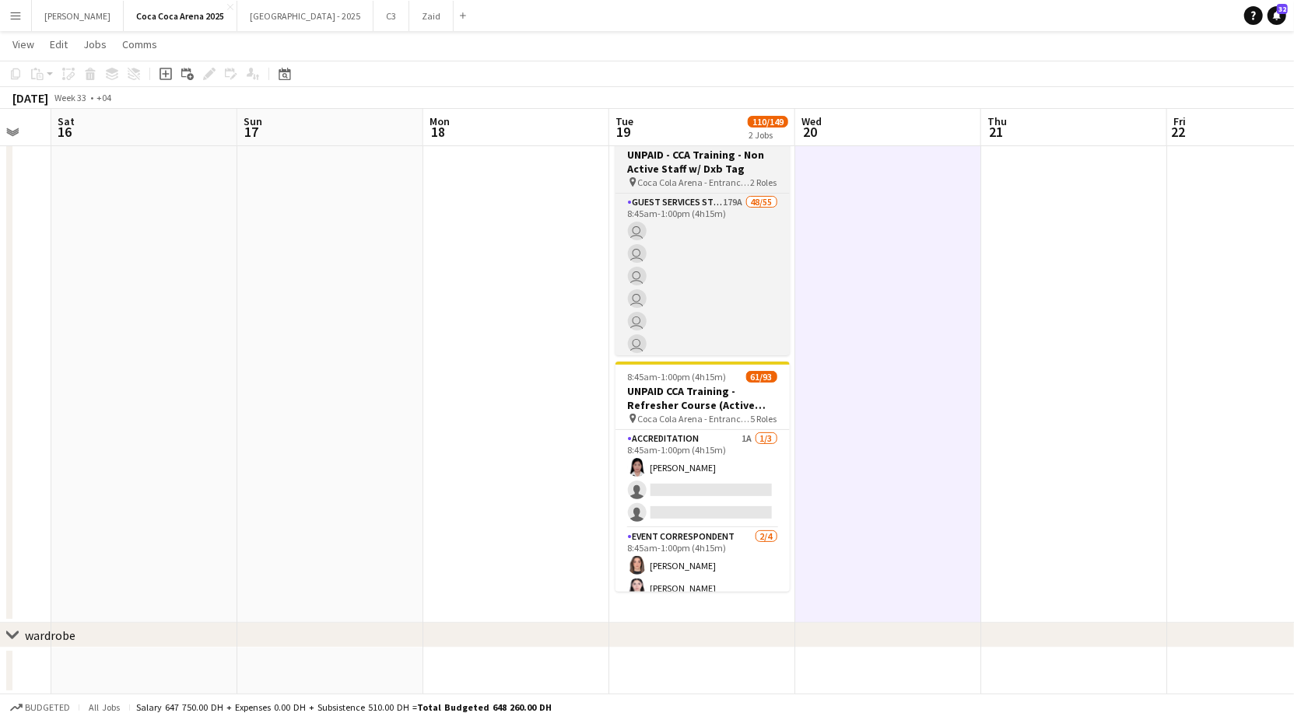
click at [724, 163] on h3 "UNPAID - CCA Training - Non Active Staff w/ Dxb Tag" at bounding box center [702, 162] width 174 height 28
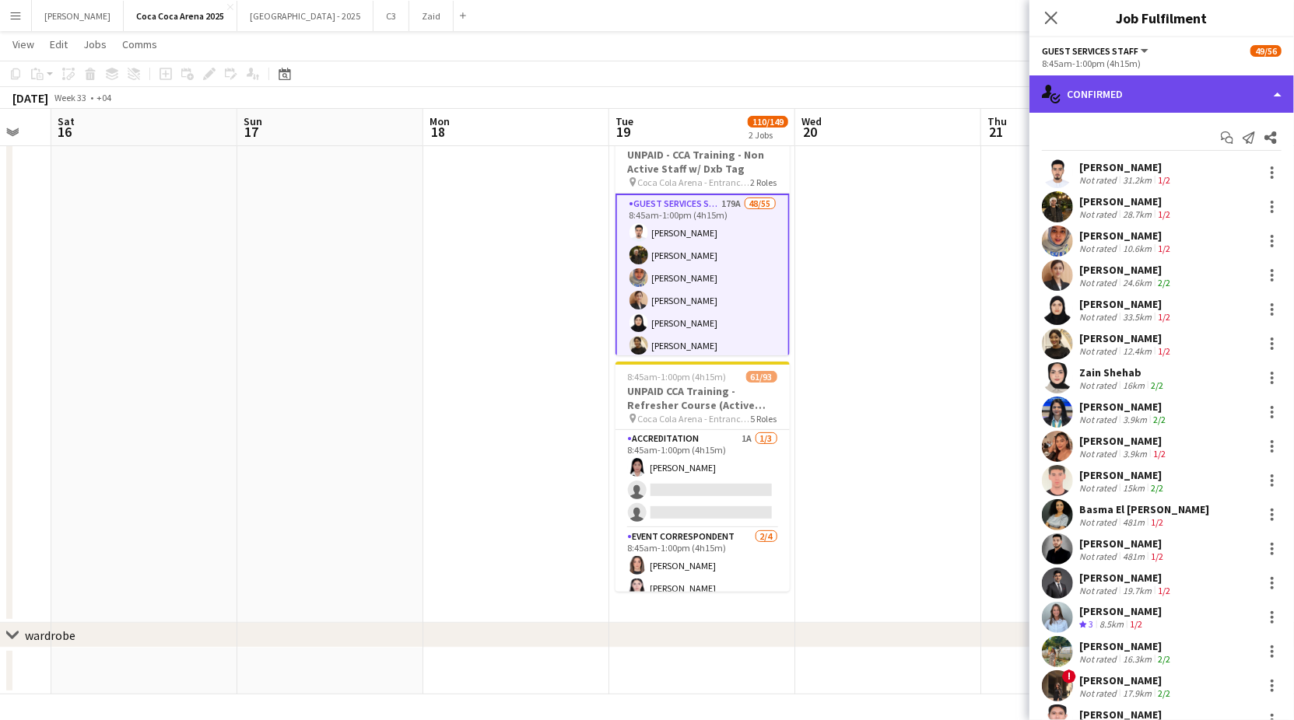
click at [1136, 96] on div "single-neutral-actions-check-2 Confirmed" at bounding box center [1161, 93] width 265 height 37
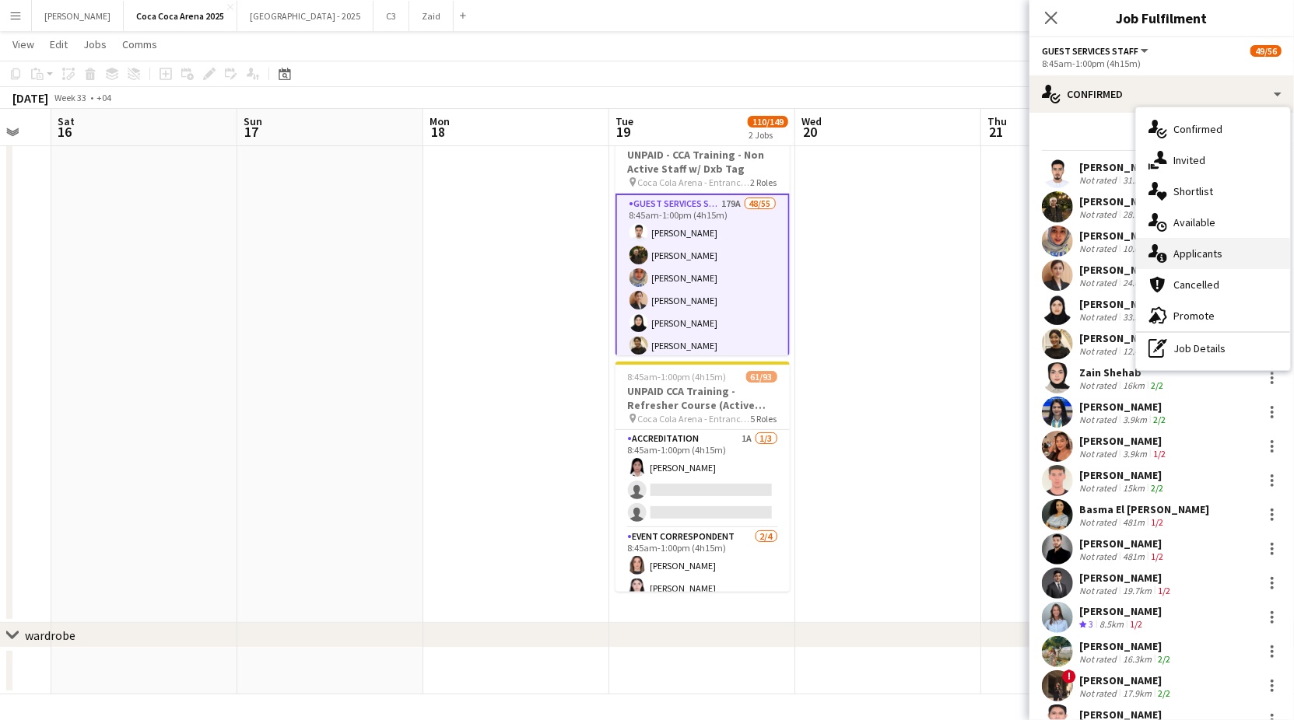
click at [1209, 247] on div "single-neutral-actions-information Applicants" at bounding box center [1213, 253] width 154 height 31
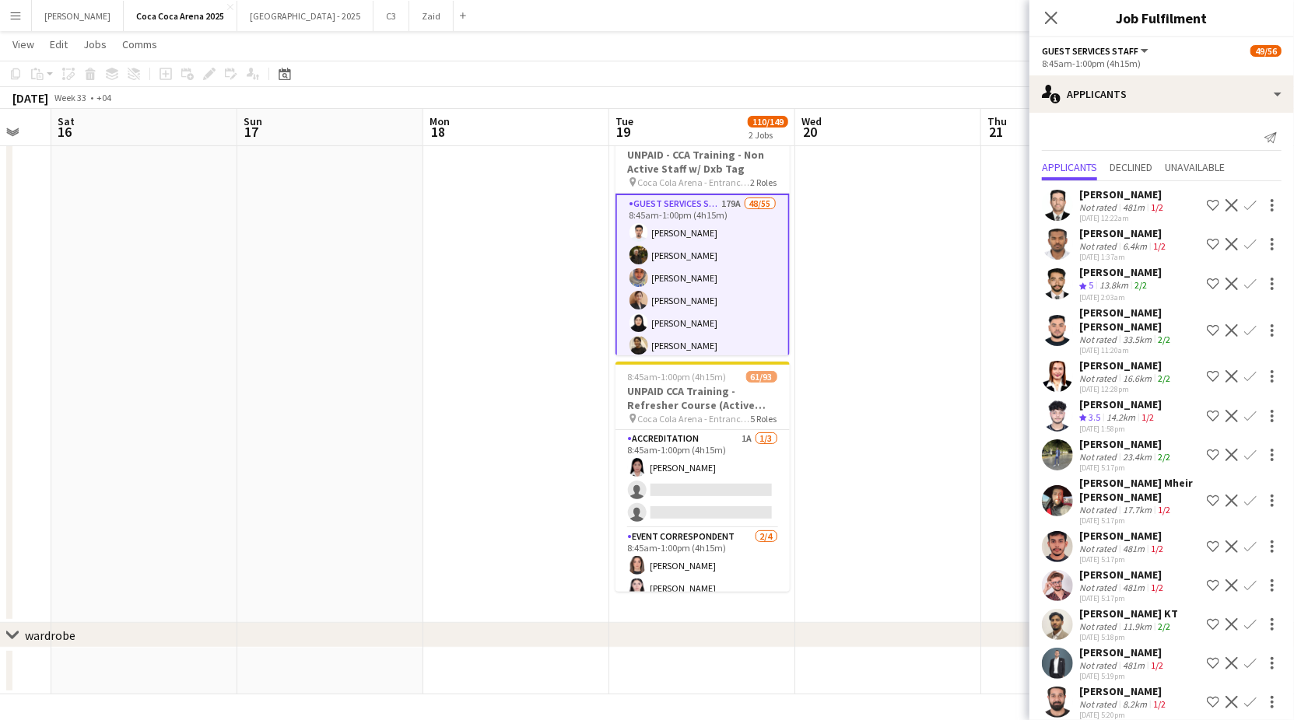
click at [1110, 415] on div "14.2km" at bounding box center [1120, 418] width 35 height 13
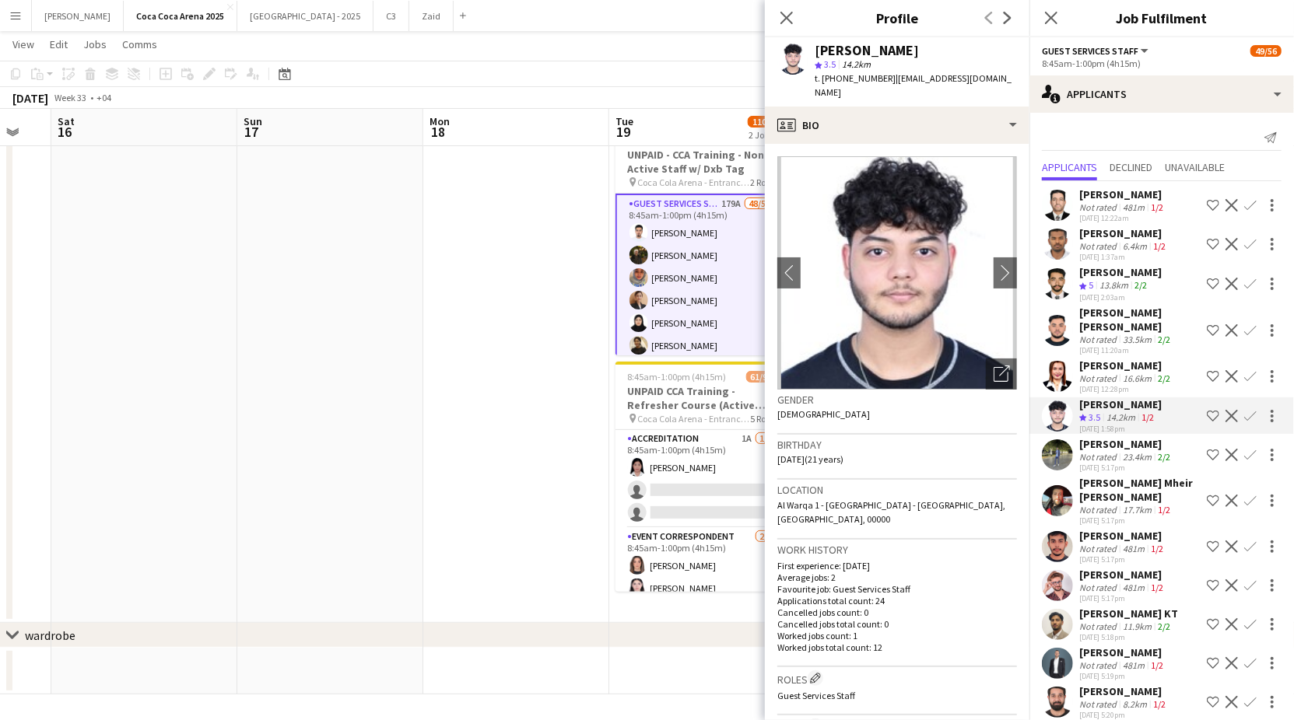
click at [1250, 414] on app-icon "Confirm" at bounding box center [1250, 416] width 12 height 12
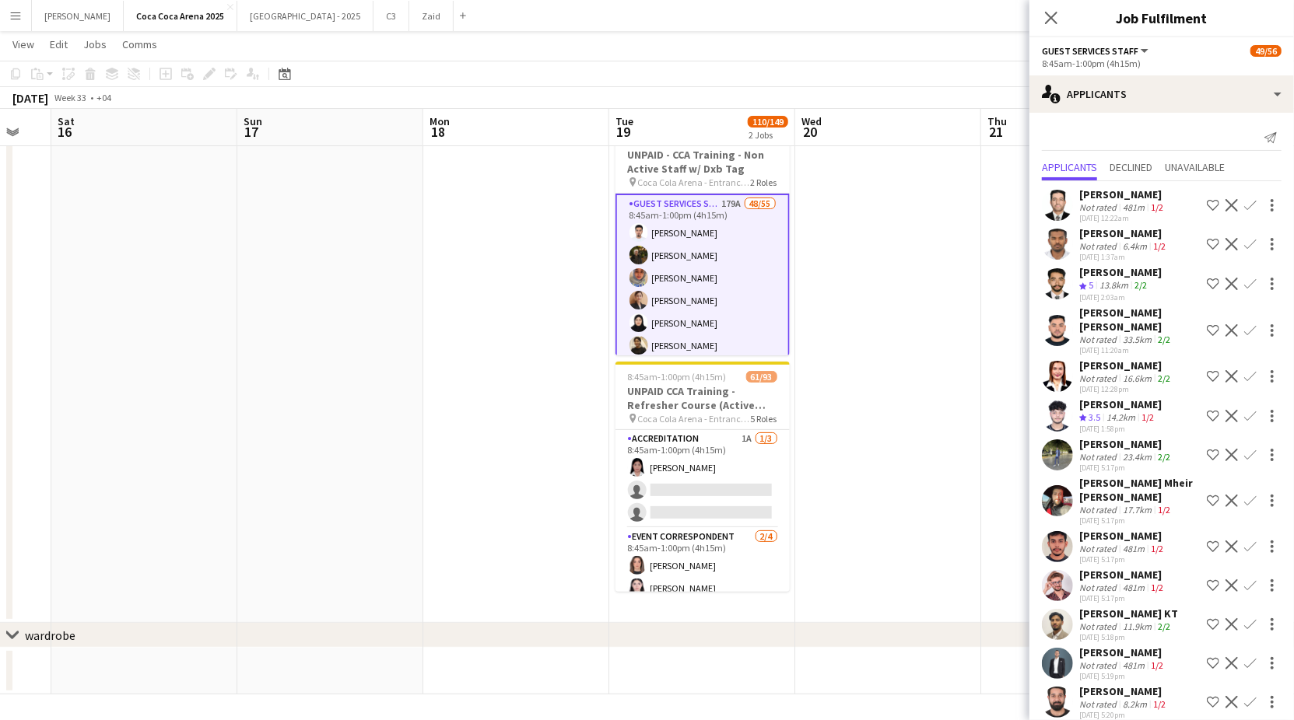
click at [908, 492] on app-date-cell at bounding box center [888, 371] width 186 height 504
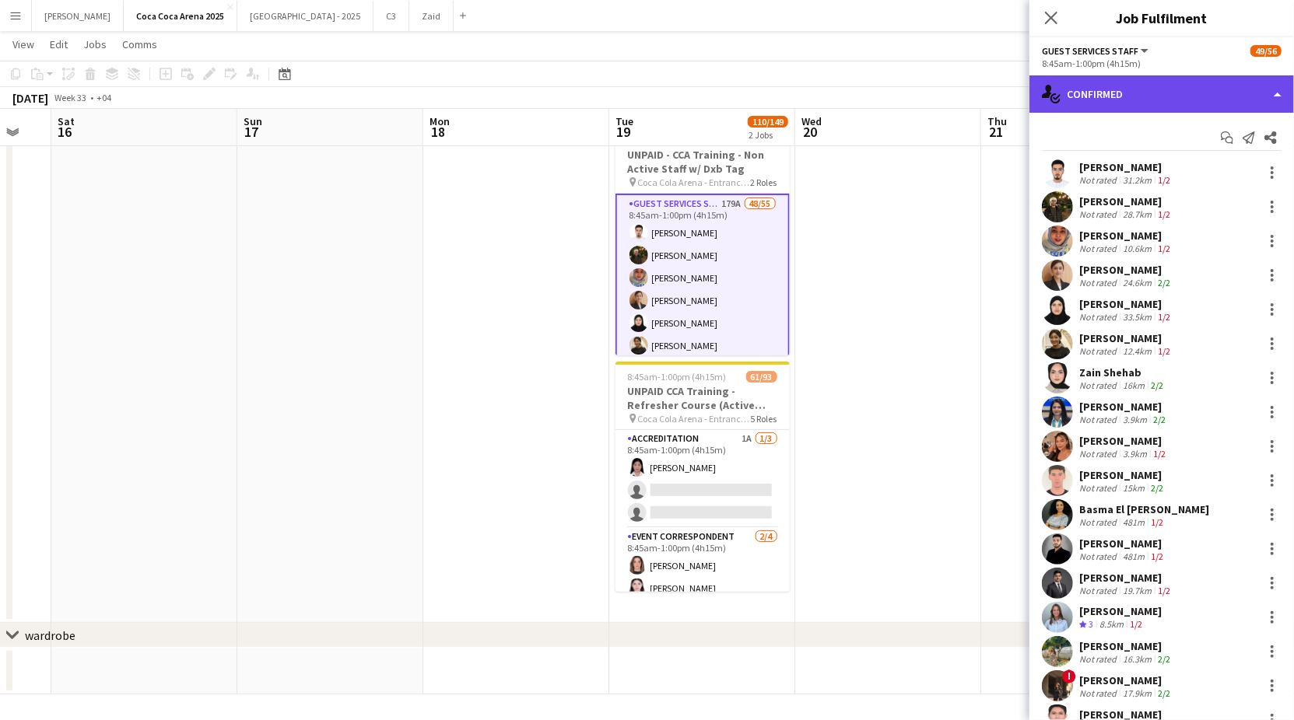
click at [1158, 95] on div "single-neutral-actions-check-2 Confirmed" at bounding box center [1161, 93] width 265 height 37
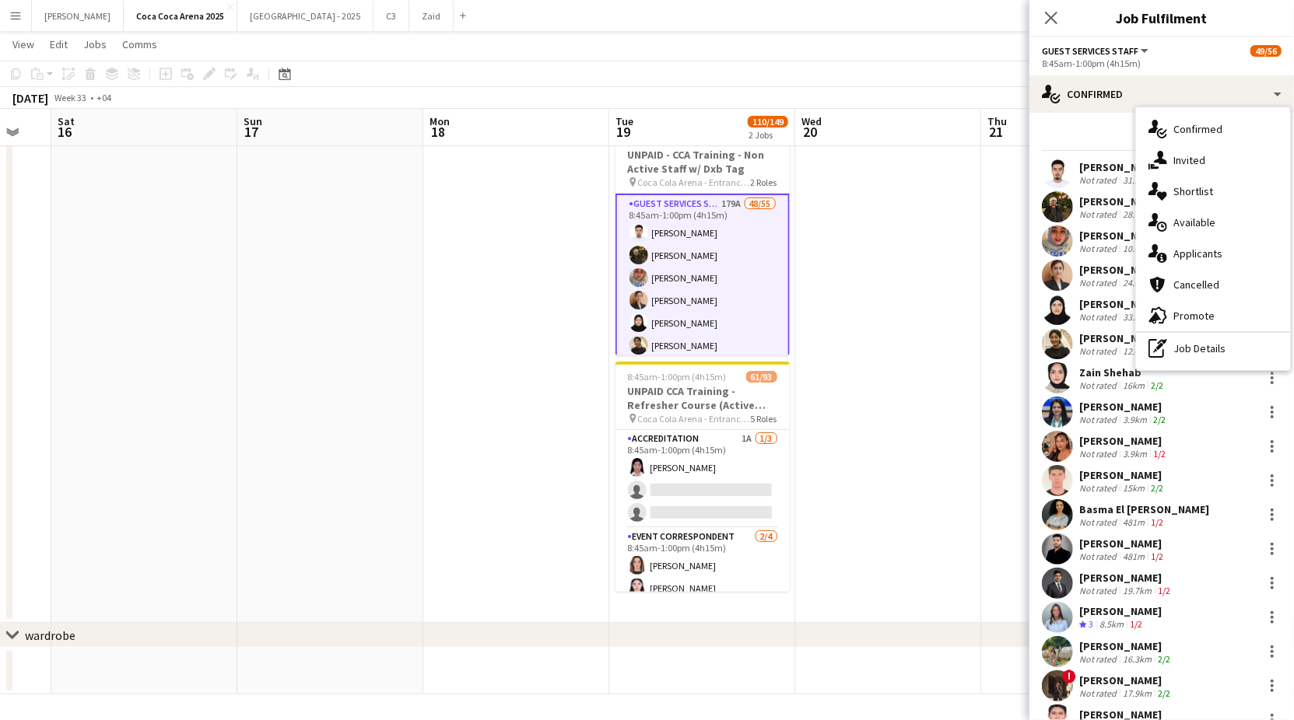
click at [1094, 349] on div "Not rated" at bounding box center [1099, 351] width 40 height 12
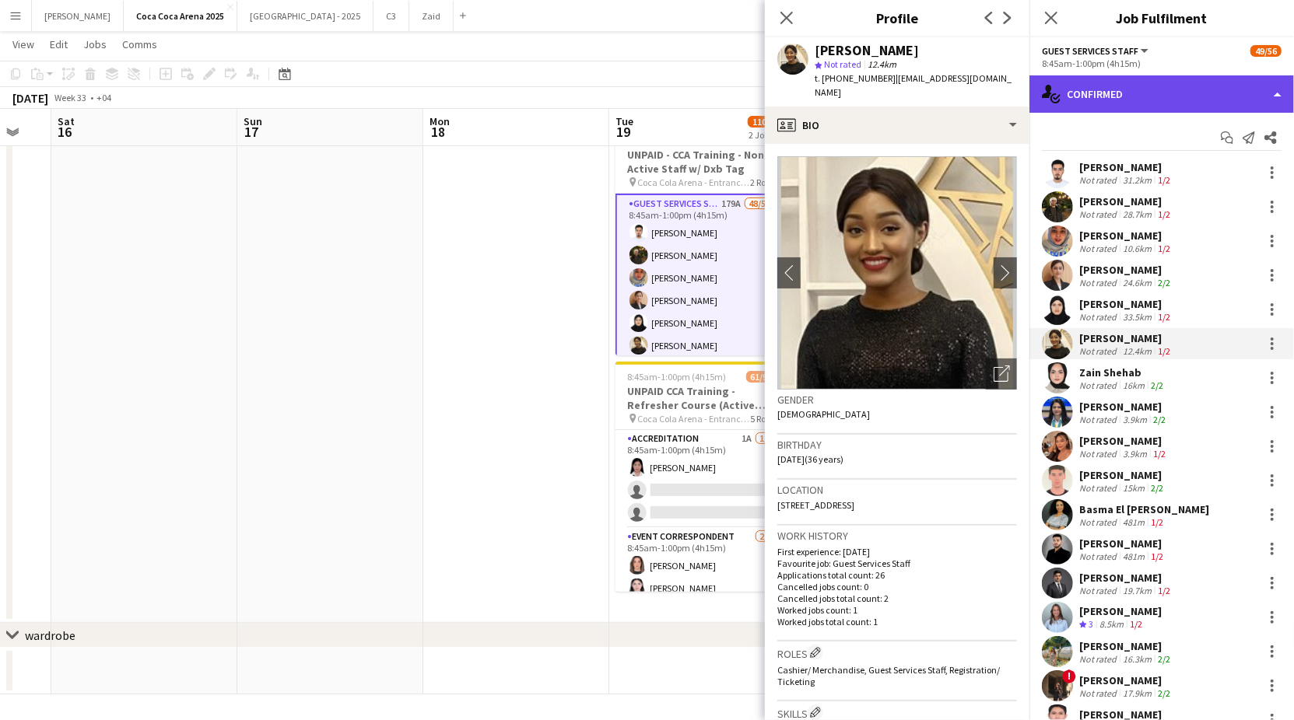
click at [1078, 91] on div "single-neutral-actions-check-2 Confirmed" at bounding box center [1161, 93] width 265 height 37
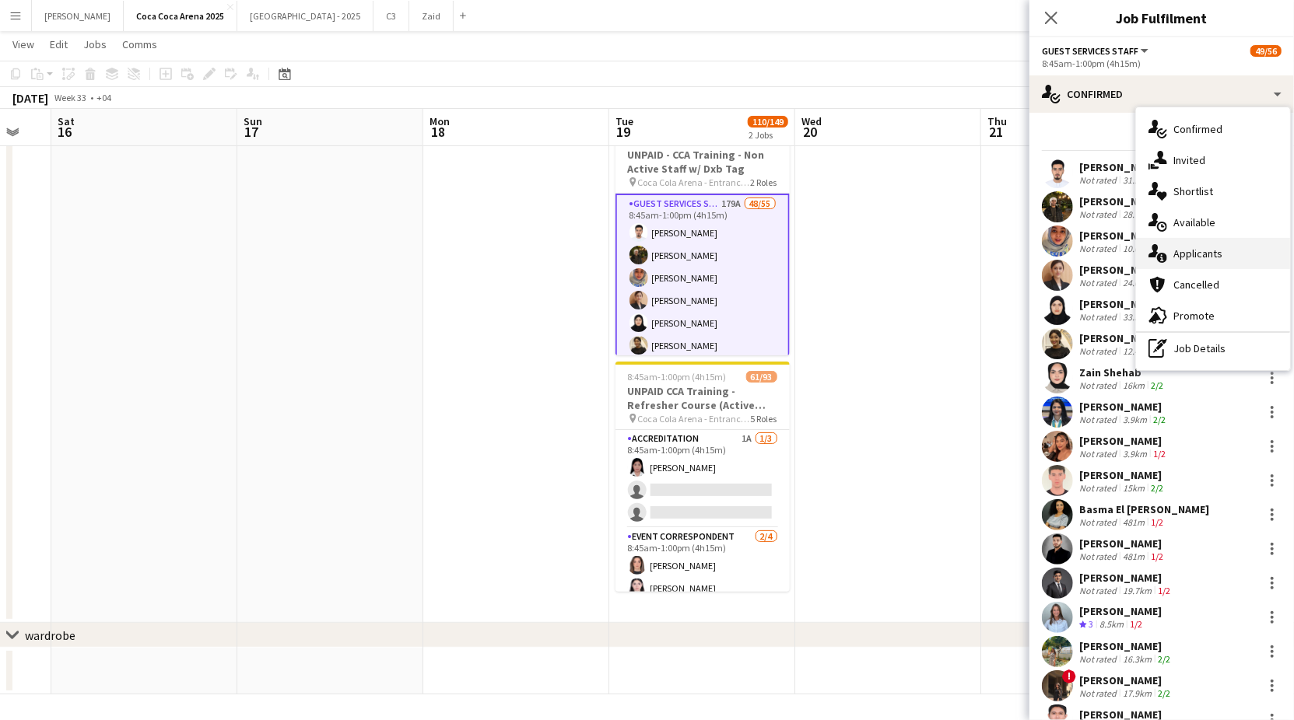
click at [1169, 247] on div "single-neutral-actions-information Applicants" at bounding box center [1213, 253] width 154 height 31
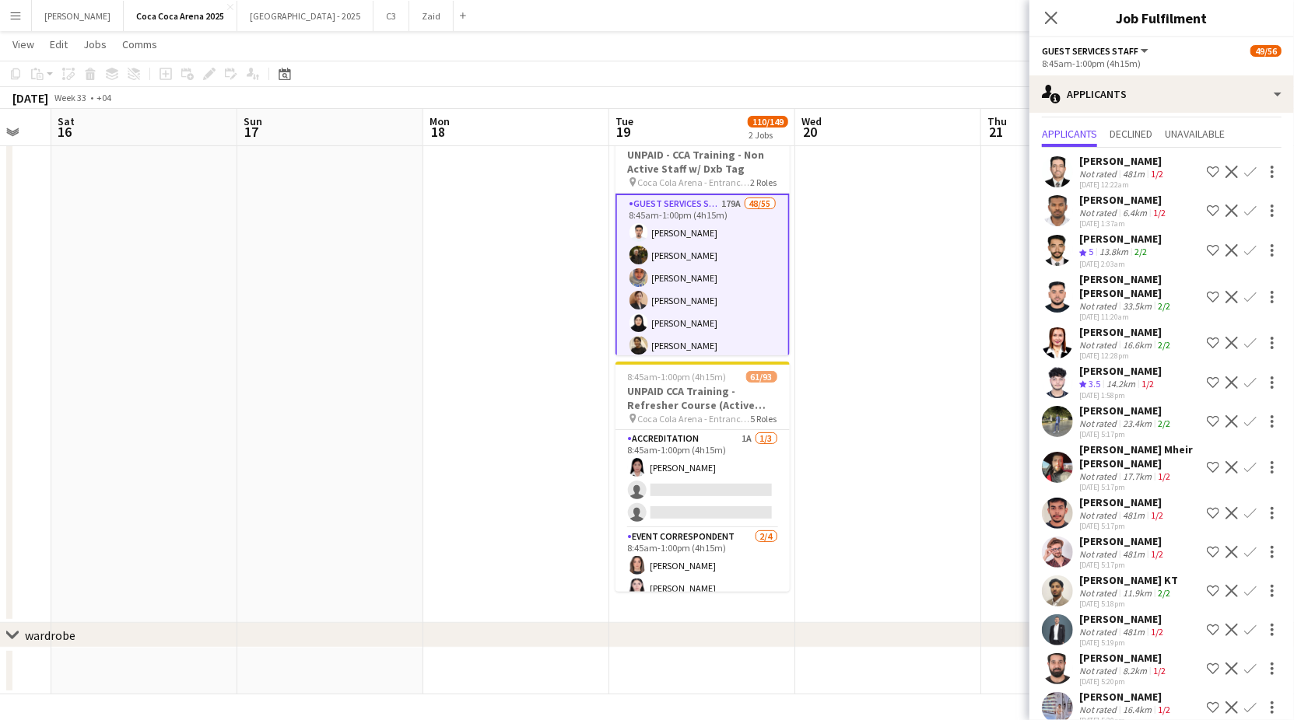
scroll to position [37, 0]
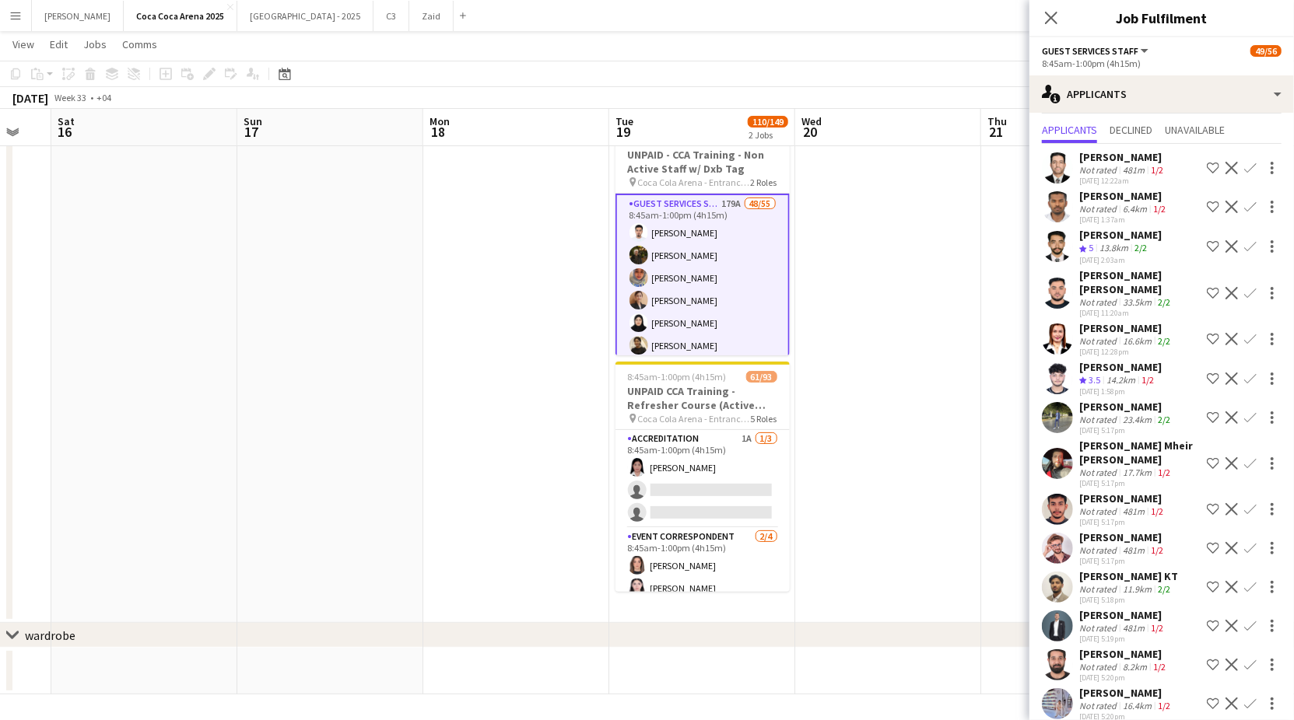
click at [1246, 373] on app-icon "Confirm" at bounding box center [1250, 379] width 12 height 12
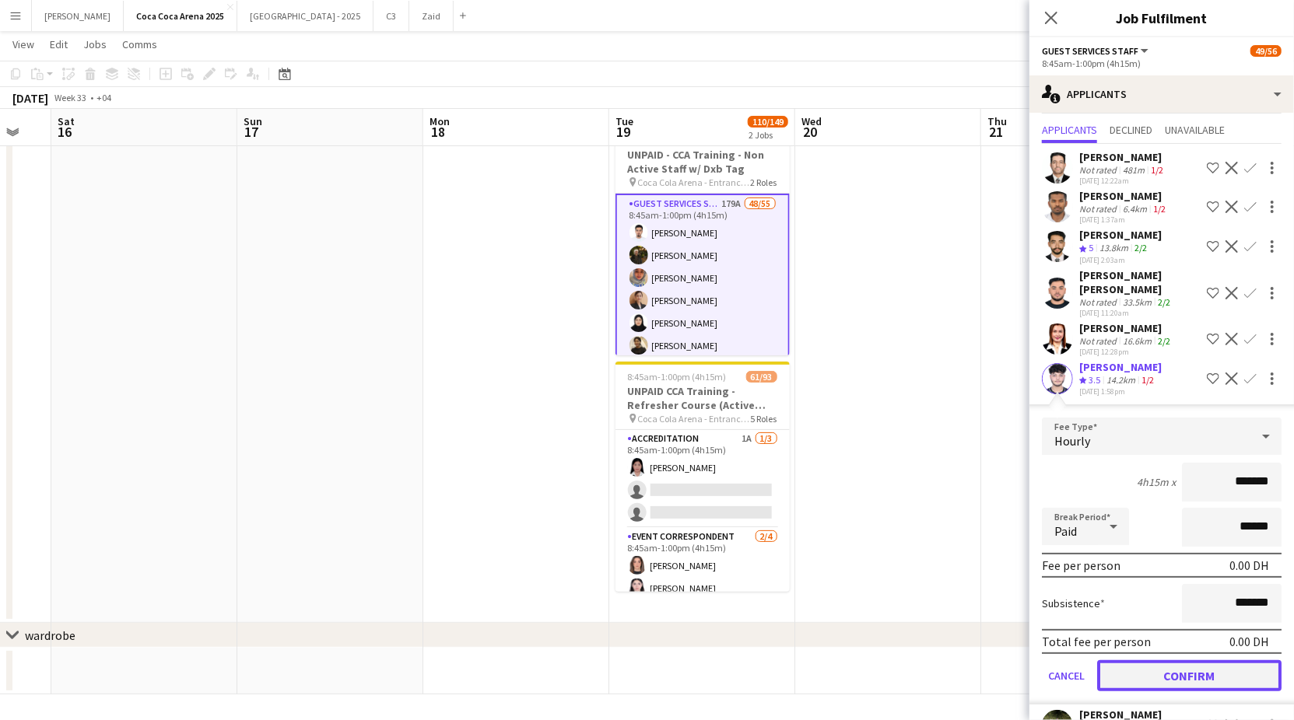
click at [1211, 670] on button "Confirm" at bounding box center [1189, 675] width 184 height 31
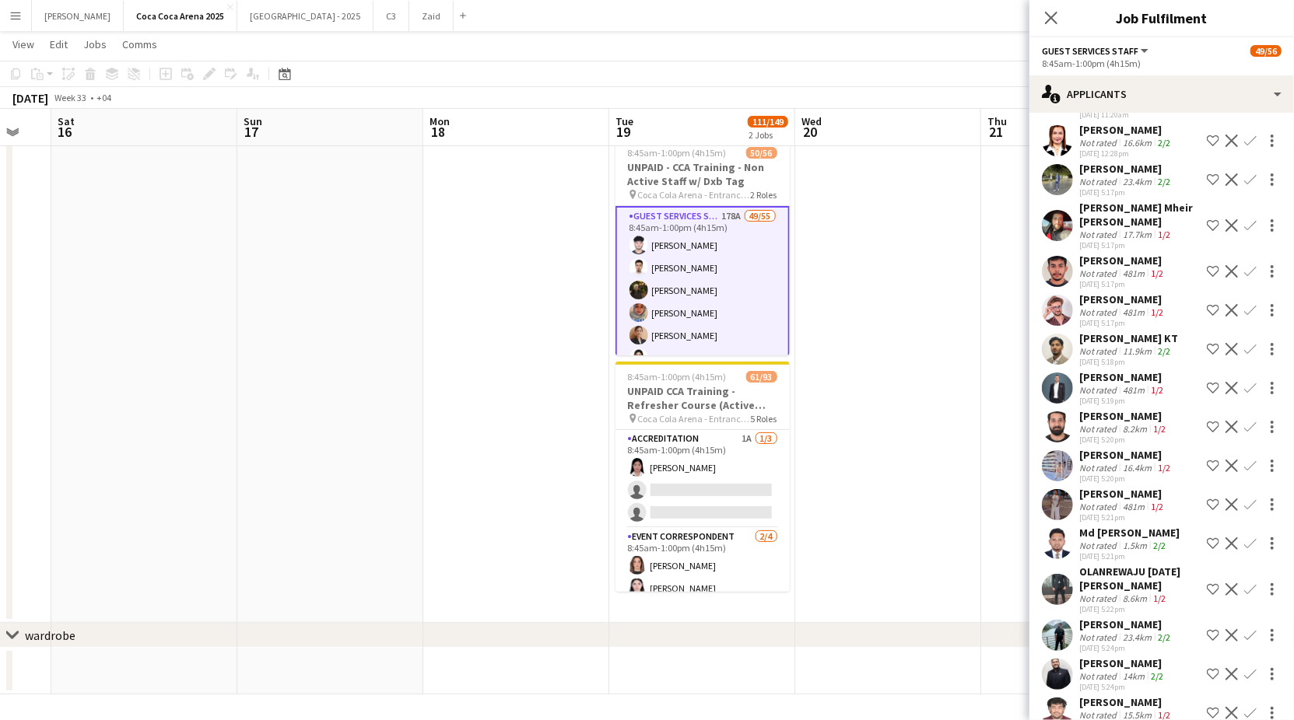
scroll to position [238, 0]
click at [1116, 534] on div "Md [PERSON_NAME]" at bounding box center [1129, 531] width 100 height 14
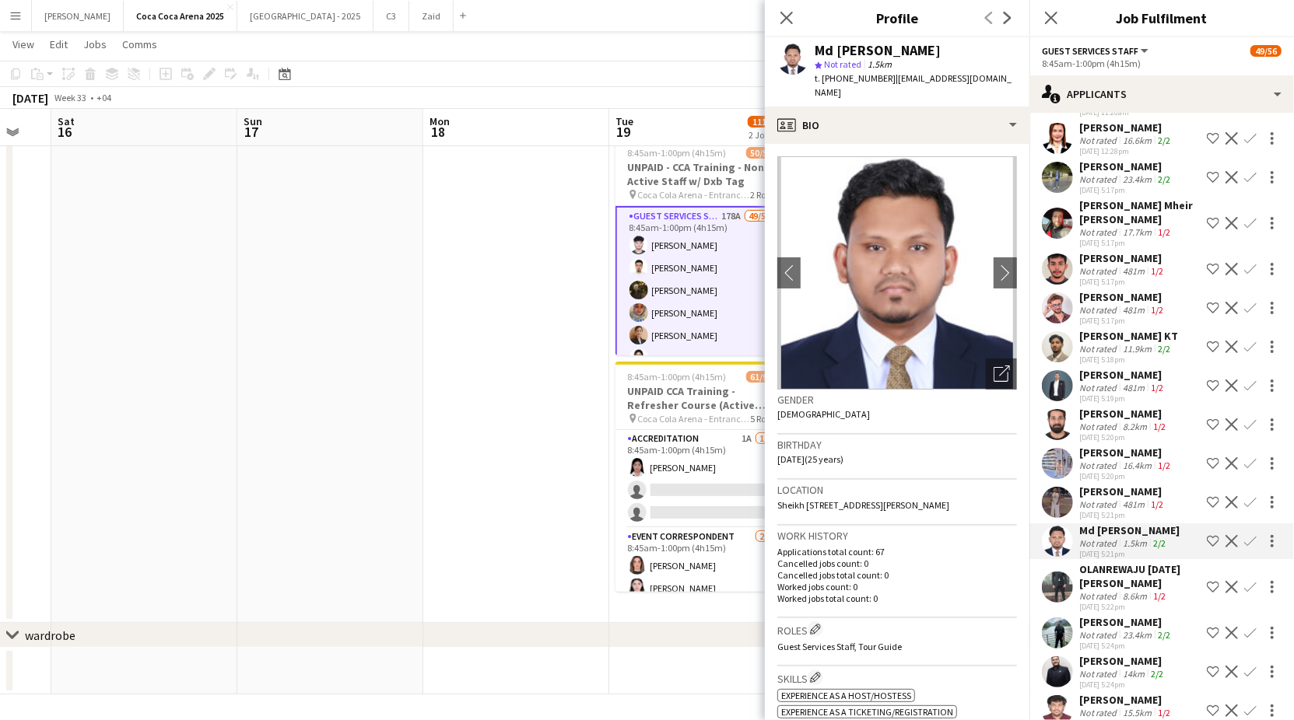
click at [1116, 590] on div "Not rated" at bounding box center [1099, 596] width 40 height 12
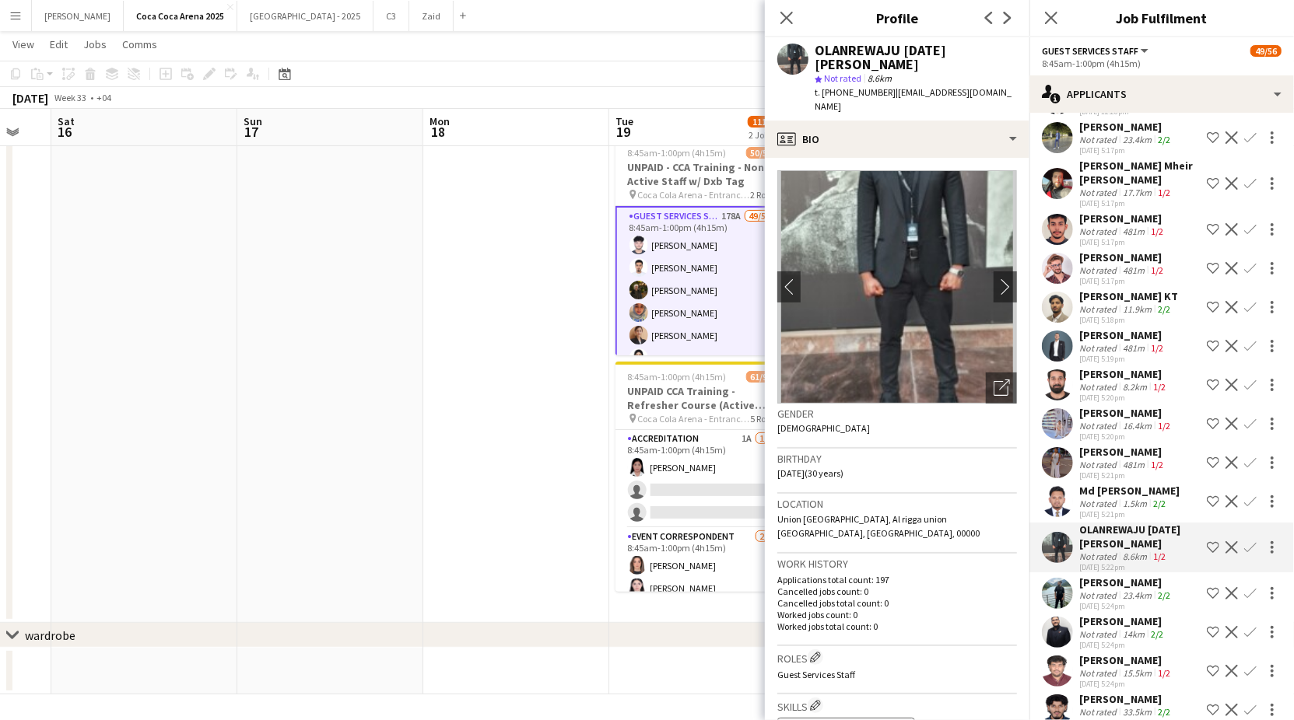
scroll to position [280, 0]
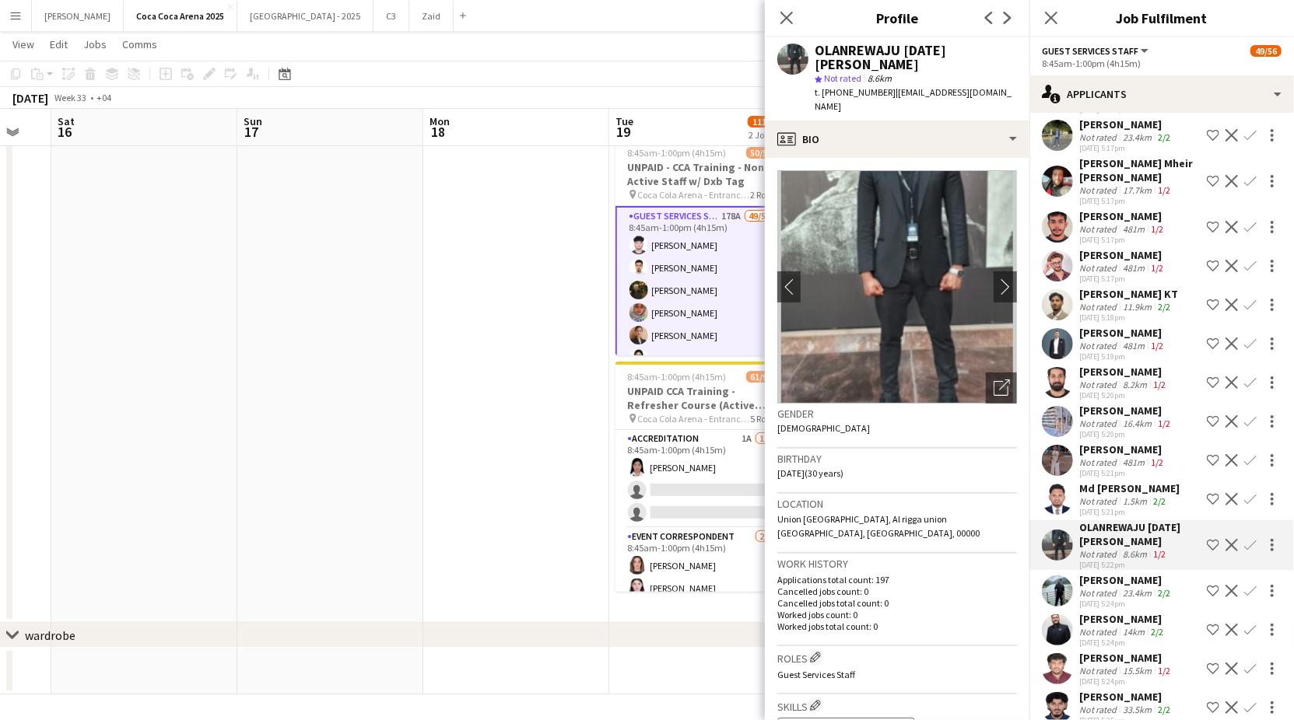
click at [1116, 589] on div "Not rated" at bounding box center [1099, 593] width 40 height 12
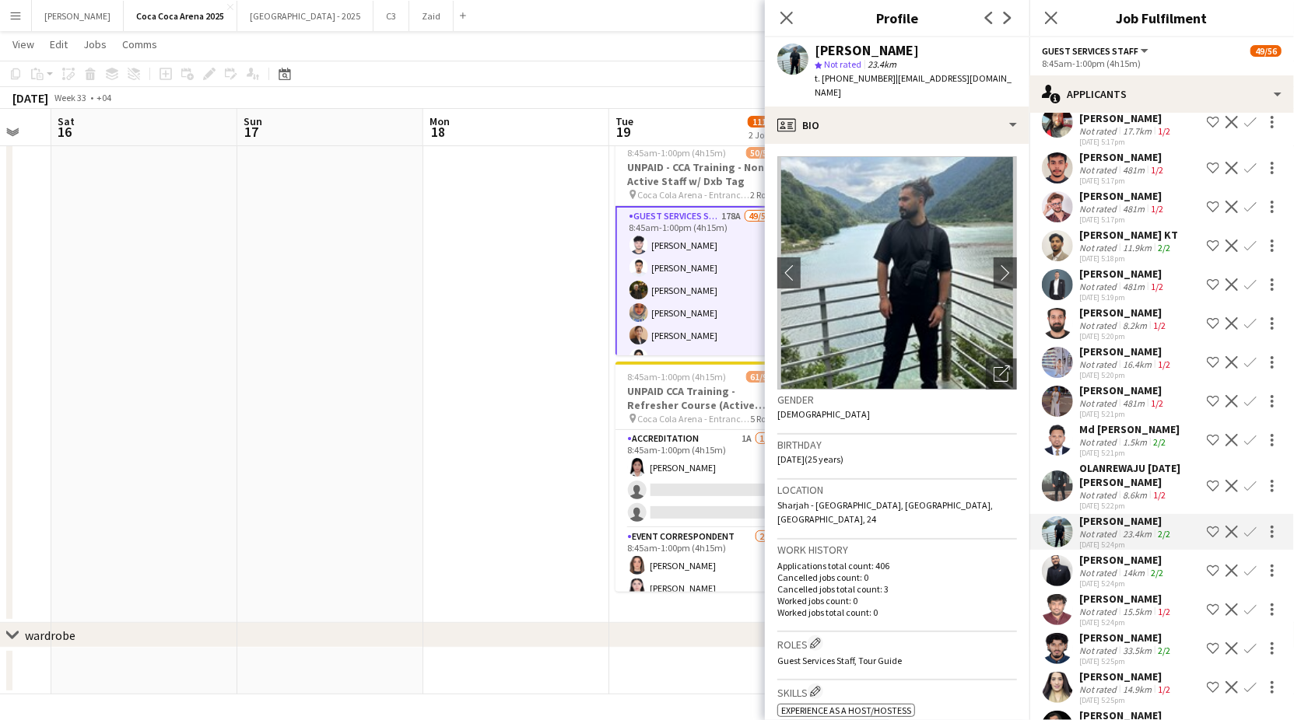
scroll to position [372, 0]
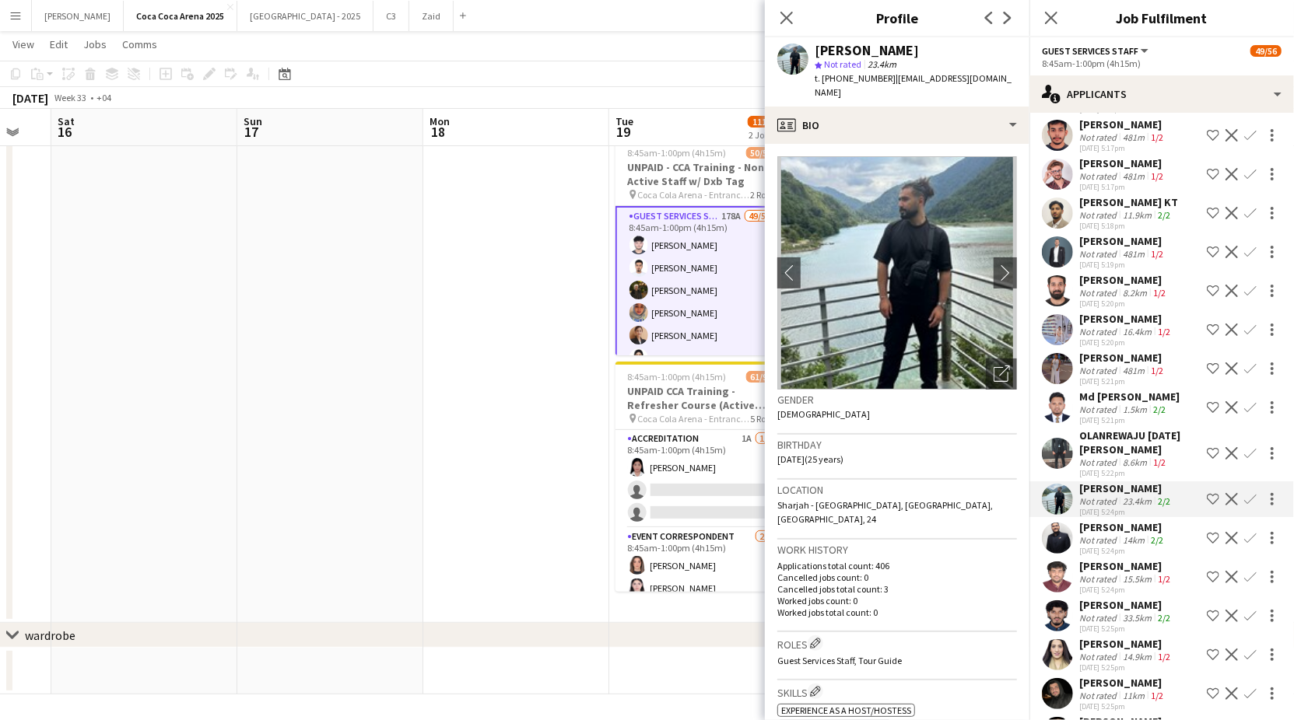
click at [1108, 541] on div "Not rated" at bounding box center [1099, 540] width 40 height 12
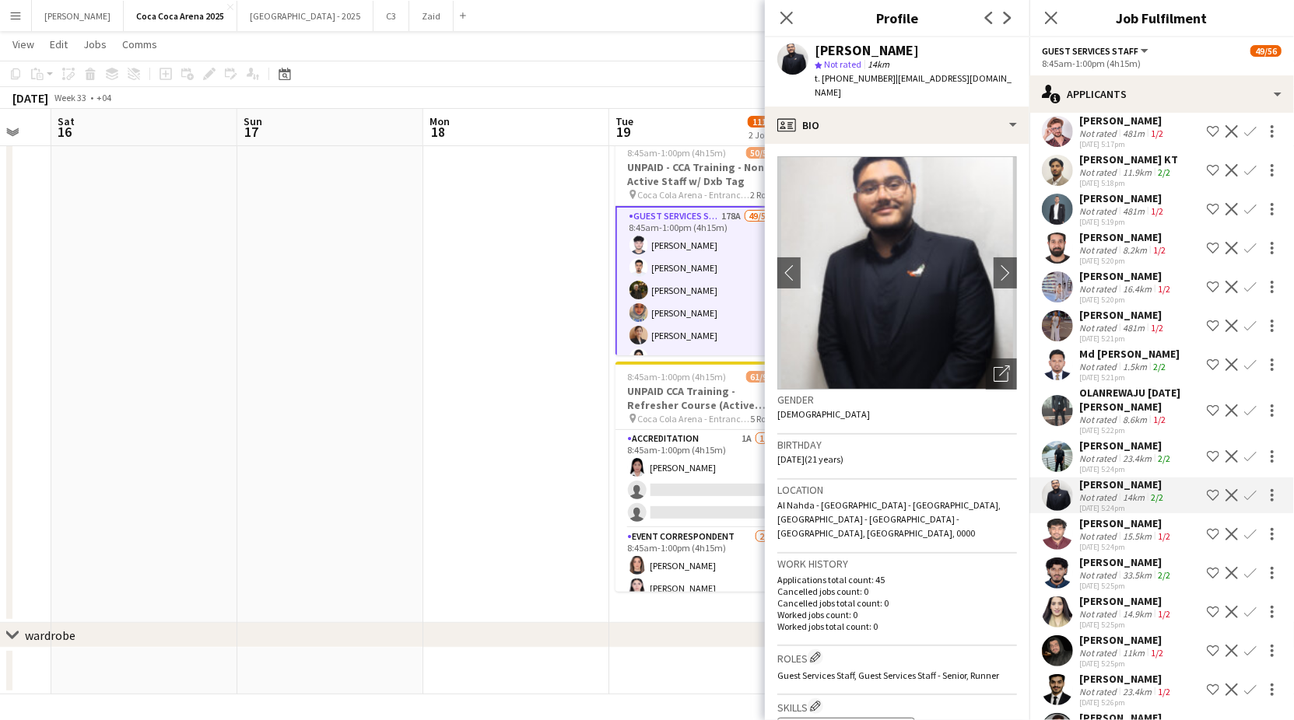
scroll to position [426, 0]
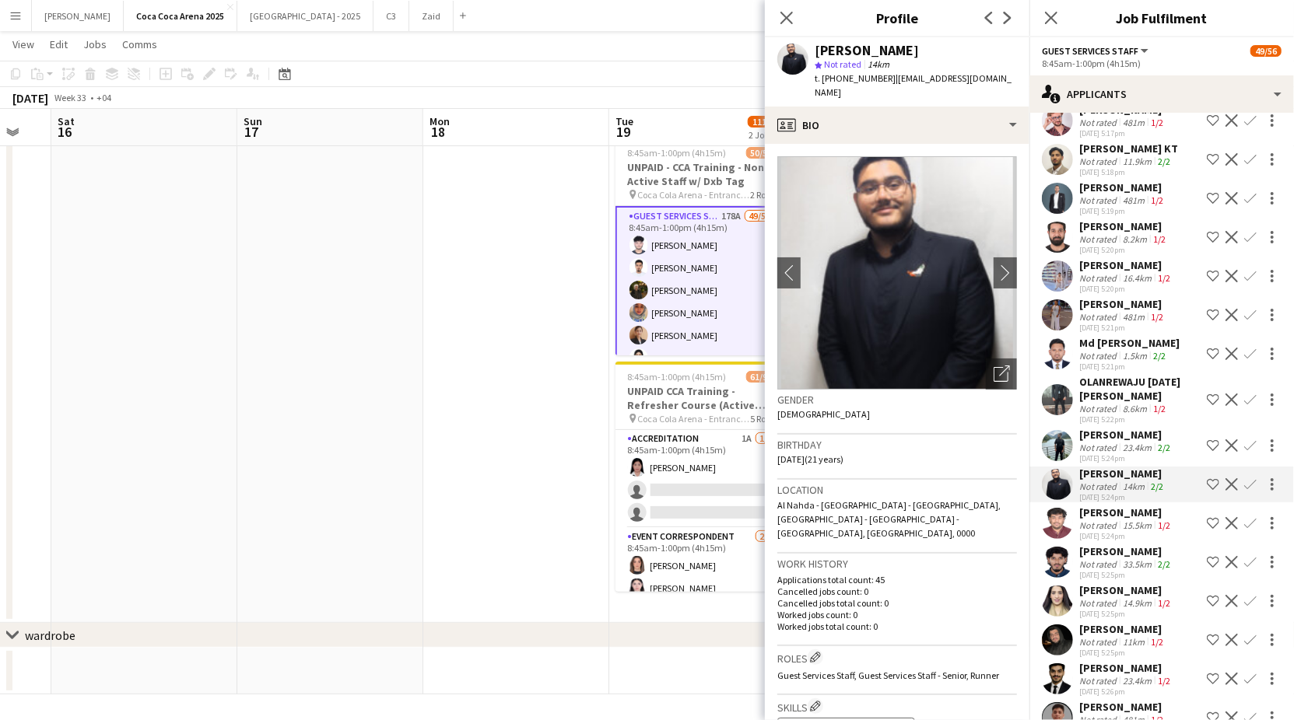
click at [1108, 527] on div "Not rated" at bounding box center [1099, 526] width 40 height 12
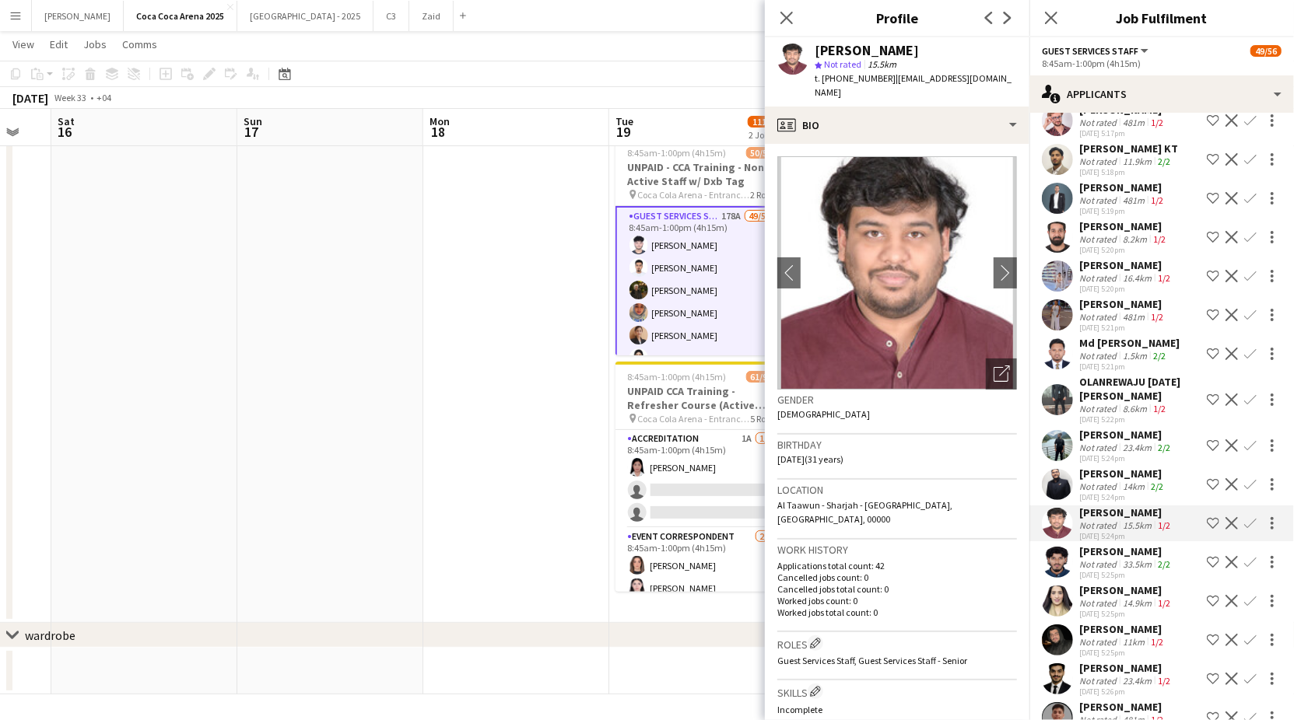
click at [1109, 599] on div "Not rated" at bounding box center [1099, 603] width 40 height 12
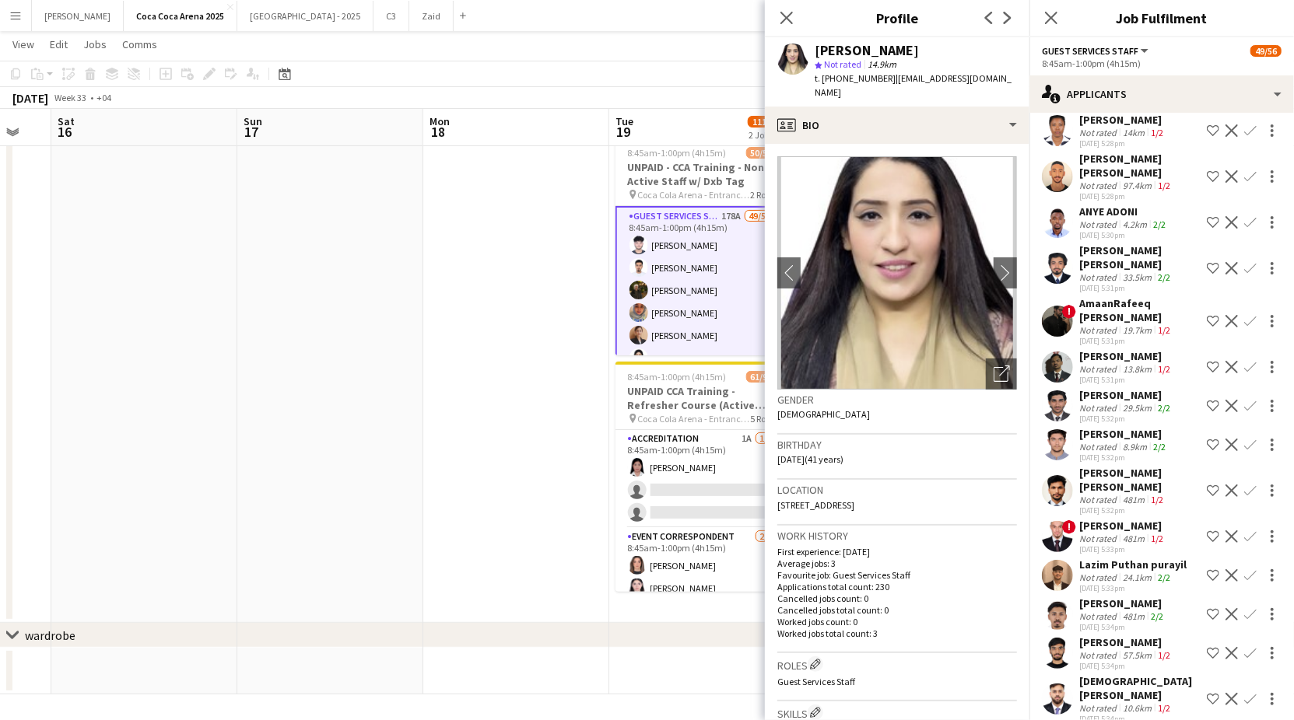
scroll to position [1175, 0]
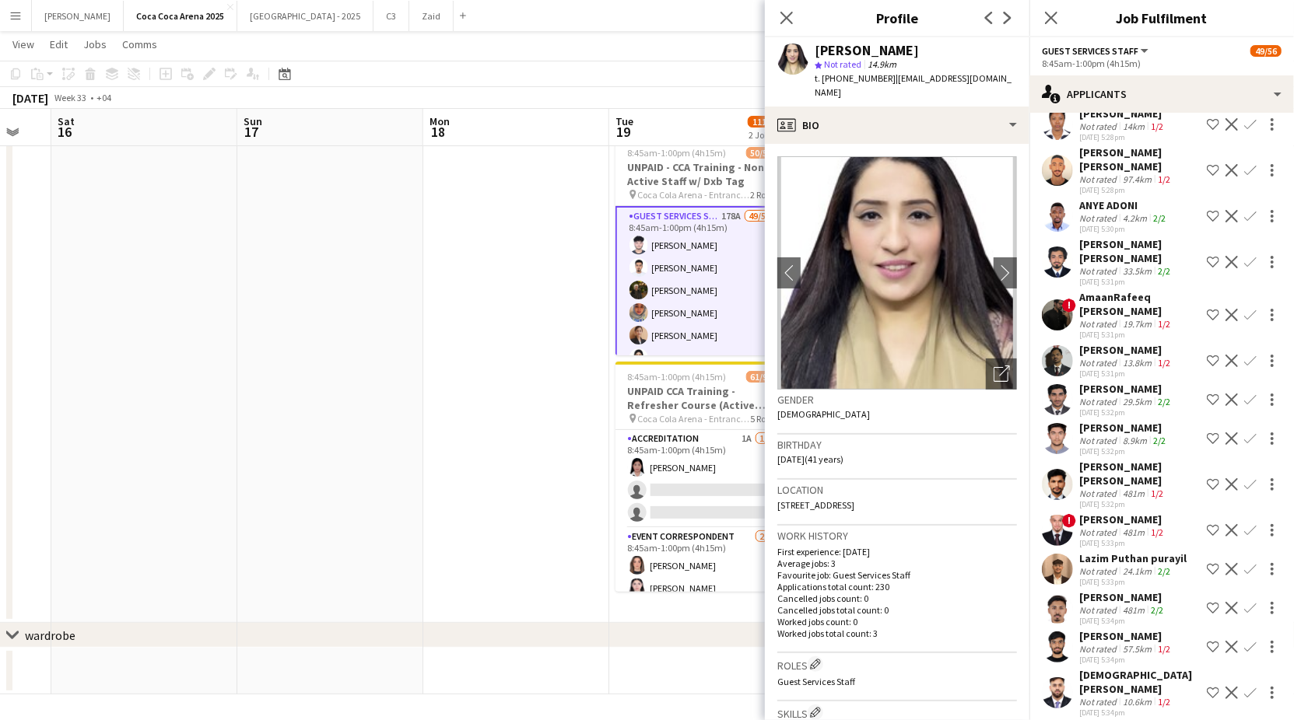
click at [1096, 577] on div "Not rated" at bounding box center [1099, 572] width 40 height 12
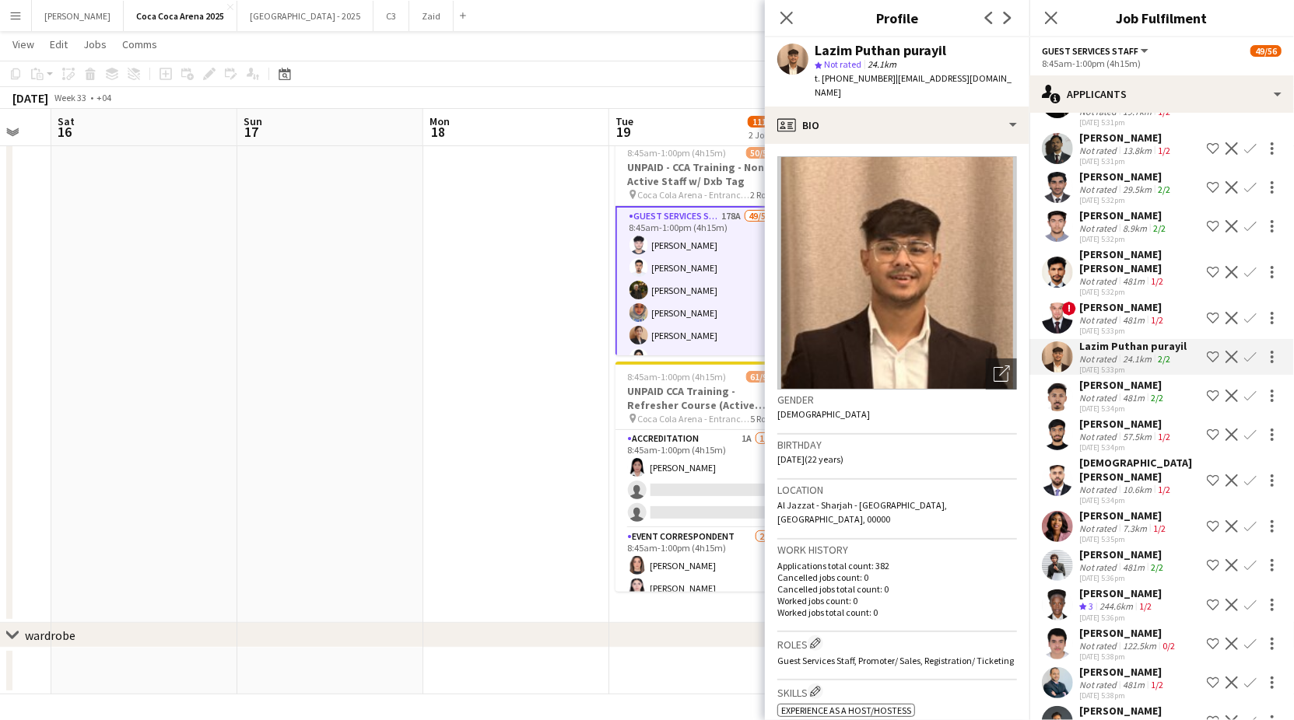
scroll to position [1389, 0]
click at [1106, 598] on div "244.6km" at bounding box center [1116, 604] width 40 height 13
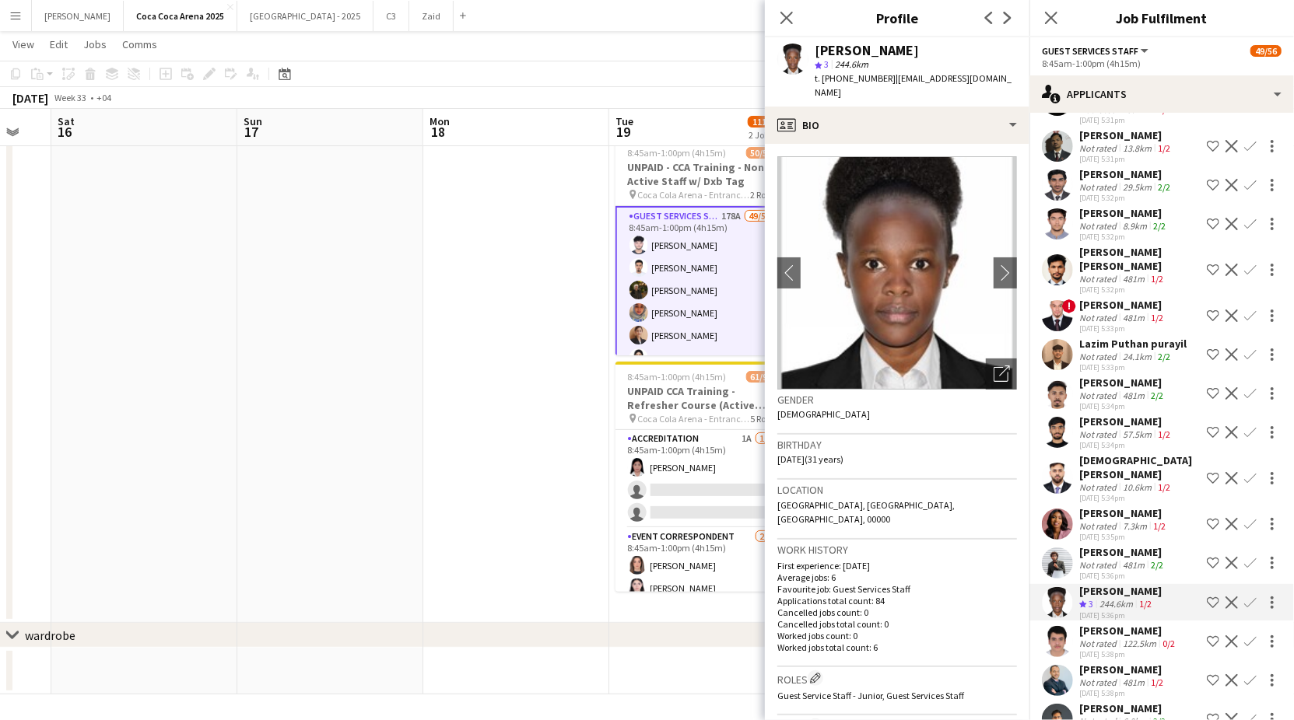
click at [1104, 627] on div "[PERSON_NAME]" at bounding box center [1128, 631] width 99 height 14
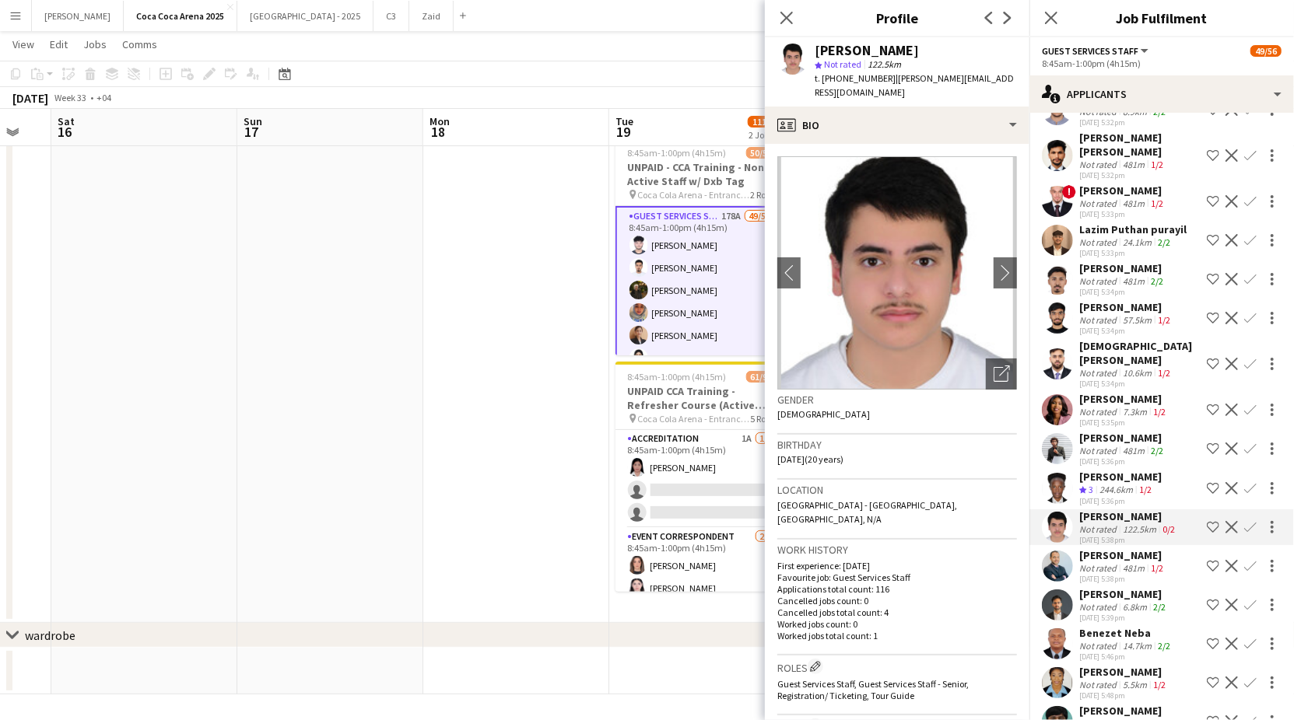
scroll to position [1527, 0]
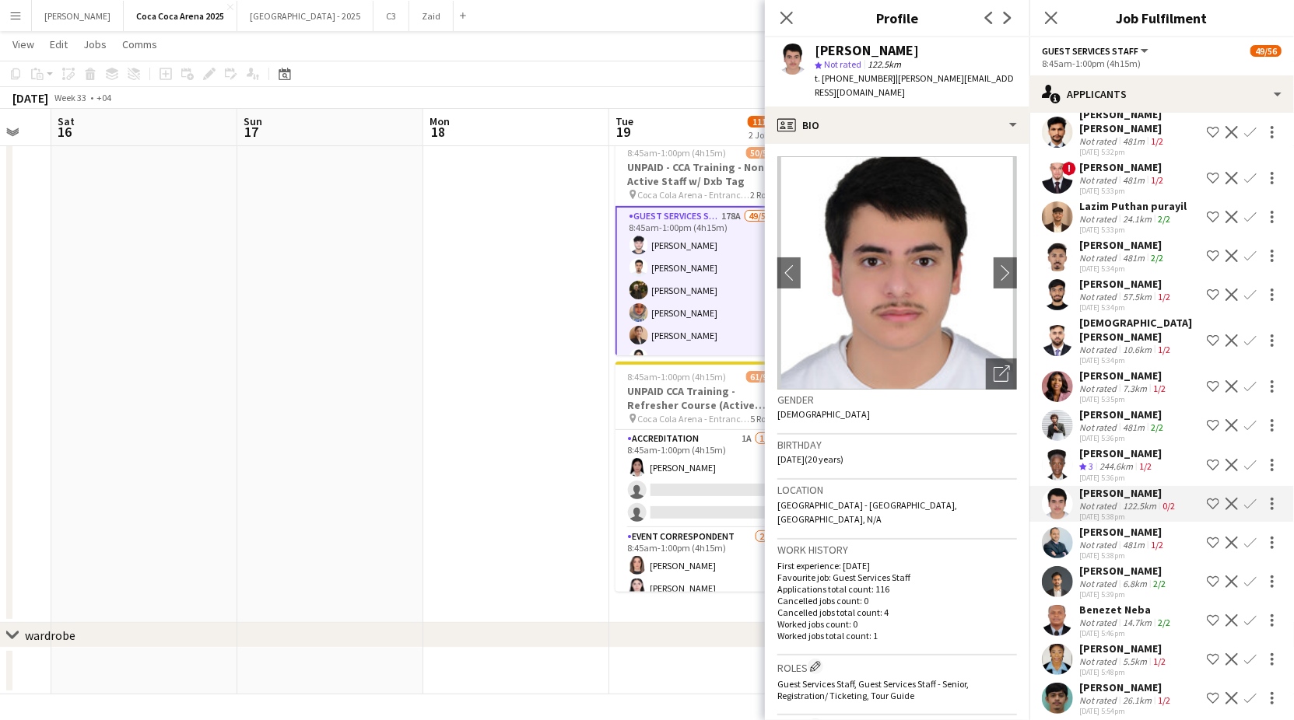
click at [1100, 594] on div "[DATE] 5:39pm" at bounding box center [1123, 595] width 89 height 10
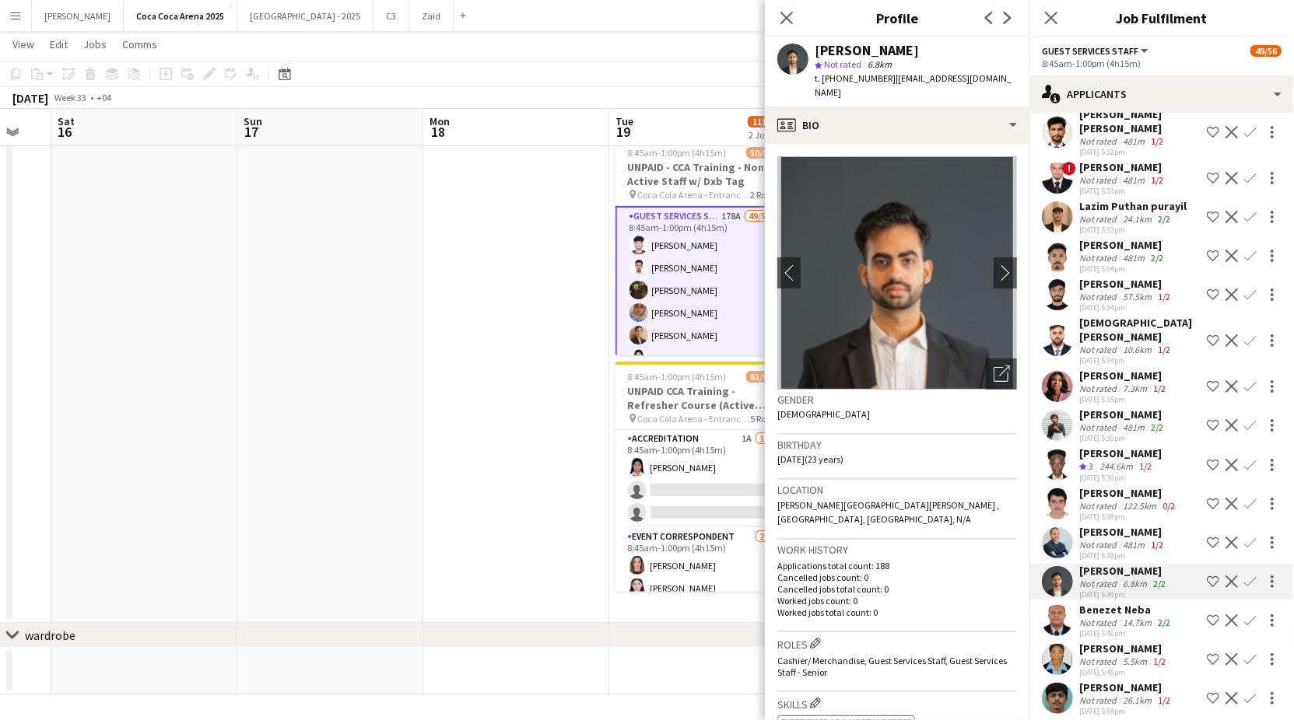
click at [1098, 618] on div "Not rated" at bounding box center [1099, 623] width 40 height 12
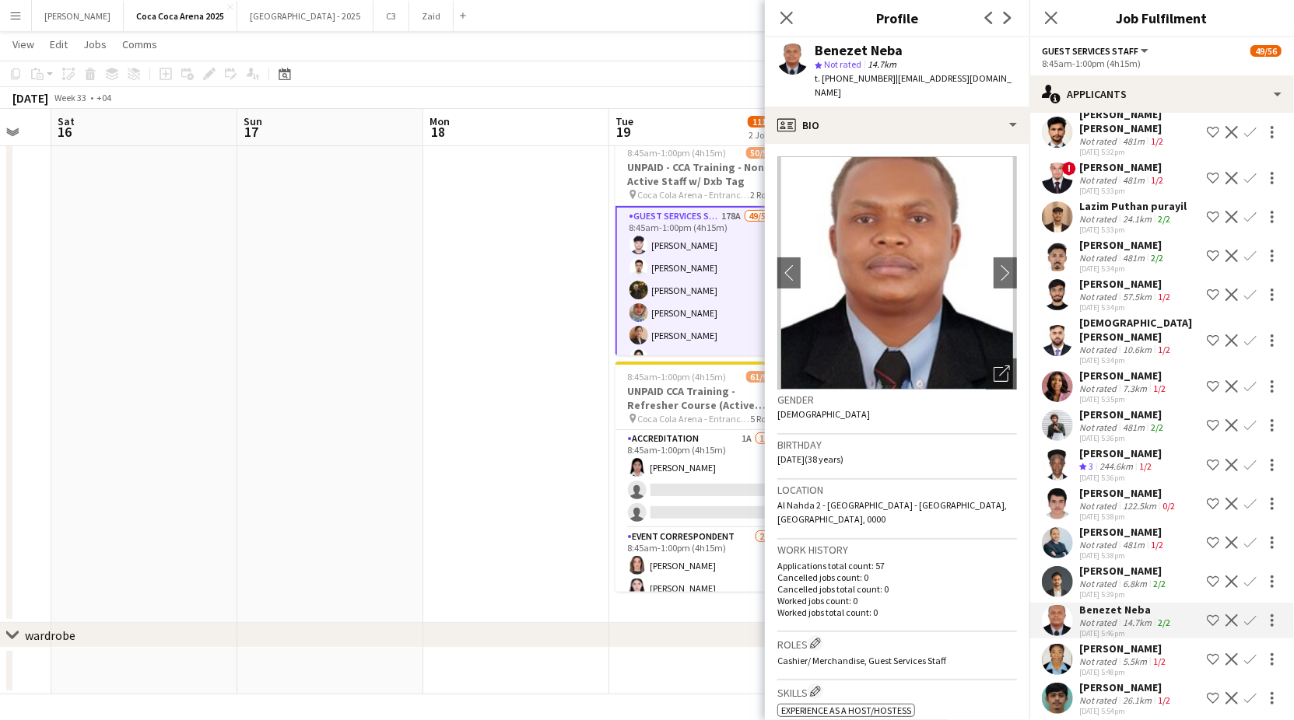
click at [1106, 653] on div "[PERSON_NAME]" at bounding box center [1123, 649] width 89 height 14
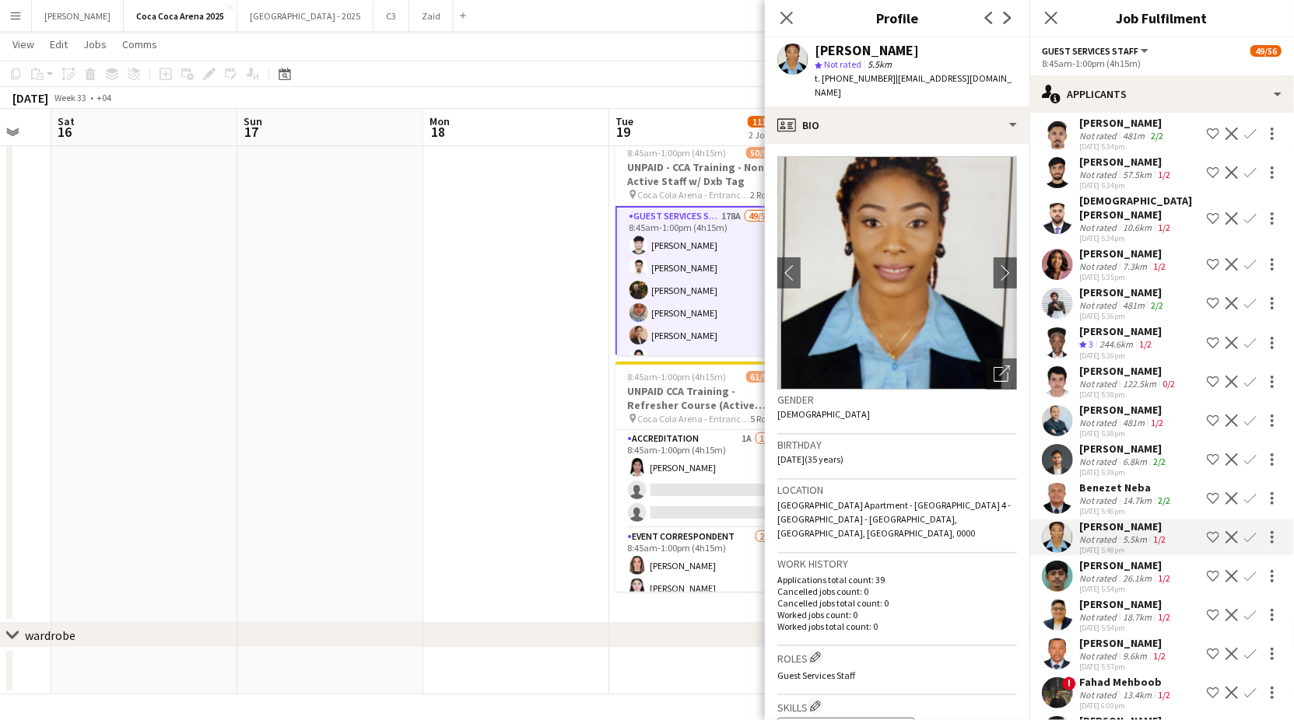
scroll to position [1650, 0]
click at [1097, 612] on div "Not rated" at bounding box center [1099, 617] width 40 height 12
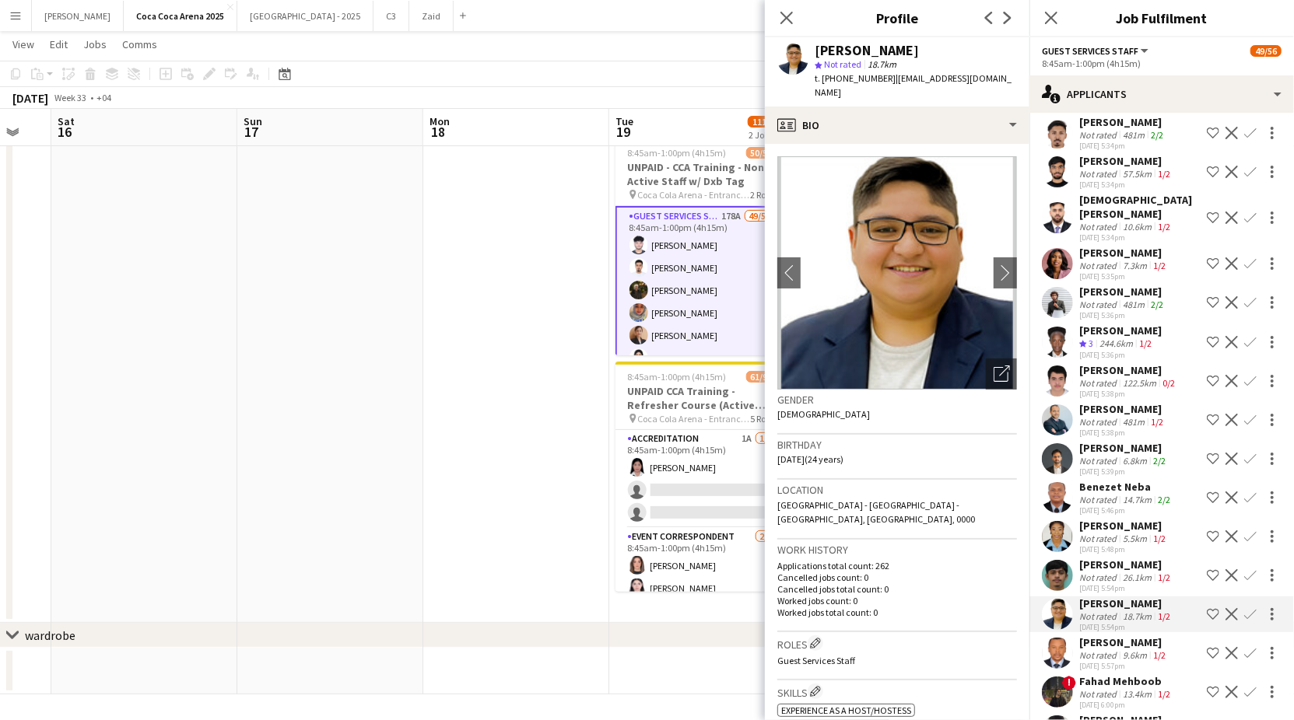
click at [1104, 650] on div "[PERSON_NAME]" at bounding box center [1123, 643] width 89 height 14
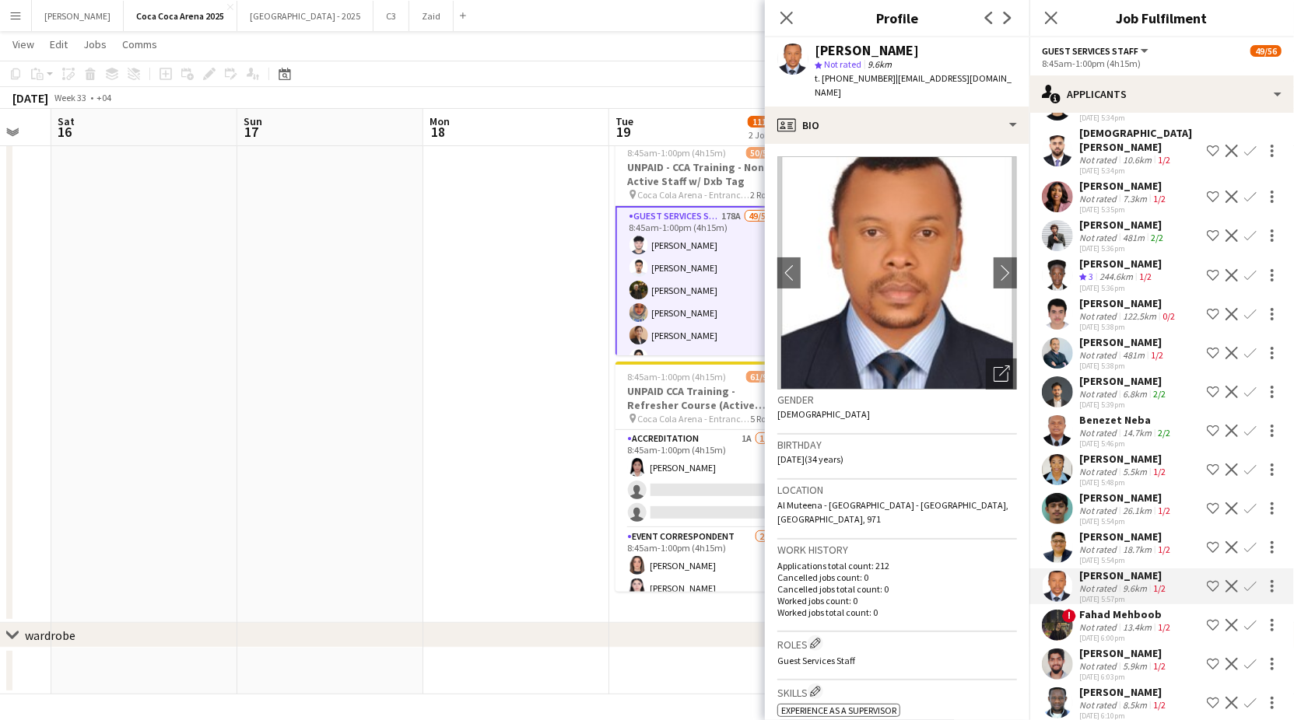
scroll to position [1715, 0]
click at [1103, 635] on div "Not rated" at bounding box center [1099, 629] width 40 height 12
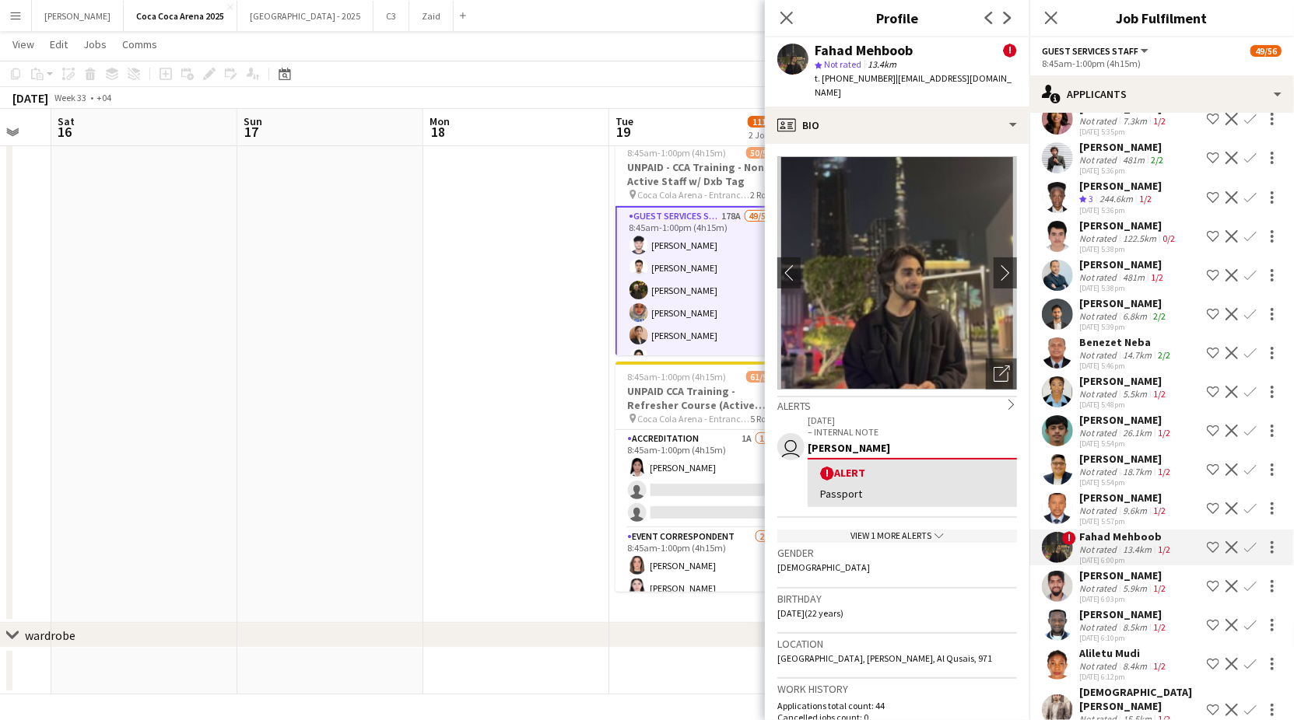
scroll to position [1796, 0]
click at [1095, 604] on div "[DATE] 6:03pm" at bounding box center [1123, 599] width 89 height 10
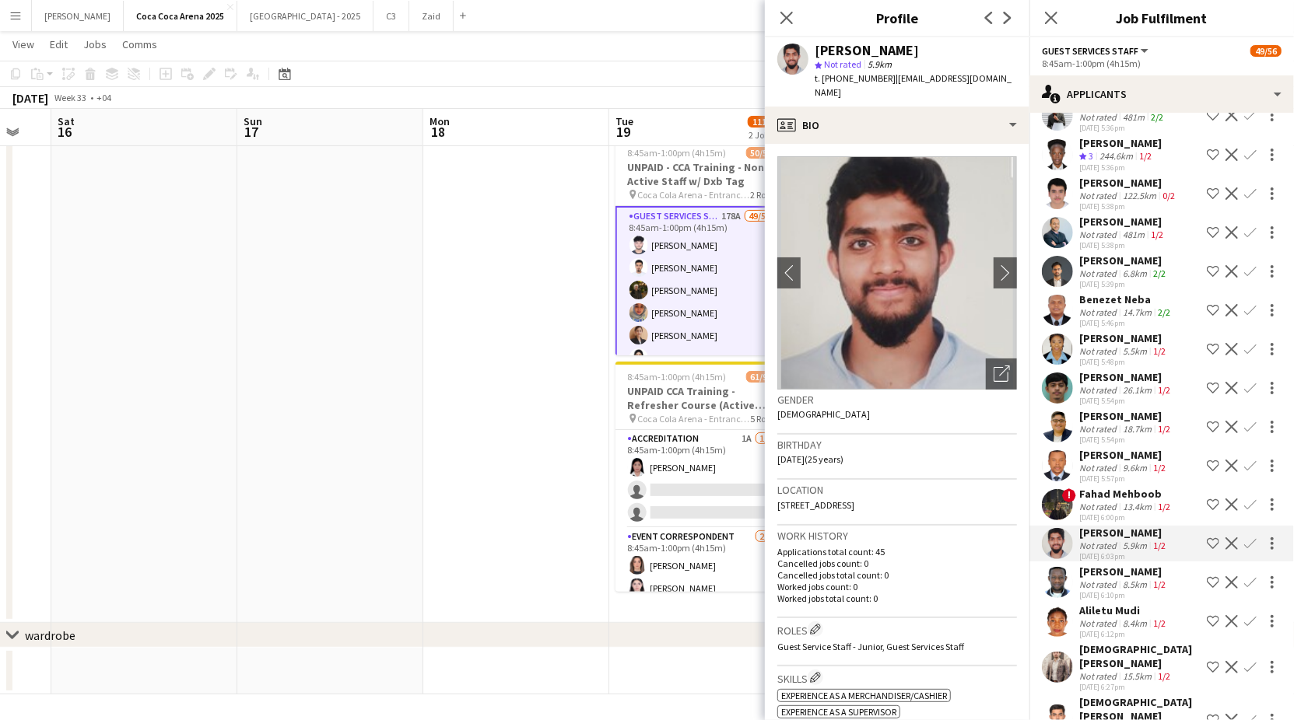
scroll to position [1838, 0]
click at [1095, 600] on div "[DATE] 6:10pm" at bounding box center [1123, 595] width 89 height 10
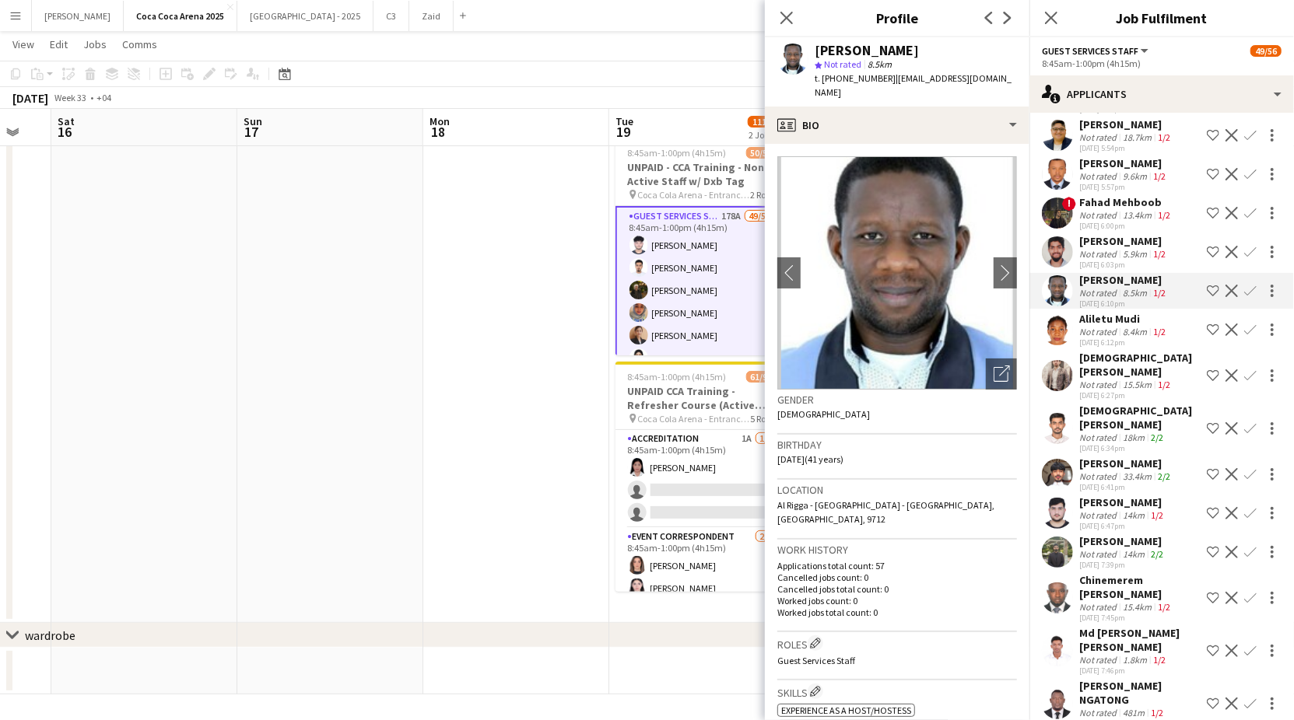
scroll to position [2147, 0]
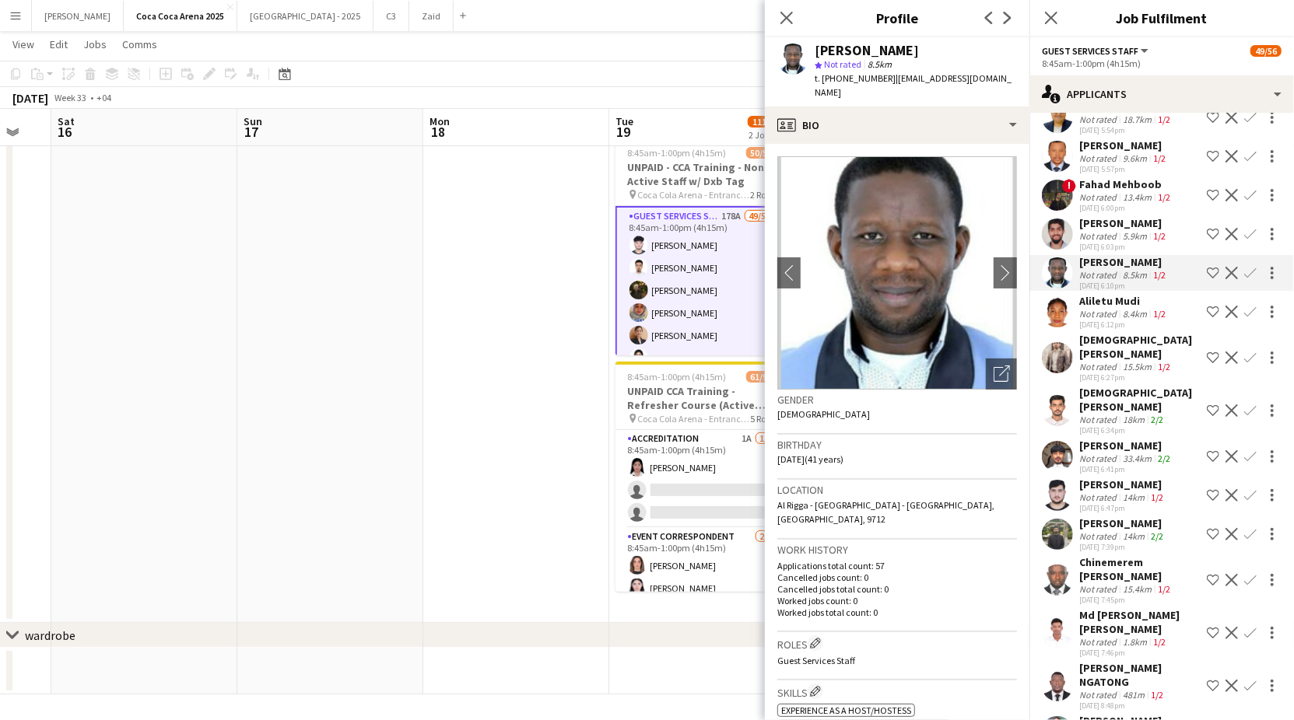
click at [1109, 478] on div "[PERSON_NAME]" at bounding box center [1122, 485] width 87 height 14
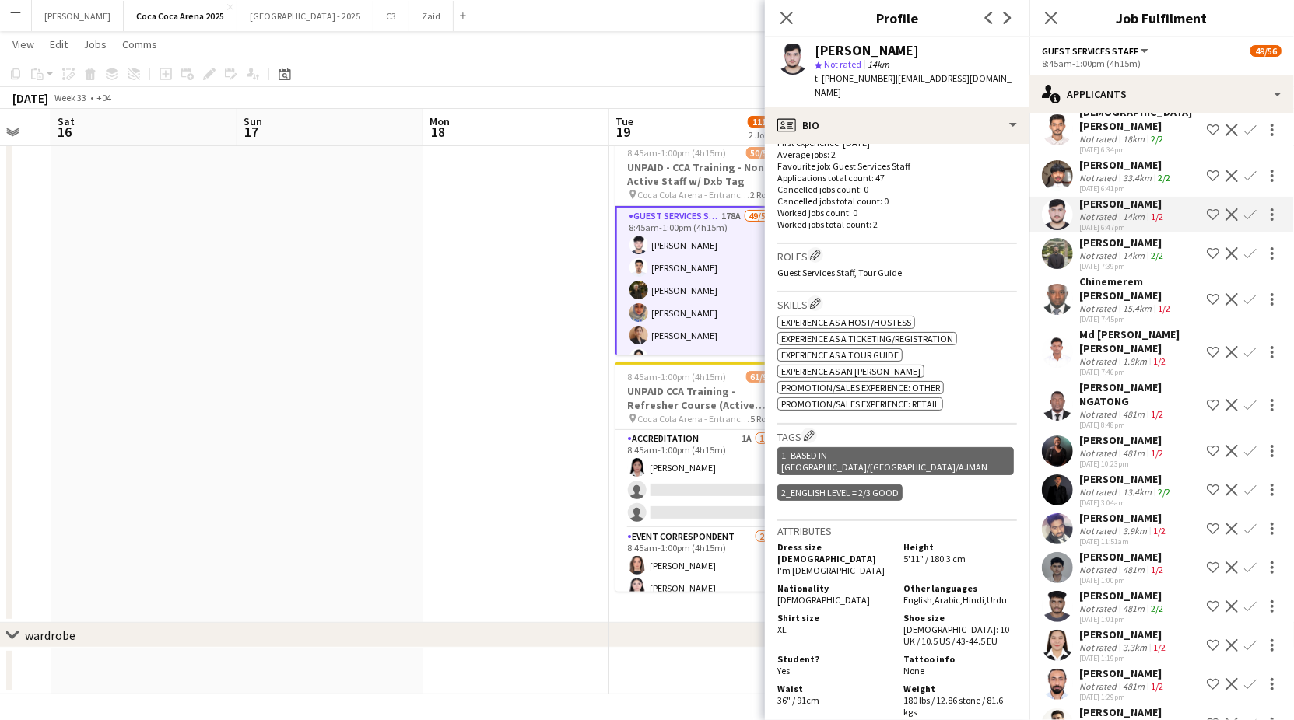
scroll to position [2472, 0]
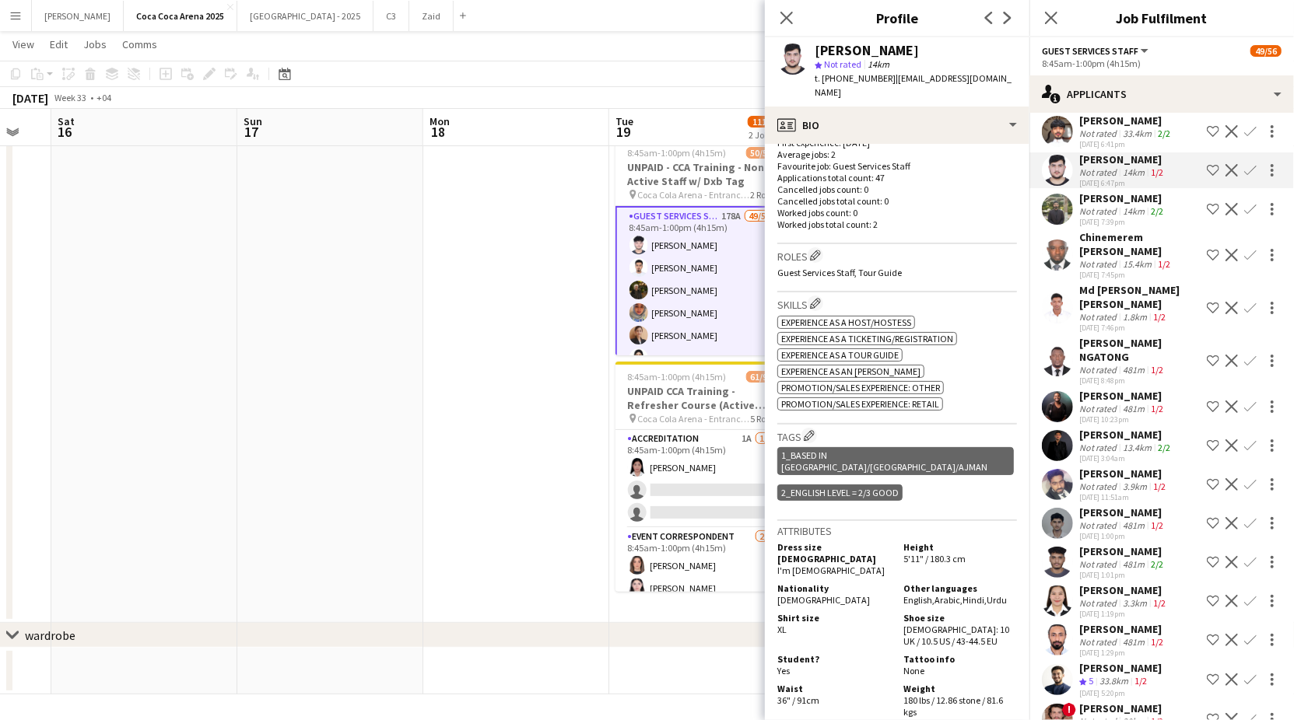
click at [1136, 597] on div "3.3km" at bounding box center [1134, 603] width 30 height 12
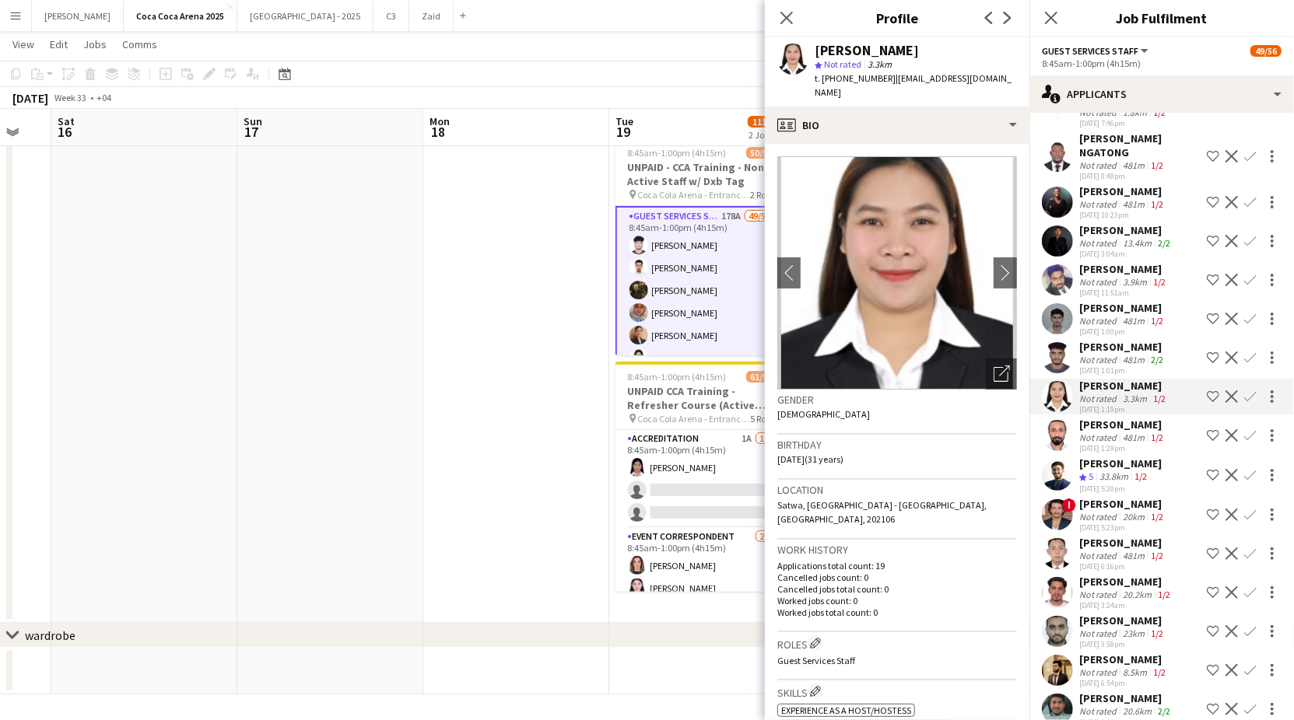
scroll to position [2678, 0]
click at [1135, 456] on div "[PERSON_NAME]" at bounding box center [1120, 463] width 82 height 14
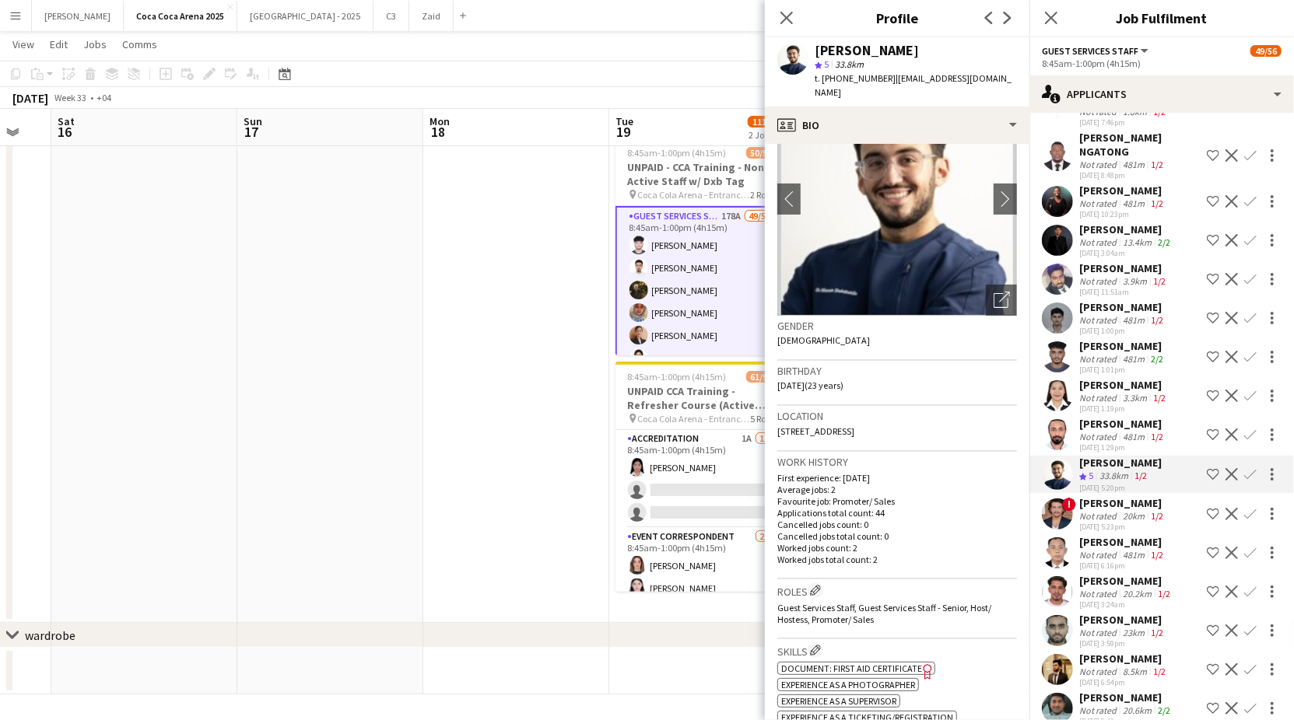
scroll to position [75, 0]
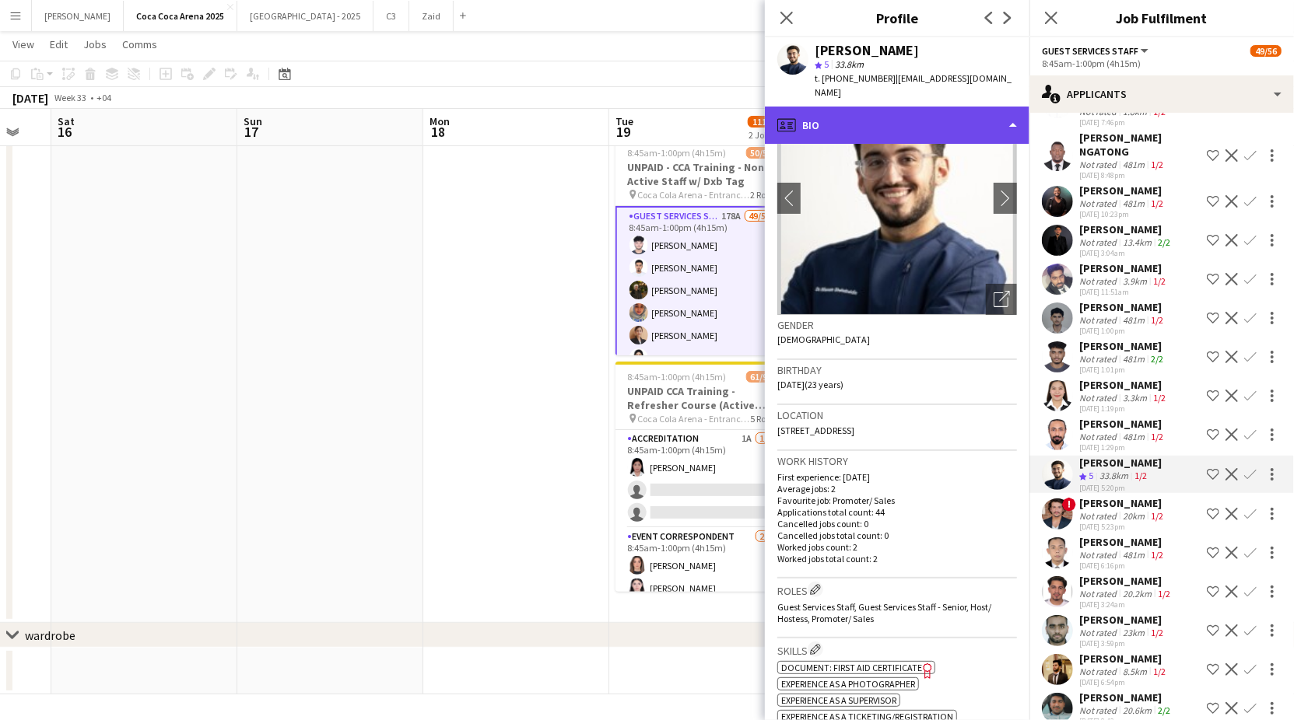
click at [935, 107] on div "profile Bio" at bounding box center [897, 125] width 265 height 37
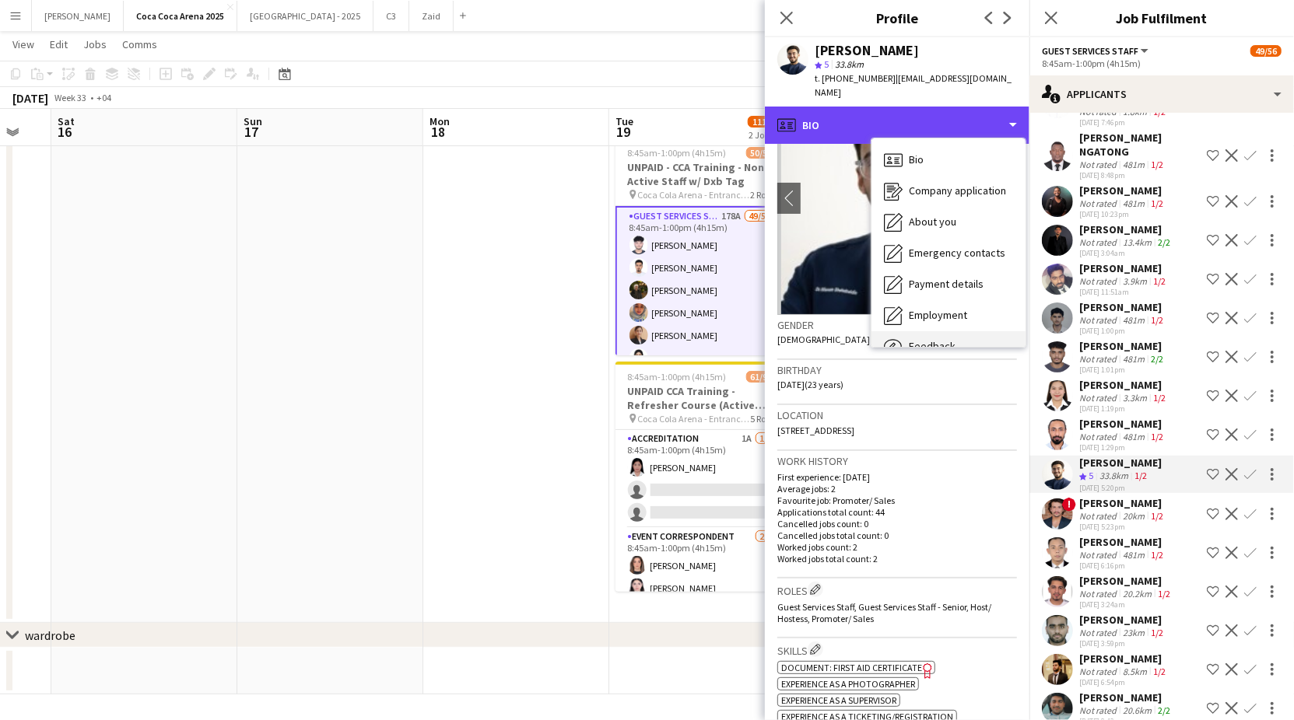
scroll to position [52, 0]
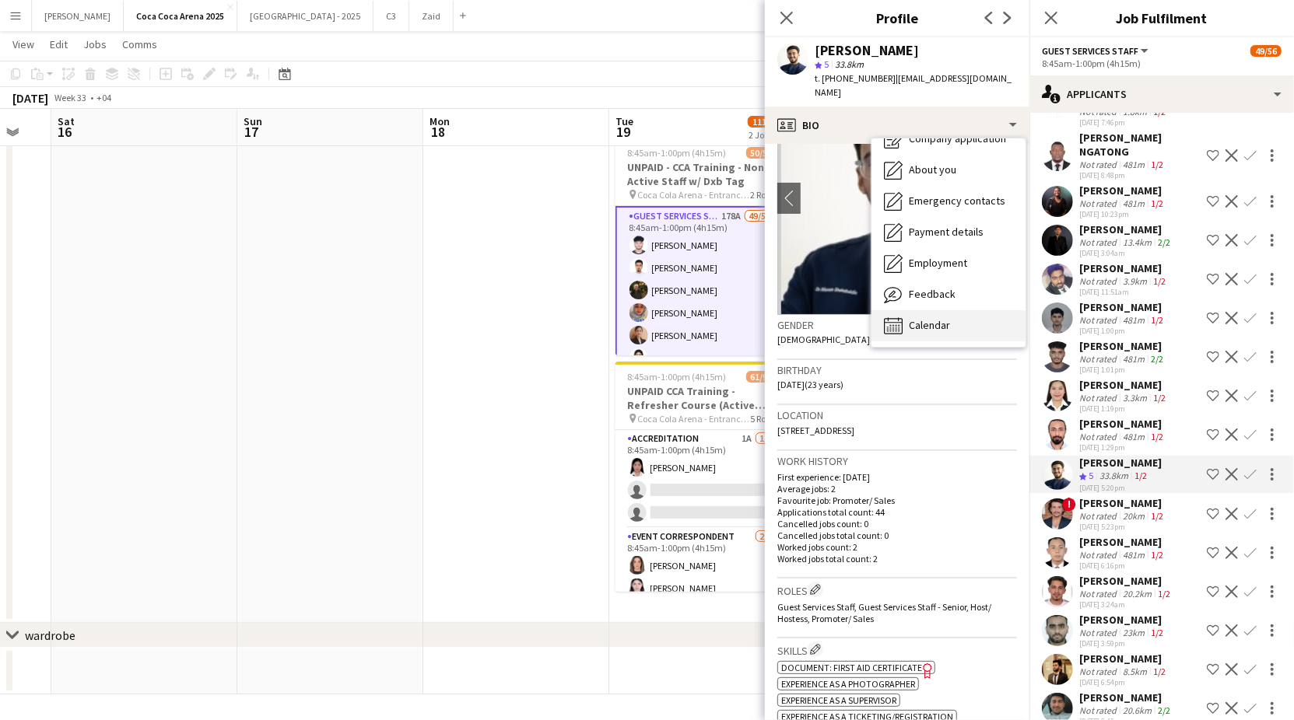
click at [934, 310] on div "Calendar Calendar" at bounding box center [948, 325] width 154 height 31
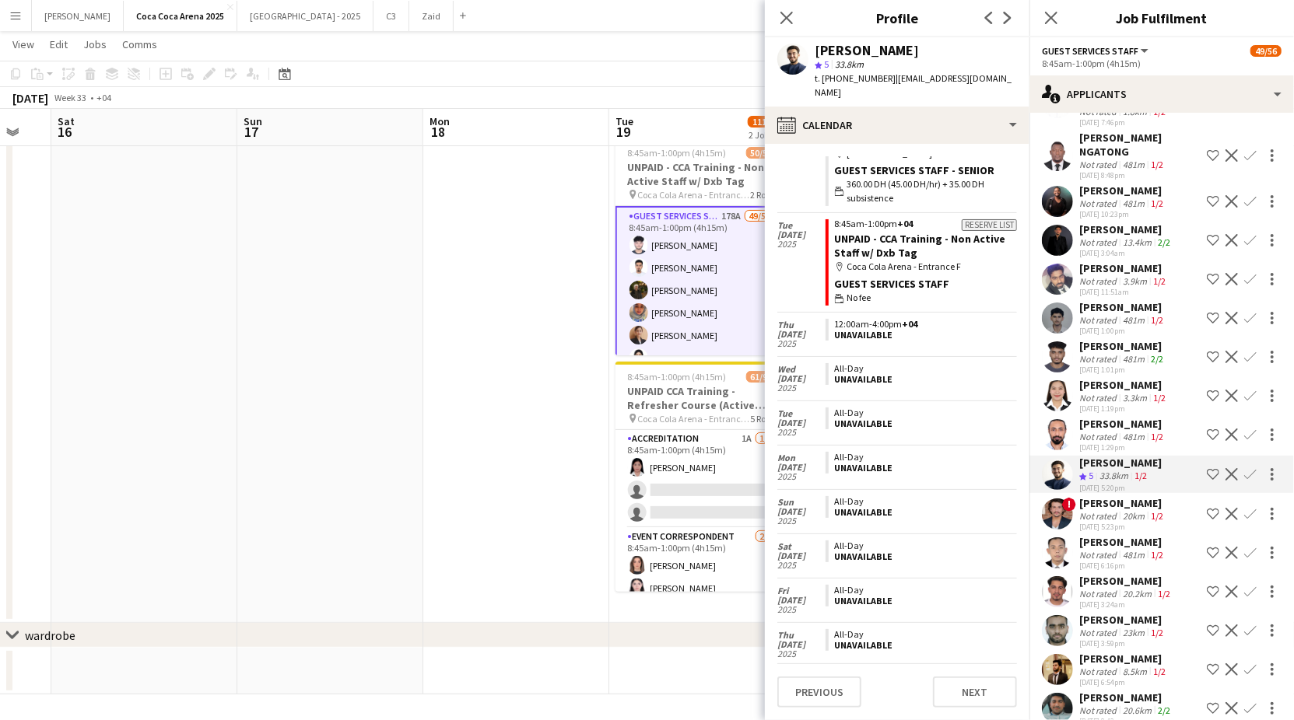
scroll to position [0, 0]
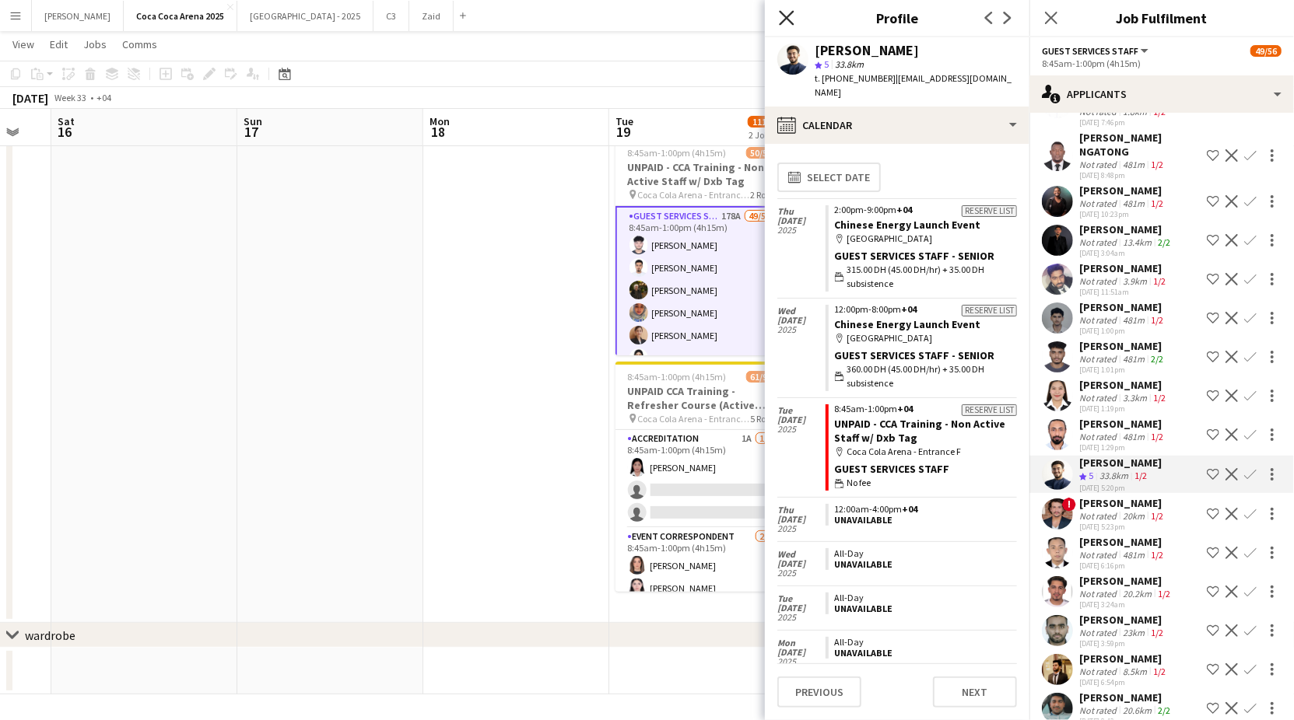
click at [786, 13] on icon "Close pop-in" at bounding box center [786, 17] width 15 height 15
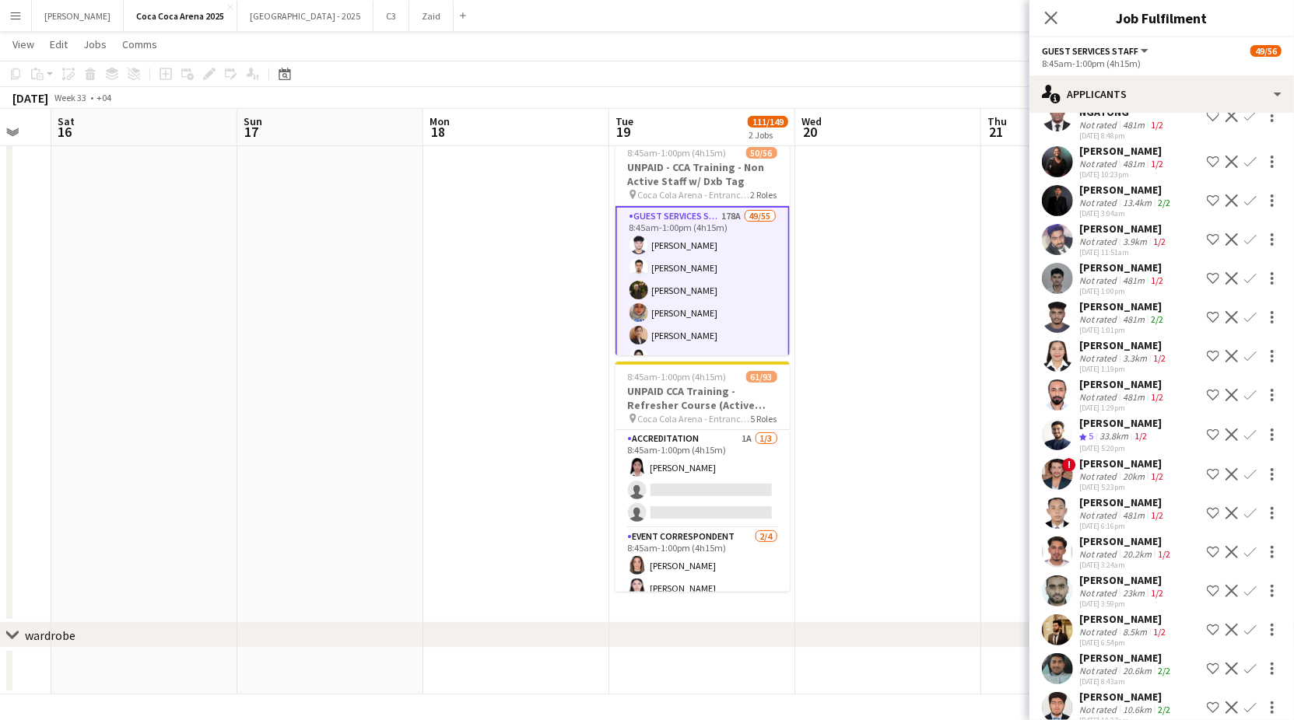
scroll to position [2727, 0]
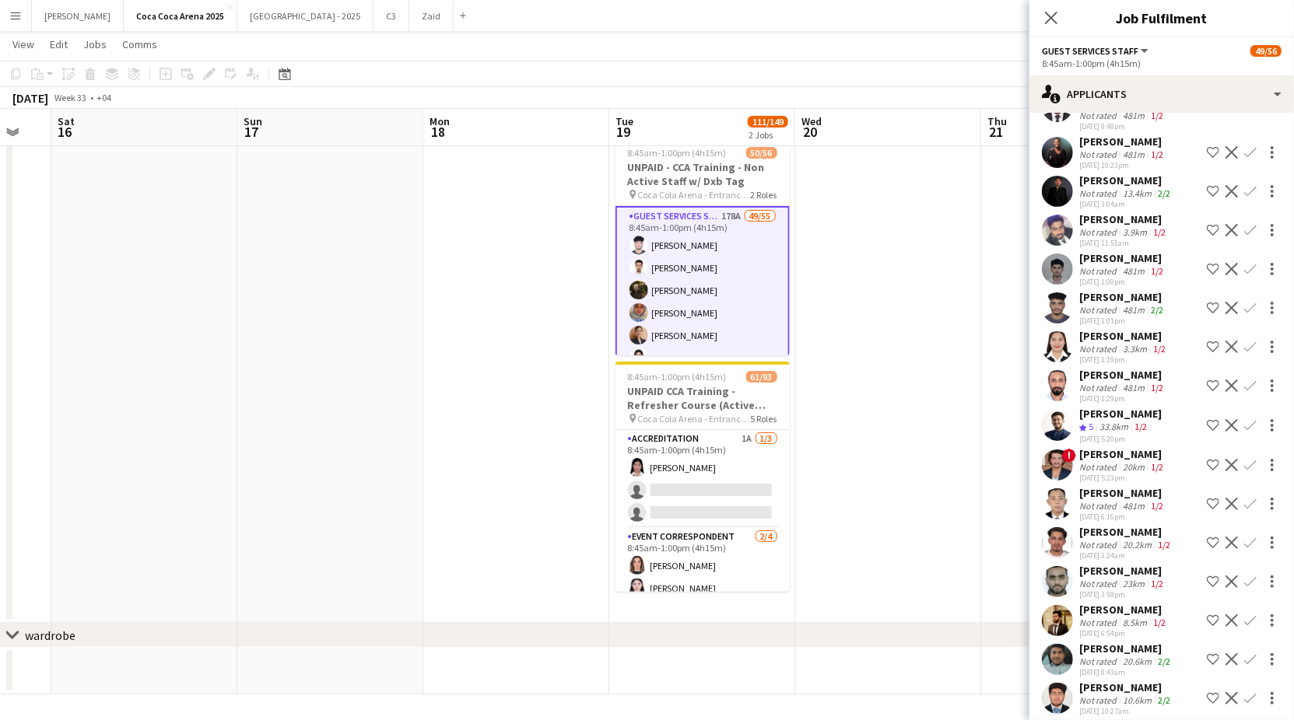
click at [1126, 500] on div "481m" at bounding box center [1133, 506] width 28 height 12
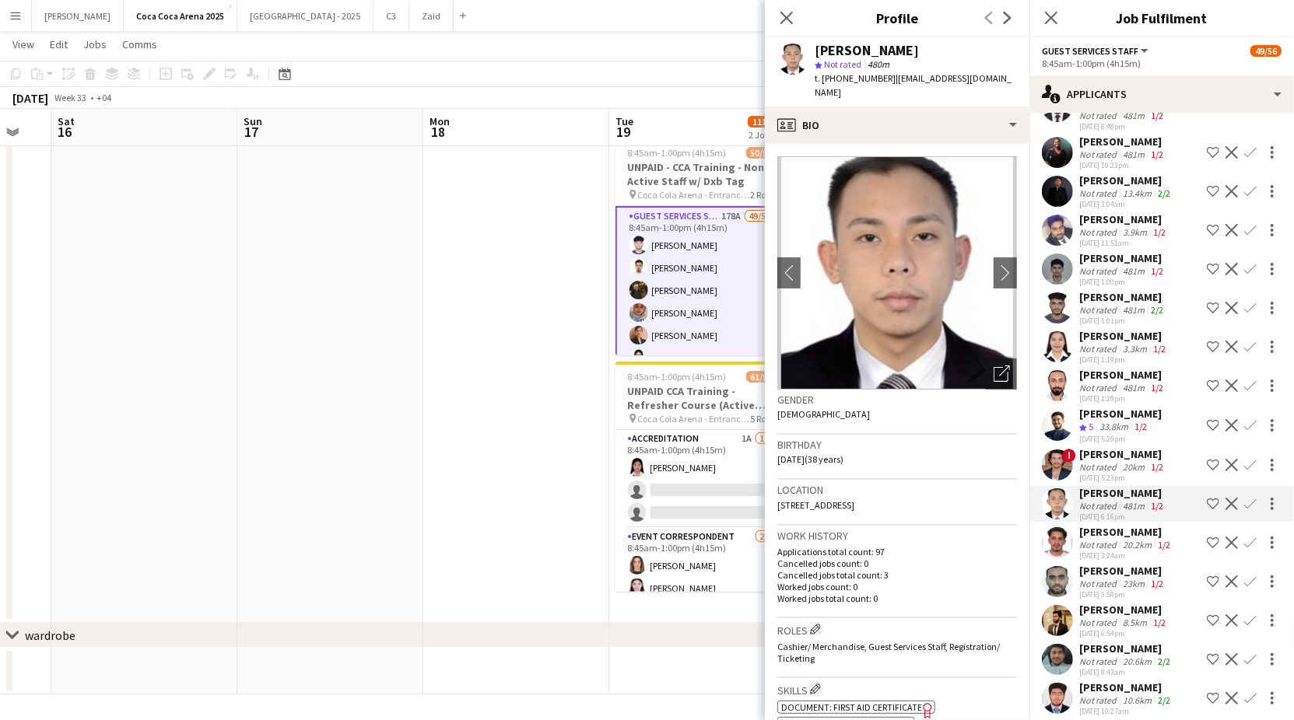
click at [1116, 539] on div "Not rated" at bounding box center [1099, 545] width 40 height 12
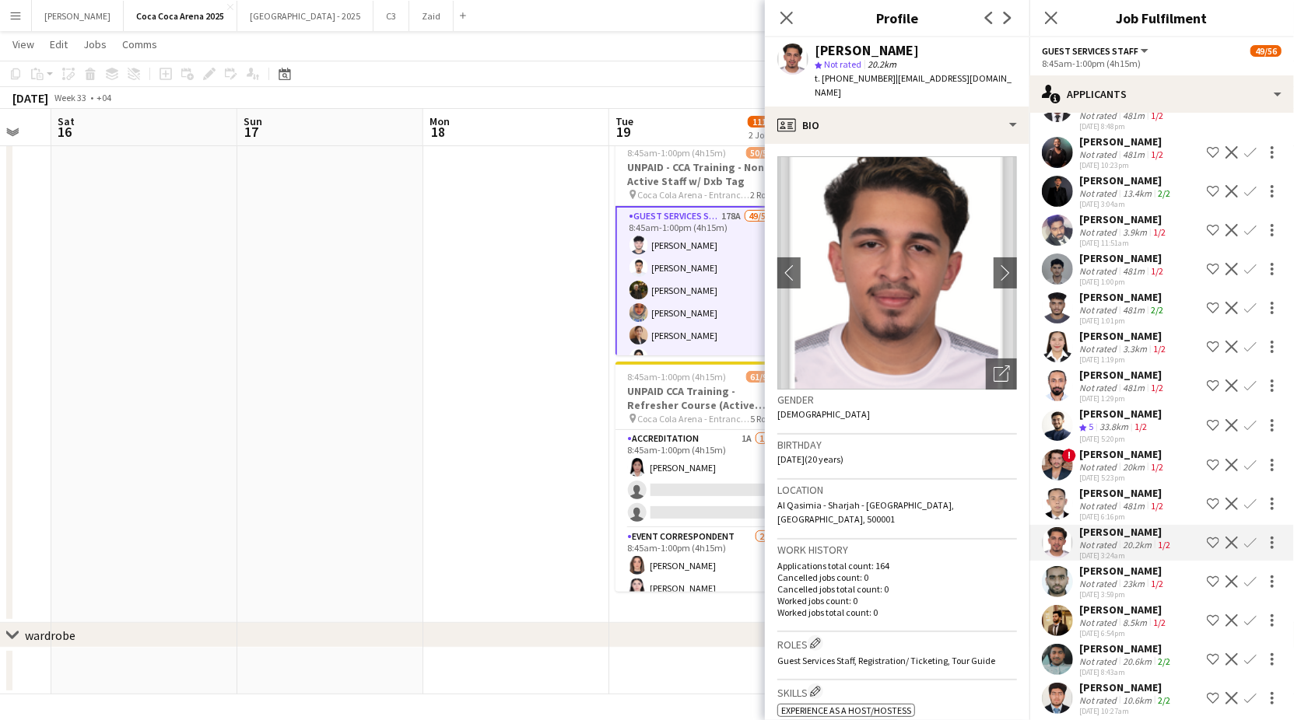
click at [1114, 564] on div "[PERSON_NAME]" at bounding box center [1122, 571] width 87 height 14
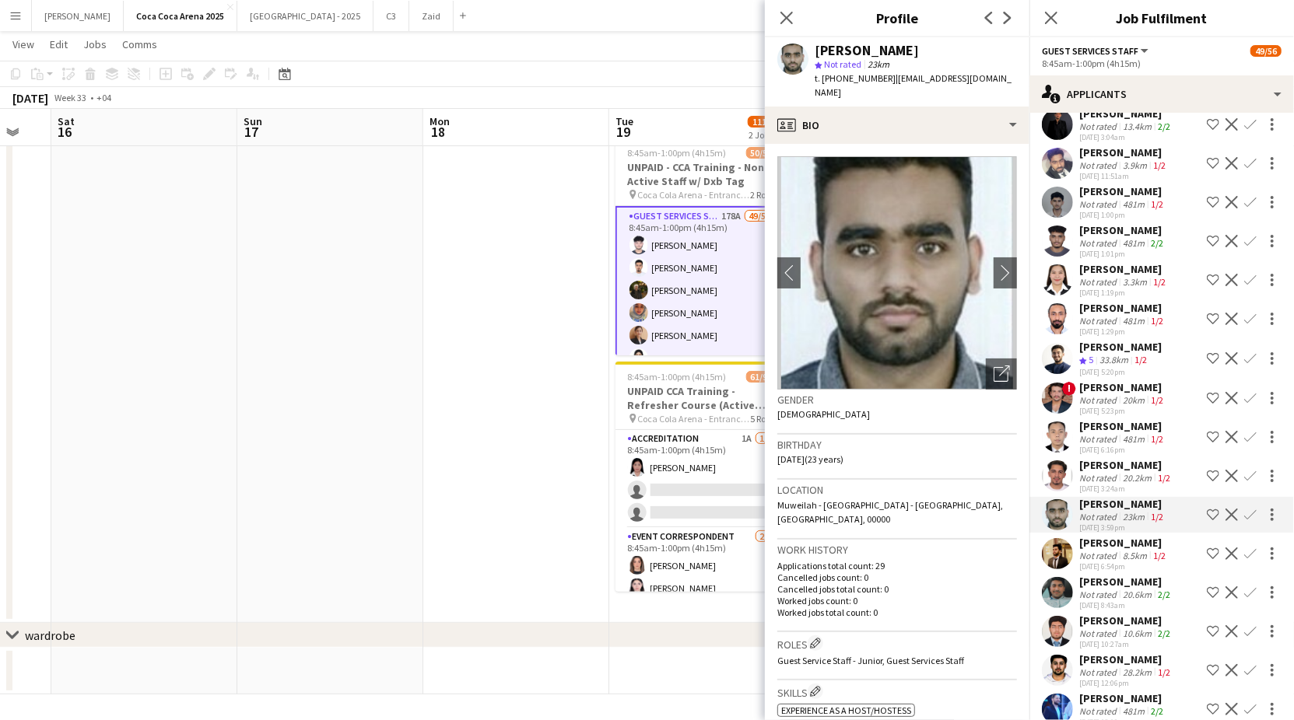
scroll to position [2794, 0]
click at [1114, 536] on div "[PERSON_NAME]" at bounding box center [1123, 543] width 89 height 14
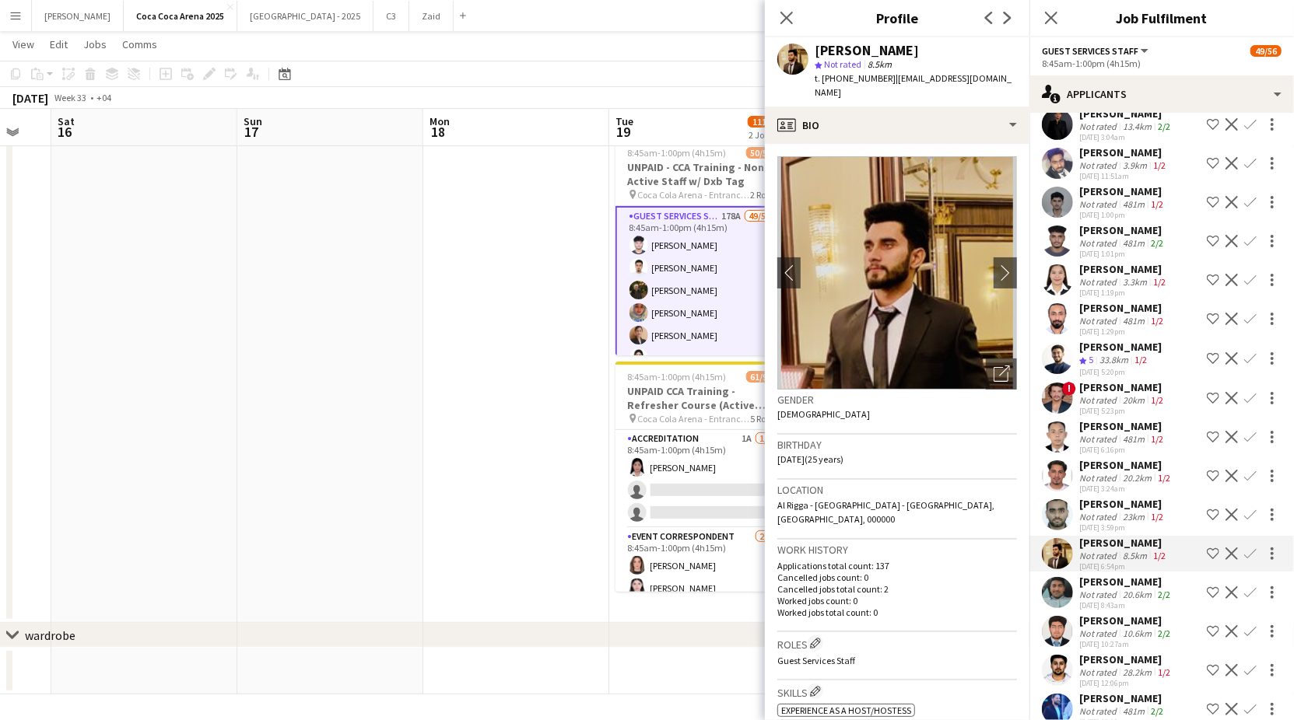
click at [1116, 589] on div "Not rated" at bounding box center [1099, 595] width 40 height 12
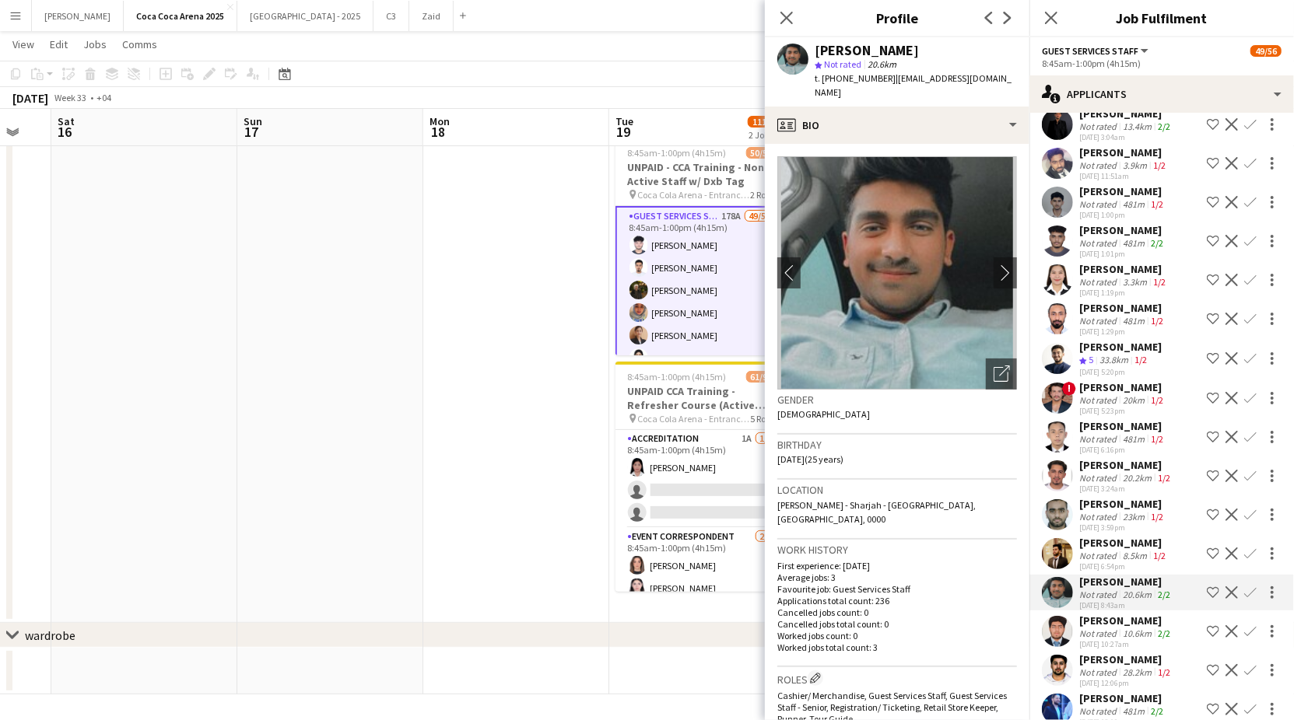
scroll to position [2853, 0]
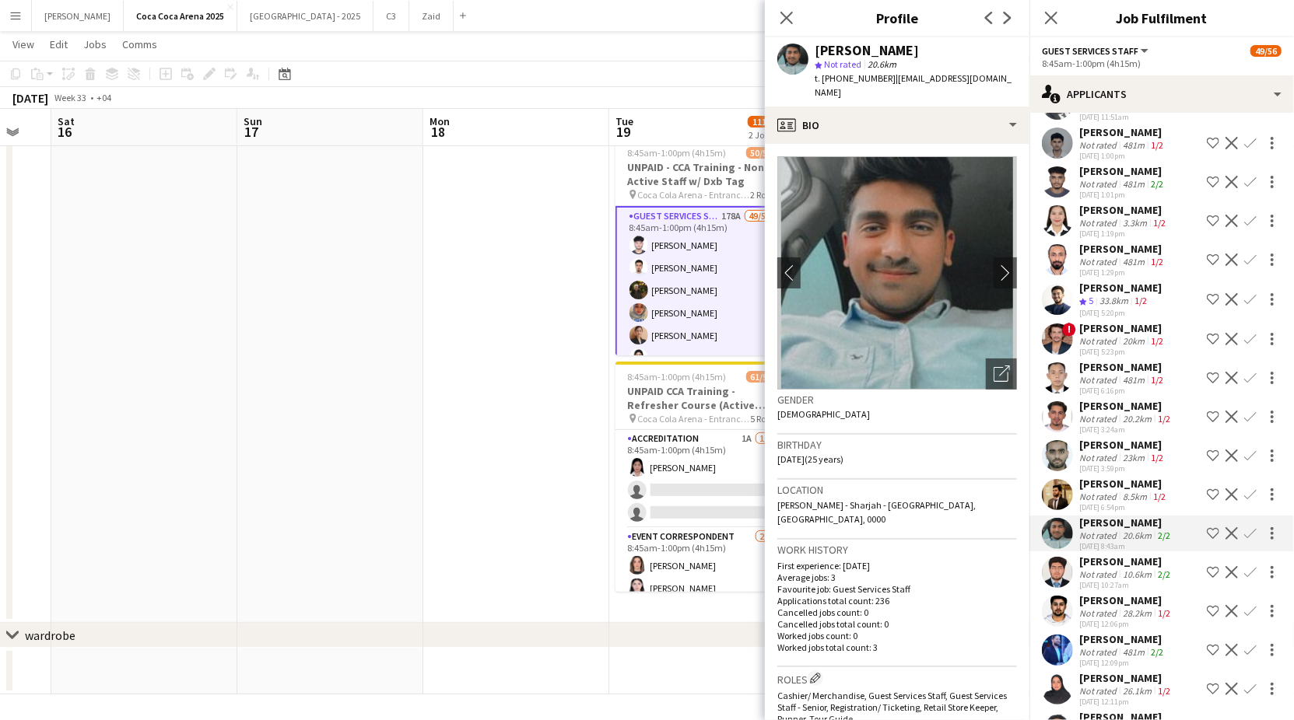
click at [1098, 491] on div "Not rated" at bounding box center [1099, 497] width 40 height 12
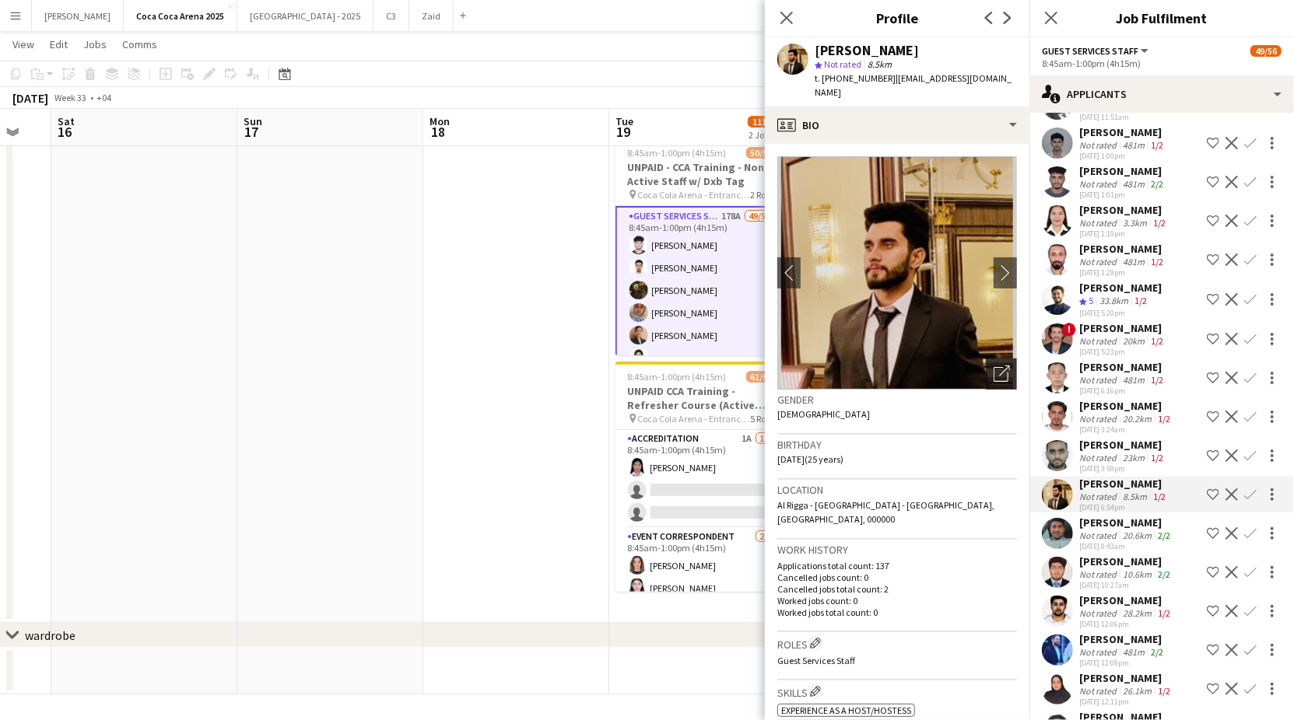
click at [999, 366] on icon "Open photos pop-in" at bounding box center [1001, 374] width 16 height 16
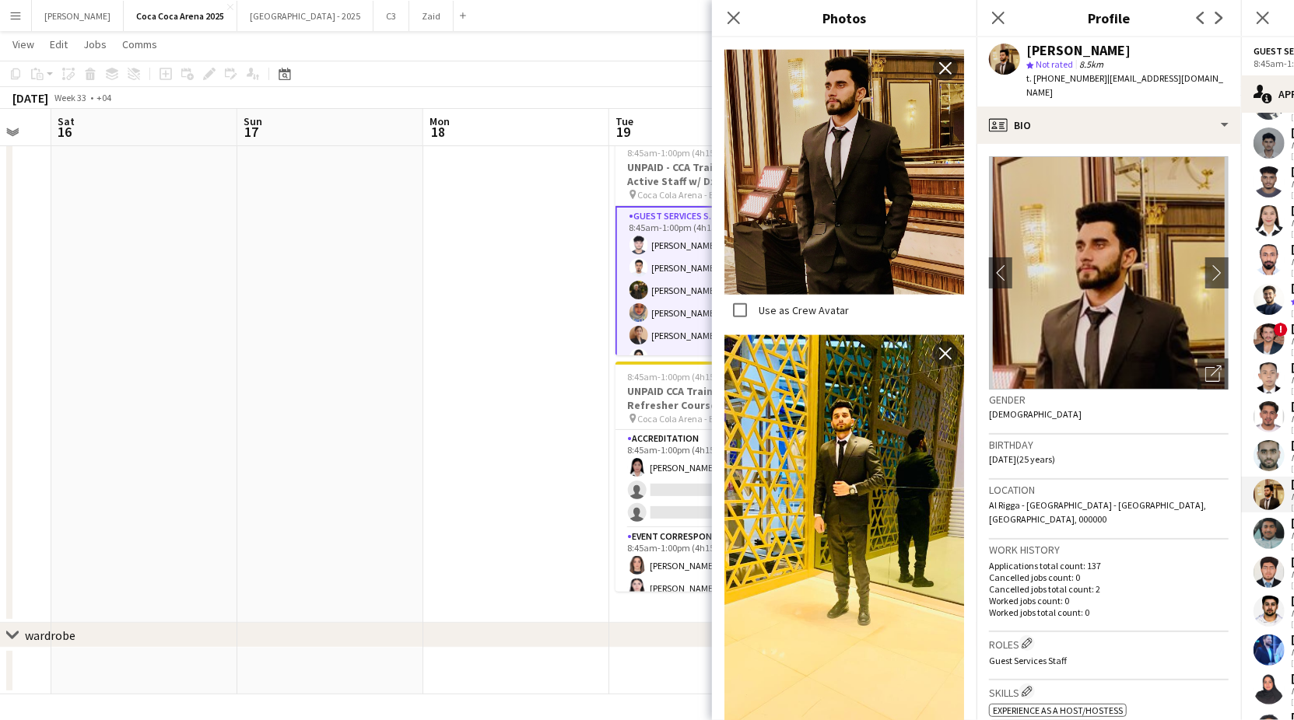
scroll to position [1221, 0]
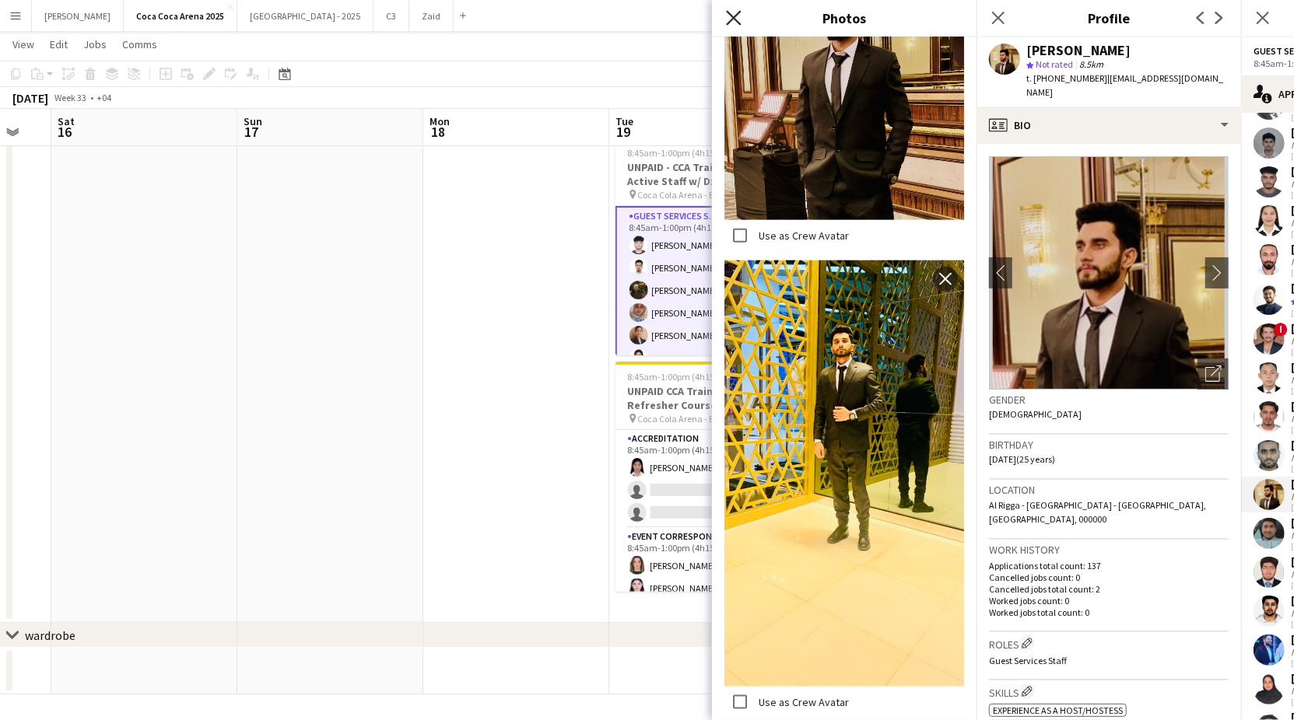
click at [737, 22] on icon "Close pop-in" at bounding box center [733, 17] width 15 height 15
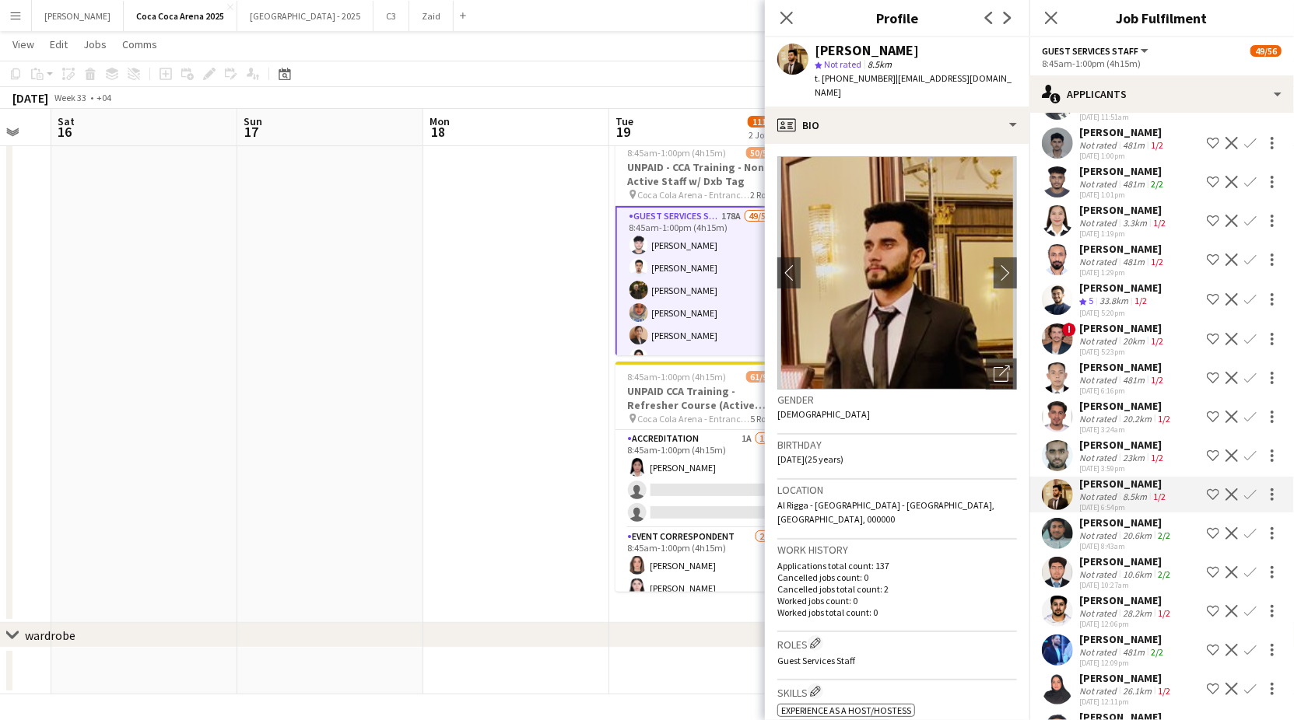
click at [1103, 530] on div "Not rated" at bounding box center [1099, 536] width 40 height 12
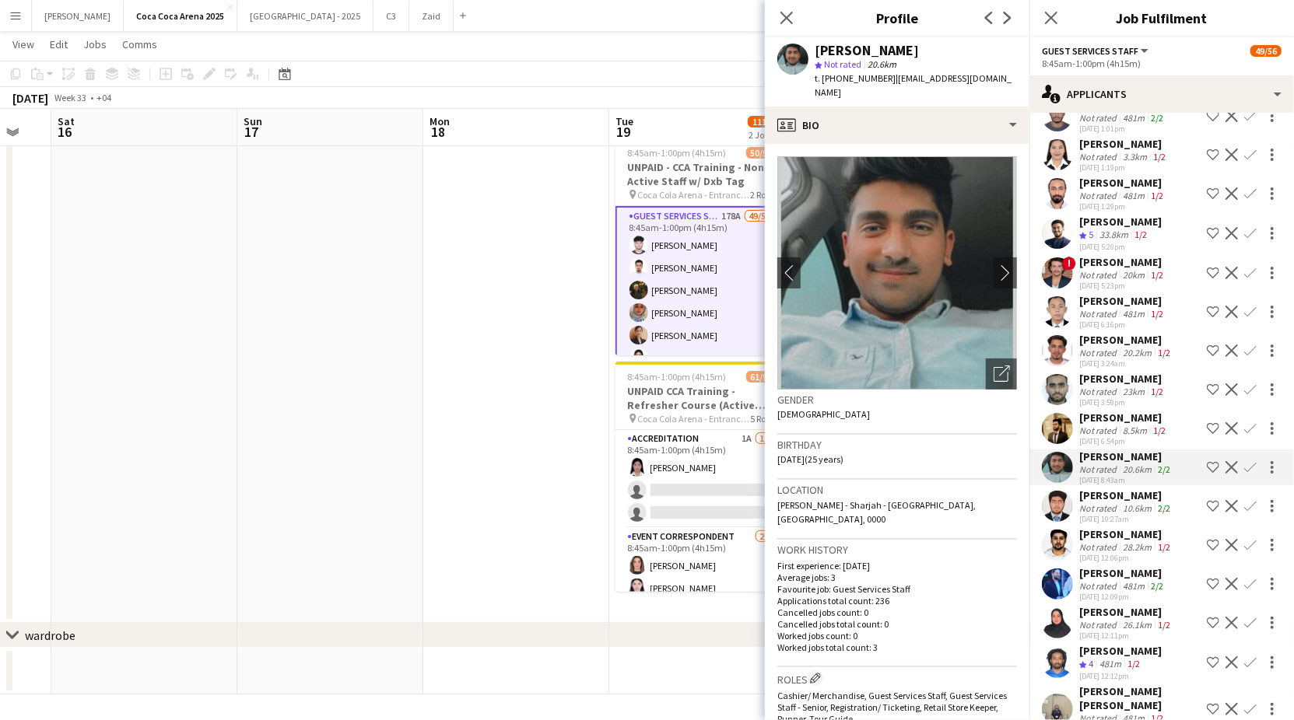
scroll to position [2962, 0]
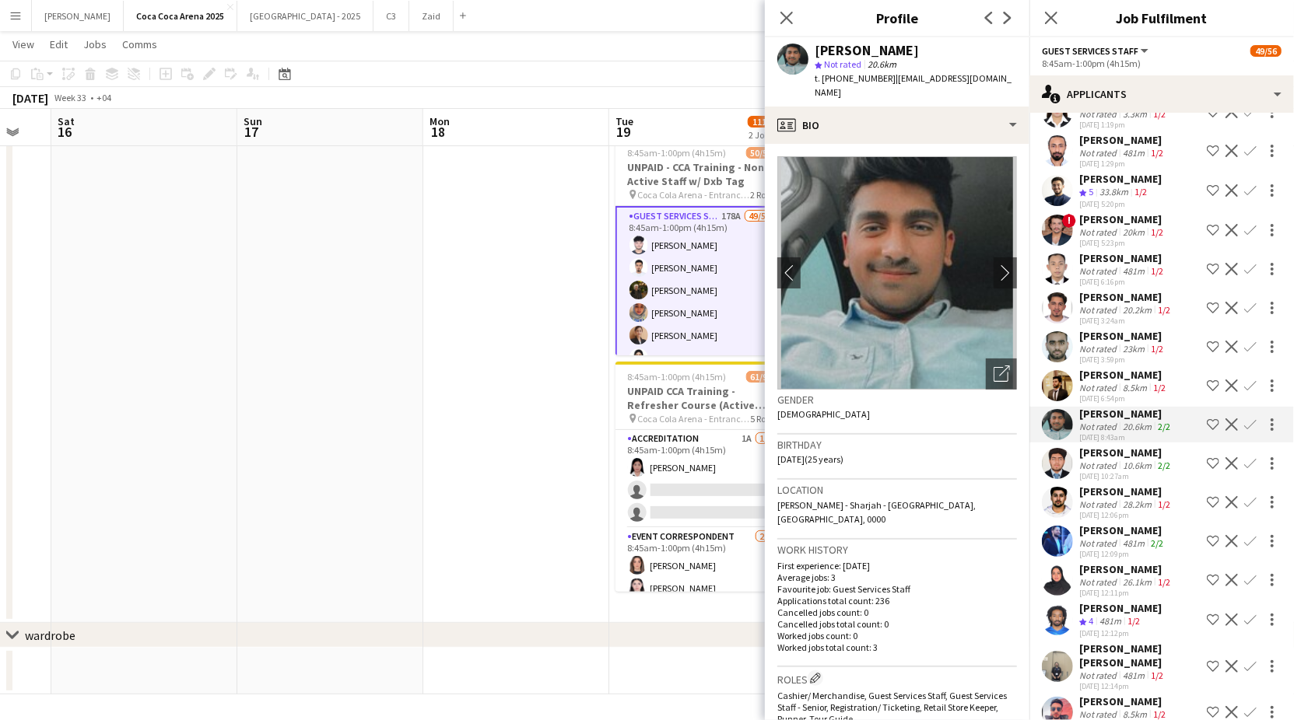
click at [1103, 538] on div "Not rated" at bounding box center [1099, 544] width 40 height 12
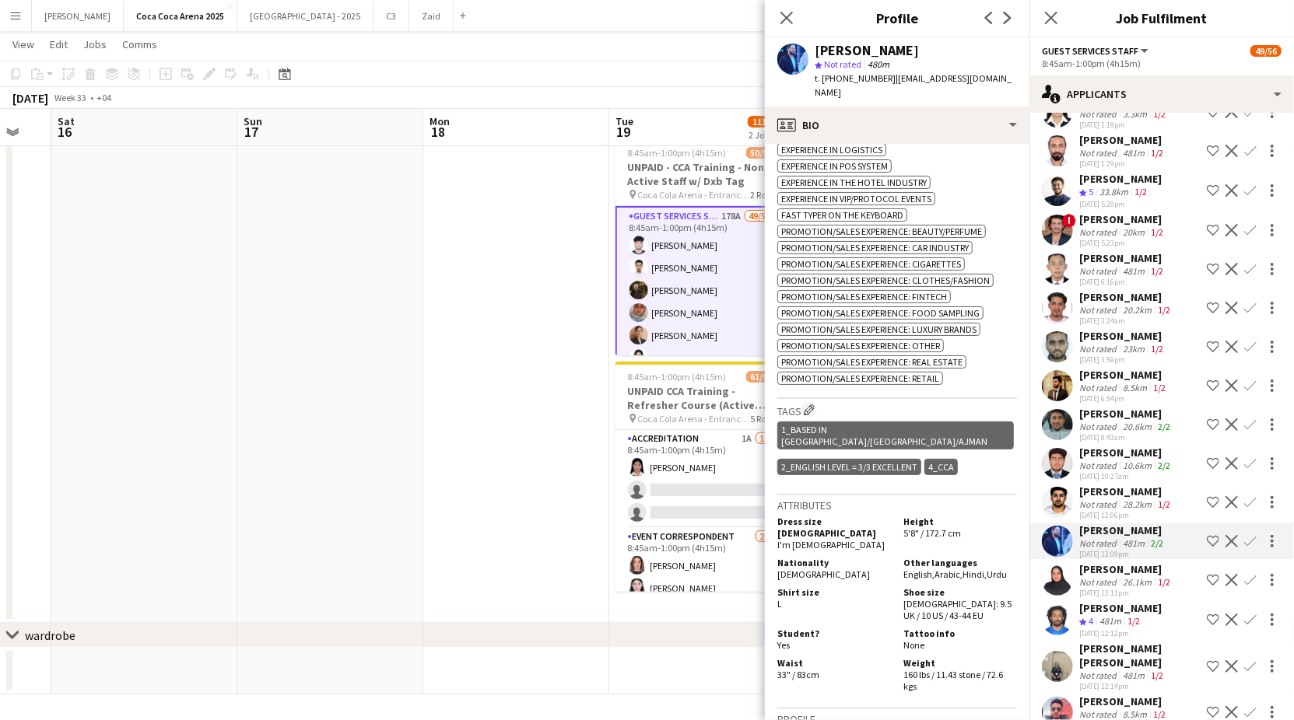
scroll to position [924, 0]
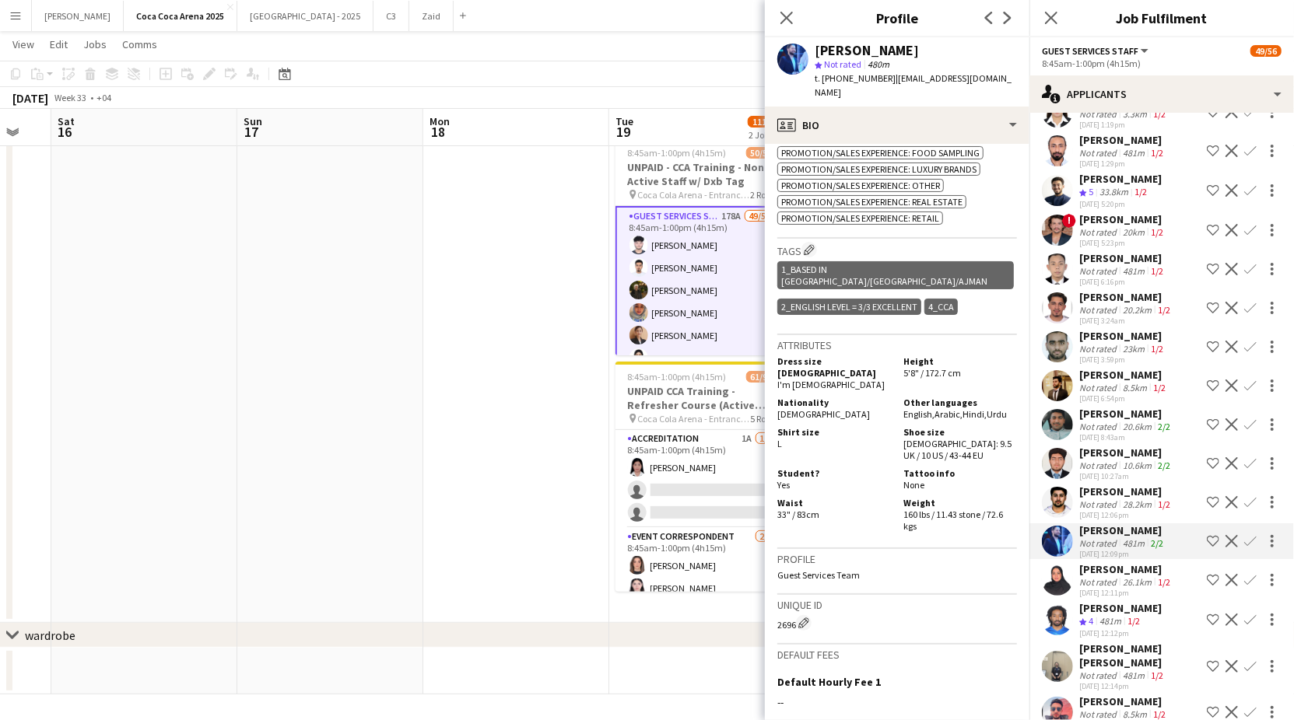
click at [1131, 588] on div "[DATE] 12:11pm" at bounding box center [1126, 593] width 94 height 10
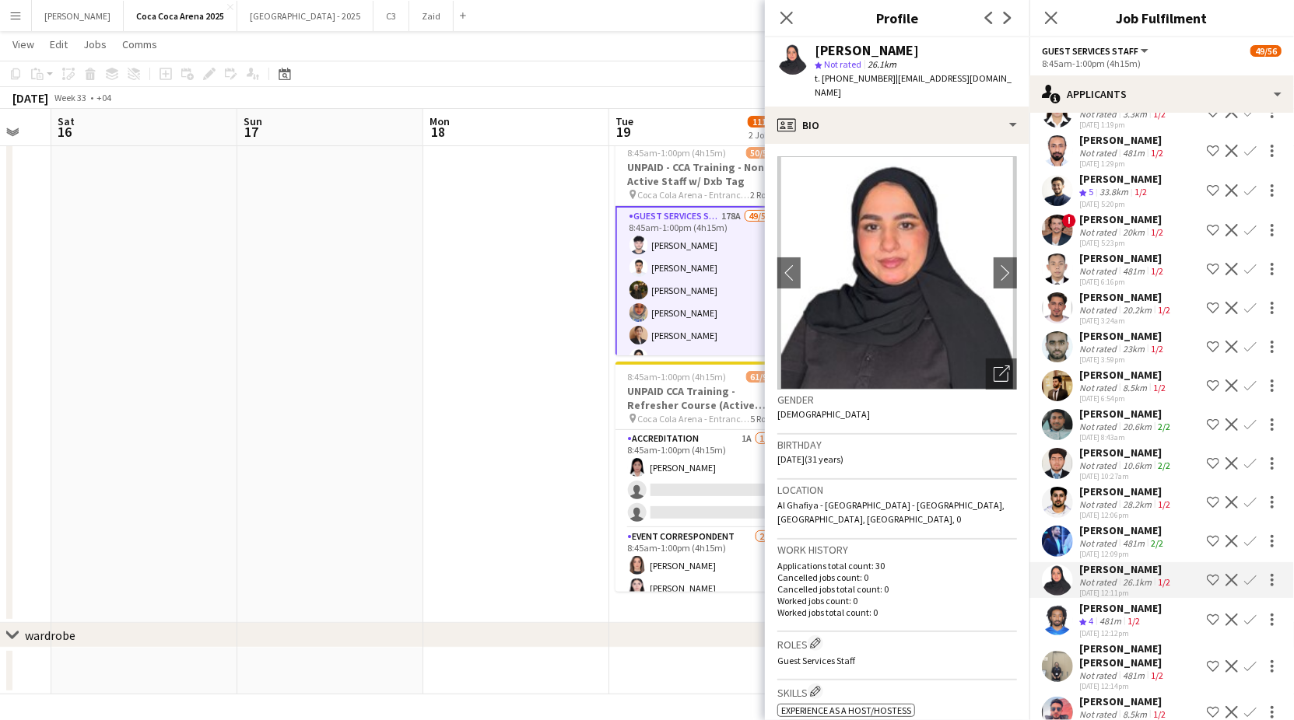
click at [1127, 601] on div "[PERSON_NAME]" at bounding box center [1120, 608] width 82 height 14
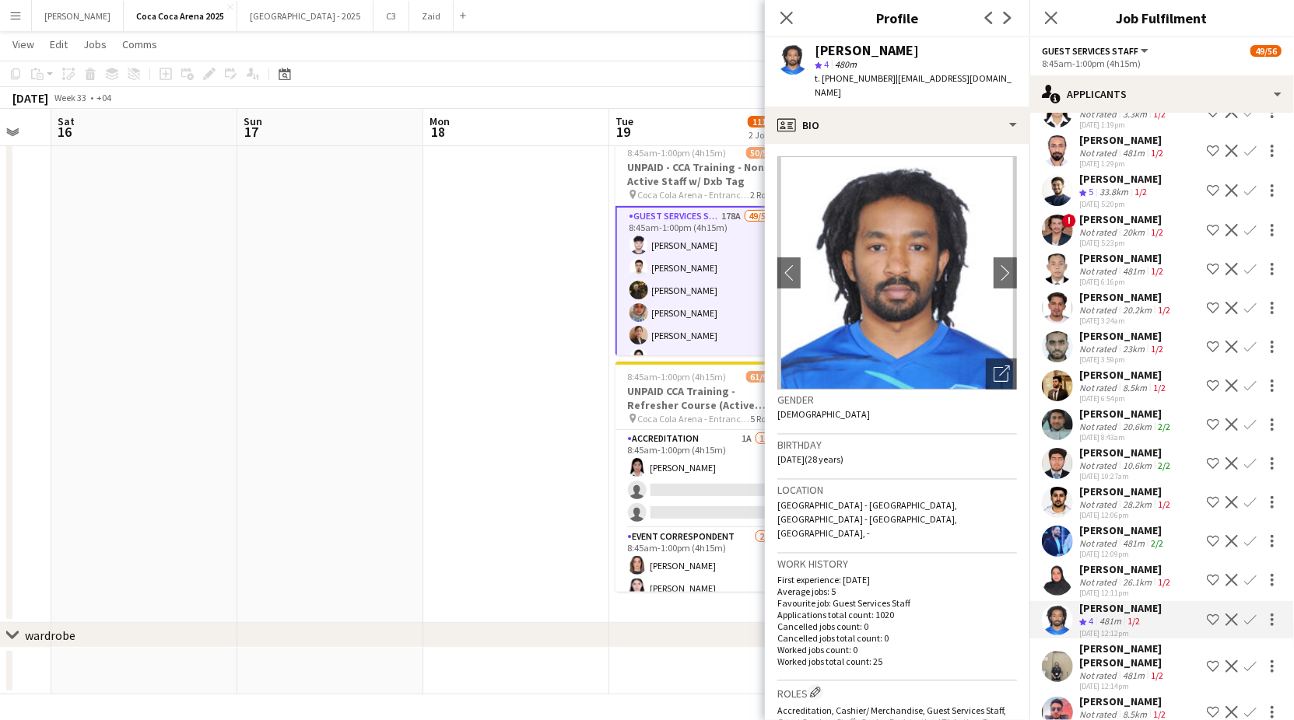
scroll to position [3034, 0]
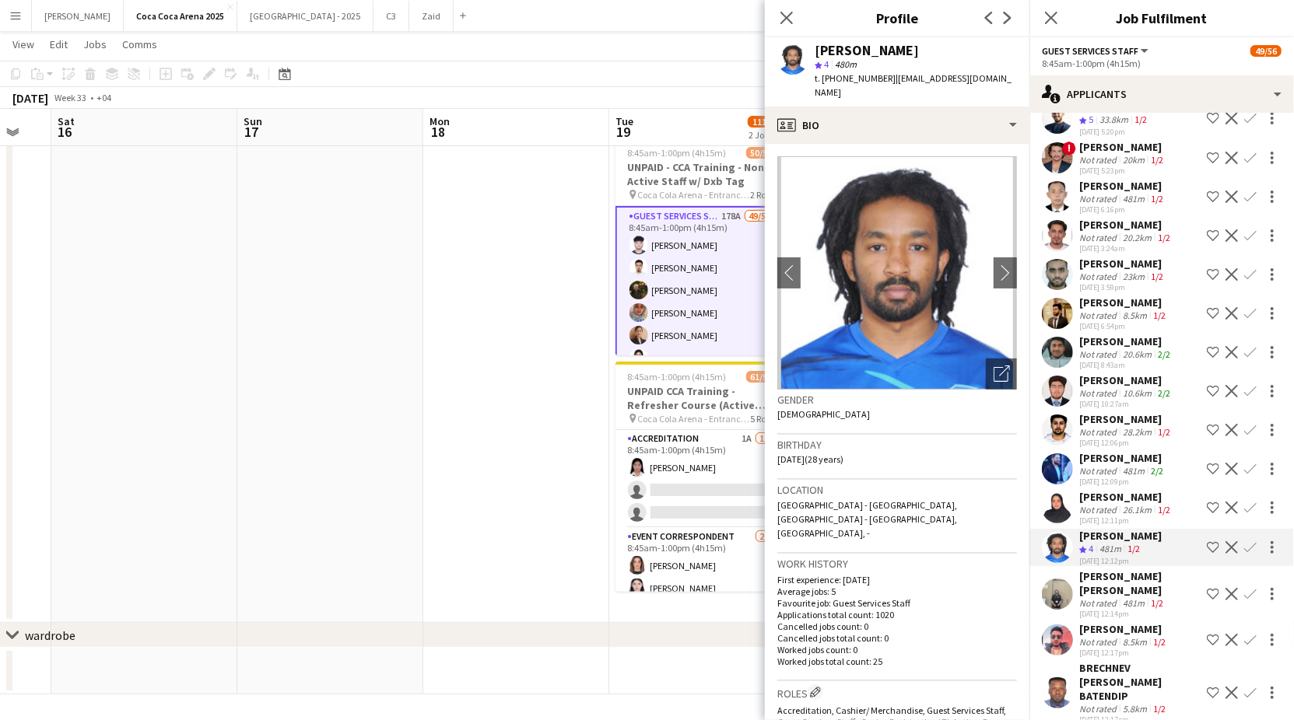
click at [1124, 577] on div "[PERSON_NAME] [PERSON_NAME]" at bounding box center [1139, 583] width 121 height 28
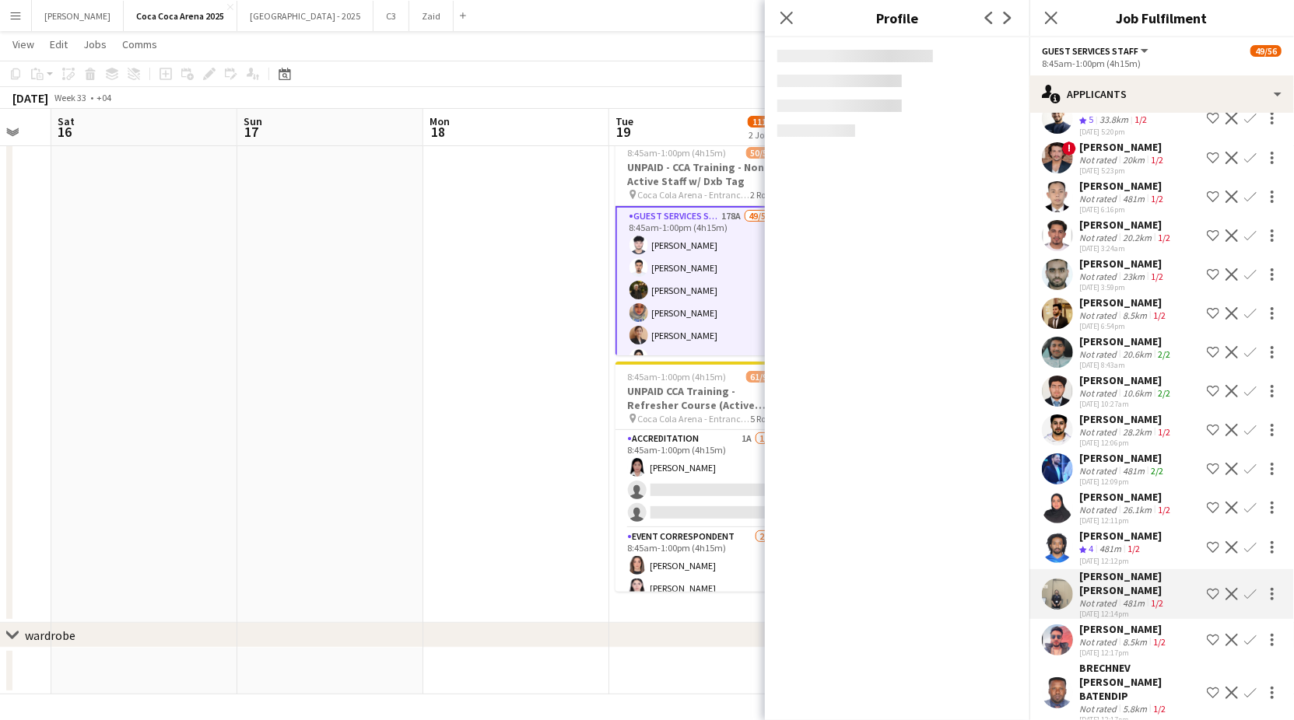
click at [1124, 636] on div "8.5km" at bounding box center [1134, 642] width 30 height 12
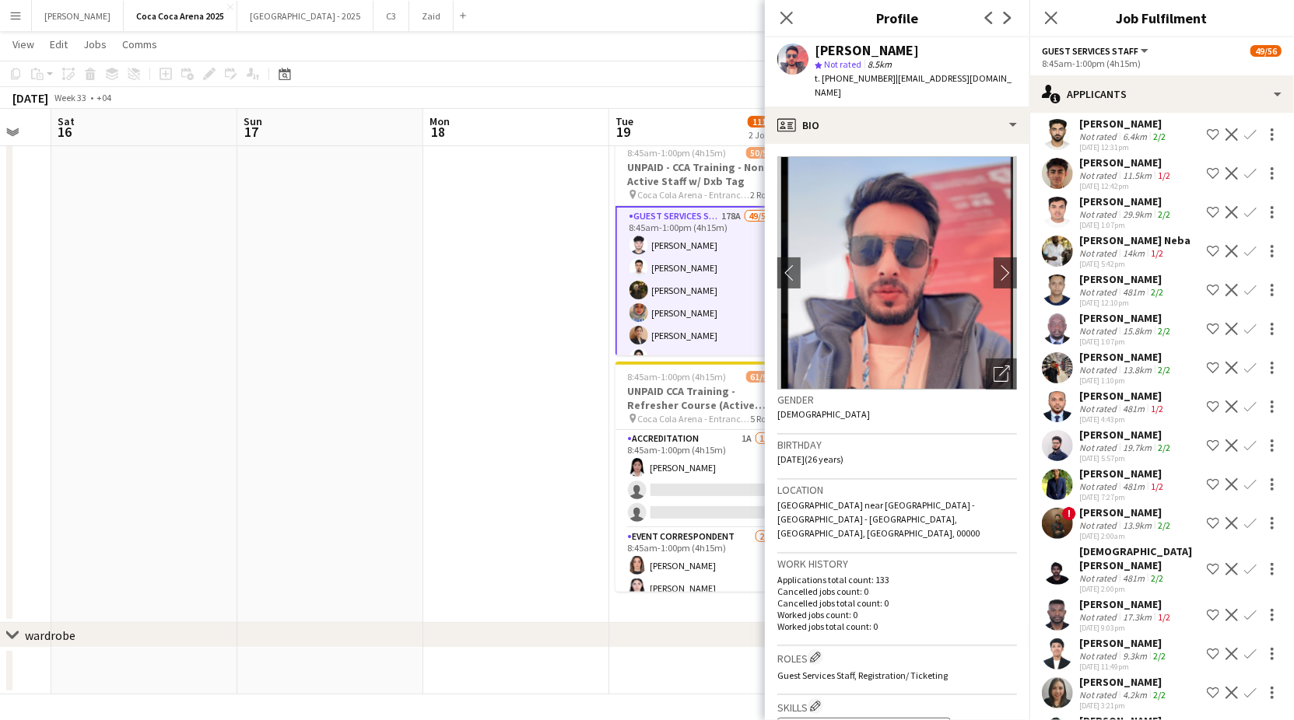
scroll to position [4813, 0]
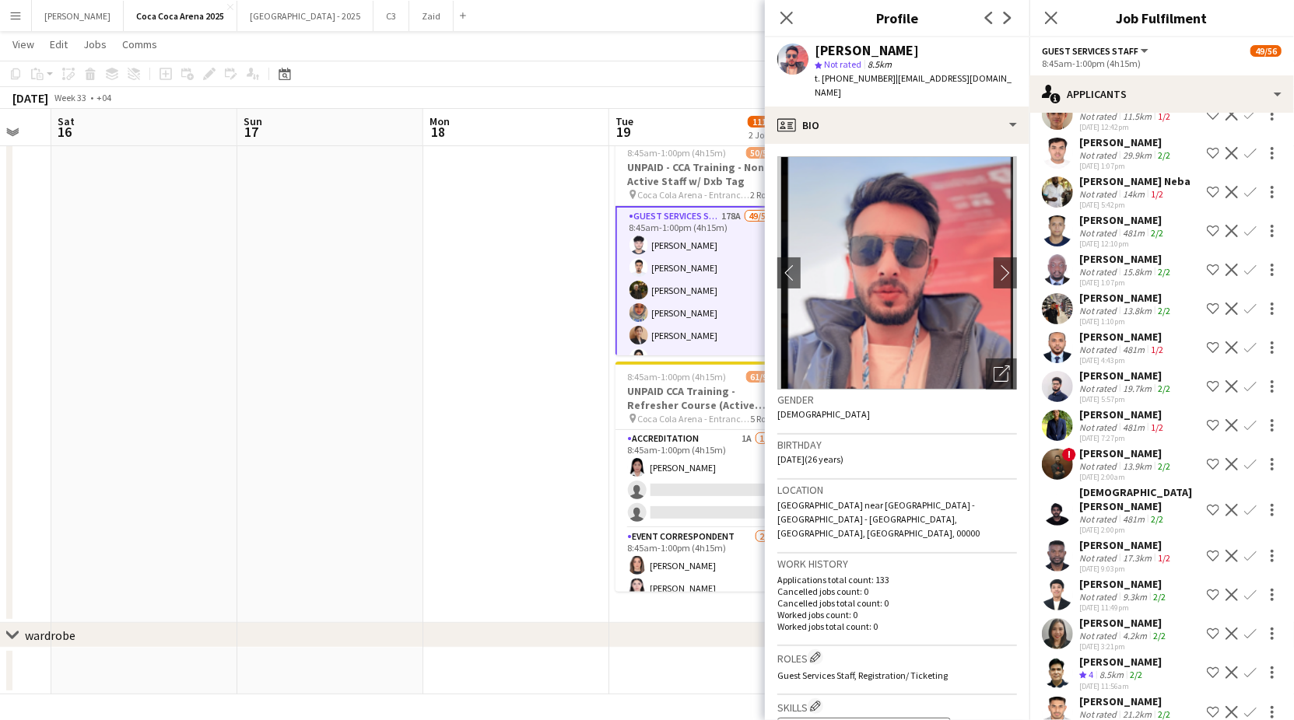
click at [1126, 616] on div "[PERSON_NAME]" at bounding box center [1123, 623] width 89 height 14
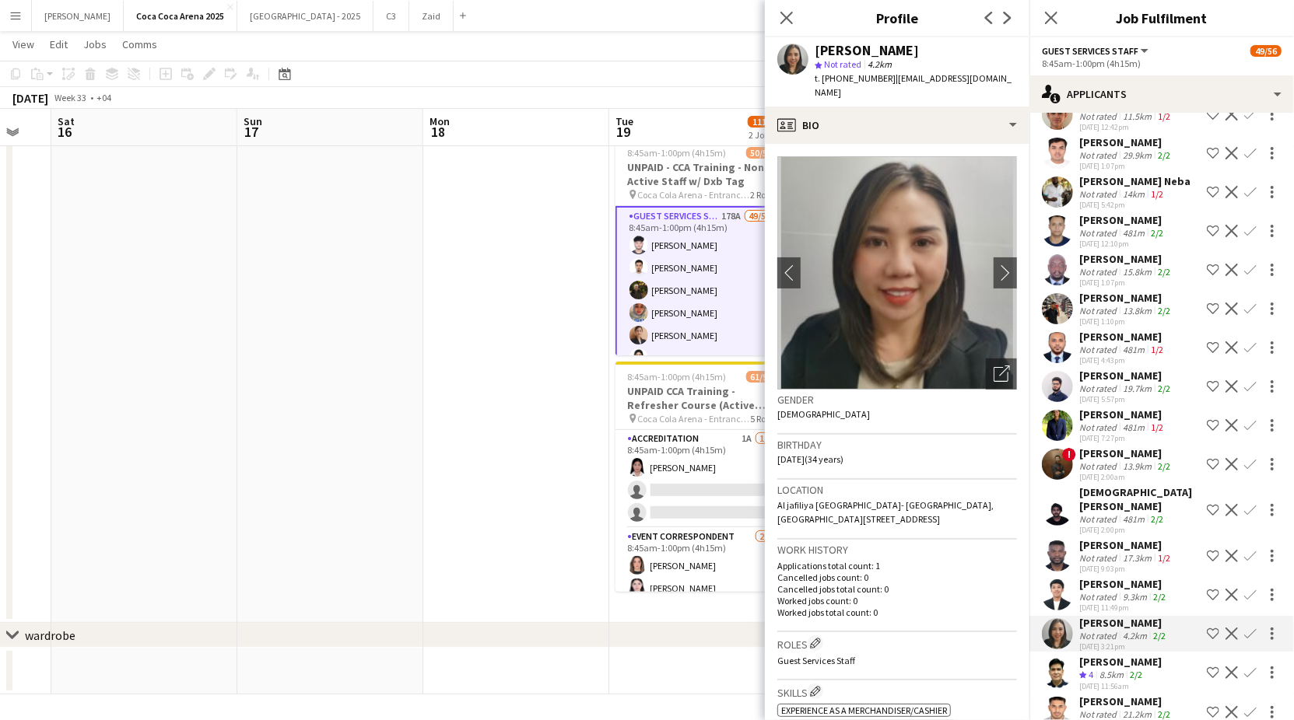
click at [1246, 628] on app-icon "Confirm" at bounding box center [1250, 634] width 12 height 12
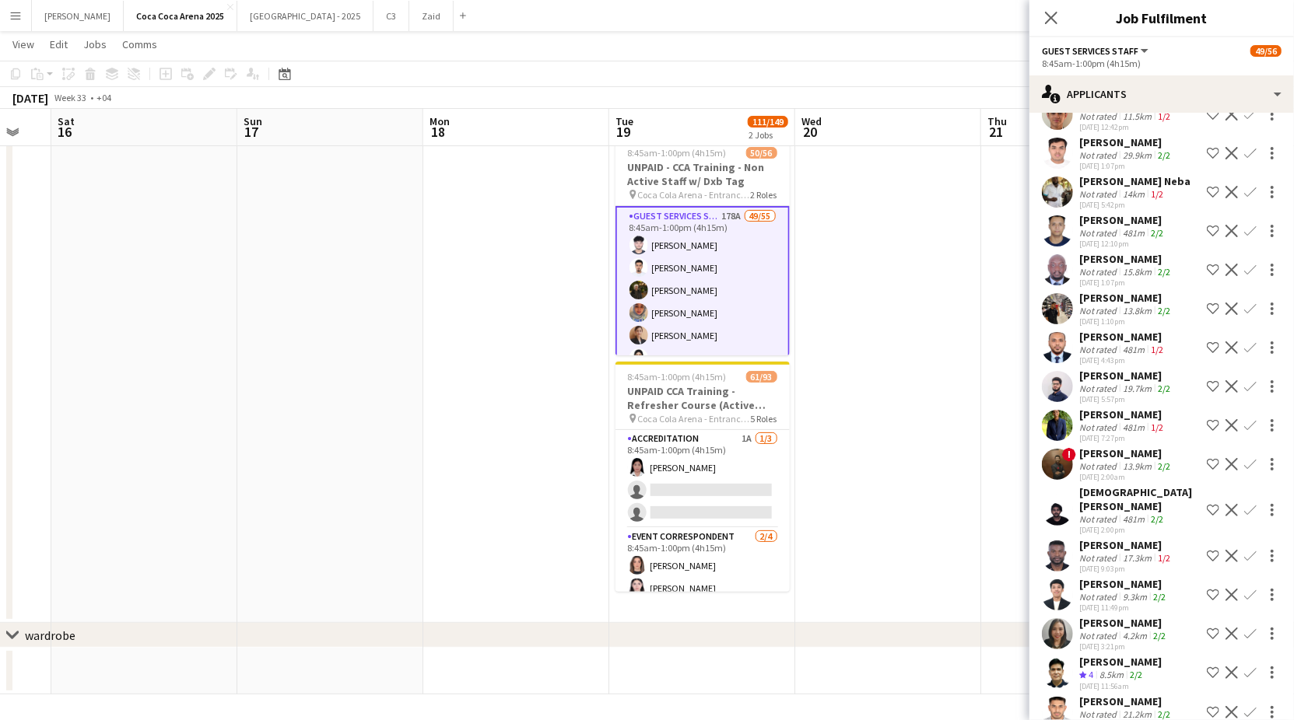
click at [1246, 628] on app-icon "Confirm" at bounding box center [1250, 634] width 12 height 12
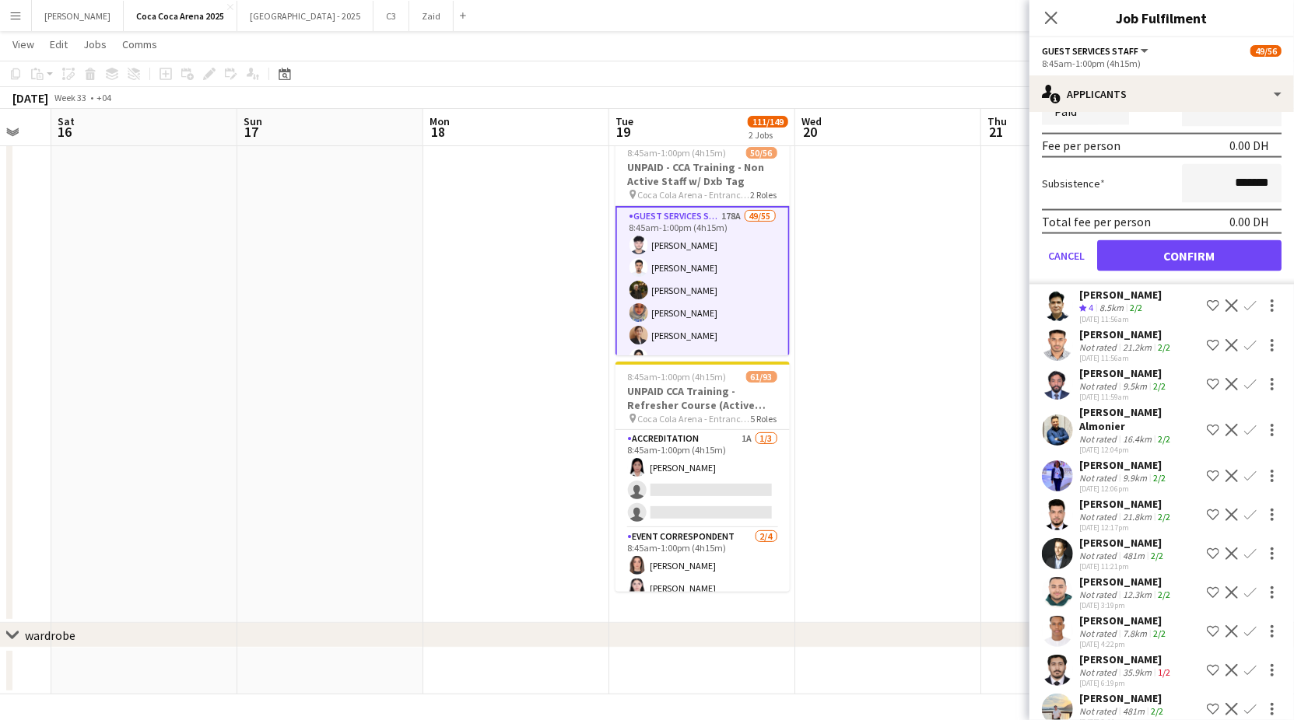
scroll to position [5532, 0]
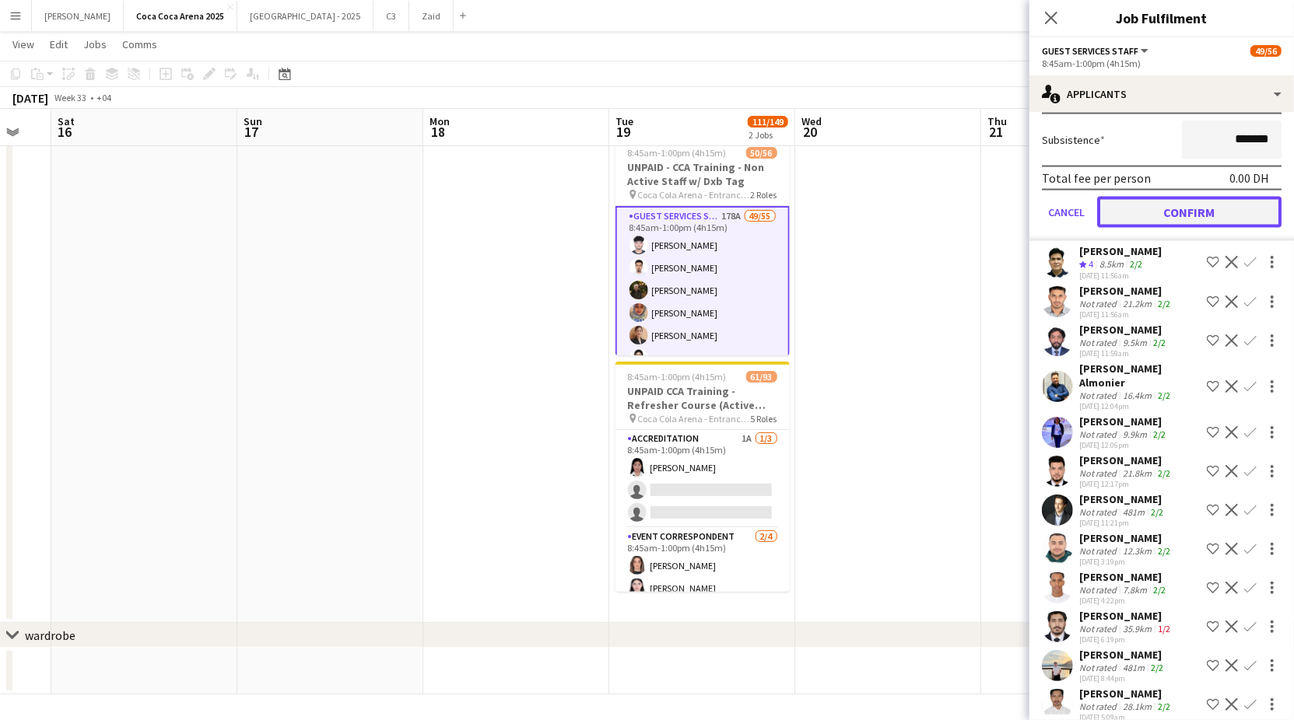
click at [1154, 197] on button "Confirm" at bounding box center [1189, 212] width 184 height 31
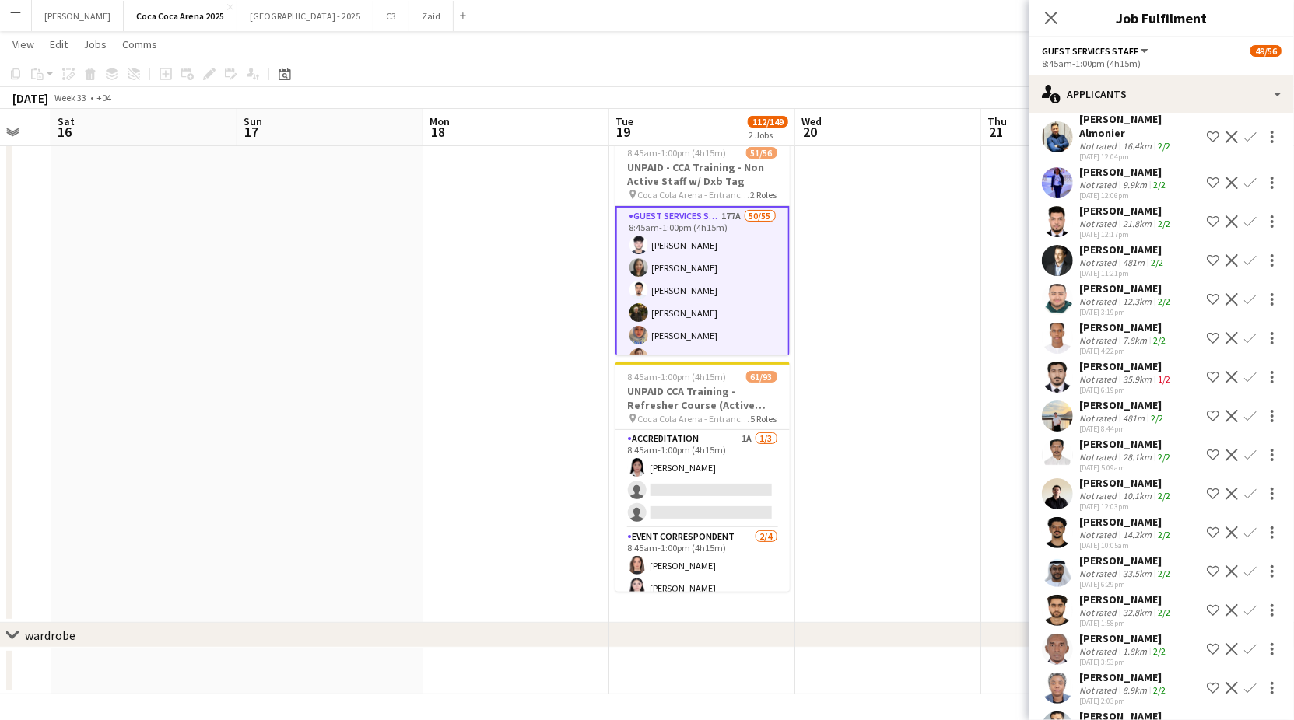
scroll to position [5443, 0]
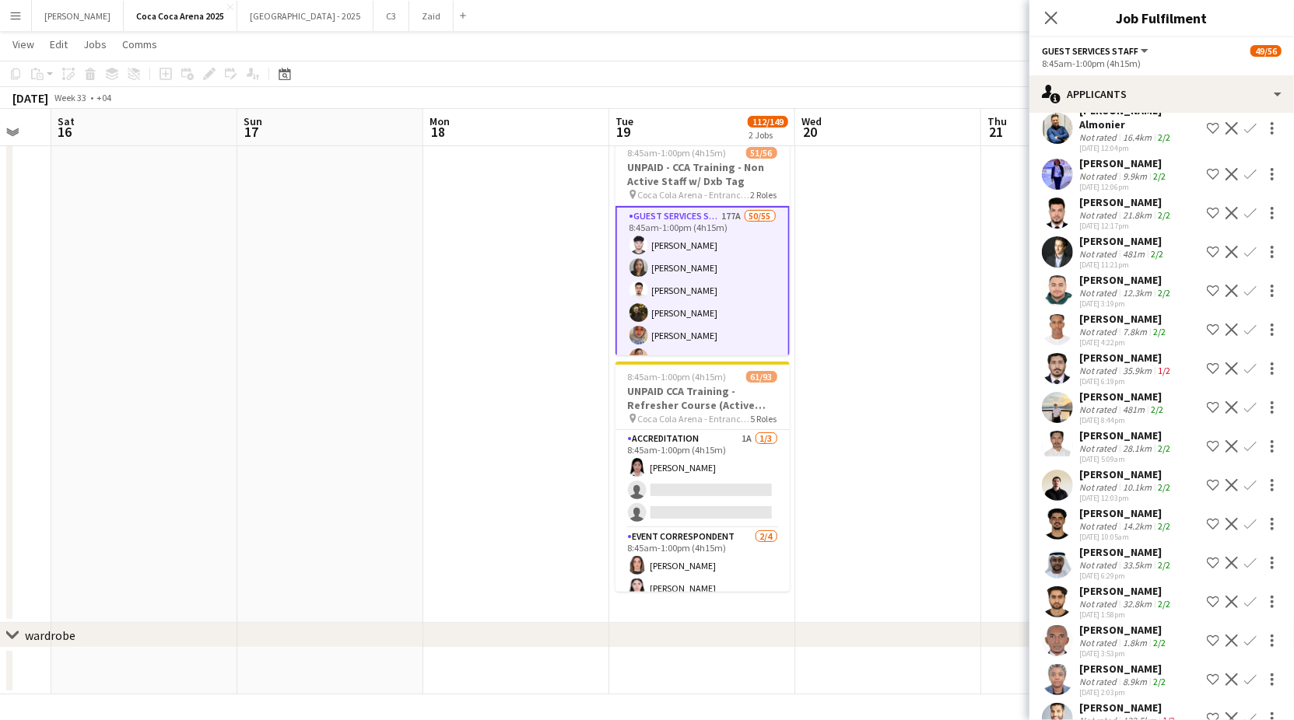
click at [1132, 676] on div "8.9km" at bounding box center [1134, 682] width 30 height 12
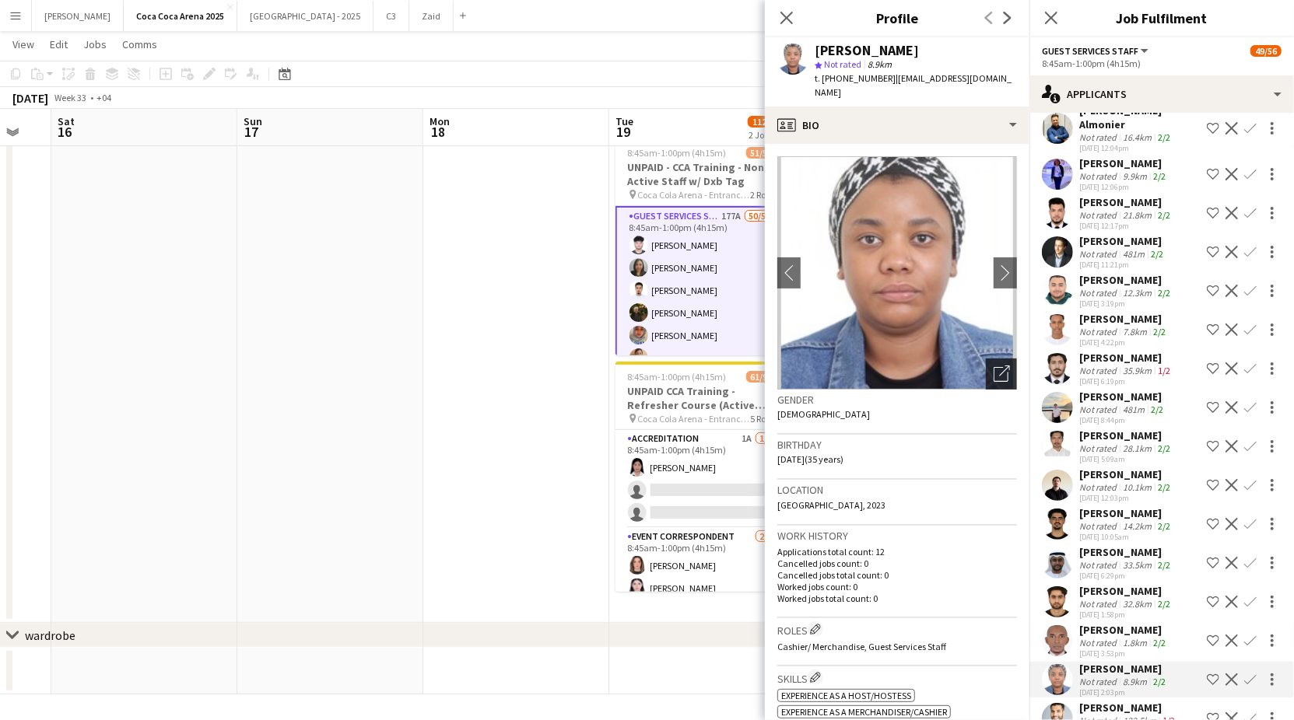
click at [1001, 366] on icon "Open photos pop-in" at bounding box center [1001, 374] width 16 height 16
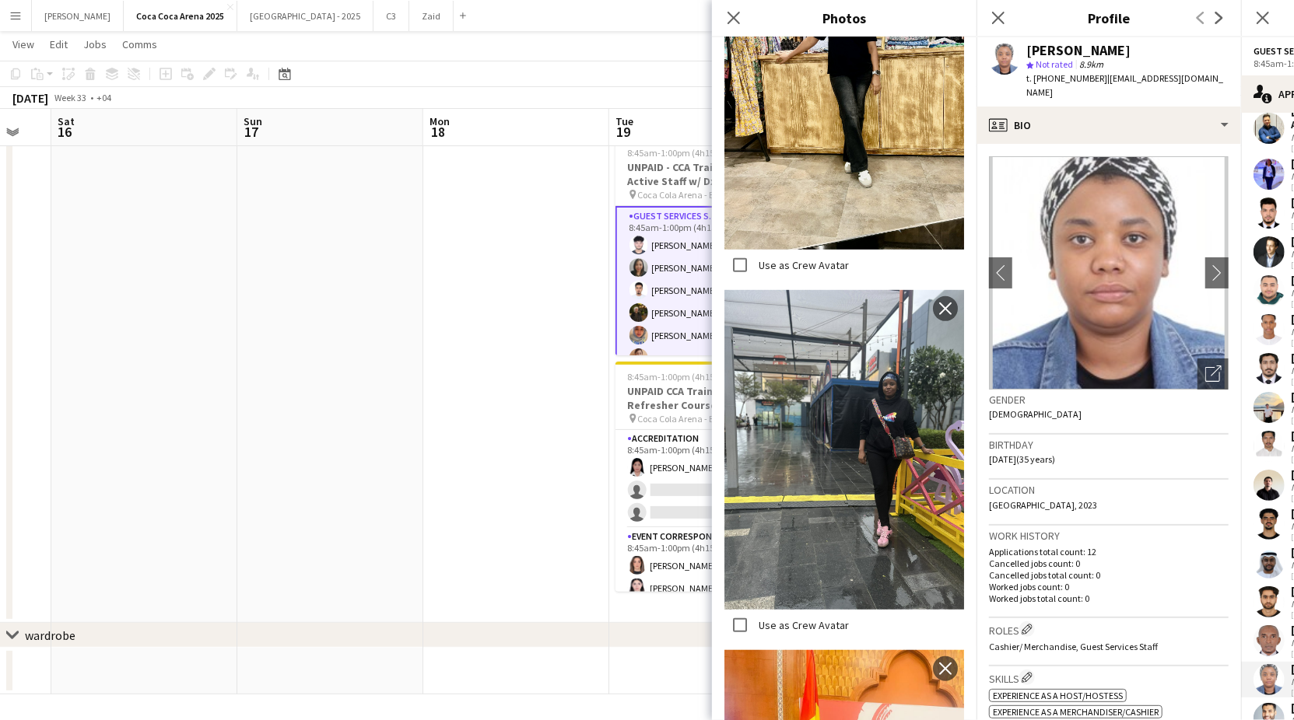
scroll to position [350, 0]
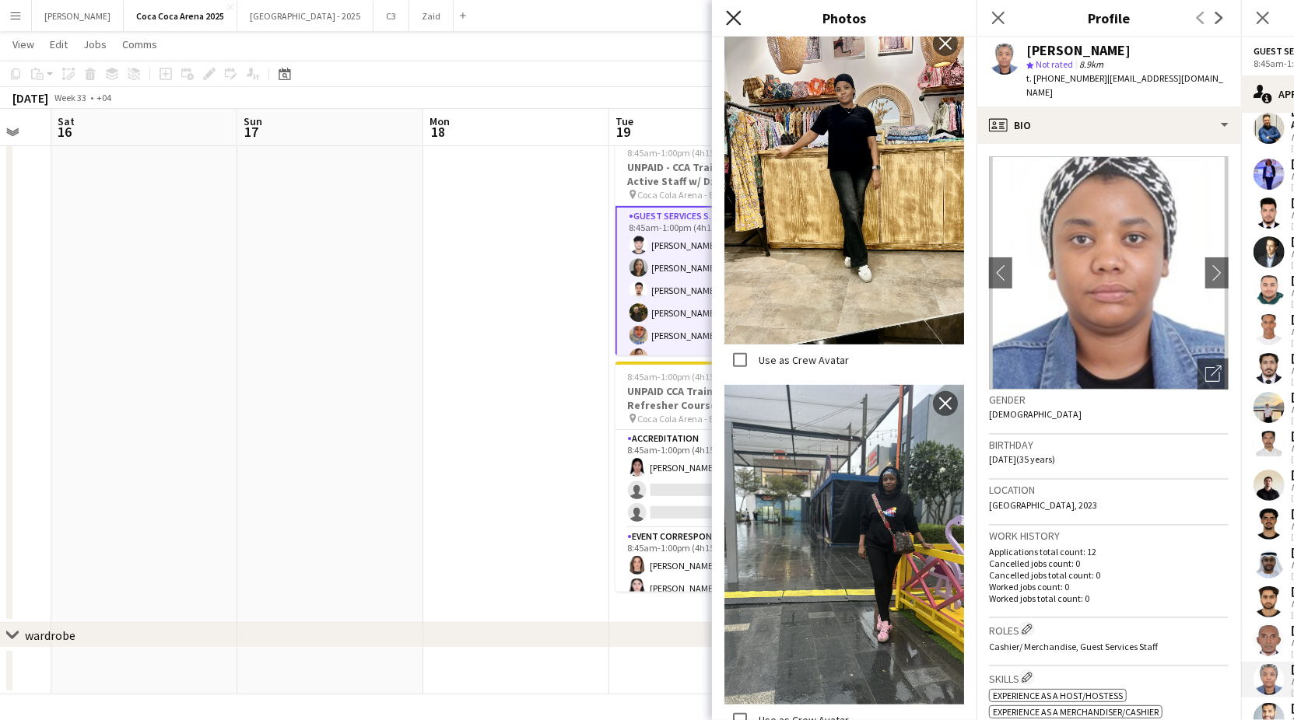
click at [734, 15] on icon "Close pop-in" at bounding box center [733, 17] width 15 height 15
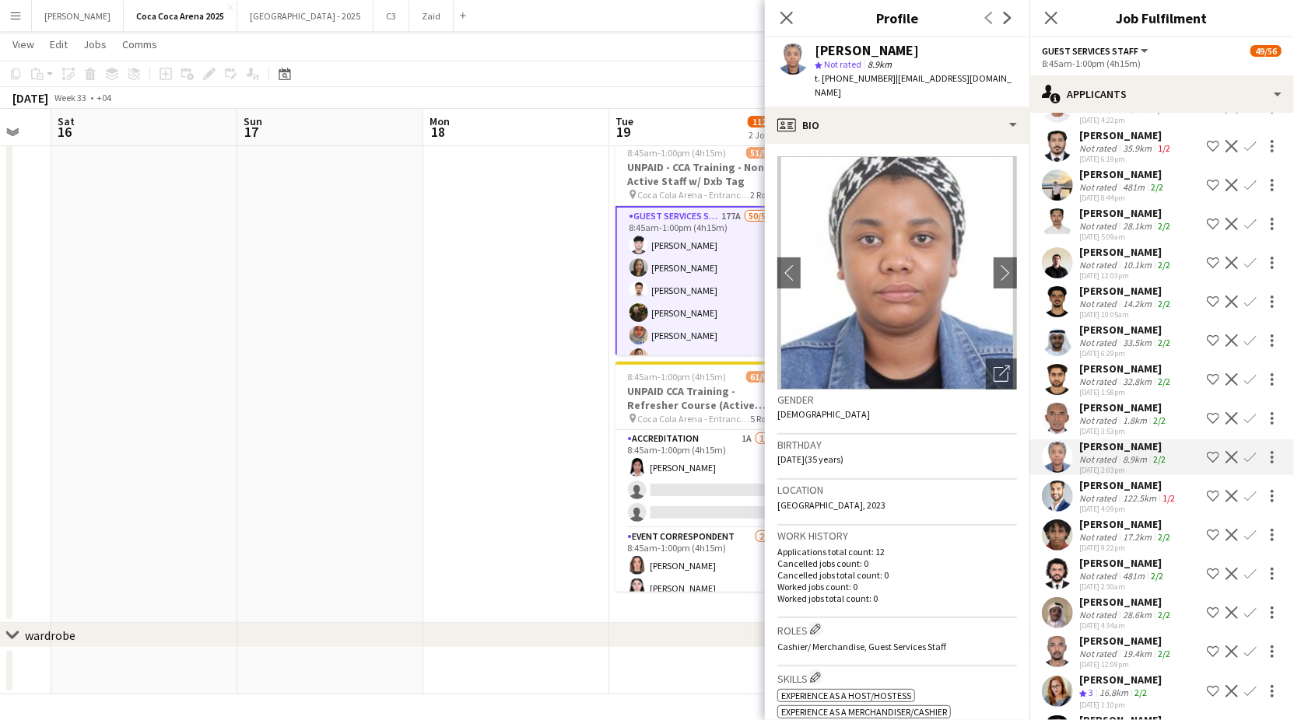
scroll to position [5667, 0]
click at [1135, 685] on div "2/2" at bounding box center [1140, 691] width 19 height 13
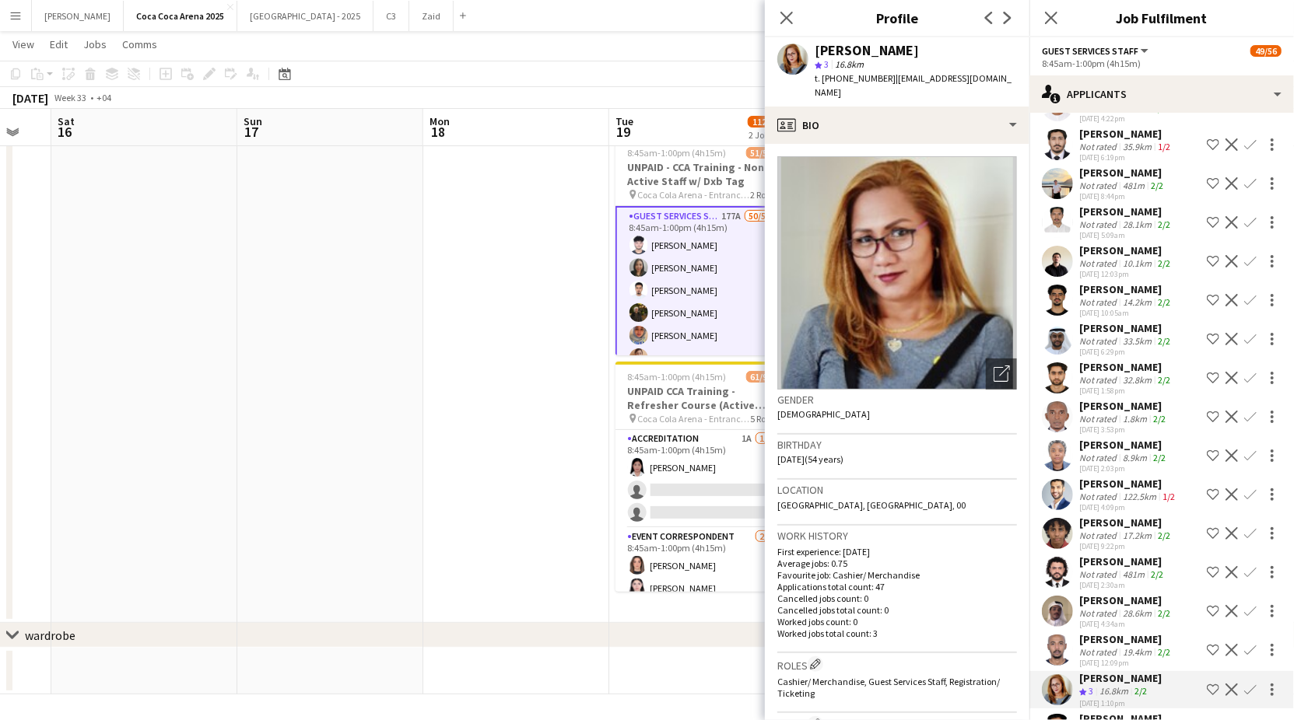
scroll to position [5700, 0]
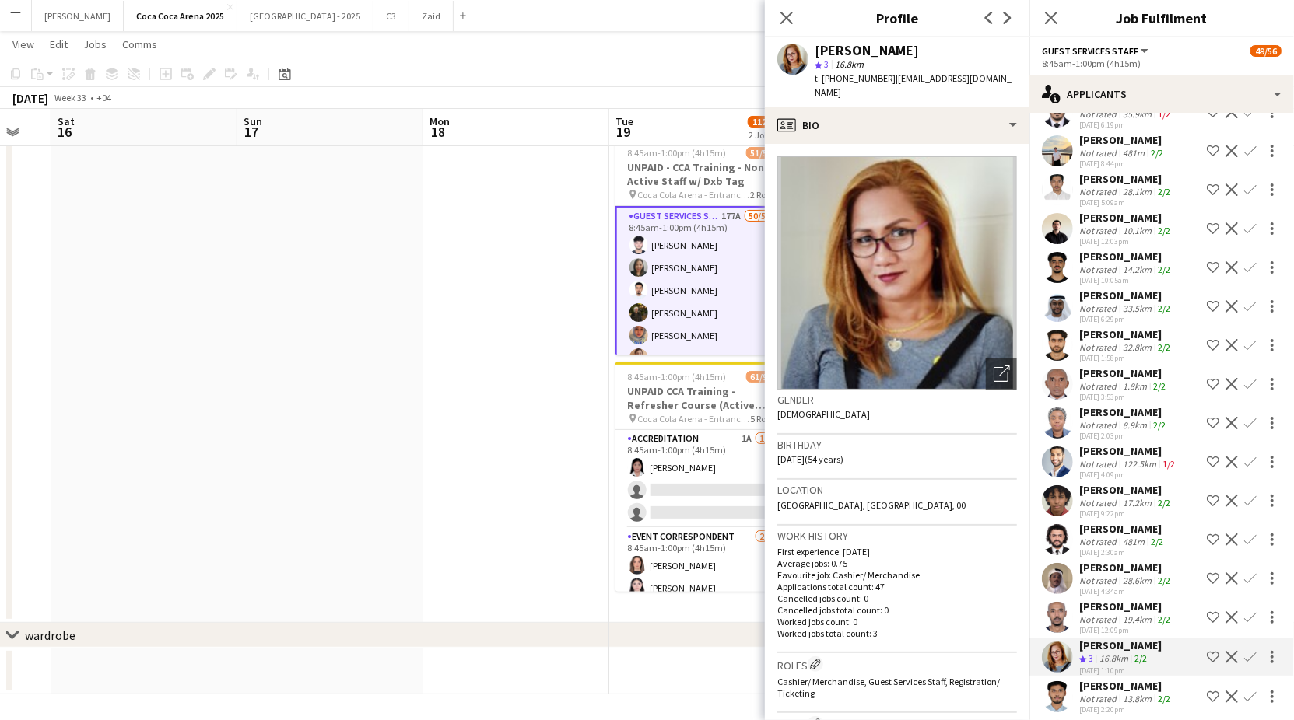
click at [578, 300] on app-date-cell at bounding box center [516, 371] width 186 height 504
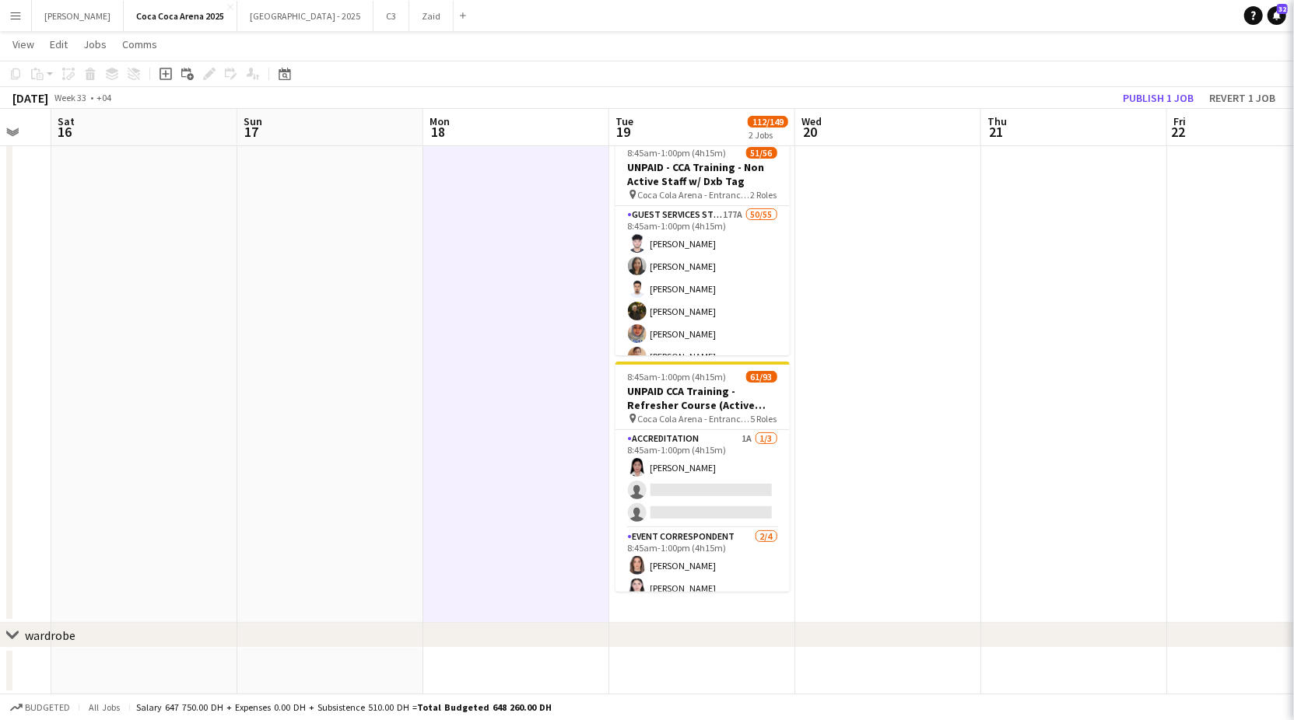
scroll to position [0, 0]
click at [1144, 94] on button "Publish 1 job" at bounding box center [1157, 98] width 83 height 20
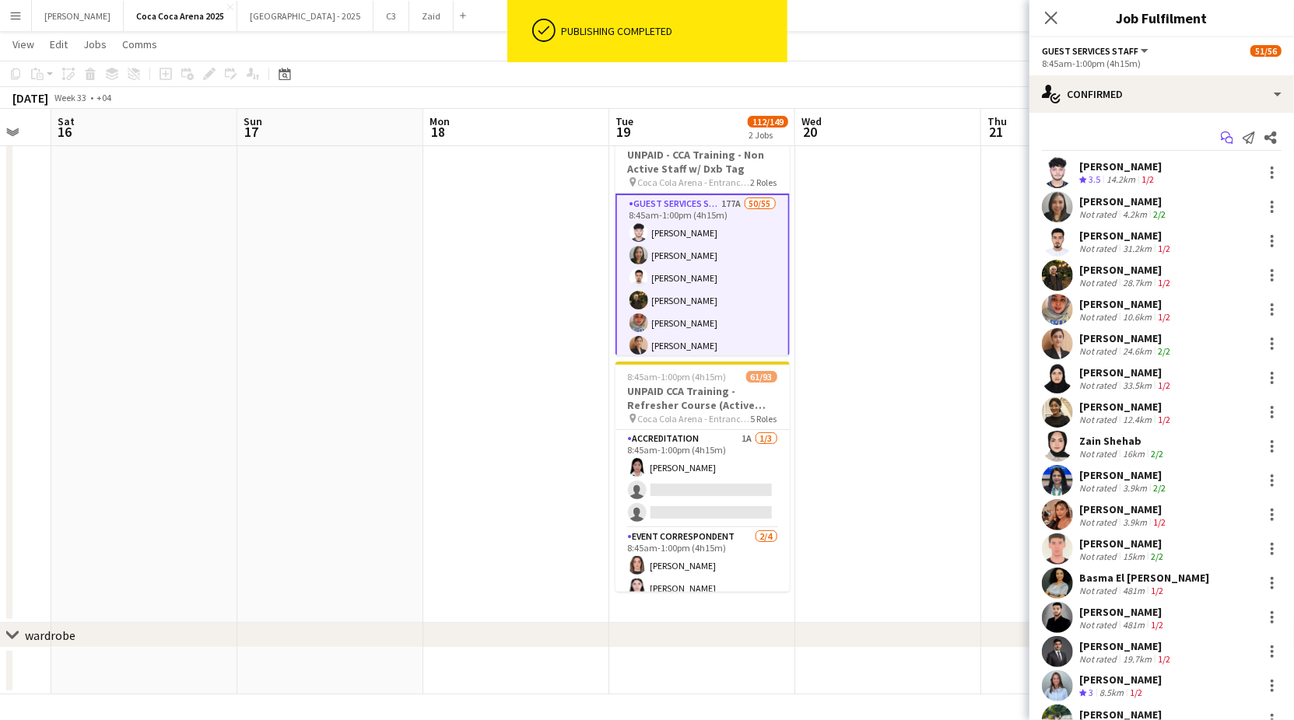
click at [1227, 138] on icon at bounding box center [1229, 141] width 8 height 8
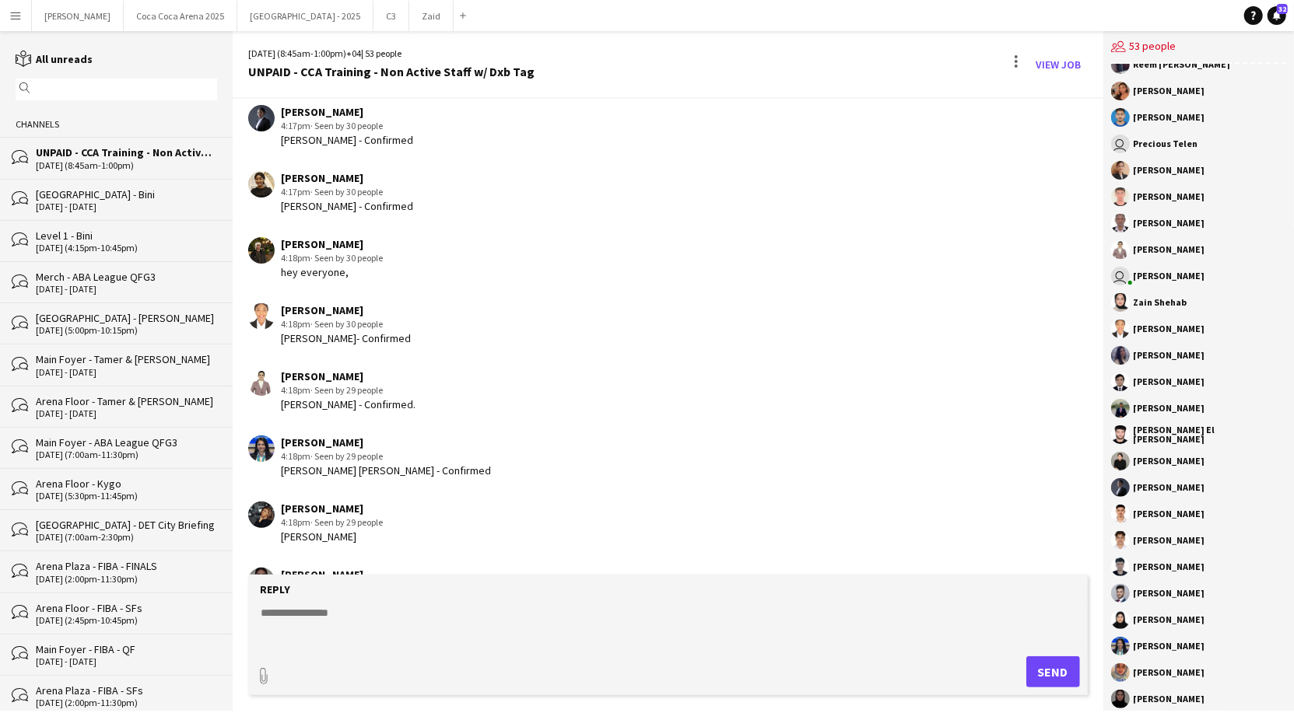
scroll to position [769, 0]
